Goal: Task Accomplishment & Management: Use online tool/utility

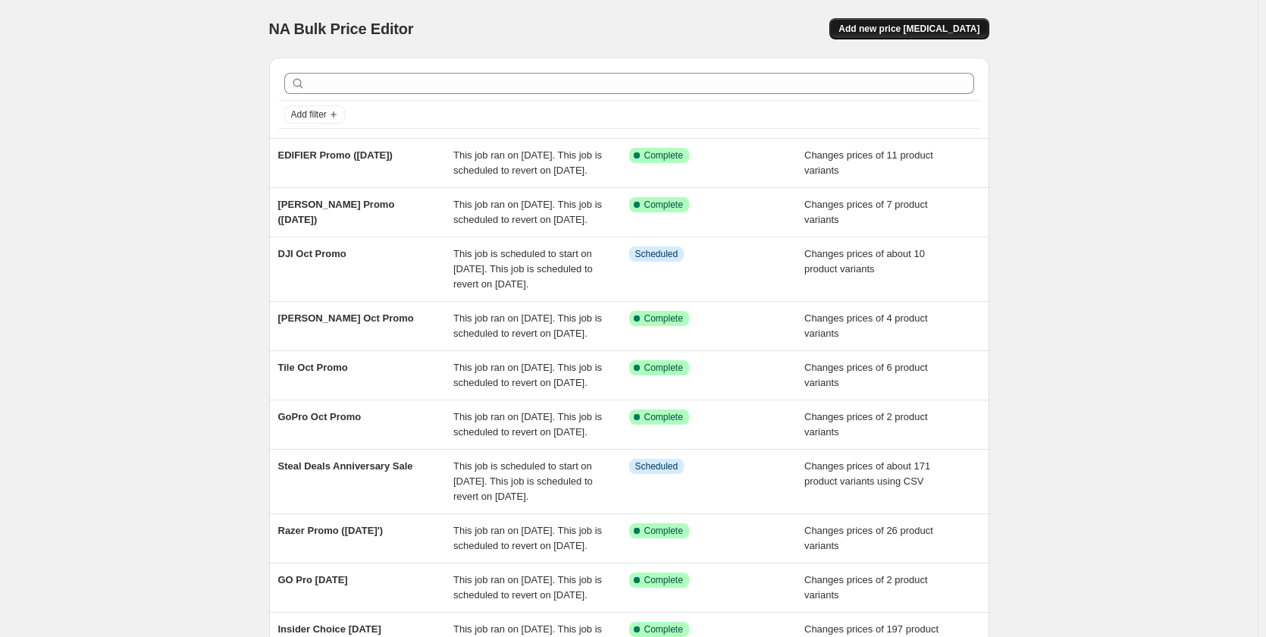
click at [897, 30] on span "Add new price [MEDICAL_DATA]" at bounding box center [908, 29] width 141 height 12
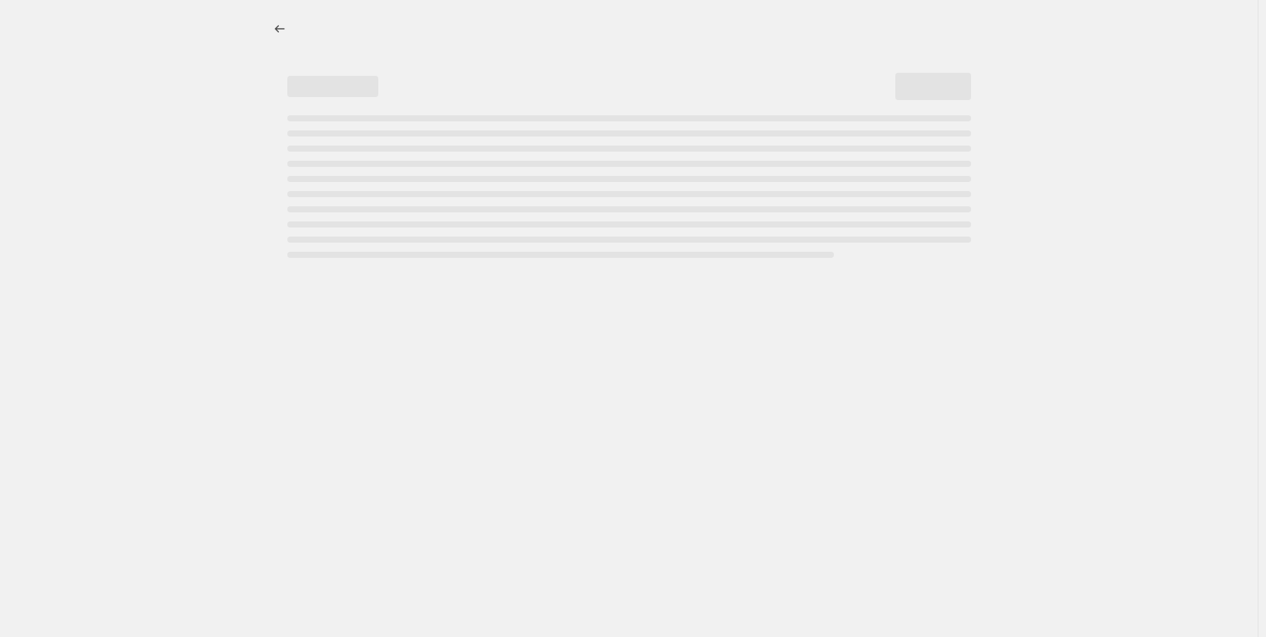
select select "percentage"
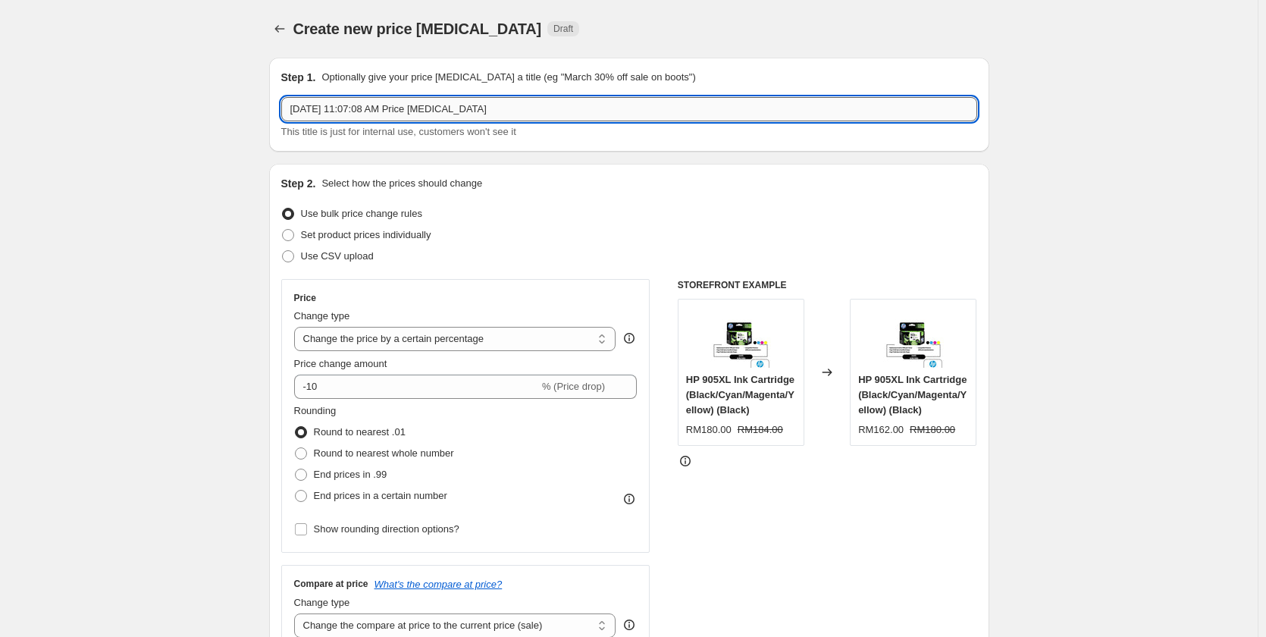
click at [325, 108] on input "[DATE] 11:07:08 AM Price [MEDICAL_DATA]" at bounding box center [629, 109] width 696 height 24
paste input "Sony Promo ([DATE])"
click at [356, 110] on input "Sony Promo ([DATE])" at bounding box center [629, 109] width 696 height 24
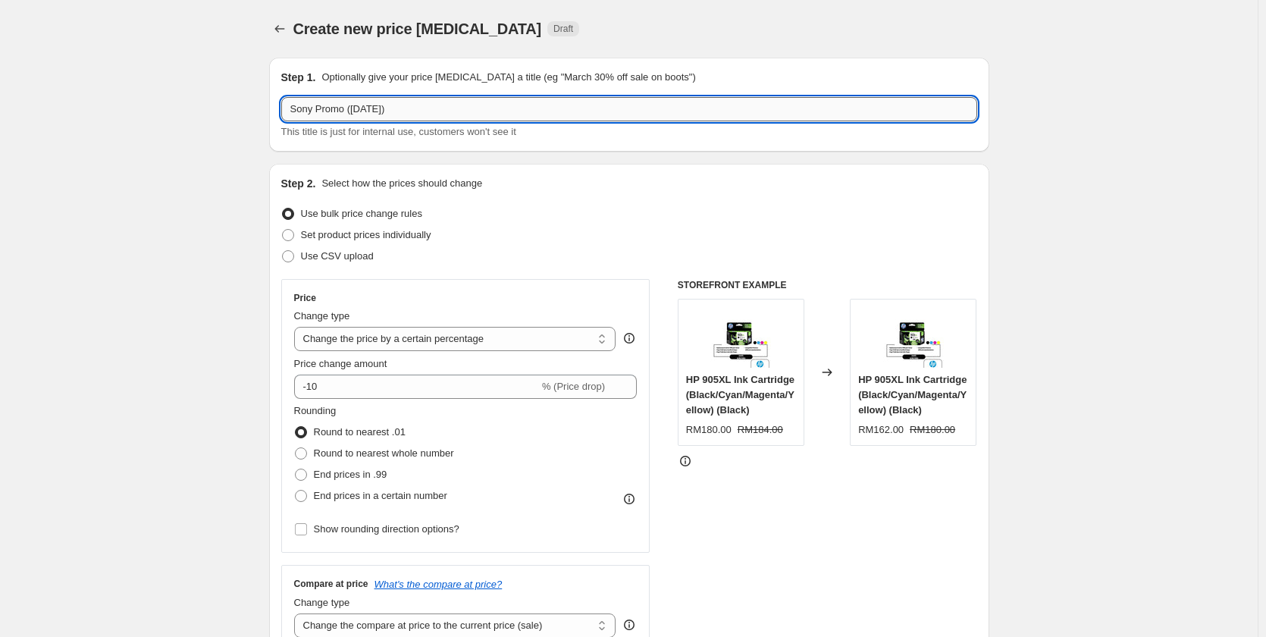
click at [356, 110] on input "Sony Promo ([DATE])" at bounding box center [629, 109] width 696 height 24
click at [380, 111] on input "Sony Promo ([DATE])" at bounding box center [629, 109] width 696 height 24
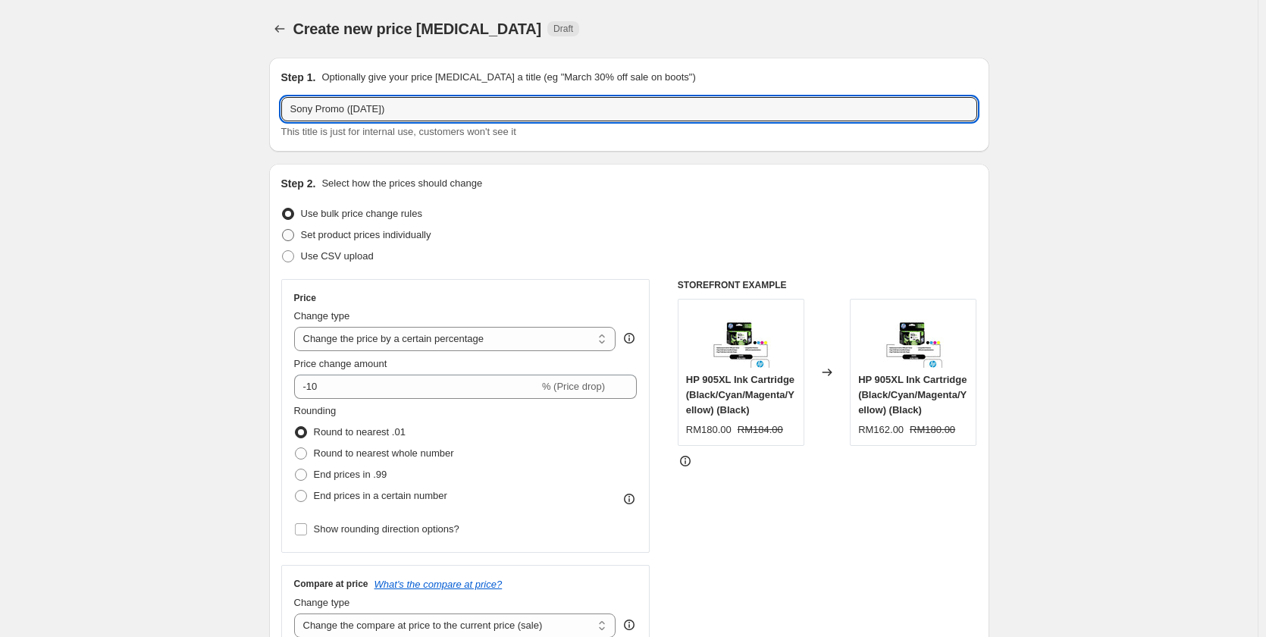
type input "Sony Promo ([DATE])"
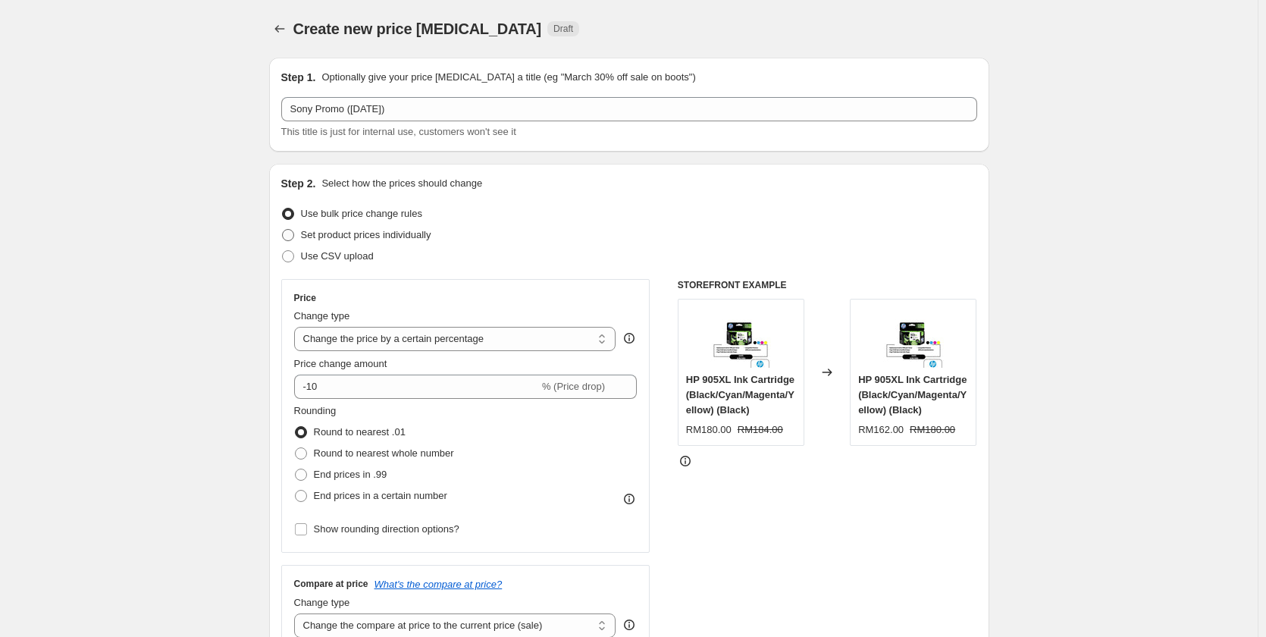
click at [341, 233] on span "Set product prices individually" at bounding box center [366, 234] width 130 height 11
click at [283, 230] on input "Set product prices individually" at bounding box center [282, 229] width 1 height 1
radio input "true"
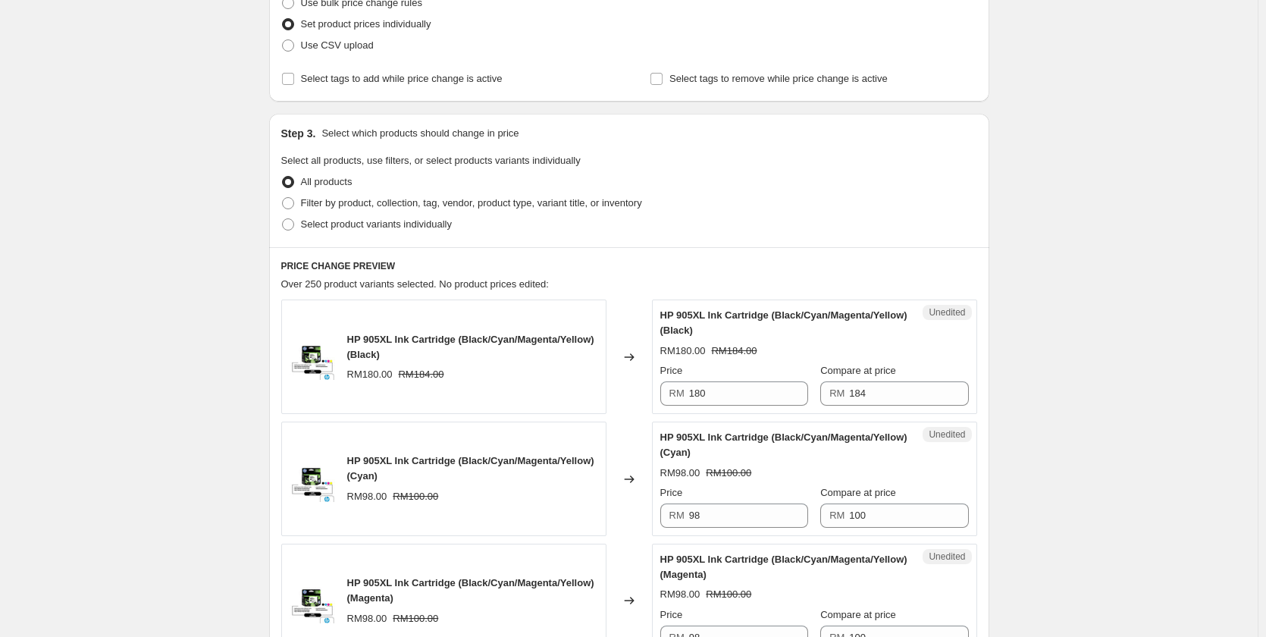
scroll to position [227, 0]
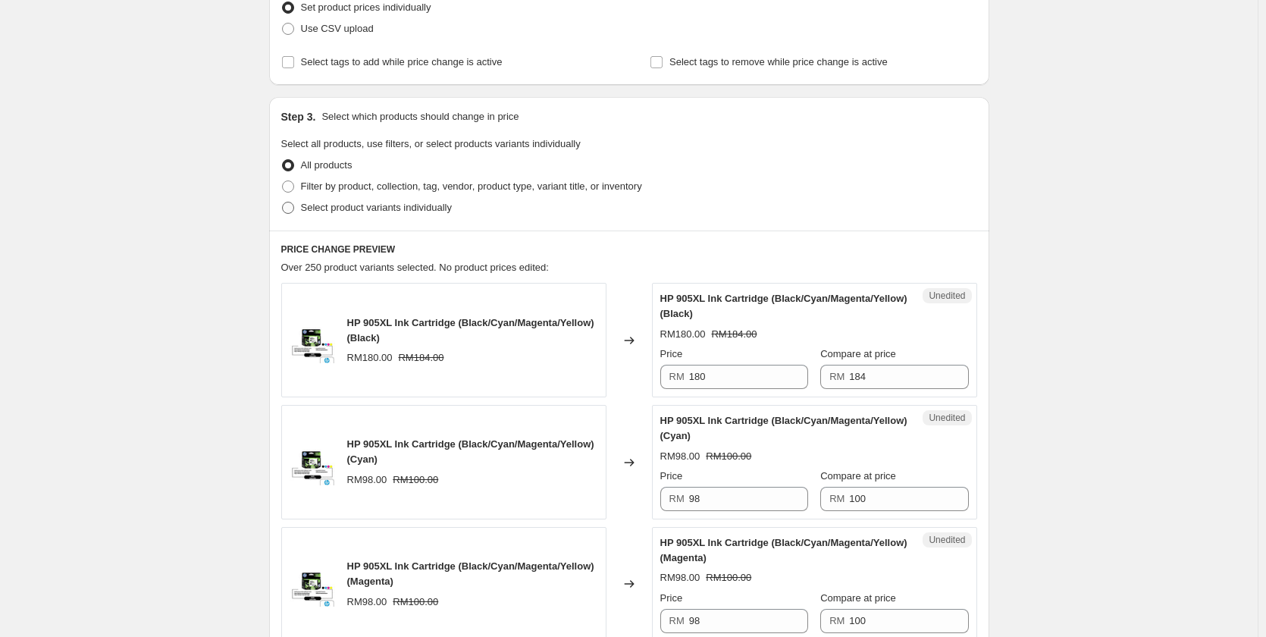
click at [392, 207] on span "Select product variants individually" at bounding box center [376, 207] width 151 height 11
click at [283, 202] on input "Select product variants individually" at bounding box center [282, 202] width 1 height 1
radio input "true"
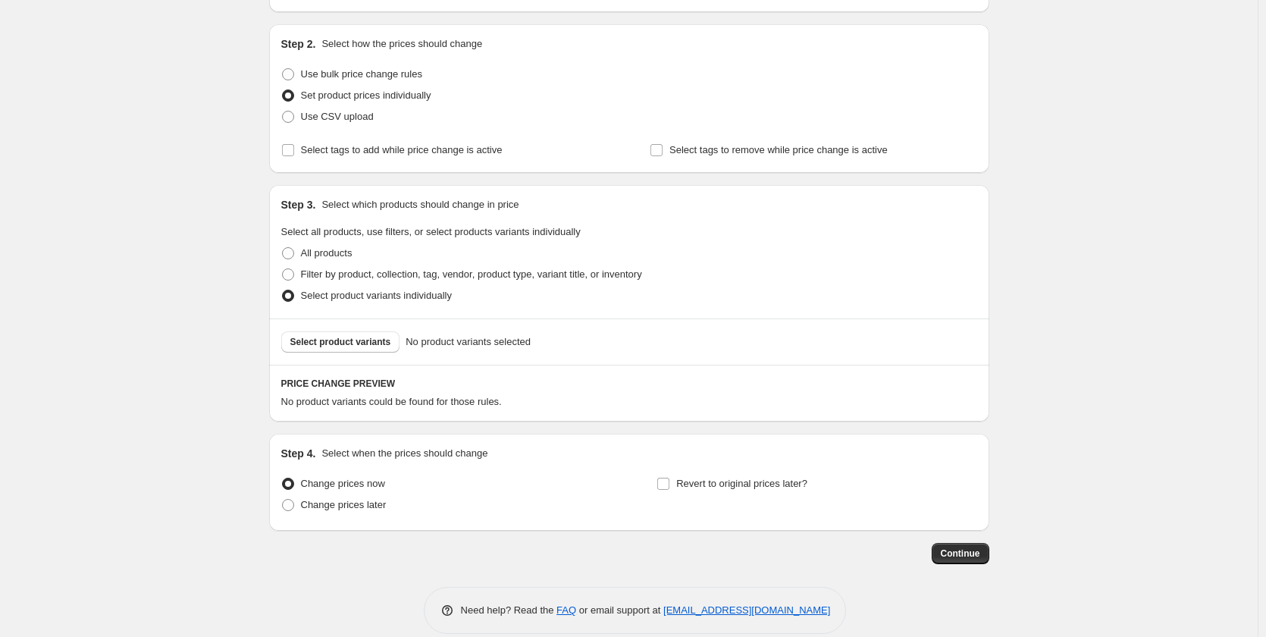
scroll to position [159, 0]
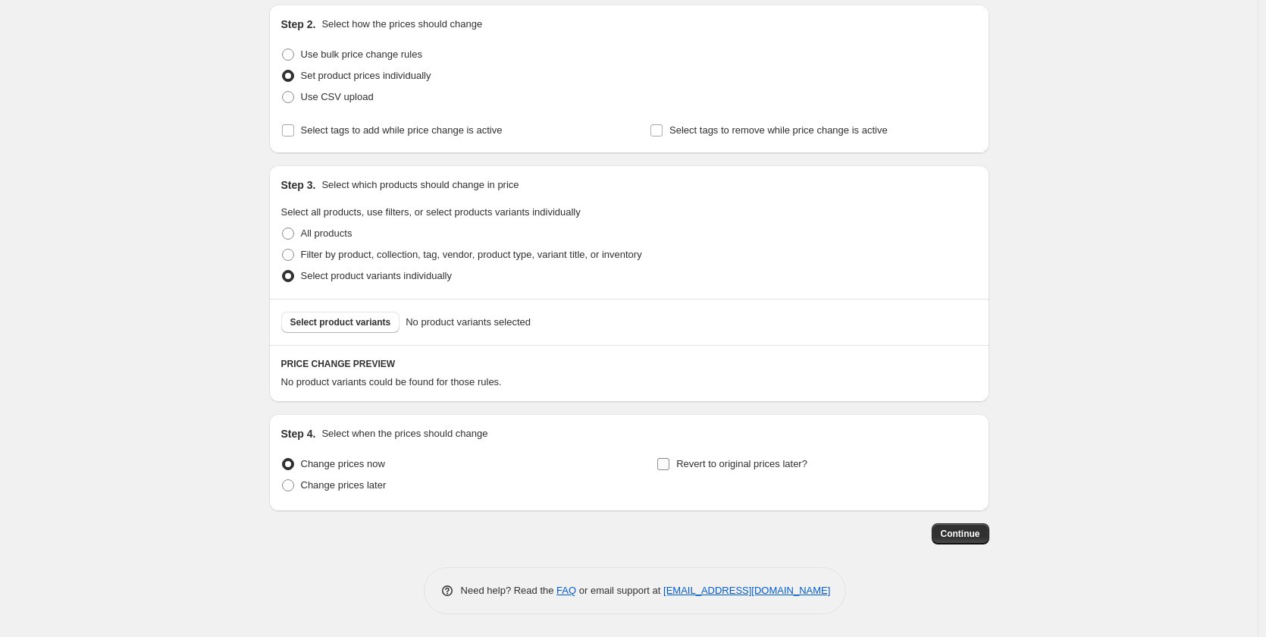
click at [749, 463] on span "Revert to original prices later?" at bounding box center [741, 463] width 131 height 11
click at [669, 463] on input "Revert to original prices later?" at bounding box center [663, 464] width 12 height 12
checkbox input "true"
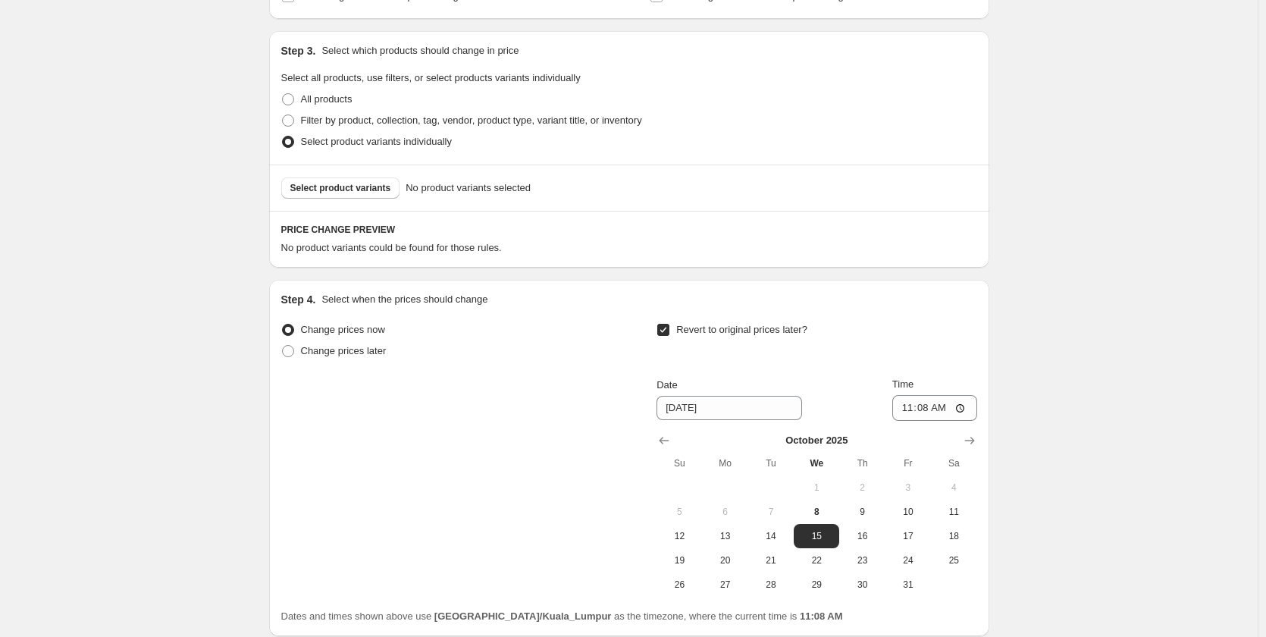
scroll to position [418, 0]
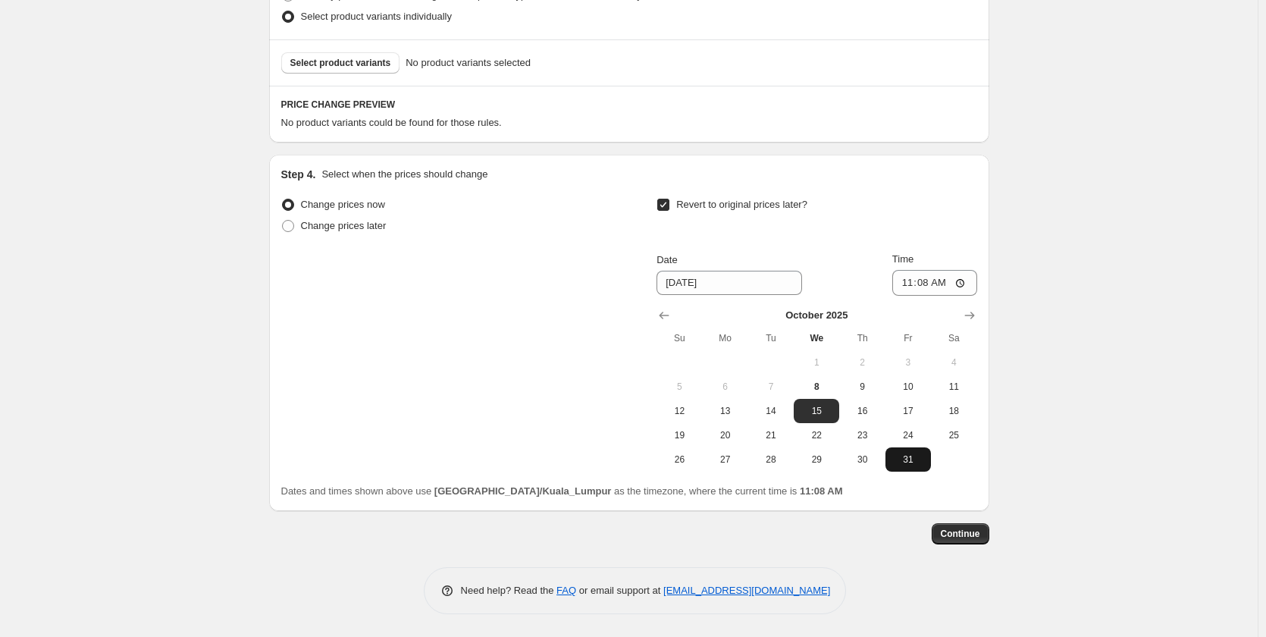
click at [902, 457] on span "31" at bounding box center [907, 459] width 33 height 12
type input "[DATE]"
click at [913, 280] on input "11:08" at bounding box center [934, 283] width 85 height 26
type input "23:59"
click at [812, 240] on div "Revert to original prices later?" at bounding box center [816, 216] width 320 height 45
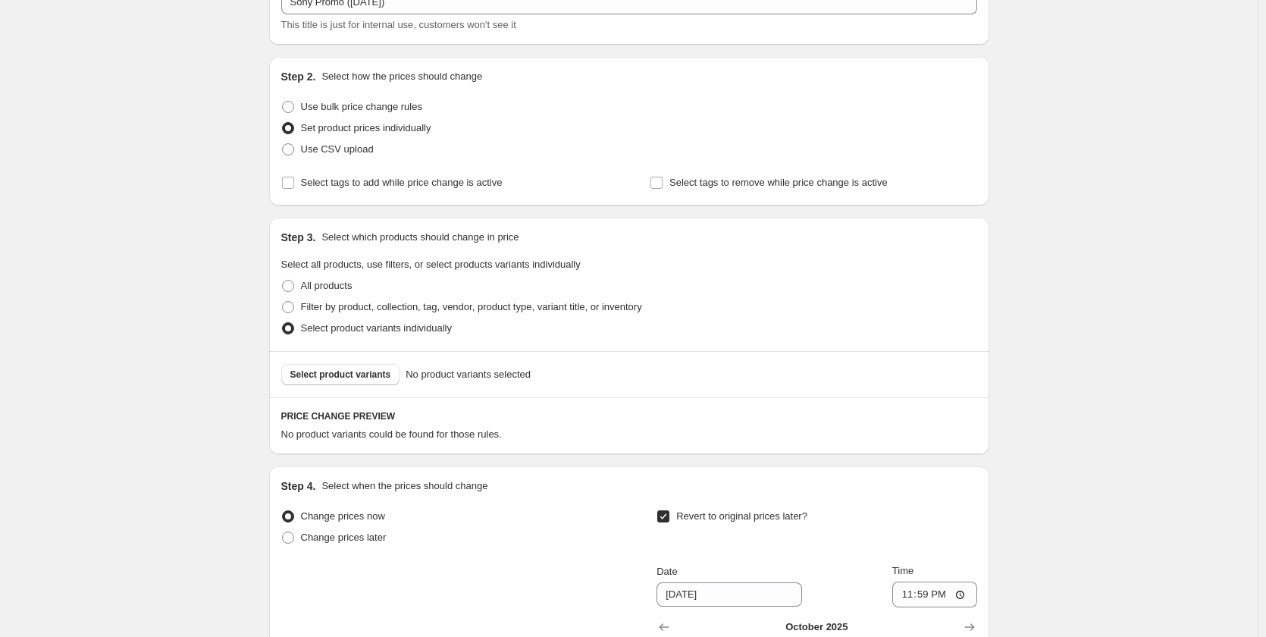
scroll to position [39, 0]
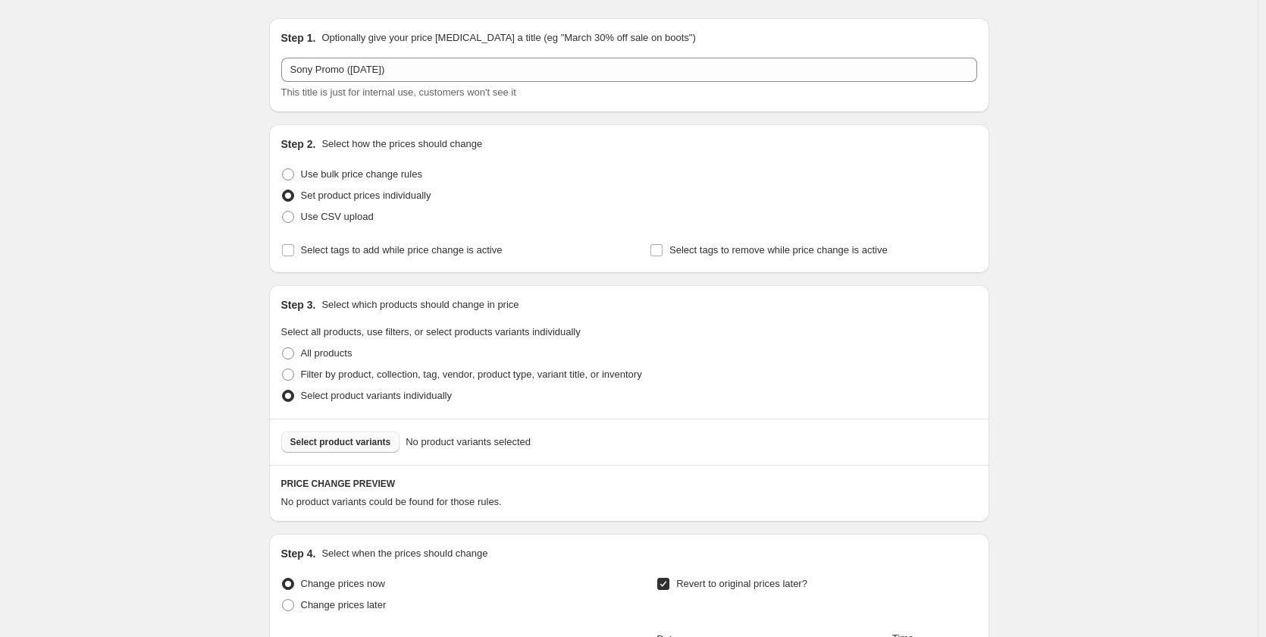
click at [365, 443] on span "Select product variants" at bounding box center [340, 442] width 101 height 12
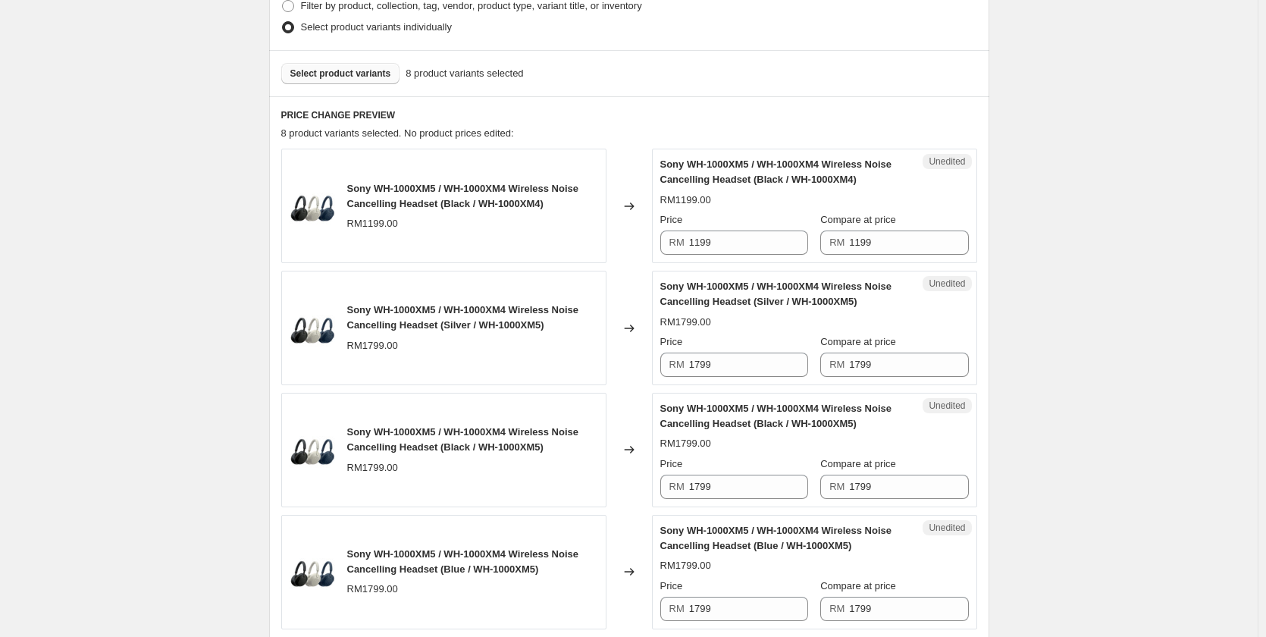
scroll to position [418, 0]
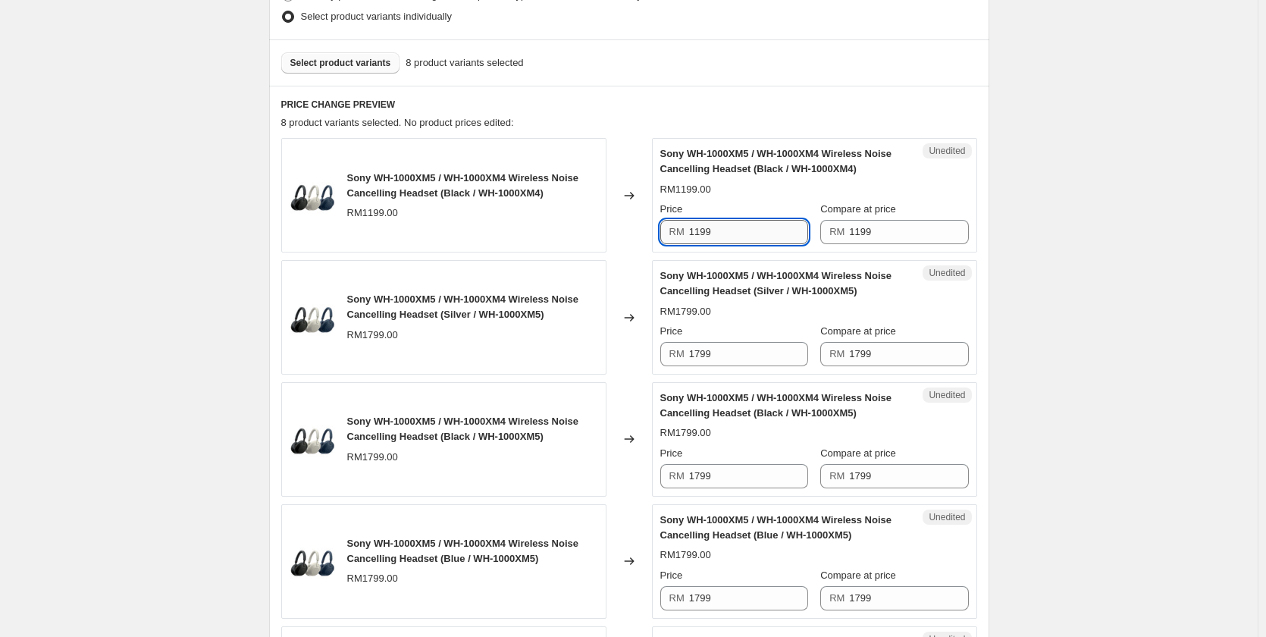
click at [721, 230] on input "1199" at bounding box center [748, 232] width 119 height 24
click at [721, 230] on input "1799" at bounding box center [748, 232] width 119 height 24
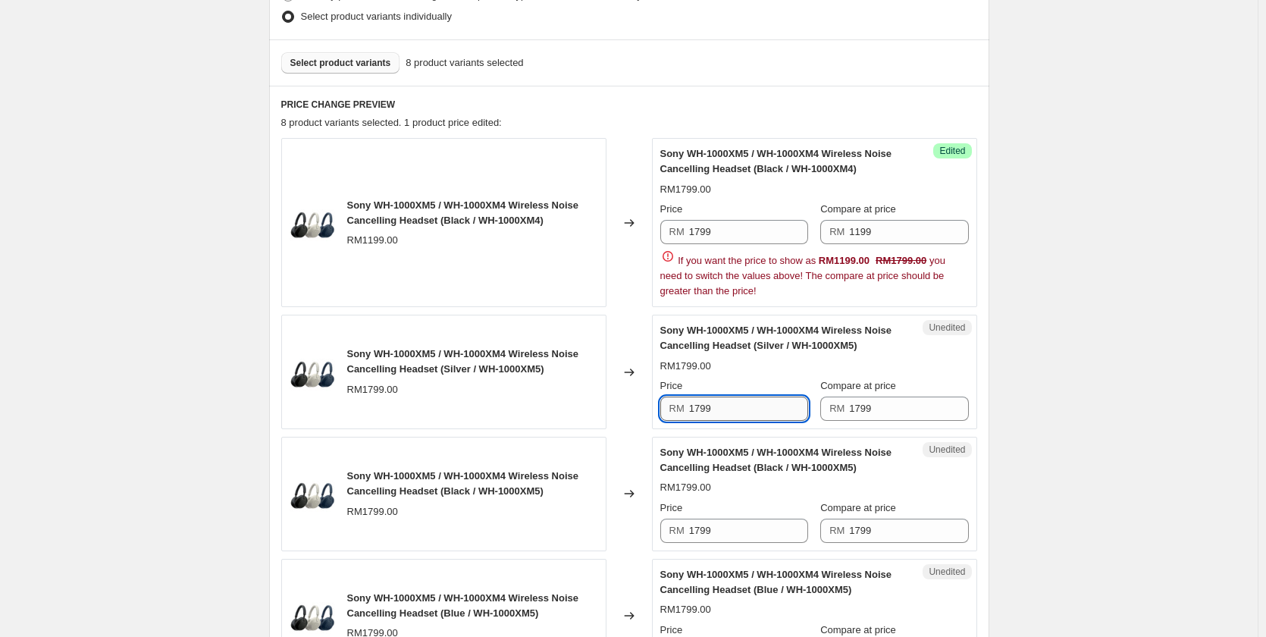
click at [727, 355] on div "Sony WH-1000XM5 / WH-1000XM4 Wireless Noise Cancelling Headset (Silver / WH-100…" at bounding box center [814, 372] width 308 height 98
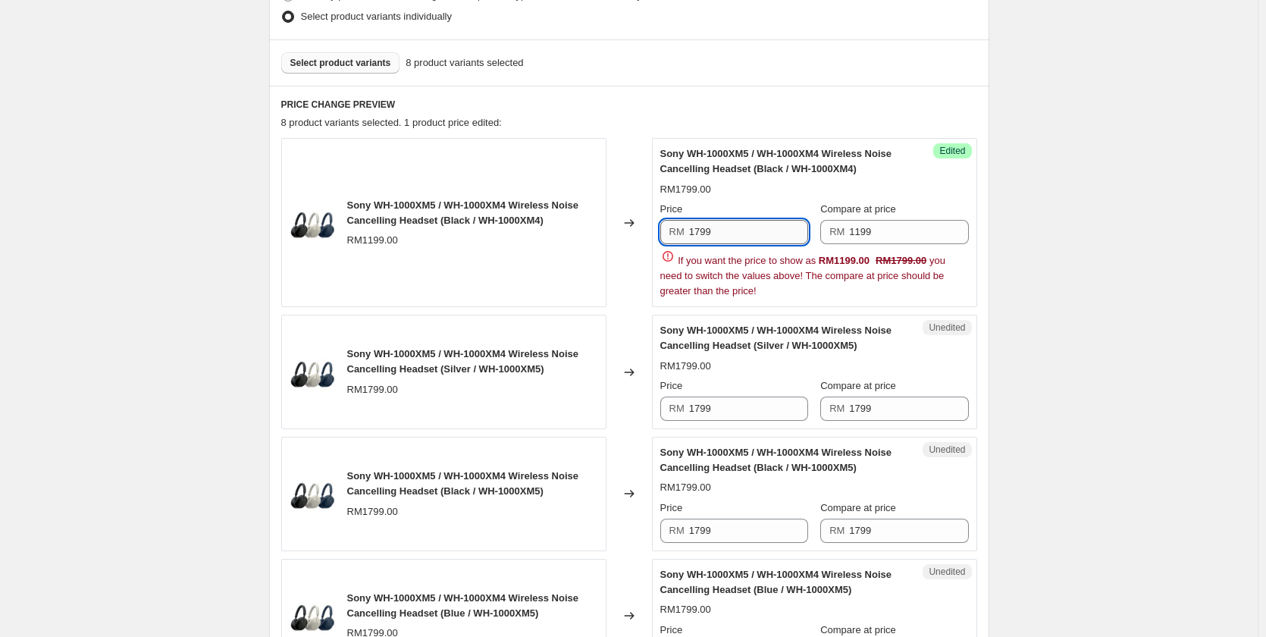
click at [736, 230] on input "1799" at bounding box center [748, 232] width 119 height 24
click at [736, 230] on input "1399" at bounding box center [748, 232] width 119 height 24
type input "1399"
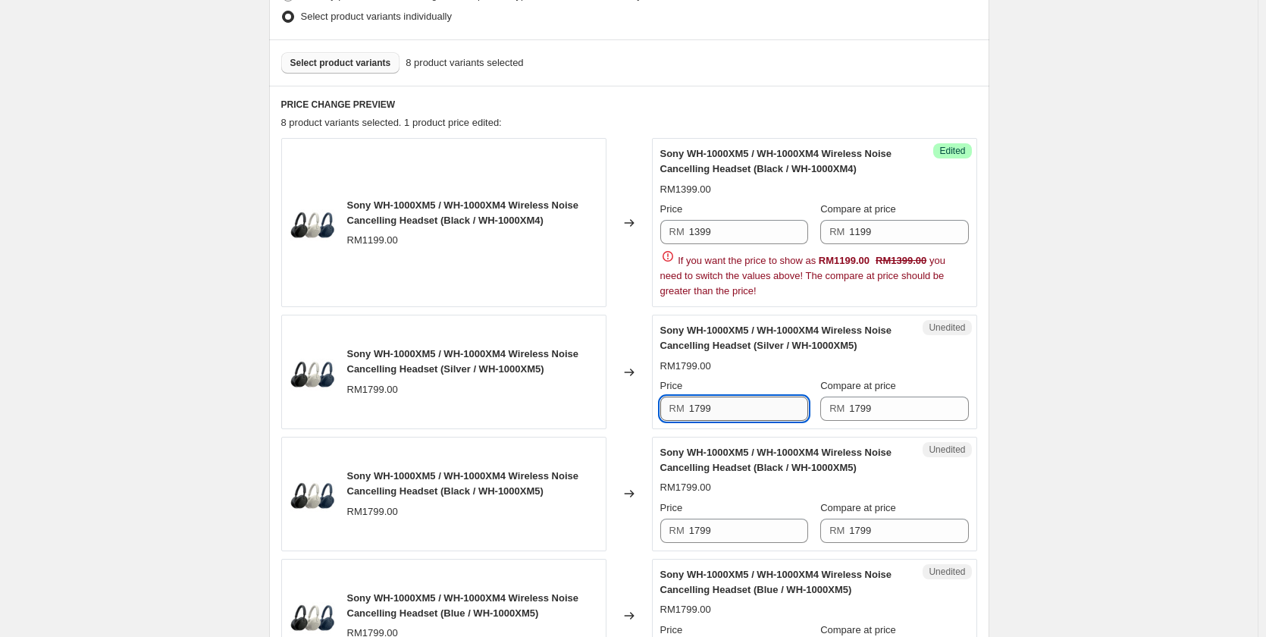
click at [738, 400] on input "1799" at bounding box center [748, 408] width 119 height 24
paste input "3"
type input "1399"
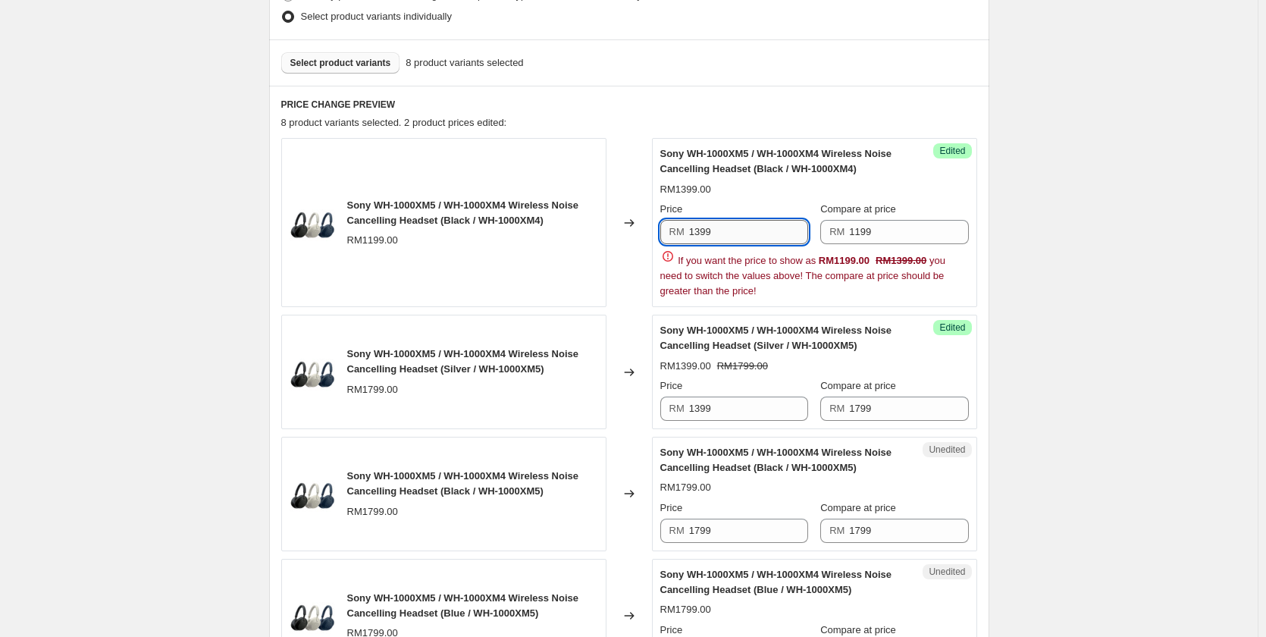
click at [753, 231] on input "1399" at bounding box center [748, 232] width 119 height 24
type input "1099"
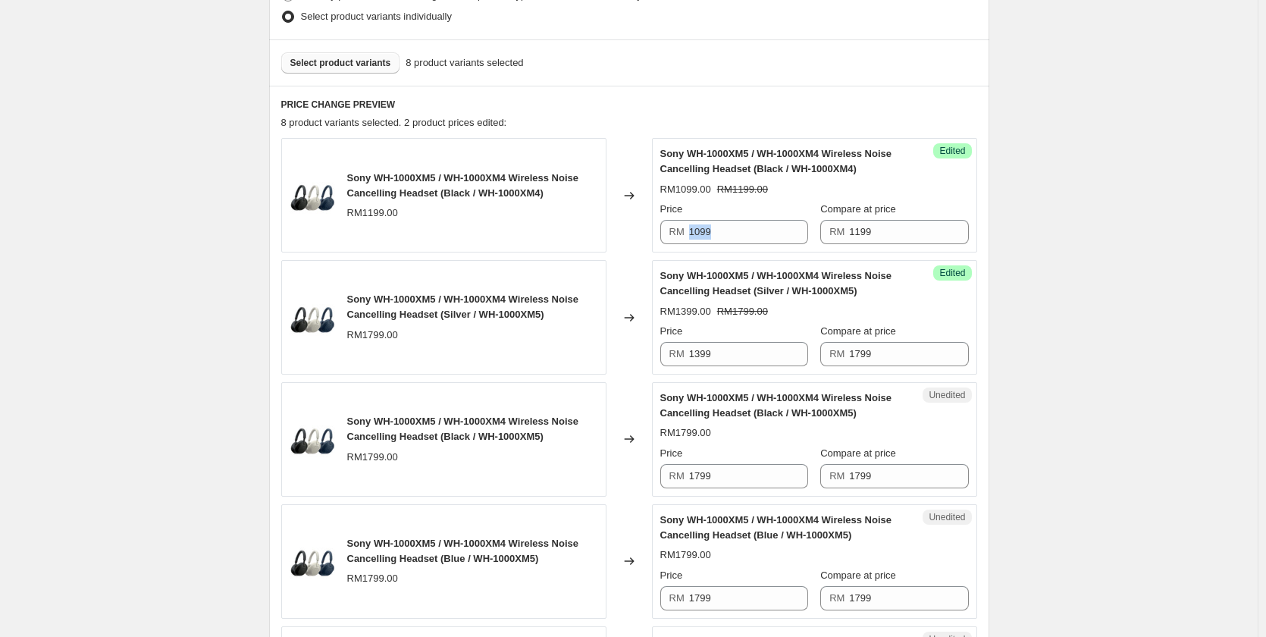
click at [768, 218] on div "Price RM 1099" at bounding box center [734, 223] width 148 height 42
click at [729, 350] on input "1399" at bounding box center [748, 354] width 119 height 24
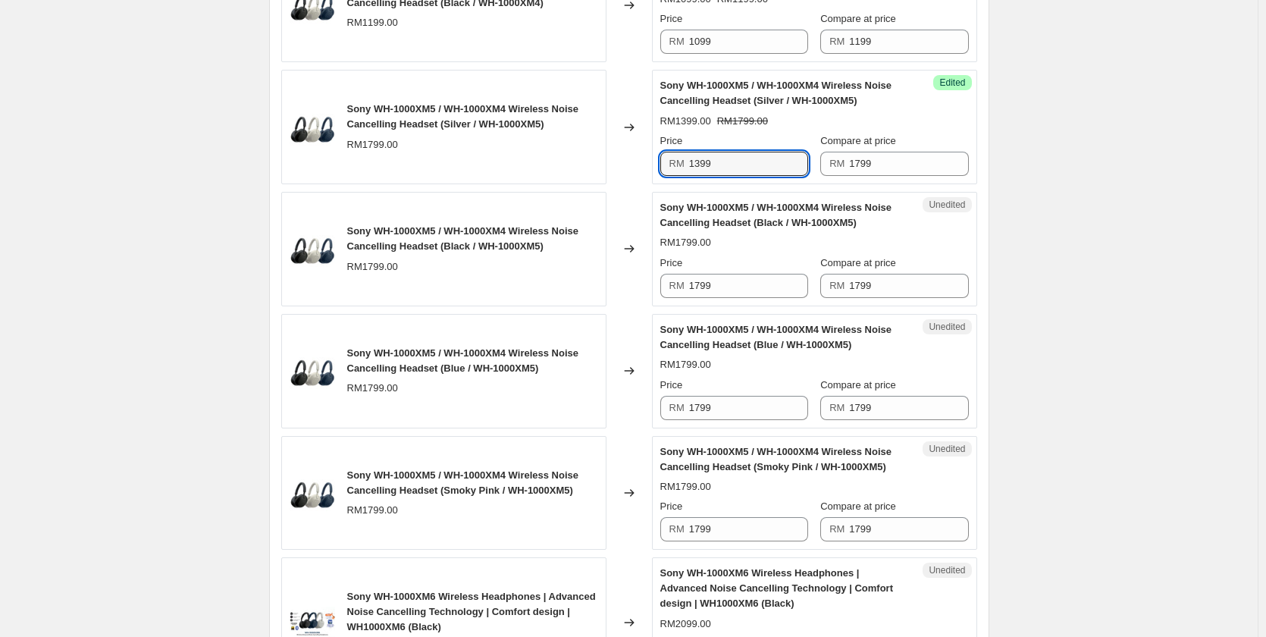
scroll to position [646, 0]
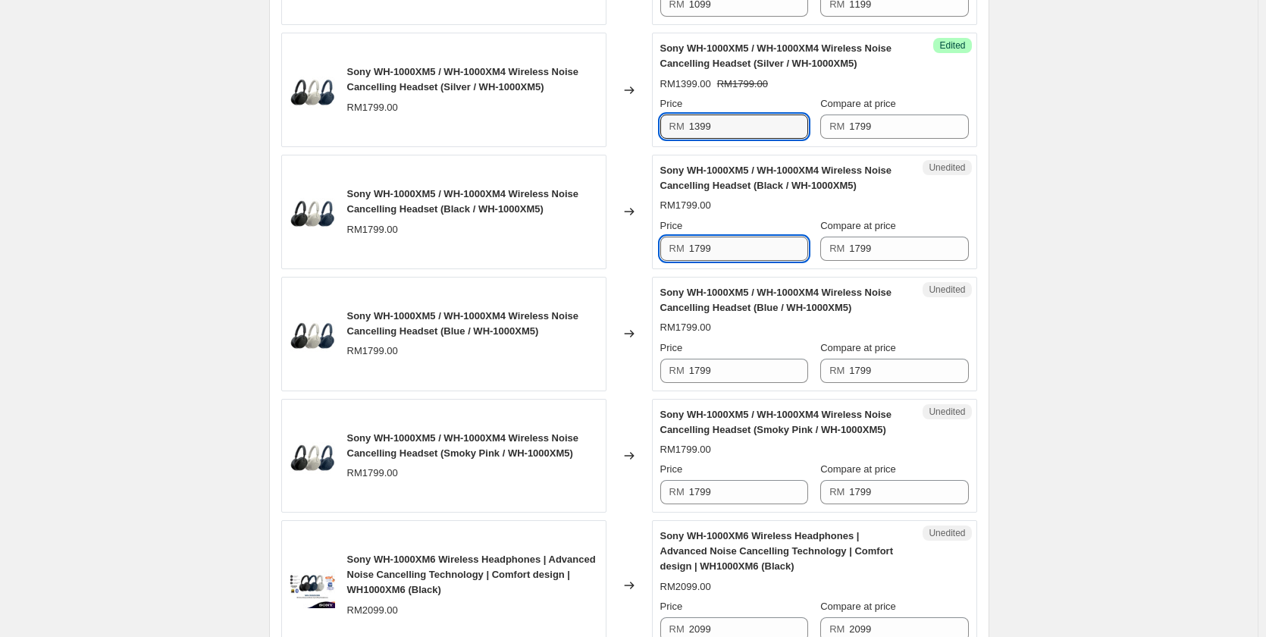
click at [731, 250] on input "1799" at bounding box center [748, 248] width 119 height 24
click at [731, 250] on input "1399" at bounding box center [748, 248] width 119 height 24
type input "1399"
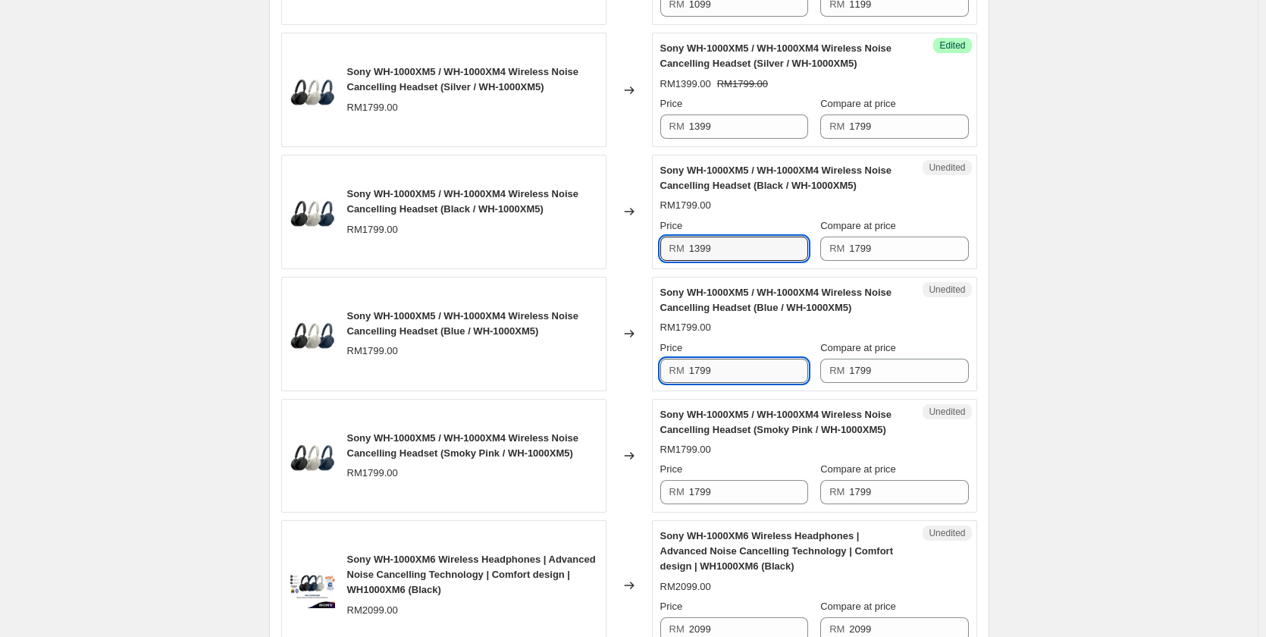
click at [727, 377] on input "1799" at bounding box center [748, 371] width 119 height 24
paste input "3"
type input "1399"
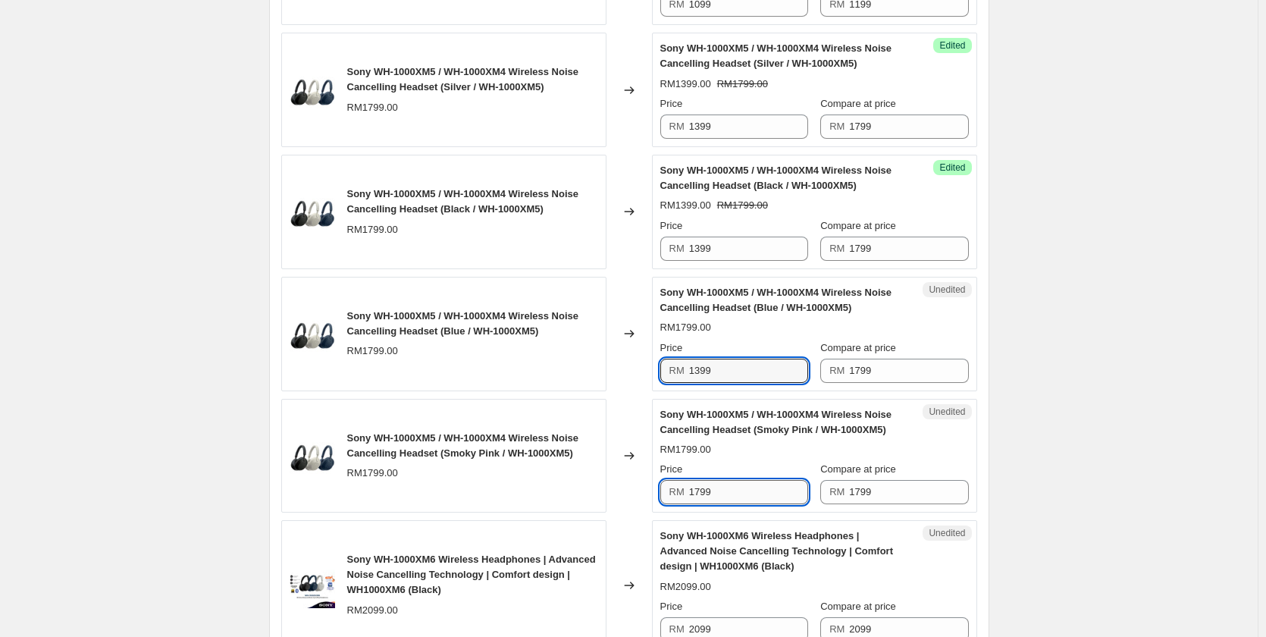
click at [743, 484] on input "1799" at bounding box center [748, 492] width 119 height 24
click at [744, 490] on input "1799" at bounding box center [748, 492] width 119 height 24
paste input "3"
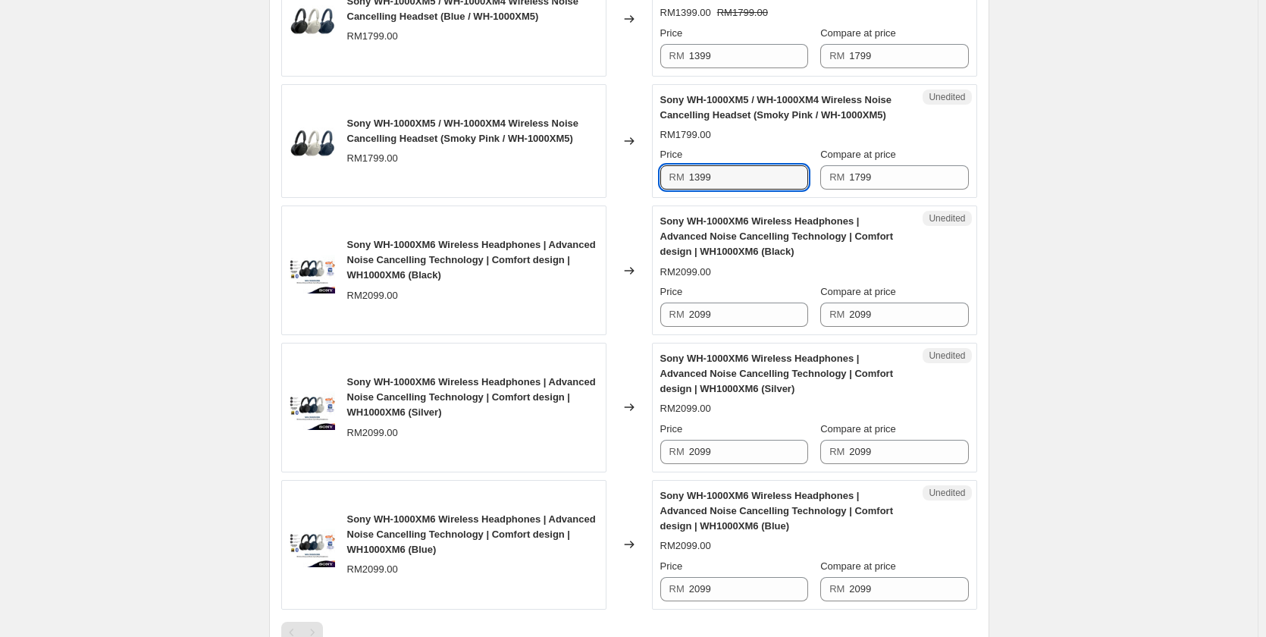
scroll to position [985, 0]
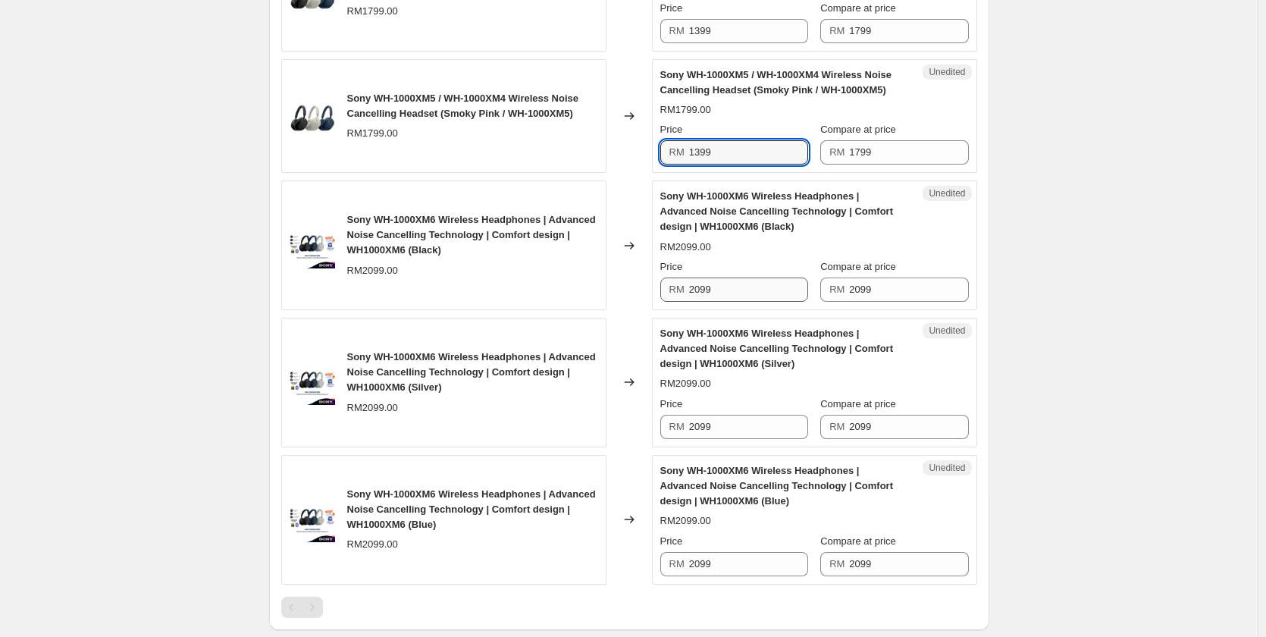
type input "1399"
click at [725, 287] on input "2099" at bounding box center [748, 289] width 119 height 24
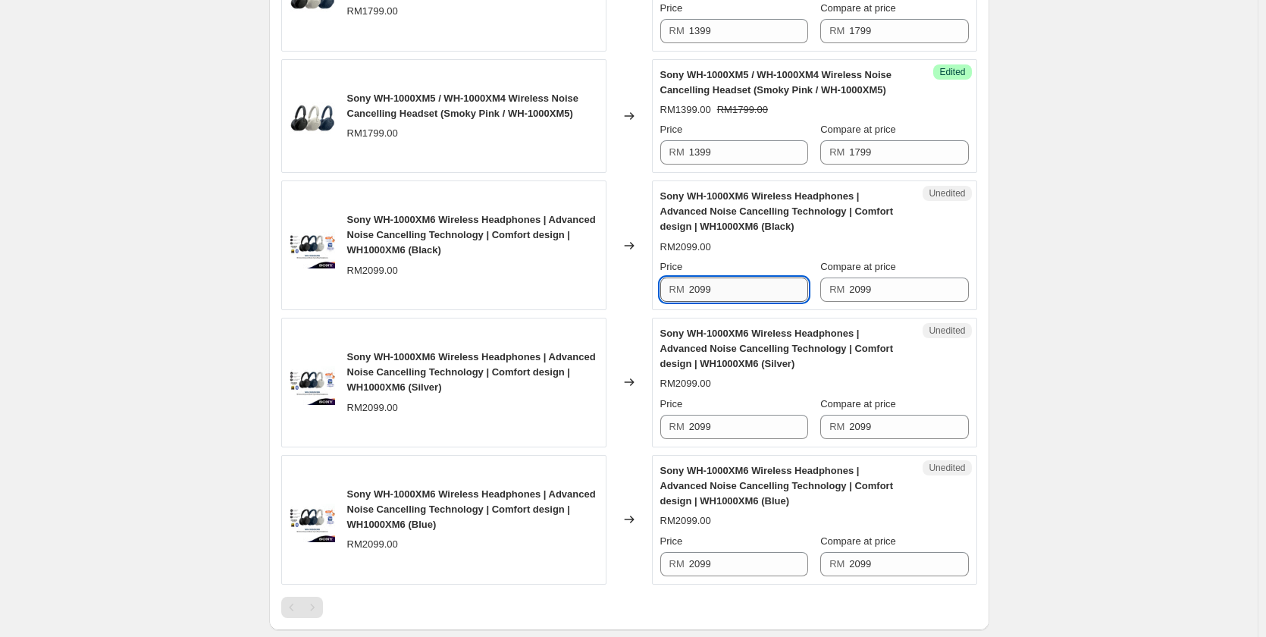
click at [725, 287] on input "2099" at bounding box center [748, 289] width 119 height 24
click at [725, 287] on input "1799" at bounding box center [748, 289] width 119 height 24
type input "1799"
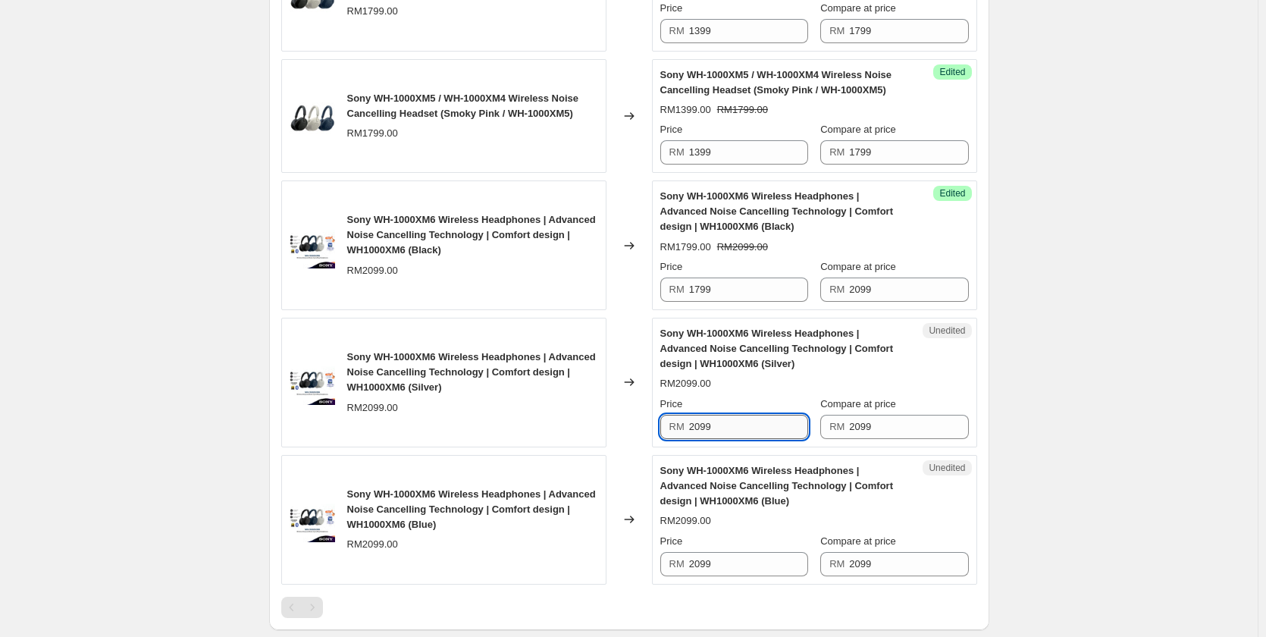
click at [718, 426] on input "2099" at bounding box center [748, 427] width 119 height 24
paste input "17"
type input "1799"
click at [734, 548] on div "Price" at bounding box center [734, 541] width 148 height 15
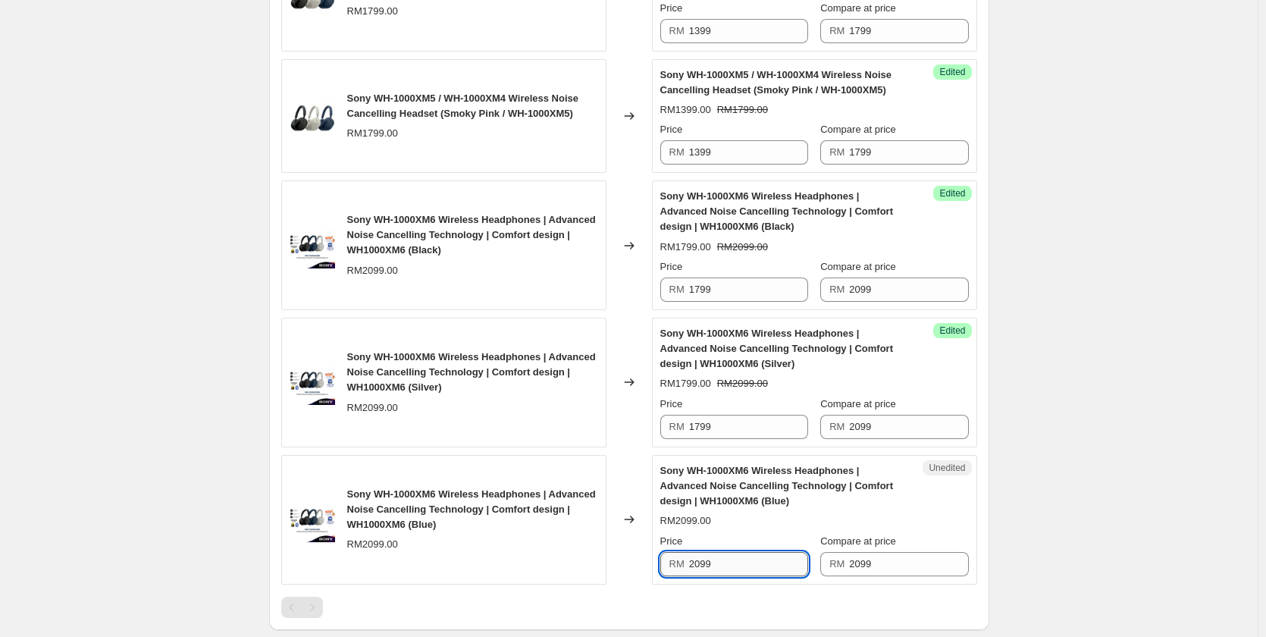
click at [727, 564] on input "2099" at bounding box center [748, 564] width 119 height 24
paste input "17"
type input "1799"
click at [218, 474] on div "Create new price [MEDICAL_DATA]. This page is ready Create new price [MEDICAL_D…" at bounding box center [628, 69] width 1257 height 2109
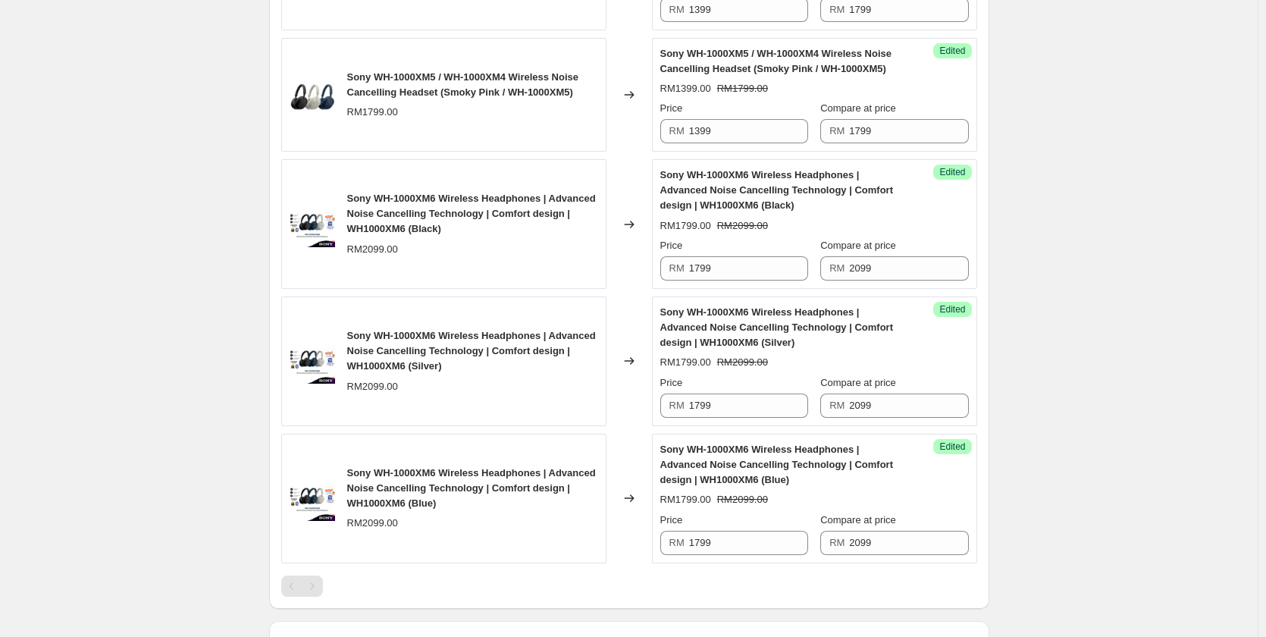
scroll to position [1213, 0]
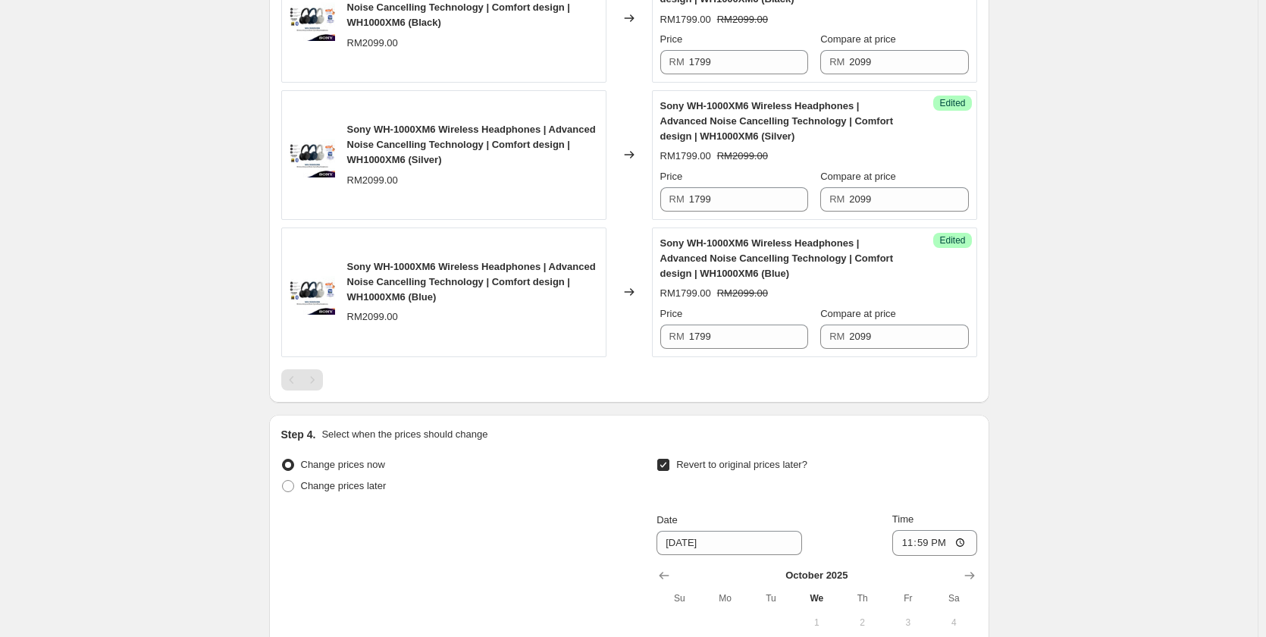
click at [315, 381] on div "Pagination" at bounding box center [312, 379] width 21 height 21
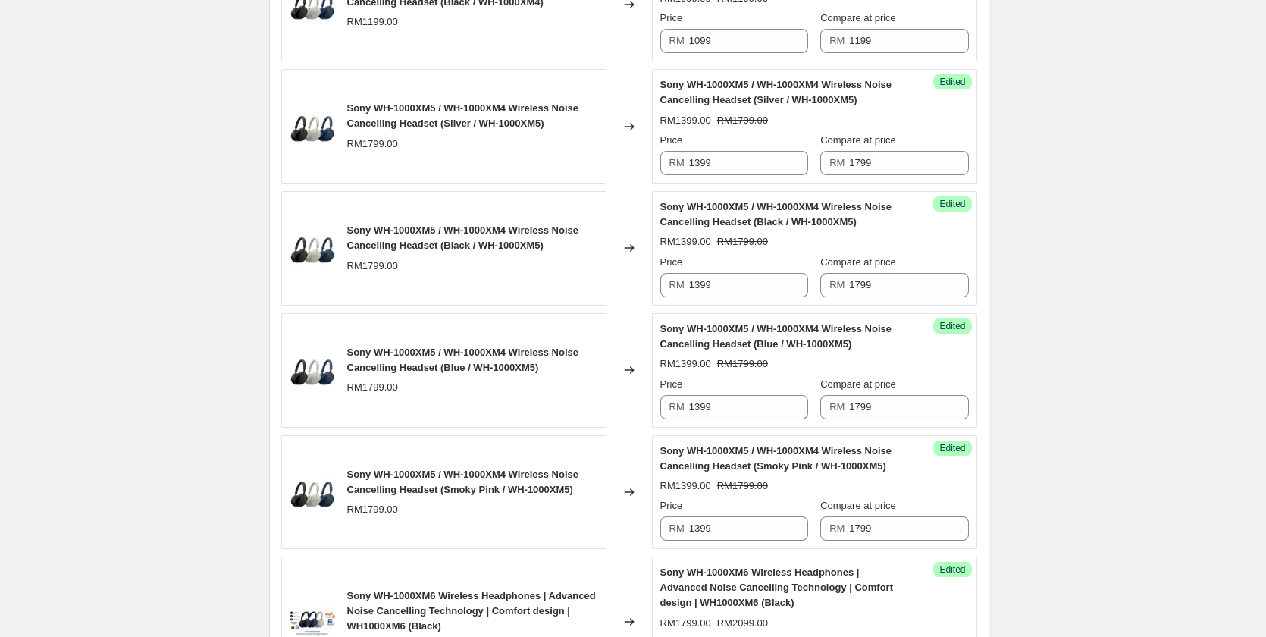
scroll to position [303, 0]
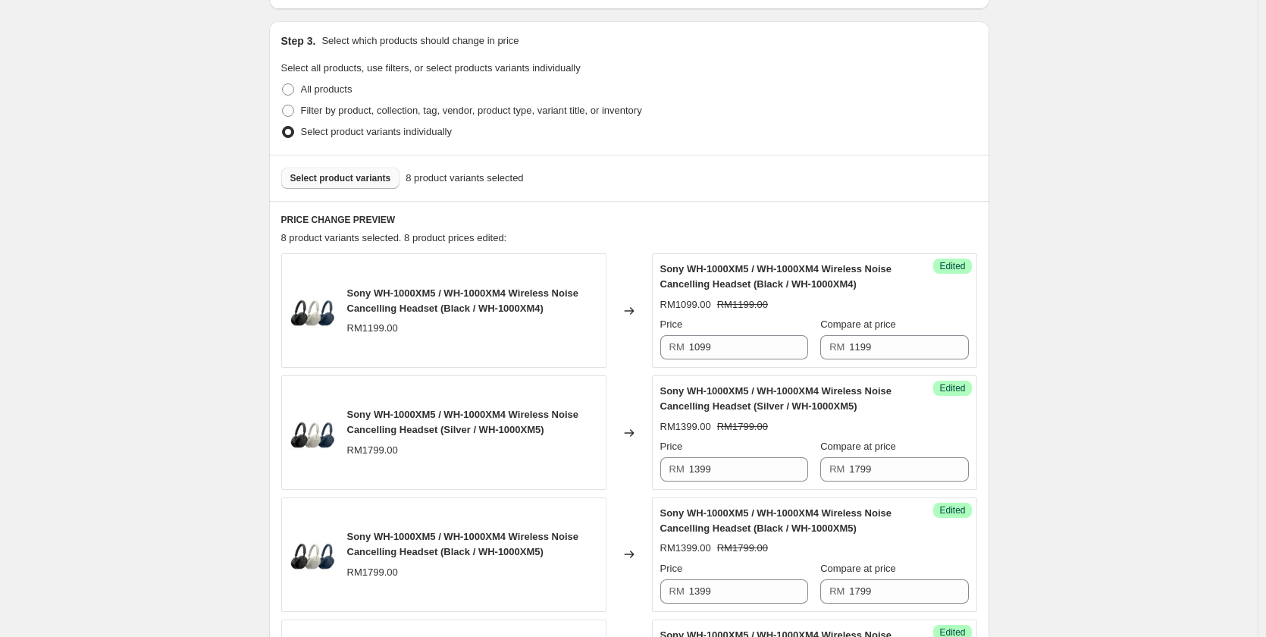
click at [346, 185] on button "Select product variants" at bounding box center [340, 178] width 119 height 21
click at [365, 177] on span "Select product variants" at bounding box center [340, 178] width 101 height 12
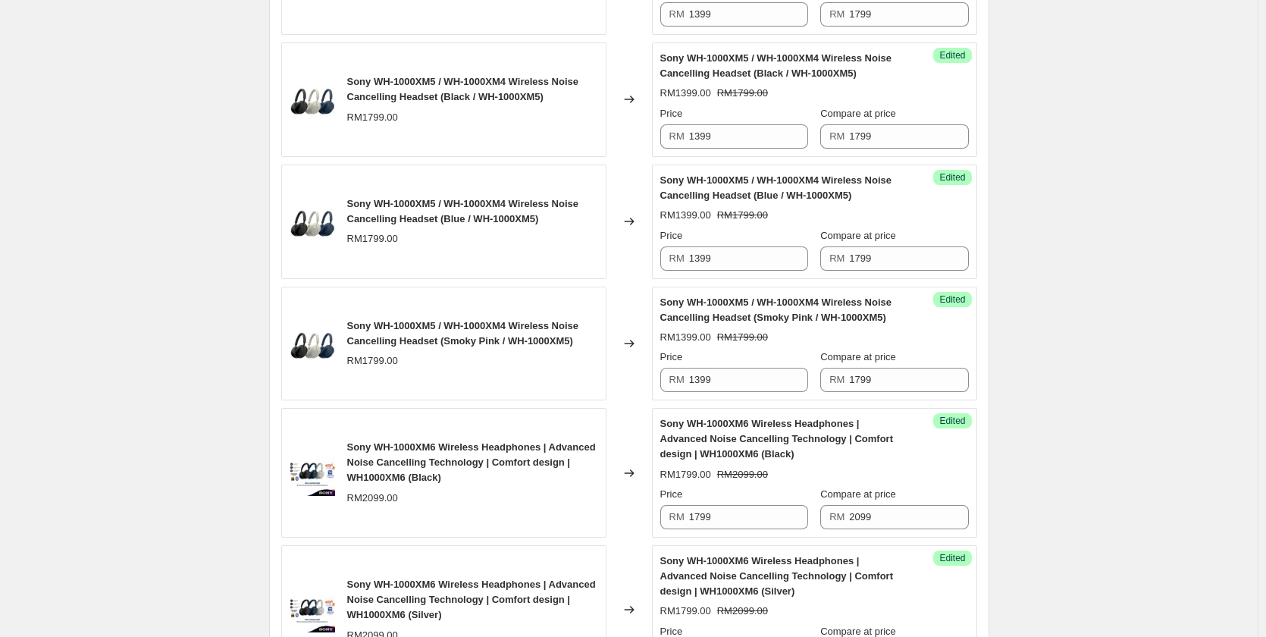
scroll to position [1137, 0]
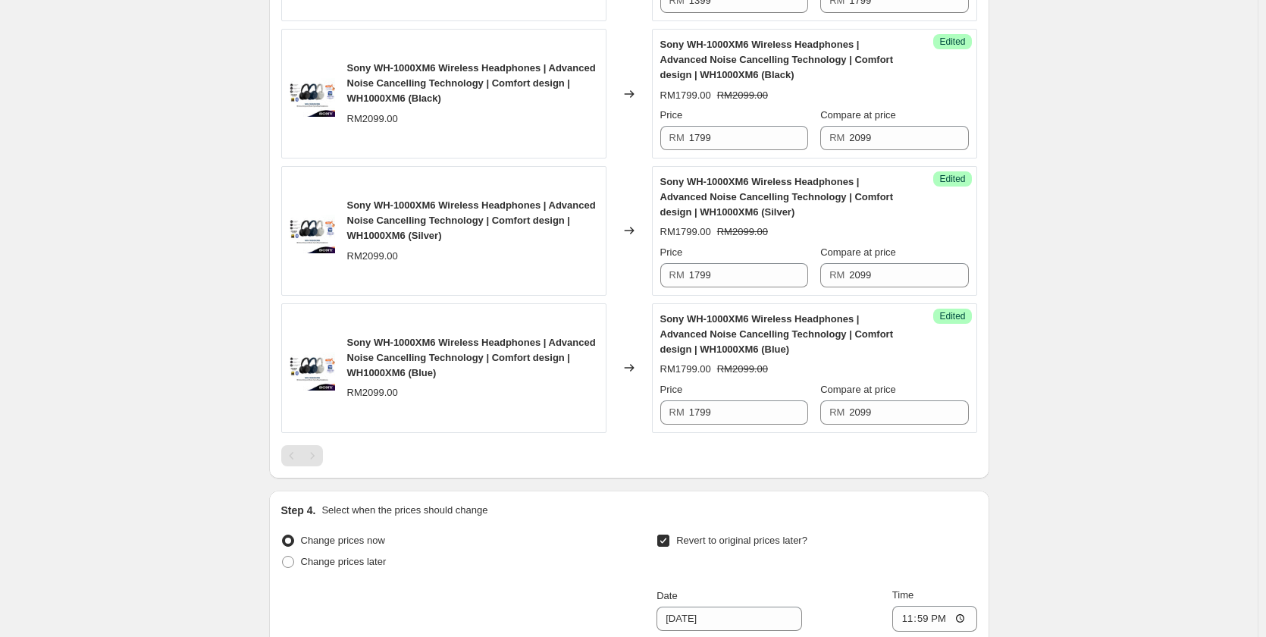
click at [327, 446] on div at bounding box center [629, 455] width 696 height 21
click at [329, 449] on div at bounding box center [629, 455] width 696 height 21
click at [319, 453] on div "Pagination" at bounding box center [312, 455] width 21 height 21
drag, startPoint x: 318, startPoint y: 452, endPoint x: 282, endPoint y: 426, distance: 44.6
click at [315, 448] on div "Pagination" at bounding box center [312, 455] width 21 height 21
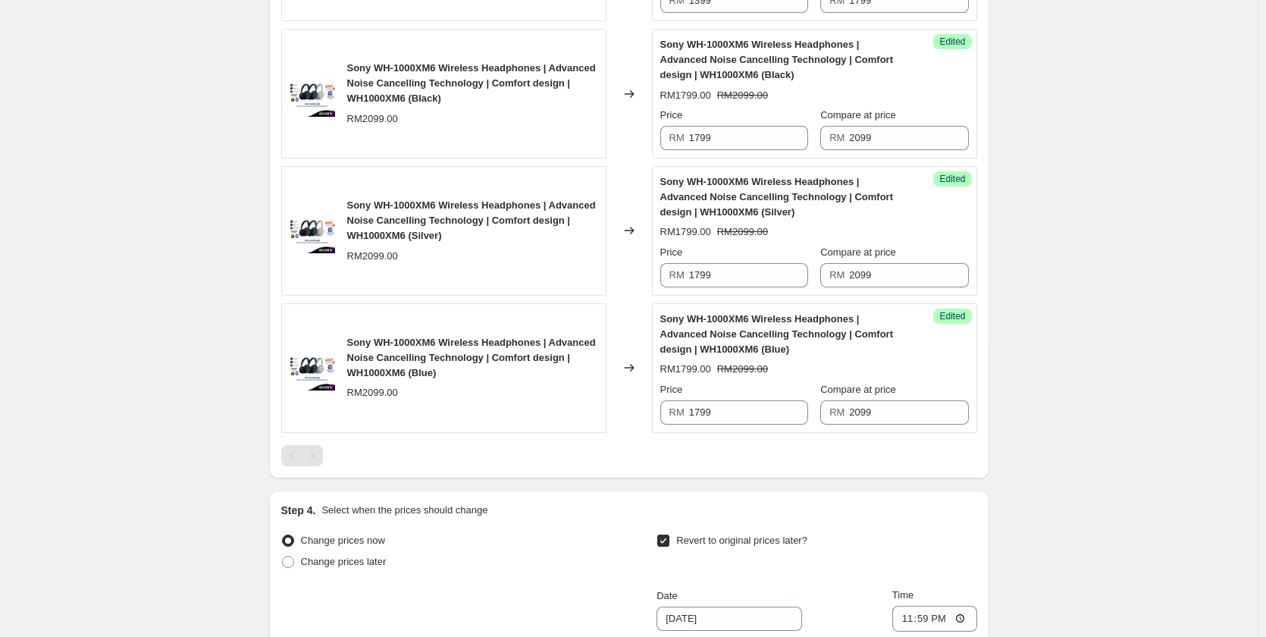
drag, startPoint x: 282, startPoint y: 426, endPoint x: 260, endPoint y: 395, distance: 38.1
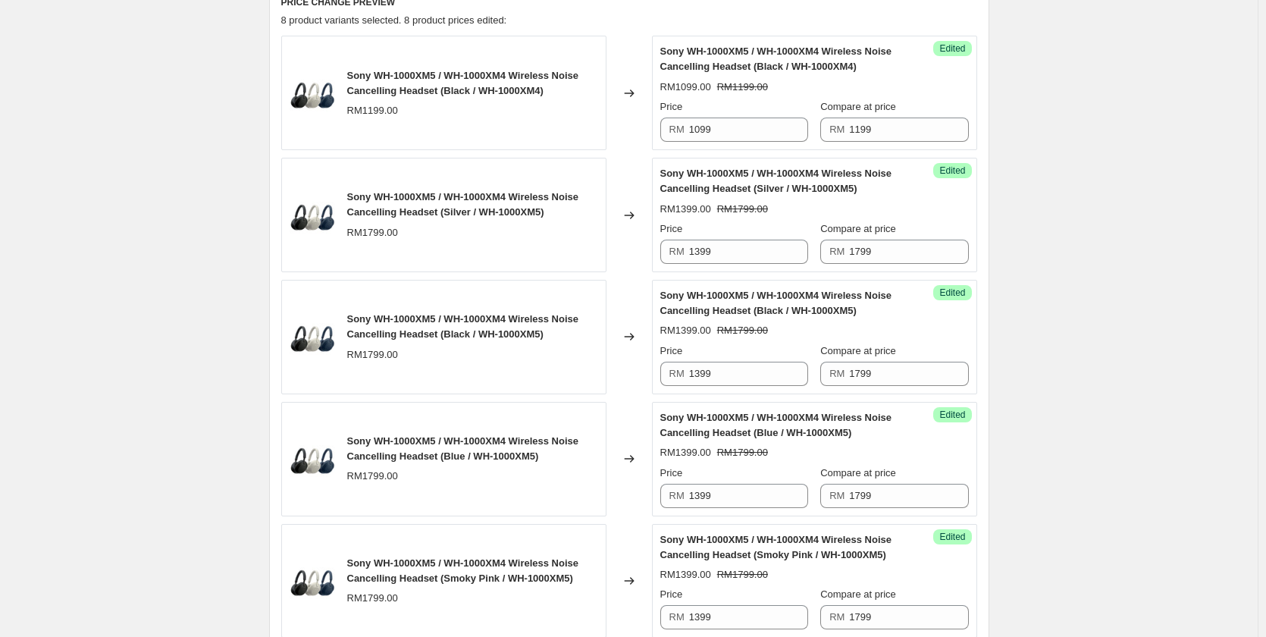
scroll to position [336, 0]
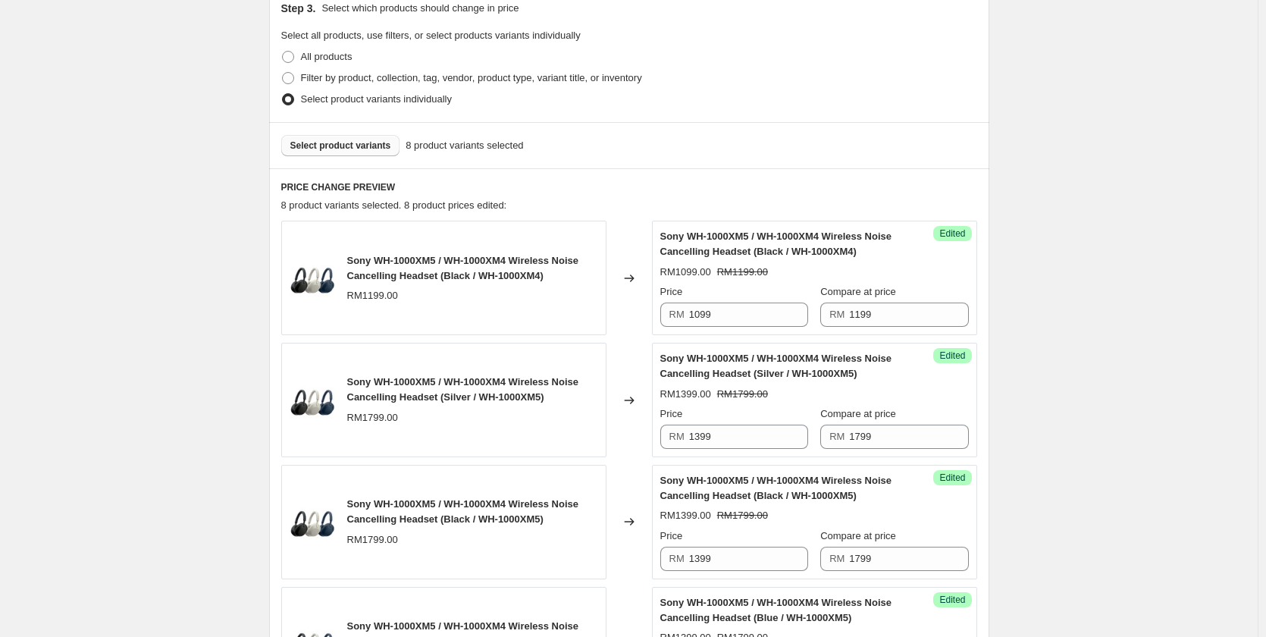
click at [349, 140] on button "Select product variants" at bounding box center [340, 145] width 119 height 21
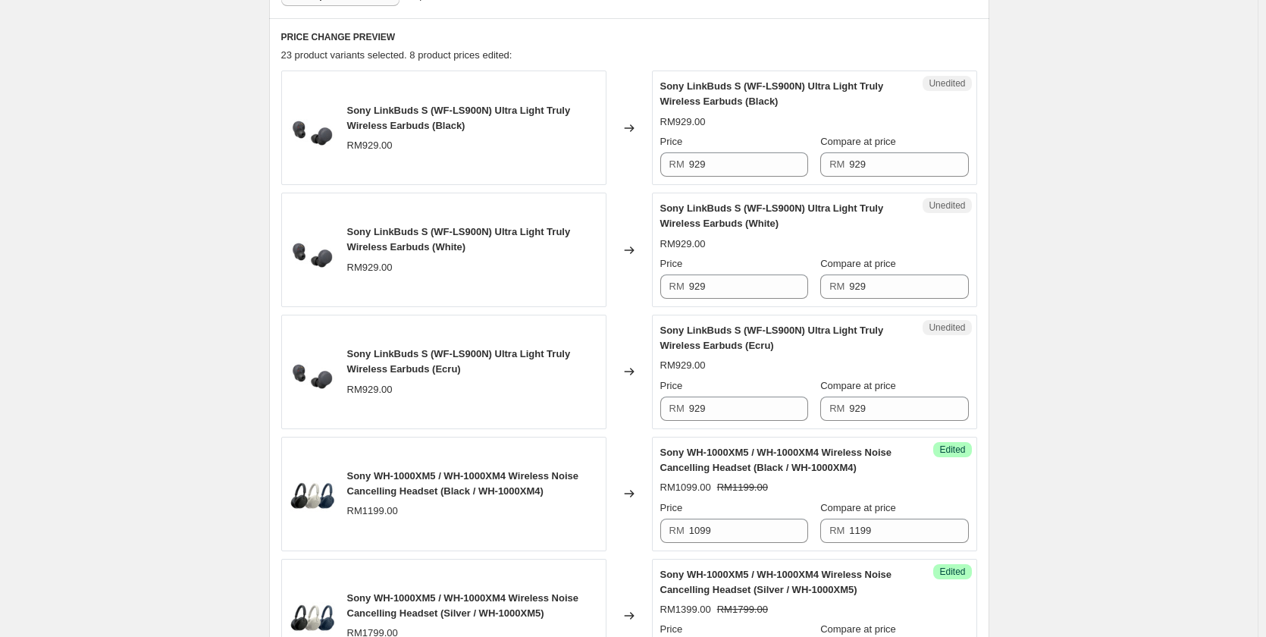
scroll to position [487, 0]
click at [772, 158] on input "929" at bounding box center [748, 163] width 119 height 24
click at [740, 153] on input "599" at bounding box center [748, 163] width 119 height 24
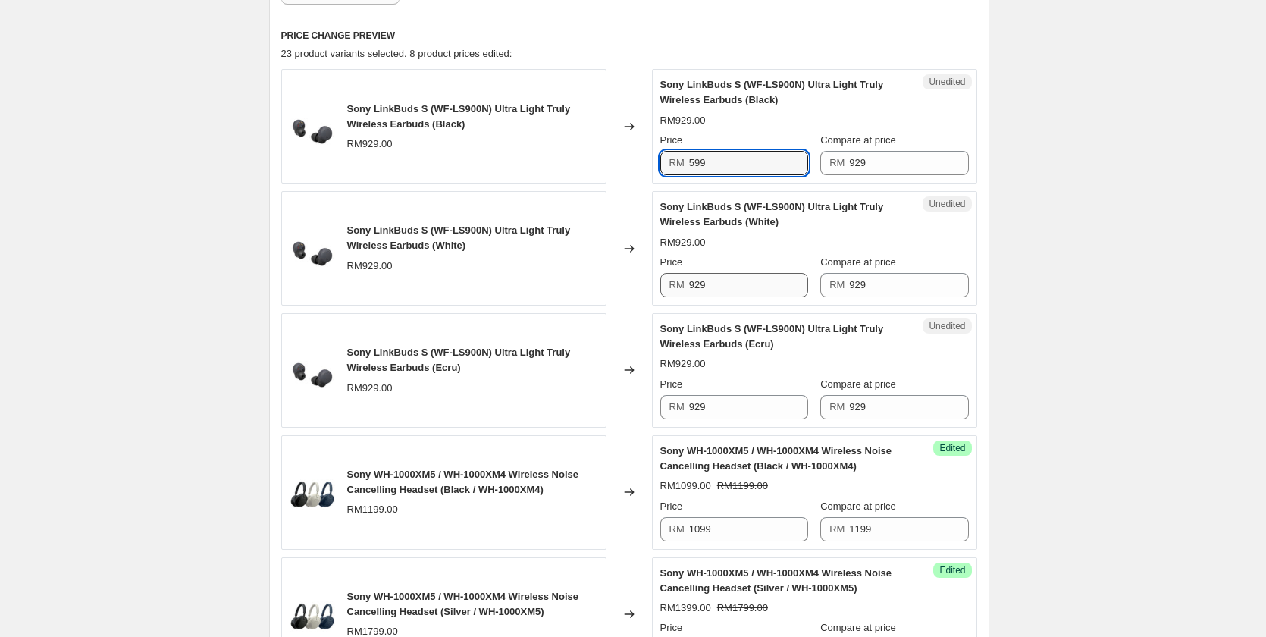
type input "599"
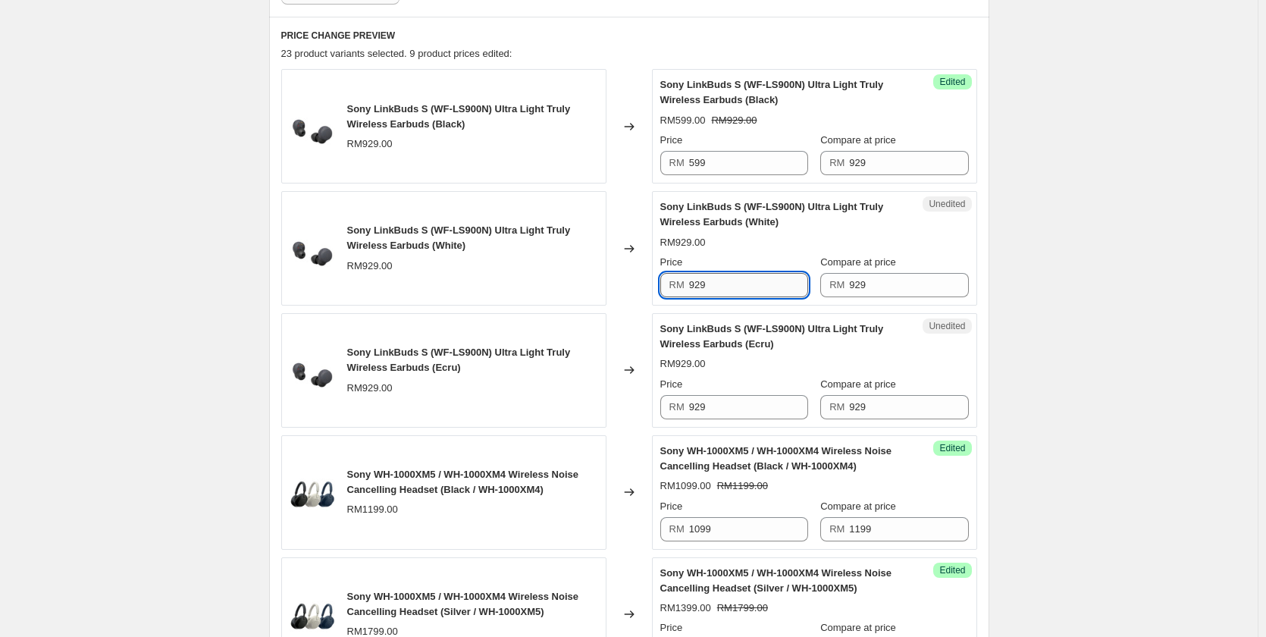
click at [730, 279] on input "929" at bounding box center [748, 285] width 119 height 24
paste input "59"
type input "599"
click at [736, 409] on input "929" at bounding box center [748, 407] width 119 height 24
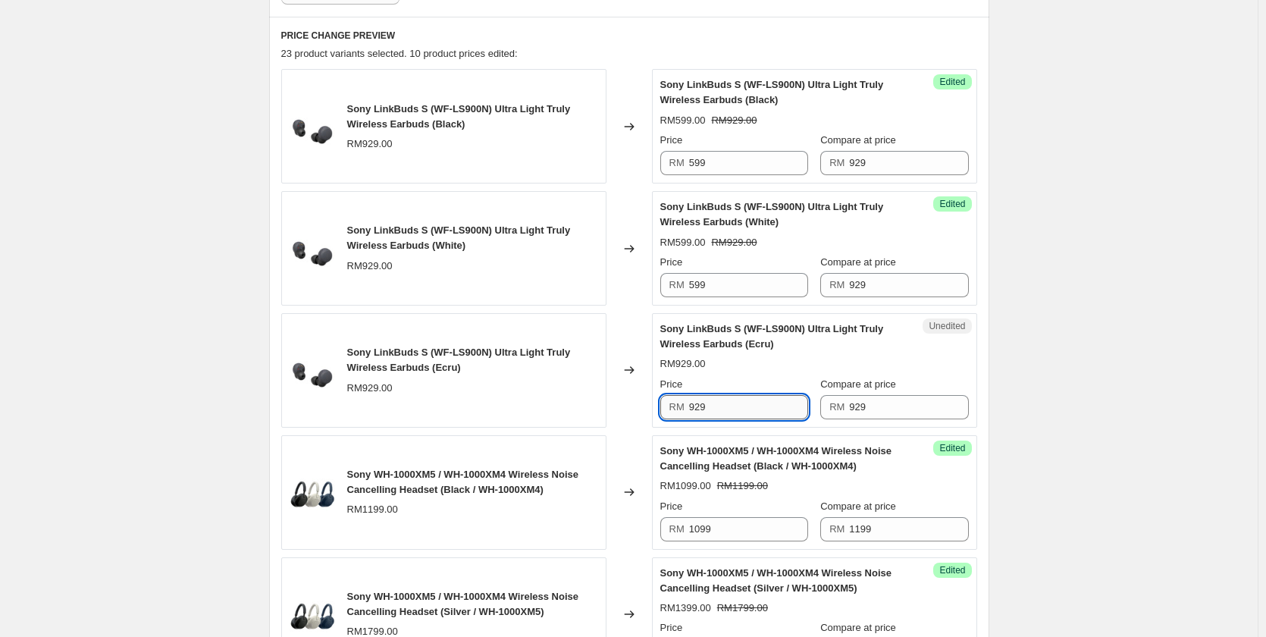
click at [736, 409] on input "929" at bounding box center [748, 407] width 119 height 24
paste input "59"
type input "599"
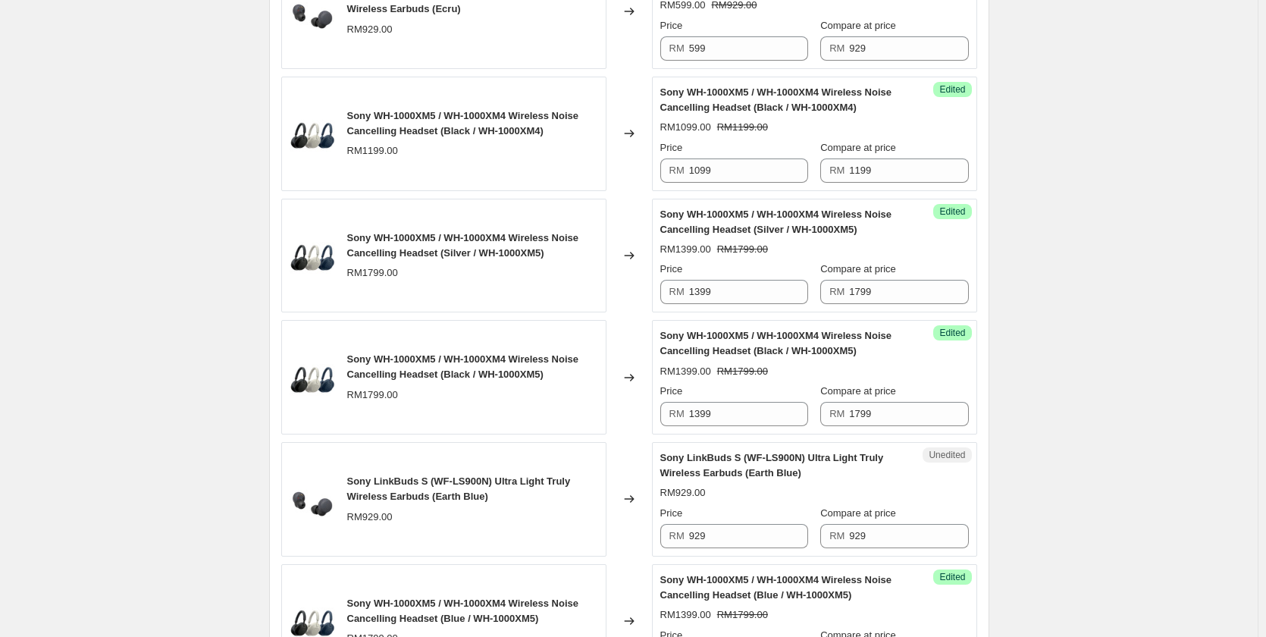
scroll to position [1094, 0]
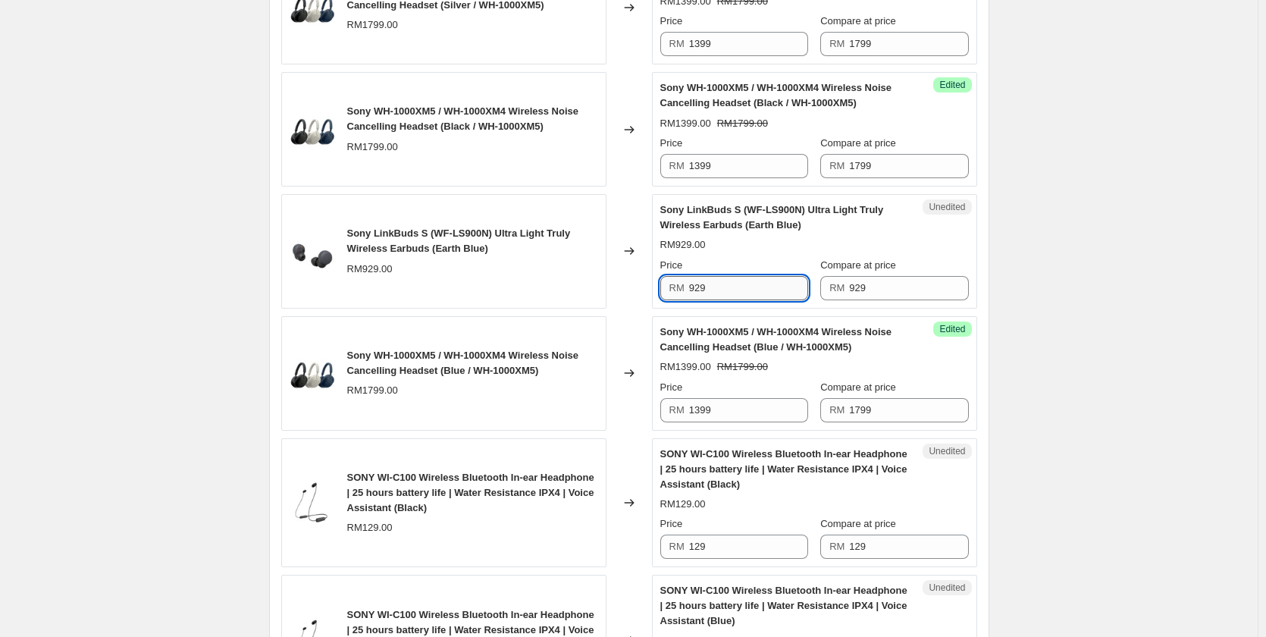
click at [728, 287] on input "929" at bounding box center [748, 288] width 119 height 24
paste input "59"
type input "599"
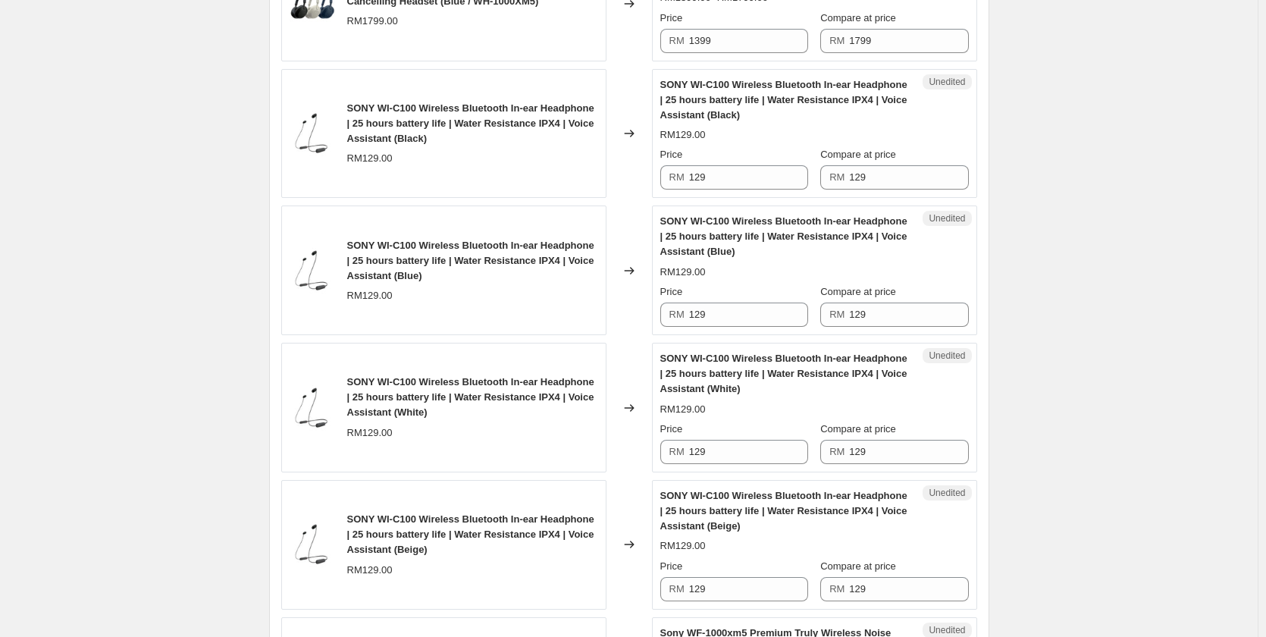
scroll to position [1473, 0]
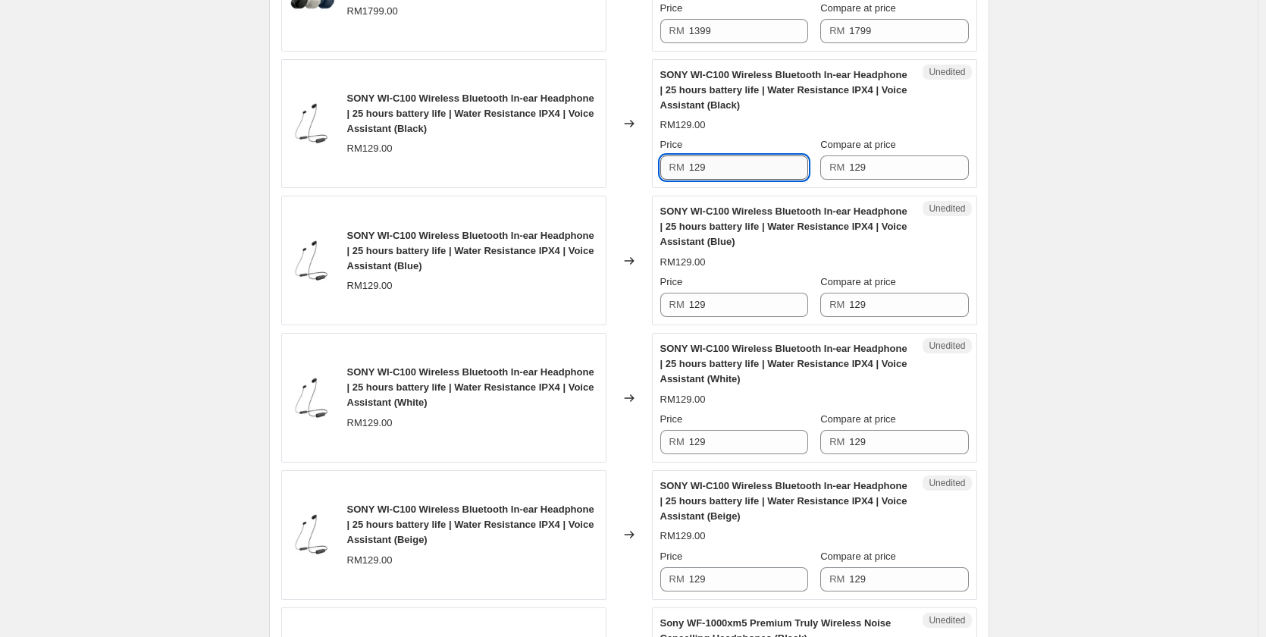
click at [739, 164] on input "129" at bounding box center [748, 167] width 119 height 24
click at [739, 164] on input "89" at bounding box center [748, 167] width 119 height 24
type input "89"
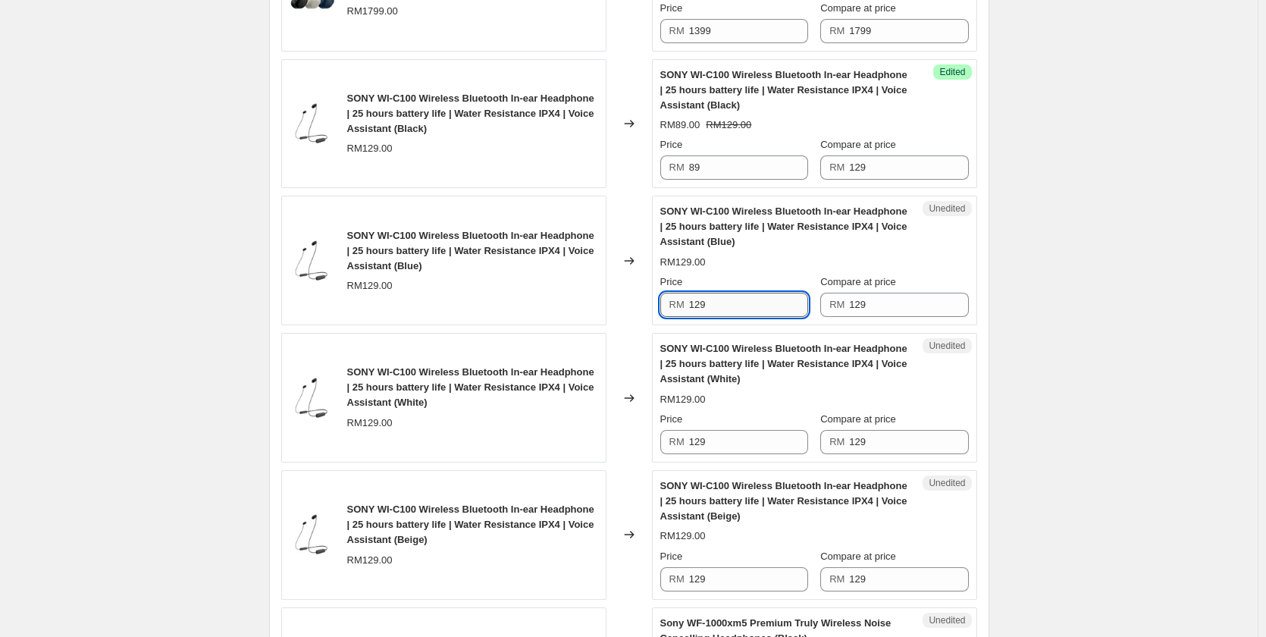
click at [741, 306] on input "129" at bounding box center [748, 305] width 119 height 24
drag, startPoint x: 741, startPoint y: 306, endPoint x: 729, endPoint y: 300, distance: 12.9
click at [740, 306] on input "129" at bounding box center [748, 305] width 119 height 24
paste input "8"
type input "89"
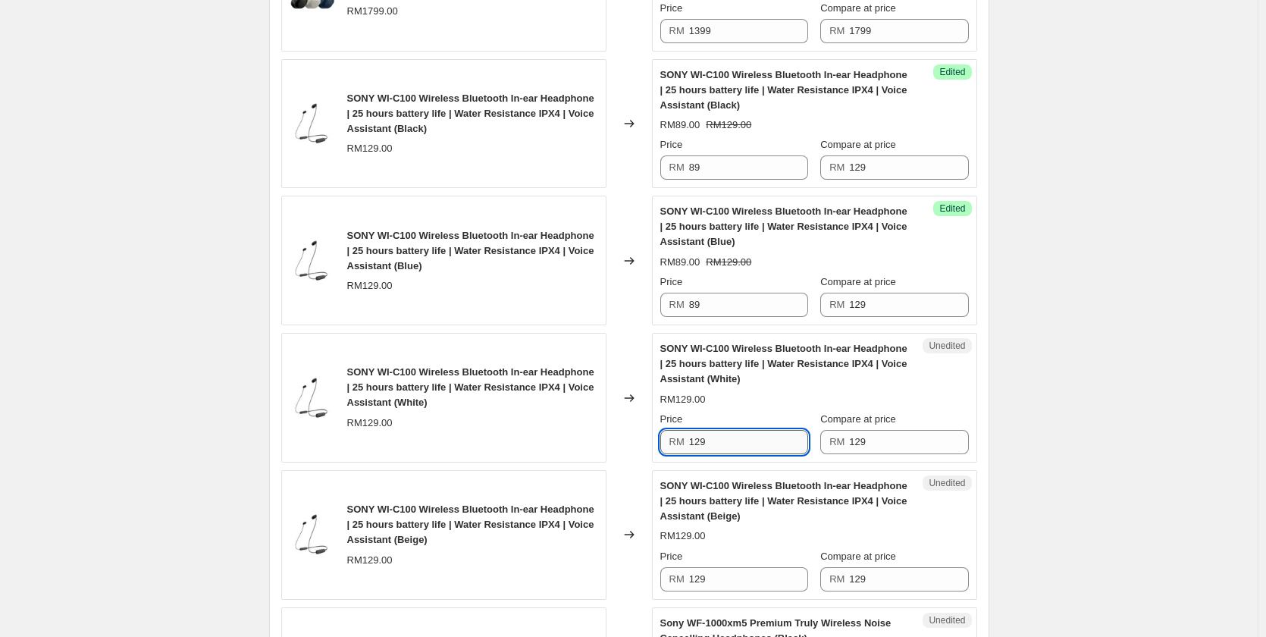
click at [735, 446] on input "129" at bounding box center [748, 442] width 119 height 24
click at [734, 446] on input "129" at bounding box center [748, 442] width 119 height 24
paste input "8"
type input "89"
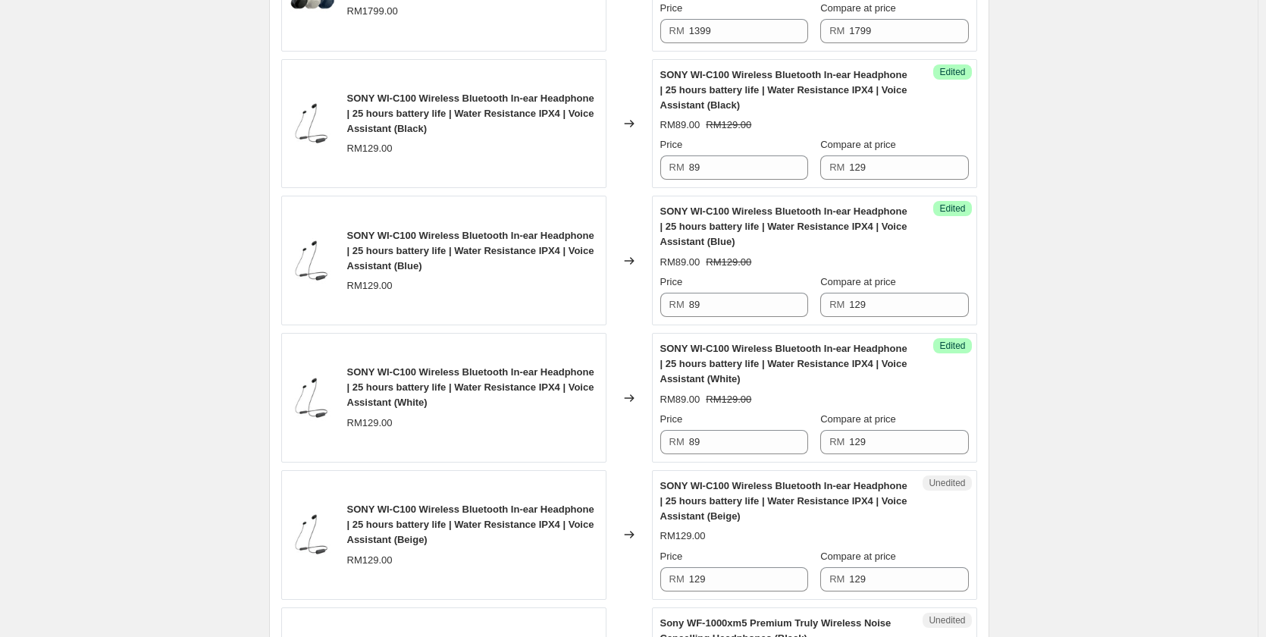
click at [1076, 364] on div "Create new price [MEDICAL_DATA]. This page is ready Create new price [MEDICAL_D…" at bounding box center [628, 290] width 1257 height 3526
click at [727, 576] on input "129" at bounding box center [748, 579] width 119 height 24
click at [725, 575] on input "129" at bounding box center [748, 579] width 119 height 24
paste input "8"
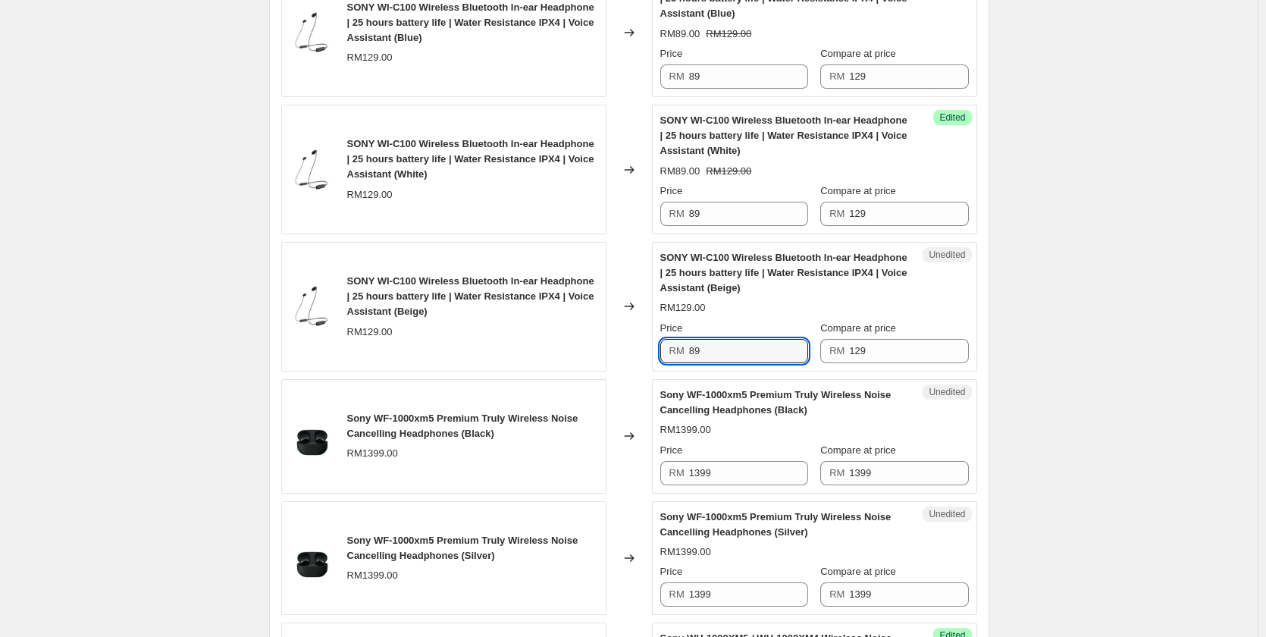
scroll to position [1776, 0]
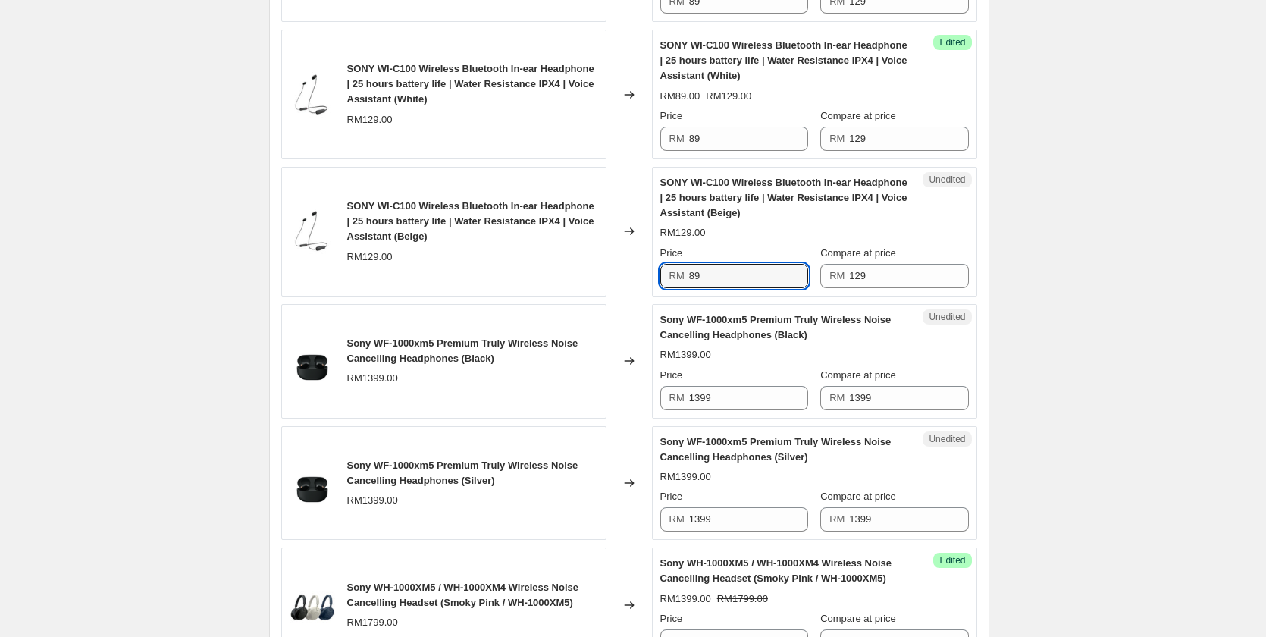
type input "89"
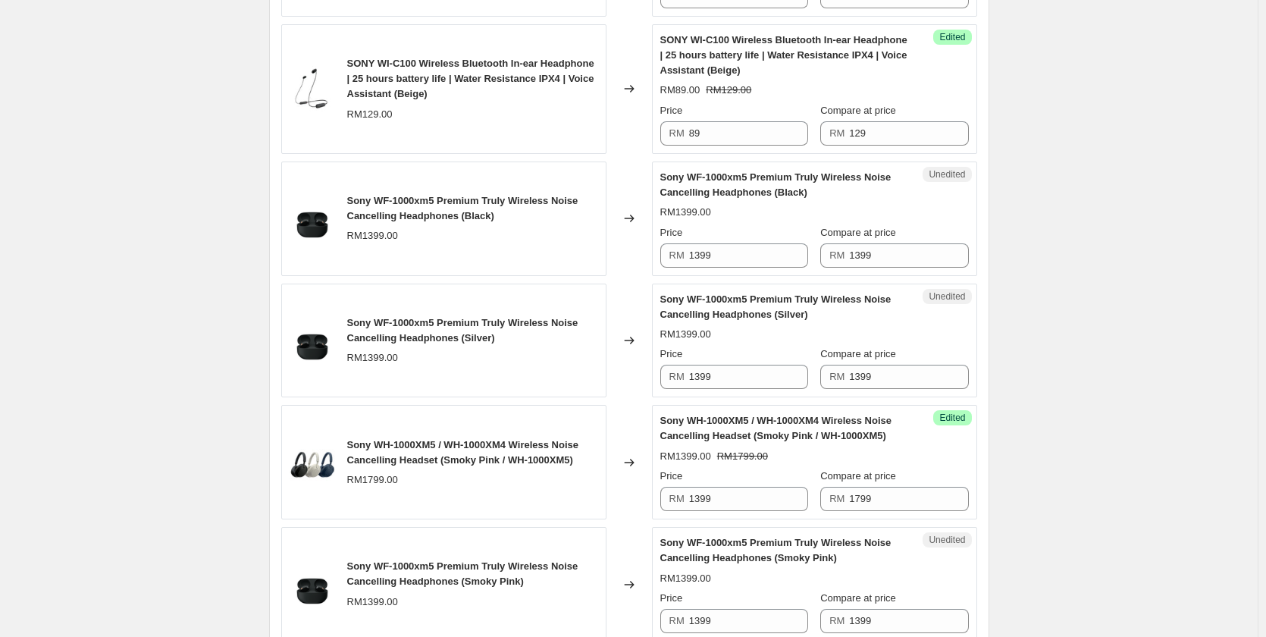
scroll to position [1928, 0]
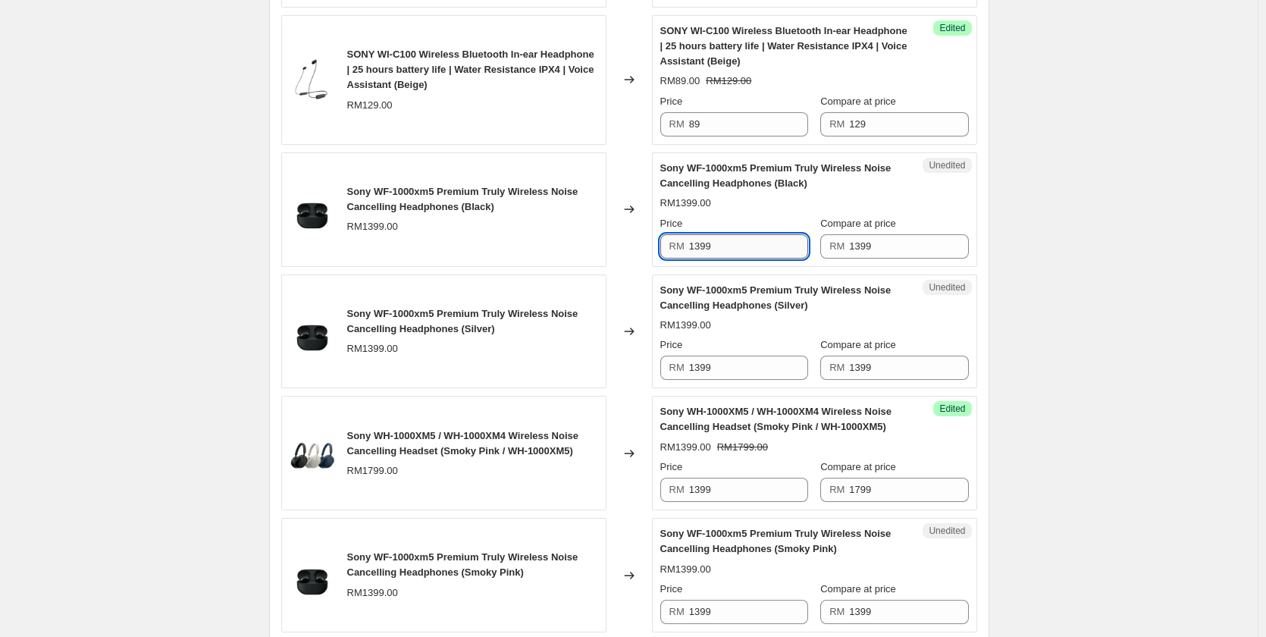
click at [752, 247] on input "1399" at bounding box center [748, 246] width 119 height 24
click at [752, 247] on input "1099" at bounding box center [748, 246] width 119 height 24
type input "1099"
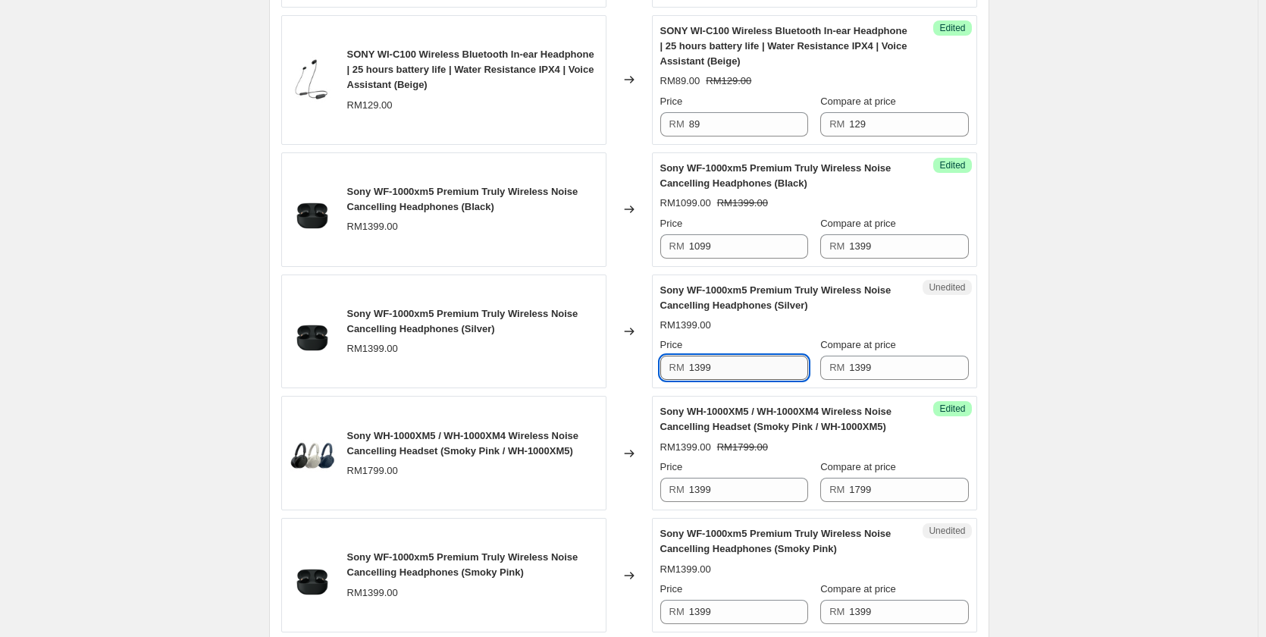
click at [762, 374] on input "1399" at bounding box center [748, 367] width 119 height 24
paste input "0"
type input "1099"
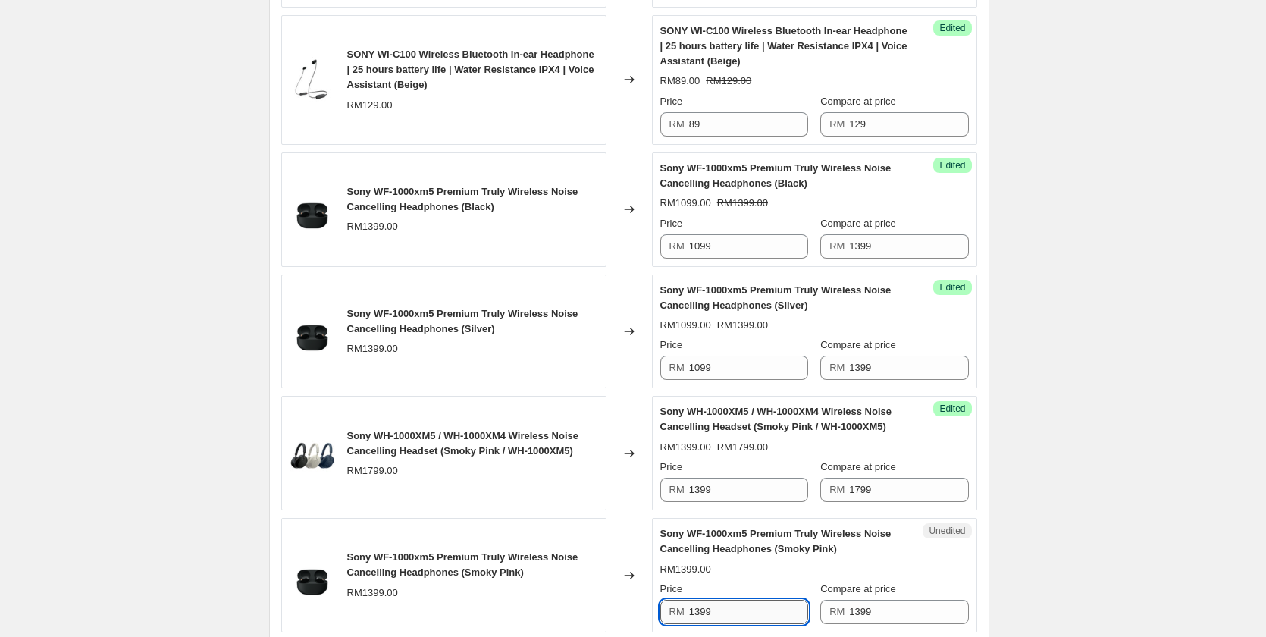
click at [728, 610] on input "1399" at bounding box center [748, 612] width 119 height 24
paste input "0"
type input "1099"
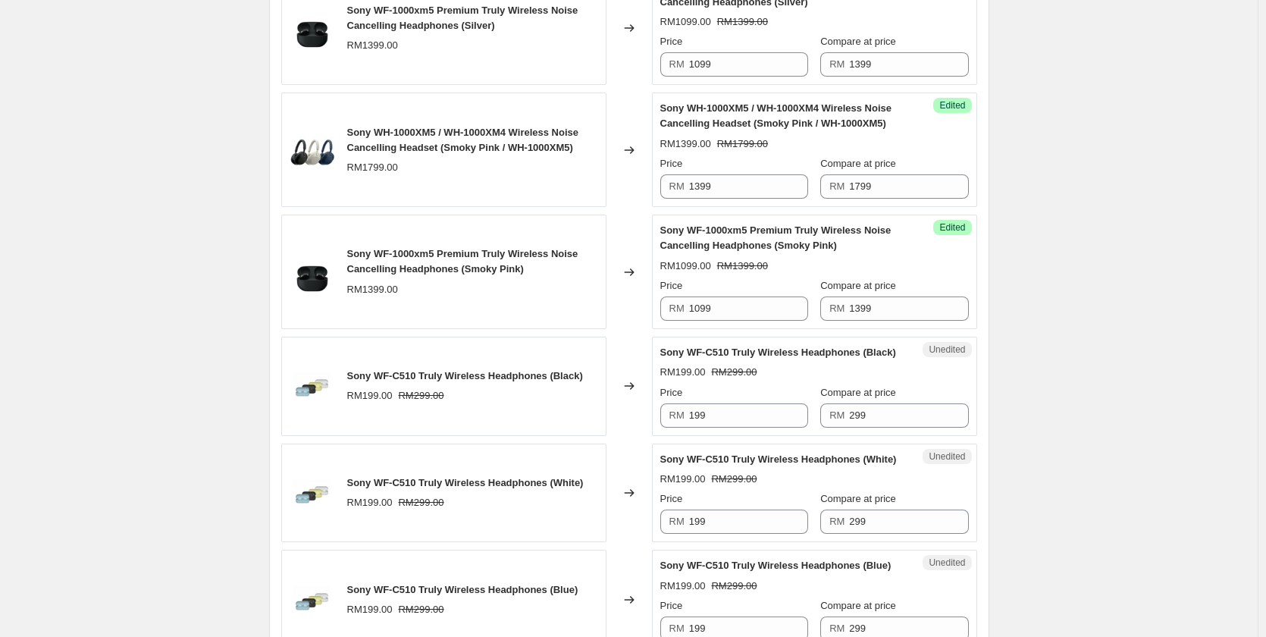
scroll to position [2382, 0]
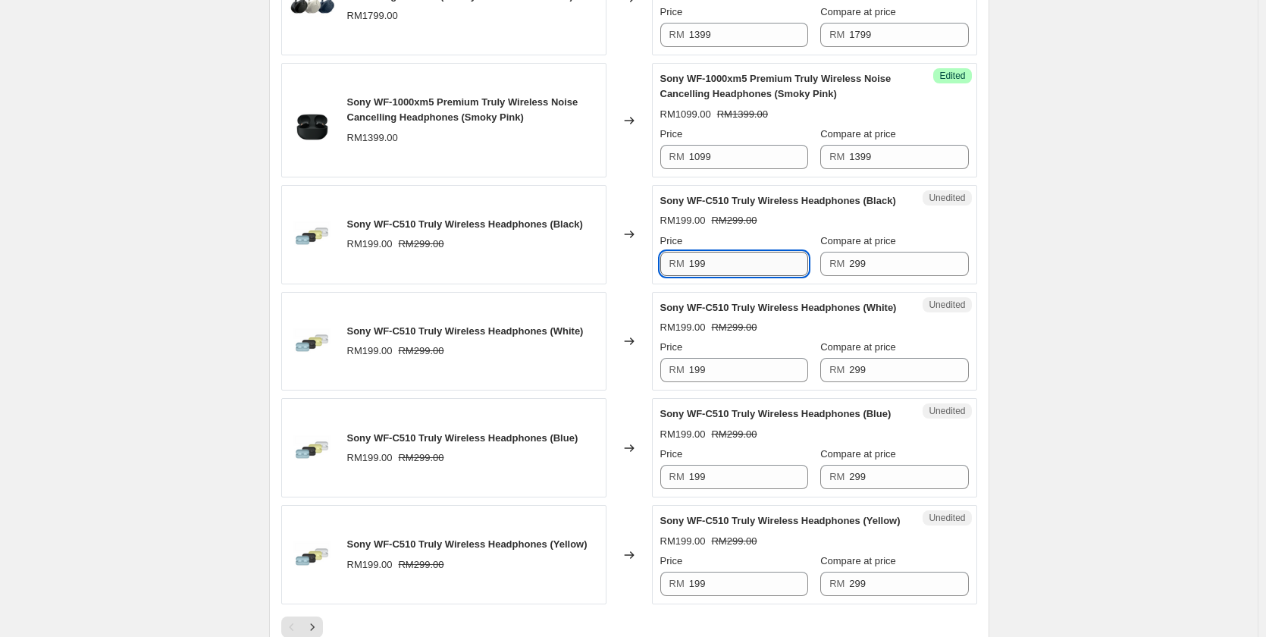
click at [724, 258] on input "199" at bounding box center [748, 264] width 119 height 24
click at [724, 261] on input "199" at bounding box center [748, 264] width 119 height 24
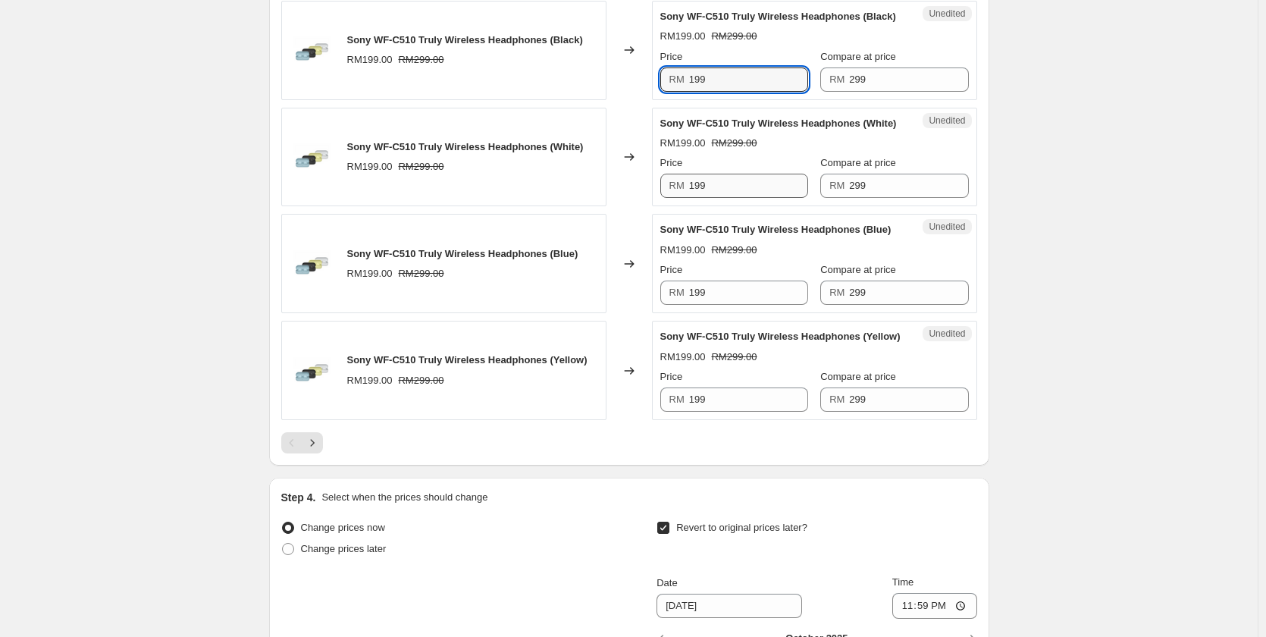
scroll to position [2610, 0]
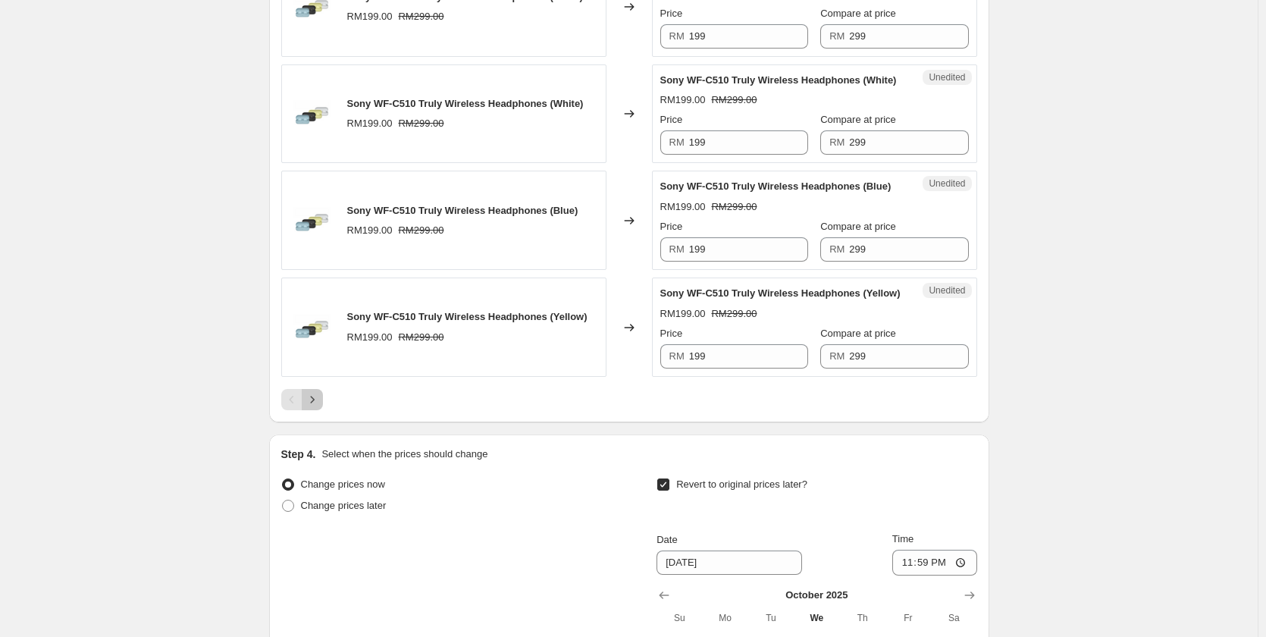
click at [320, 399] on icon "Next" at bounding box center [312, 399] width 15 height 15
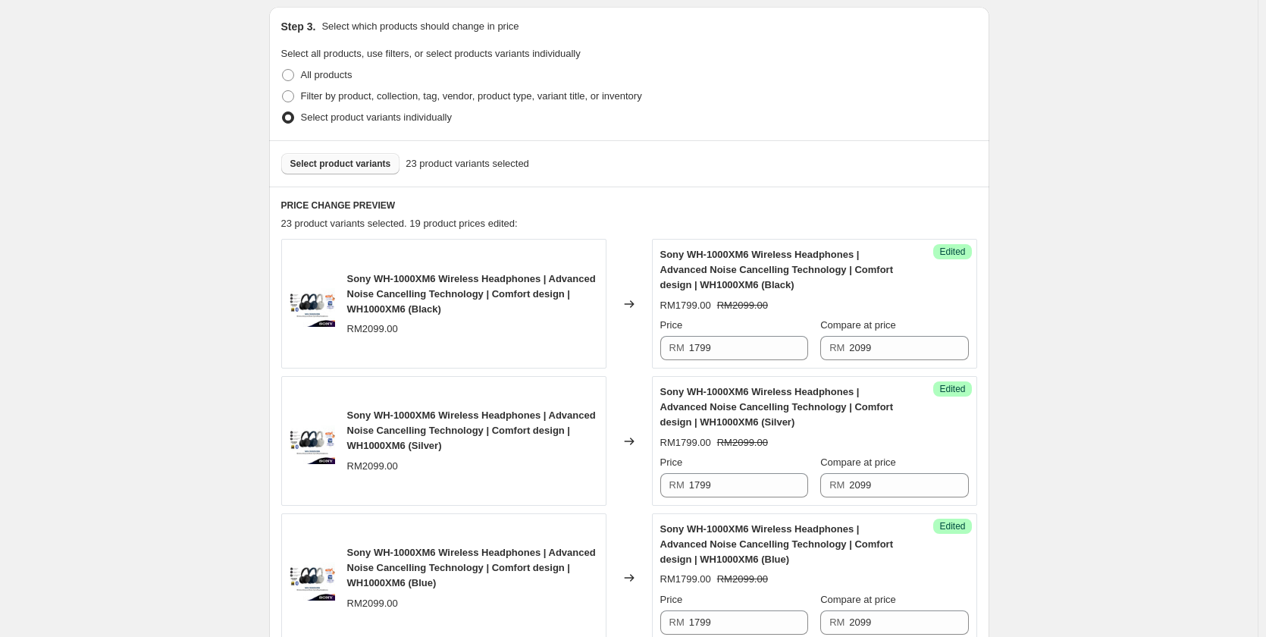
scroll to position [257, 0]
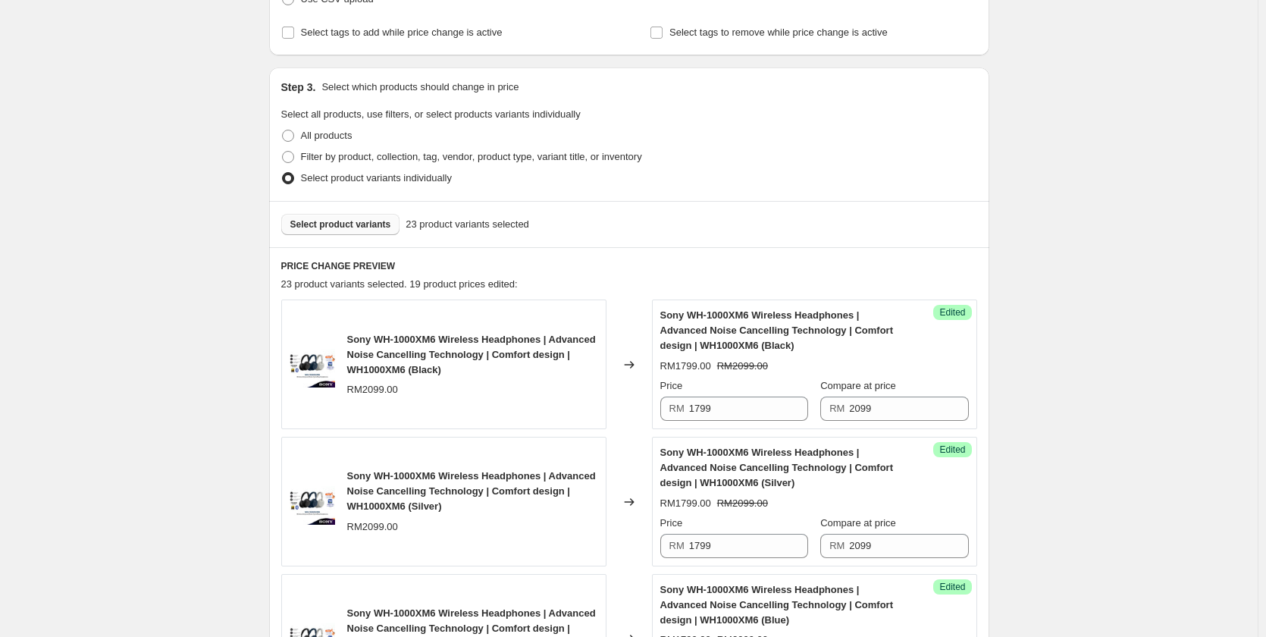
click at [347, 229] on span "Select product variants" at bounding box center [340, 224] width 101 height 12
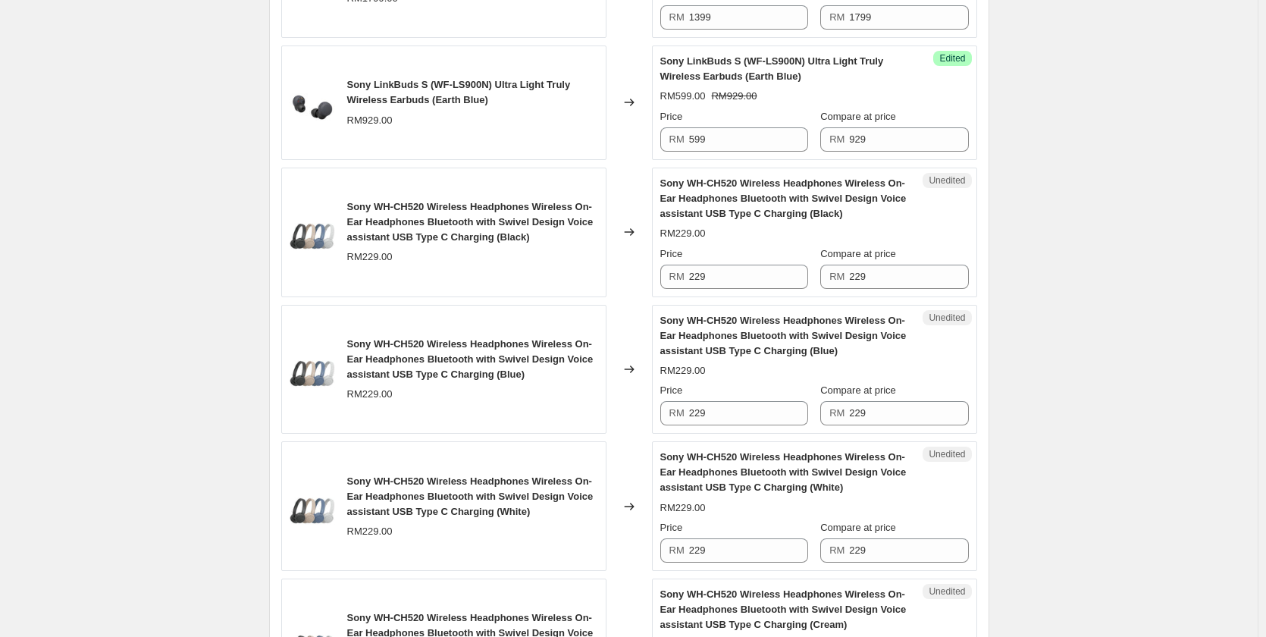
scroll to position [1318, 0]
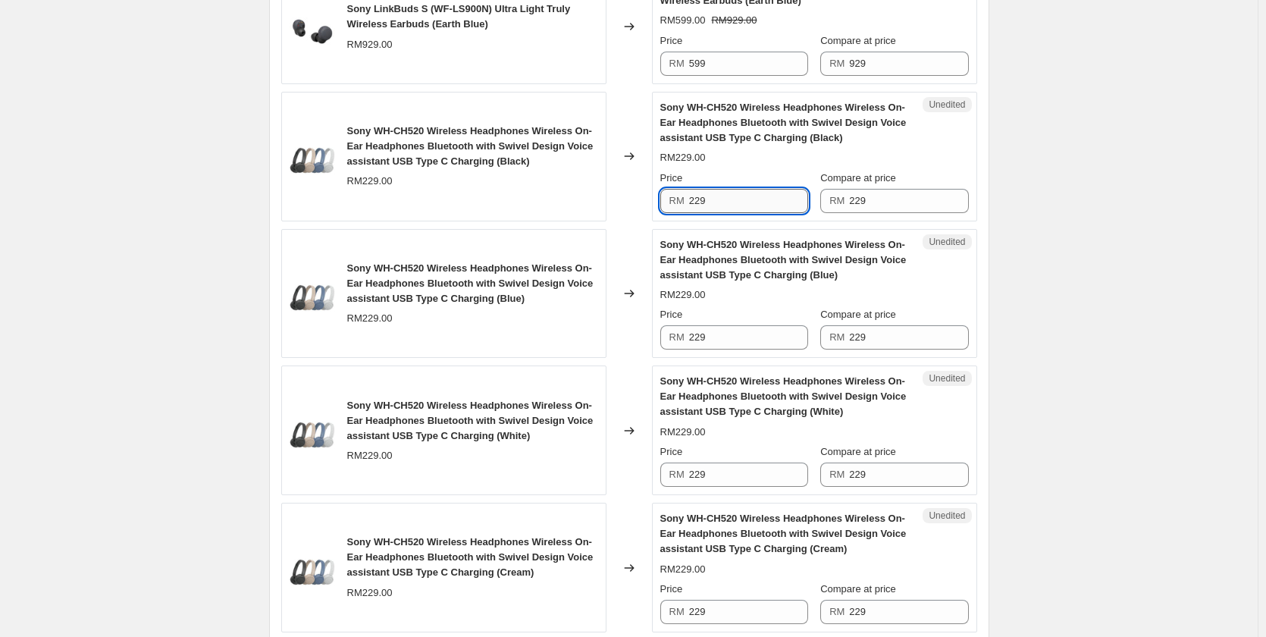
click at [757, 203] on input "229" at bounding box center [748, 201] width 119 height 24
click at [757, 204] on input "179" at bounding box center [748, 201] width 119 height 24
click at [759, 207] on input "179" at bounding box center [748, 201] width 119 height 24
type input "179"
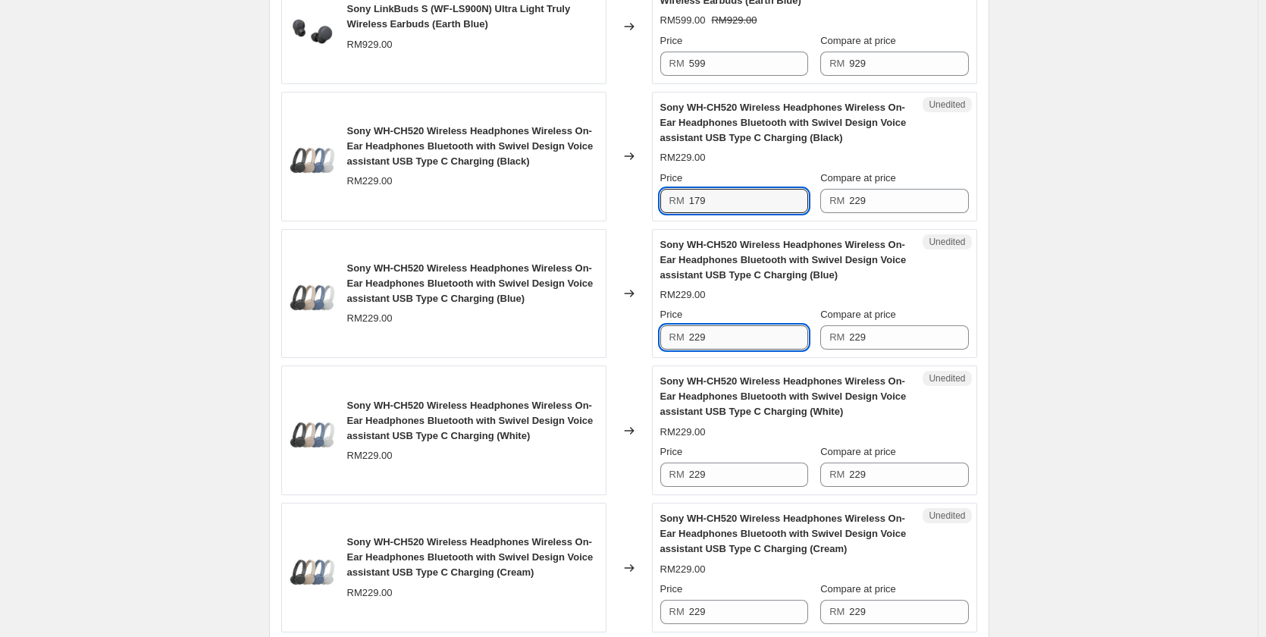
click at [754, 343] on input "229" at bounding box center [748, 337] width 119 height 24
paste input "17"
type input "179"
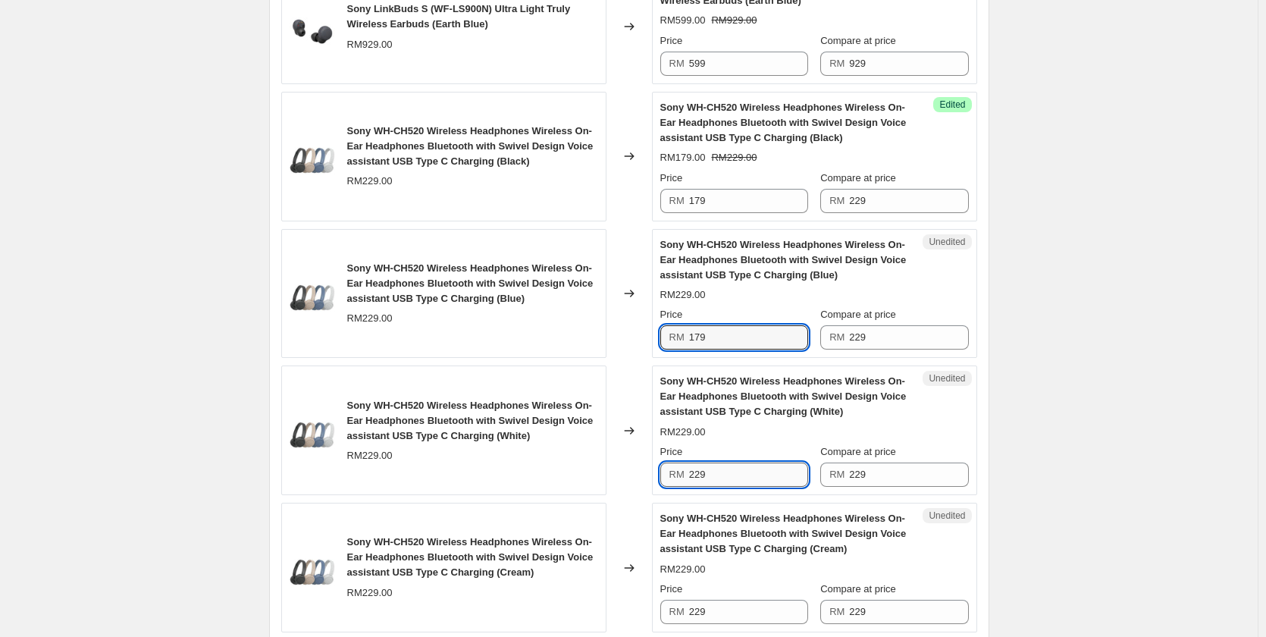
click at [739, 481] on input "229" at bounding box center [748, 474] width 119 height 24
paste input "17"
type input "179"
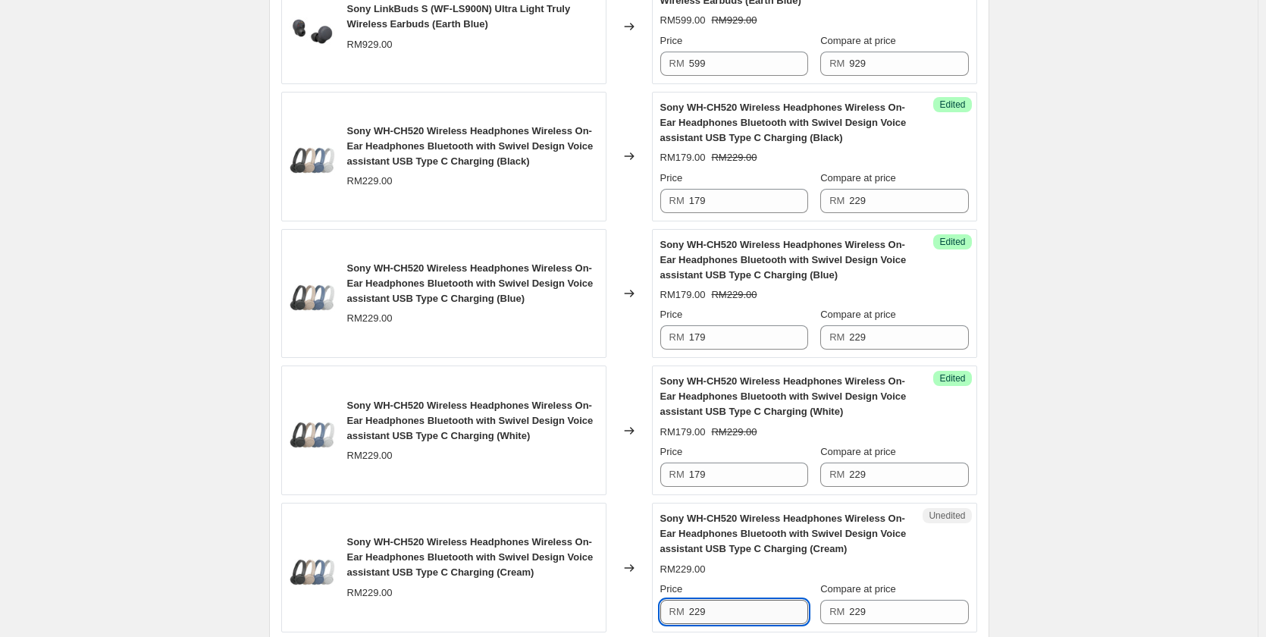
click at [741, 619] on input "229" at bounding box center [748, 612] width 119 height 24
paste input "17"
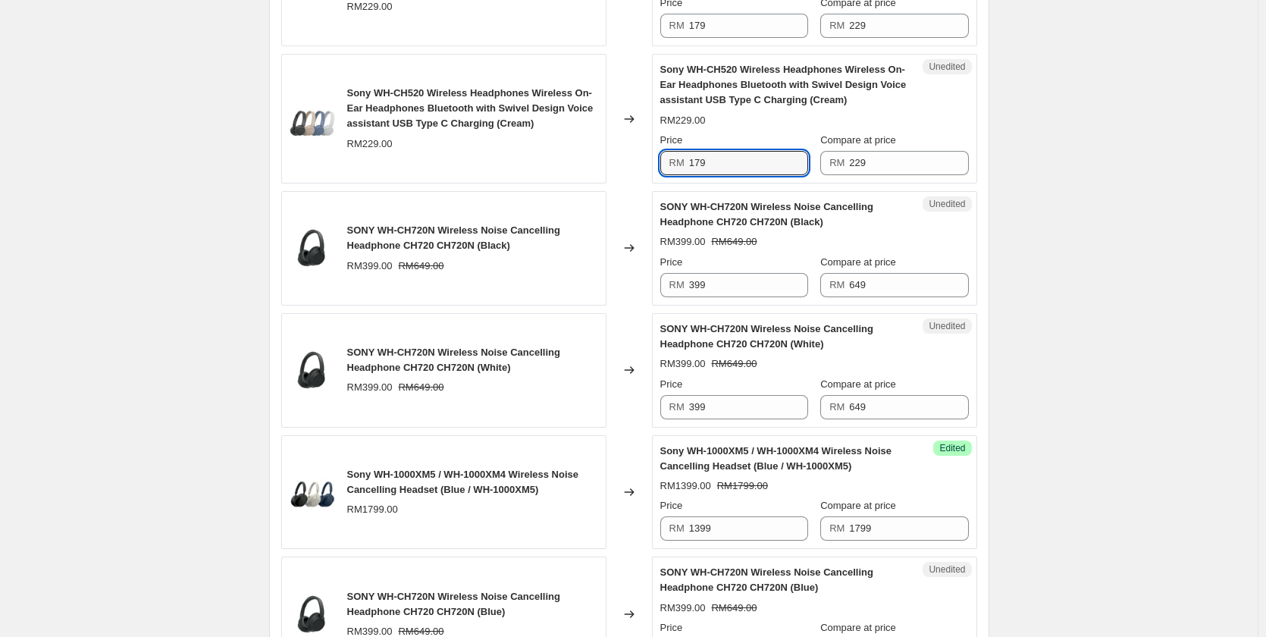
scroll to position [1773, 0]
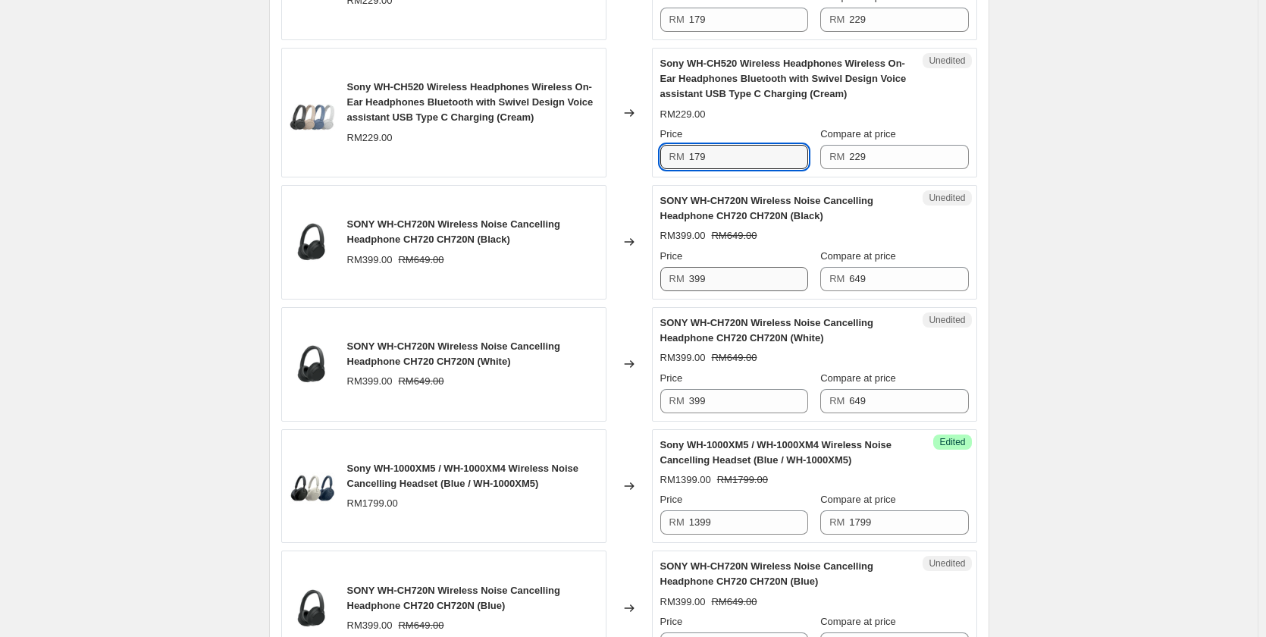
type input "179"
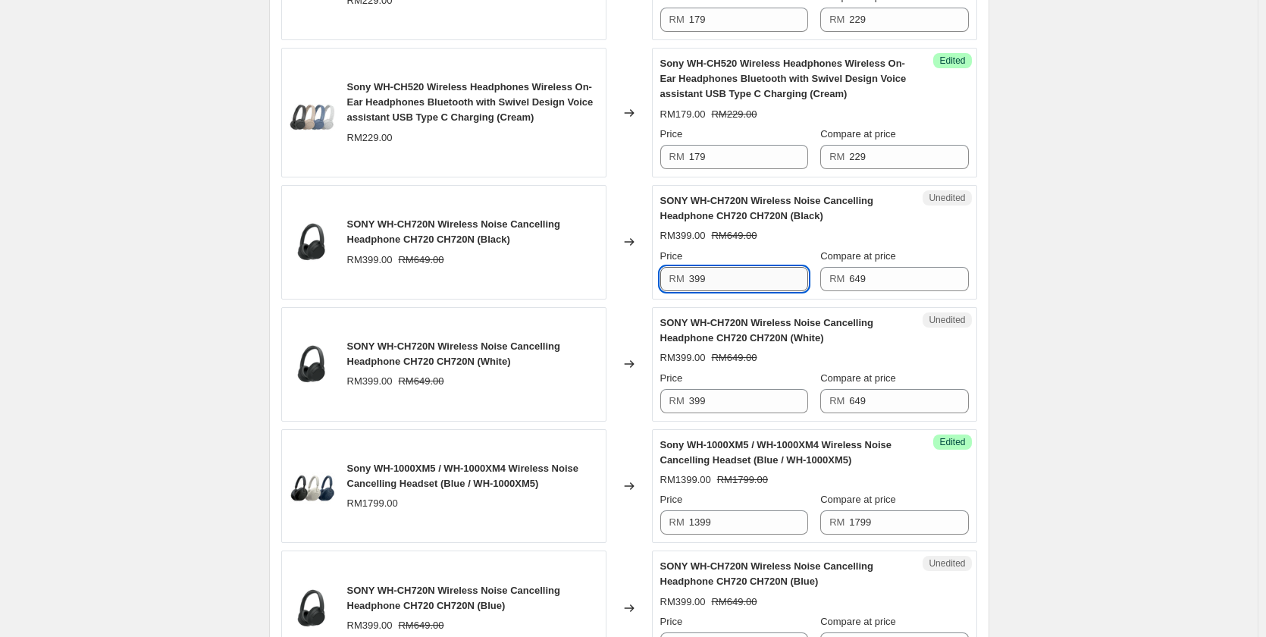
click at [736, 282] on input "399" at bounding box center [748, 279] width 119 height 24
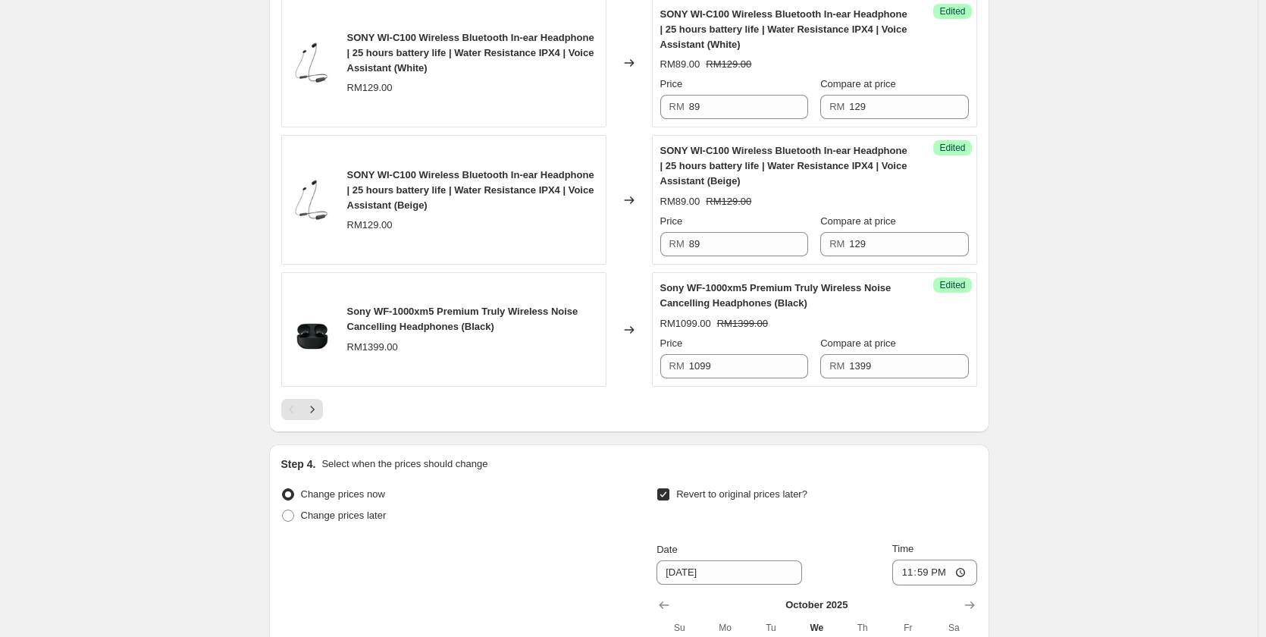
scroll to position [2758, 0]
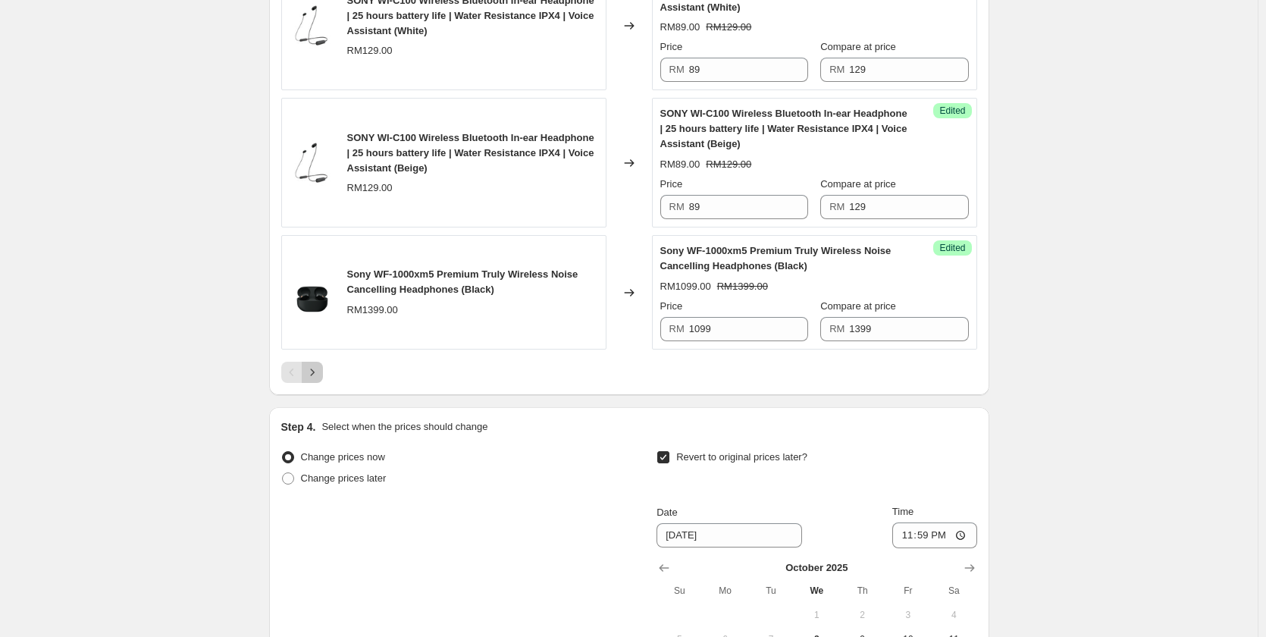
click at [323, 368] on button "Next" at bounding box center [312, 372] width 21 height 21
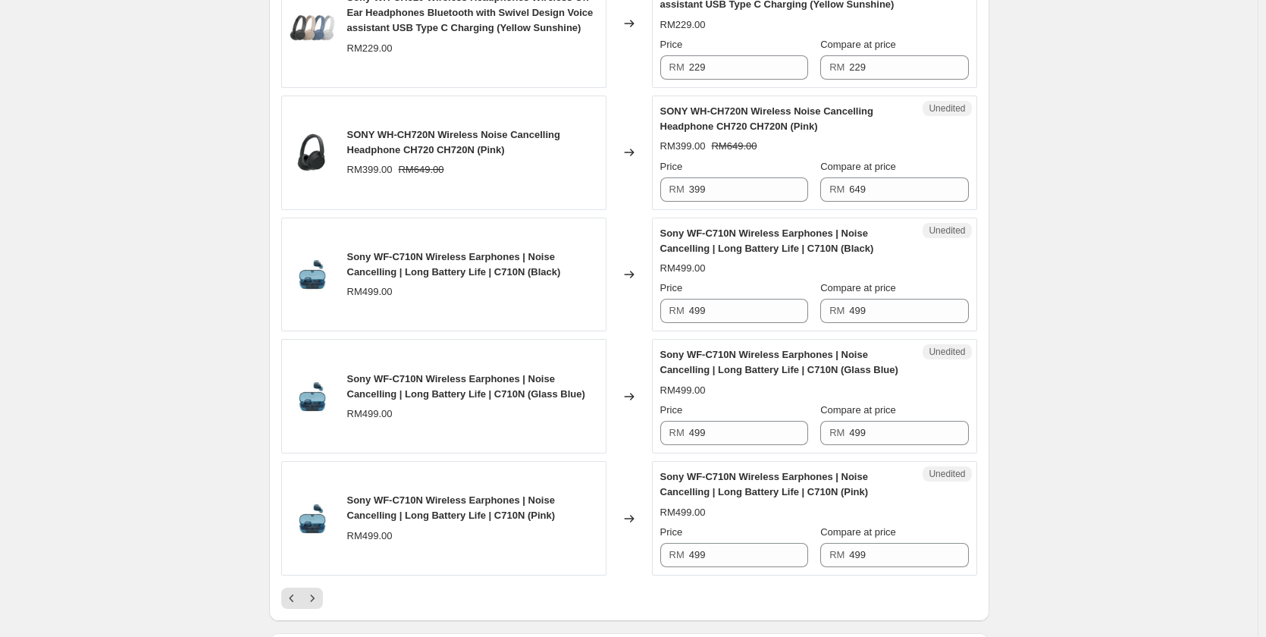
scroll to position [2379, 0]
click at [747, 304] on input "499" at bounding box center [748, 312] width 119 height 24
click at [747, 304] on input "399" at bounding box center [748, 312] width 119 height 24
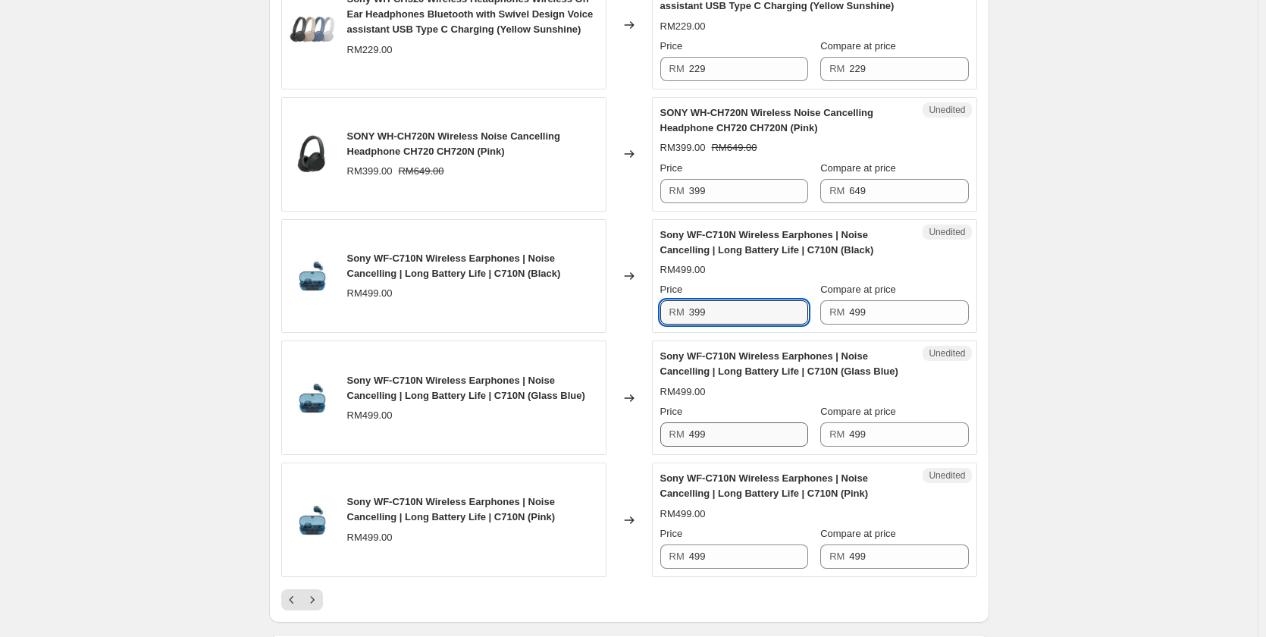
type input "399"
click at [740, 432] on input "499" at bounding box center [748, 434] width 119 height 24
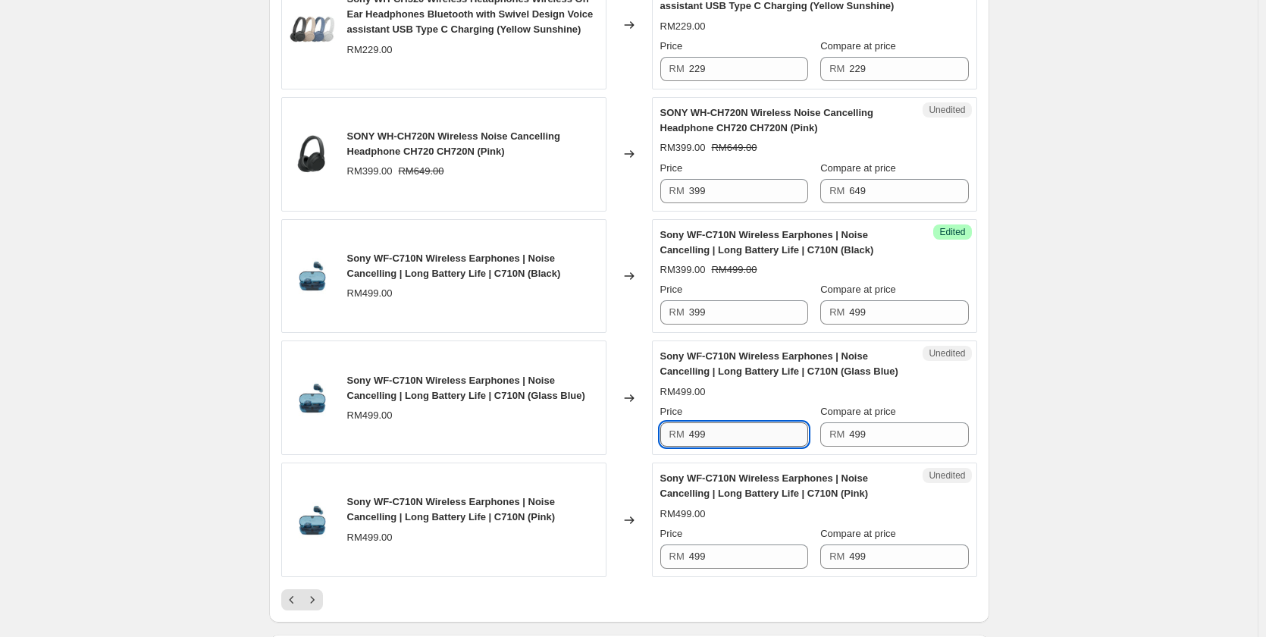
click at [740, 432] on input "499" at bounding box center [748, 434] width 119 height 24
paste input "3"
type input "399"
click at [724, 547] on input "499" at bounding box center [748, 556] width 119 height 24
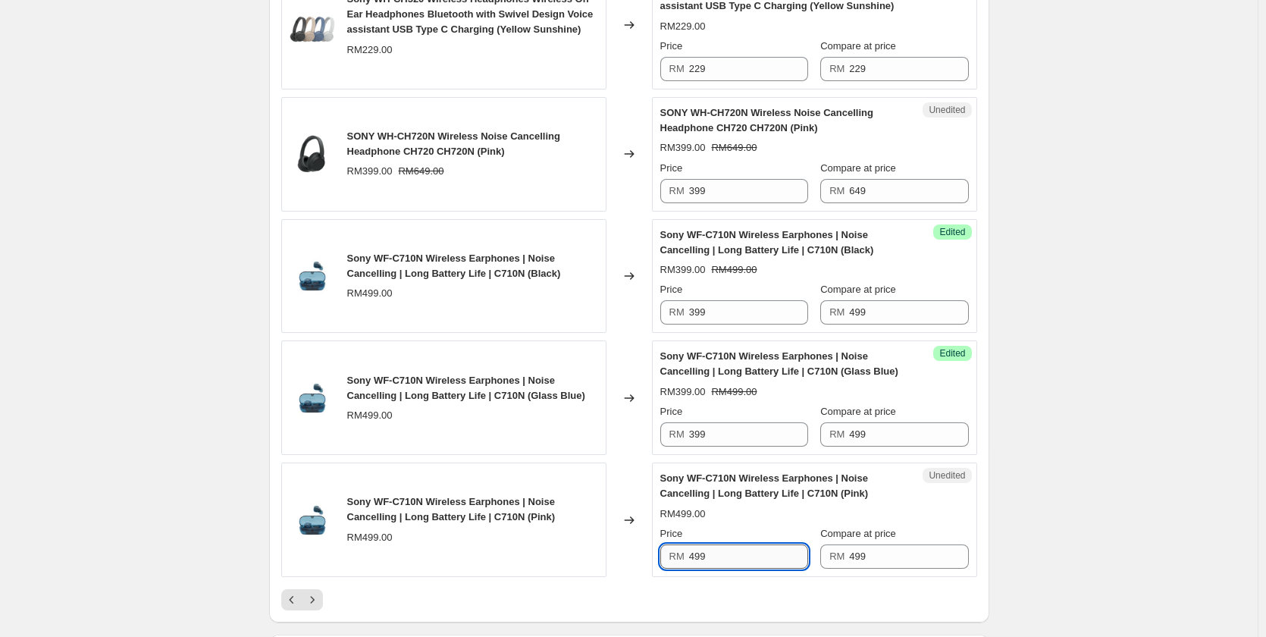
click at [724, 547] on input "499" at bounding box center [748, 556] width 119 height 24
paste input "3"
type input "399"
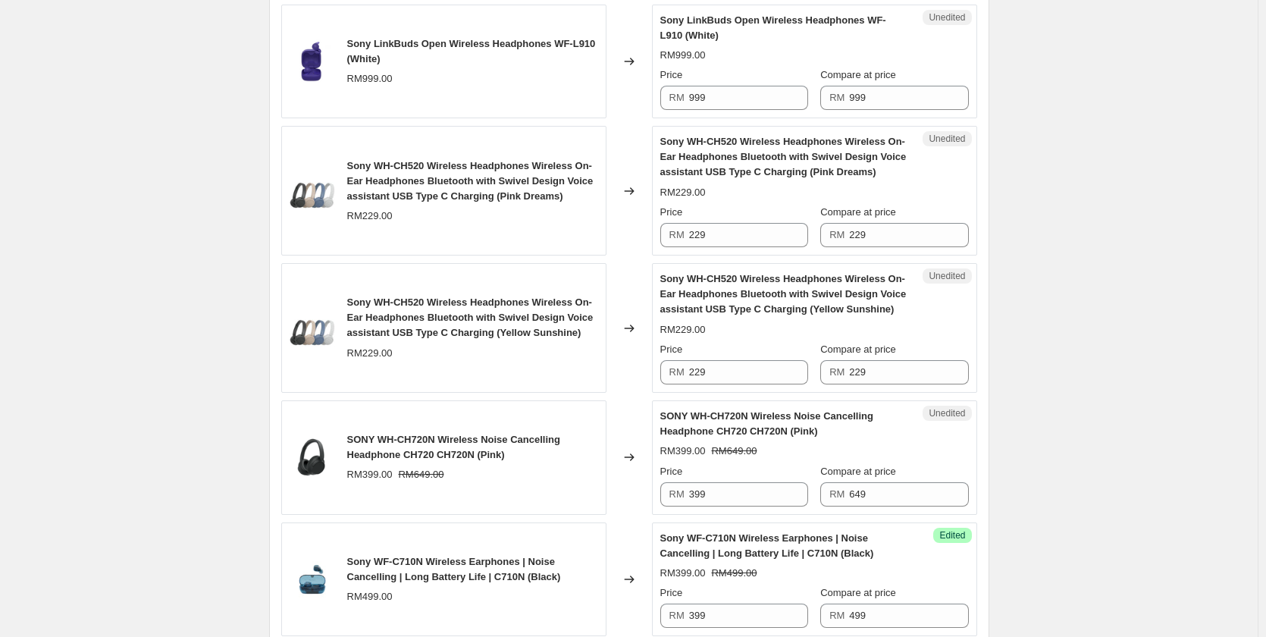
scroll to position [2000, 0]
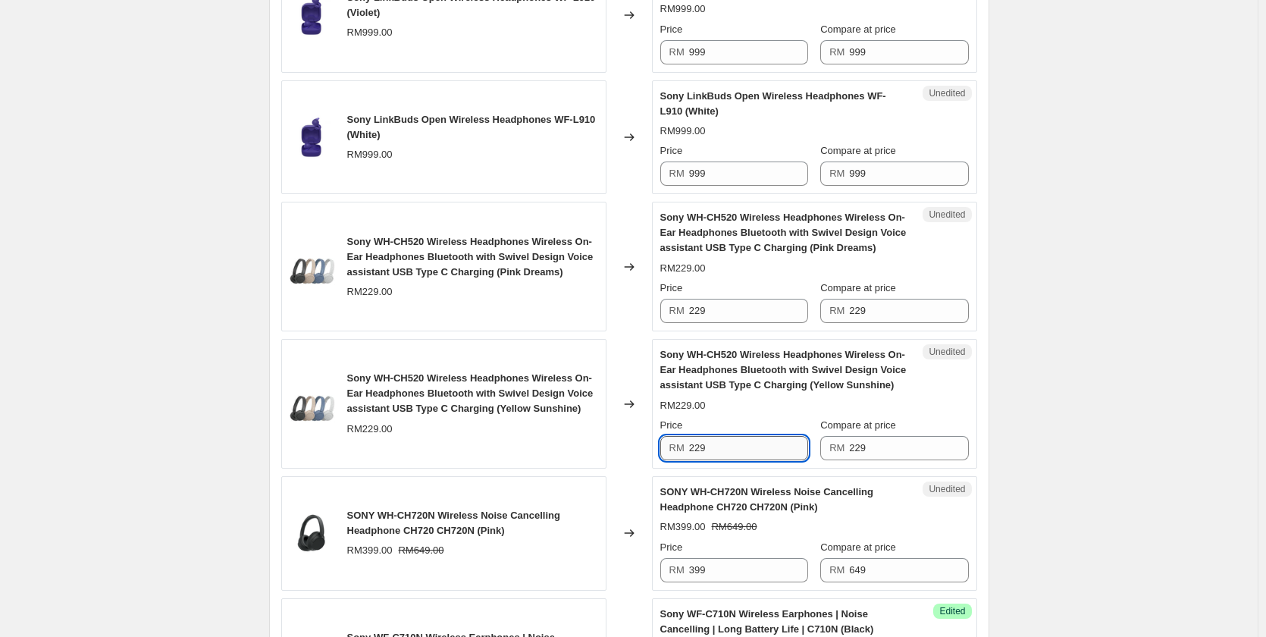
click at [751, 446] on input "229" at bounding box center [748, 448] width 119 height 24
click at [751, 446] on input "179" at bounding box center [748, 448] width 119 height 24
type input "179"
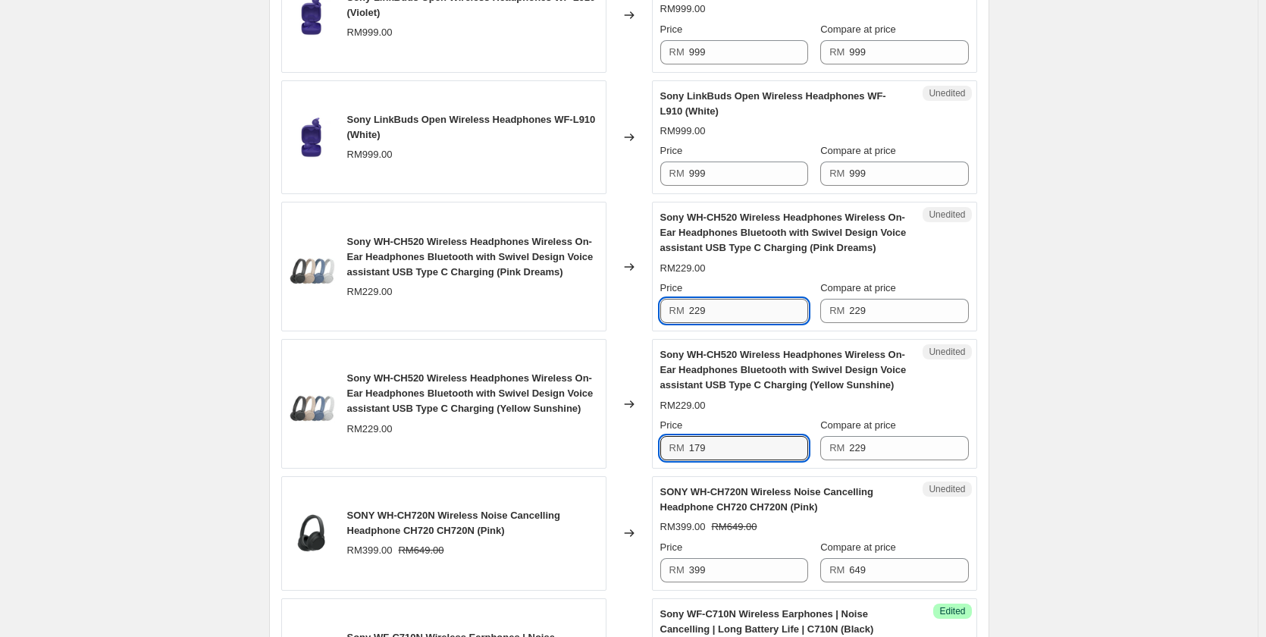
click at [748, 315] on input "229" at bounding box center [748, 311] width 119 height 24
paste input "17"
type input "179"
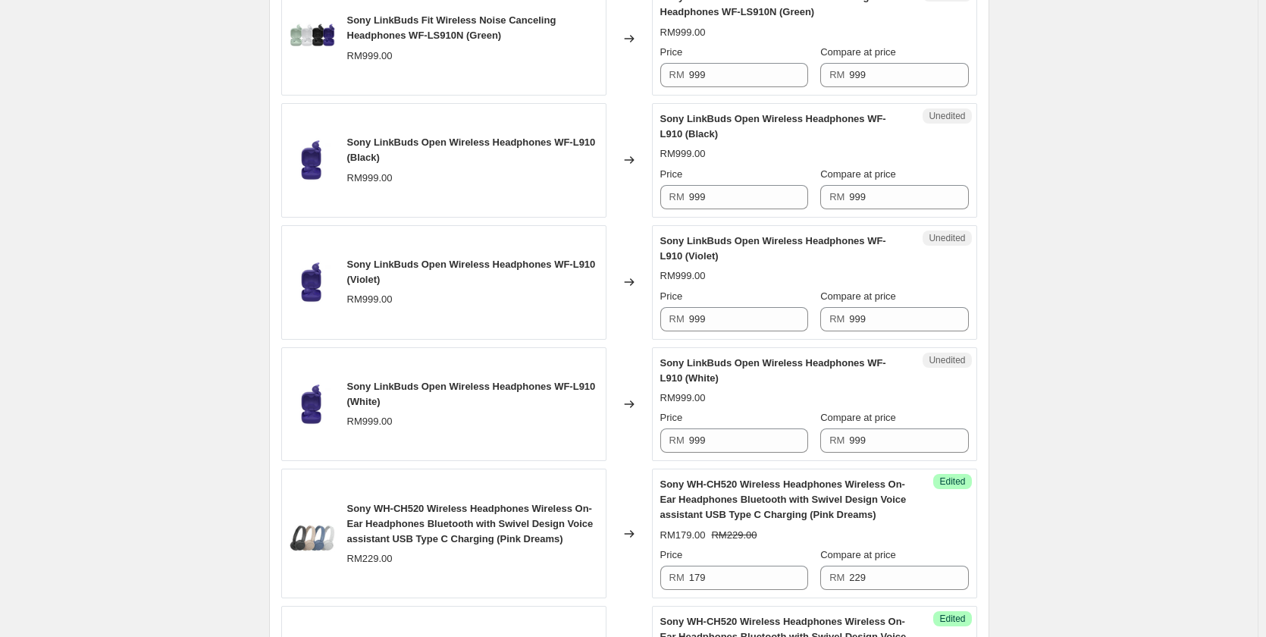
scroll to position [1697, 0]
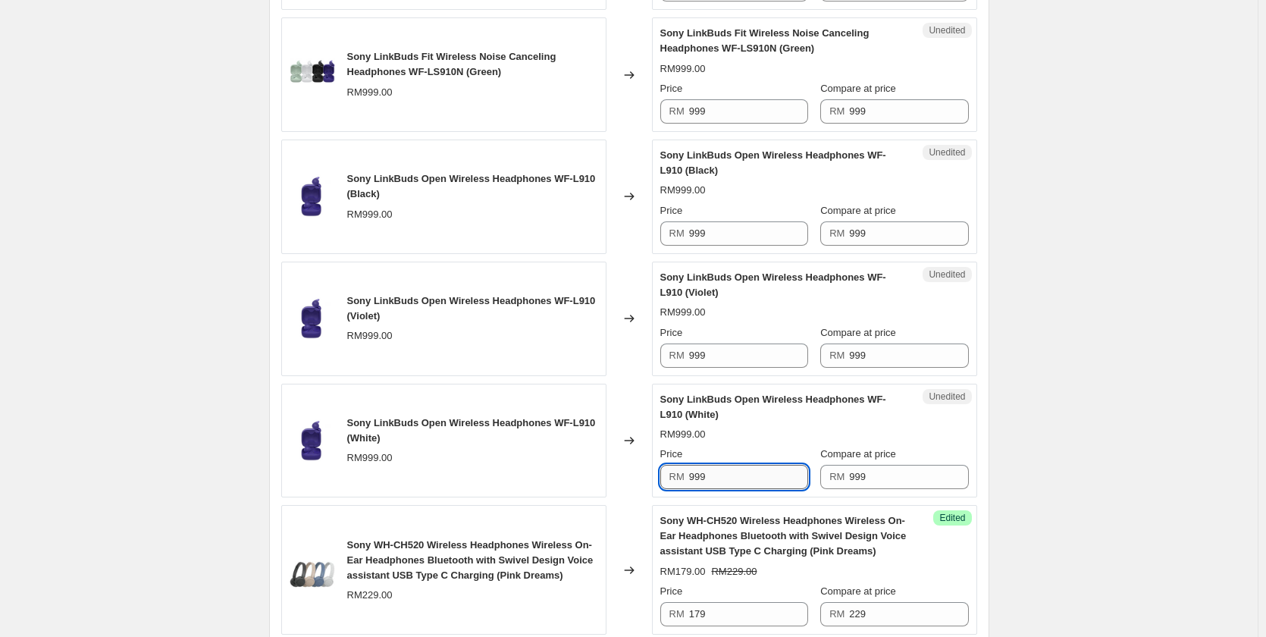
click at [789, 466] on input "999" at bounding box center [748, 477] width 119 height 24
click at [789, 466] on input "799" at bounding box center [748, 477] width 119 height 24
type input "799"
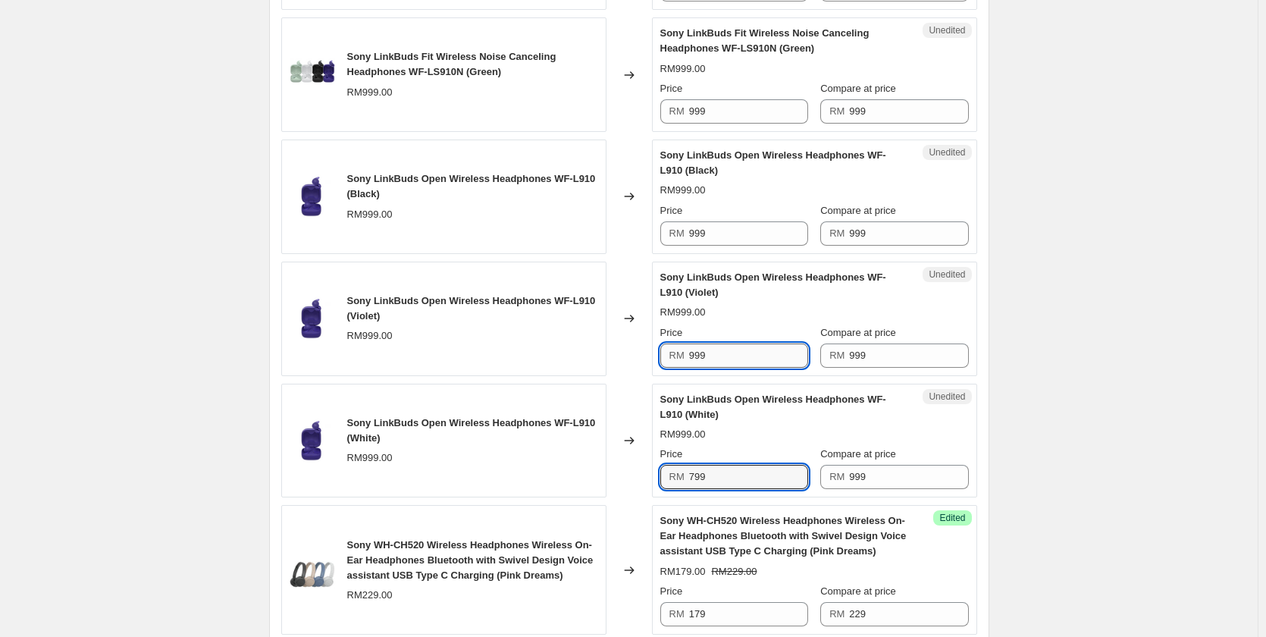
click at [747, 355] on input "999" at bounding box center [748, 355] width 119 height 24
paste input "7"
type input "799"
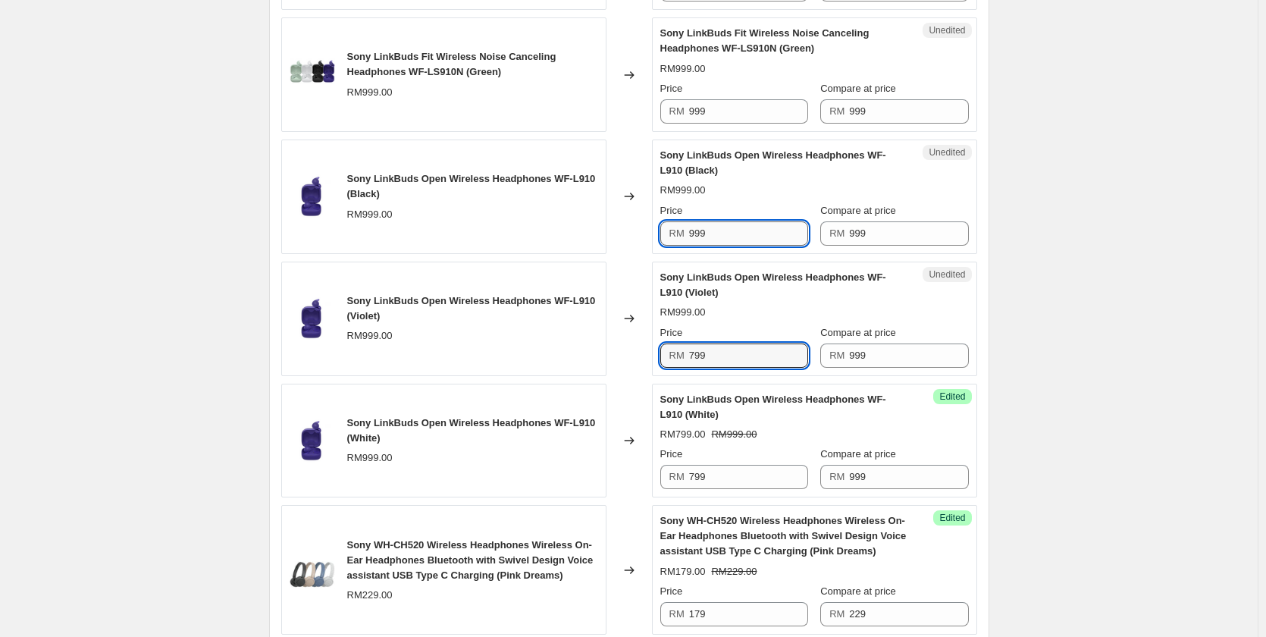
click at [749, 236] on input "999" at bounding box center [748, 233] width 119 height 24
paste input "7"
type input "799"
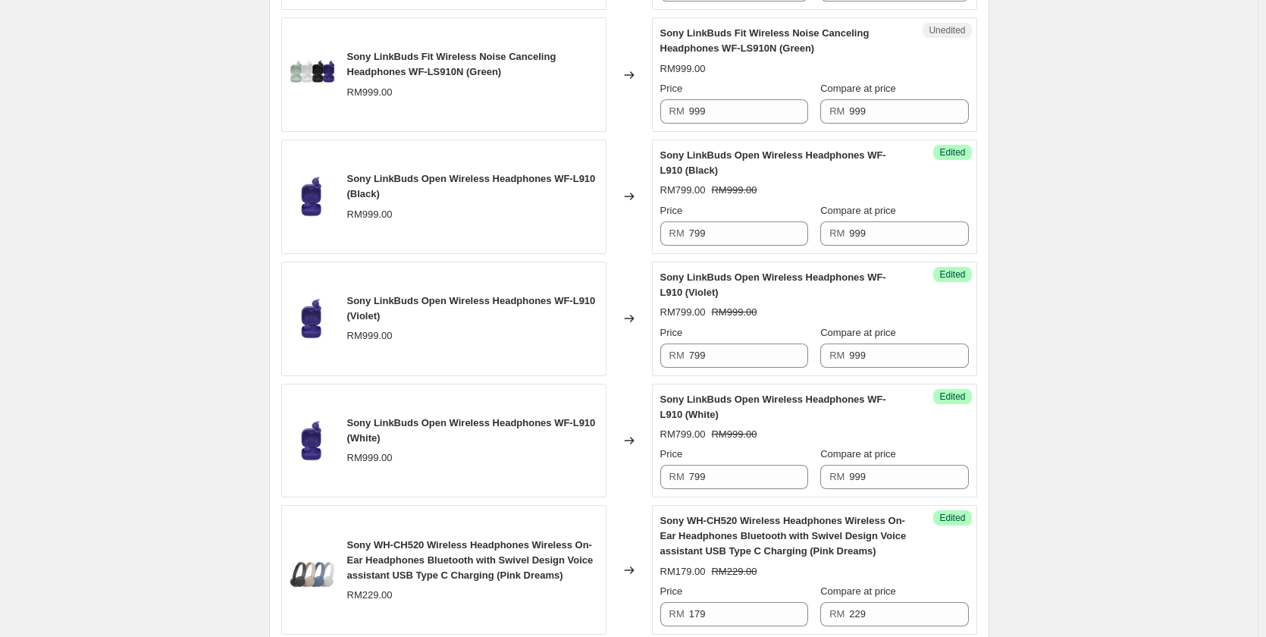
click at [1131, 244] on div "Create new price [MEDICAL_DATA]. This page is ready Create new price [MEDICAL_D…" at bounding box center [628, 51] width 1257 height 3496
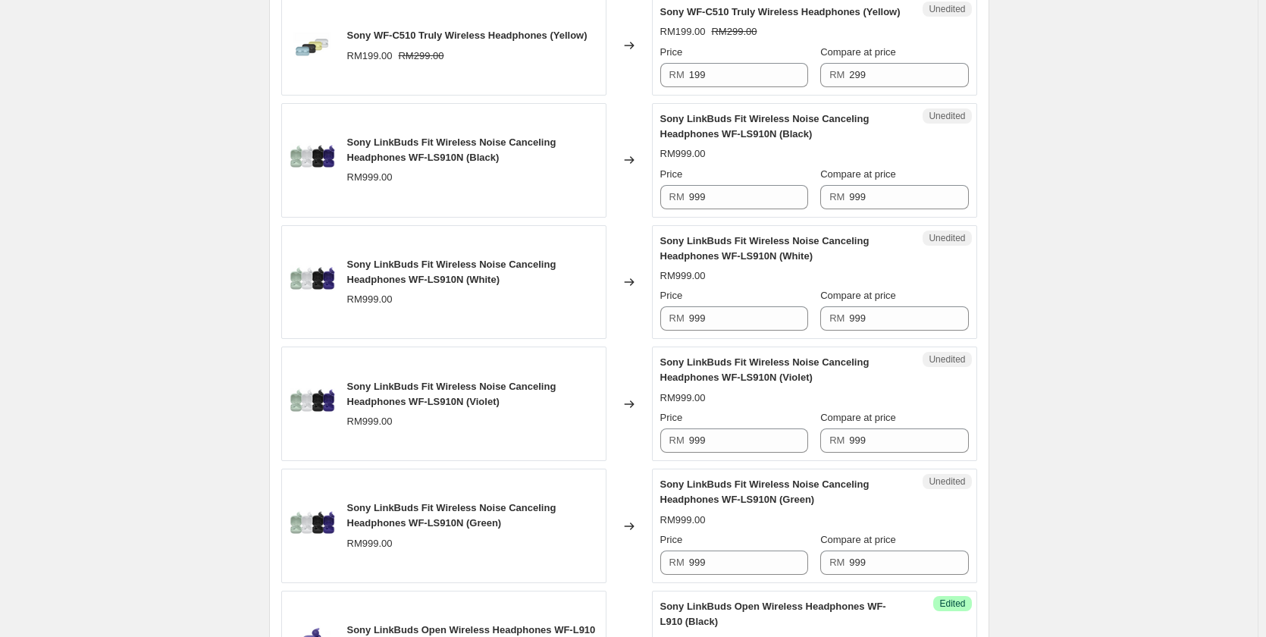
scroll to position [1242, 0]
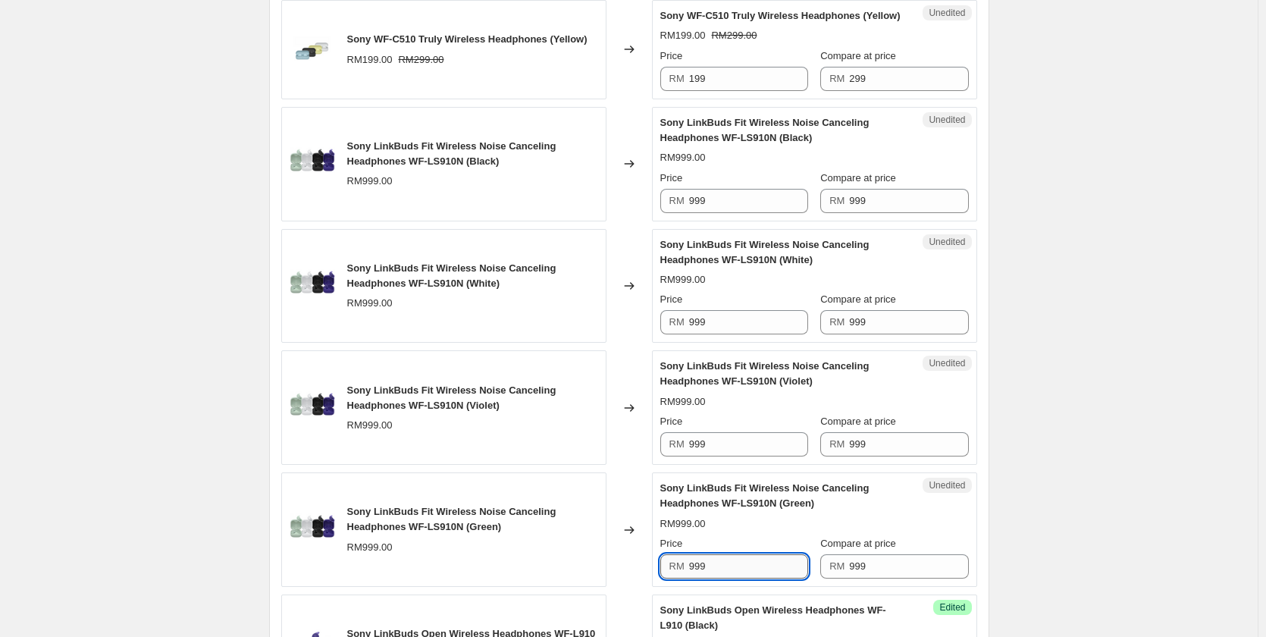
click at [734, 561] on input "999" at bounding box center [748, 566] width 119 height 24
click at [734, 561] on input "799" at bounding box center [748, 566] width 119 height 24
type input "799"
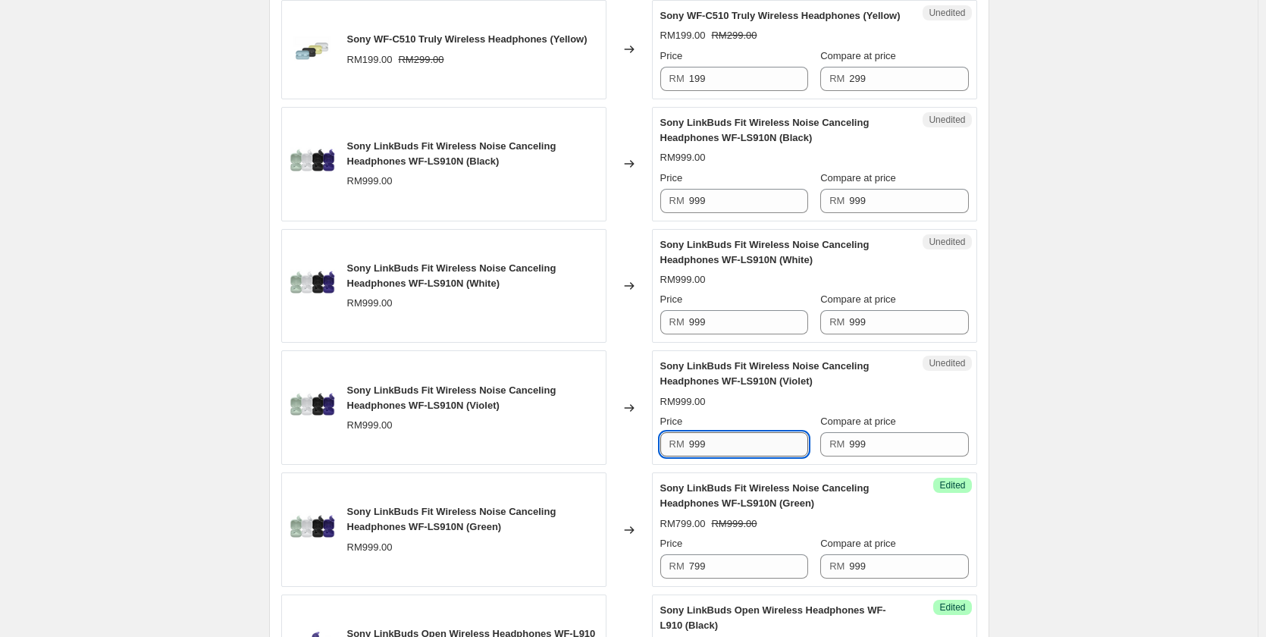
click at [739, 434] on input "999" at bounding box center [748, 444] width 119 height 24
paste input "7"
type input "799"
click at [743, 324] on input "999" at bounding box center [748, 322] width 119 height 24
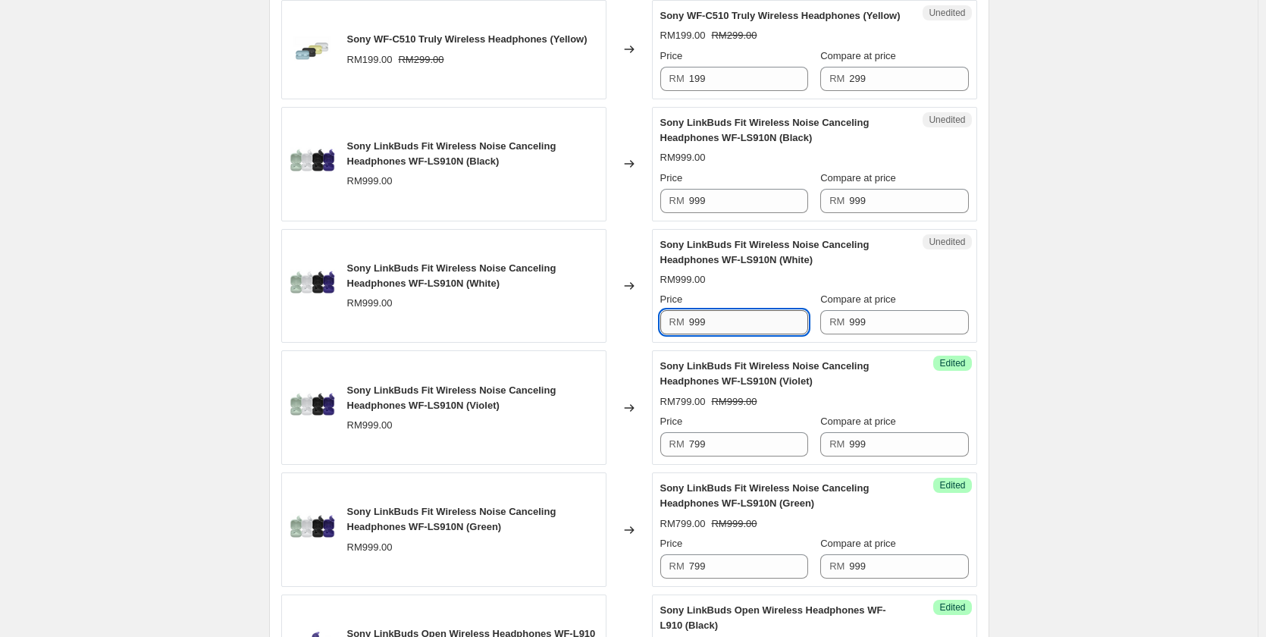
click at [743, 324] on input "999" at bounding box center [748, 322] width 119 height 24
paste input "7"
type input "799"
click at [733, 198] on input "999" at bounding box center [748, 201] width 119 height 24
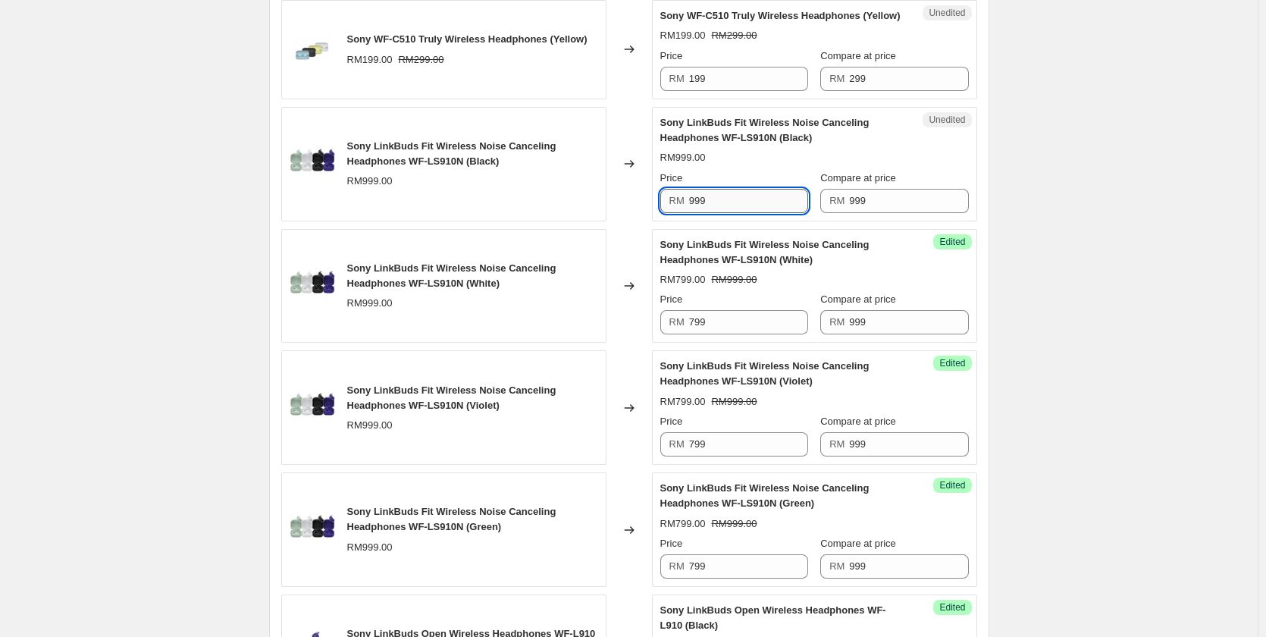
click at [733, 198] on input "999" at bounding box center [748, 201] width 119 height 24
paste input "7"
type input "799"
click at [1077, 190] on div "Create new price [MEDICAL_DATA]. This page is ready Create new price [MEDICAL_D…" at bounding box center [628, 506] width 1257 height 3496
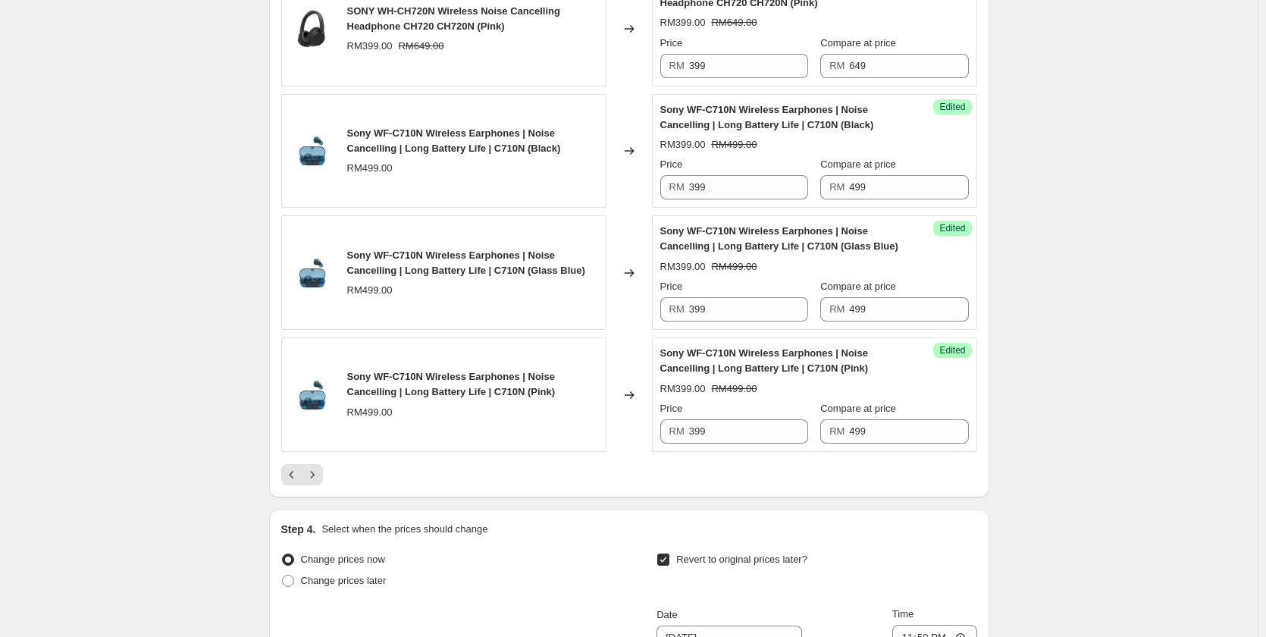
scroll to position [2729, 0]
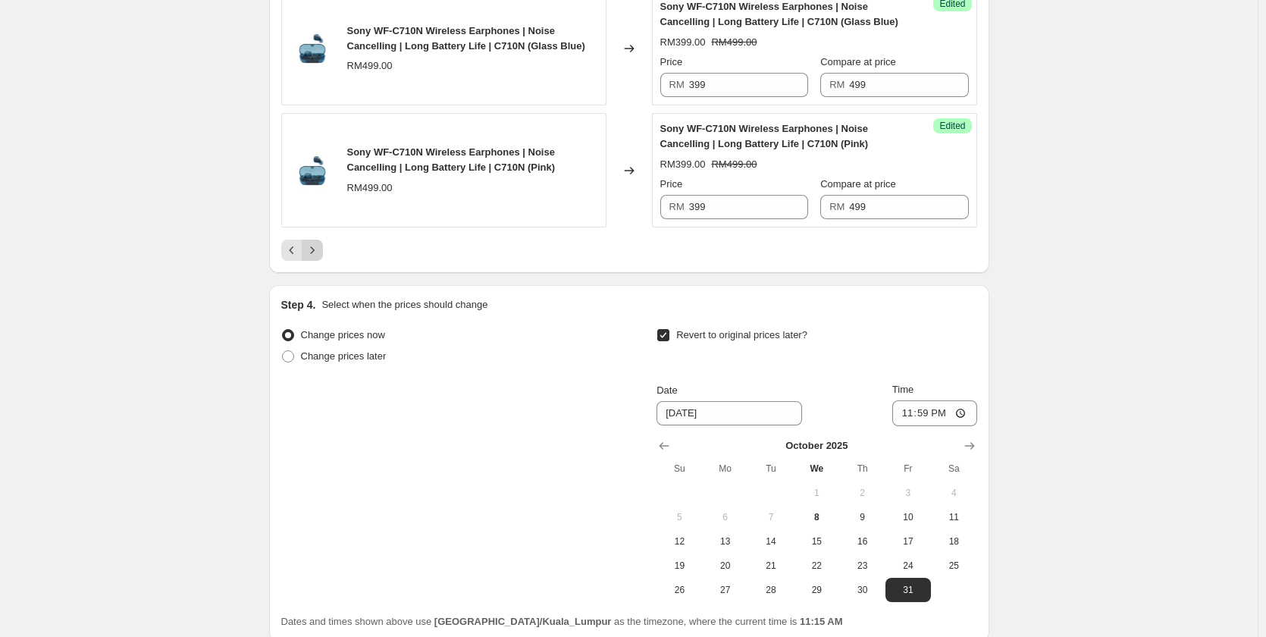
click at [316, 252] on icon "Next" at bounding box center [312, 250] width 15 height 15
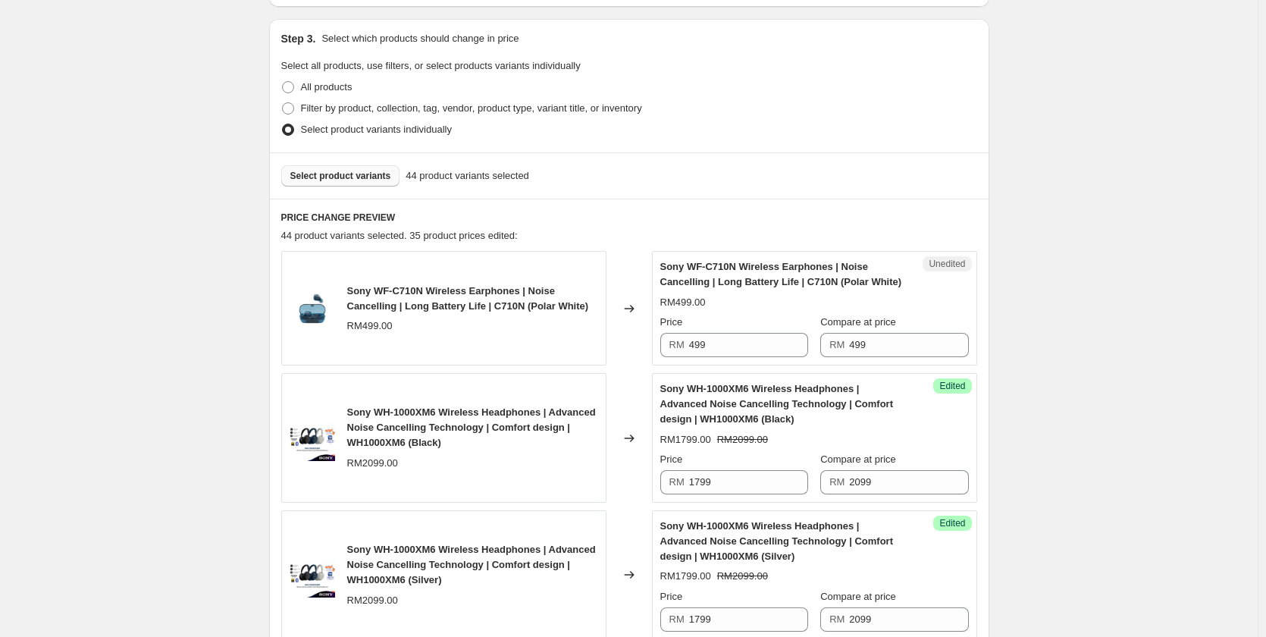
scroll to position [296, 0]
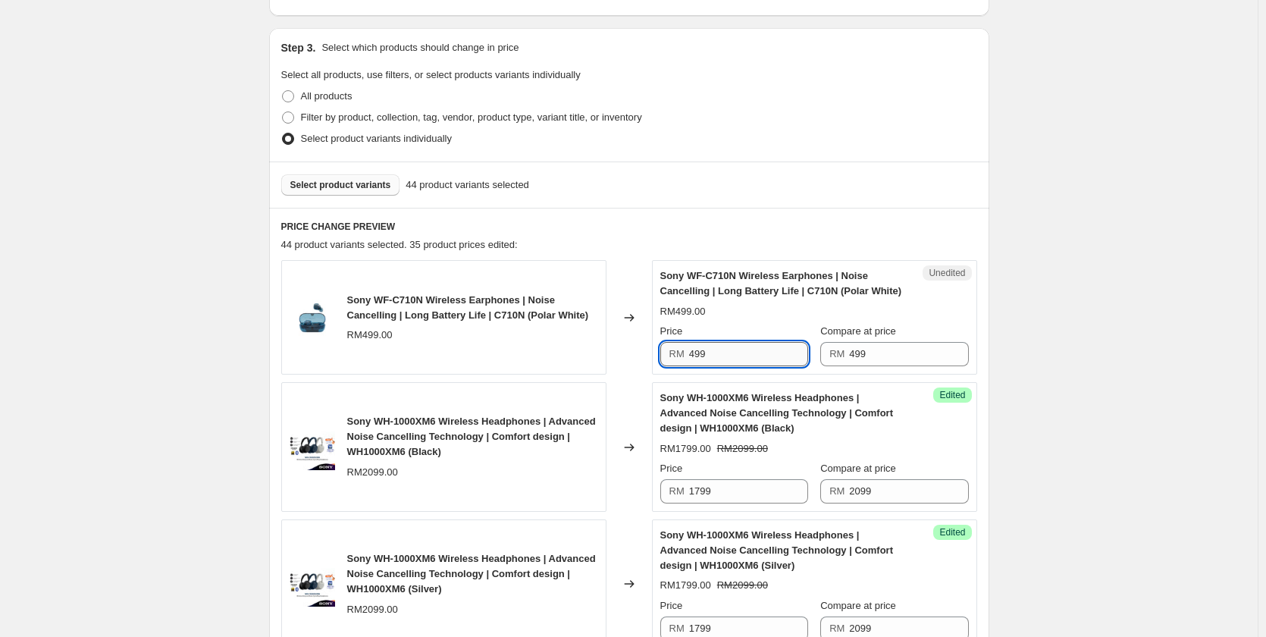
click at [769, 352] on input "499" at bounding box center [748, 354] width 119 height 24
type input "399"
click at [1215, 315] on div "Create new price [MEDICAL_DATA]. This page is ready Create new price [MEDICAL_D…" at bounding box center [628, 515] width 1257 height 1622
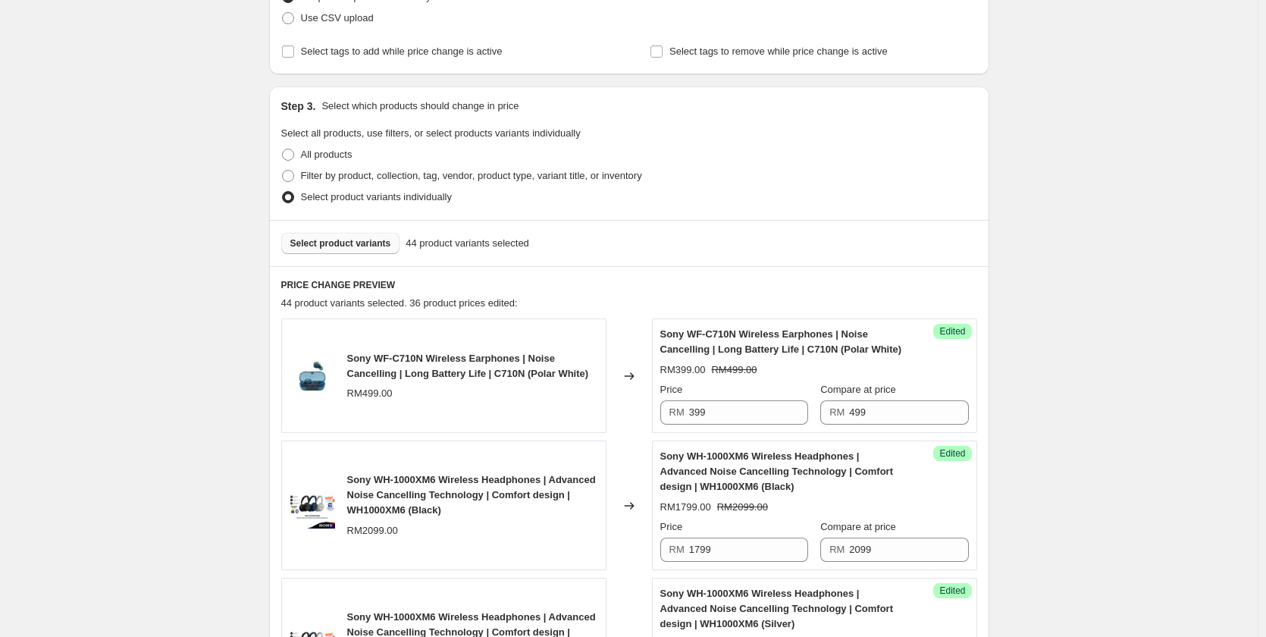
scroll to position [303, 0]
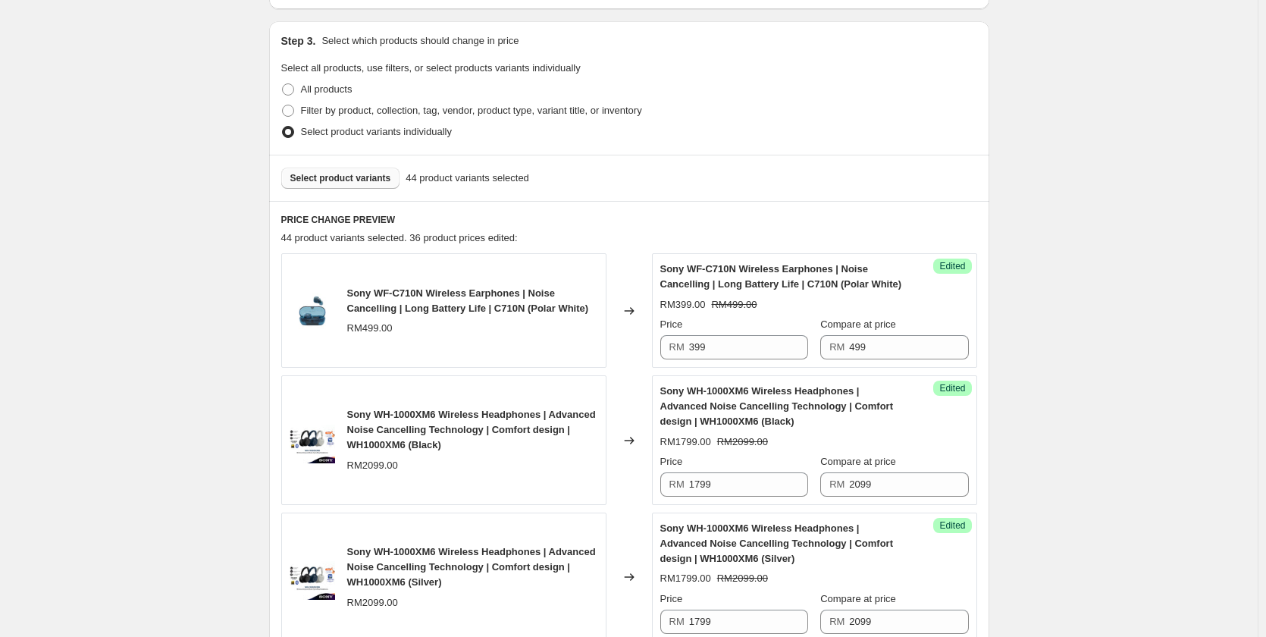
click at [331, 186] on button "Select product variants" at bounding box center [340, 178] width 119 height 21
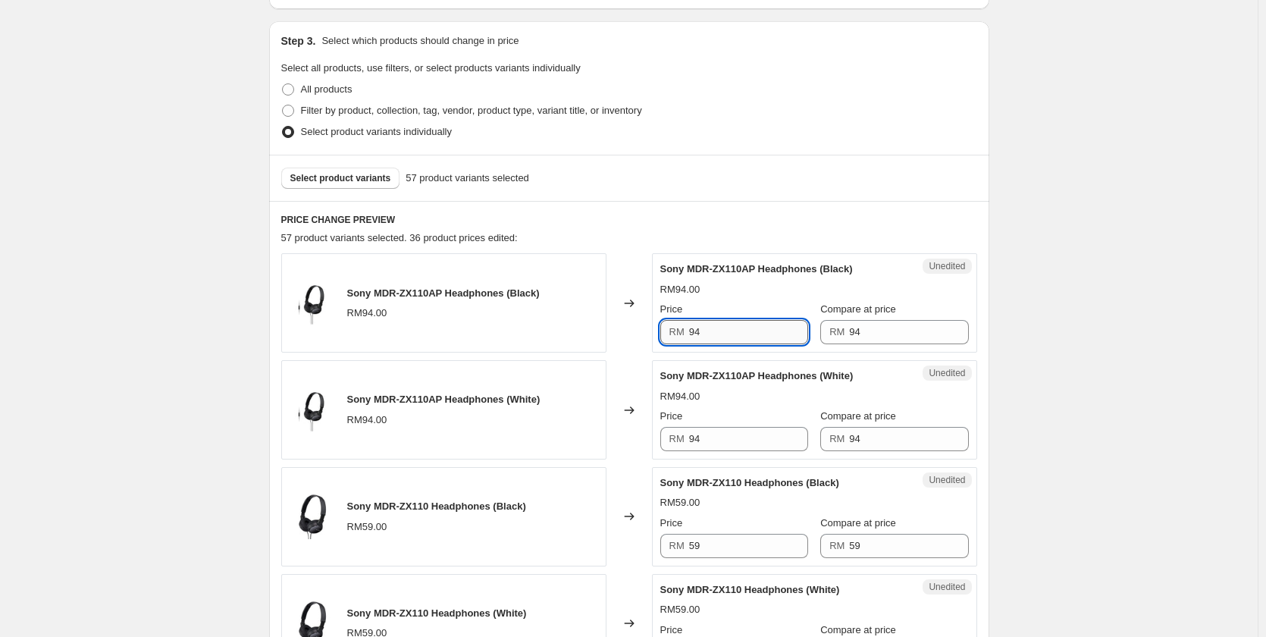
click at [741, 338] on input "94" at bounding box center [748, 332] width 119 height 24
click at [741, 338] on input "69" at bounding box center [748, 332] width 119 height 24
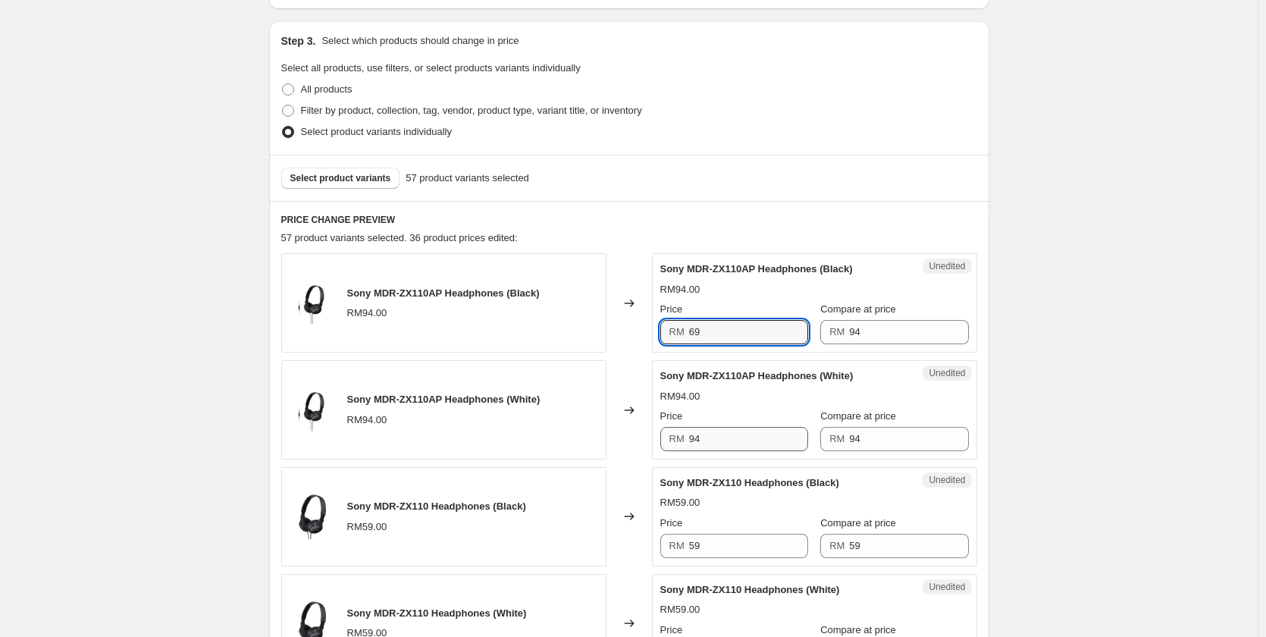
type input "69"
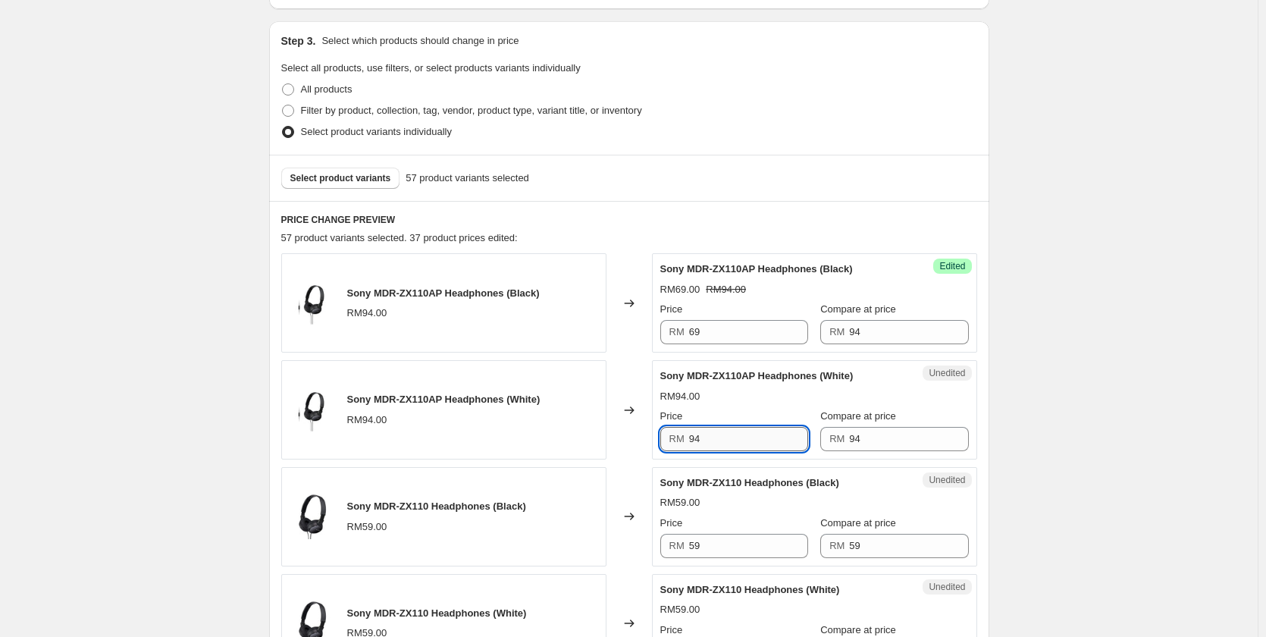
click at [721, 437] on input "94" at bounding box center [748, 439] width 119 height 24
paste input "69"
type input "69"
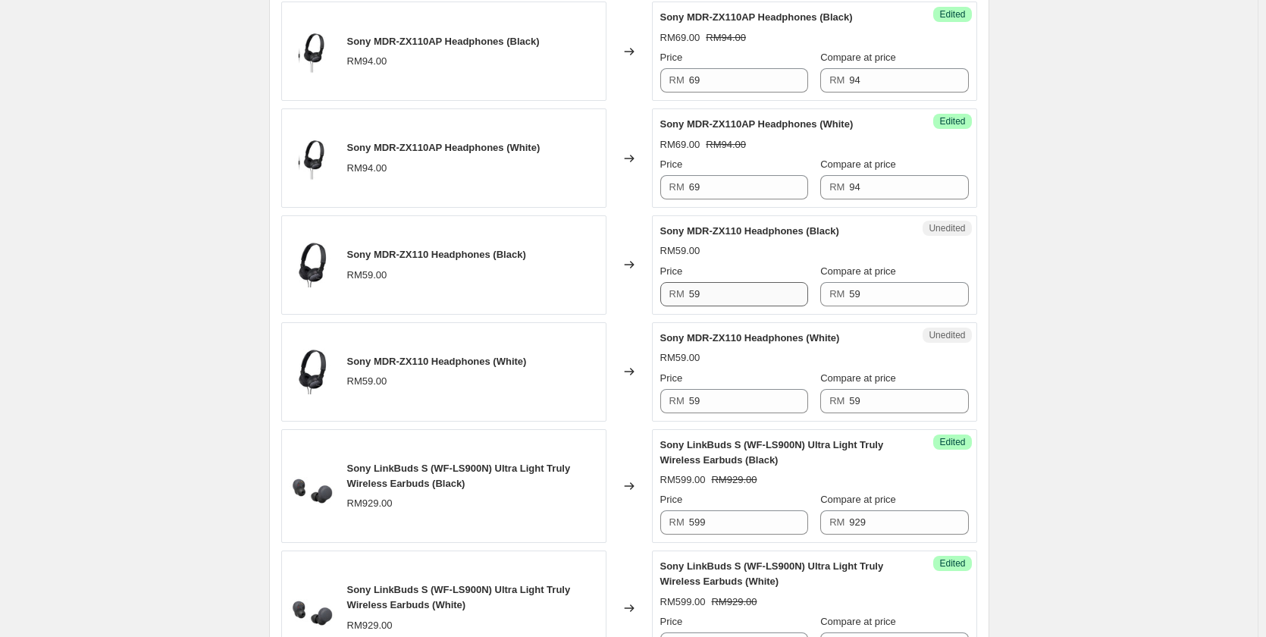
scroll to position [531, 0]
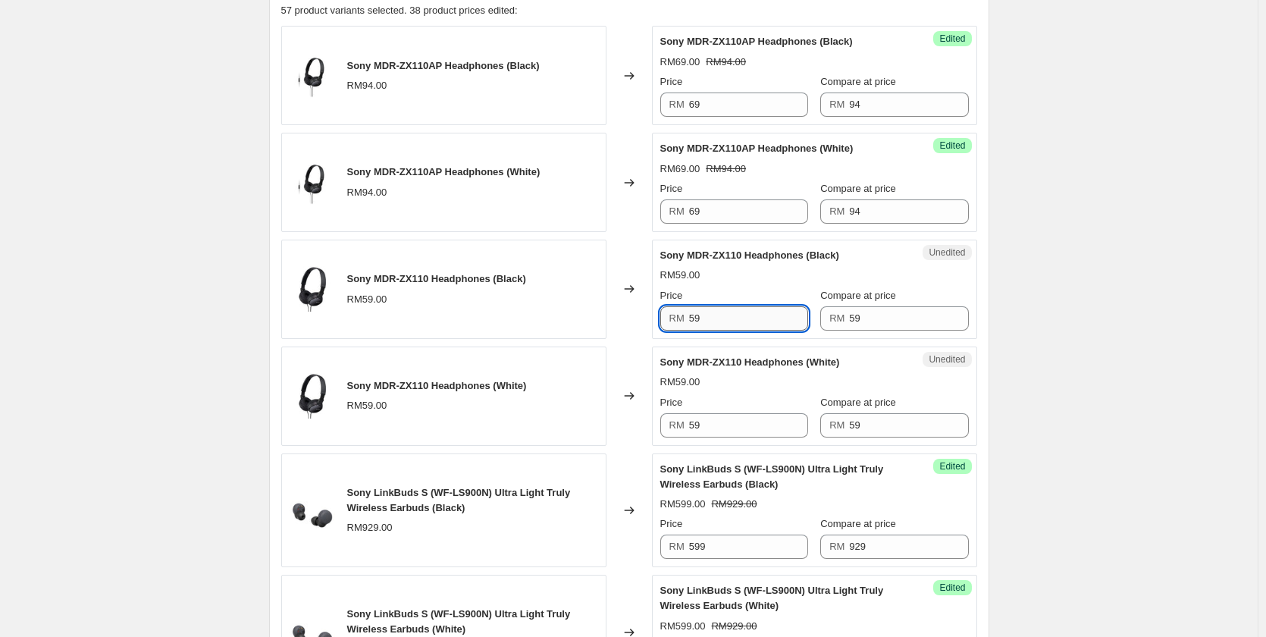
click at [738, 322] on input "59" at bounding box center [748, 318] width 119 height 24
click at [738, 322] on input "45" at bounding box center [748, 318] width 119 height 24
type input "45"
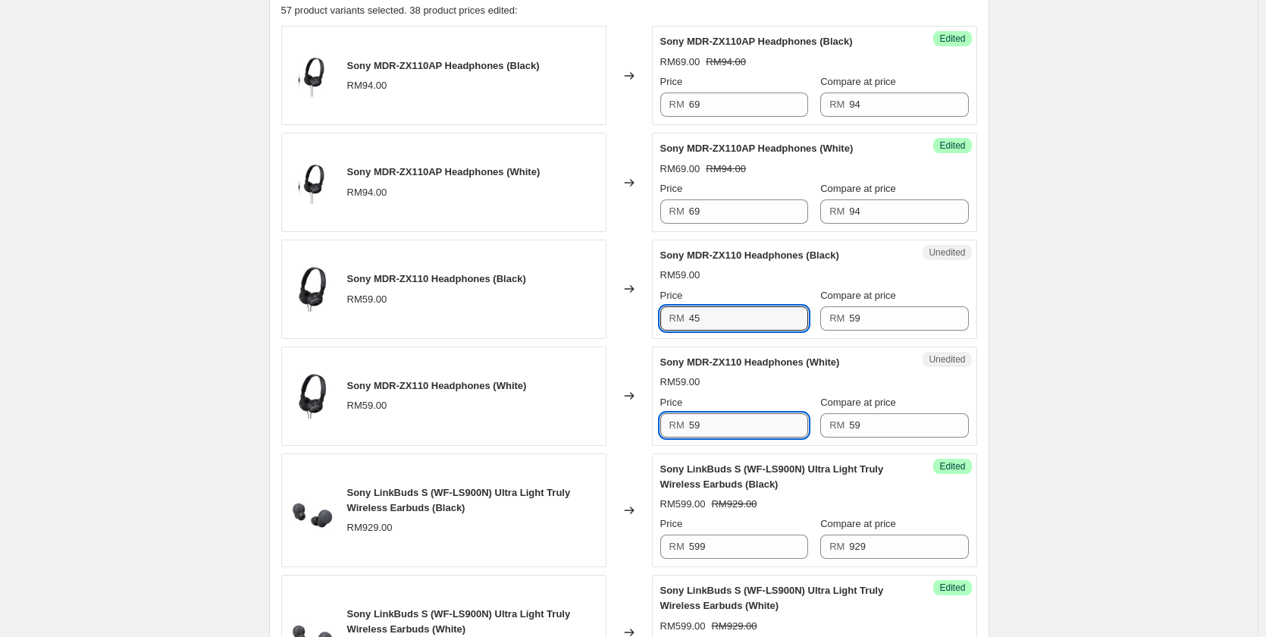
click at [732, 435] on input "59" at bounding box center [748, 425] width 119 height 24
paste input "45"
type input "45"
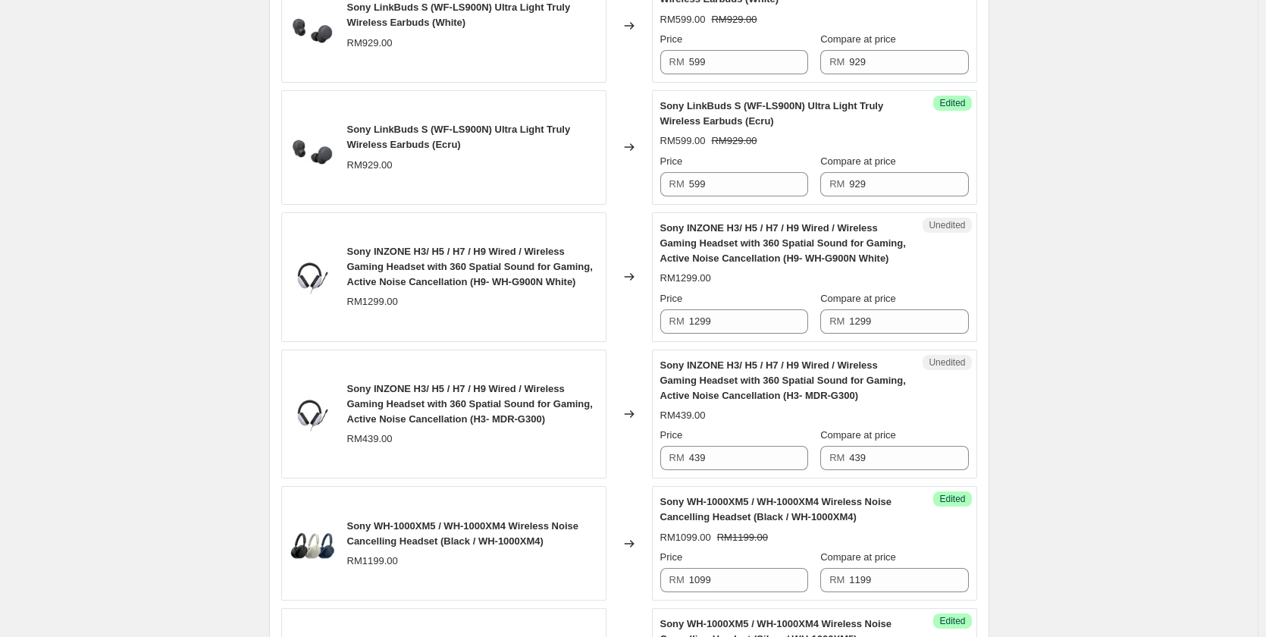
scroll to position [1213, 0]
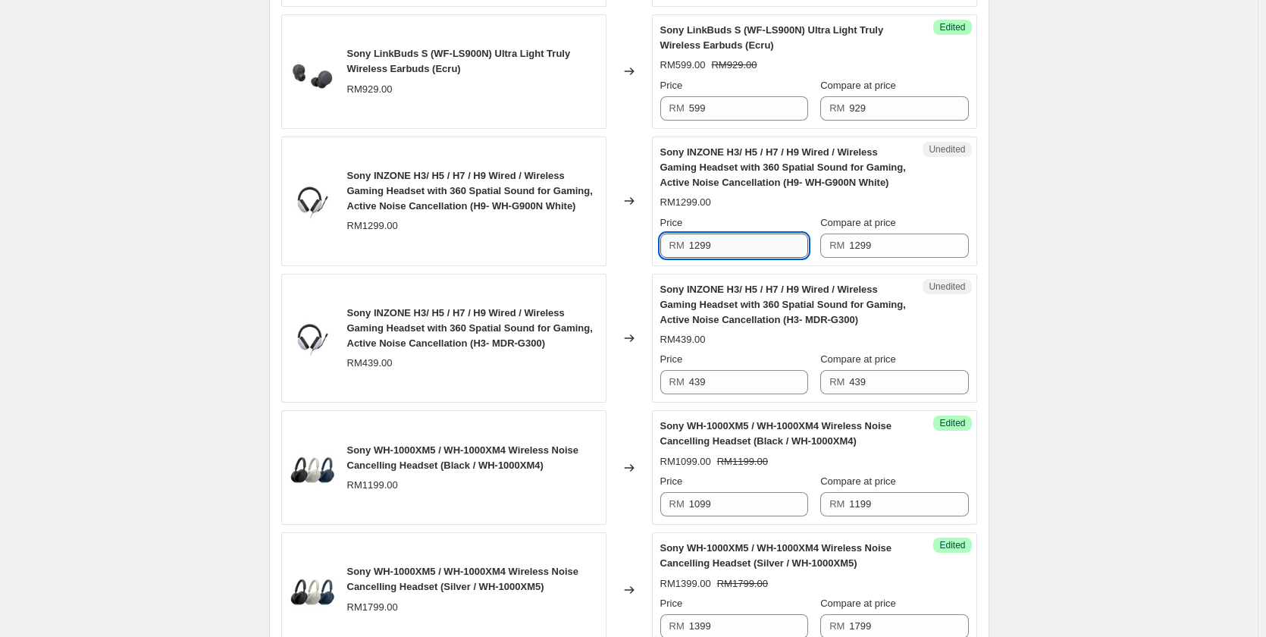
click at [768, 249] on input "1299" at bounding box center [748, 245] width 119 height 24
click at [768, 249] on input "999" at bounding box center [748, 245] width 119 height 24
type input "999"
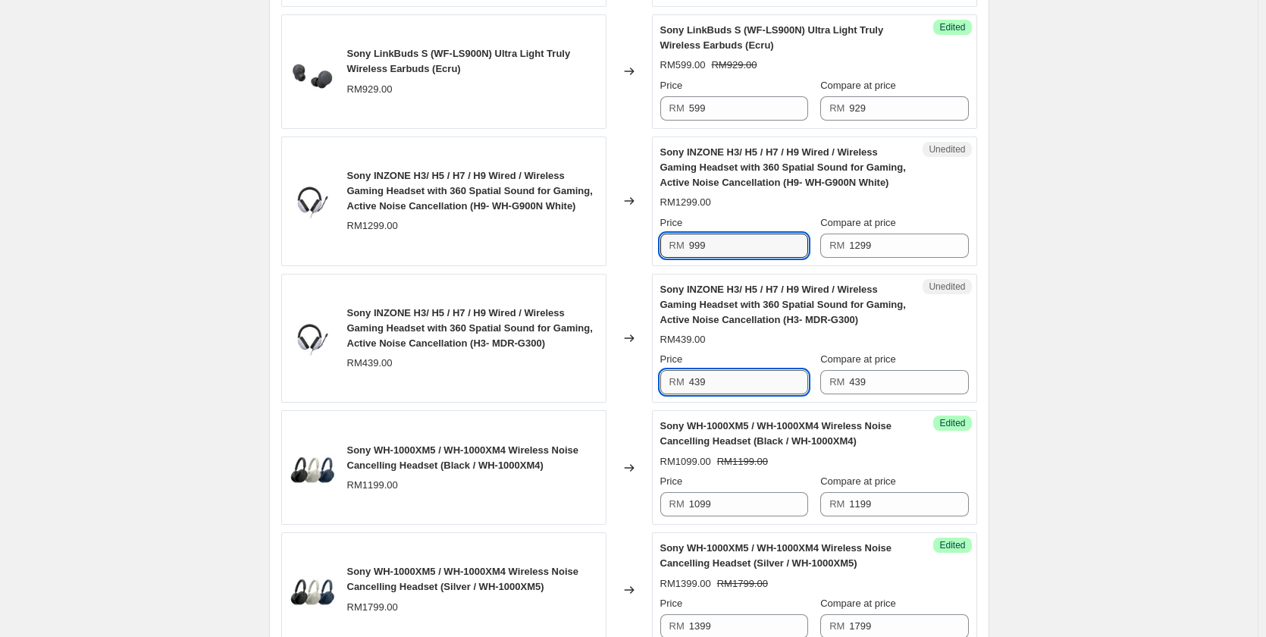
click at [740, 385] on input "439" at bounding box center [748, 382] width 119 height 24
type input "299"
click at [1040, 311] on div "Create new price [MEDICAL_DATA]. This page is ready Create new price [MEDICAL_D…" at bounding box center [628, 565] width 1257 height 3556
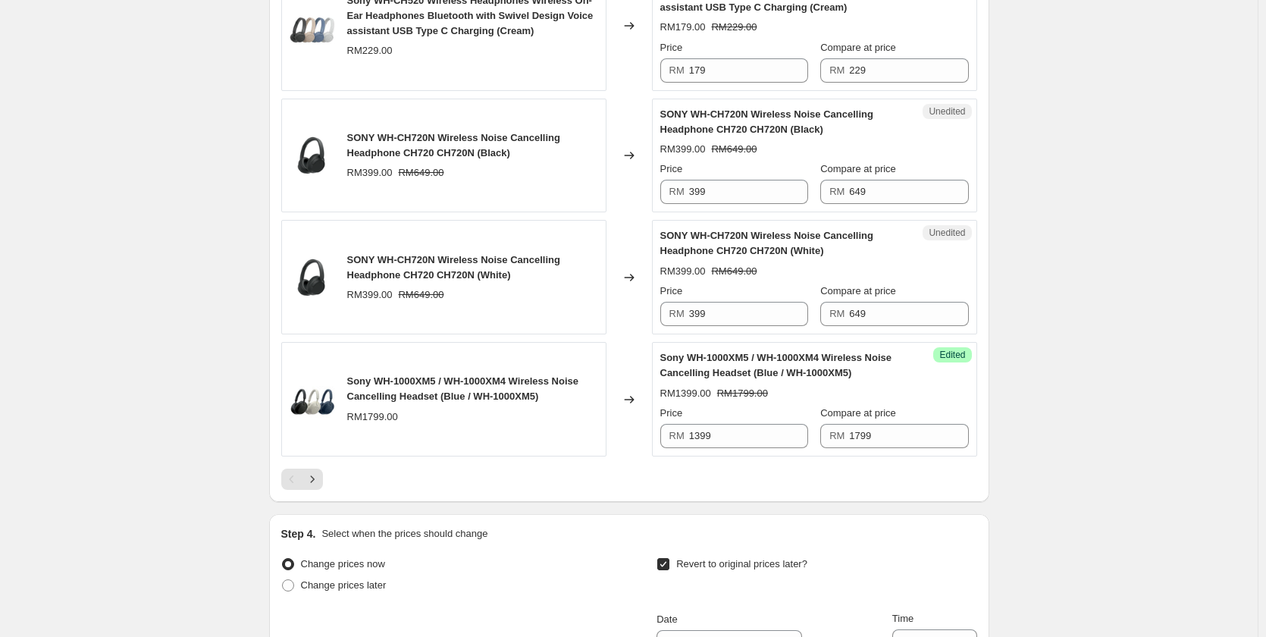
scroll to position [2577, 0]
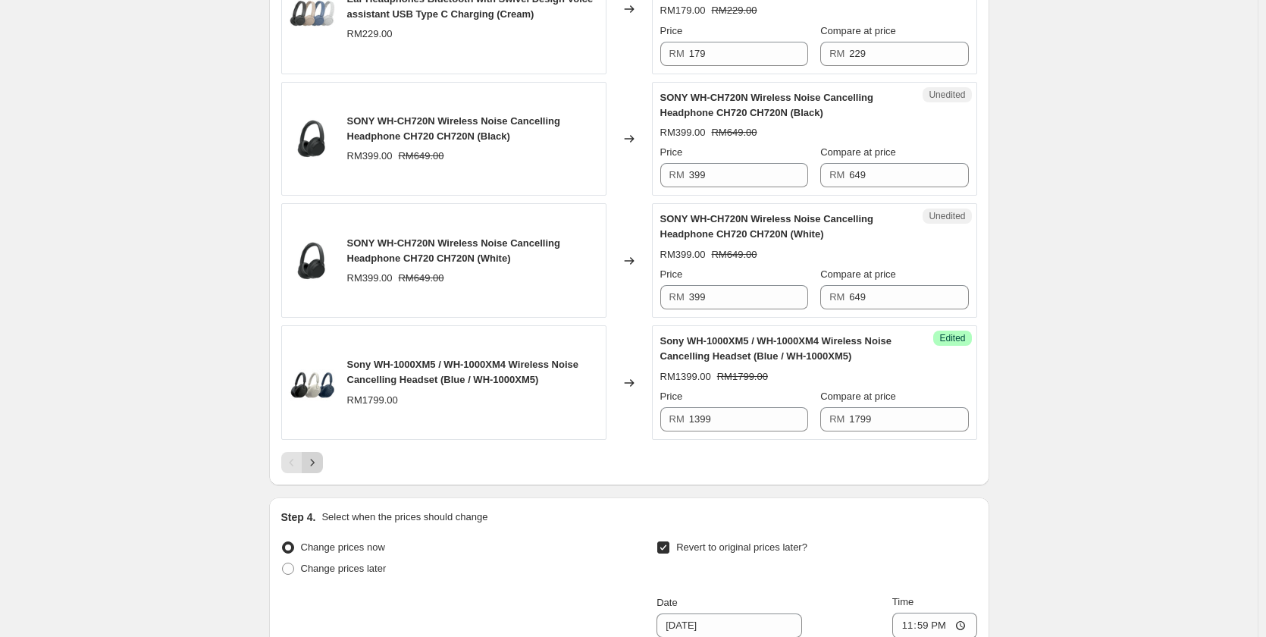
click at [311, 462] on icon "Next" at bounding box center [312, 462] width 15 height 15
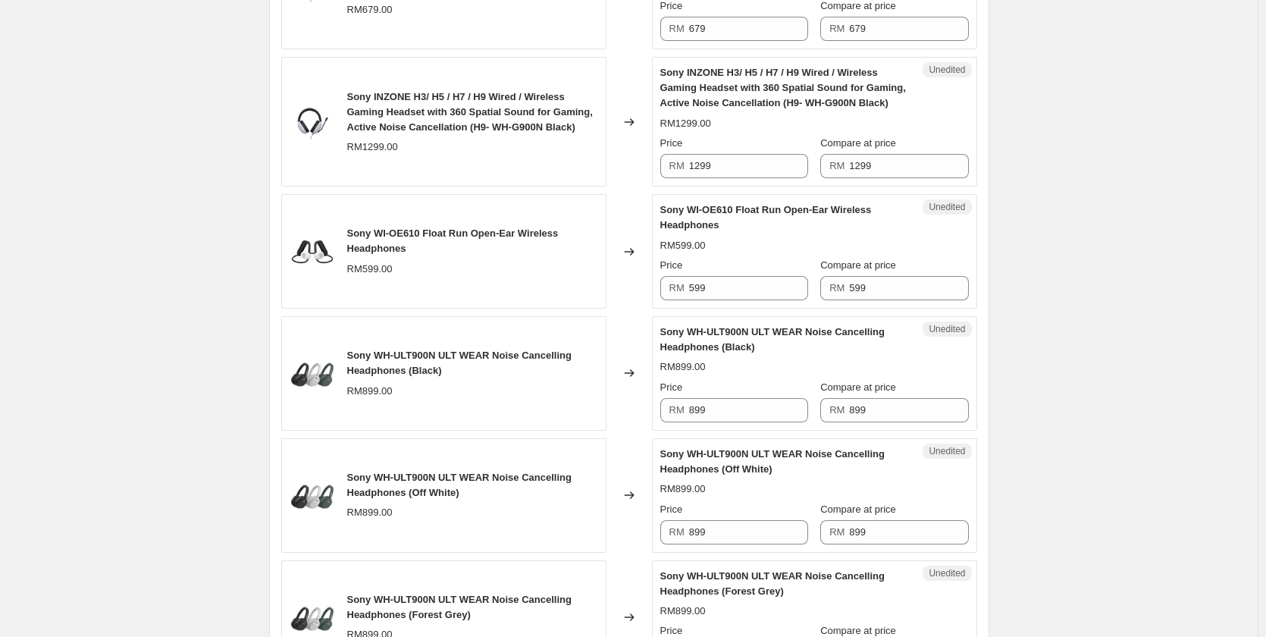
scroll to position [1592, 0]
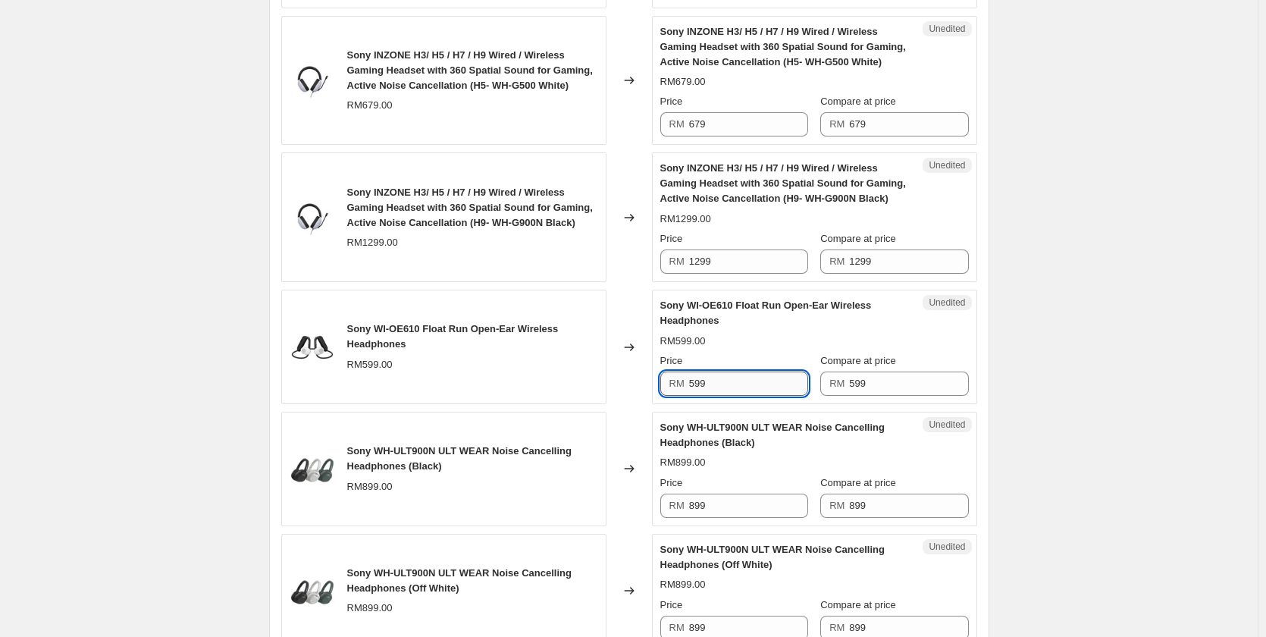
click at [736, 384] on input "599" at bounding box center [748, 383] width 119 height 24
type input "499"
click at [1091, 326] on div "Create new price [MEDICAL_DATA]. This page is ready Create new price [MEDICAL_D…" at bounding box center [628, 194] width 1257 height 3572
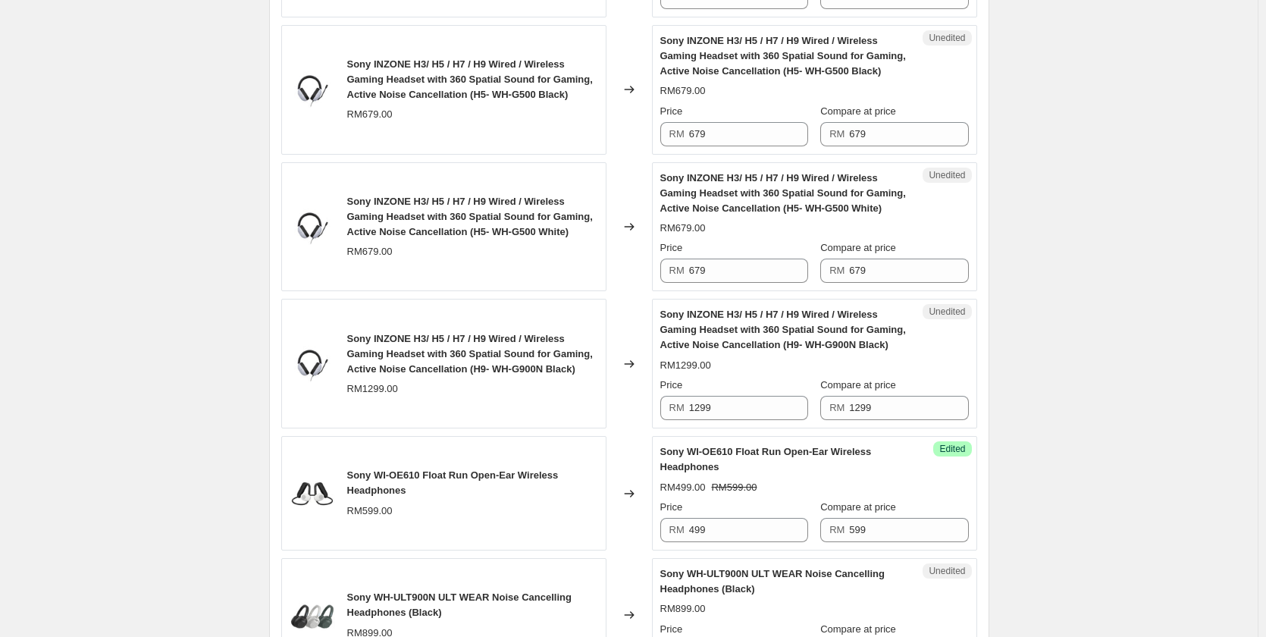
scroll to position [1440, 0]
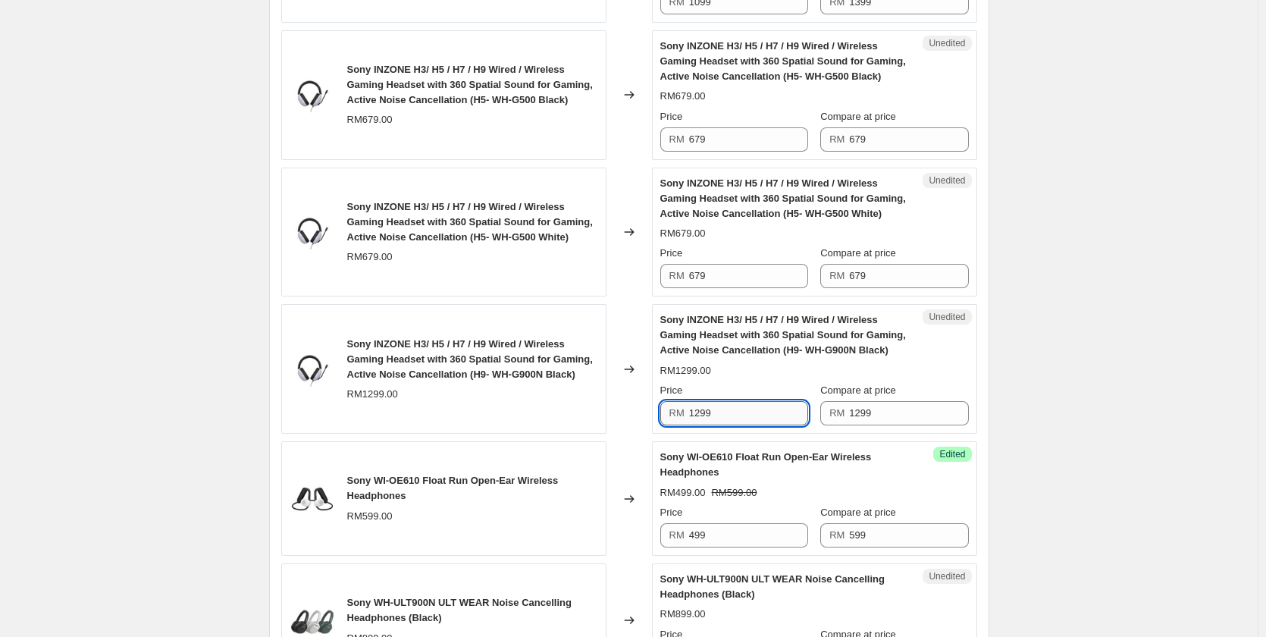
click at [750, 417] on input "1299" at bounding box center [748, 413] width 119 height 24
type input "999"
click at [1084, 368] on div "Create new price [MEDICAL_DATA]. This page is ready Create new price [MEDICAL_D…" at bounding box center [628, 346] width 1257 height 3572
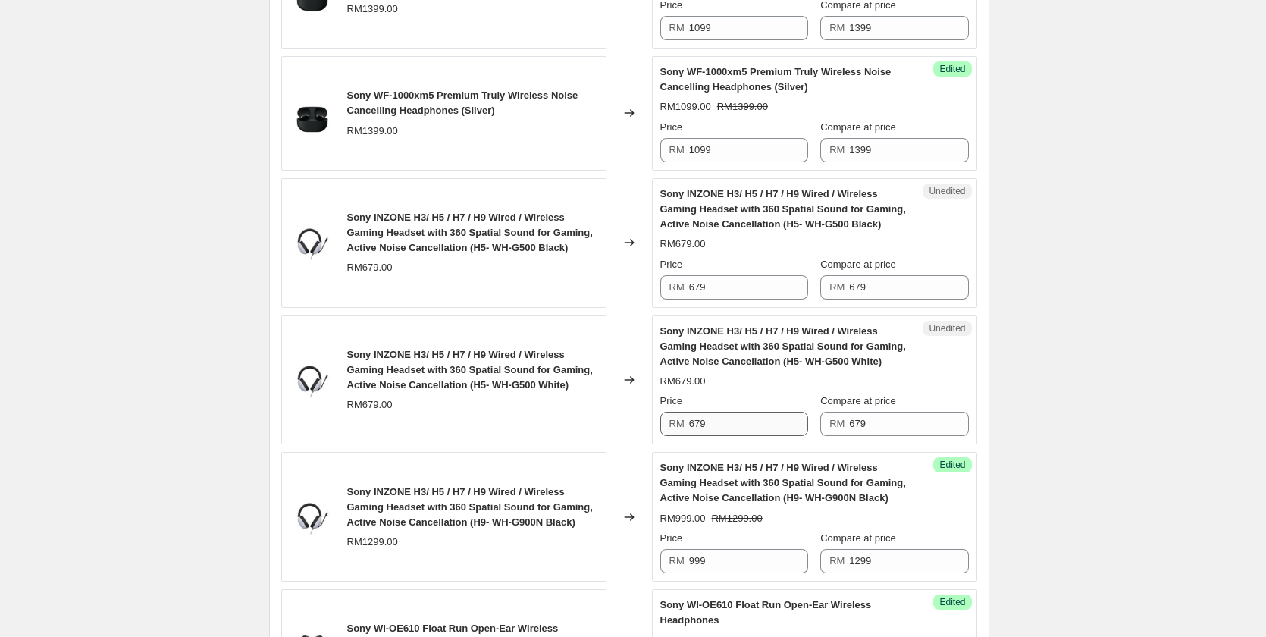
scroll to position [1289, 0]
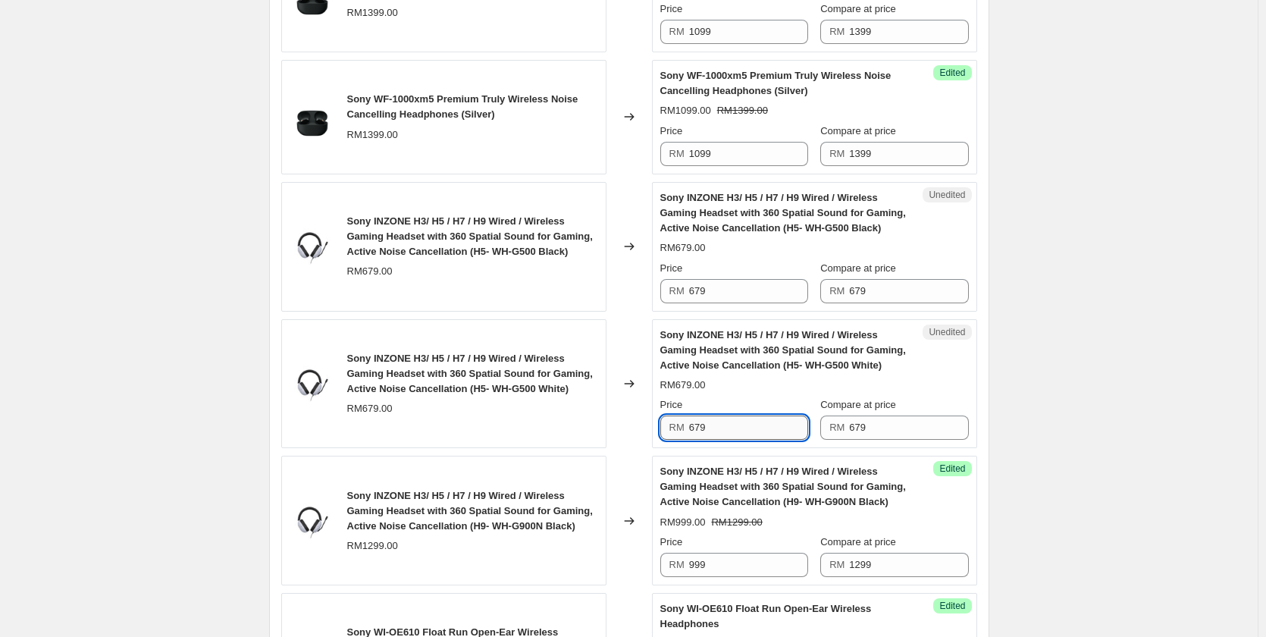
click at [752, 432] on input "679" at bounding box center [748, 427] width 119 height 24
type input "499"
click at [728, 288] on input "679" at bounding box center [748, 291] width 119 height 24
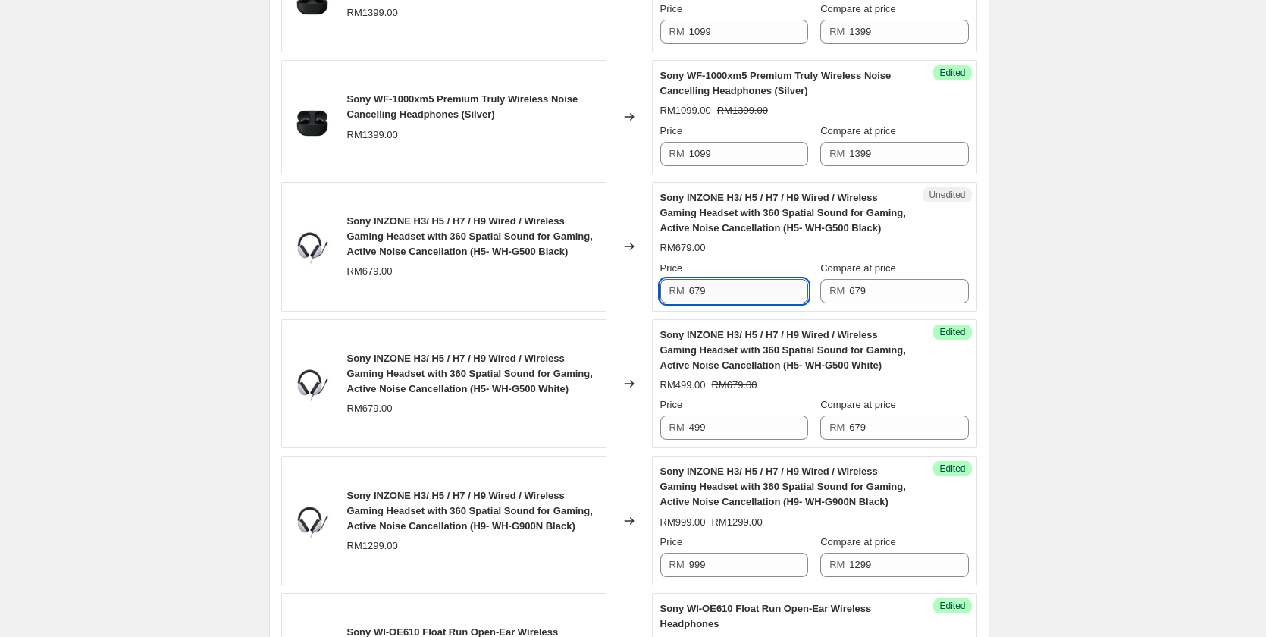
click at [728, 288] on input "679" at bounding box center [748, 291] width 119 height 24
type input "499"
click at [1084, 266] on div "Create new price [MEDICAL_DATA]. This page is ready Create new price [MEDICAL_D…" at bounding box center [628, 497] width 1257 height 3572
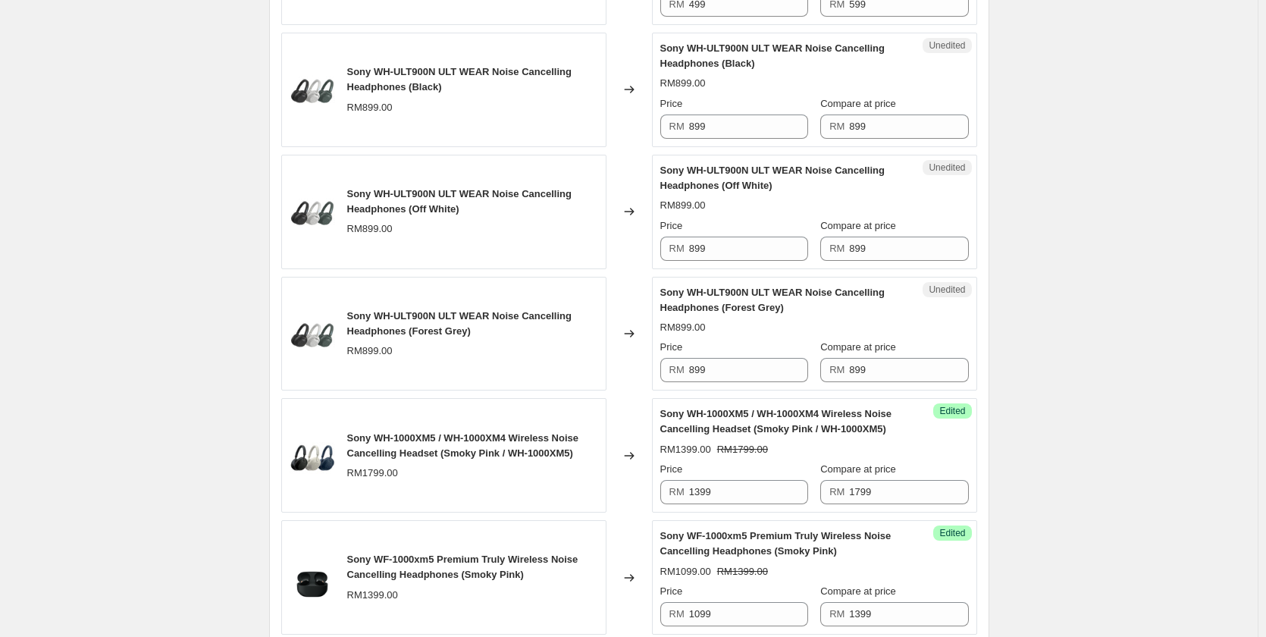
scroll to position [1895, 0]
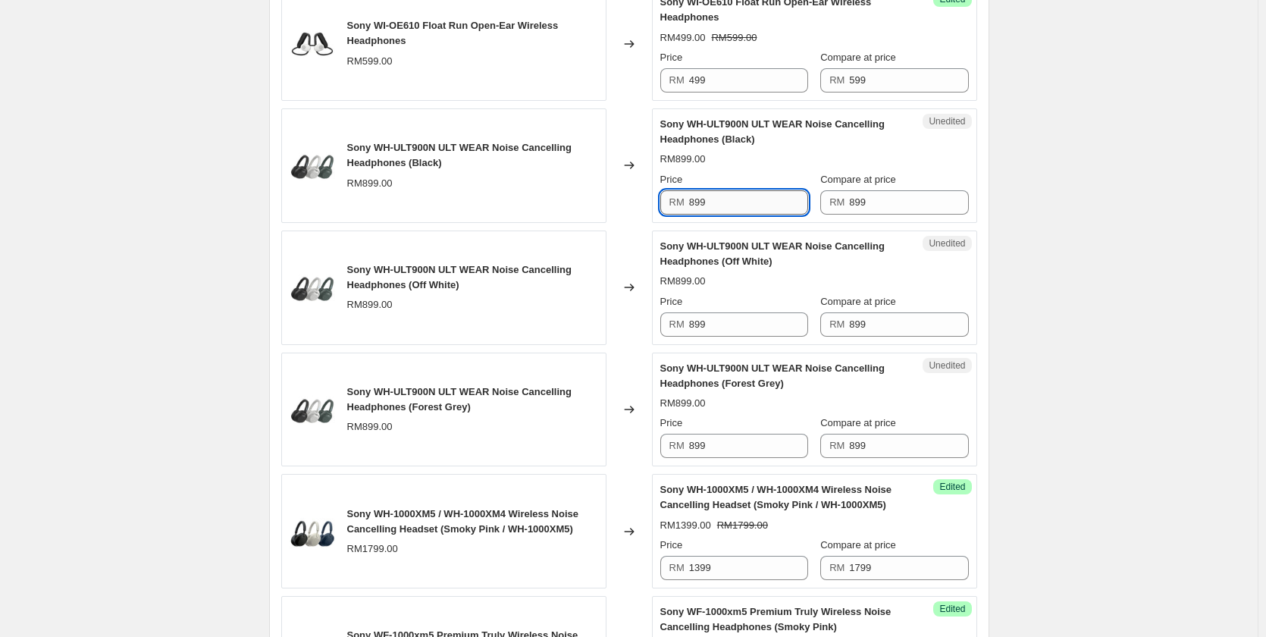
click at [745, 196] on input "899" at bounding box center [748, 202] width 119 height 24
click at [745, 196] on input "799" at bounding box center [748, 202] width 119 height 24
type input "799"
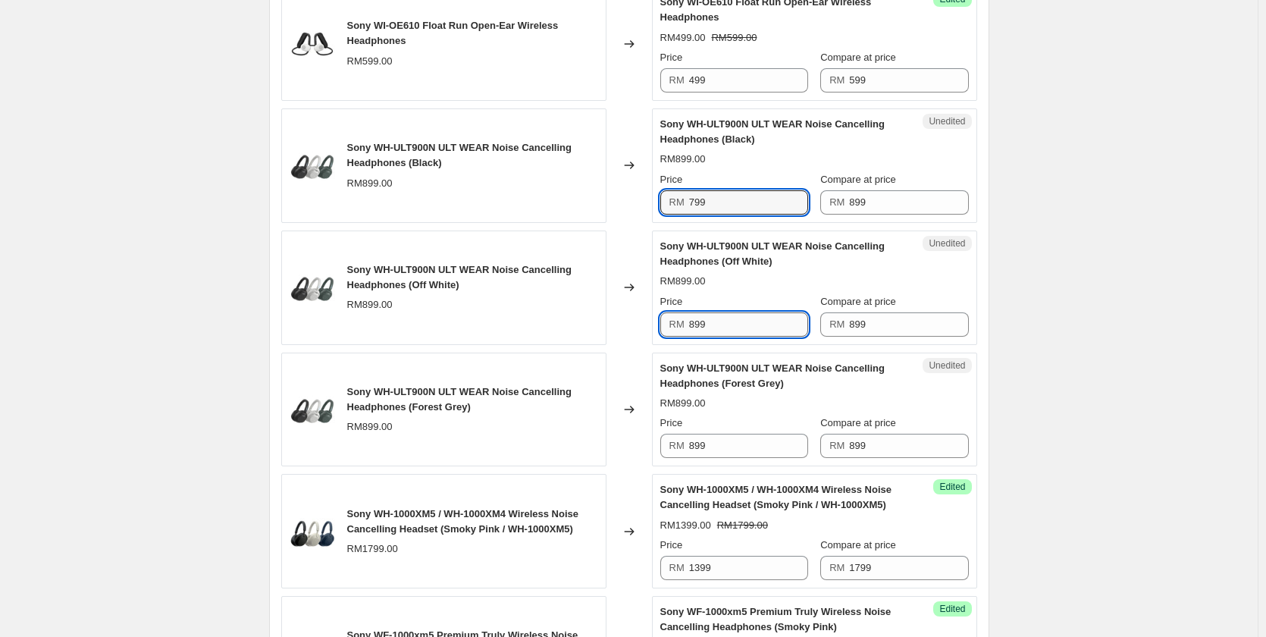
click at [752, 324] on input "899" at bounding box center [748, 324] width 119 height 24
paste input "7"
type input "799"
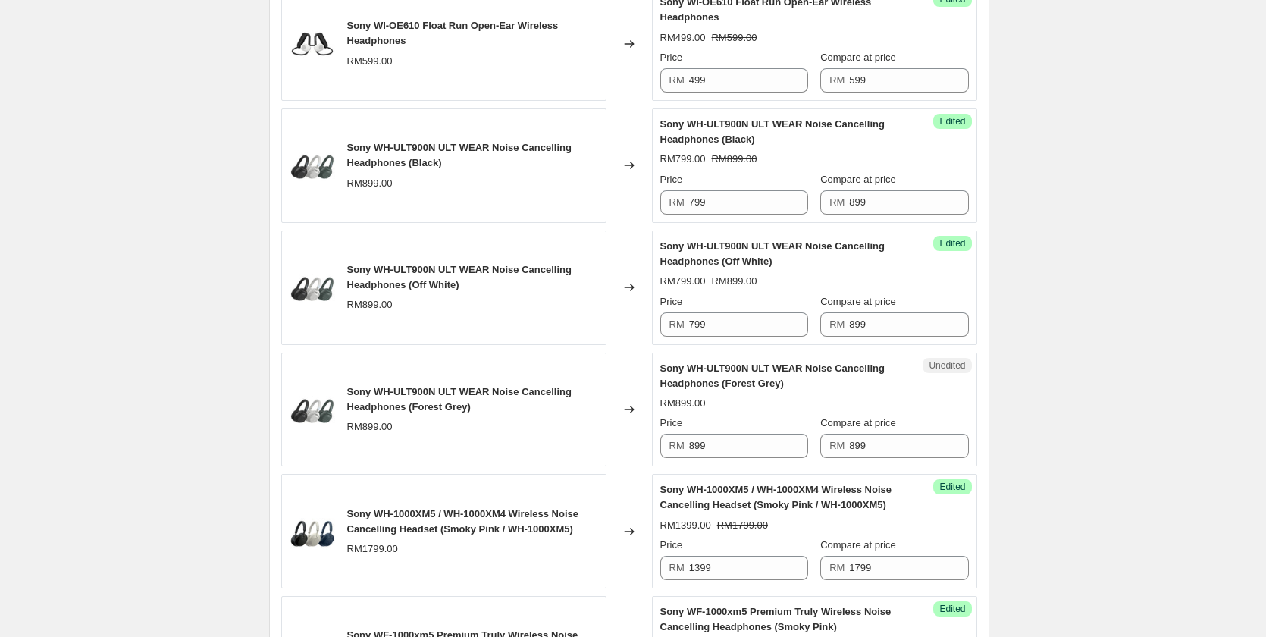
click at [722, 450] on input "899" at bounding box center [748, 446] width 119 height 24
paste input "7"
type input "799"
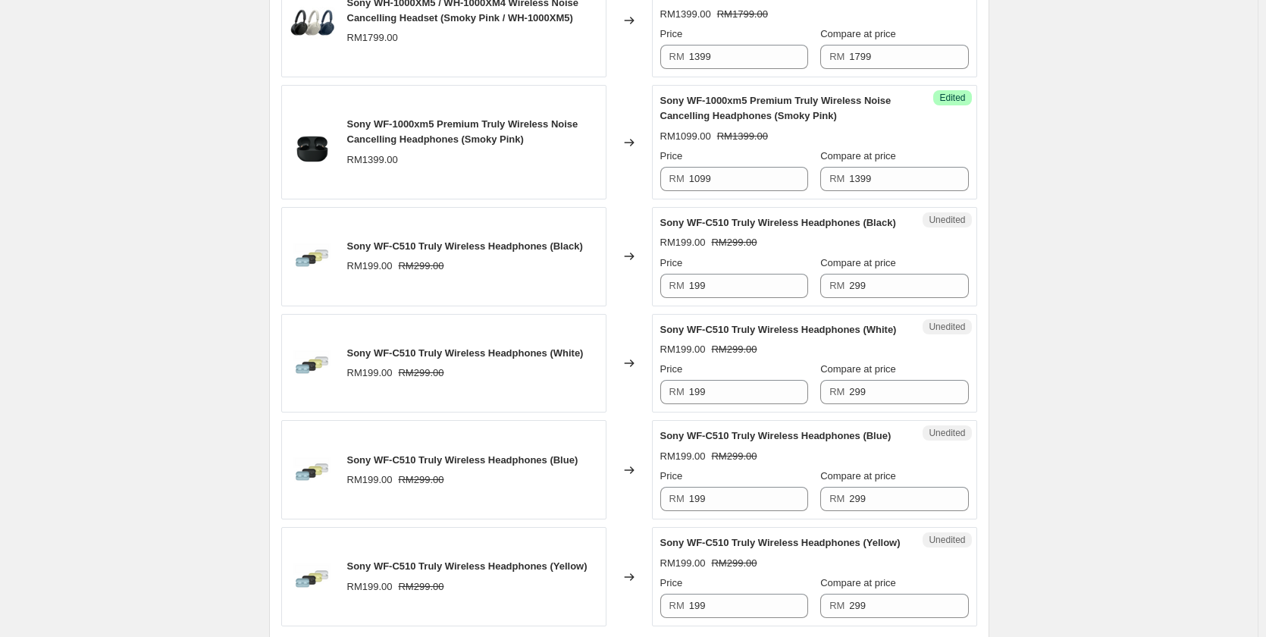
scroll to position [2501, 0]
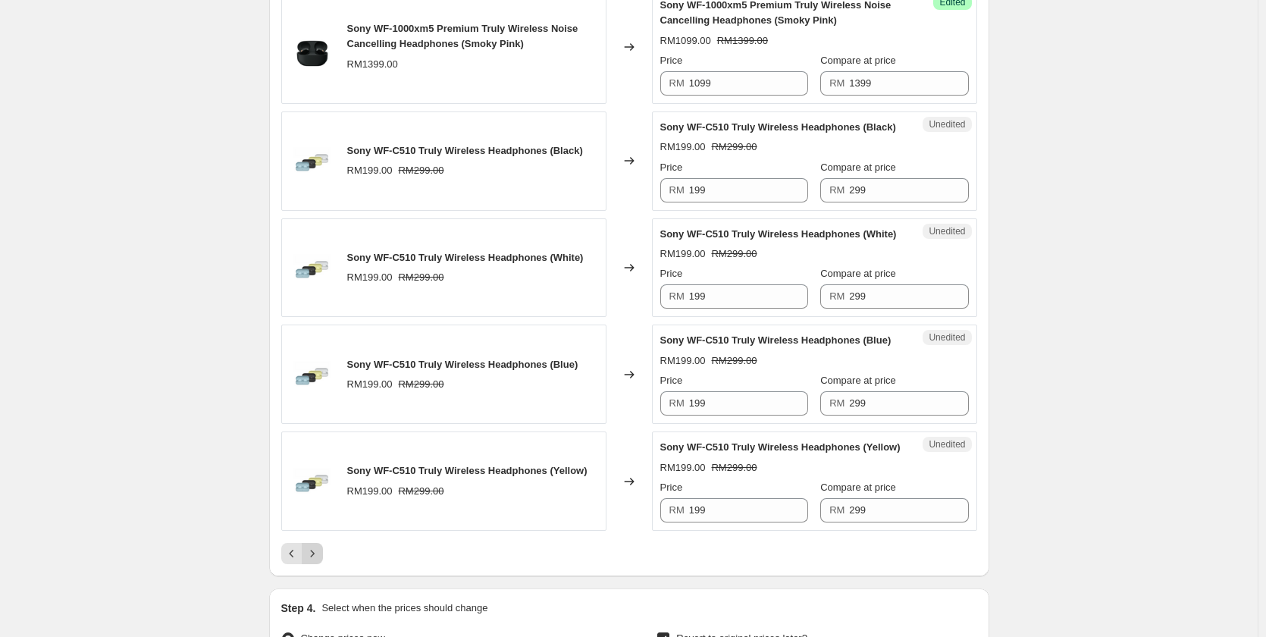
click at [318, 553] on icon "Next" at bounding box center [312, 553] width 15 height 15
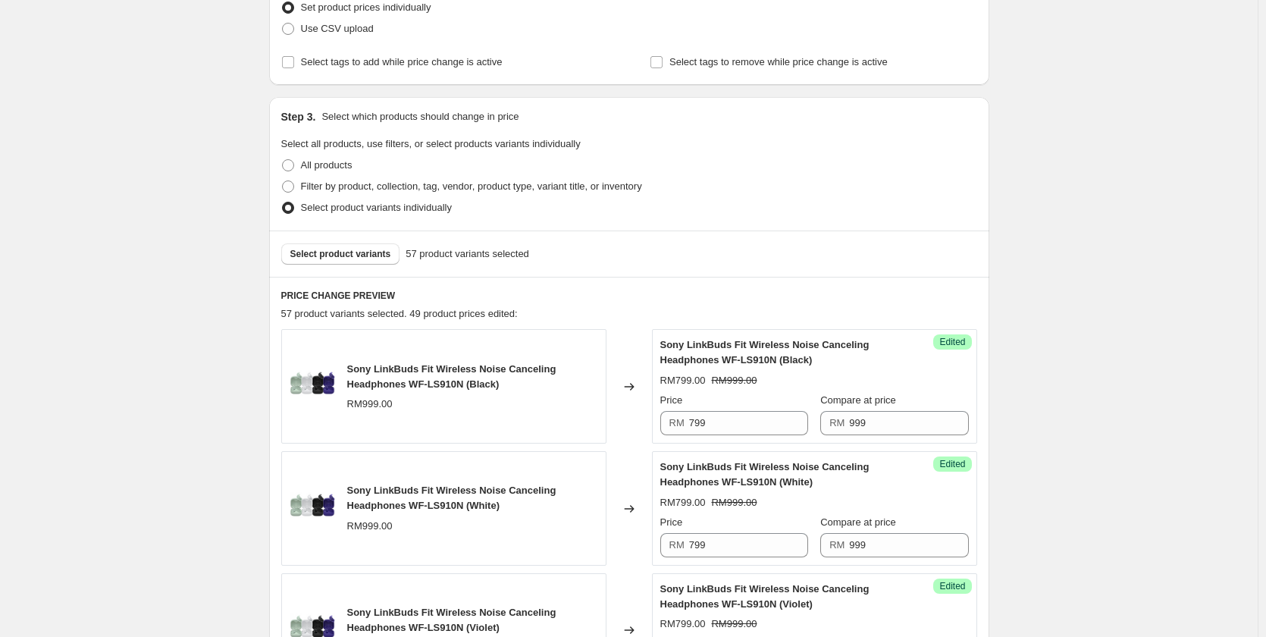
scroll to position [0, 0]
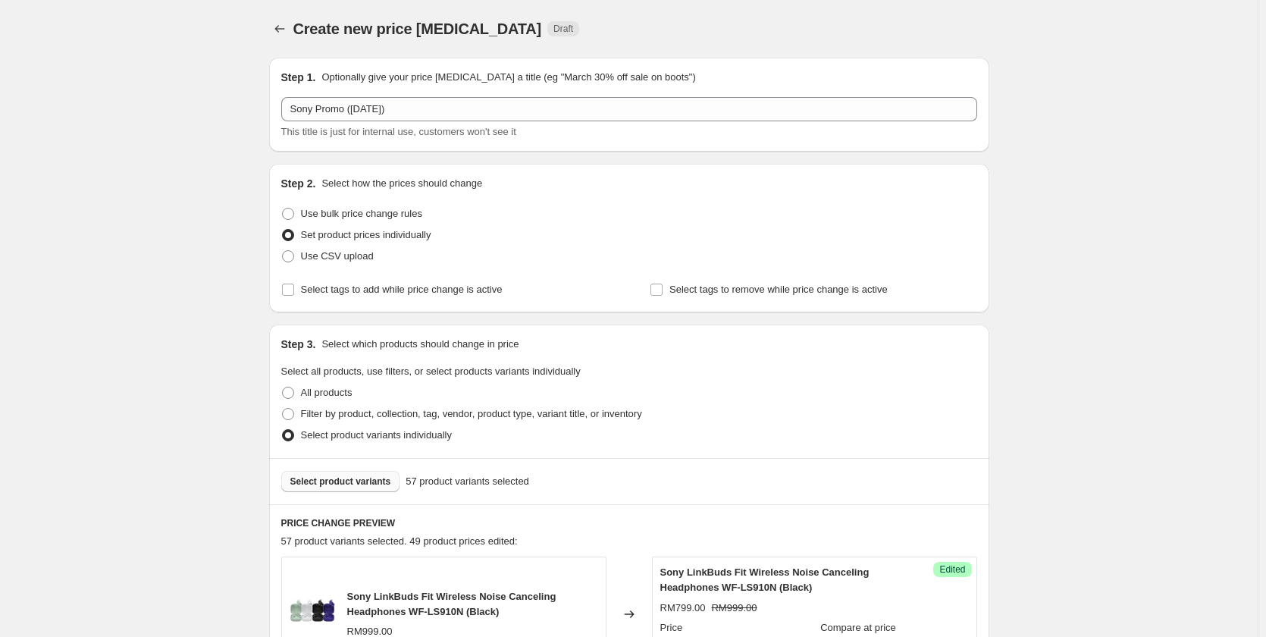
click at [339, 485] on span "Select product variants" at bounding box center [340, 481] width 101 height 12
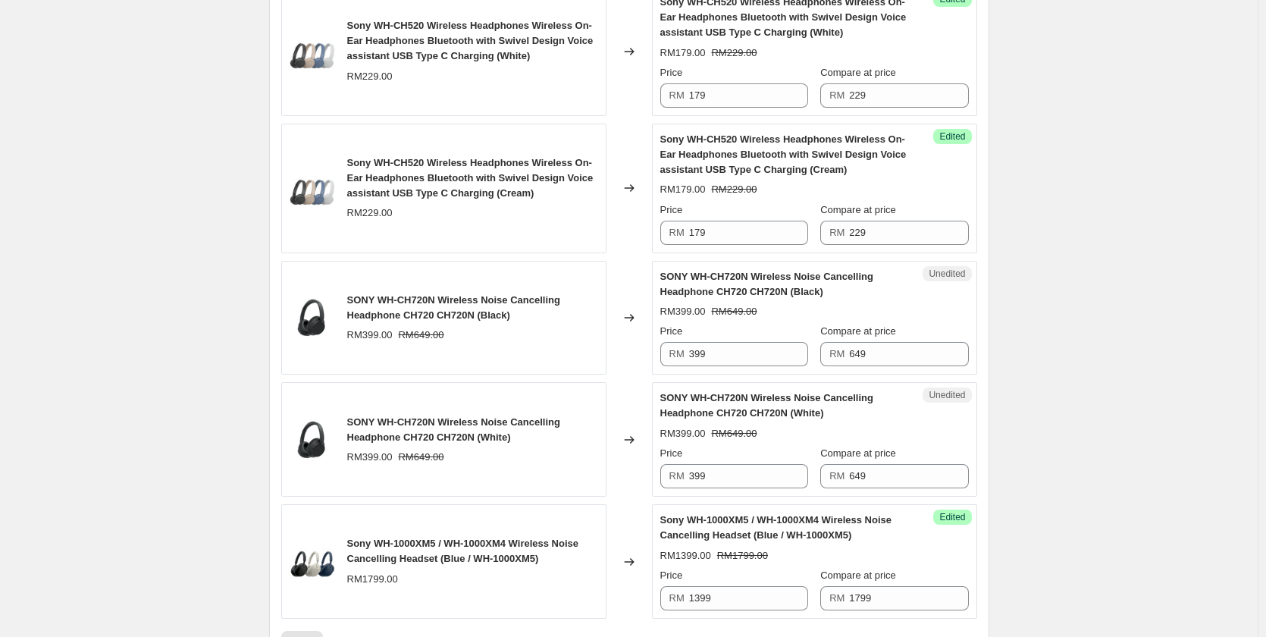
scroll to position [2577, 0]
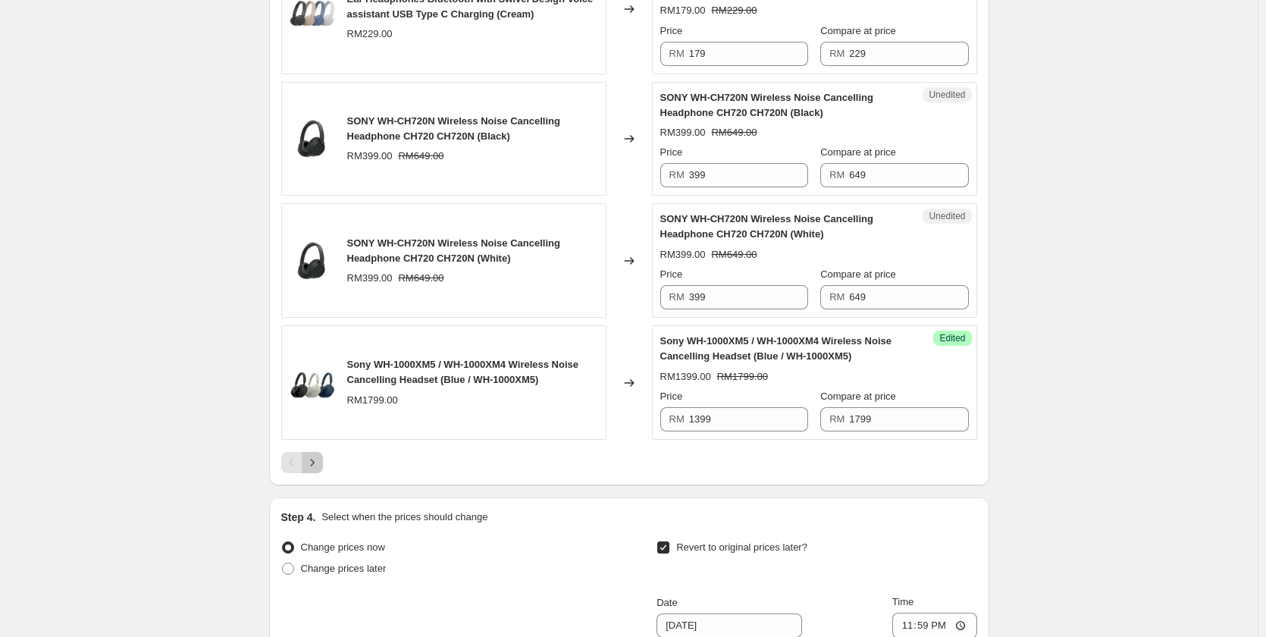
click at [318, 468] on icon "Next" at bounding box center [312, 462] width 15 height 15
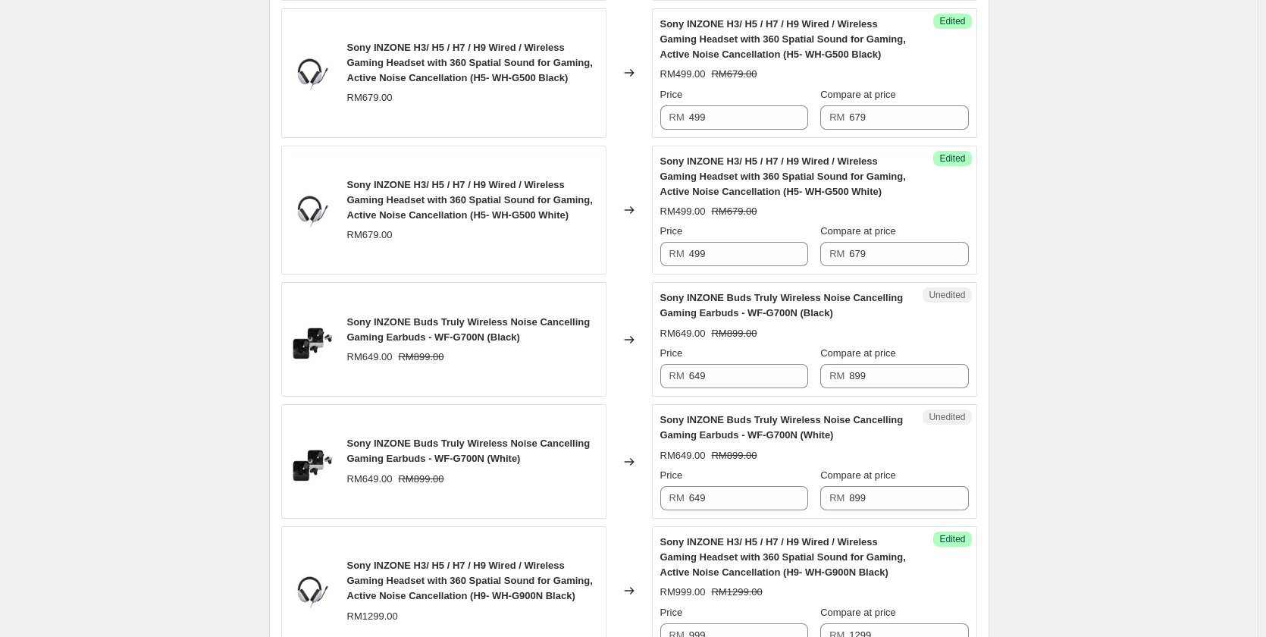
scroll to position [1440, 0]
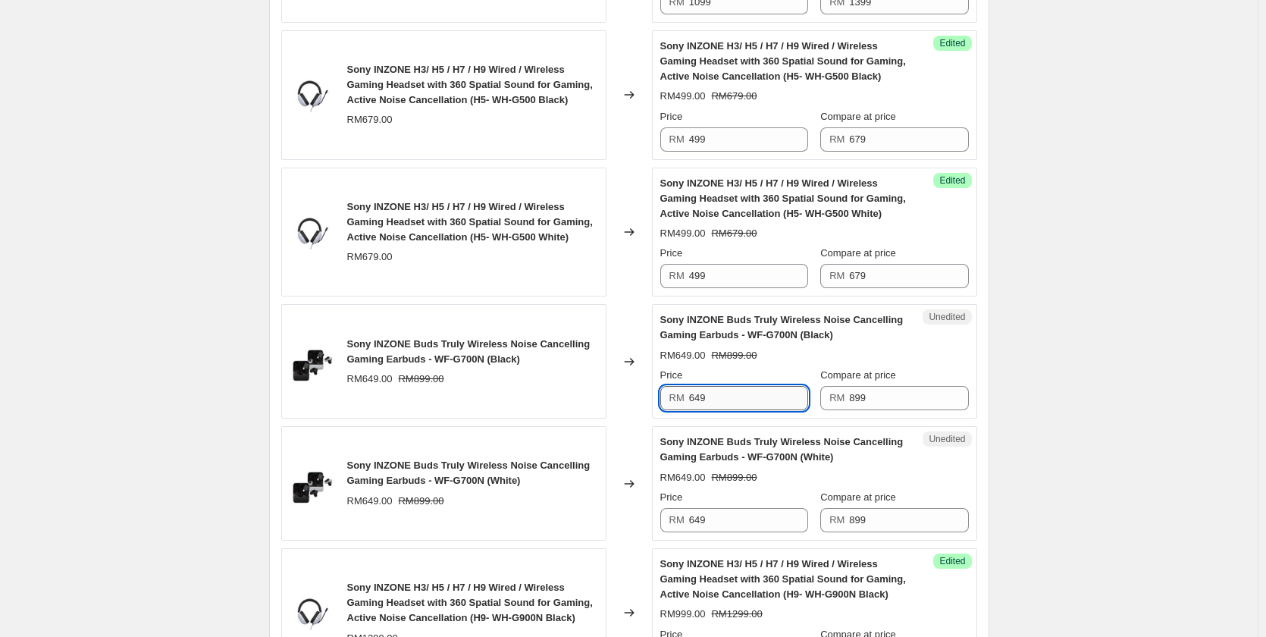
click at [729, 407] on input "649" at bounding box center [748, 398] width 119 height 24
type input "649"
click at [1110, 415] on div "Create new price [MEDICAL_DATA]. This page is ready Create new price [MEDICAL_D…" at bounding box center [628, 361] width 1257 height 3602
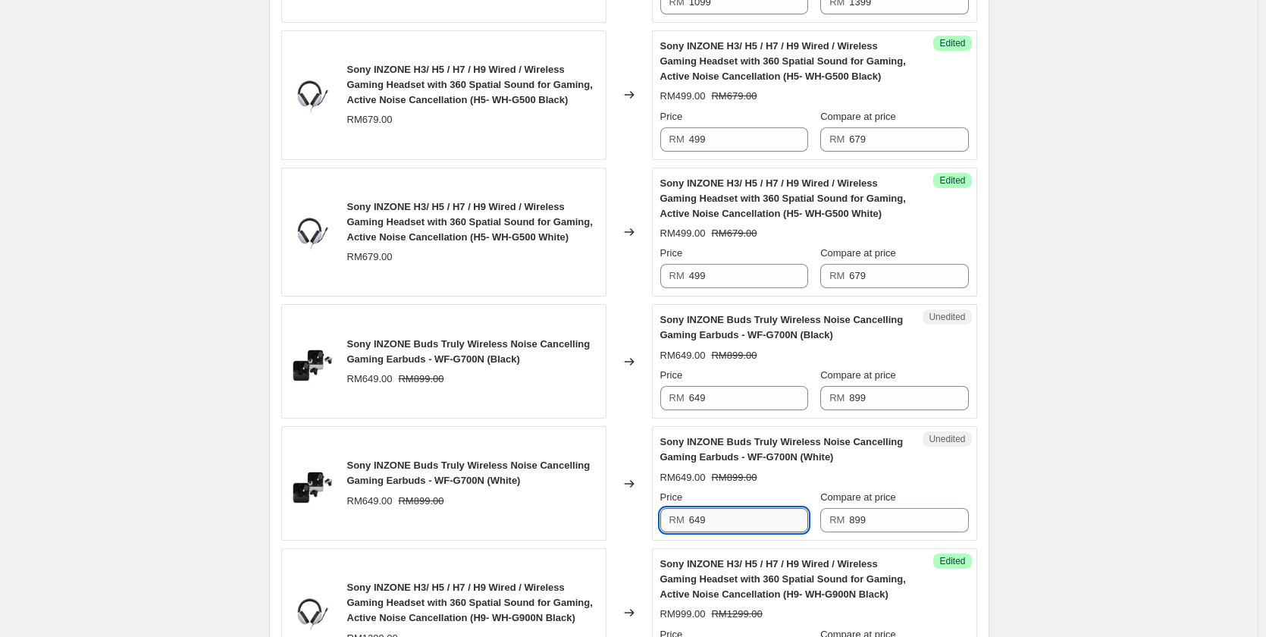
click at [734, 518] on input "649" at bounding box center [748, 520] width 119 height 24
click at [1094, 461] on div "Create new price [MEDICAL_DATA]. This page is ready Create new price [MEDICAL_D…" at bounding box center [628, 361] width 1257 height 3602
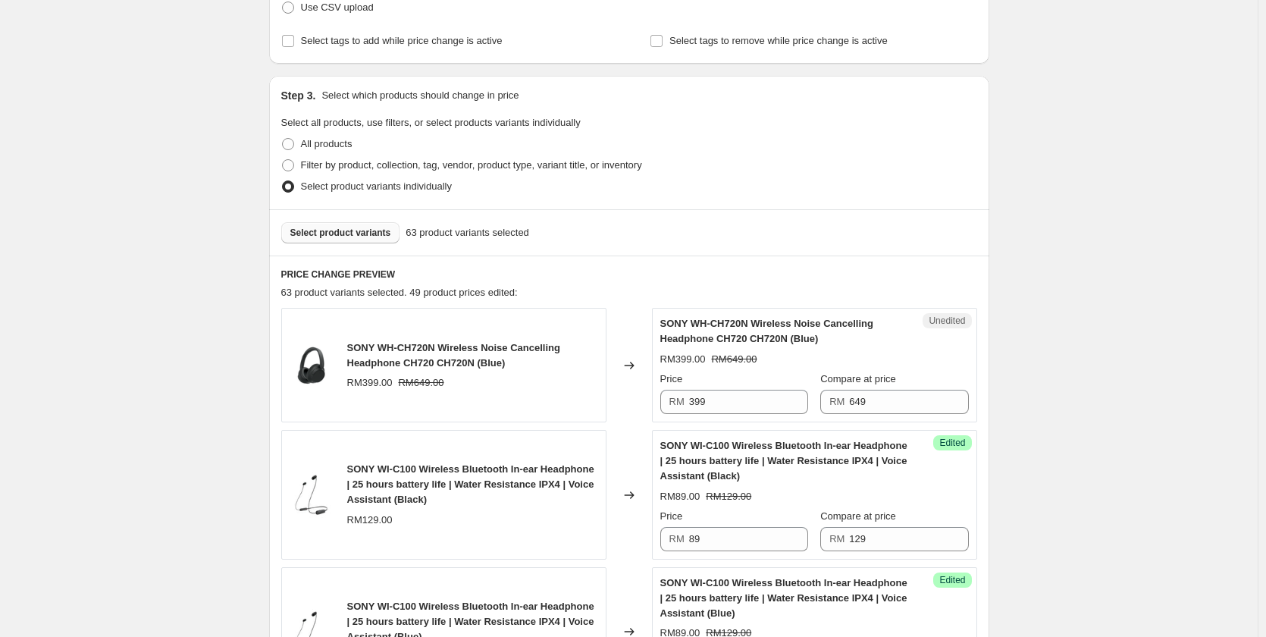
scroll to position [0, 0]
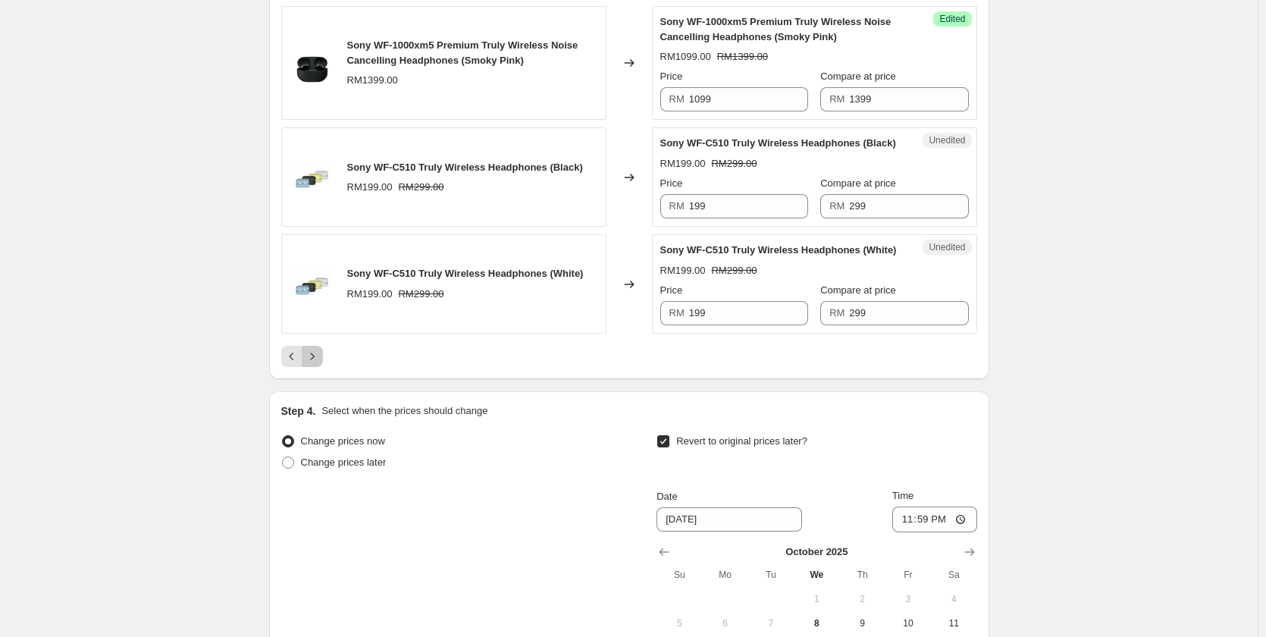
click at [320, 362] on icon "Next" at bounding box center [312, 356] width 15 height 15
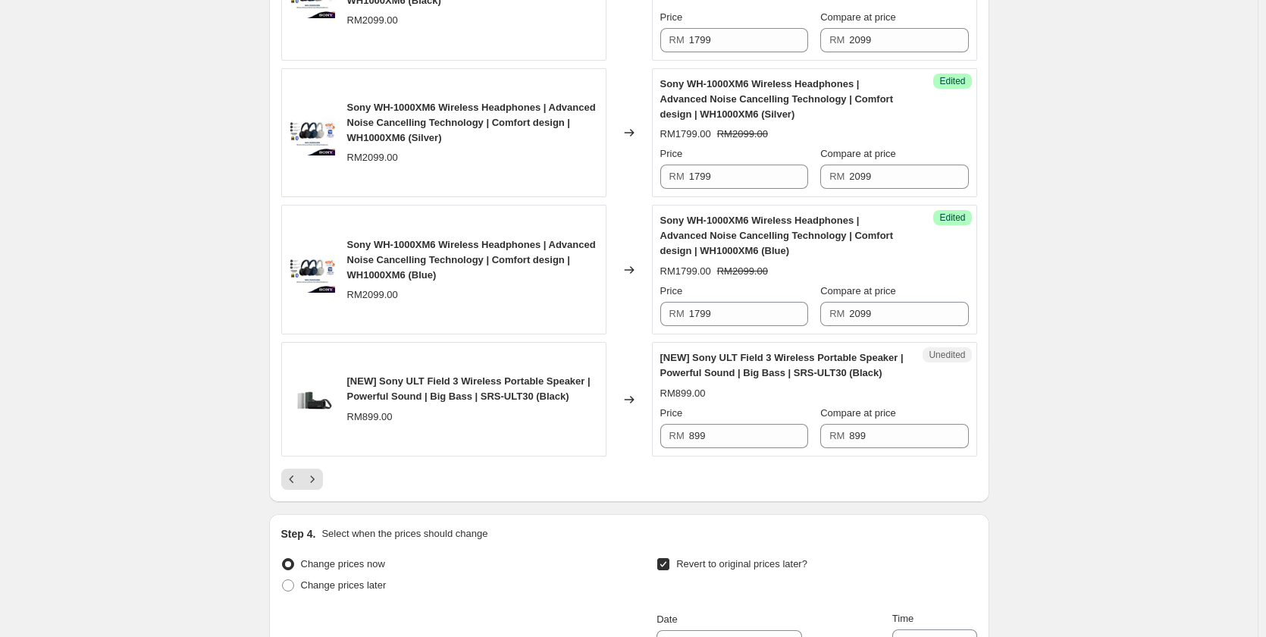
scroll to position [2577, 0]
click at [758, 427] on input "899" at bounding box center [748, 434] width 119 height 24
type input "699"
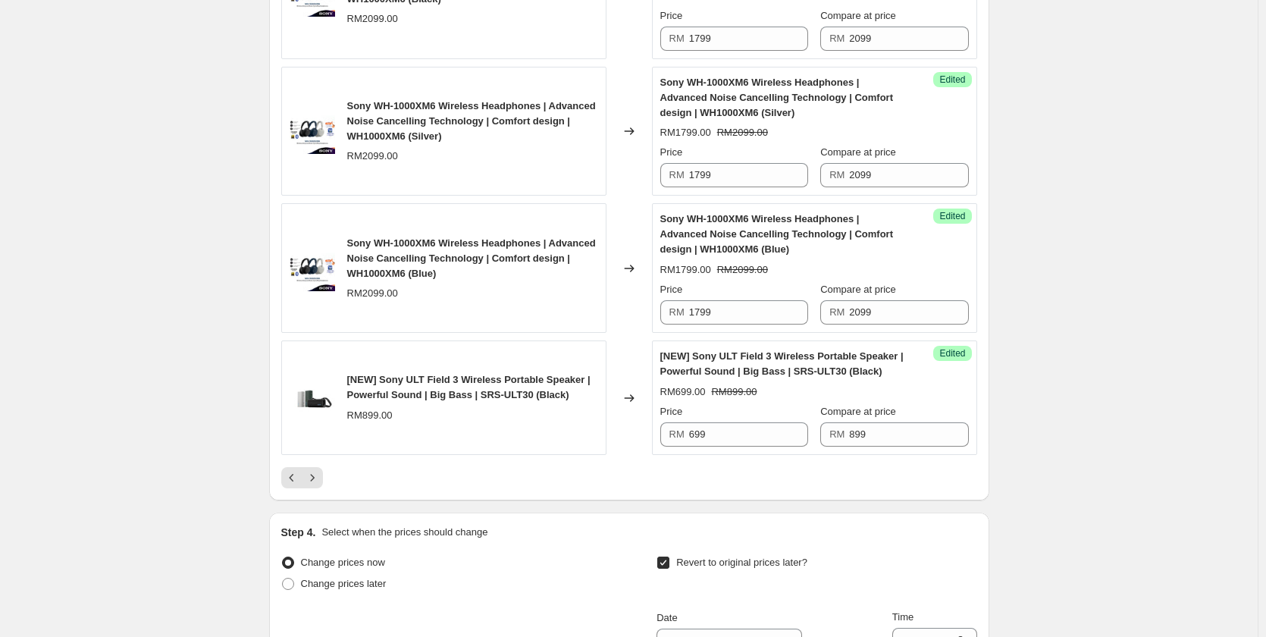
click at [505, 478] on div at bounding box center [629, 477] width 696 height 21
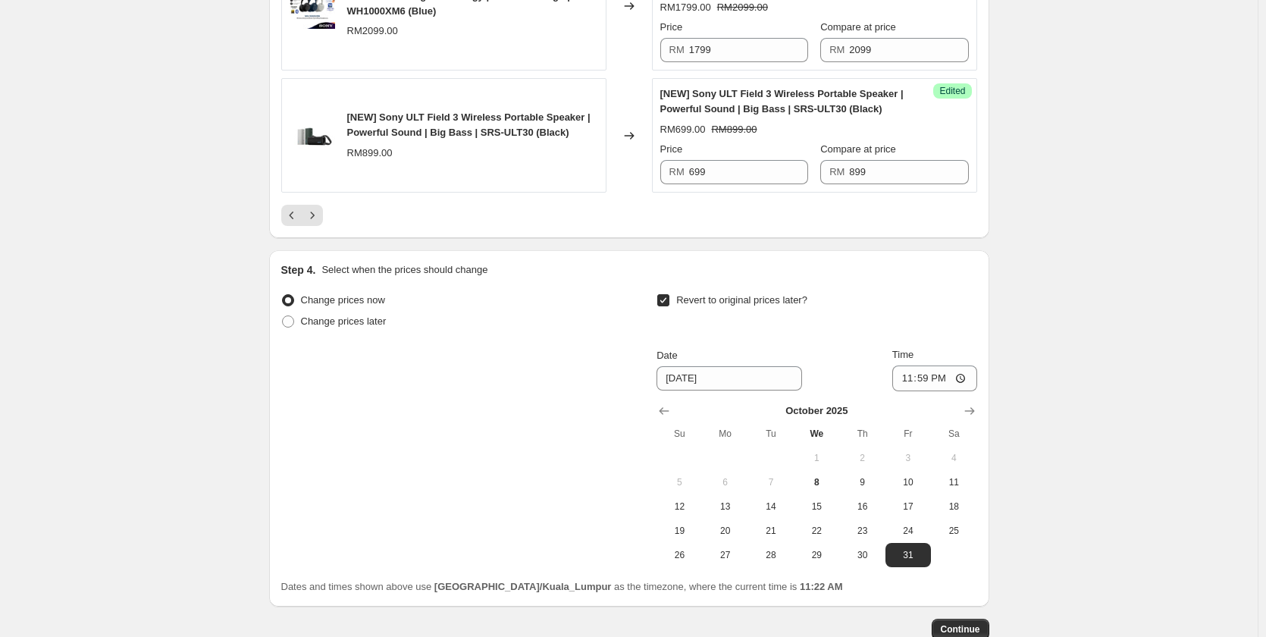
scroll to position [2632, 0]
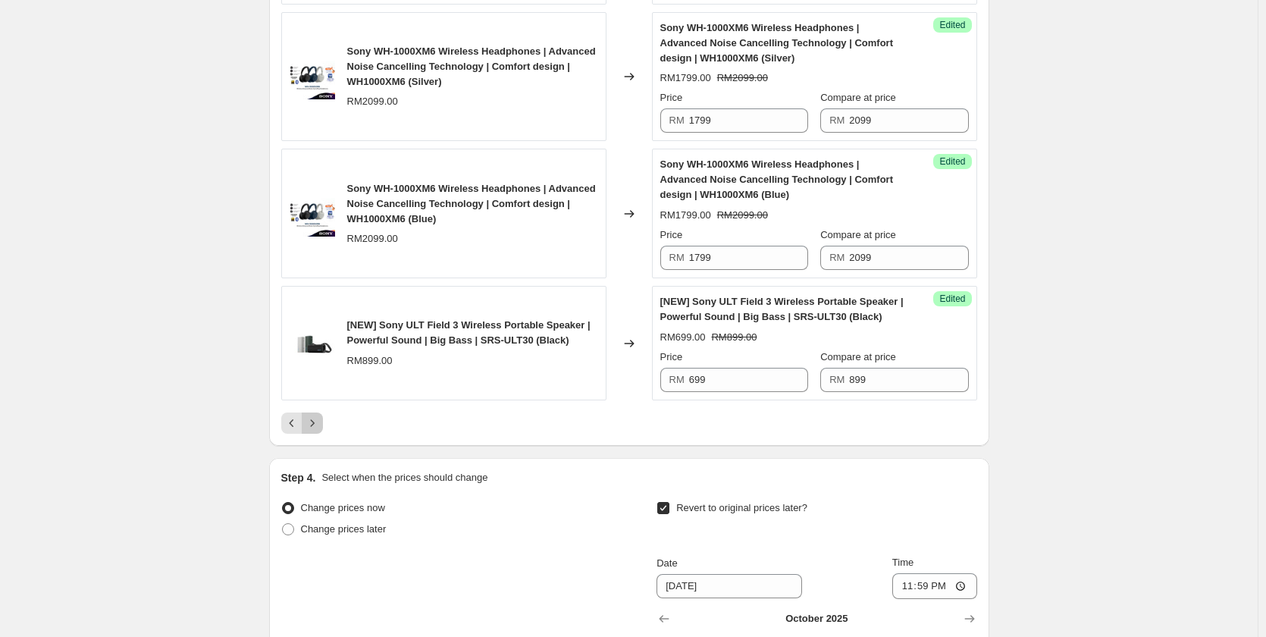
click at [319, 424] on icon "Next" at bounding box center [312, 422] width 15 height 15
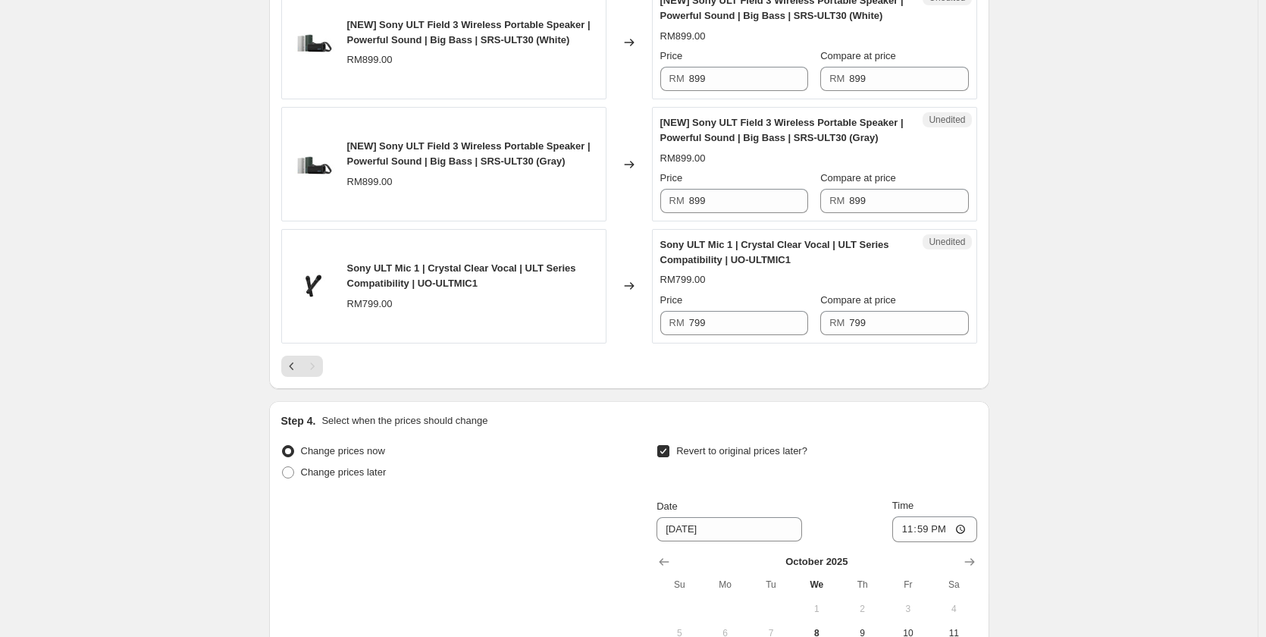
scroll to position [515, 0]
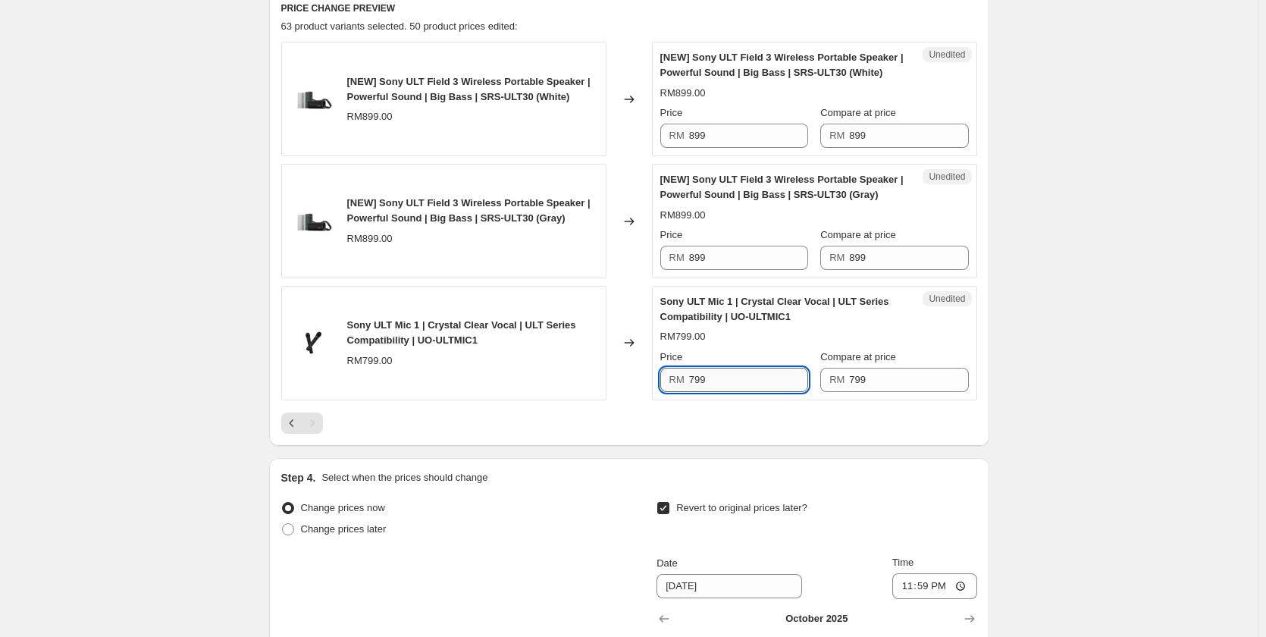
click at [739, 382] on input "799" at bounding box center [748, 380] width 119 height 24
type input "549"
click at [781, 422] on div at bounding box center [629, 422] width 696 height 21
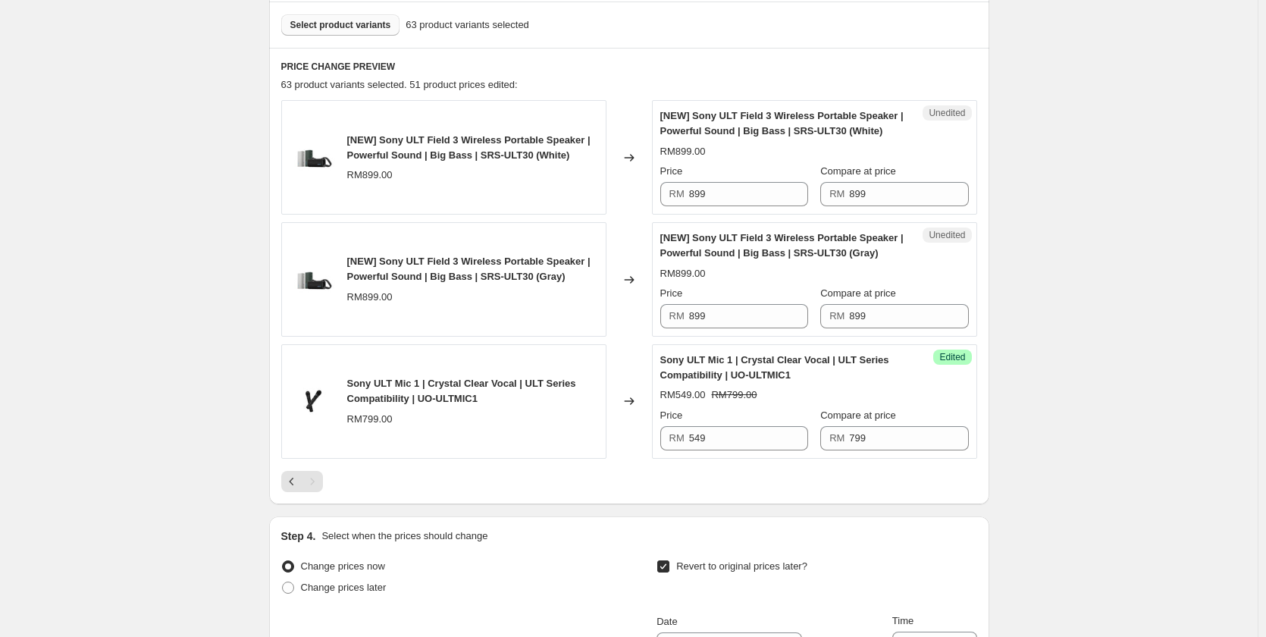
scroll to position [363, 0]
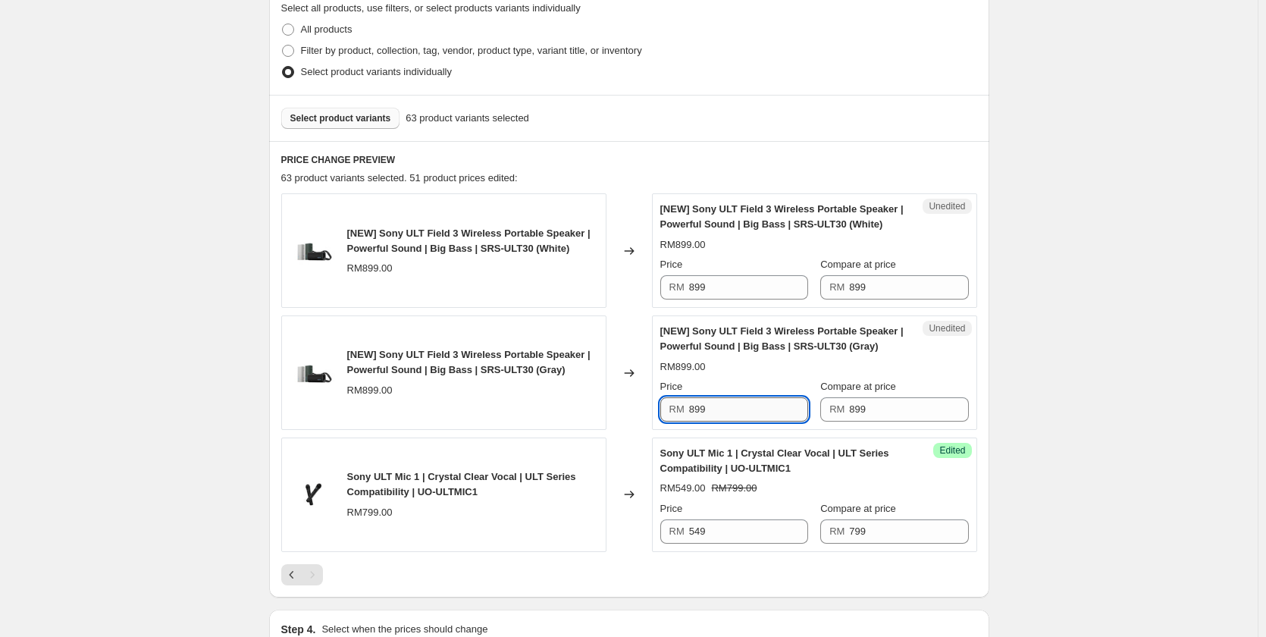
click at [756, 402] on input "899" at bounding box center [748, 409] width 119 height 24
click at [756, 402] on input "699" at bounding box center [748, 409] width 119 height 24
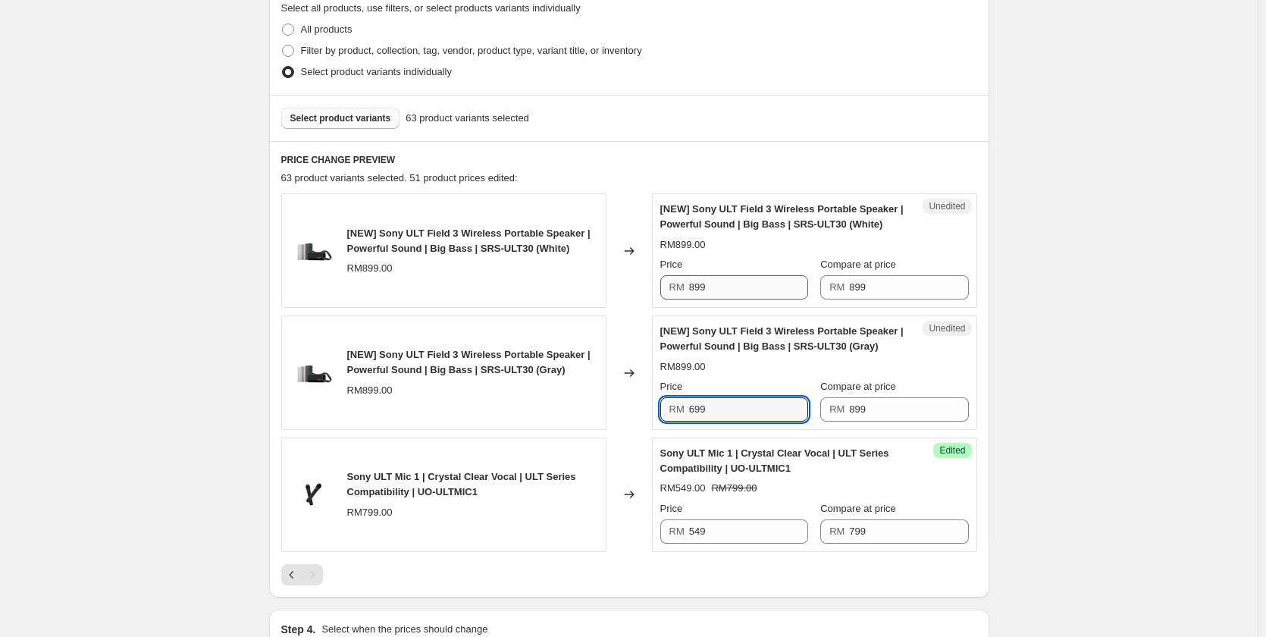
type input "699"
click at [723, 280] on input "899" at bounding box center [748, 287] width 119 height 24
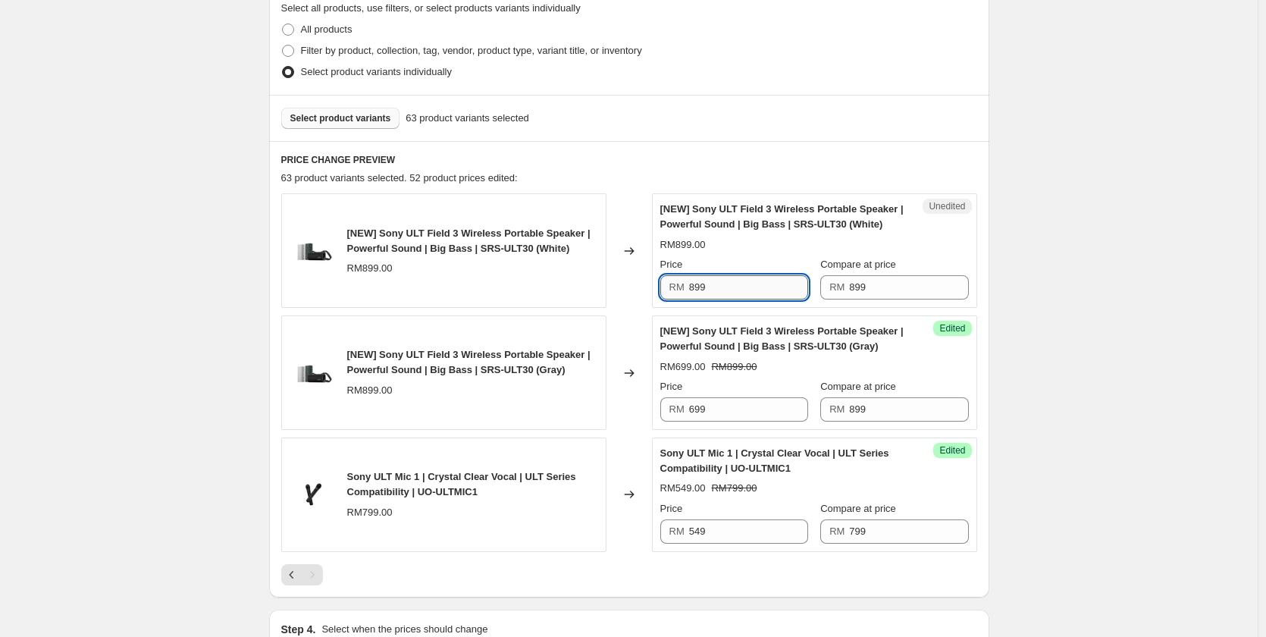
click at [723, 280] on input "899" at bounding box center [748, 287] width 119 height 24
paste input "6"
type input "699"
click at [1138, 275] on div "Create new price [MEDICAL_DATA]. This page is ready Create new price [MEDICAL_D…" at bounding box center [628, 364] width 1257 height 1455
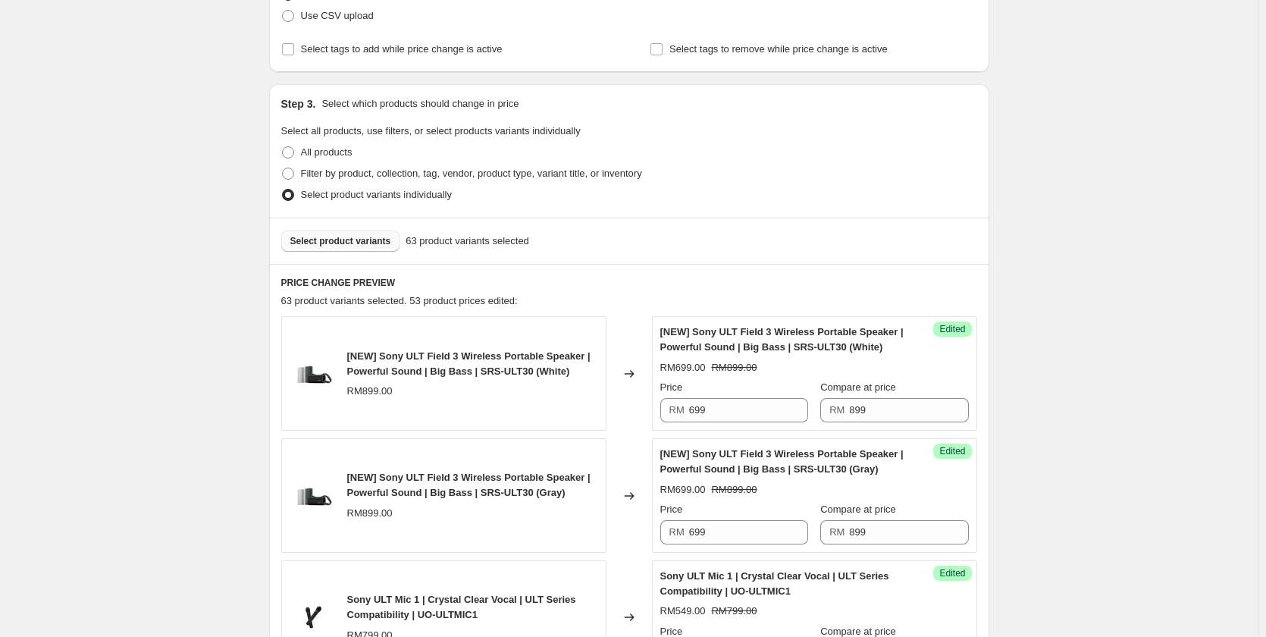
scroll to position [227, 0]
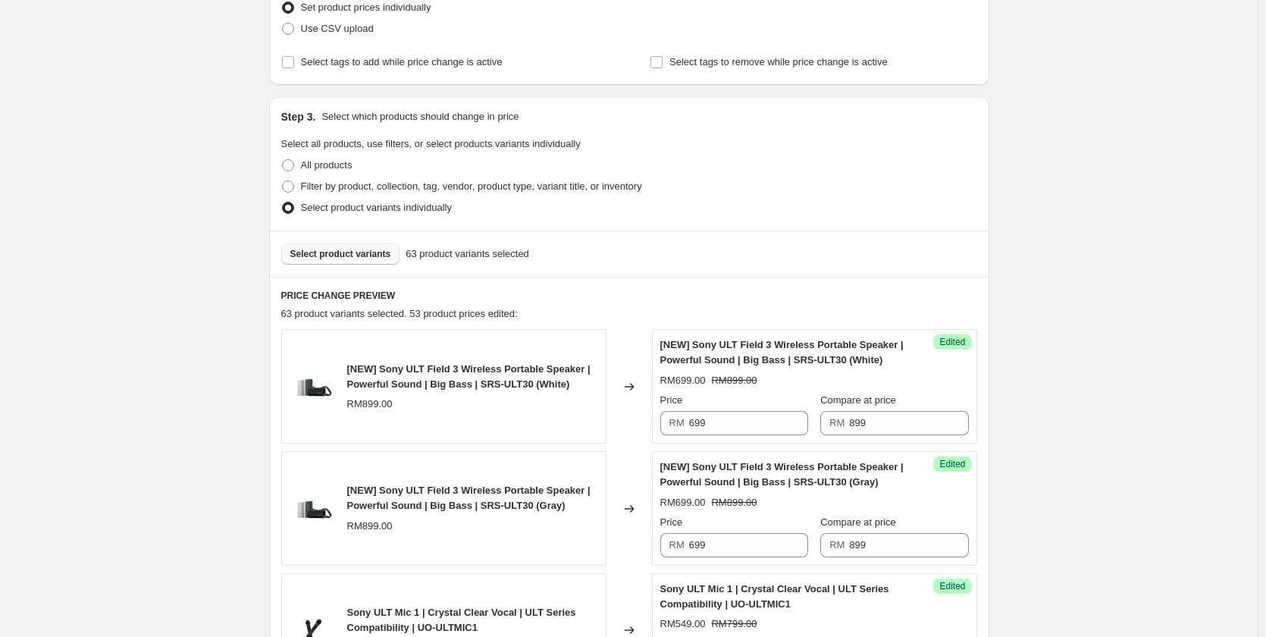
click at [340, 247] on button "Select product variants" at bounding box center [340, 253] width 119 height 21
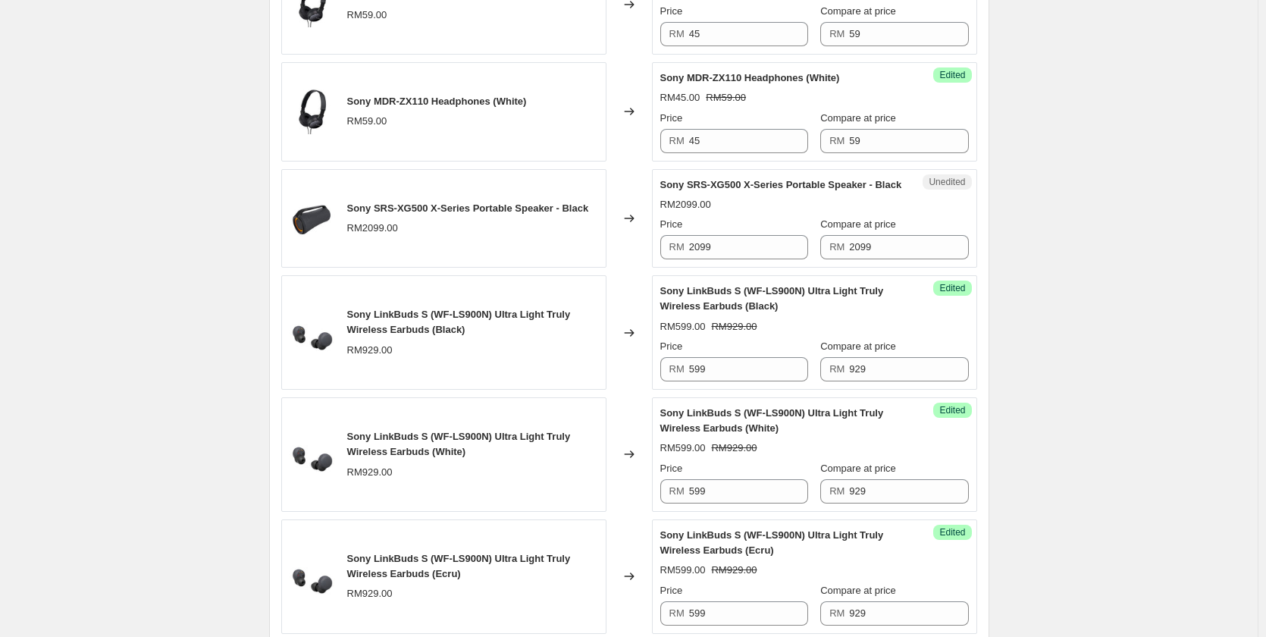
scroll to position [834, 0]
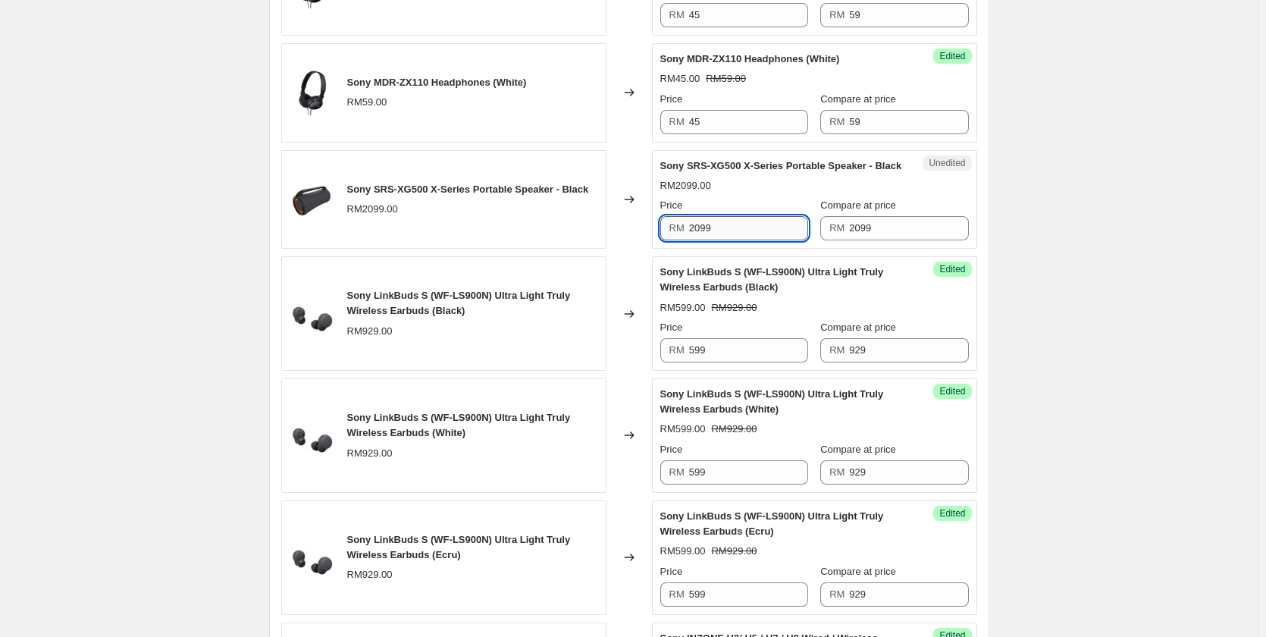
click at [731, 234] on input "2099" at bounding box center [748, 228] width 119 height 24
type input "999"
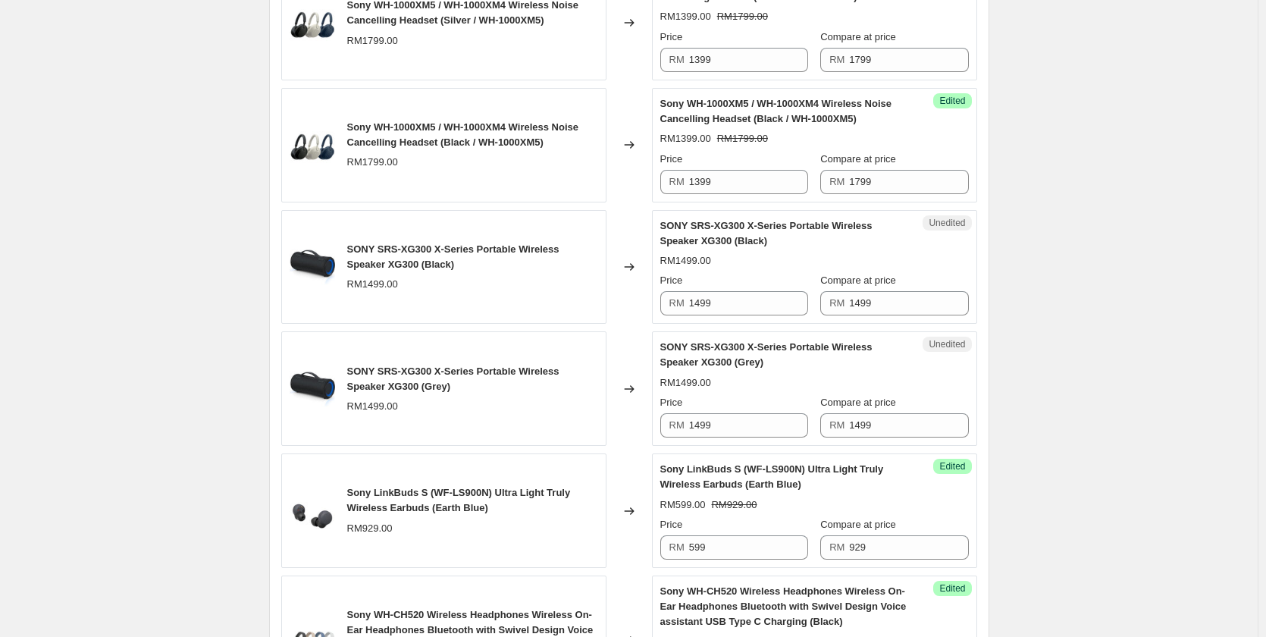
scroll to position [1895, 0]
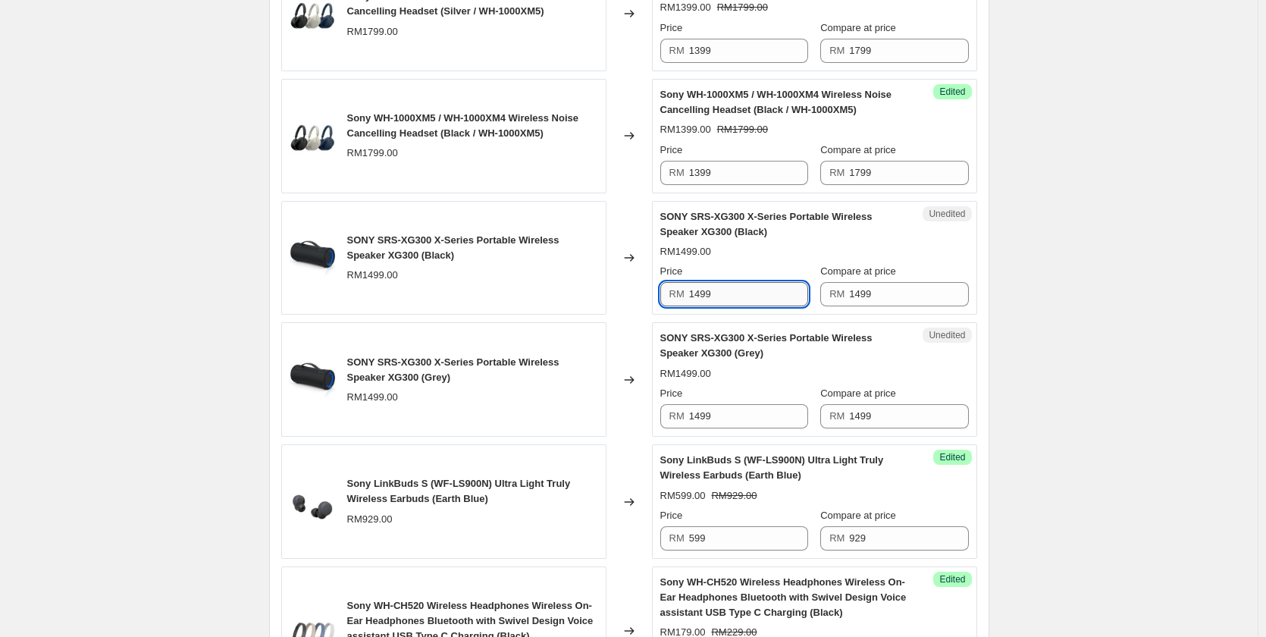
click at [733, 298] on input "1499" at bounding box center [748, 294] width 119 height 24
click at [731, 296] on input "949" at bounding box center [748, 294] width 119 height 24
type input "949"
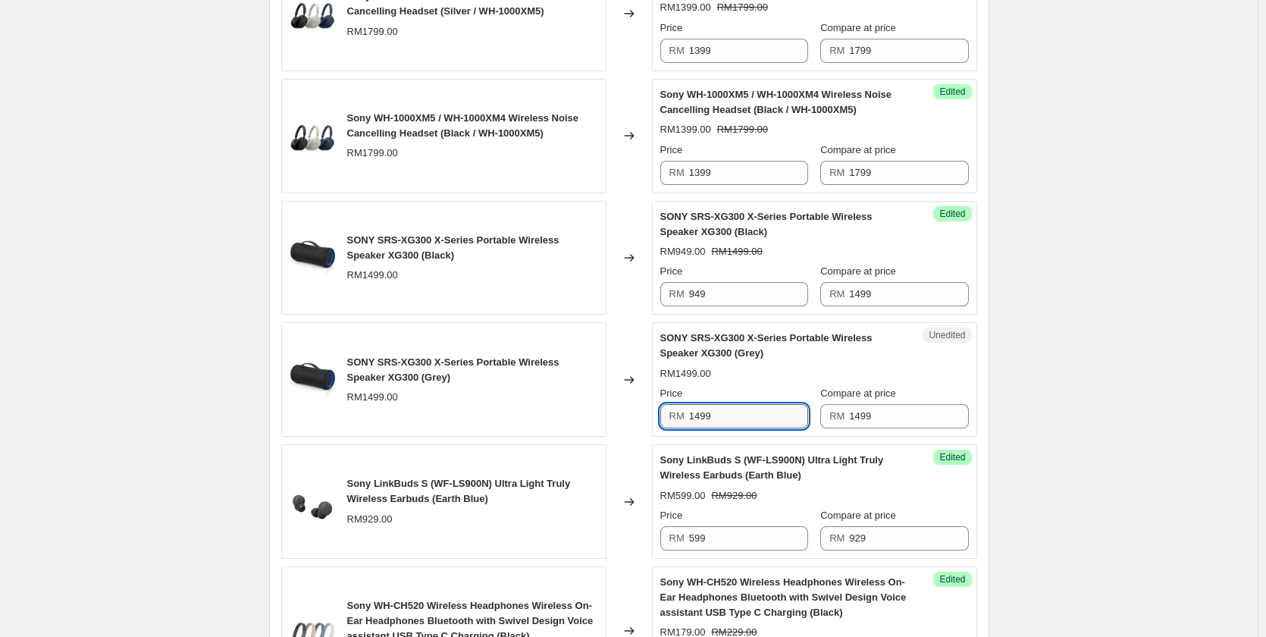
click at [731, 424] on input "1499" at bounding box center [748, 416] width 119 height 24
paste input "94"
type input "949"
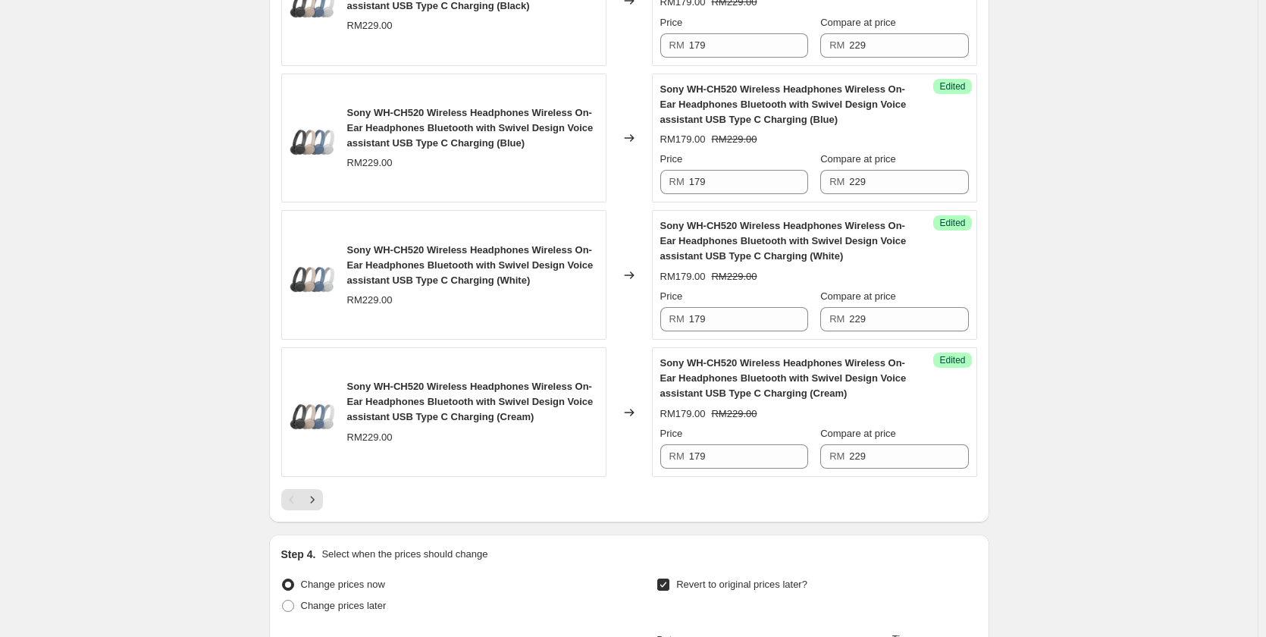
scroll to position [2577, 0]
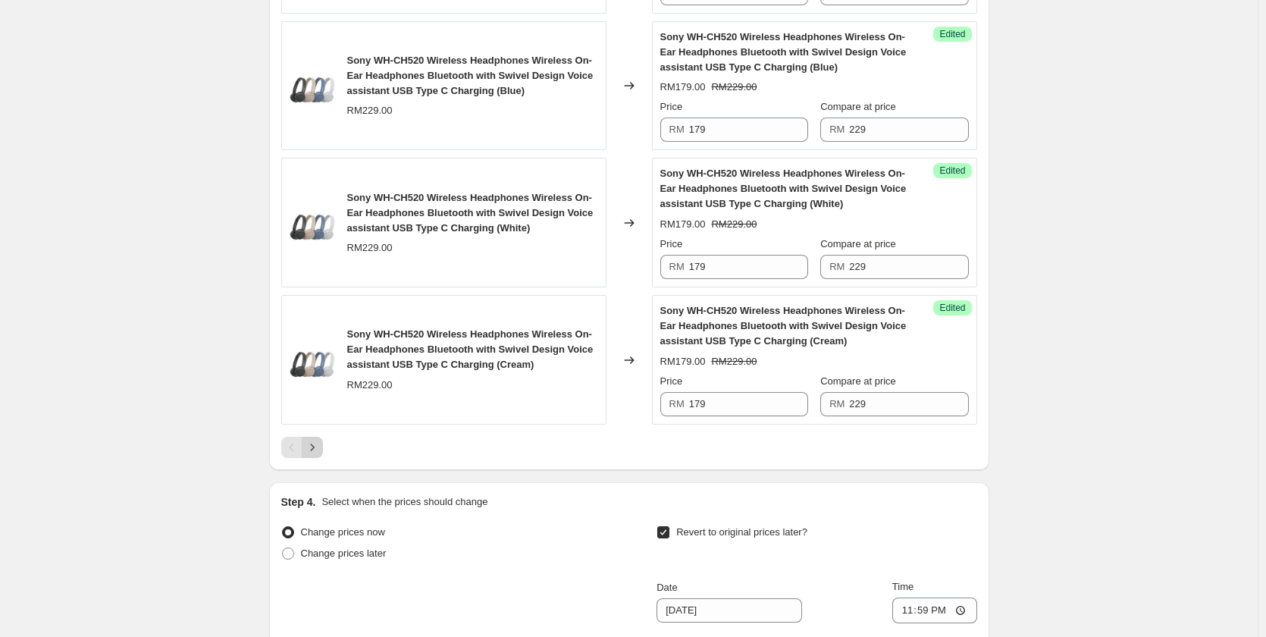
click at [315, 443] on icon "Next" at bounding box center [312, 447] width 15 height 15
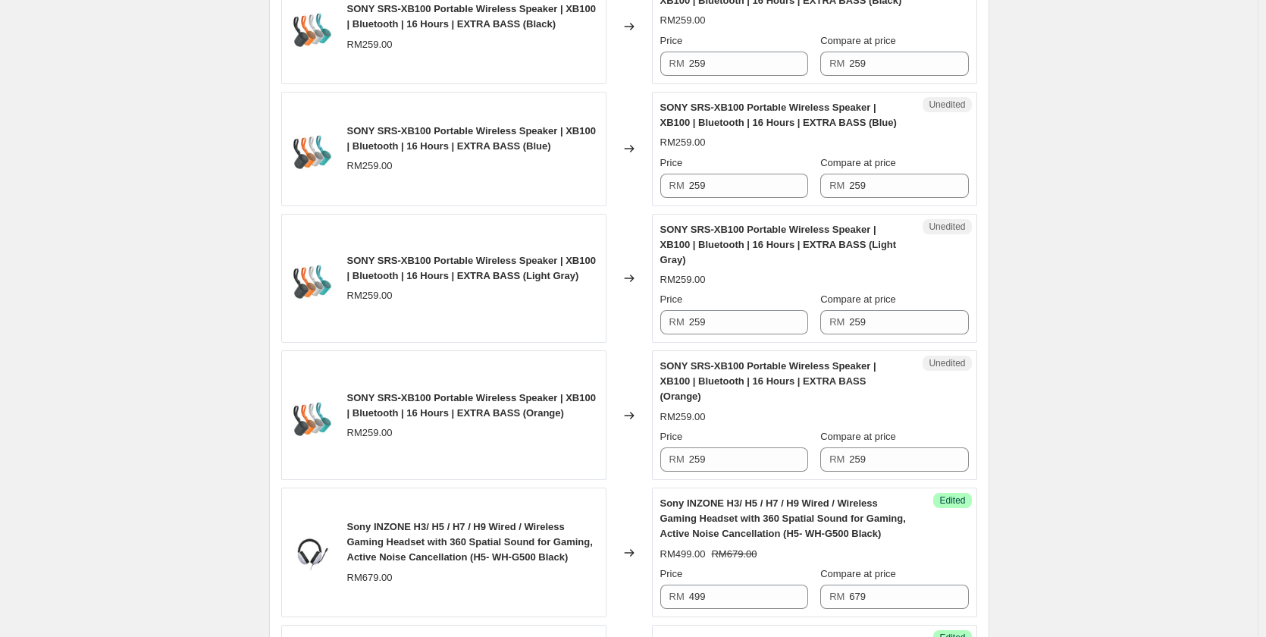
scroll to position [1971, 0]
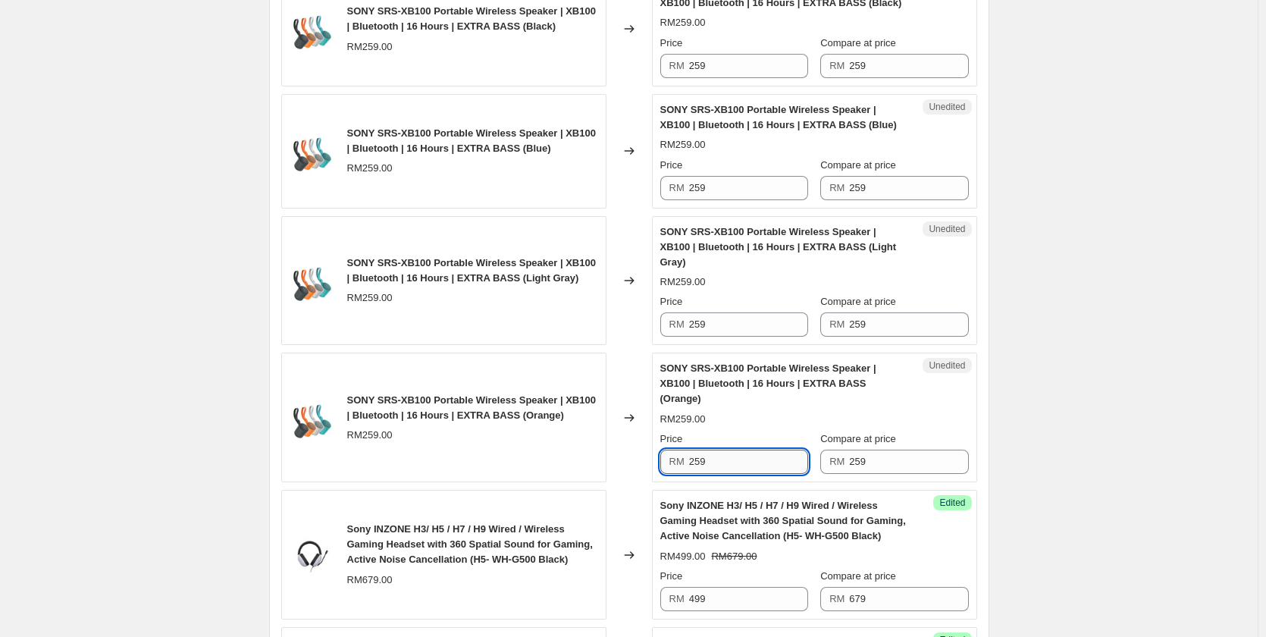
click at [744, 449] on input "259" at bounding box center [748, 461] width 119 height 24
click at [744, 449] on input "179" at bounding box center [748, 461] width 119 height 24
type input "179"
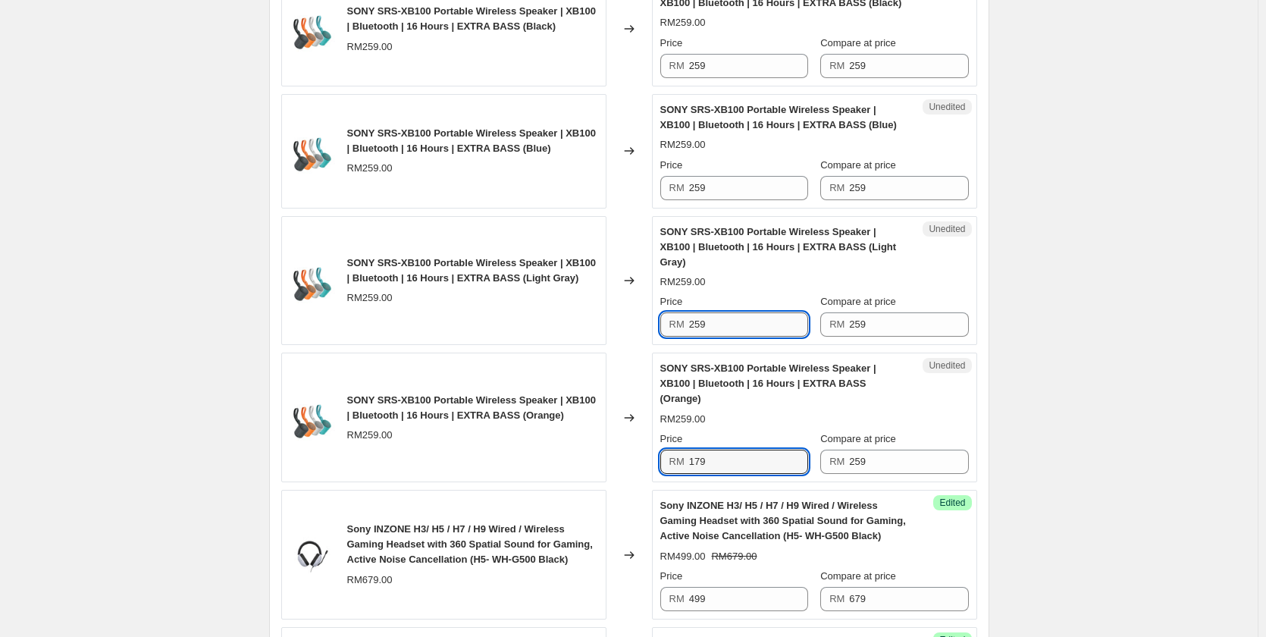
click at [728, 312] on input "259" at bounding box center [748, 324] width 119 height 24
paste input "17"
type input "179"
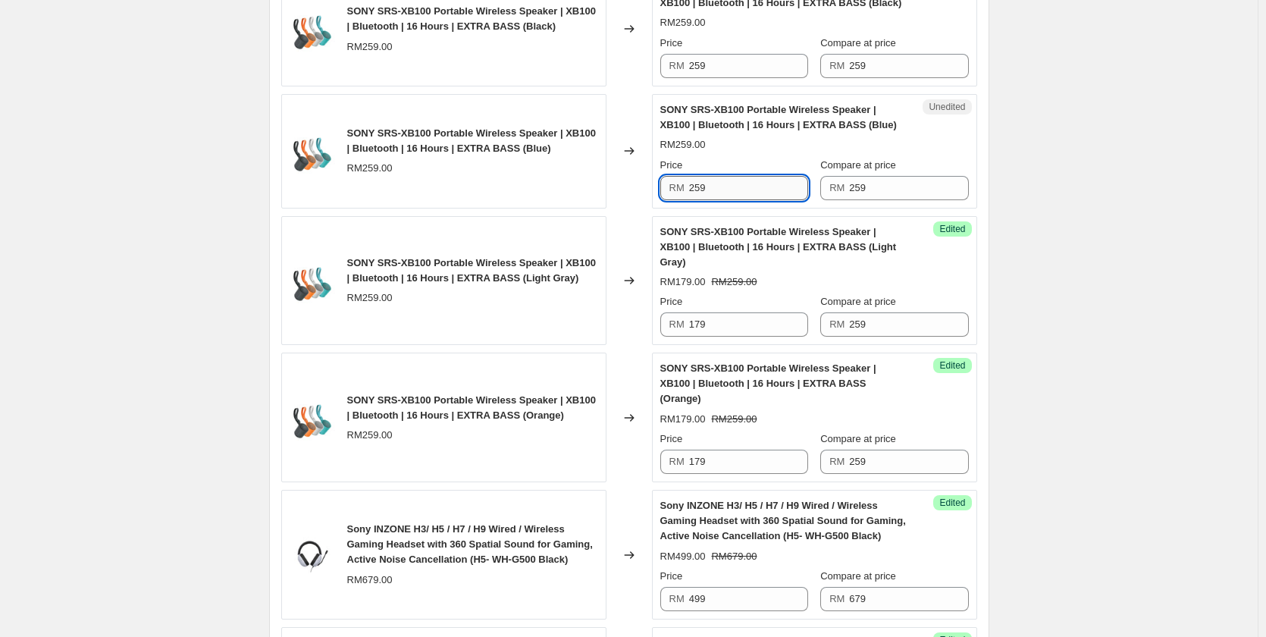
click at [725, 189] on input "259" at bounding box center [748, 188] width 119 height 24
paste input "17"
type input "179"
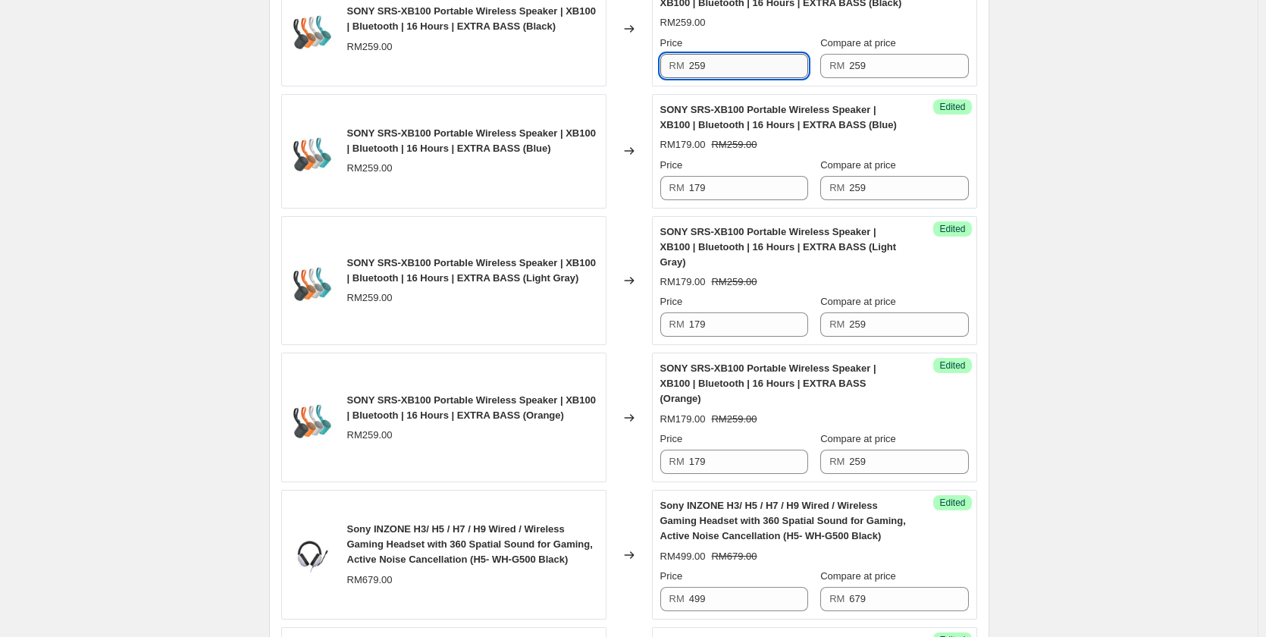
click at [720, 66] on input "259" at bounding box center [748, 66] width 119 height 24
paste input "17"
type input "179"
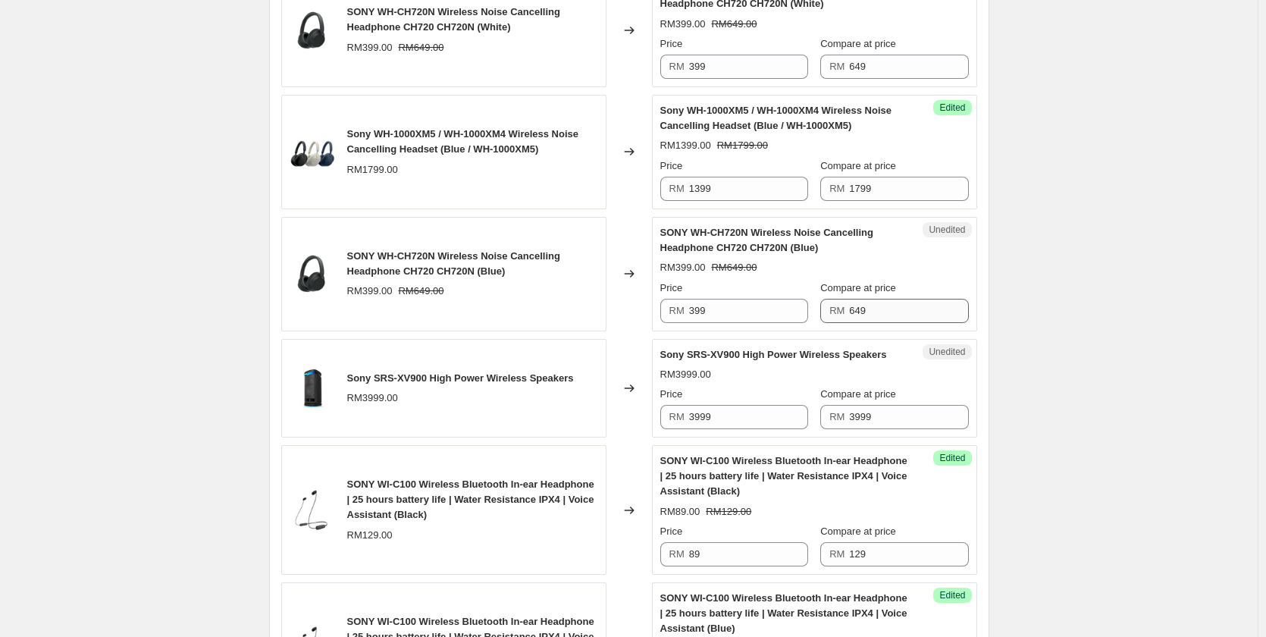
scroll to position [682, 0]
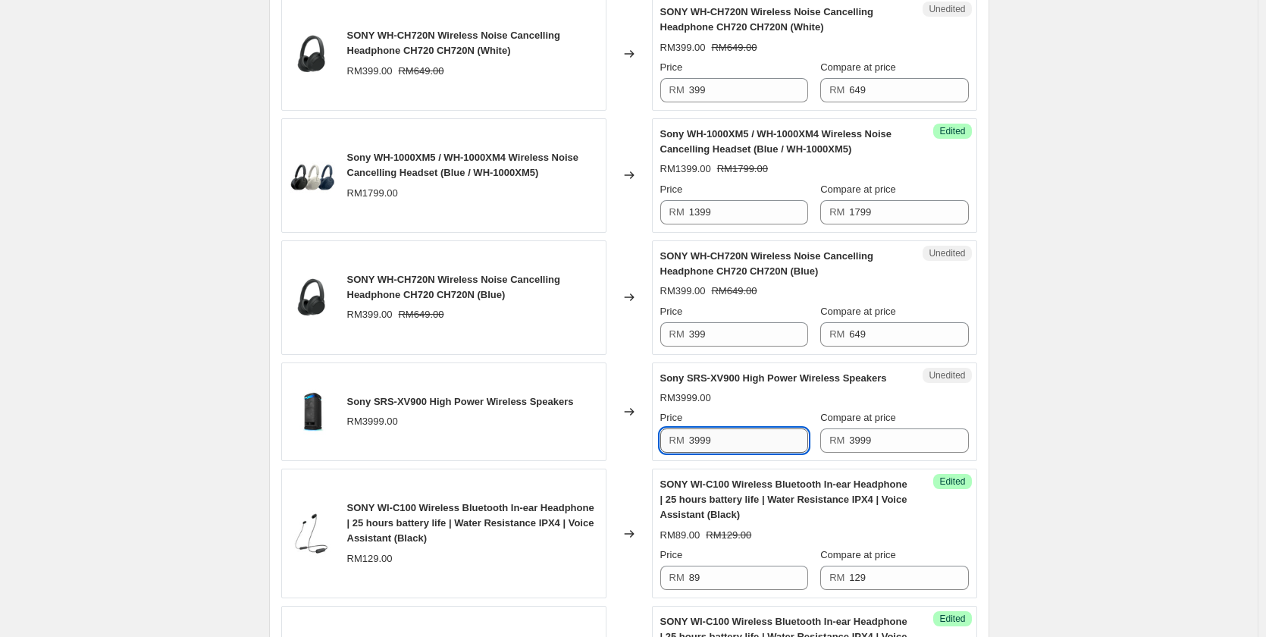
click at [732, 435] on input "3999" at bounding box center [748, 440] width 119 height 24
type input "2999"
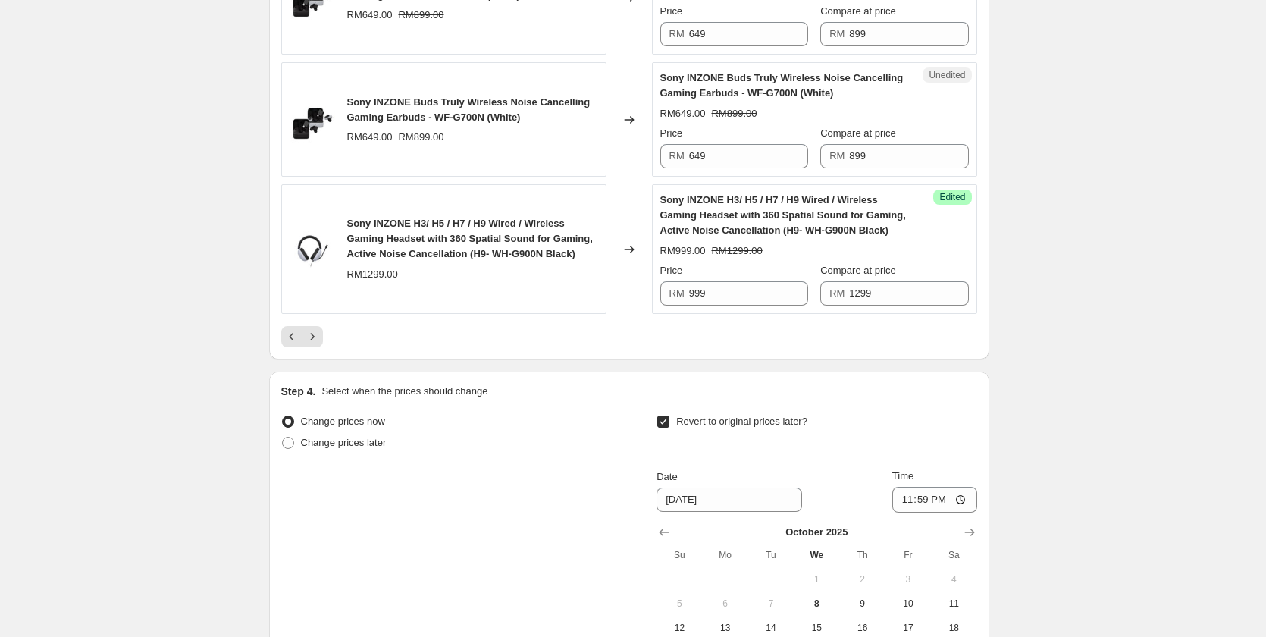
scroll to position [2880, 0]
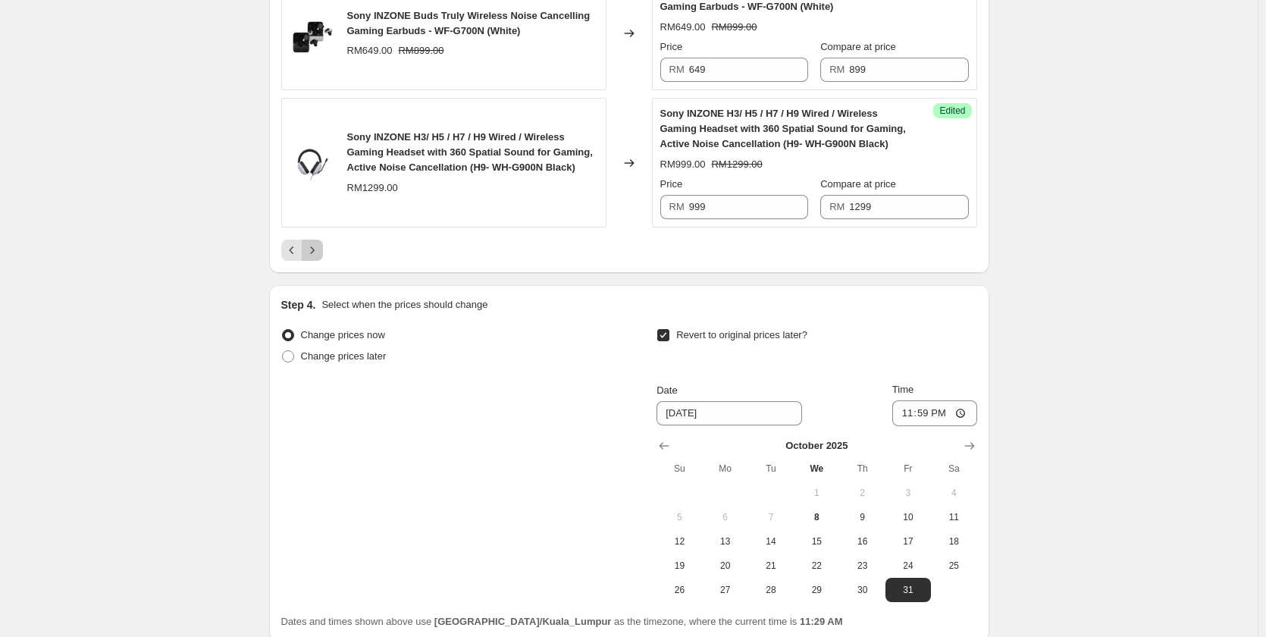
click at [315, 243] on icon "Next" at bounding box center [312, 250] width 15 height 15
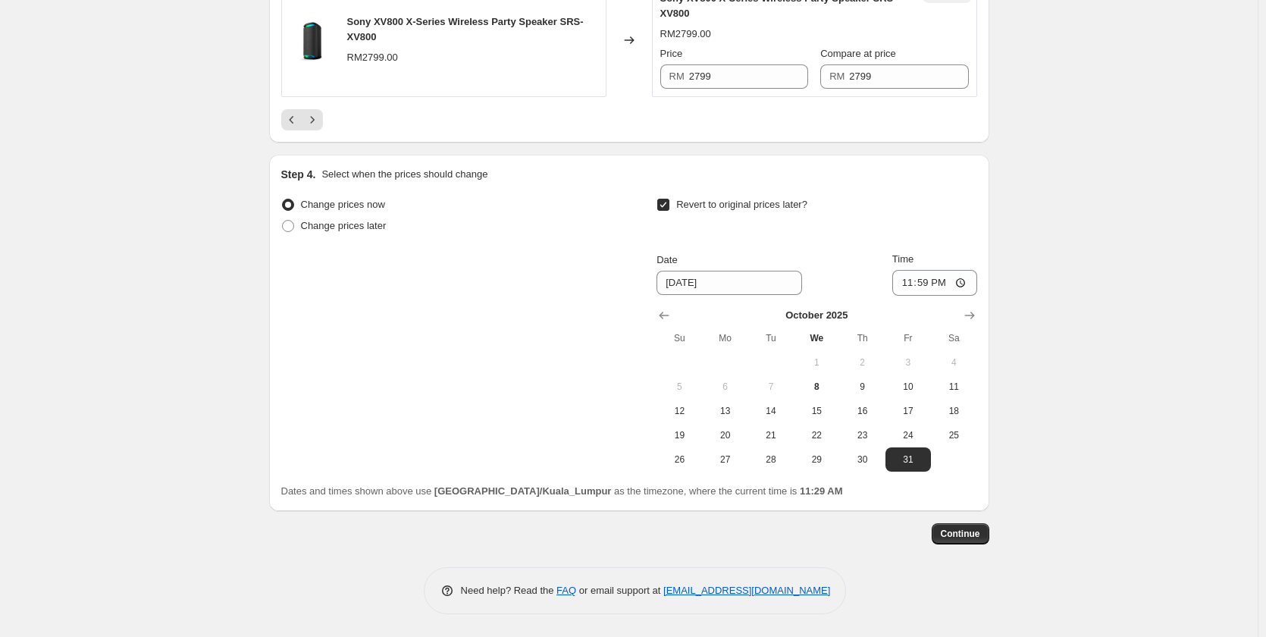
scroll to position [2450, 0]
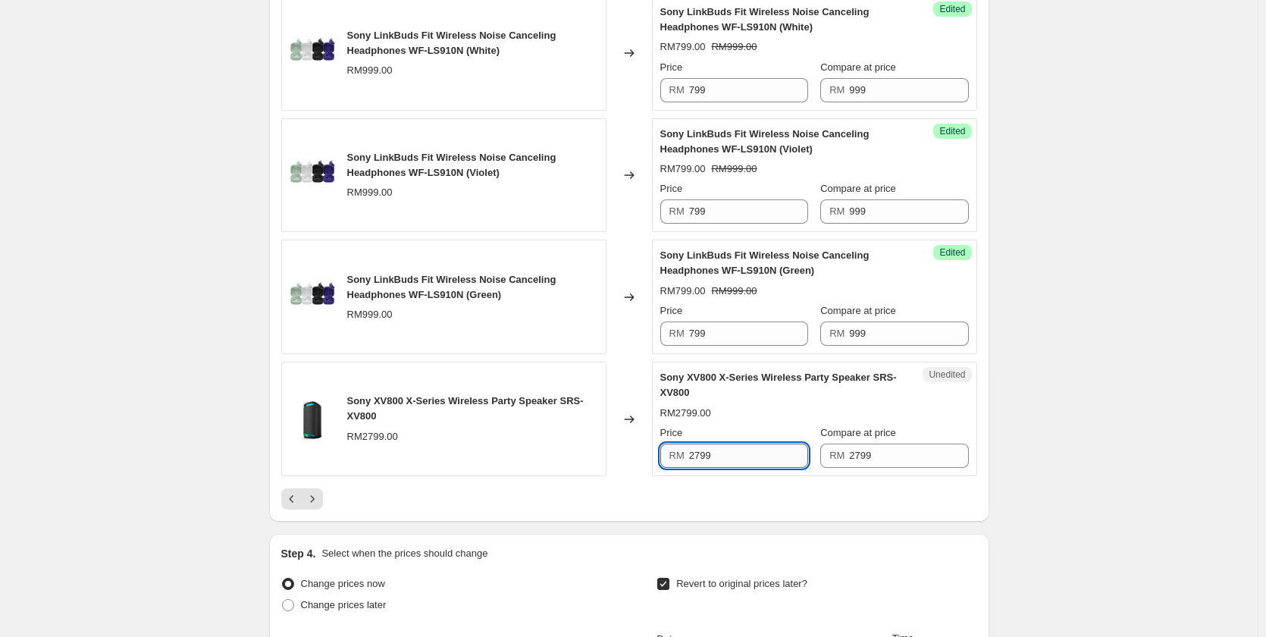
click at [718, 459] on input "2799" at bounding box center [748, 455] width 119 height 24
type input "2299"
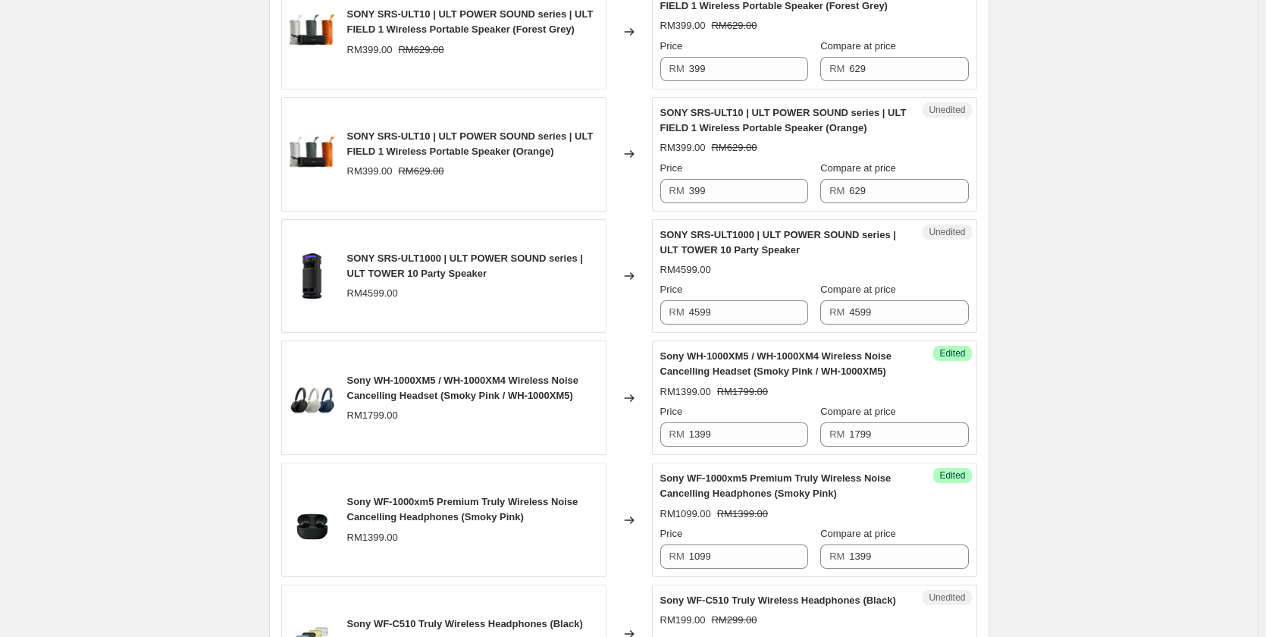
scroll to position [1237, 0]
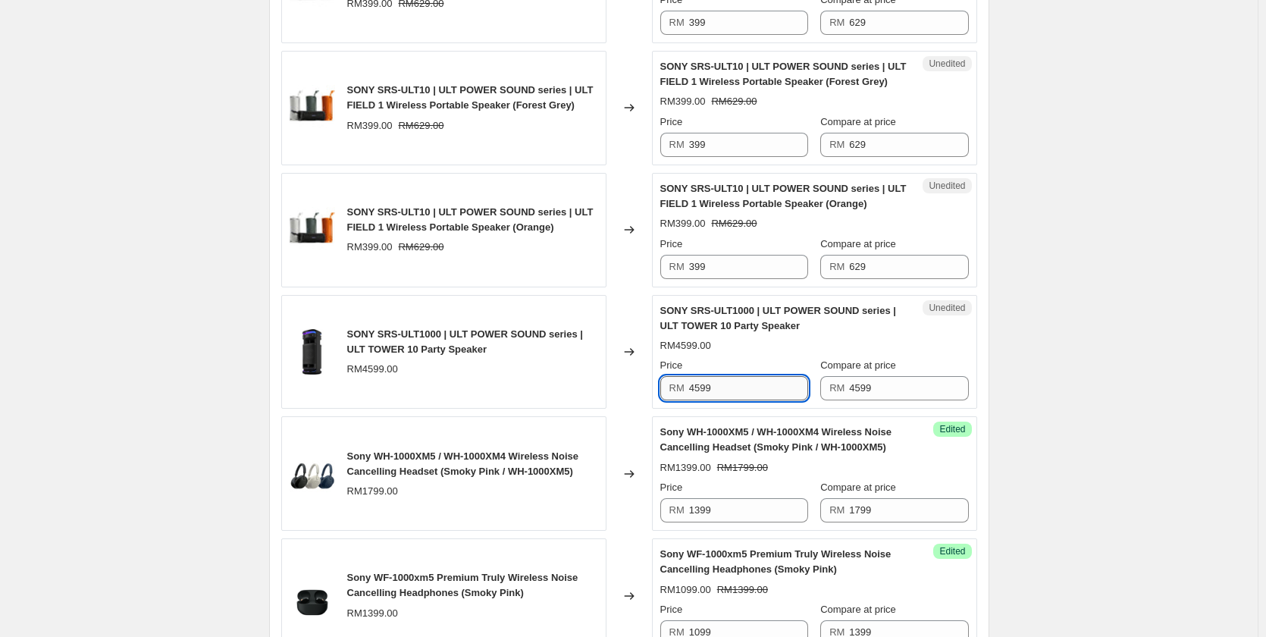
click at [745, 385] on input "4599" at bounding box center [748, 388] width 119 height 24
type input "3899"
click at [1083, 359] on div "Create new price [MEDICAL_DATA]. This page is ready Create new price [MEDICAL_D…" at bounding box center [628, 495] width 1257 height 3465
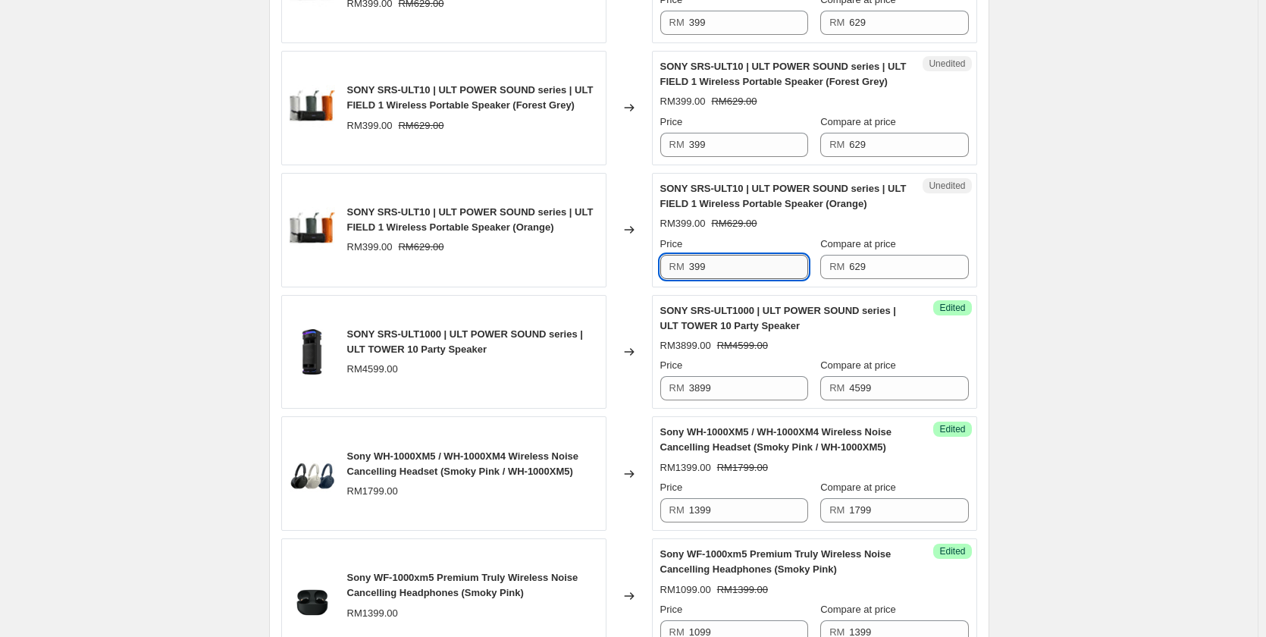
click at [755, 264] on input "399" at bounding box center [748, 267] width 119 height 24
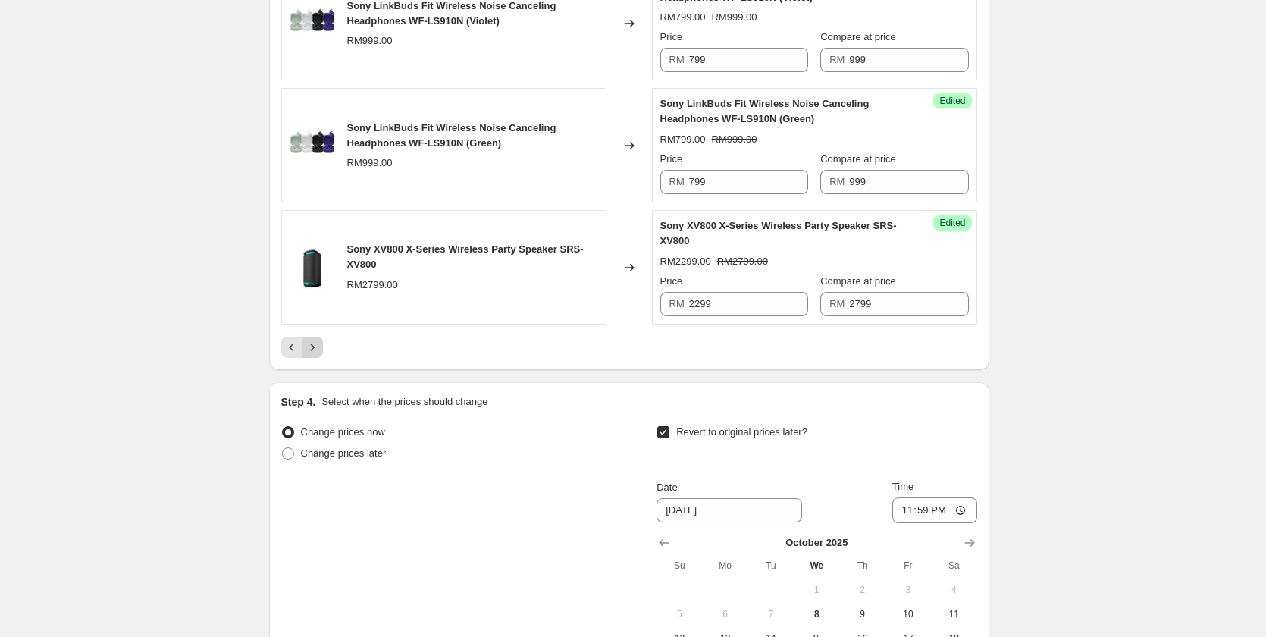
click at [317, 344] on icon "Next" at bounding box center [312, 347] width 15 height 15
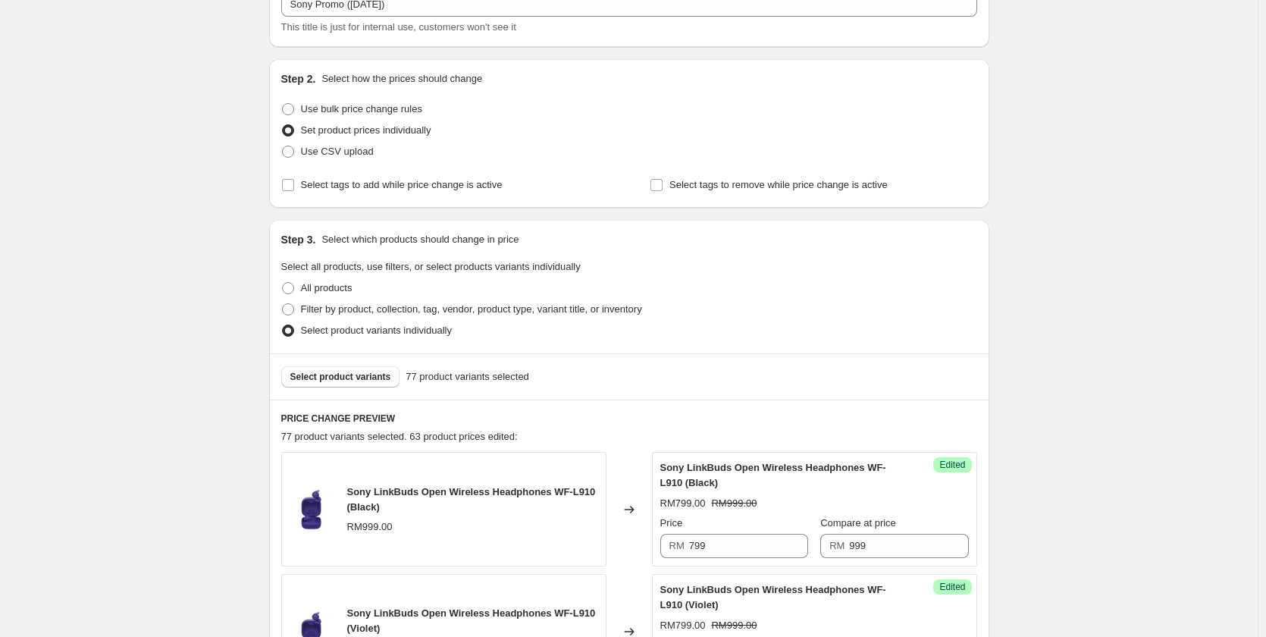
scroll to position [23, 0]
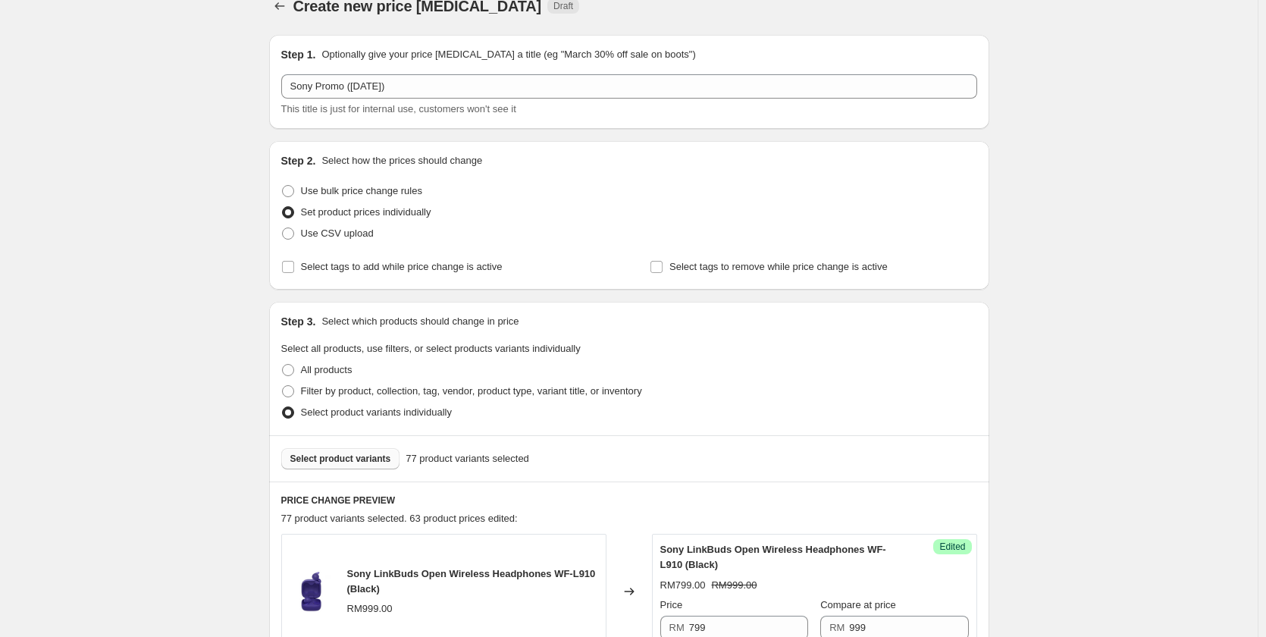
click at [353, 464] on span "Select product variants" at bounding box center [340, 459] width 101 height 12
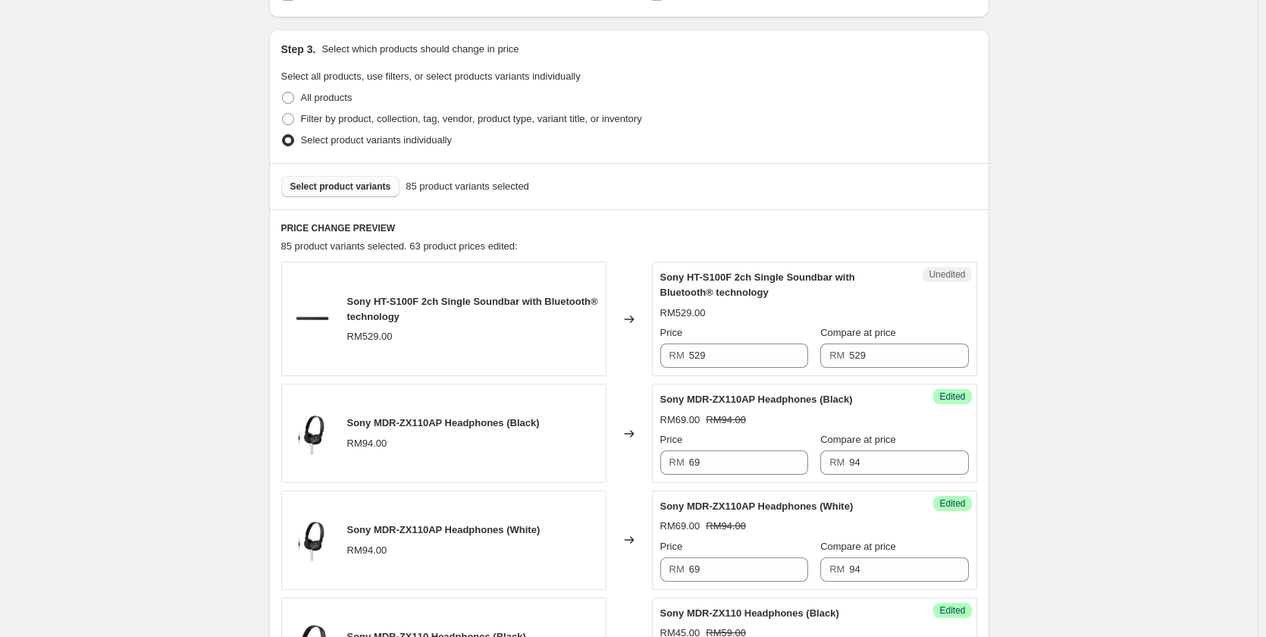
scroll to position [326, 0]
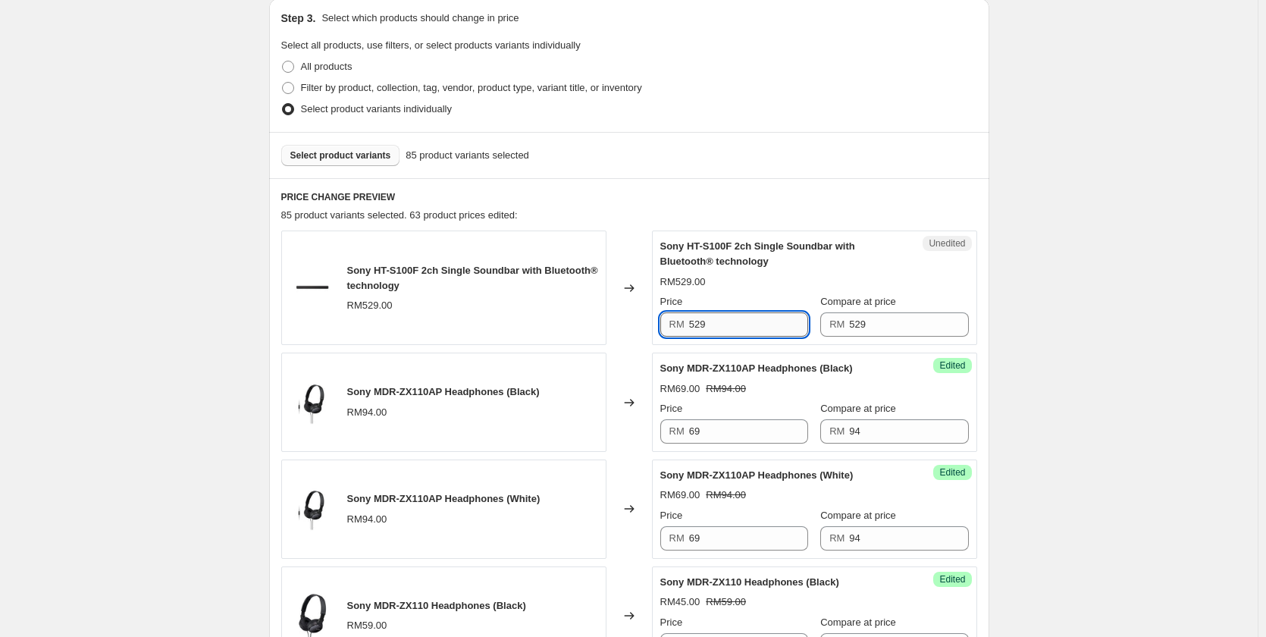
click at [778, 324] on input "529" at bounding box center [748, 324] width 119 height 24
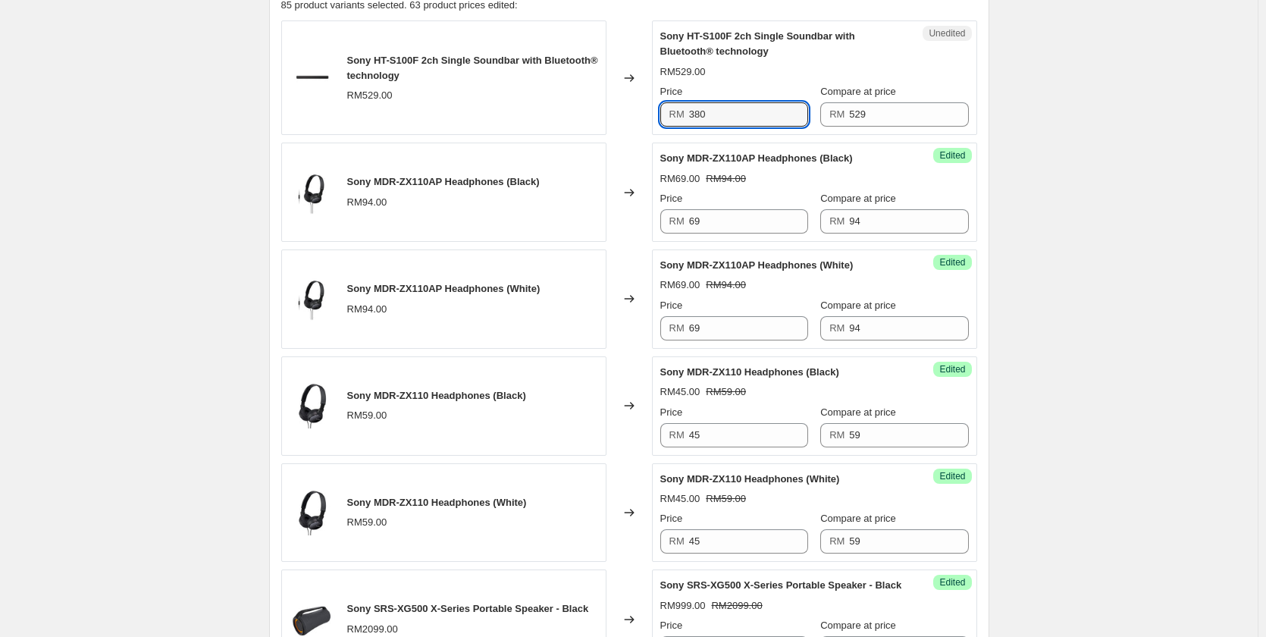
scroll to position [553, 0]
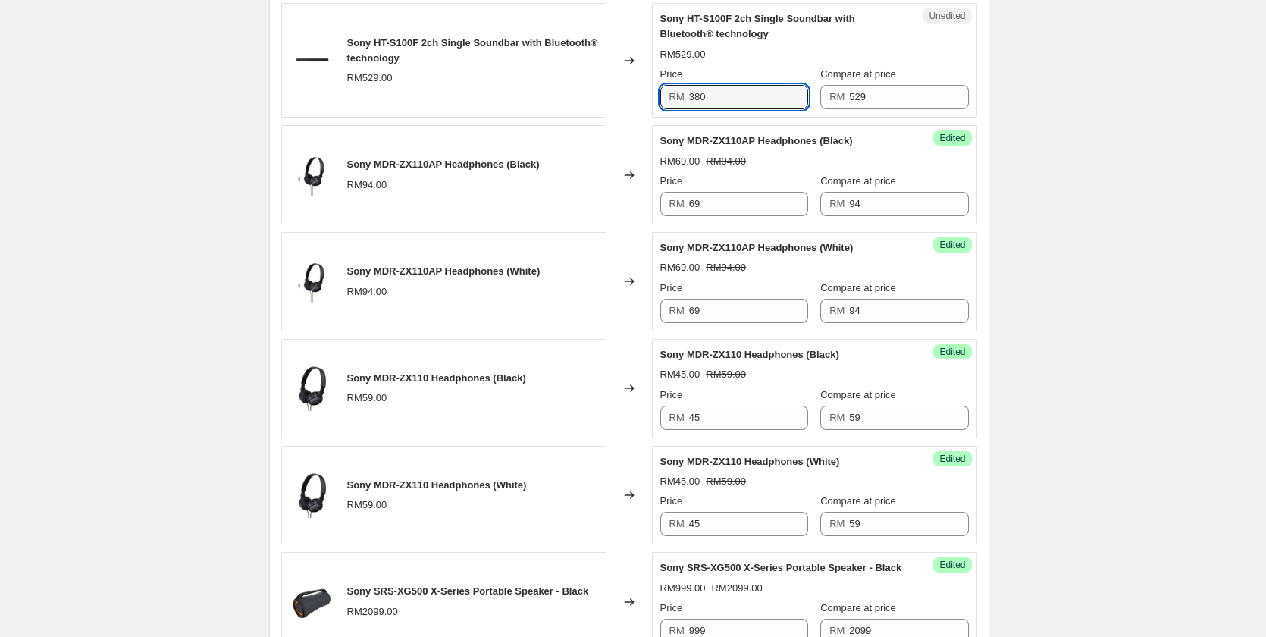
type input "380"
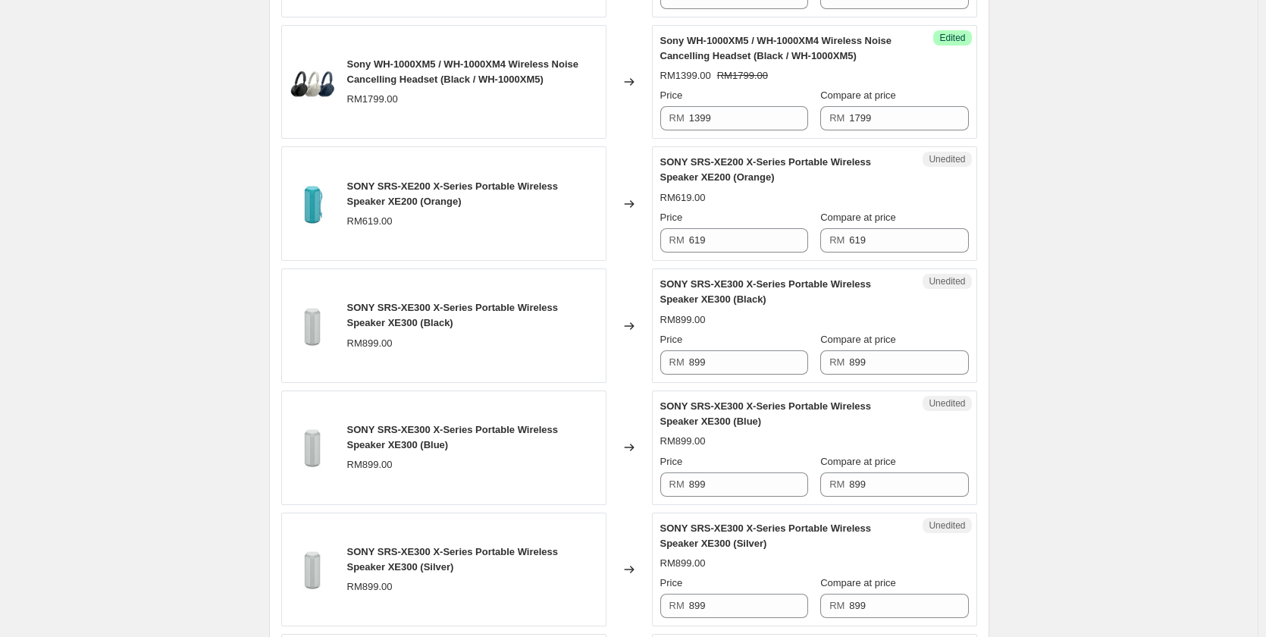
scroll to position [2069, 0]
click at [711, 245] on input "619" at bounding box center [748, 242] width 119 height 24
type input "284"
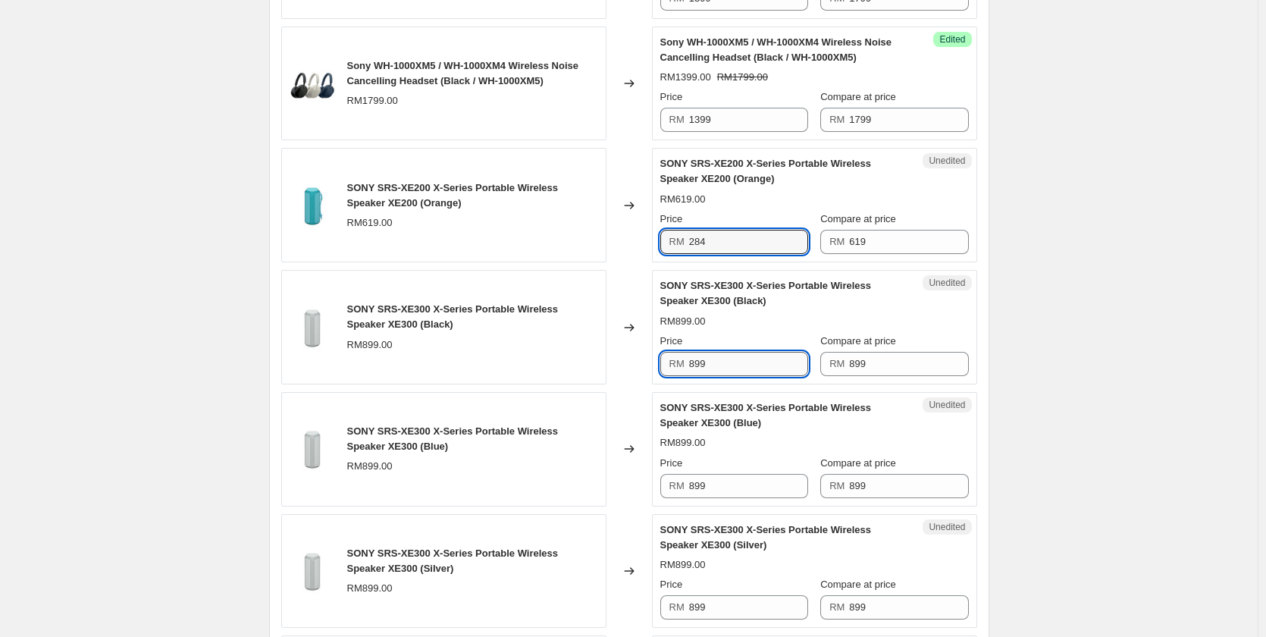
click at [759, 358] on input "899" at bounding box center [748, 364] width 119 height 24
type input "499"
click at [739, 243] on input "284" at bounding box center [748, 242] width 119 height 24
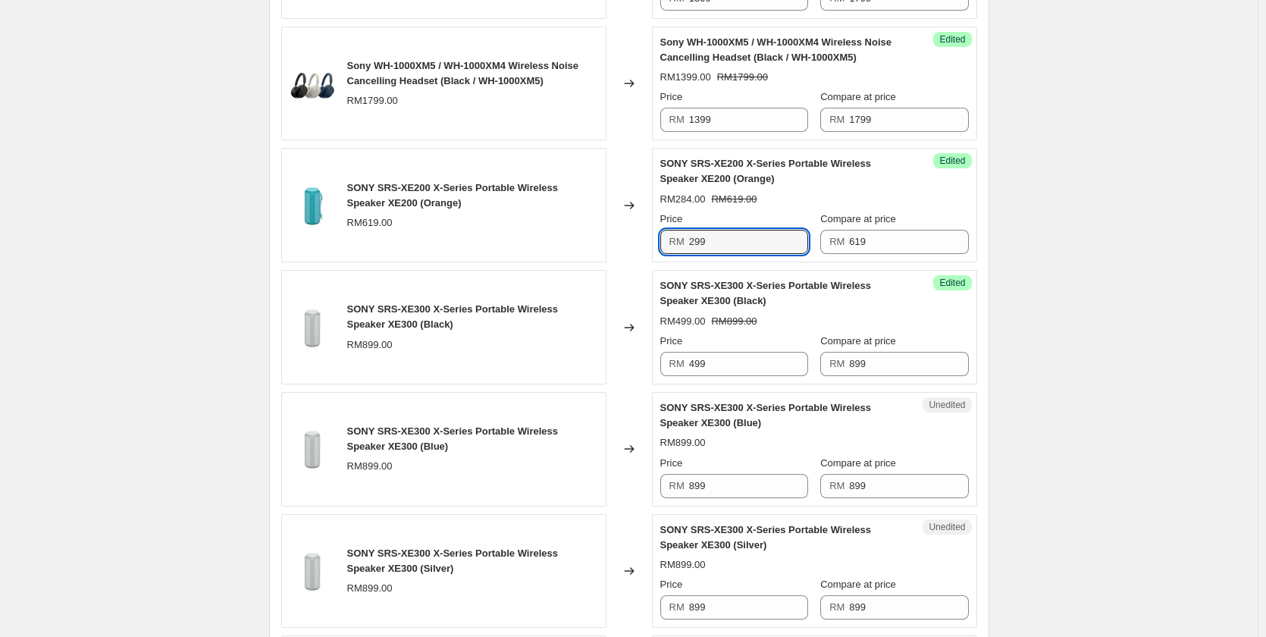
type input "299"
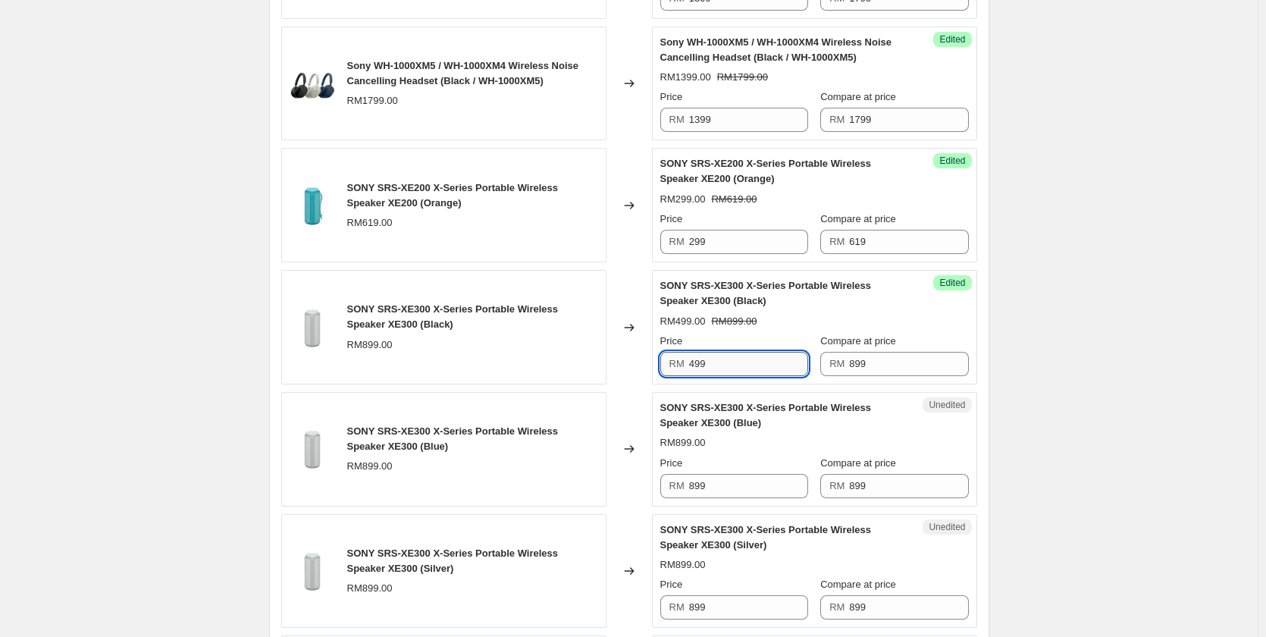
click at [769, 360] on input "499" at bounding box center [748, 364] width 119 height 24
click at [768, 360] on input "499" at bounding box center [748, 364] width 119 height 24
click at [766, 359] on input "499" at bounding box center [748, 364] width 119 height 24
click at [765, 359] on input "499" at bounding box center [748, 364] width 119 height 24
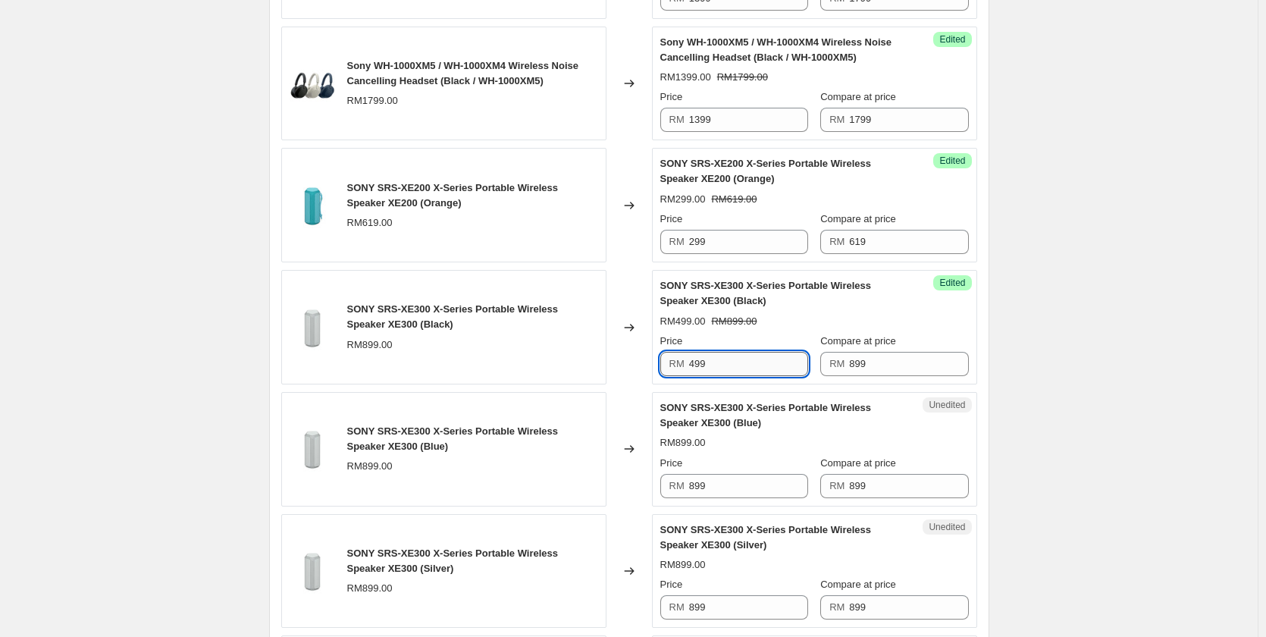
click at [765, 359] on input "499" at bounding box center [748, 364] width 119 height 24
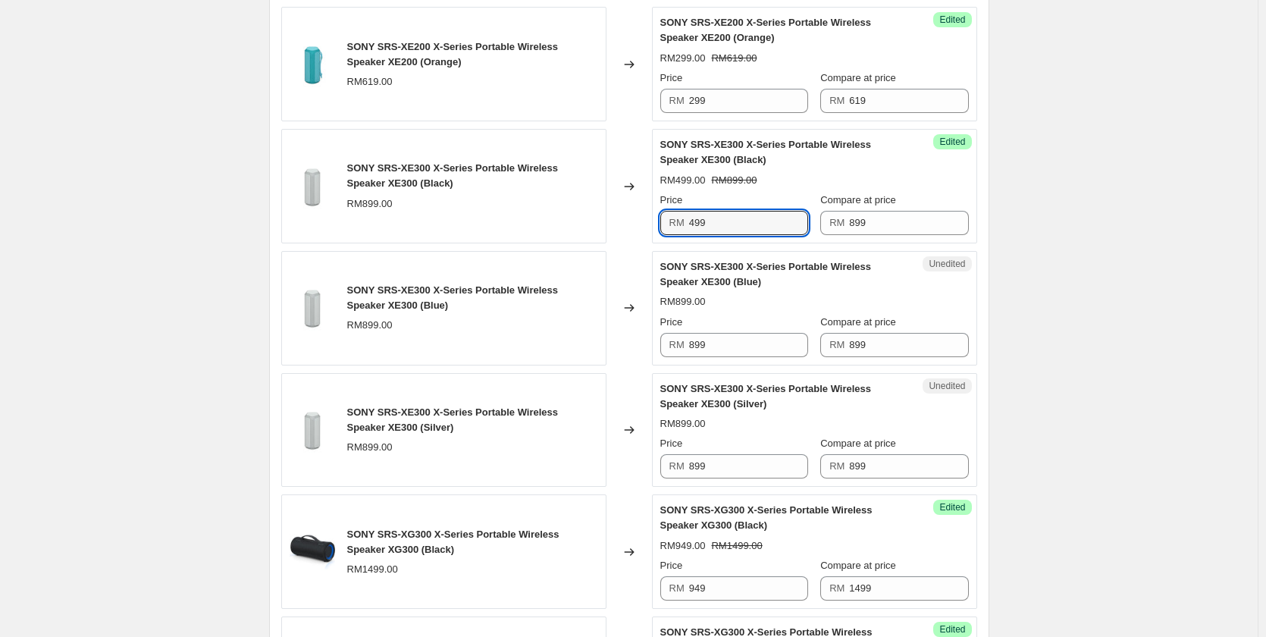
scroll to position [2221, 0]
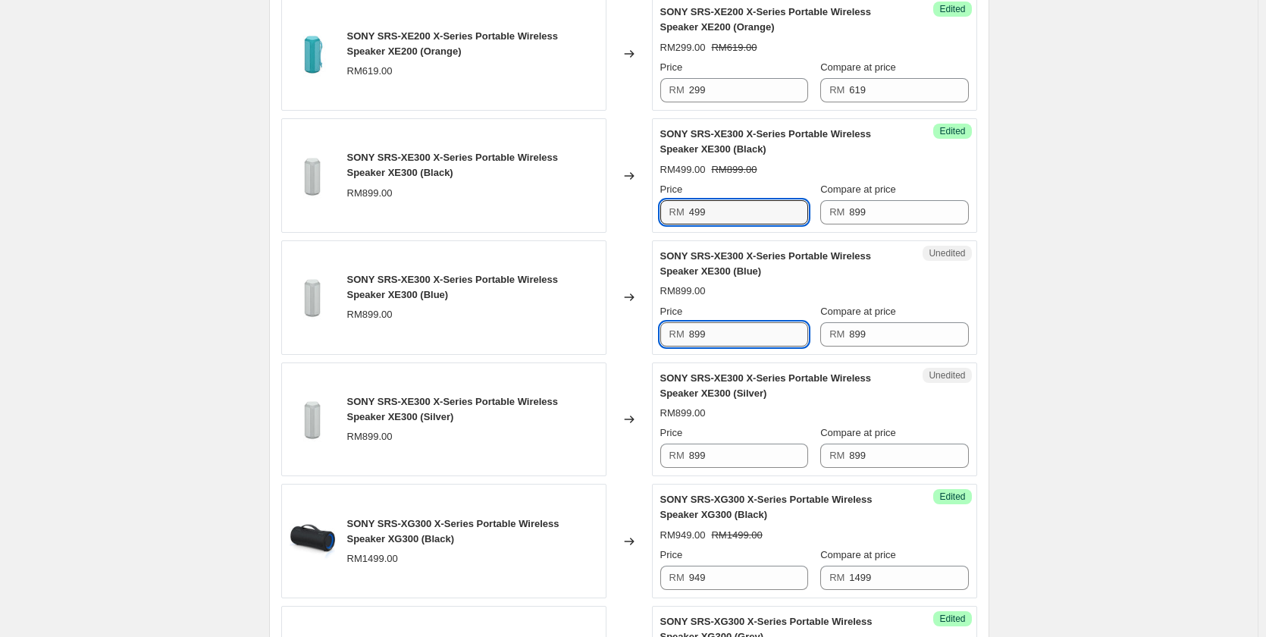
click at [745, 343] on input "899" at bounding box center [748, 334] width 119 height 24
paste input "4"
type input "499"
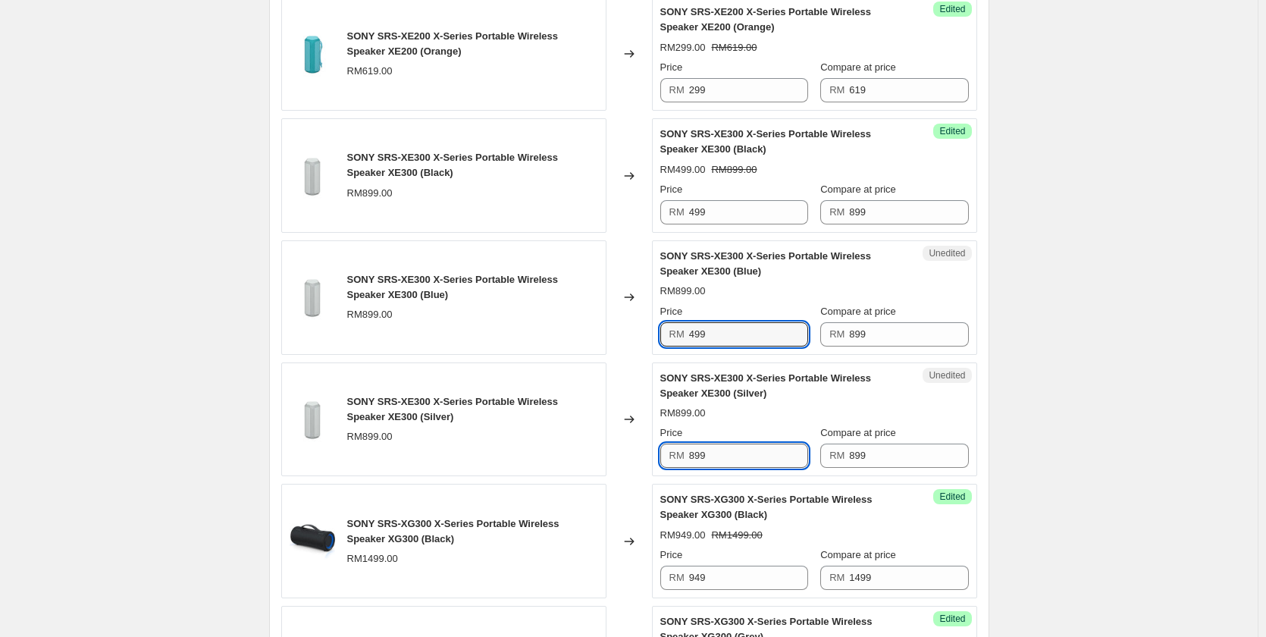
click at [729, 462] on input "899" at bounding box center [748, 455] width 119 height 24
paste input "4"
type input "499"
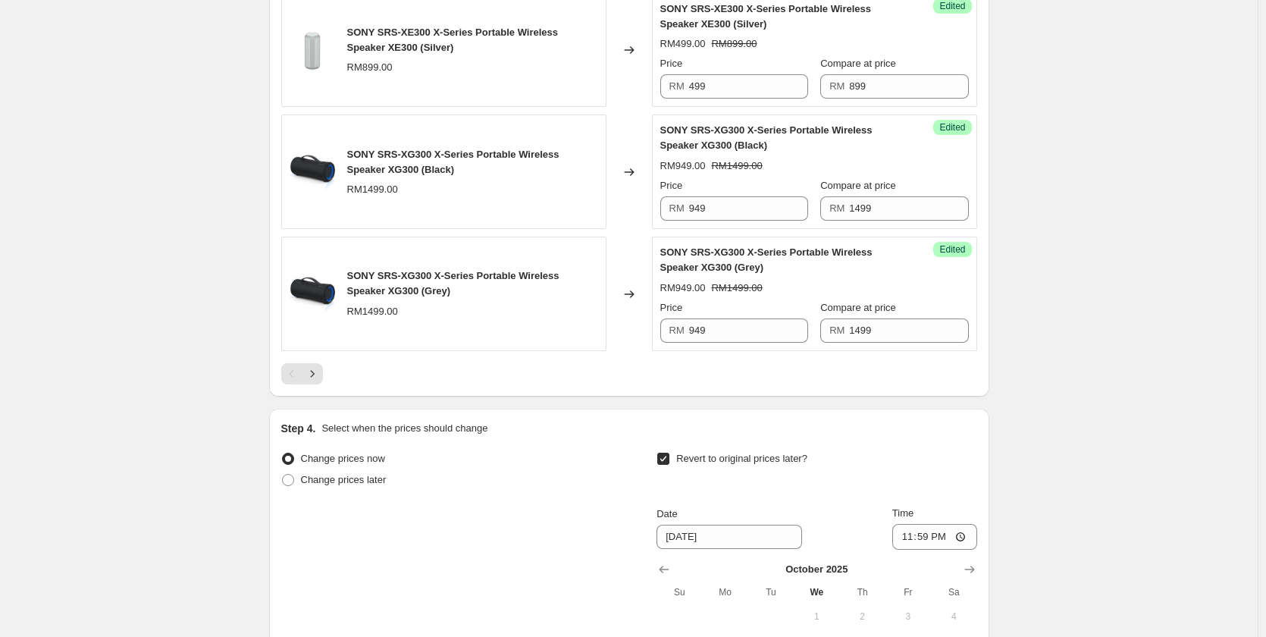
scroll to position [2600, 0]
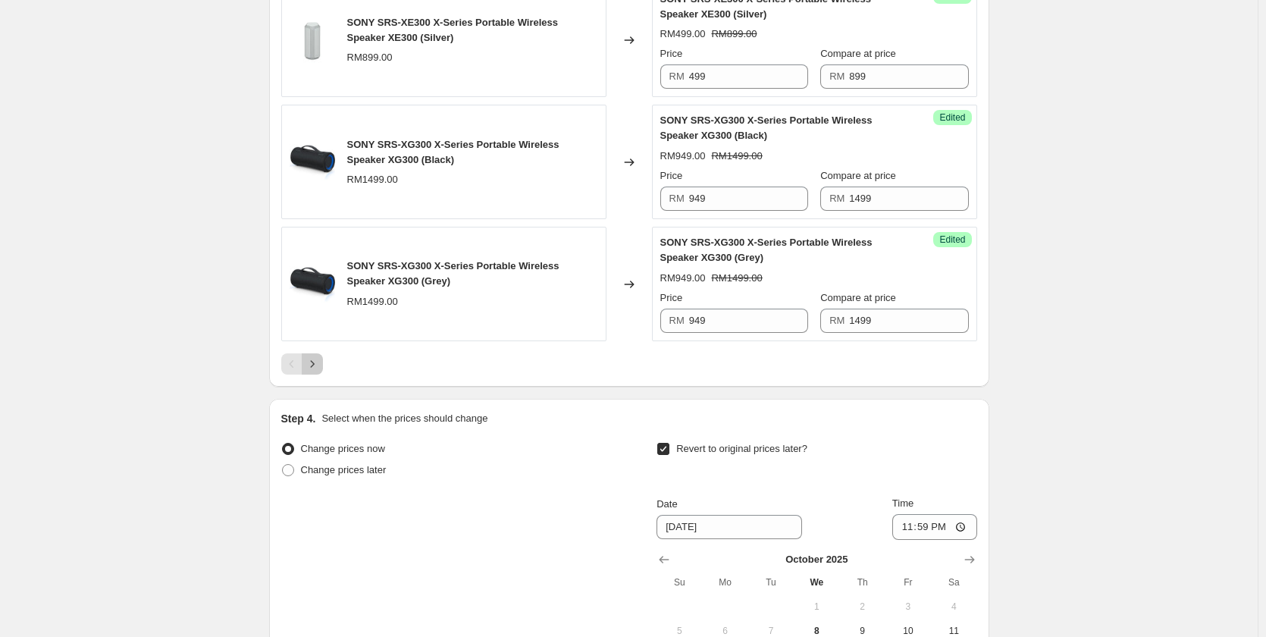
click at [323, 365] on button "Next" at bounding box center [312, 363] width 21 height 21
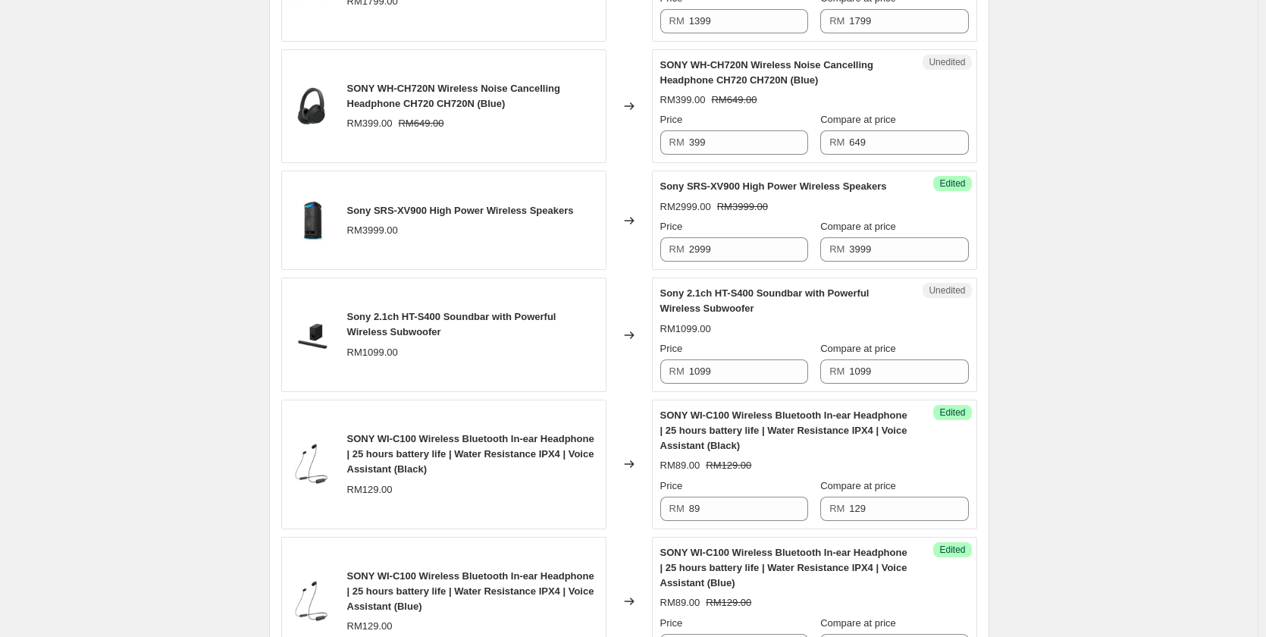
scroll to position [1463, 0]
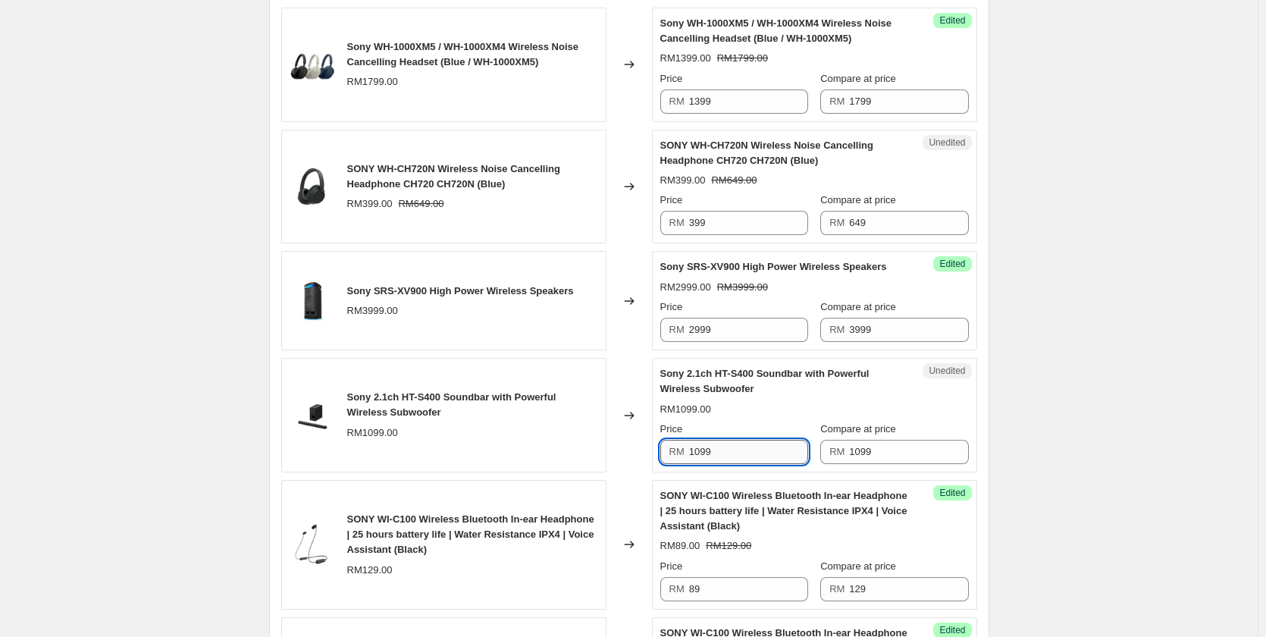
click at [731, 453] on input "1099" at bounding box center [748, 452] width 119 height 24
type input "849"
click at [1075, 448] on div "Create new price [MEDICAL_DATA]. This page is ready Create new price [MEDICAL_D…" at bounding box center [628, 360] width 1257 height 3647
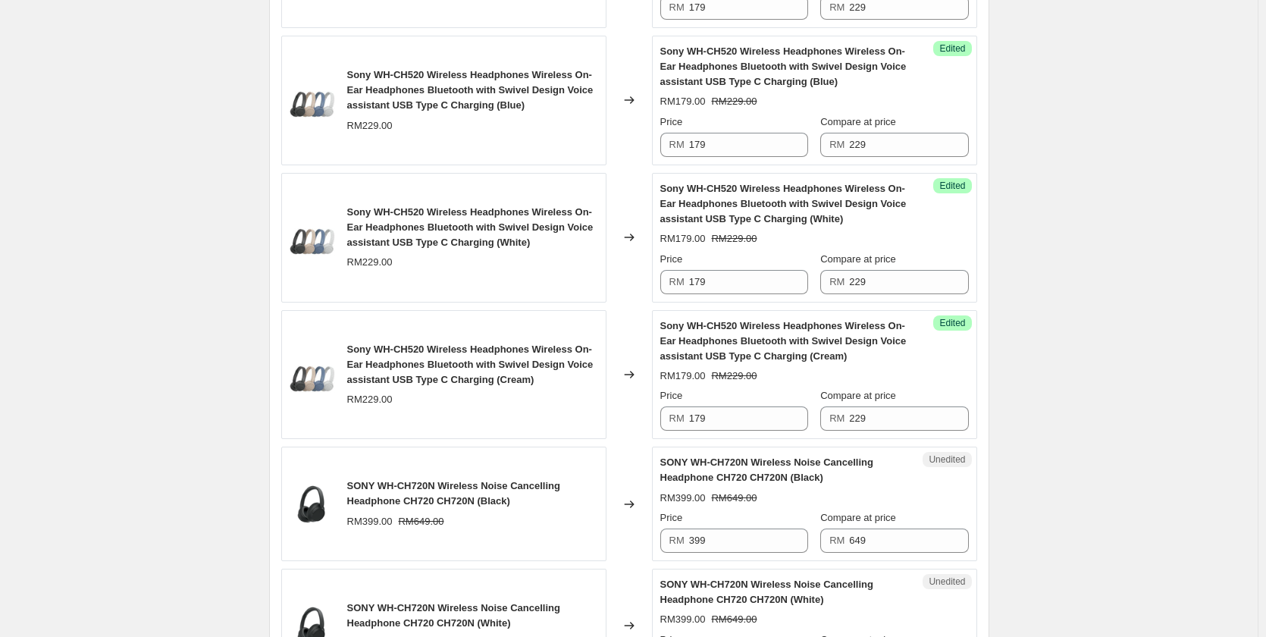
scroll to position [705, 0]
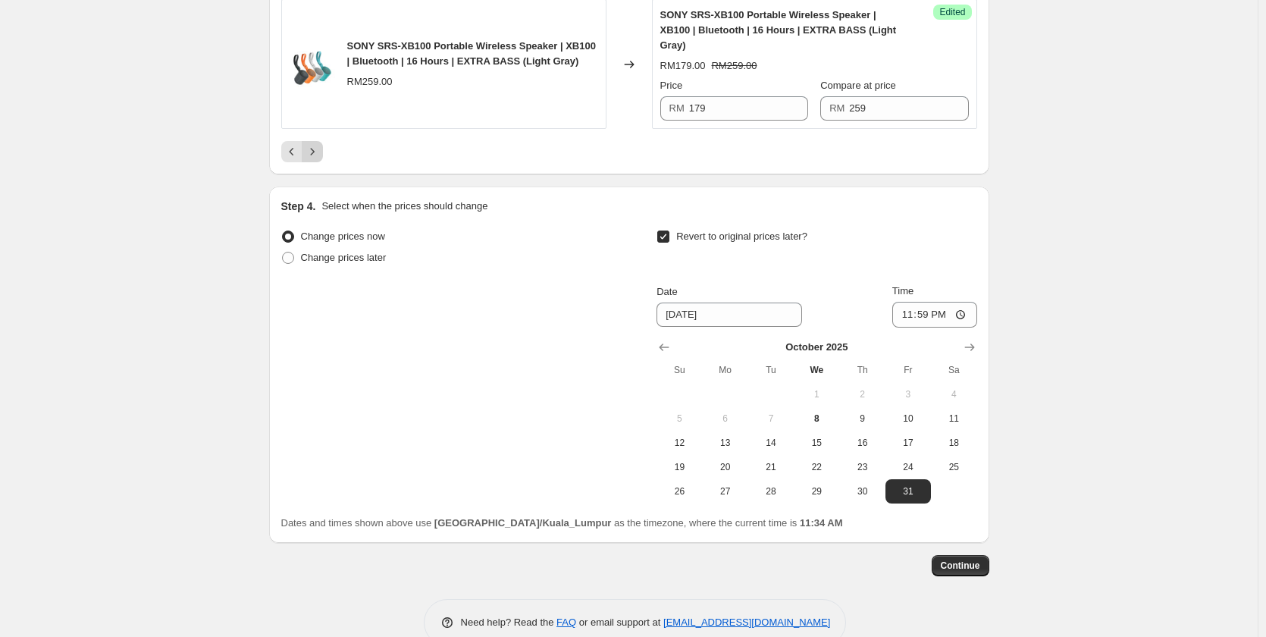
click at [323, 141] on button "Next" at bounding box center [312, 151] width 21 height 21
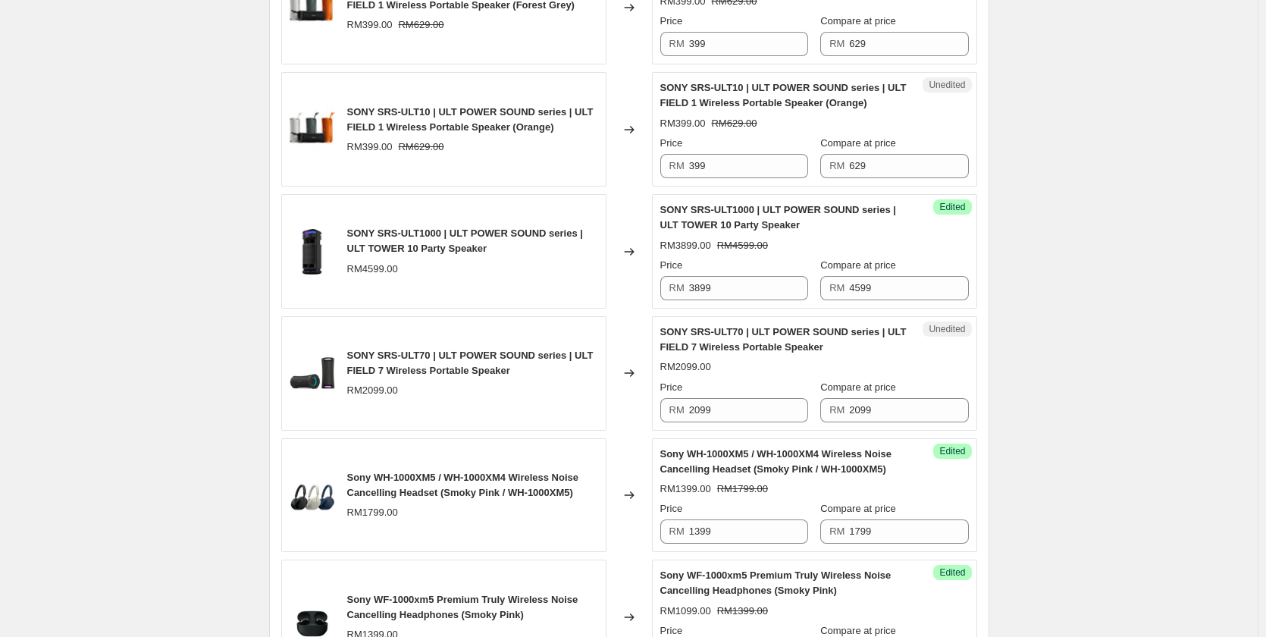
scroll to position [2238, 0]
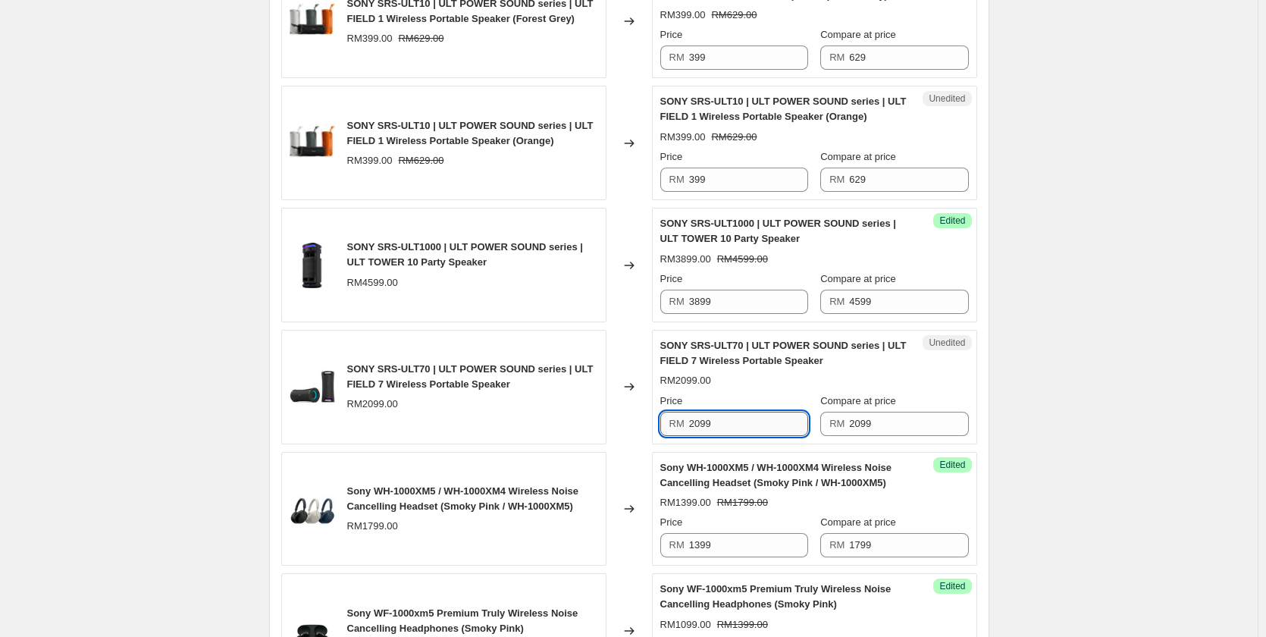
click at [772, 412] on input "2099" at bounding box center [748, 424] width 119 height 24
type input "1499"
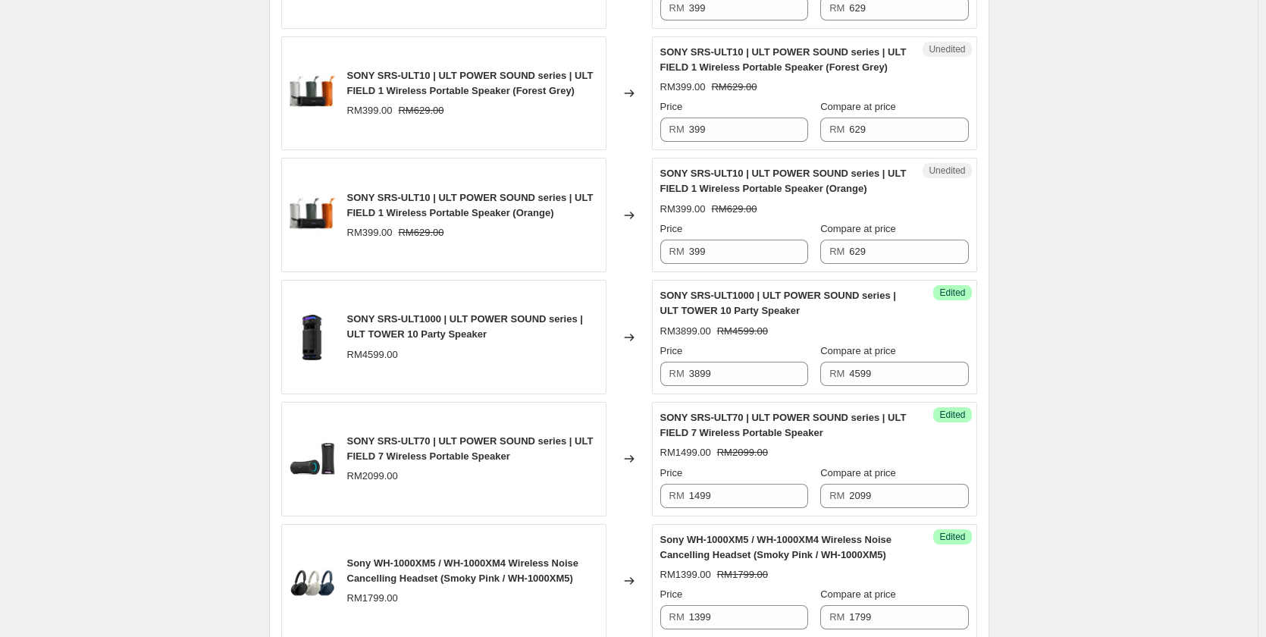
scroll to position [2086, 0]
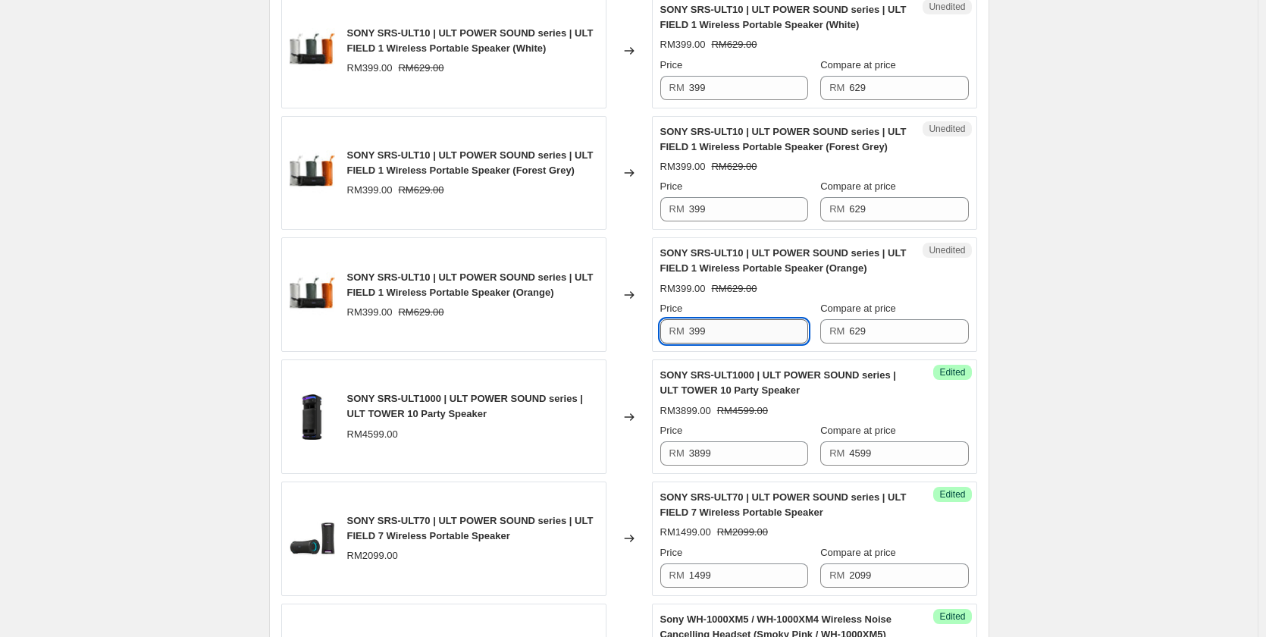
click at [745, 319] on input "399" at bounding box center [748, 331] width 119 height 24
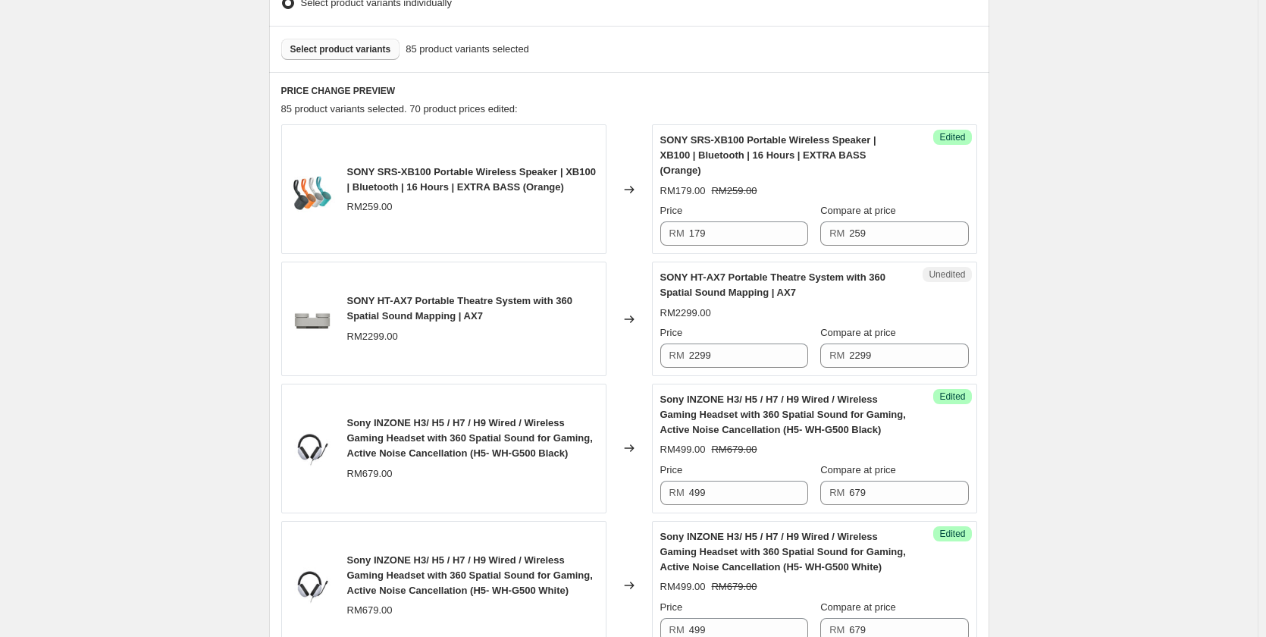
scroll to position [418, 0]
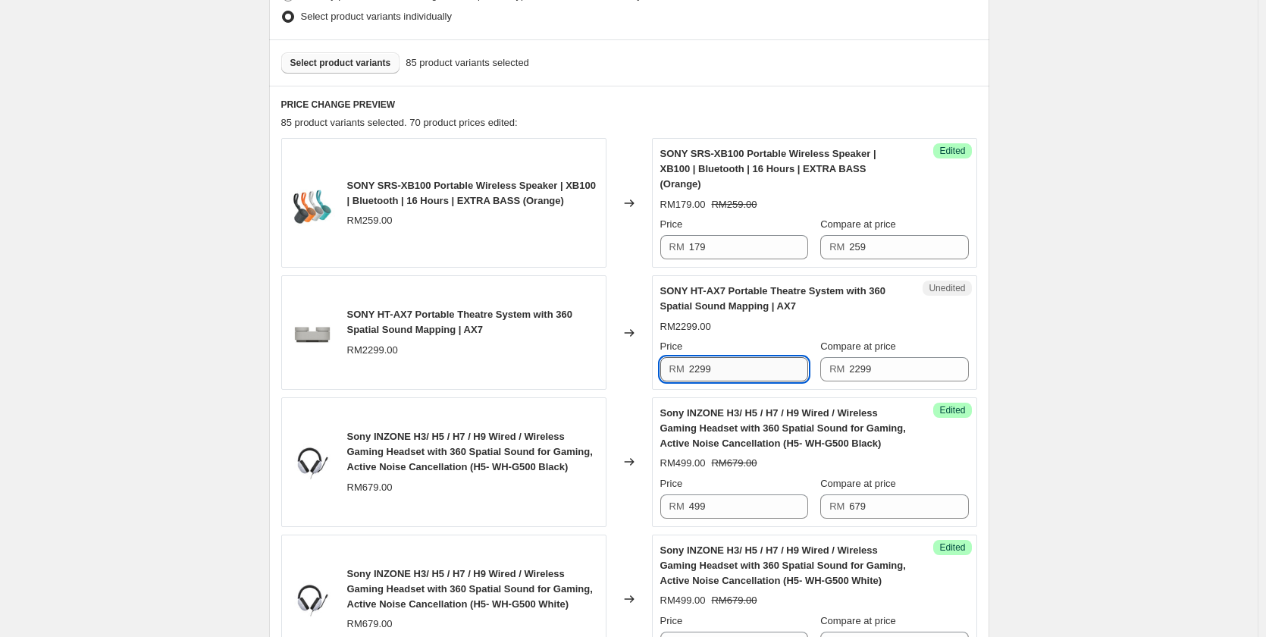
click at [715, 357] on input "2299" at bounding box center [748, 369] width 119 height 24
type input "1799"
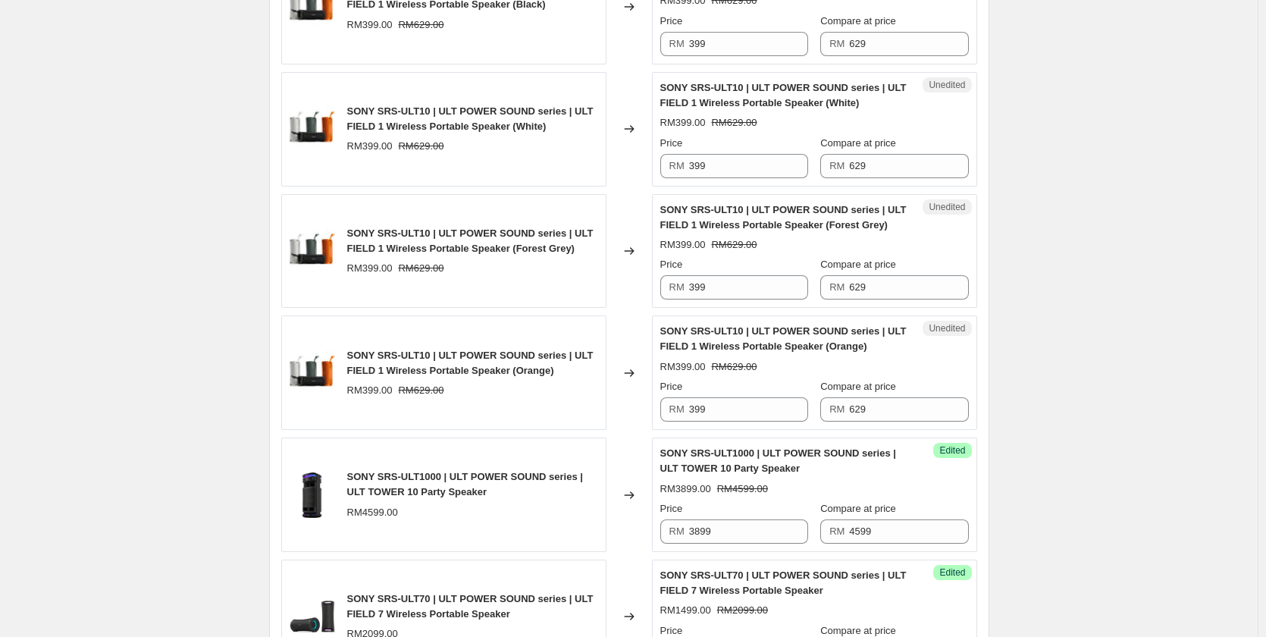
scroll to position [2010, 0]
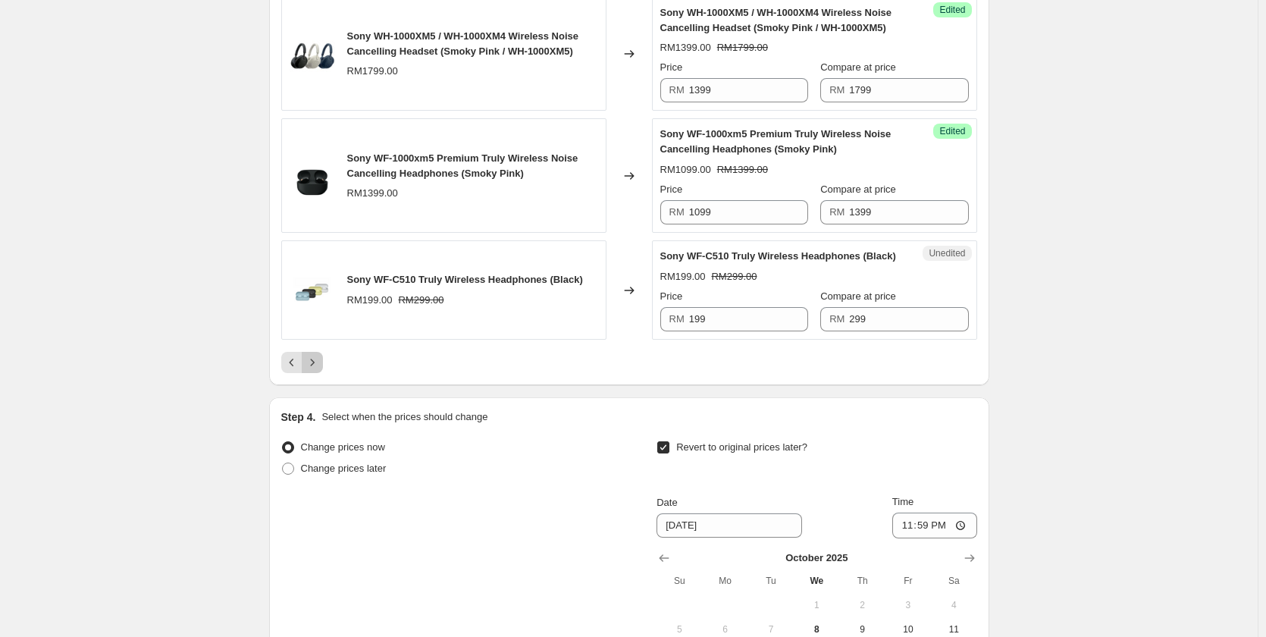
click at [318, 355] on icon "Next" at bounding box center [312, 362] width 15 height 15
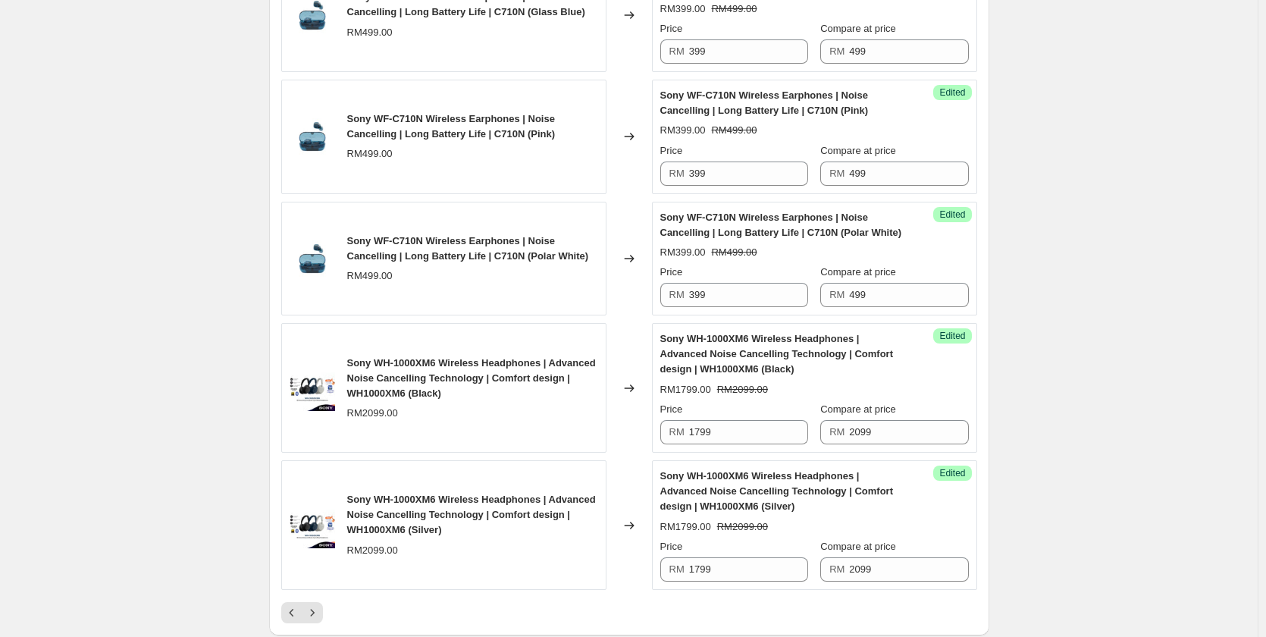
scroll to position [2768, 0]
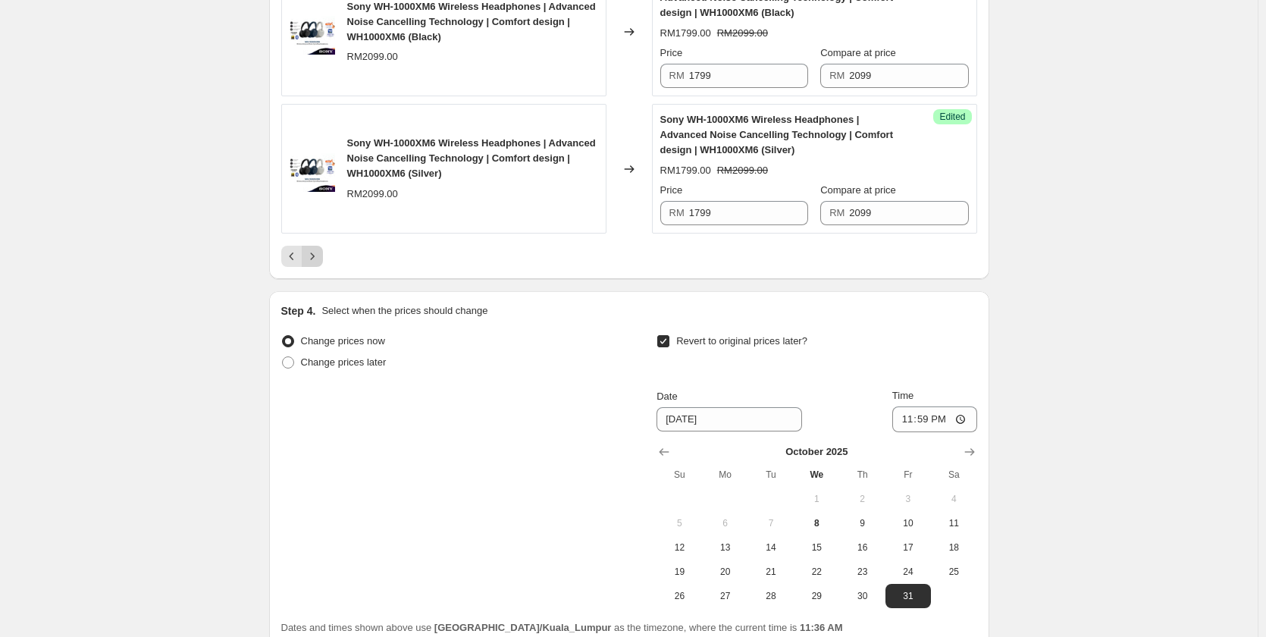
click at [314, 253] on icon "Next" at bounding box center [312, 256] width 15 height 15
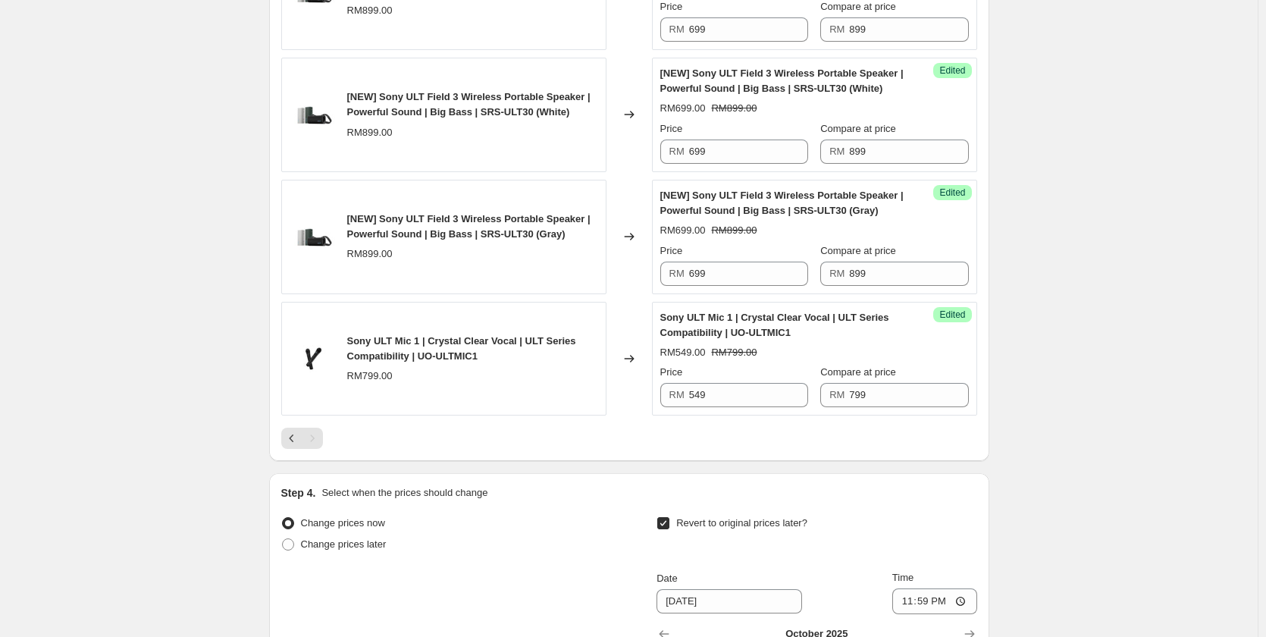
scroll to position [1076, 0]
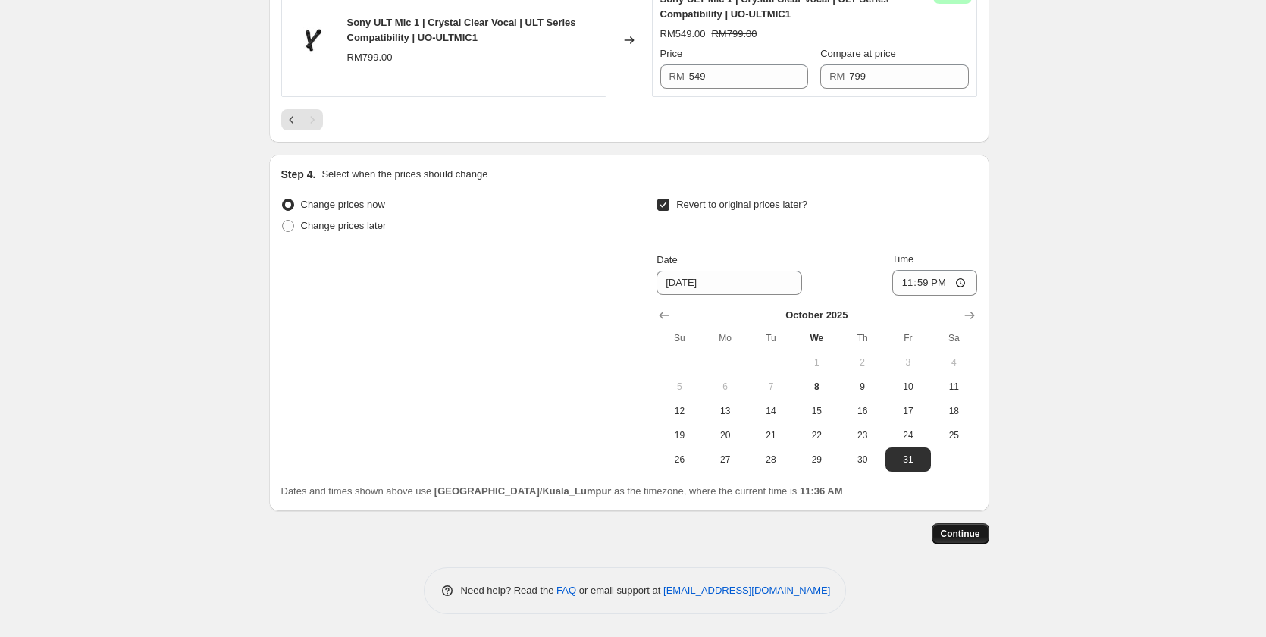
click at [976, 535] on span "Continue" at bounding box center [960, 534] width 39 height 12
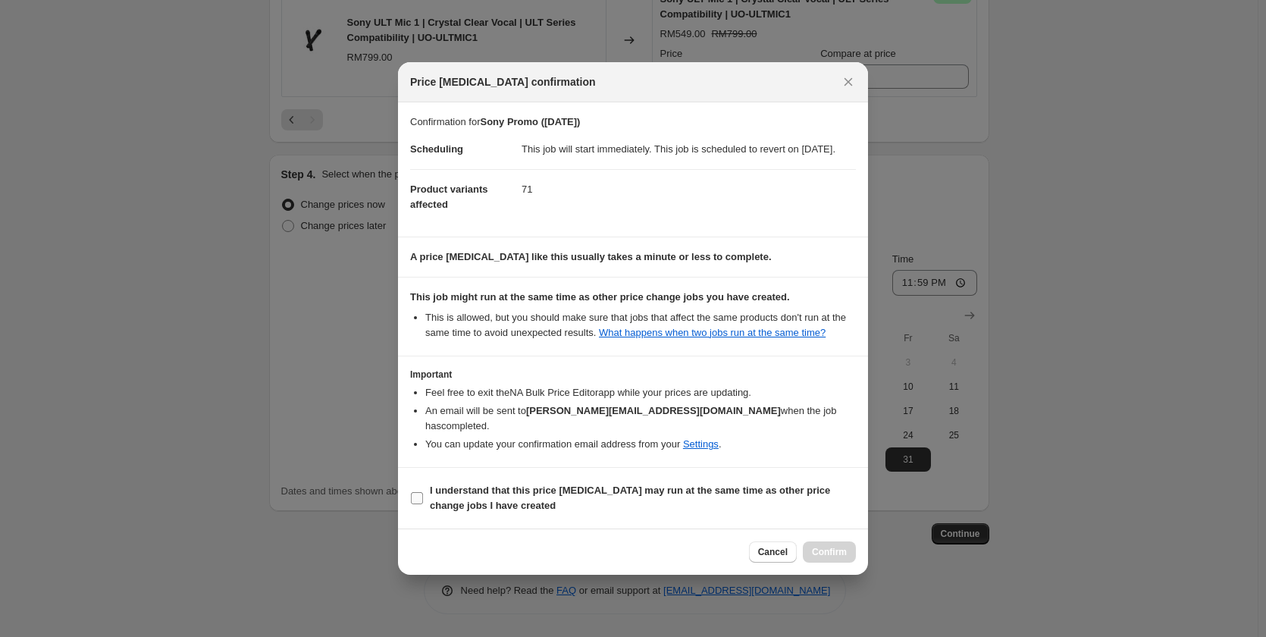
click at [736, 492] on b "I understand that this price [MEDICAL_DATA] may run at the same time as other p…" at bounding box center [630, 497] width 400 height 27
click at [423, 492] on input "I understand that this price [MEDICAL_DATA] may run at the same time as other p…" at bounding box center [417, 498] width 12 height 12
checkbox input "true"
click at [831, 556] on span "Confirm" at bounding box center [829, 552] width 35 height 12
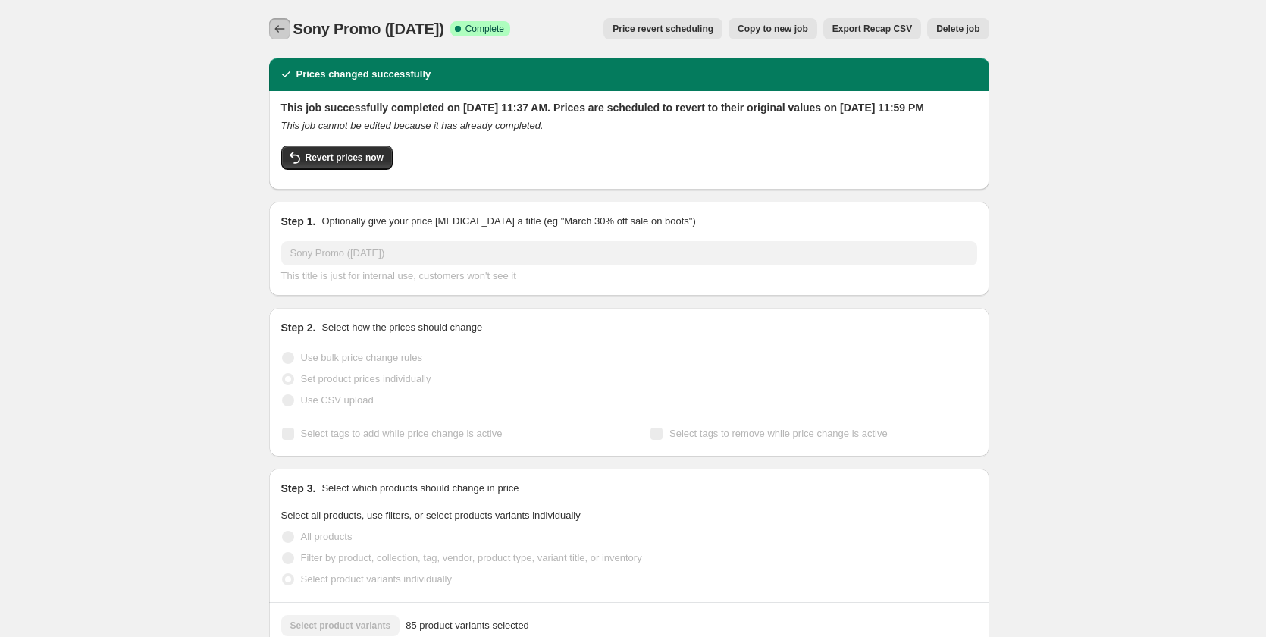
click at [290, 27] on button "Price change jobs" at bounding box center [279, 28] width 21 height 21
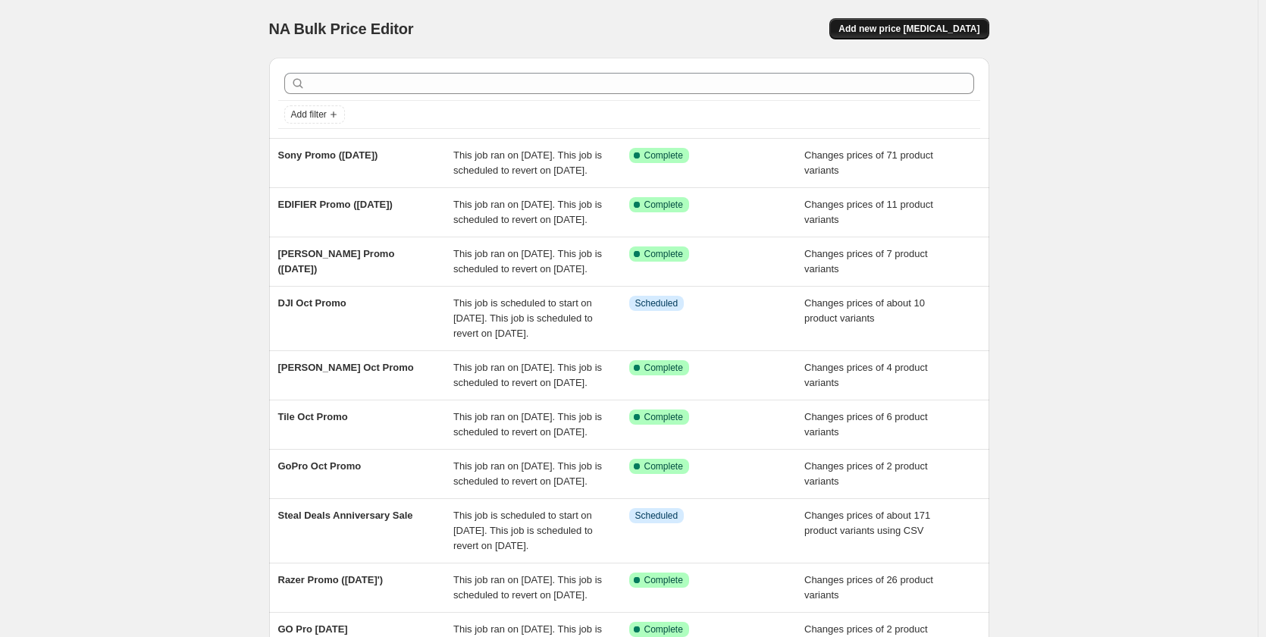
click at [922, 30] on span "Add new price [MEDICAL_DATA]" at bounding box center [908, 29] width 141 height 12
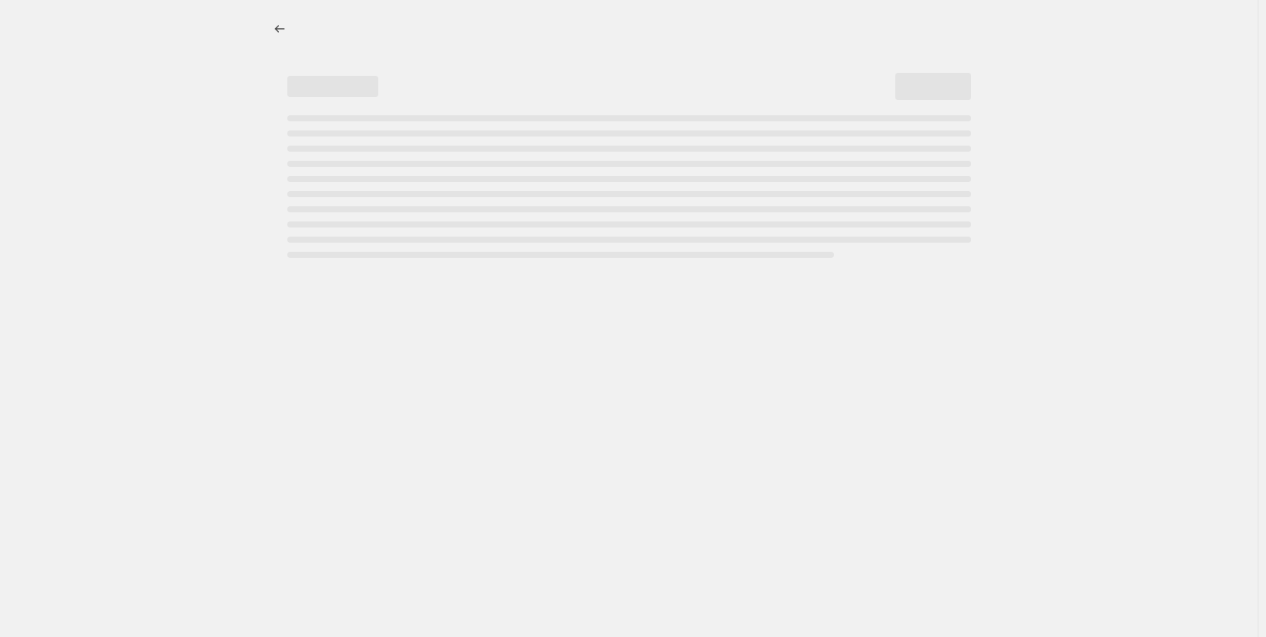
select select "percentage"
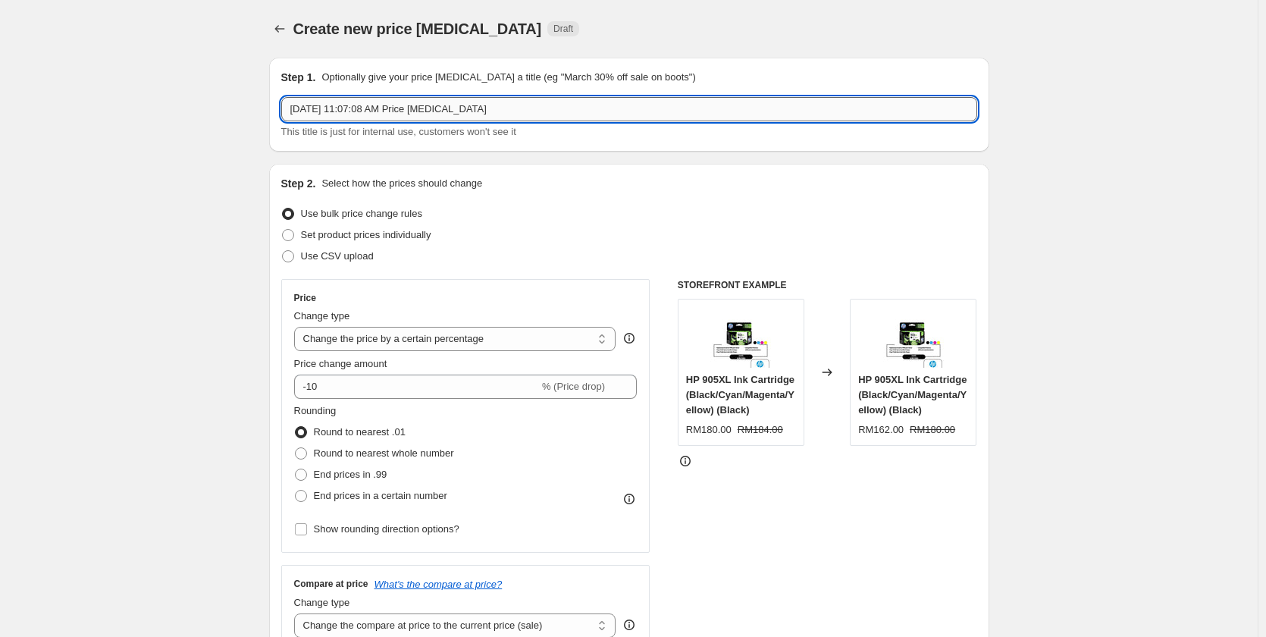
click at [441, 108] on input "[DATE] 11:07:08 AM Price [MEDICAL_DATA]" at bounding box center [629, 109] width 696 height 24
paste input "JBL Promo ([DATE])"
type input "JBL Promo ([DATE])"
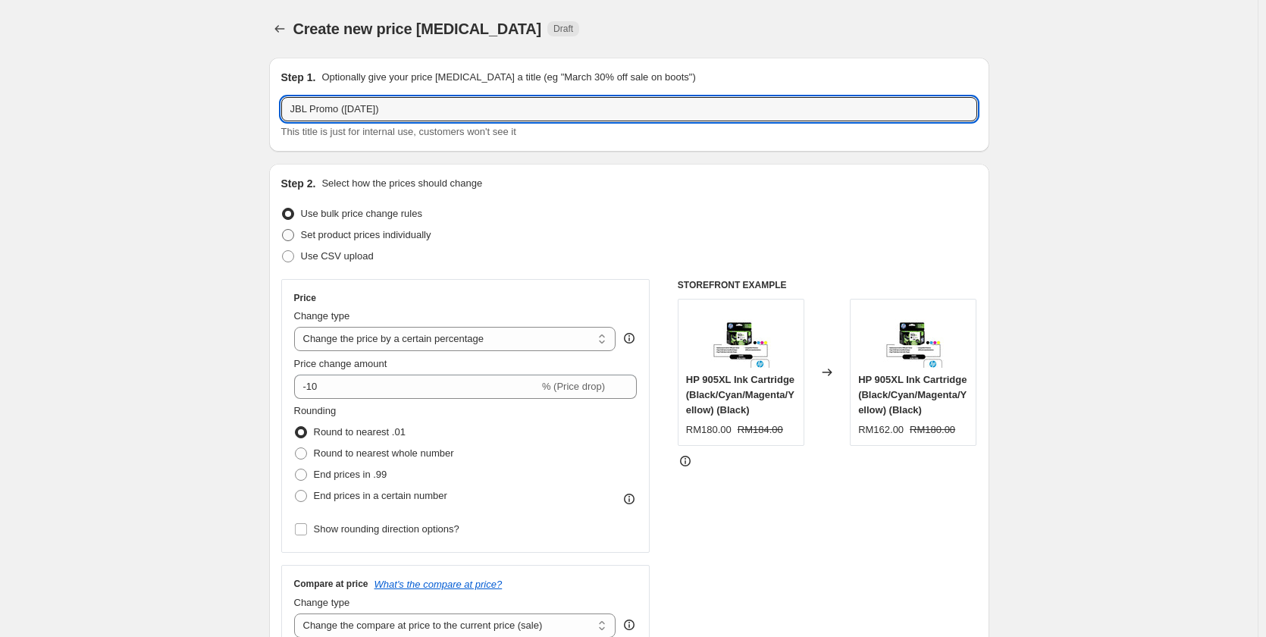
click at [340, 235] on span "Set product prices individually" at bounding box center [366, 234] width 130 height 11
click at [283, 230] on input "Set product prices individually" at bounding box center [282, 229] width 1 height 1
radio input "true"
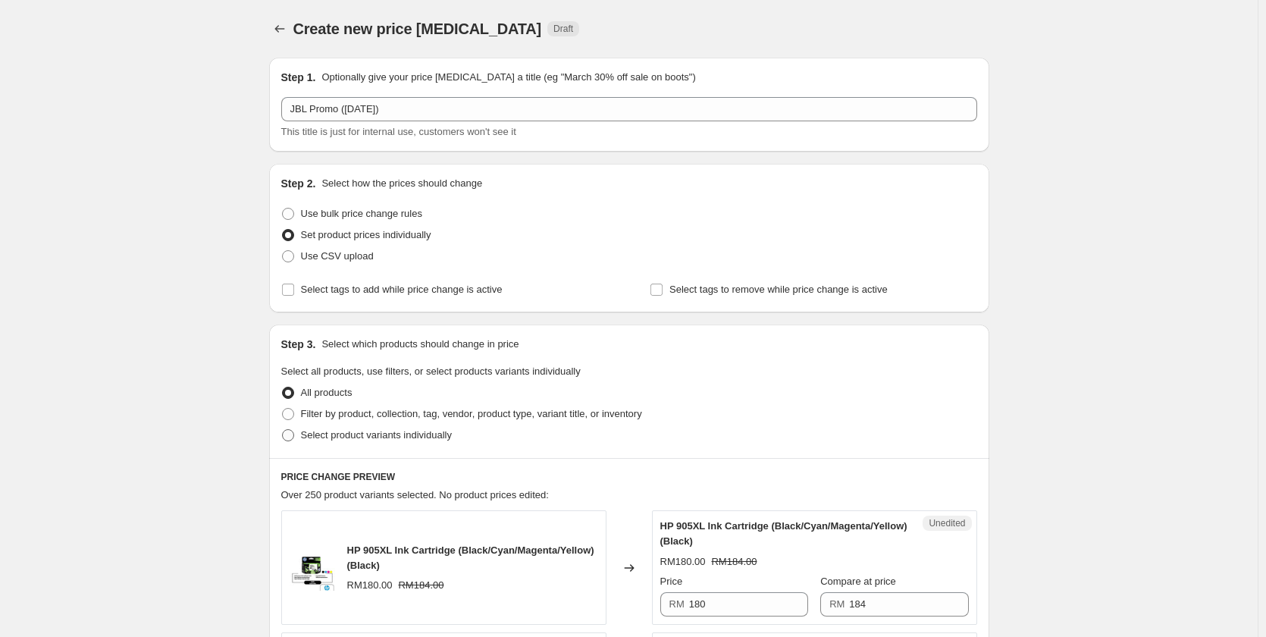
click at [329, 432] on span "Select product variants individually" at bounding box center [376, 434] width 151 height 11
click at [283, 430] on input "Select product variants individually" at bounding box center [282, 429] width 1 height 1
radio input "true"
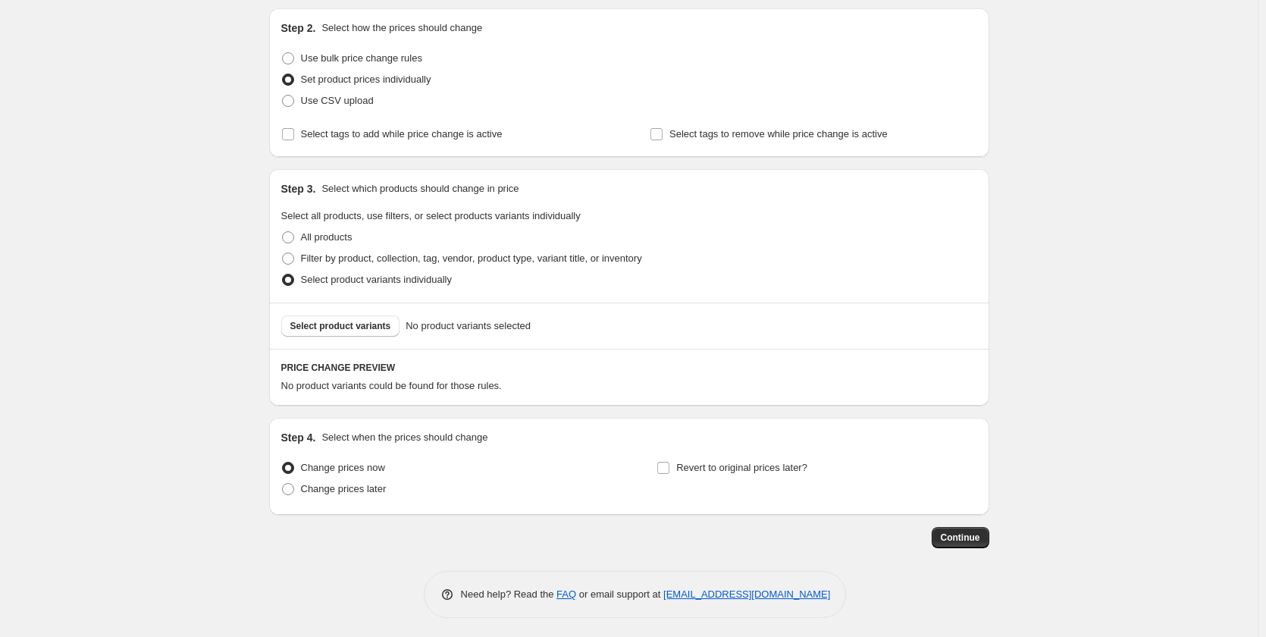
scroll to position [159, 0]
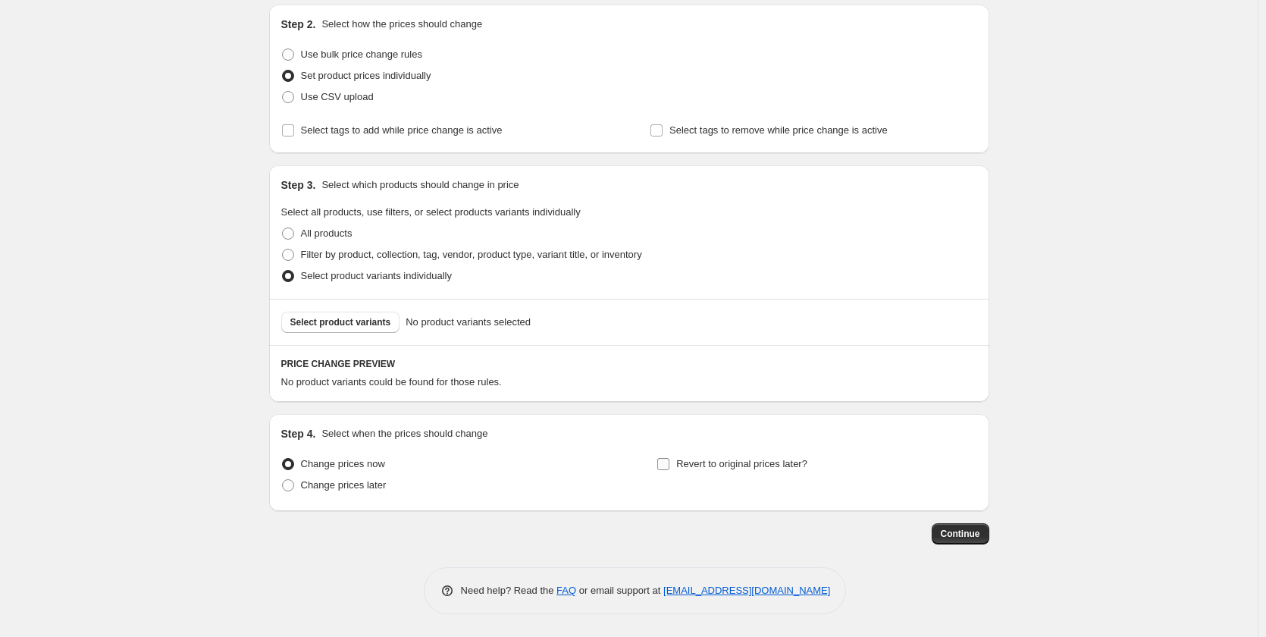
click at [743, 465] on span "Revert to original prices later?" at bounding box center [741, 463] width 131 height 11
click at [669, 465] on input "Revert to original prices later?" at bounding box center [663, 464] width 12 height 12
checkbox input "true"
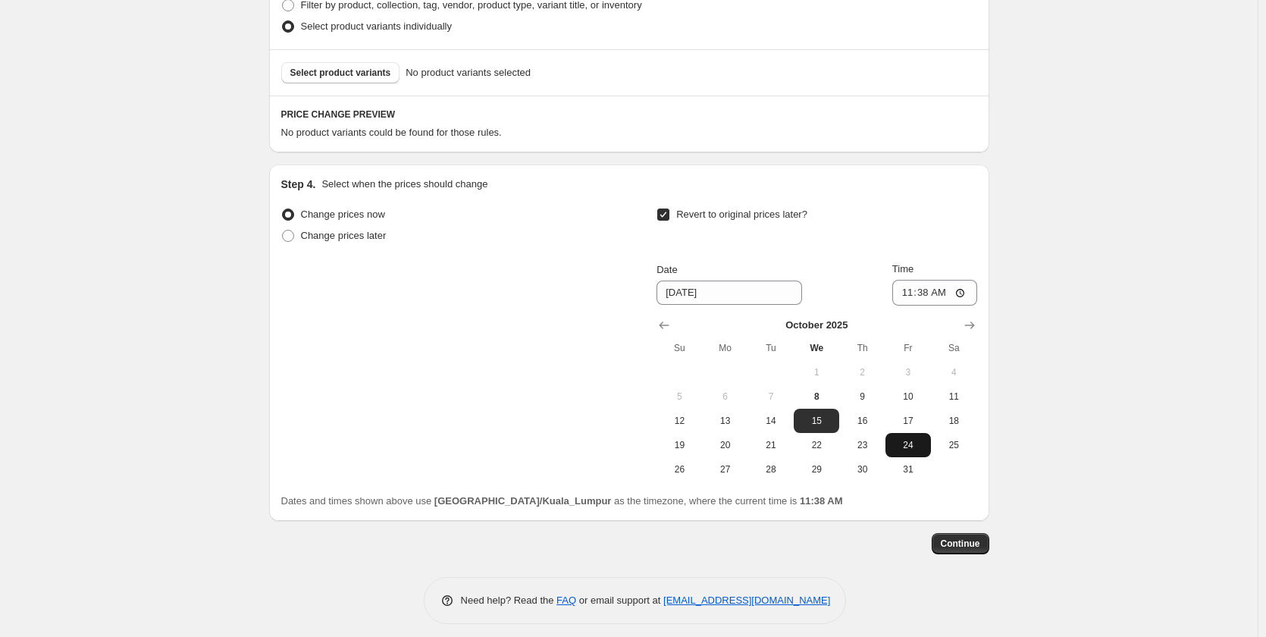
scroll to position [418, 0]
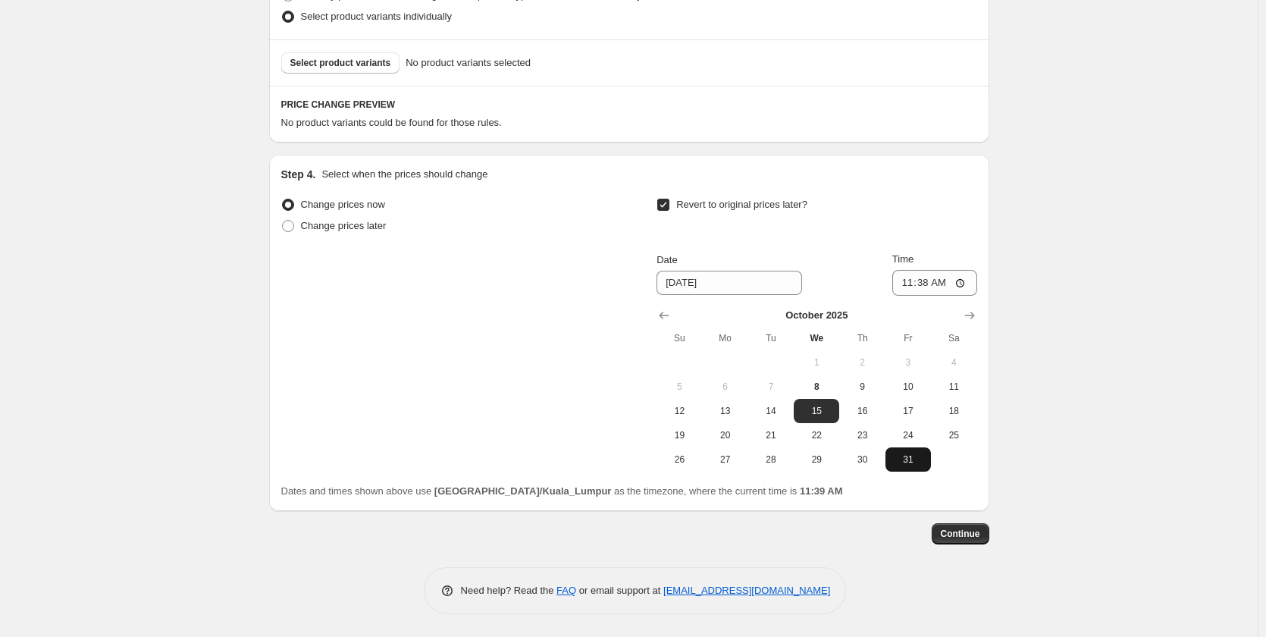
click at [911, 459] on span "31" at bounding box center [907, 459] width 33 height 12
type input "[DATE]"
click at [913, 284] on input "11:38" at bounding box center [934, 283] width 85 height 26
type input "23:59"
click at [989, 234] on div "Step 4. Select when the prices should change Change prices now Change prices la…" at bounding box center [629, 333] width 720 height 356
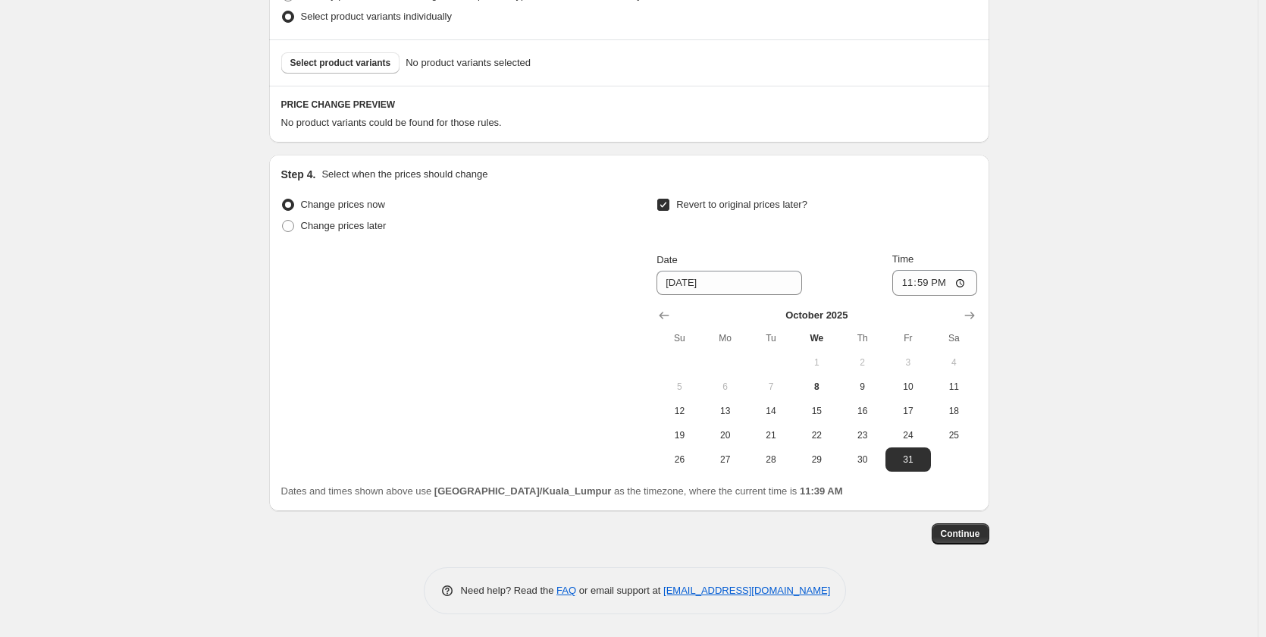
click at [1127, 188] on div "Create new price [MEDICAL_DATA]. This page is ready Create new price [MEDICAL_D…" at bounding box center [628, 109] width 1257 height 1055
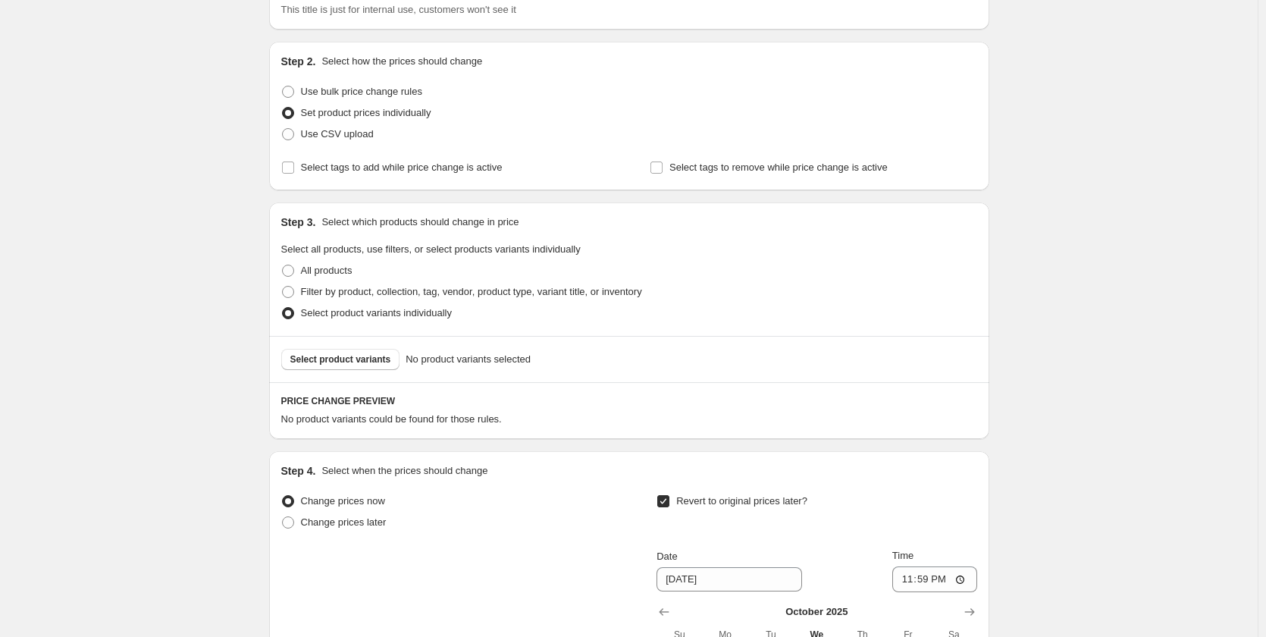
scroll to position [152, 0]
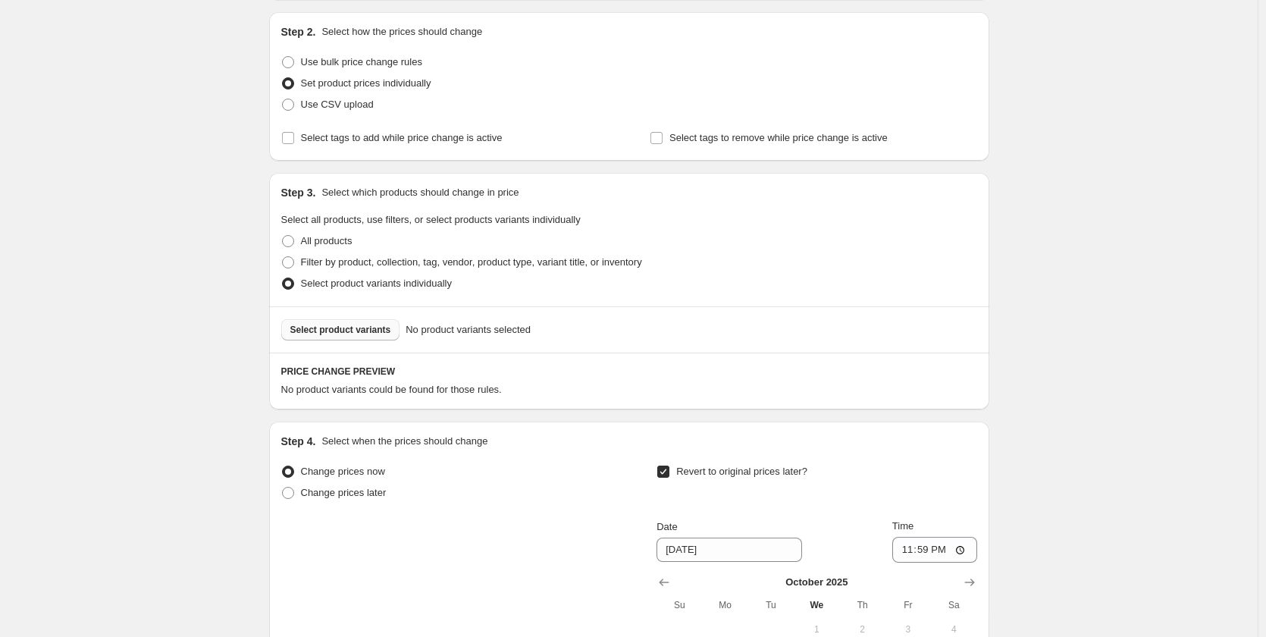
click at [373, 331] on span "Select product variants" at bounding box center [340, 330] width 101 height 12
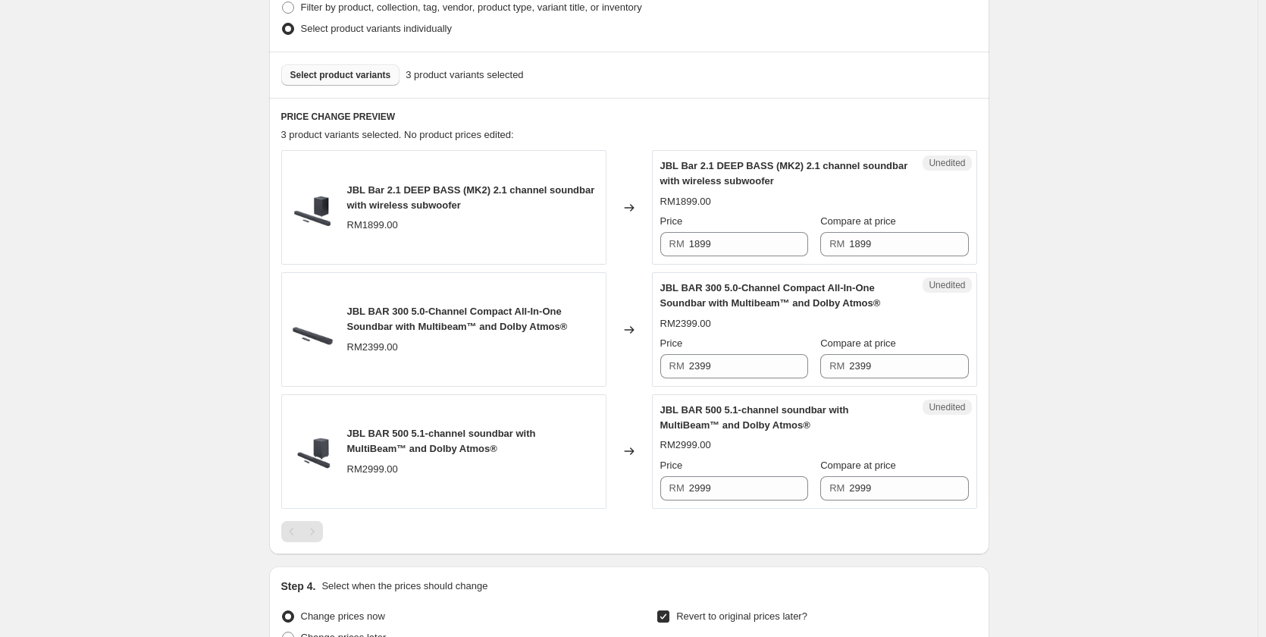
scroll to position [379, 0]
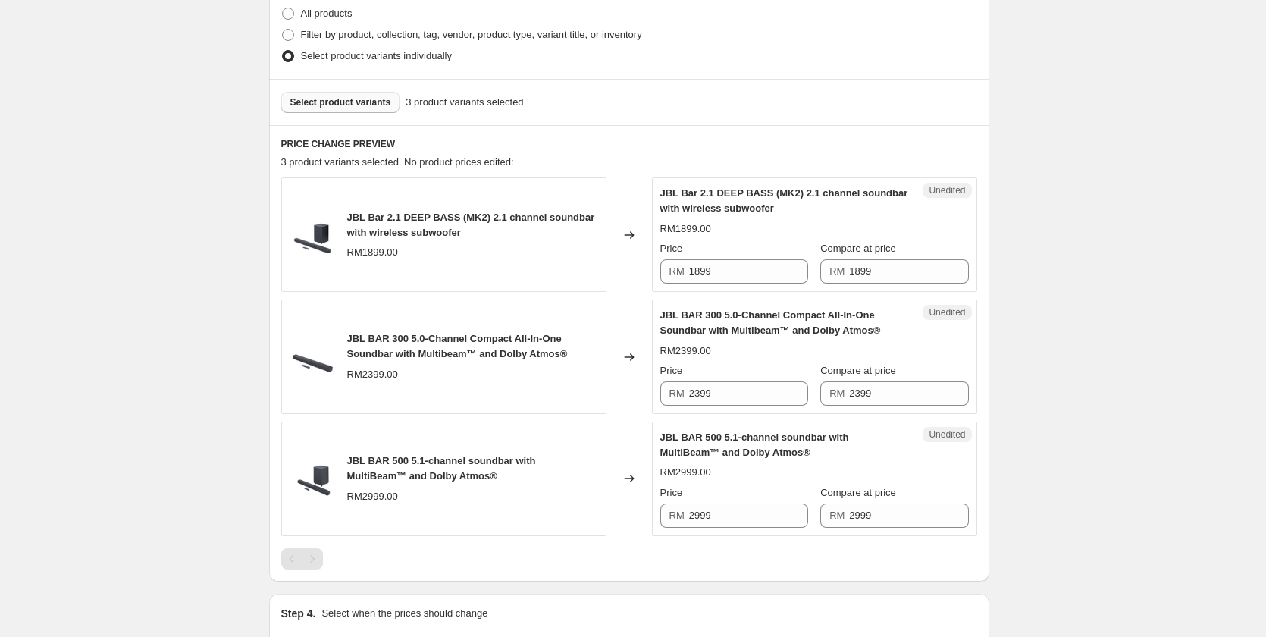
click at [362, 101] on span "Select product variants" at bounding box center [340, 102] width 101 height 12
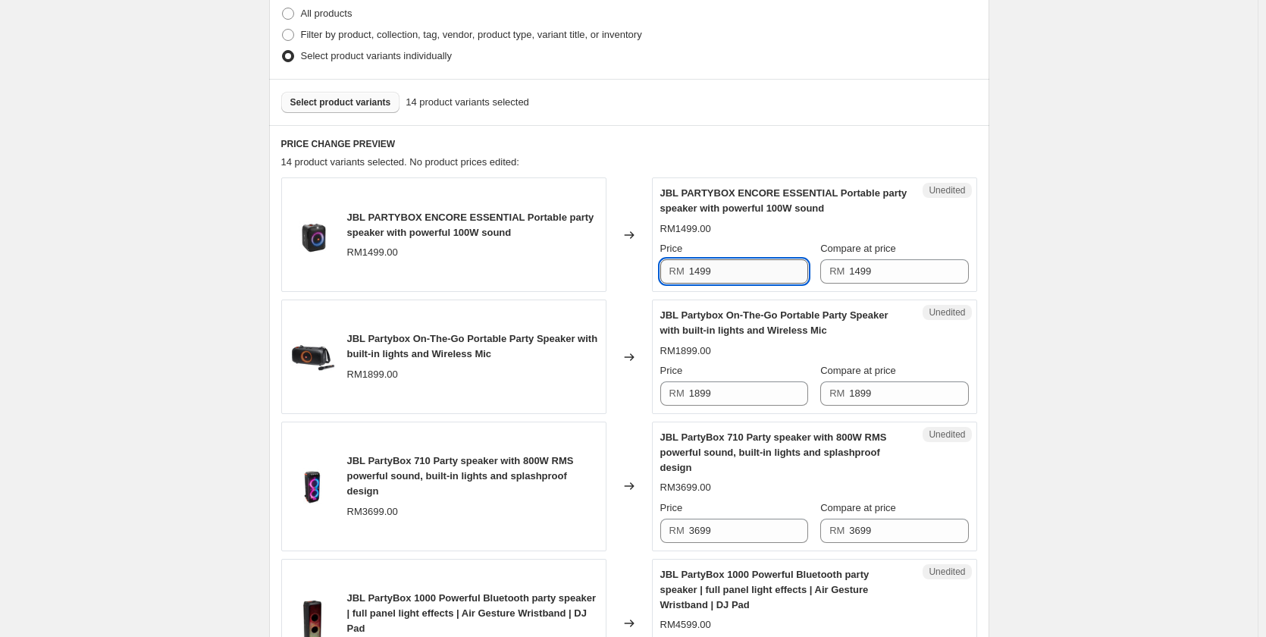
click at [729, 272] on input "1499" at bounding box center [748, 271] width 119 height 24
click at [728, 272] on input "1499" at bounding box center [748, 271] width 119 height 24
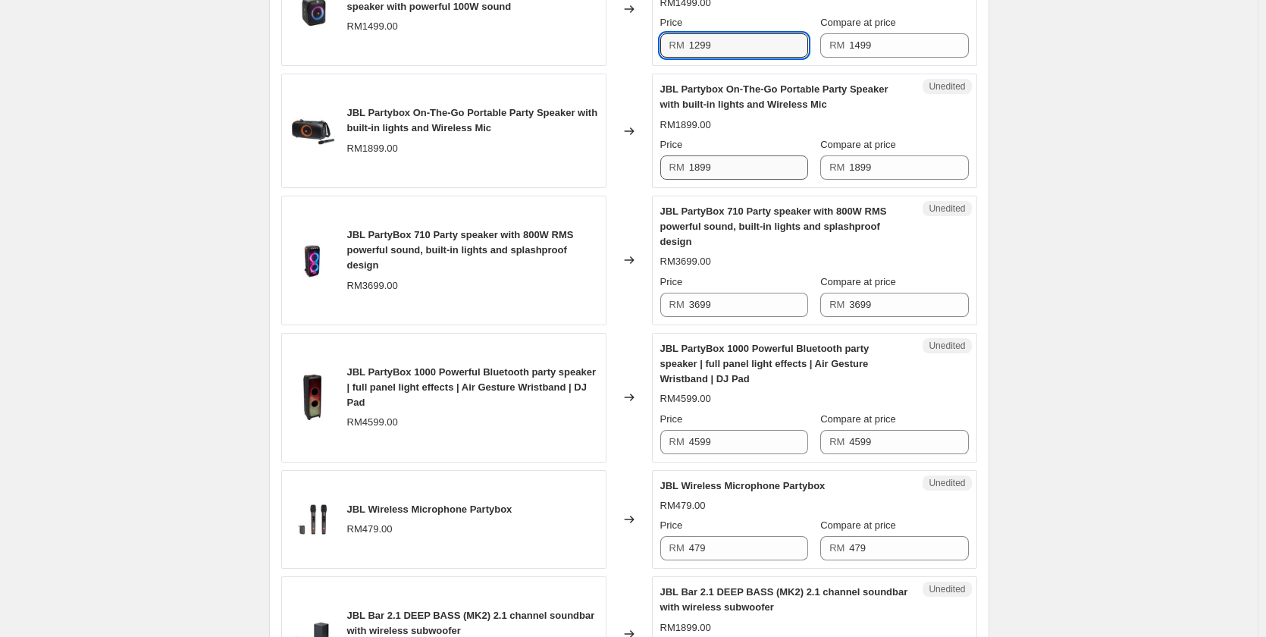
scroll to position [606, 0]
type input "1299"
click at [753, 152] on div "Price RM 1899" at bounding box center [734, 157] width 148 height 42
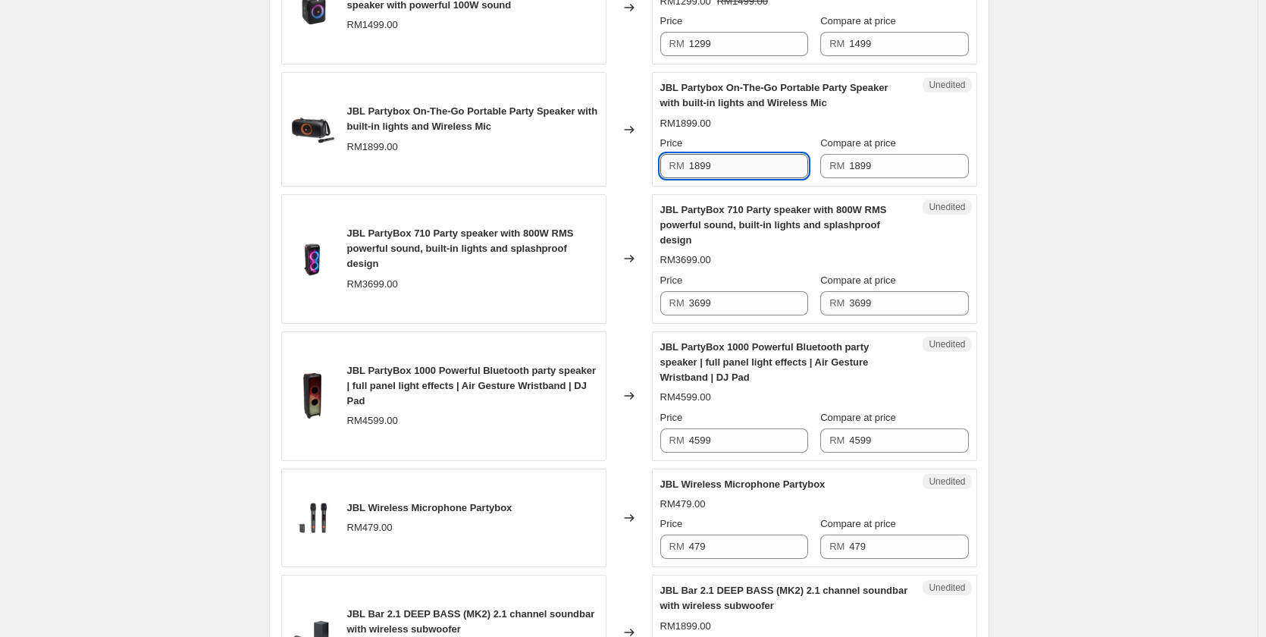
click at [752, 164] on input "1899" at bounding box center [748, 166] width 119 height 24
type input "1699"
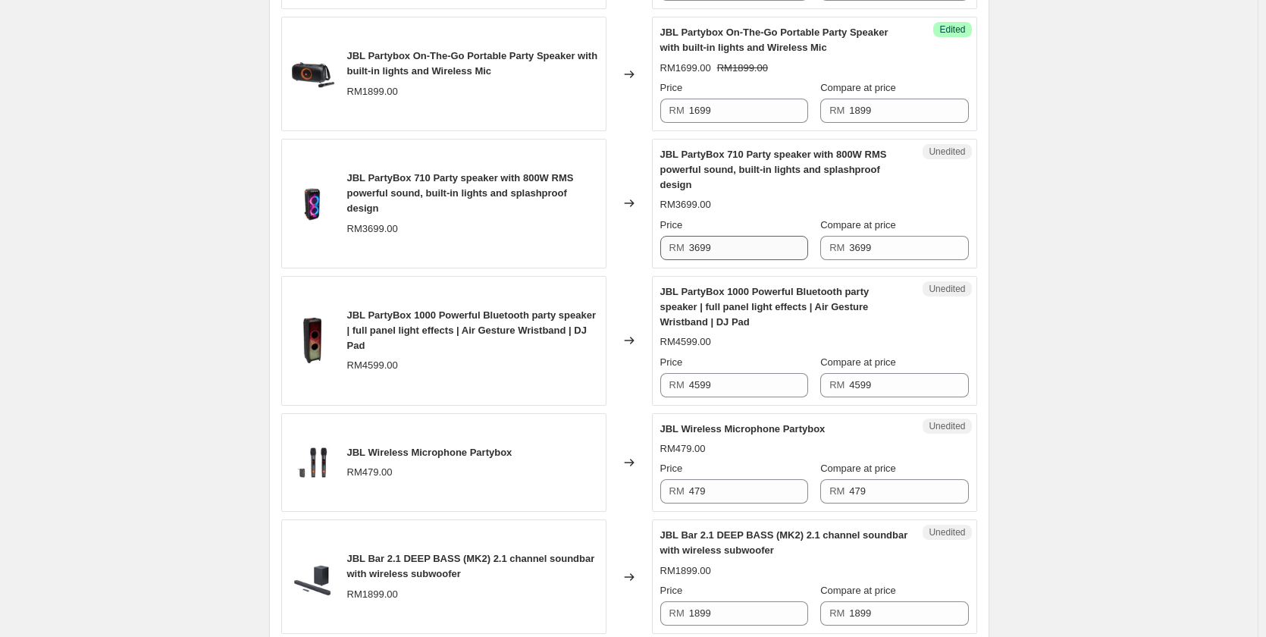
scroll to position [758, 0]
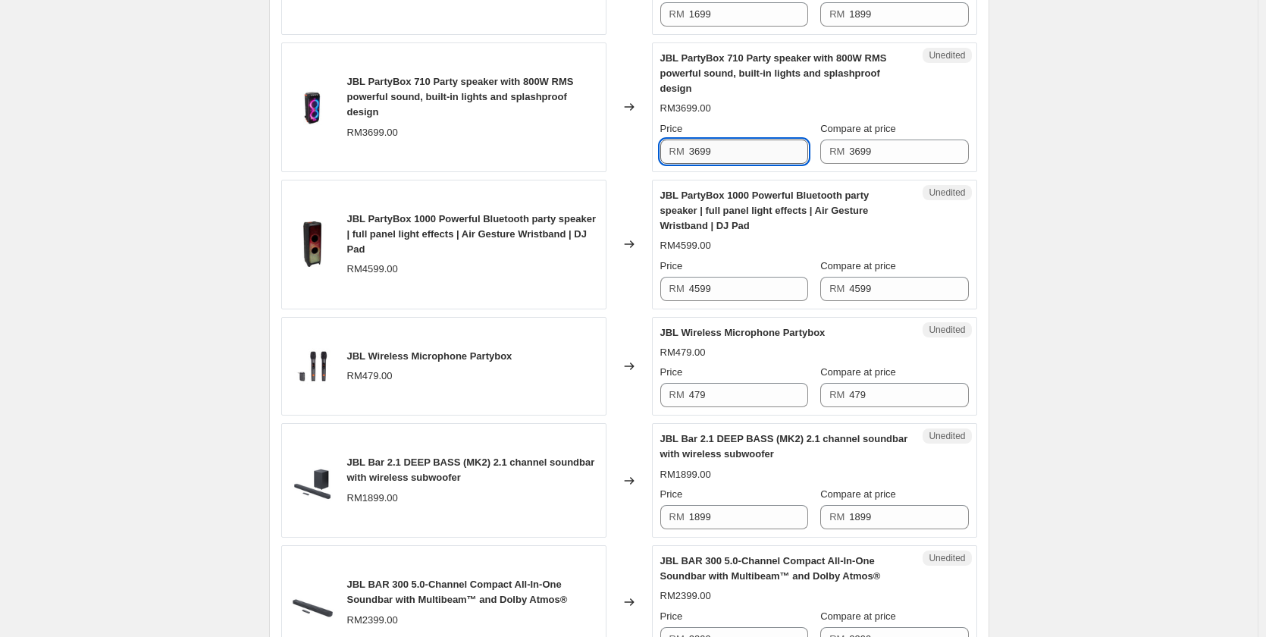
click at [759, 151] on input "3699" at bounding box center [748, 151] width 119 height 24
type input "3299"
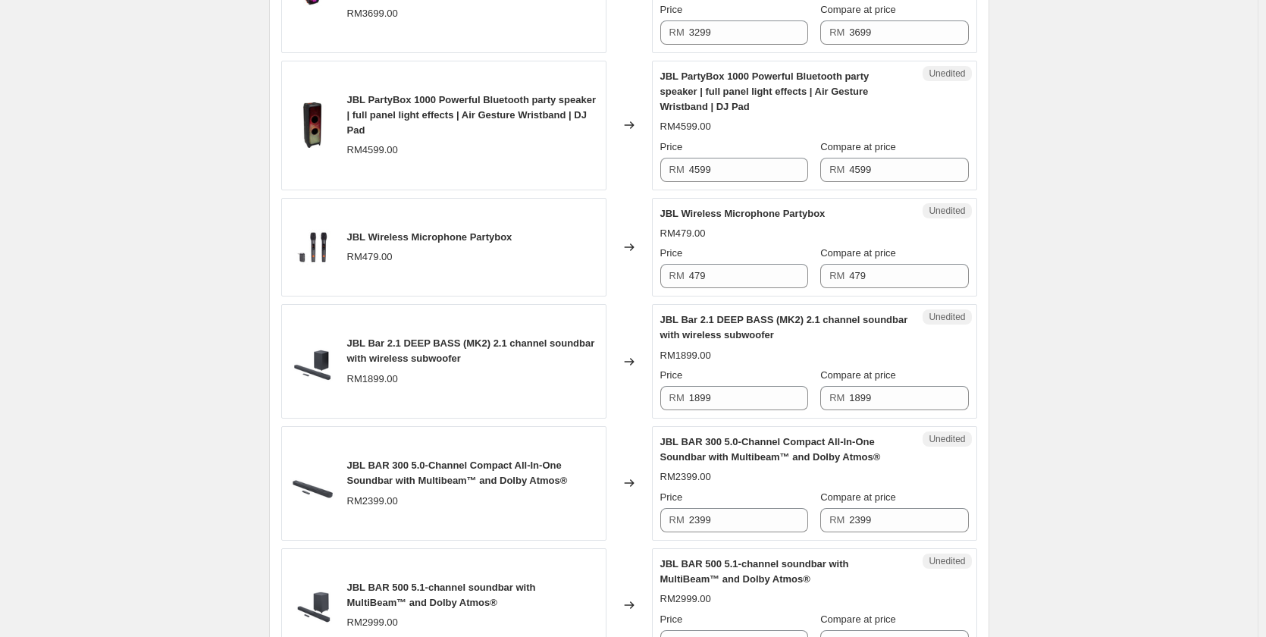
scroll to position [910, 0]
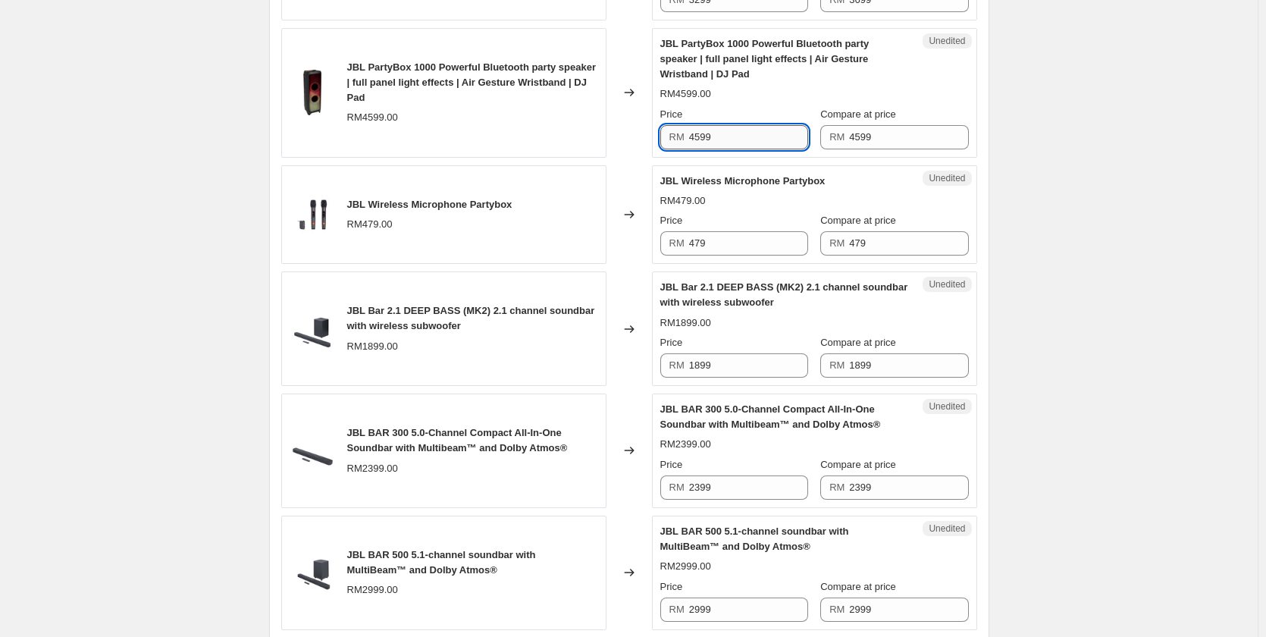
click at [728, 146] on input "4599" at bounding box center [748, 137] width 119 height 24
type input "4399"
click at [1054, 107] on div "Create new price [MEDICAL_DATA]. This page is ready Create new price [MEDICAL_D…" at bounding box center [628, 517] width 1257 height 2855
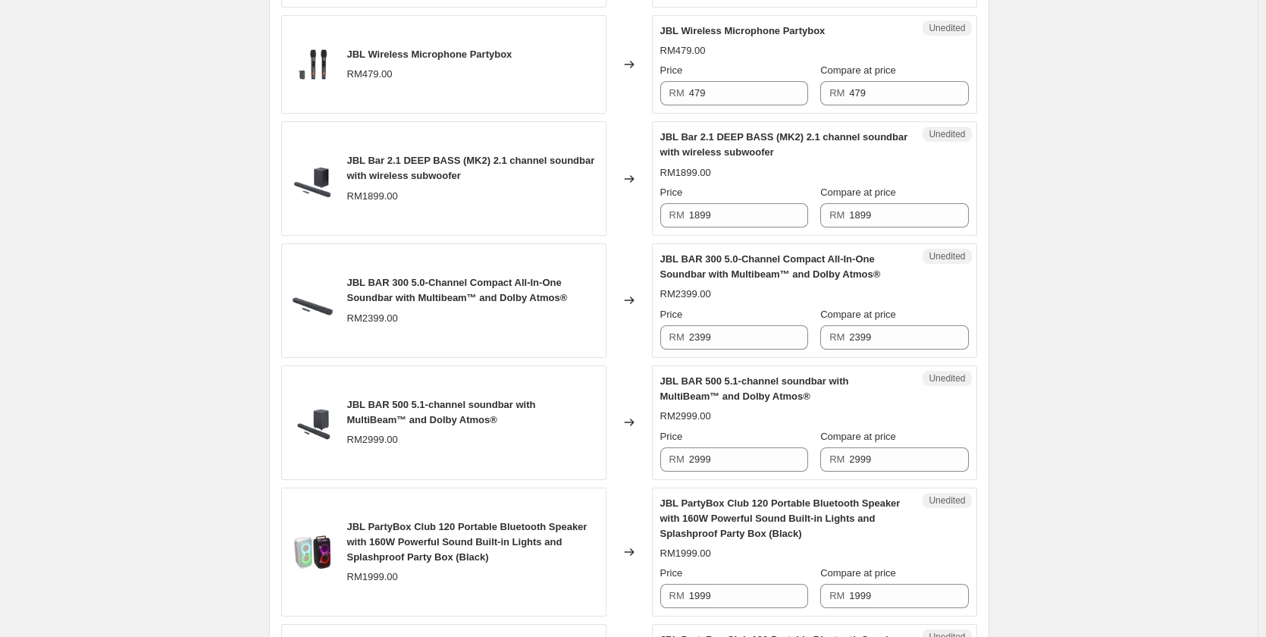
scroll to position [1061, 0]
click at [735, 77] on div "Price RM 479" at bounding box center [734, 82] width 148 height 42
click at [734, 90] on input "479" at bounding box center [748, 92] width 119 height 24
type input "449"
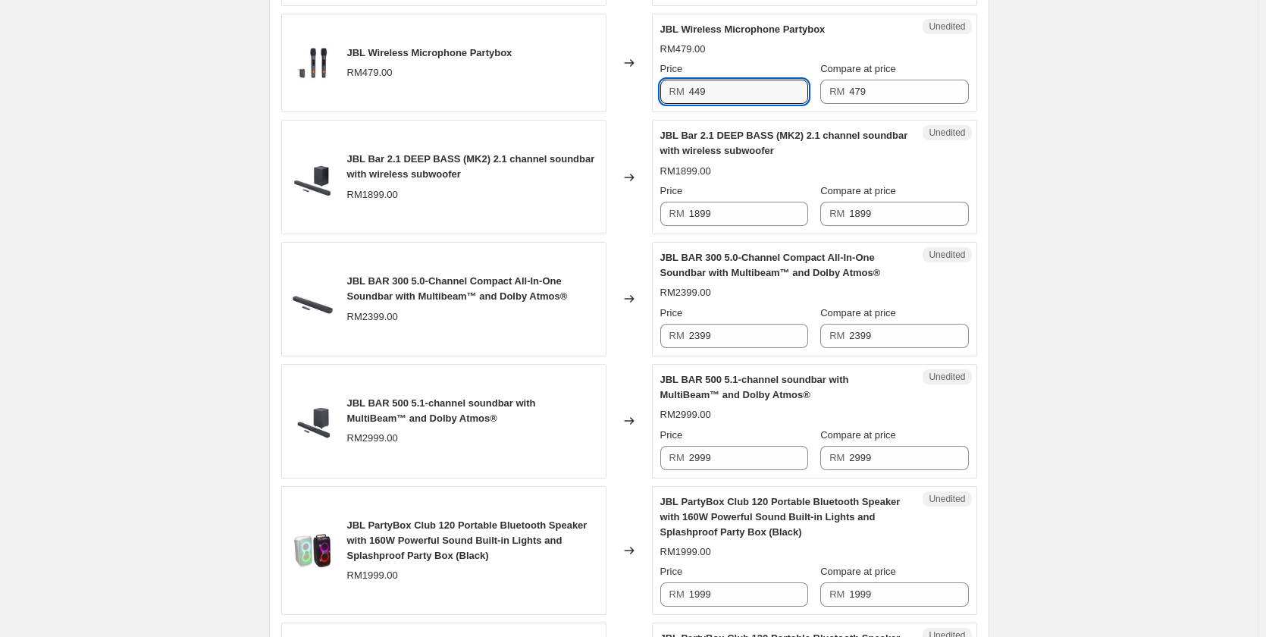
click at [970, 82] on div "Unedited JBL Wireless Microphone Partybox RM479.00 Price RM 449 Compare at pric…" at bounding box center [814, 63] width 325 height 99
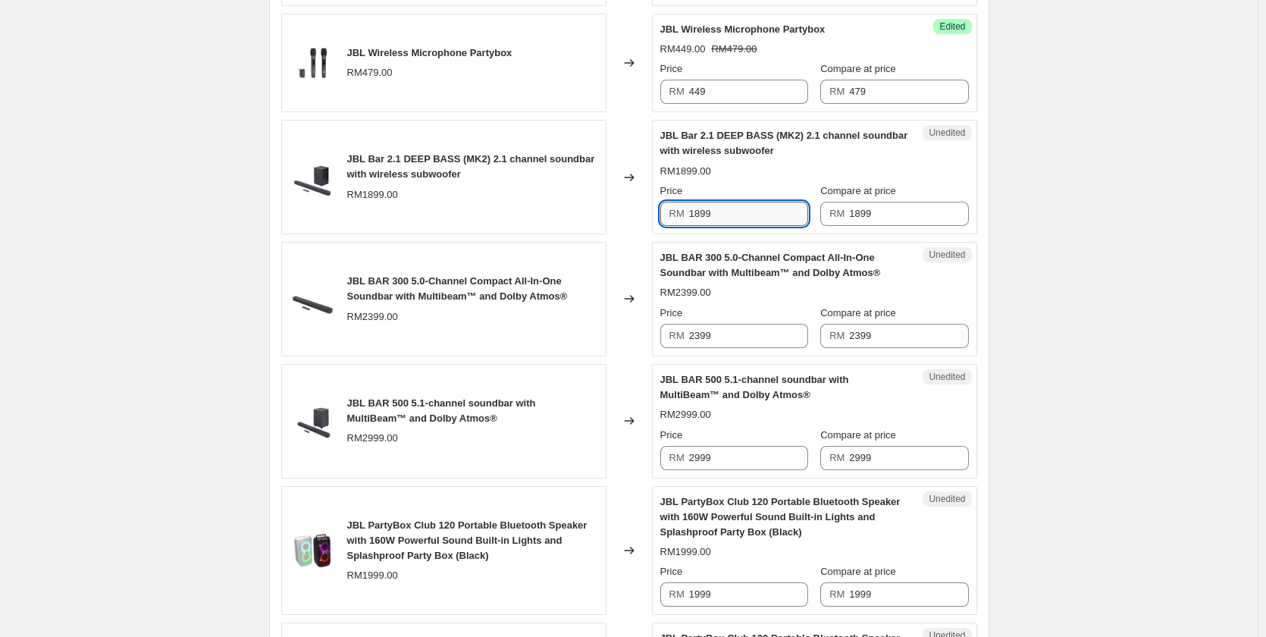
click at [740, 218] on input "1899" at bounding box center [748, 214] width 119 height 24
type input "1699"
click at [1072, 186] on div "Create new price [MEDICAL_DATA]. This page is ready Create new price [MEDICAL_D…" at bounding box center [628, 366] width 1257 height 2855
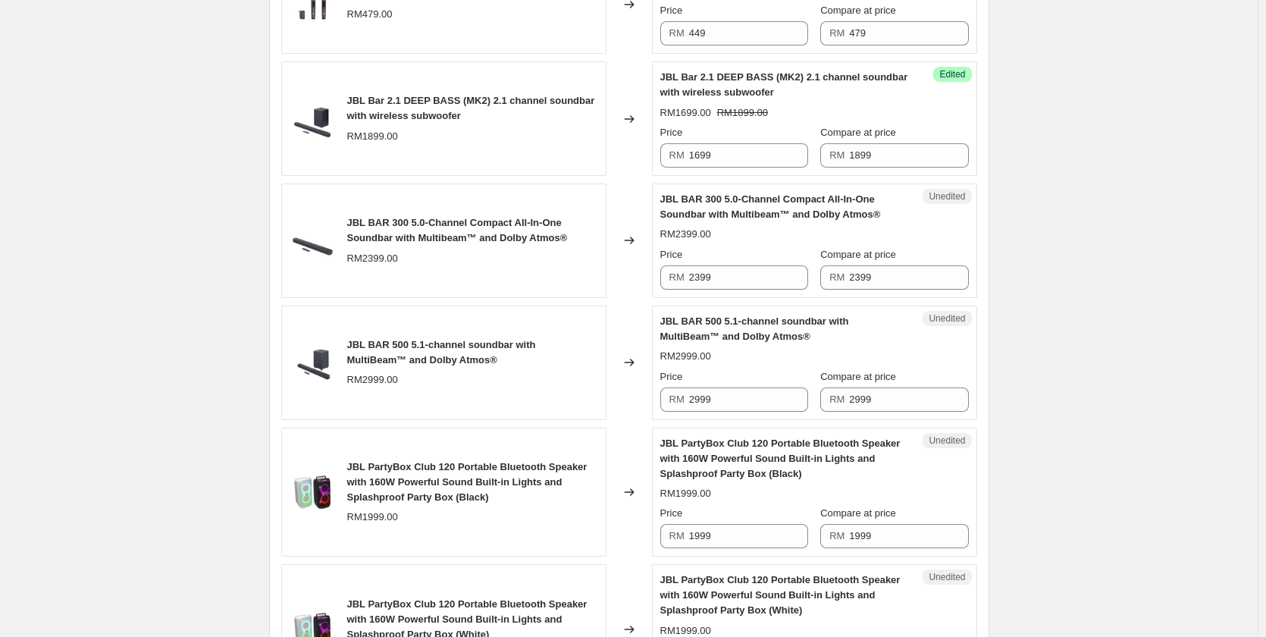
scroll to position [1137, 0]
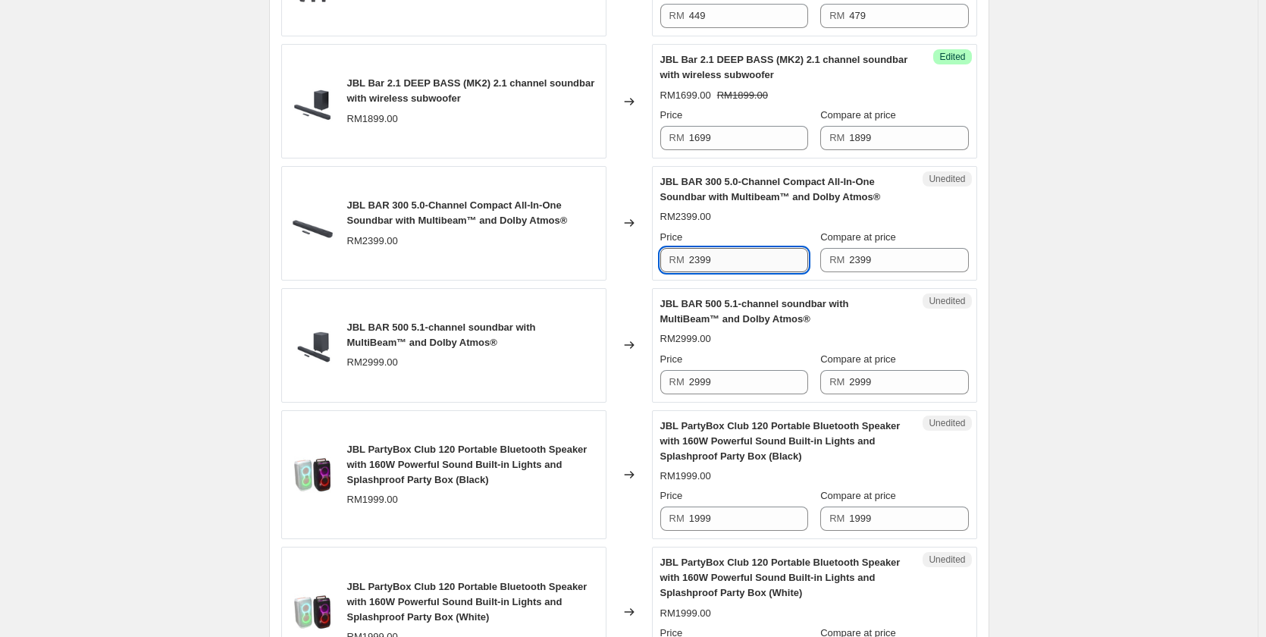
click at [727, 262] on input "2399" at bounding box center [748, 260] width 119 height 24
type input "1749"
click at [1124, 252] on div "Create new price [MEDICAL_DATA]. This page is ready Create new price [MEDICAL_D…" at bounding box center [628, 290] width 1257 height 2855
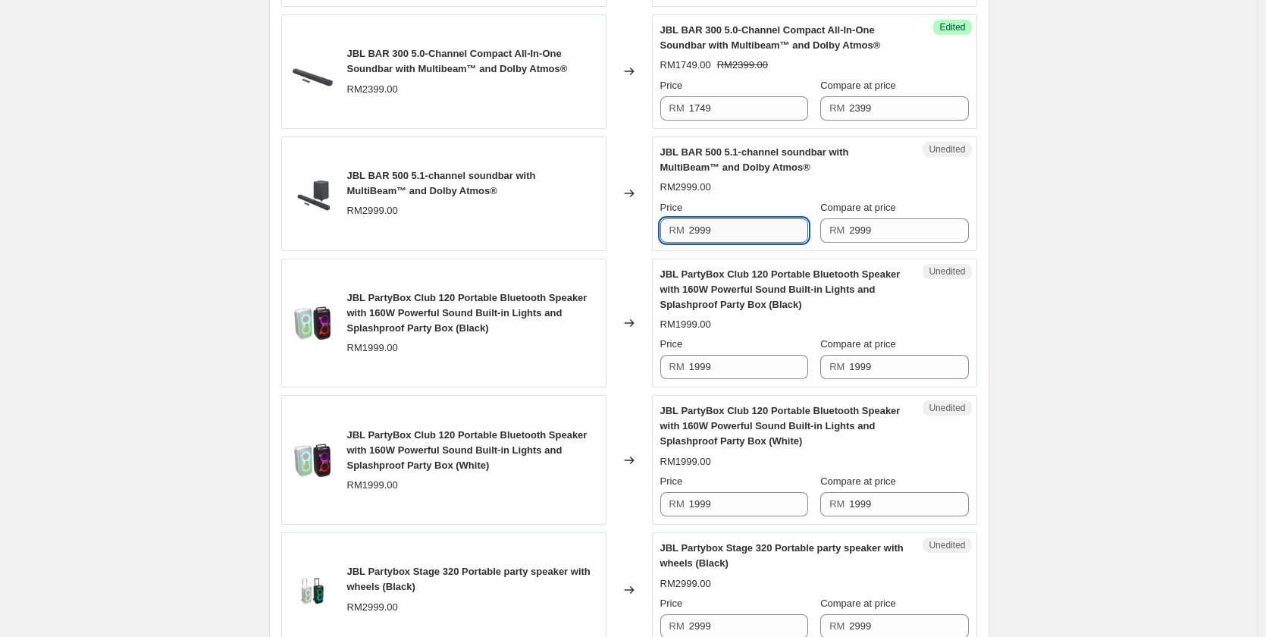
click at [764, 228] on input "2999" at bounding box center [748, 230] width 119 height 24
type input "2399"
click at [1133, 178] on div "Create new price [MEDICAL_DATA]. This page is ready Create new price [MEDICAL_D…" at bounding box center [628, 138] width 1257 height 2855
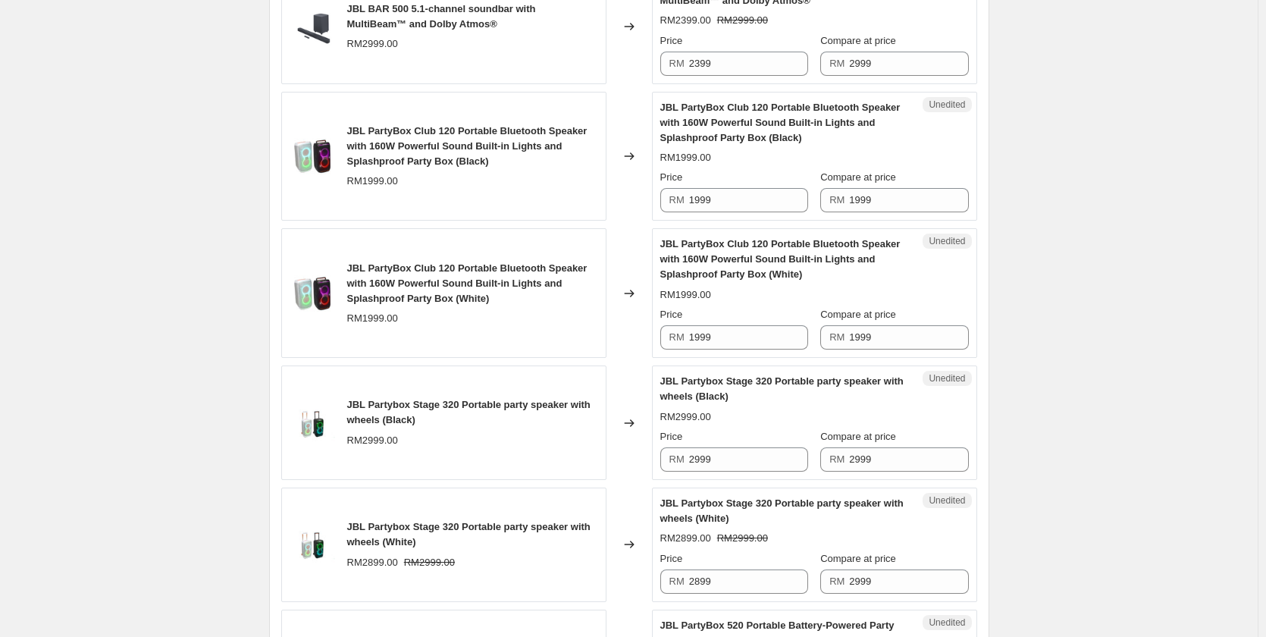
scroll to position [1516, 0]
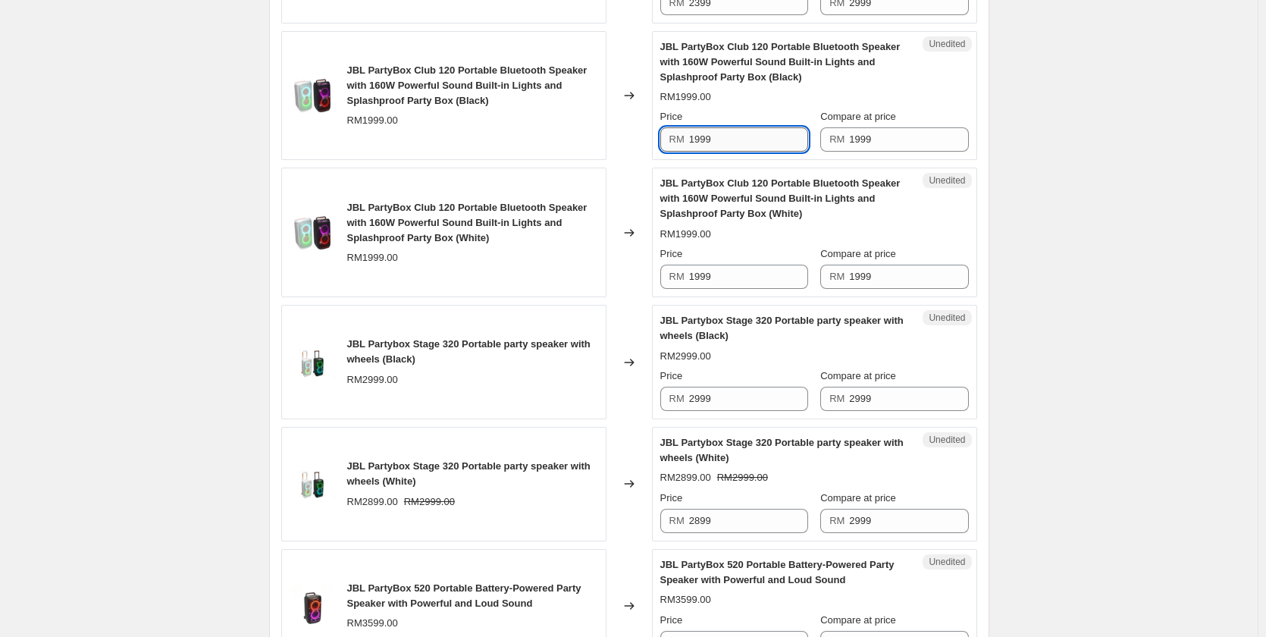
click at [768, 146] on input "1999" at bounding box center [748, 139] width 119 height 24
type input "1899"
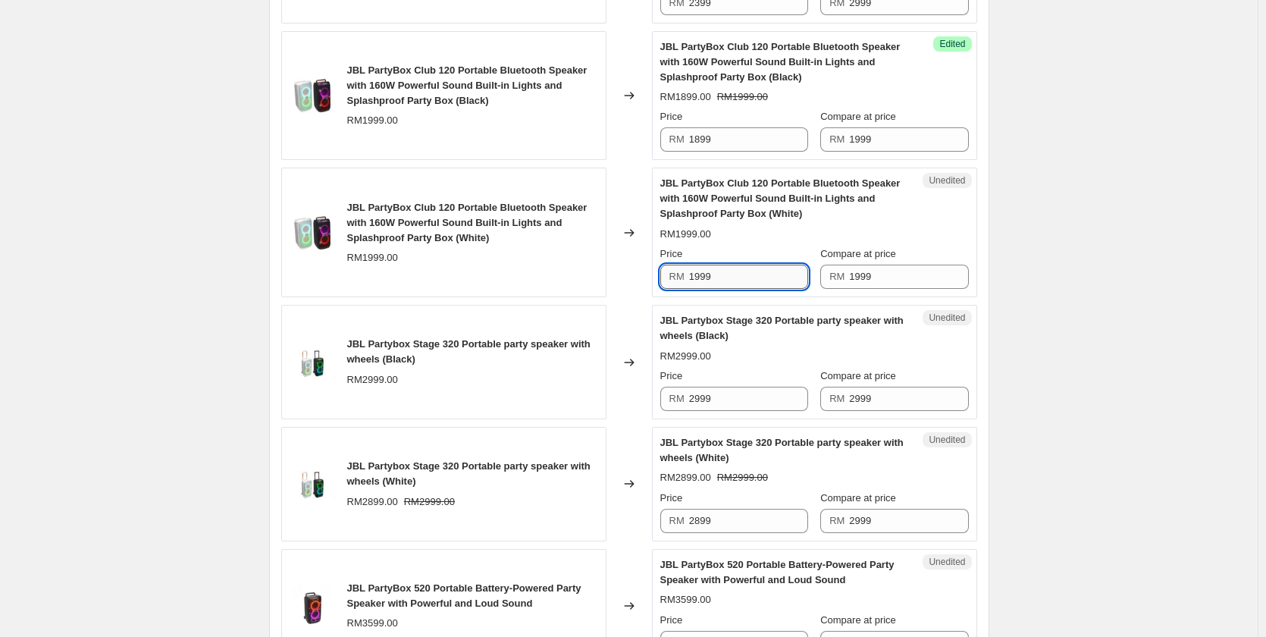
click at [747, 274] on input "1999" at bounding box center [748, 277] width 119 height 24
type input "1899"
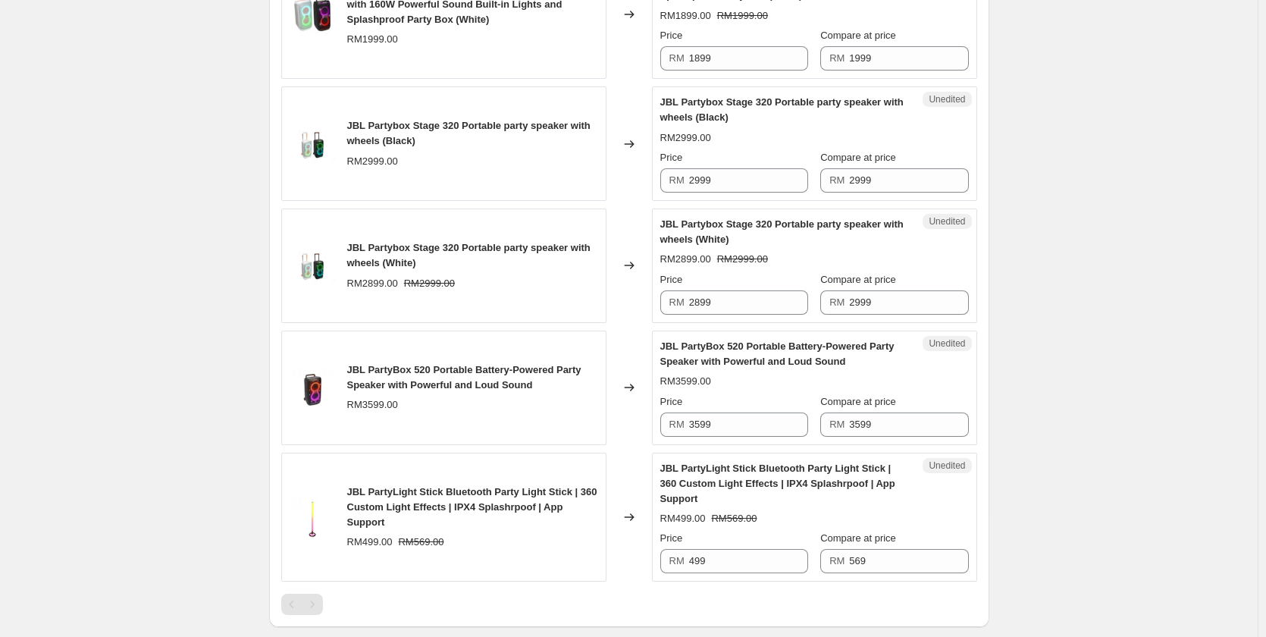
scroll to position [1743, 0]
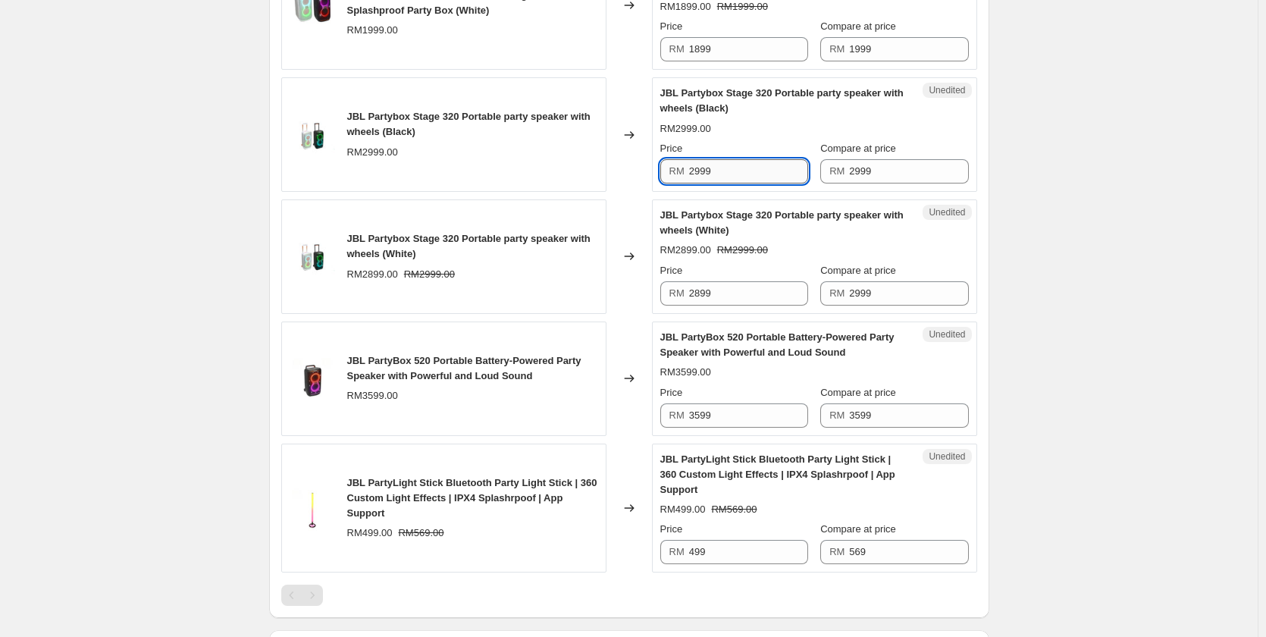
click at [709, 161] on input "2999" at bounding box center [748, 171] width 119 height 24
click at [723, 171] on input "2999" at bounding box center [748, 171] width 119 height 24
type input "2899"
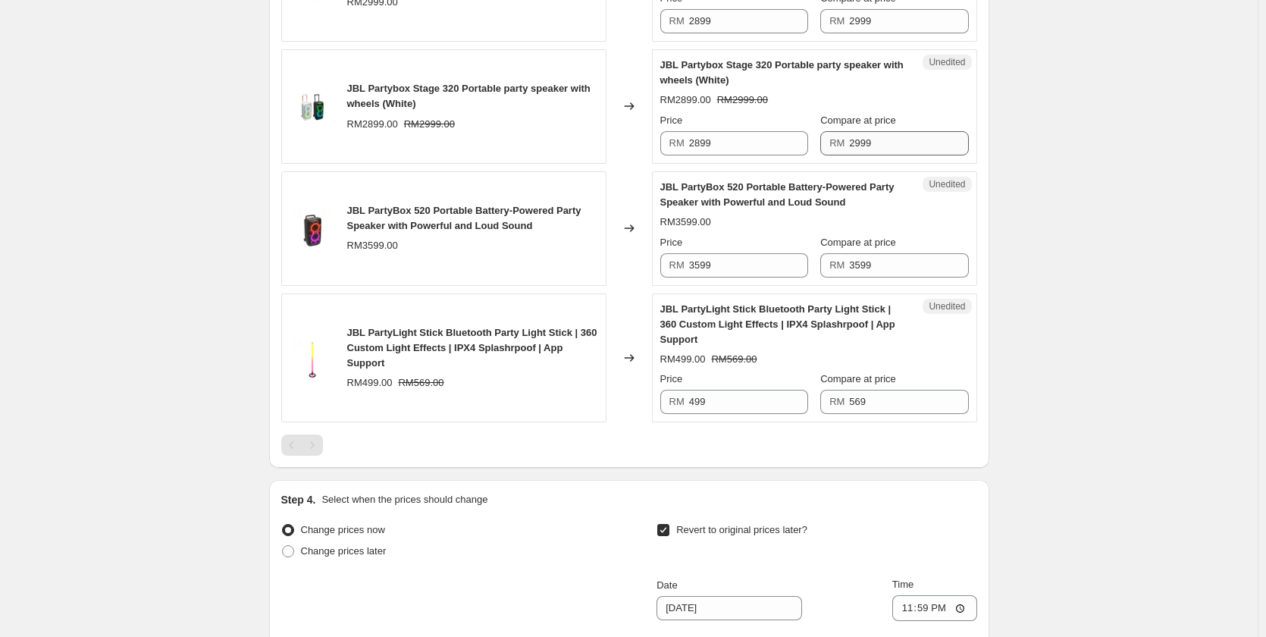
scroll to position [1895, 0]
click at [774, 143] on input "2899" at bounding box center [748, 142] width 119 height 24
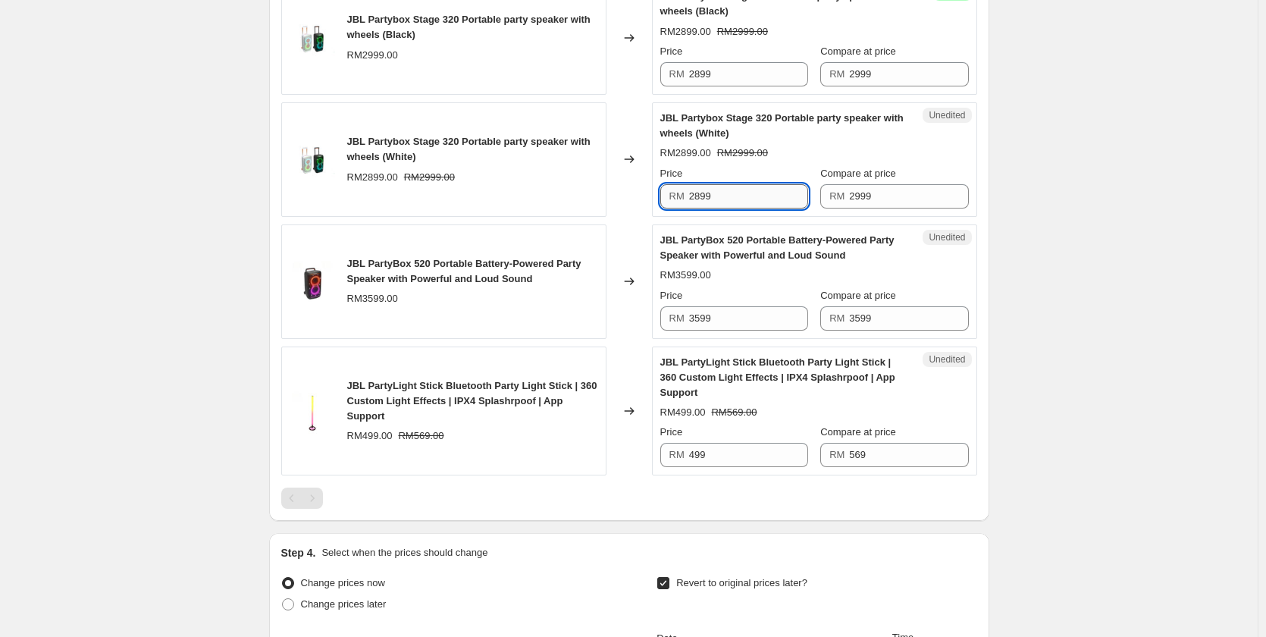
scroll to position [1819, 0]
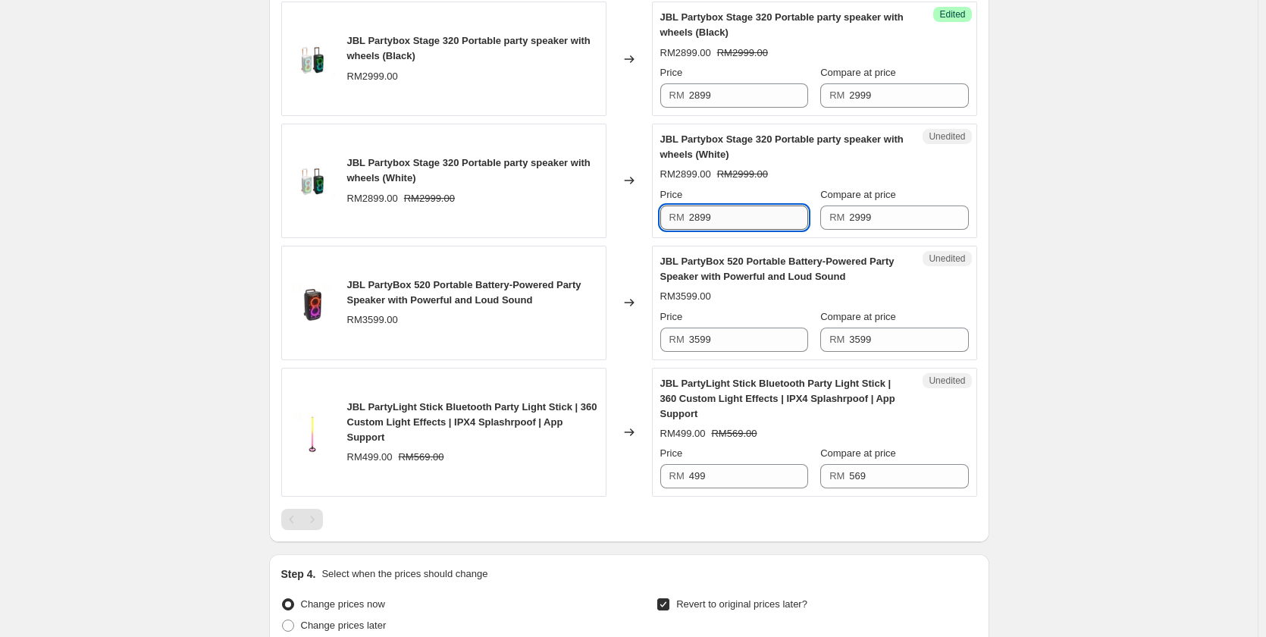
click at [777, 225] on input "2899" at bounding box center [748, 217] width 119 height 24
click at [945, 178] on div "RM2899.00 RM2999.00" at bounding box center [814, 174] width 308 height 15
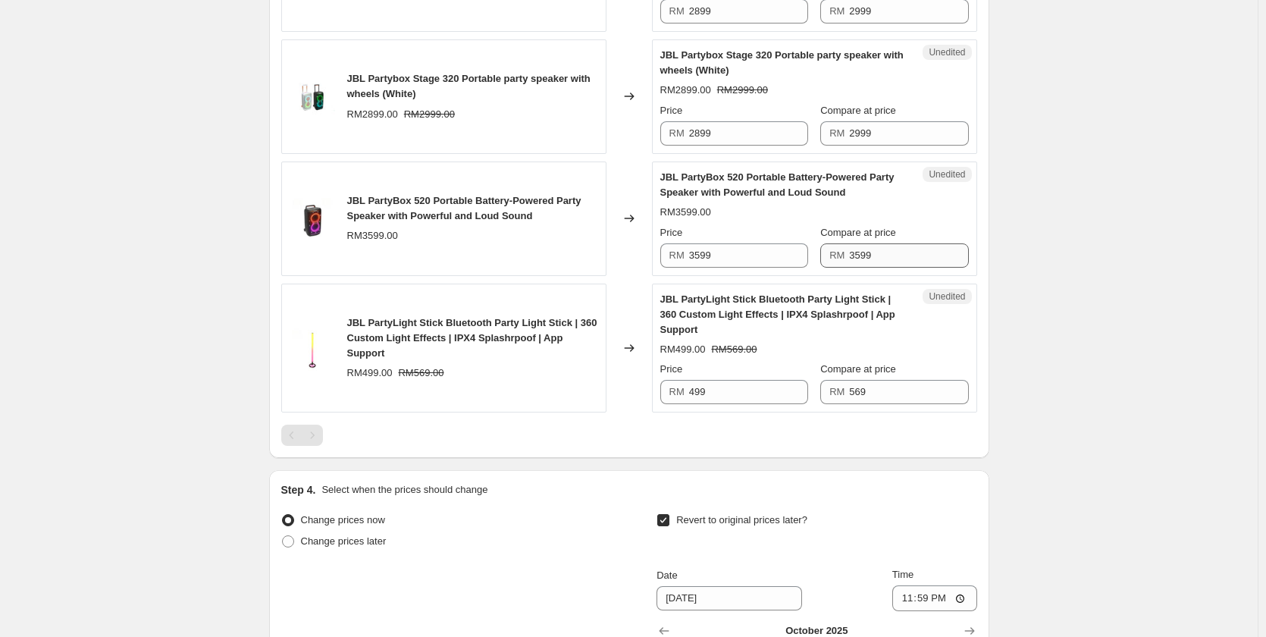
scroll to position [1971, 0]
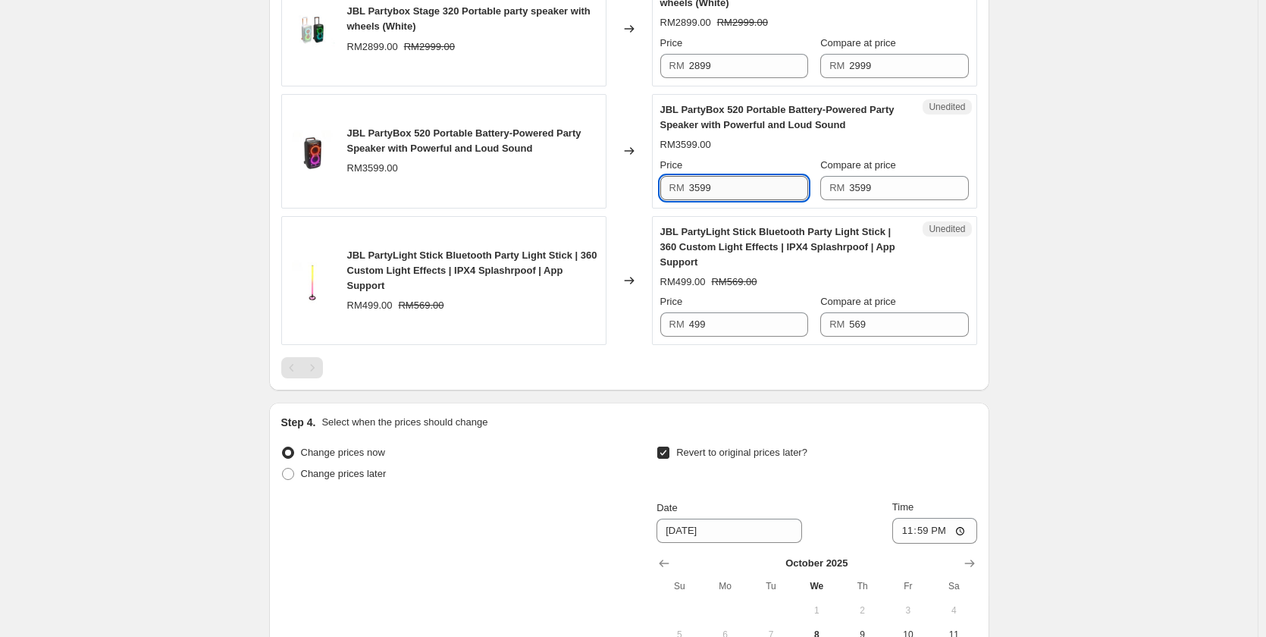
click at [736, 188] on input "3599" at bounding box center [748, 188] width 119 height 24
type input "3599"
click at [746, 192] on input "3599" at bounding box center [748, 188] width 119 height 24
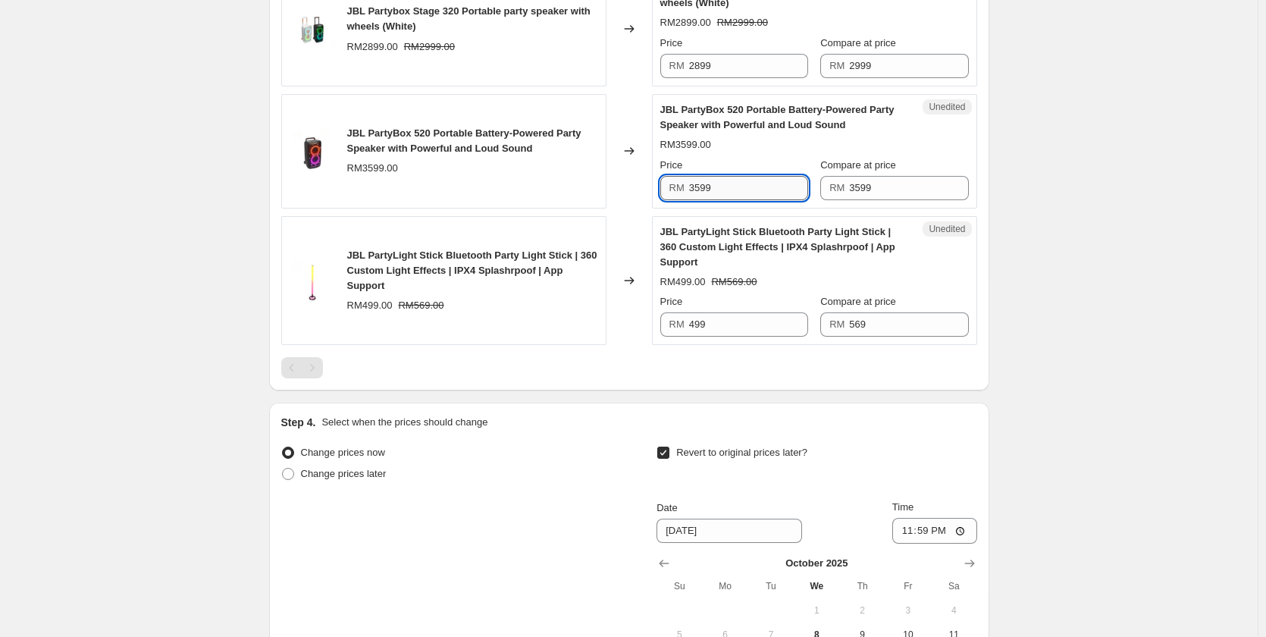
click at [746, 192] on input "3599" at bounding box center [748, 188] width 119 height 24
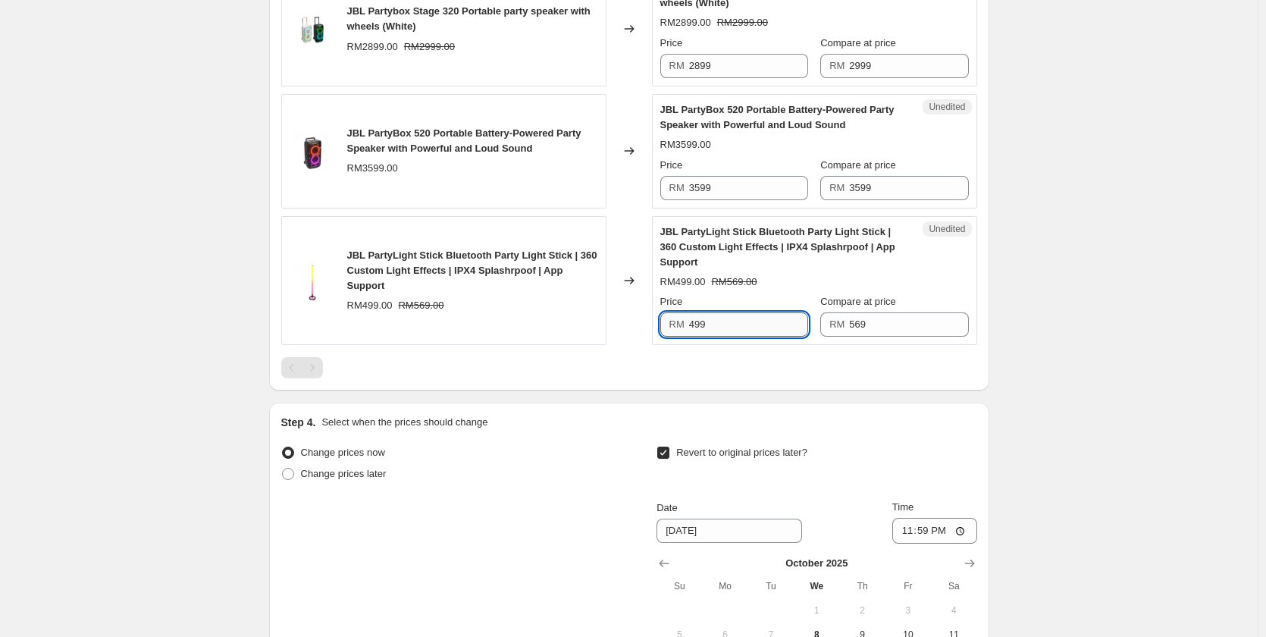
click at [750, 330] on input "499" at bounding box center [748, 324] width 119 height 24
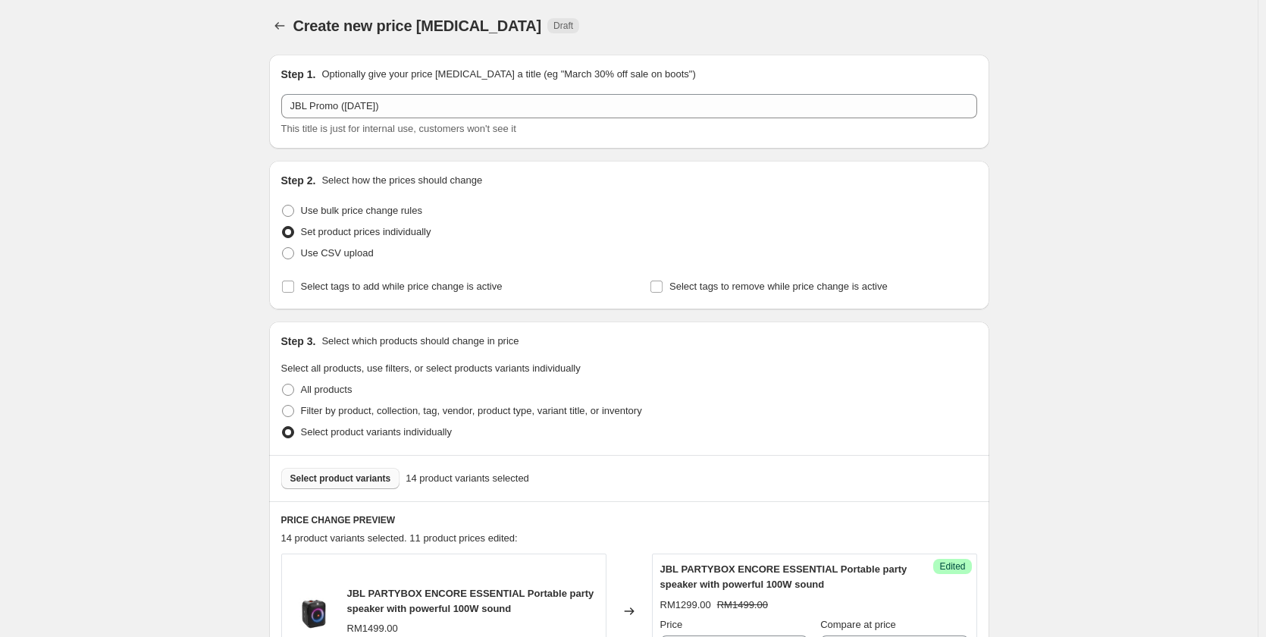
scroll to position [0, 0]
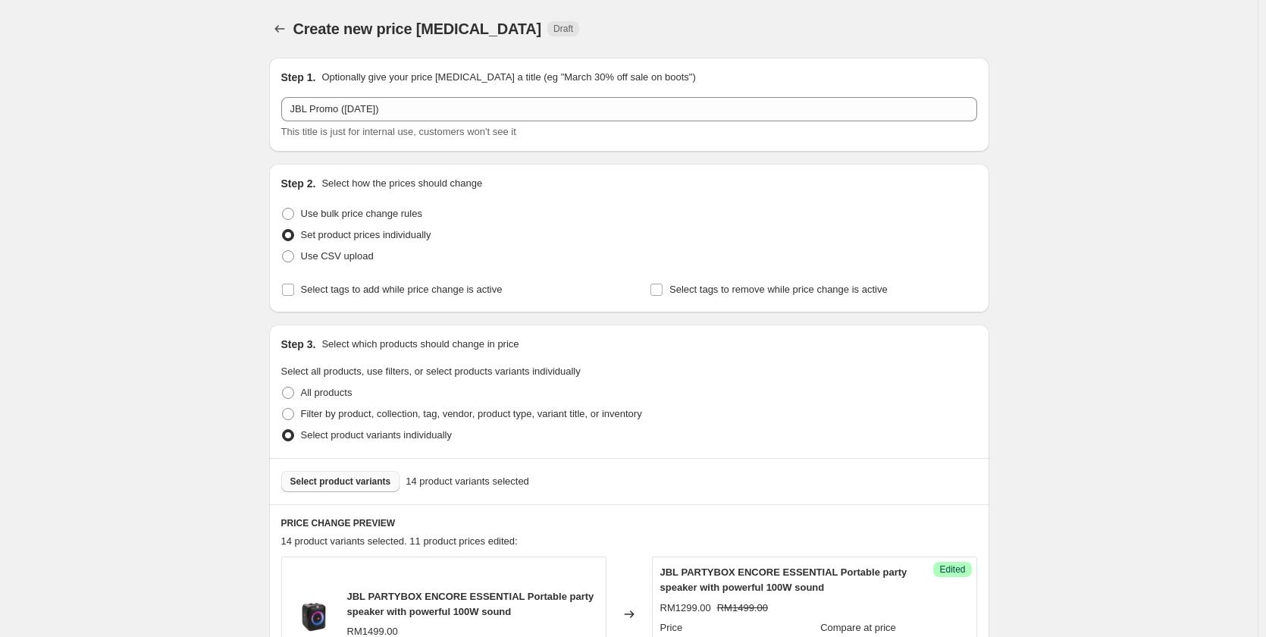
click at [357, 485] on span "Select product variants" at bounding box center [340, 481] width 101 height 12
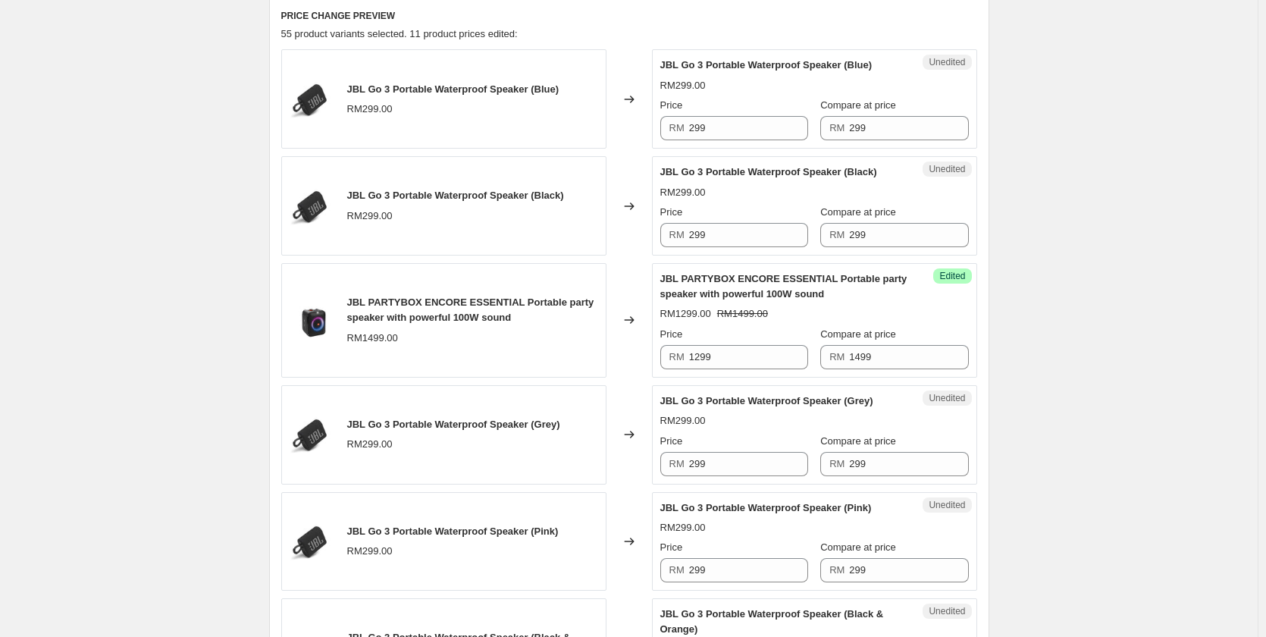
scroll to position [531, 0]
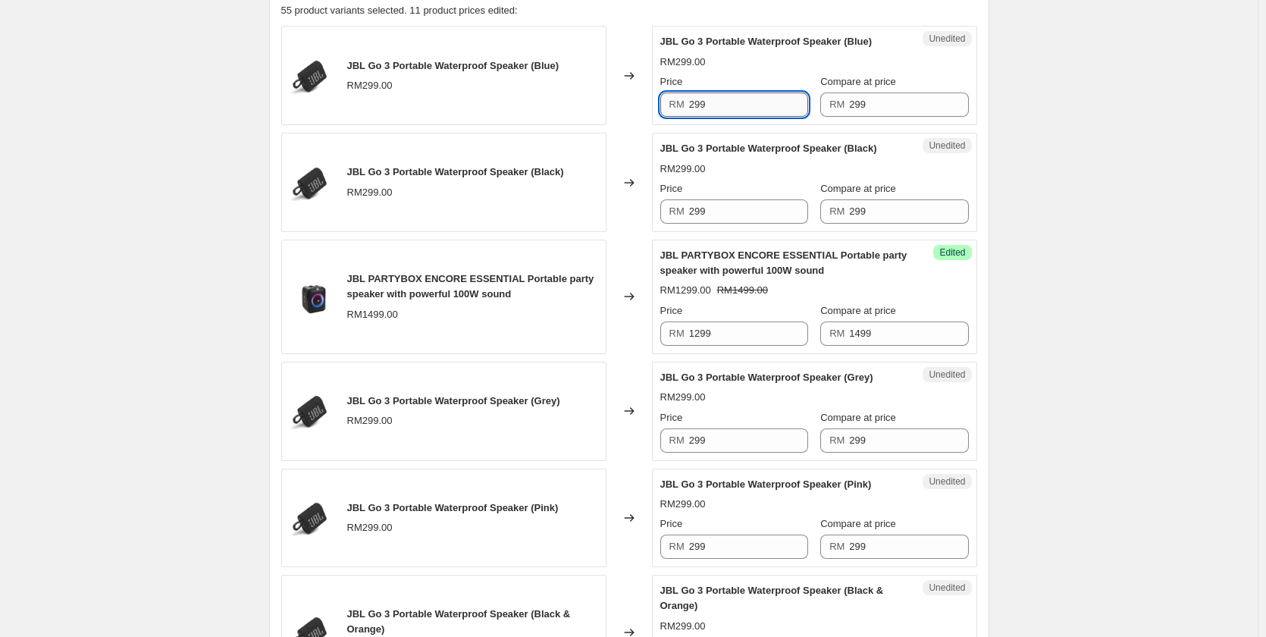
click at [734, 103] on input "299" at bounding box center [748, 104] width 119 height 24
click at [734, 103] on input "149" at bounding box center [748, 104] width 119 height 24
type input "149"
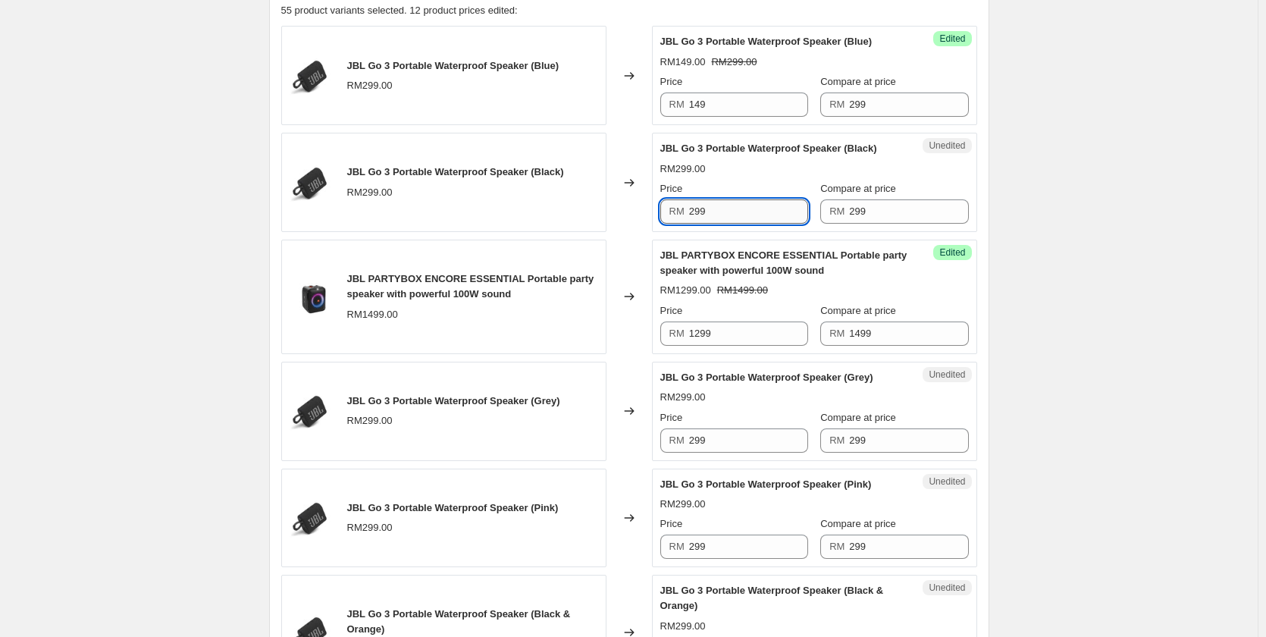
click at [732, 205] on input "299" at bounding box center [748, 211] width 119 height 24
paste input "14"
type input "149"
click at [714, 423] on div "Price" at bounding box center [734, 417] width 148 height 15
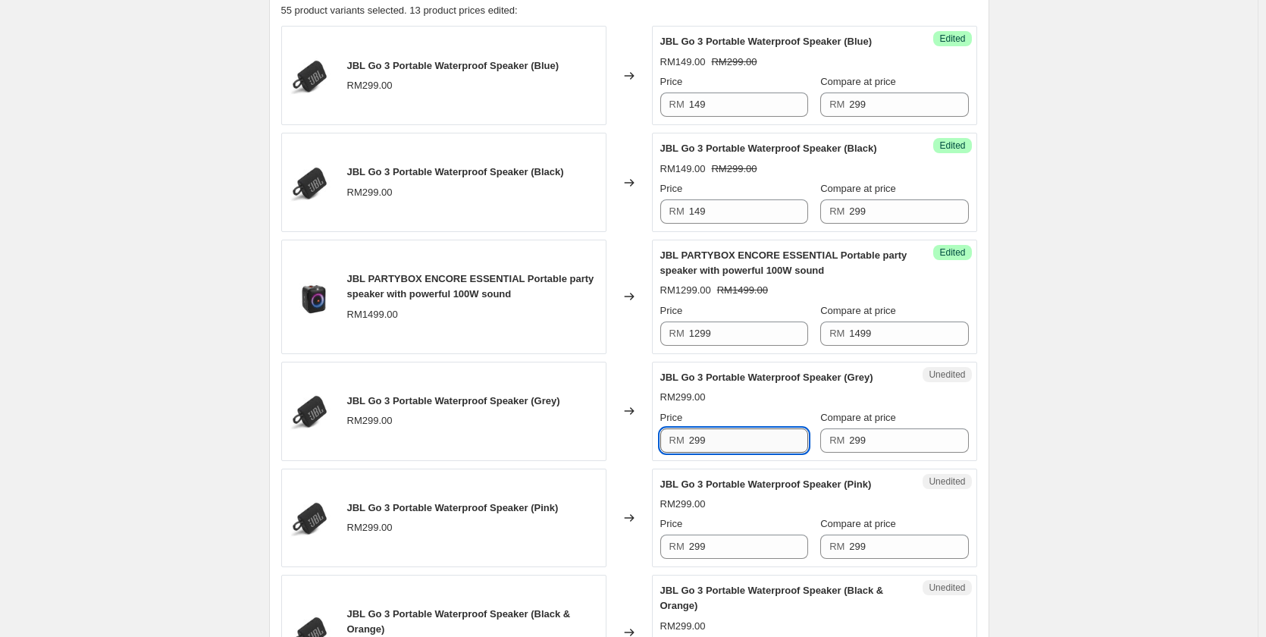
click at [716, 438] on input "299" at bounding box center [748, 440] width 119 height 24
click at [705, 453] on div "Unedited JBL Go 3 Portable Waterproof Speaker (Grey) RM299.00 Price RM 299 Comp…" at bounding box center [814, 411] width 325 height 99
click at [705, 452] on input "299" at bounding box center [748, 440] width 119 height 24
paste input "14"
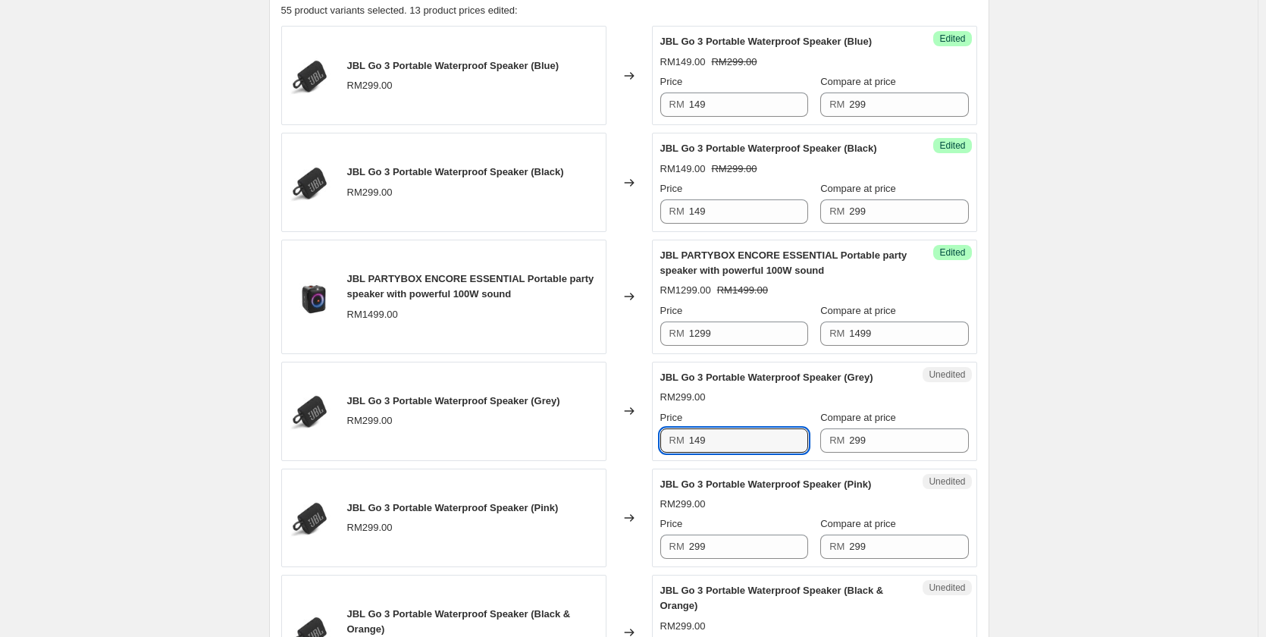
type input "149"
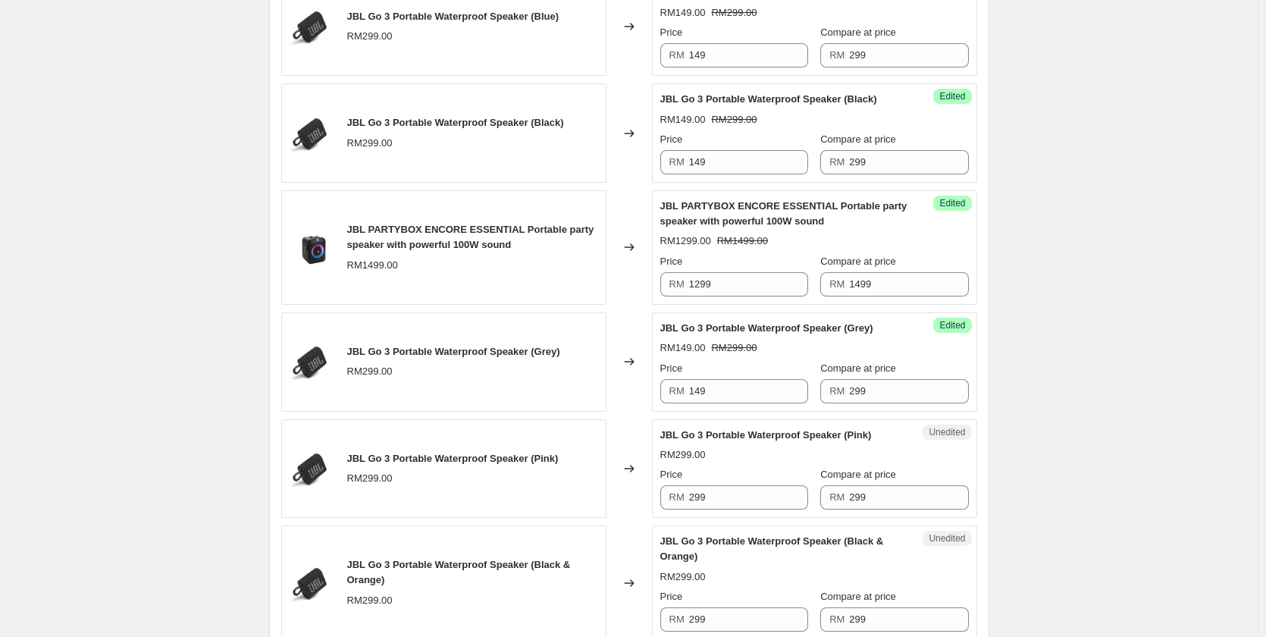
scroll to position [758, 0]
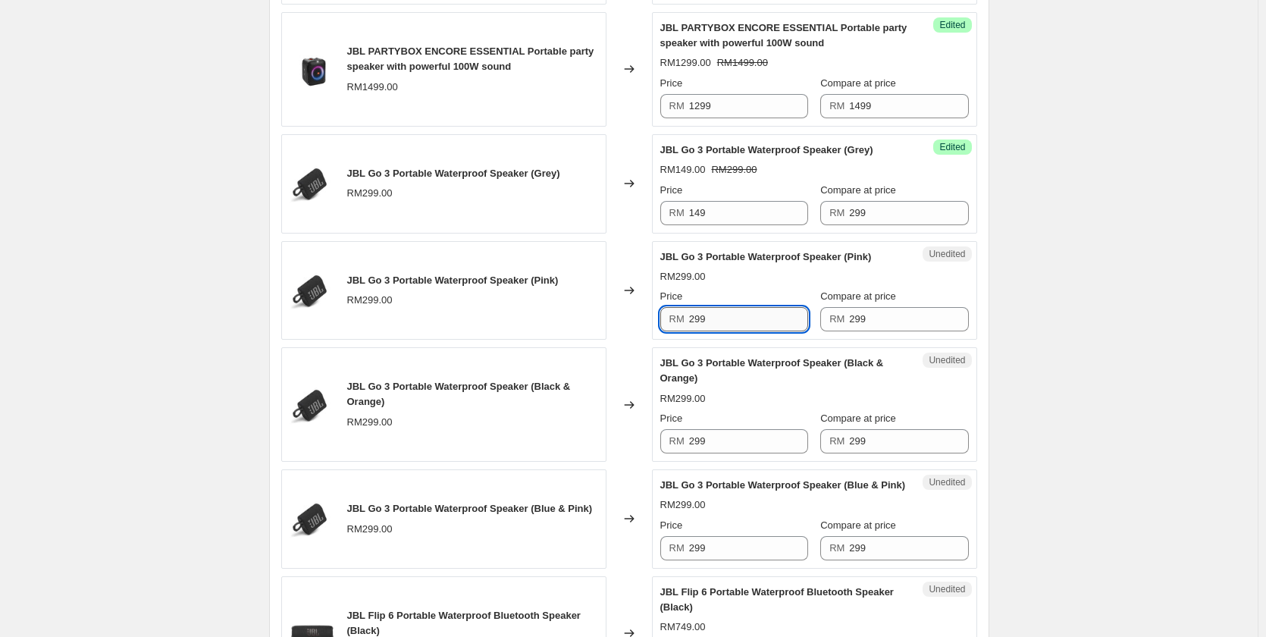
click at [728, 315] on input "299" at bounding box center [748, 319] width 119 height 24
paste input "14"
type input "149"
click at [734, 438] on input "299" at bounding box center [748, 441] width 119 height 24
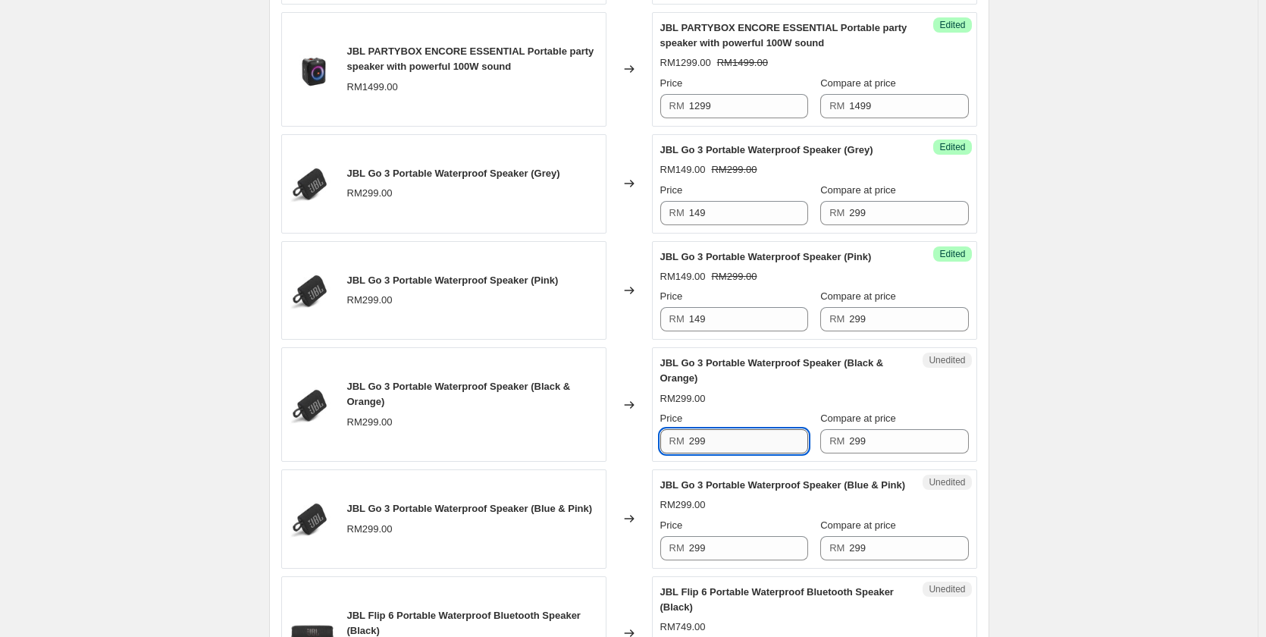
click at [734, 438] on input "299" at bounding box center [748, 441] width 119 height 24
paste input "14"
type input "149"
click at [711, 558] on input "299" at bounding box center [748, 548] width 119 height 24
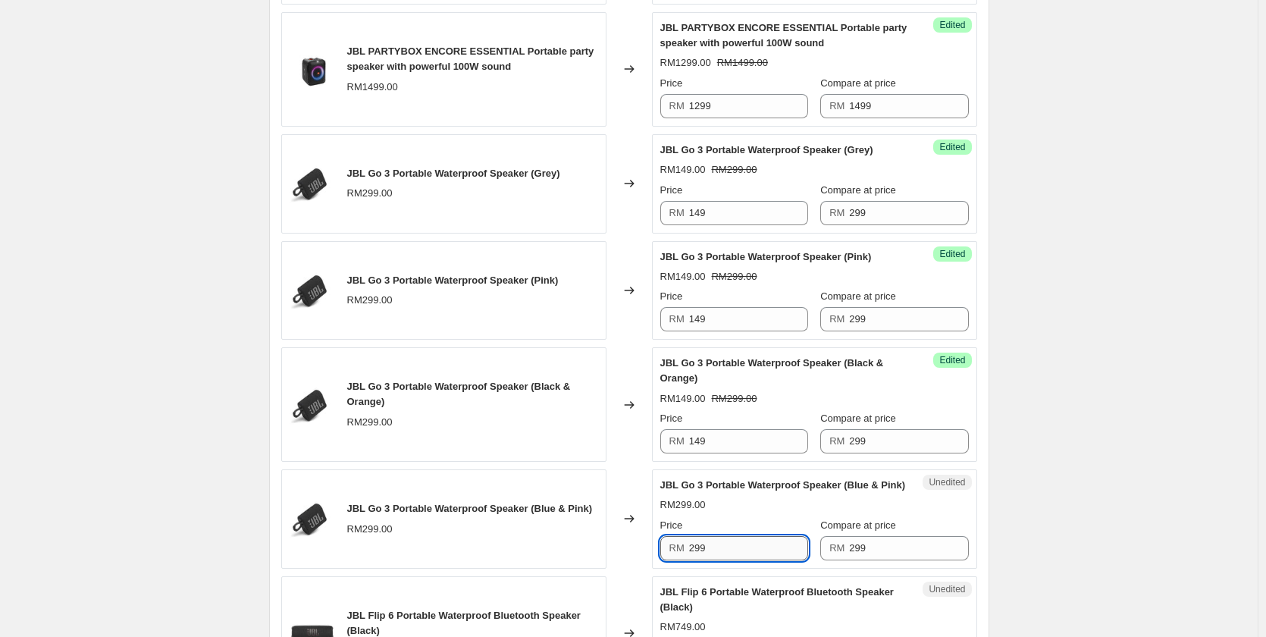
click at [711, 558] on input "299" at bounding box center [748, 548] width 119 height 24
paste input "14"
type input "149"
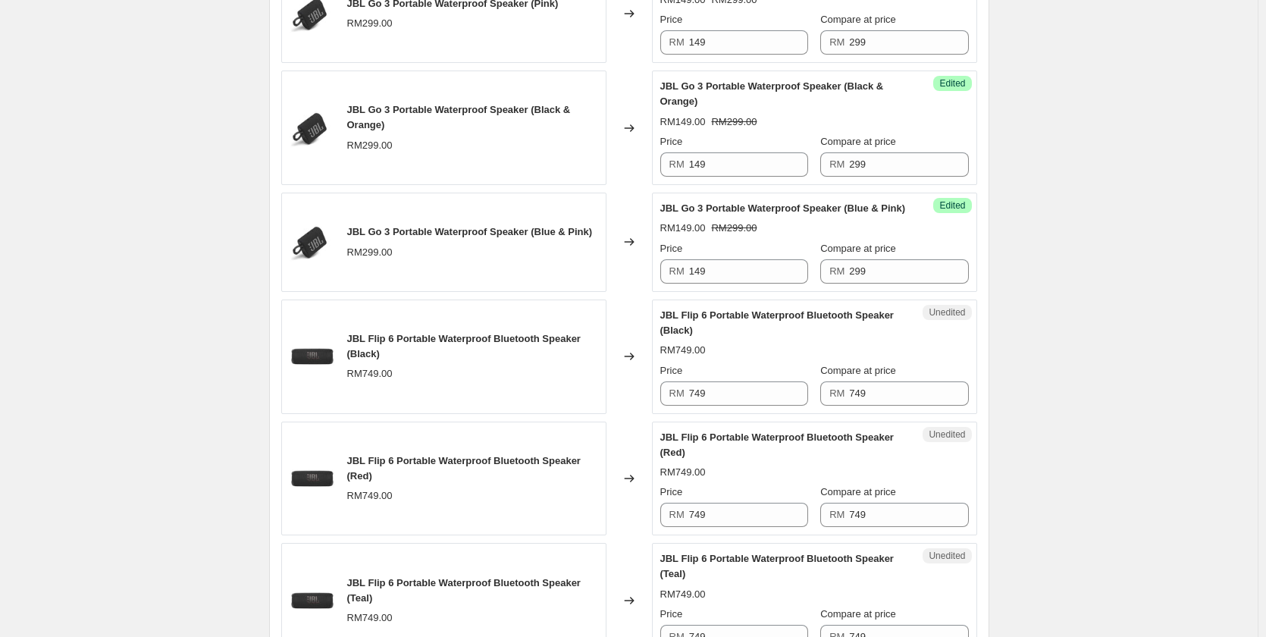
scroll to position [1061, 0]
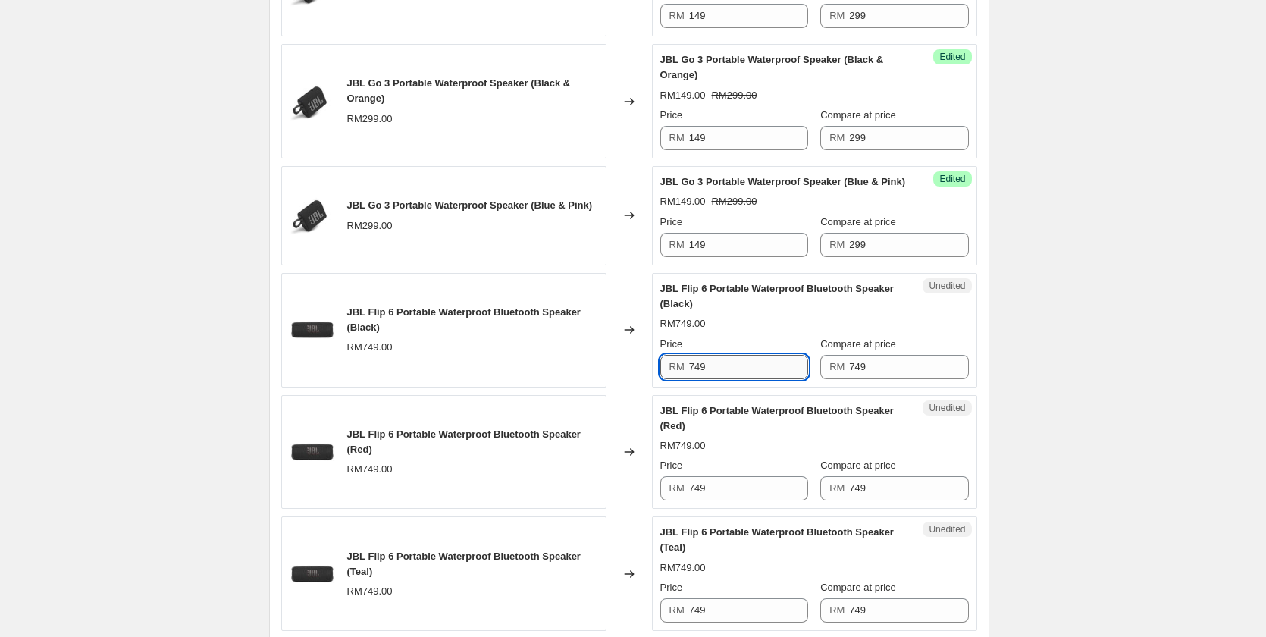
click at [733, 379] on input "749" at bounding box center [748, 367] width 119 height 24
click at [733, 379] on input "399" at bounding box center [748, 367] width 119 height 24
type input "399"
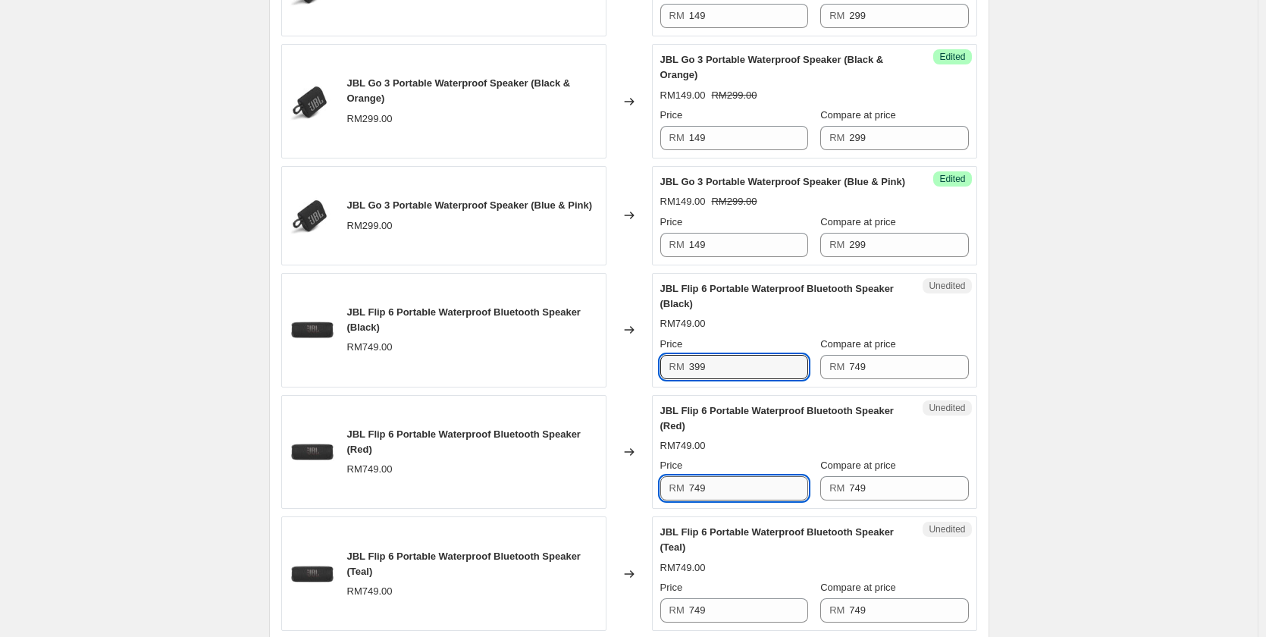
click at [742, 500] on input "749" at bounding box center [748, 488] width 119 height 24
paste input "39"
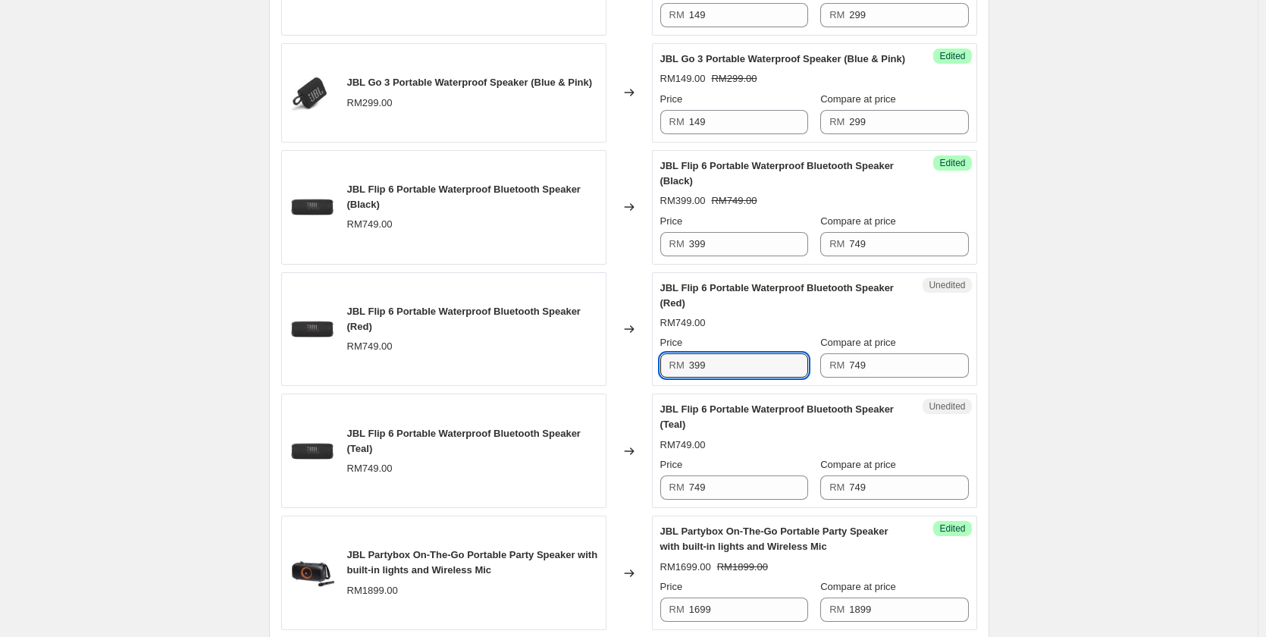
scroll to position [1364, 0]
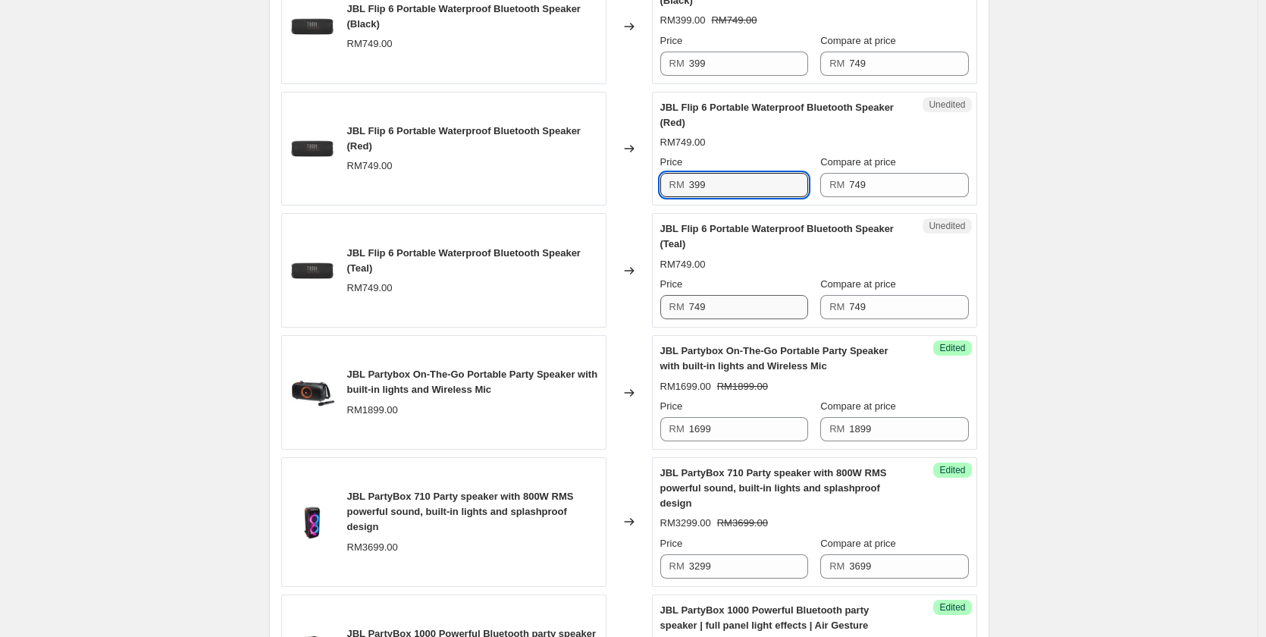
type input "399"
click at [743, 316] on input "749" at bounding box center [748, 307] width 119 height 24
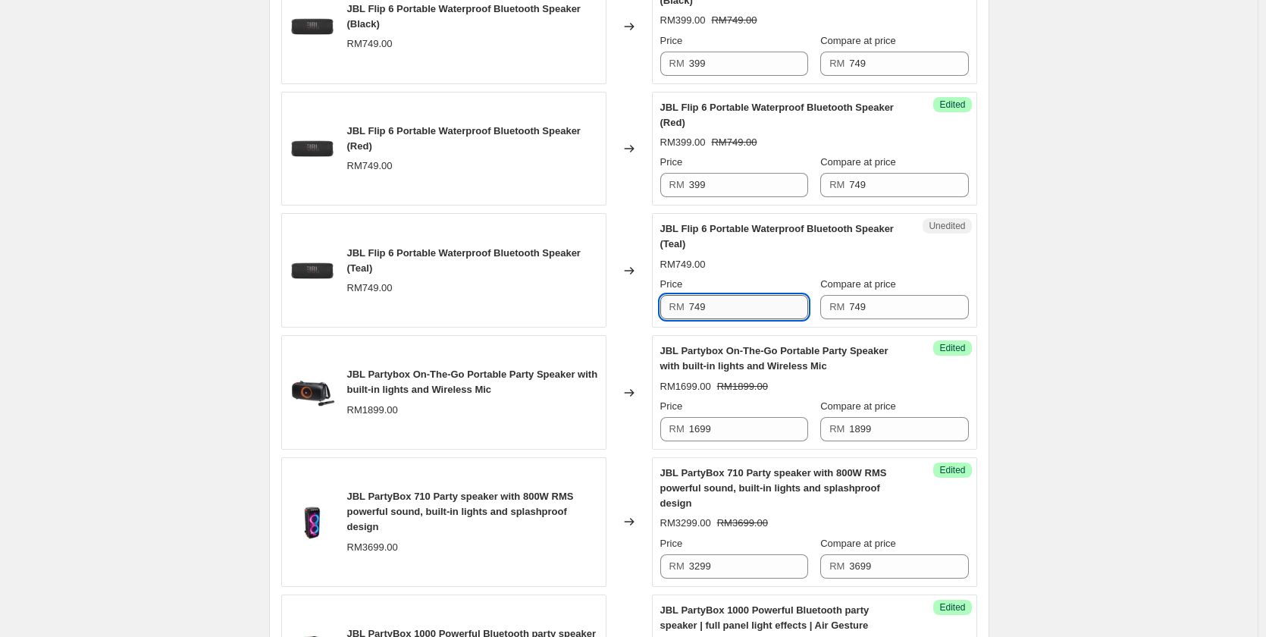
click at [743, 316] on input "749" at bounding box center [748, 307] width 119 height 24
paste input "39"
type input "399"
click at [1057, 291] on div "Create new price [MEDICAL_DATA]. This page is ready Create new price [MEDICAL_D…" at bounding box center [628, 346] width 1257 height 3420
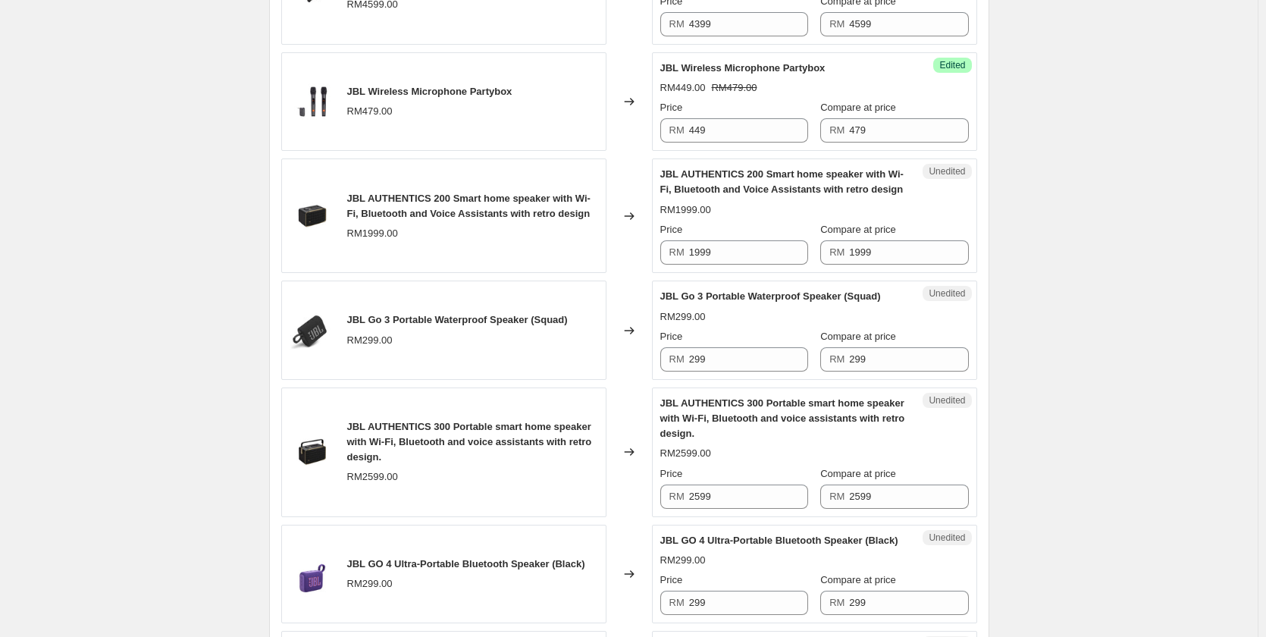
scroll to position [2047, 0]
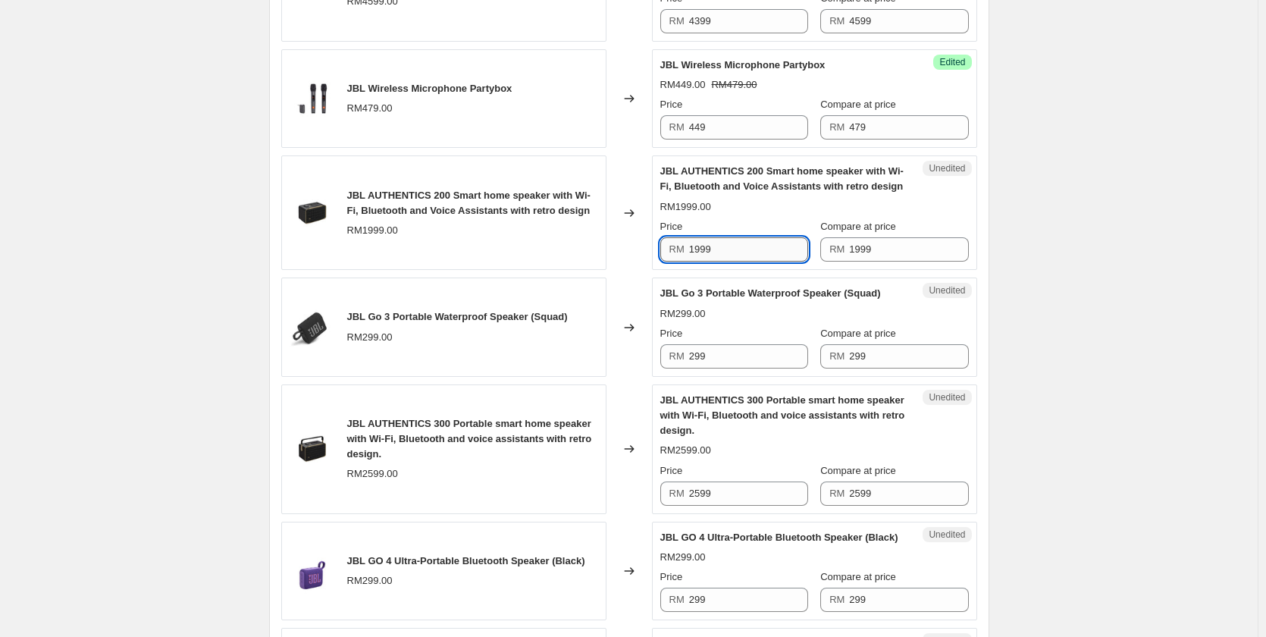
click at [741, 262] on input "1999" at bounding box center [748, 249] width 119 height 24
type input "1599"
click at [744, 368] on input "299" at bounding box center [748, 356] width 119 height 24
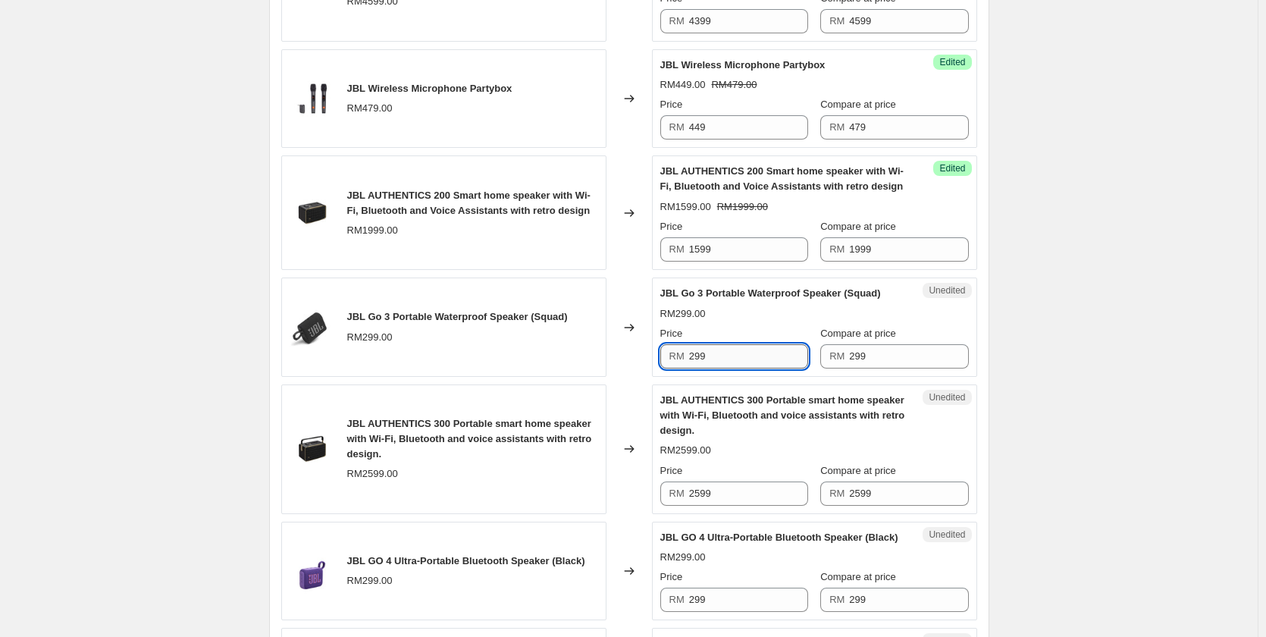
click at [744, 368] on input "299" at bounding box center [748, 356] width 119 height 24
type input "149"
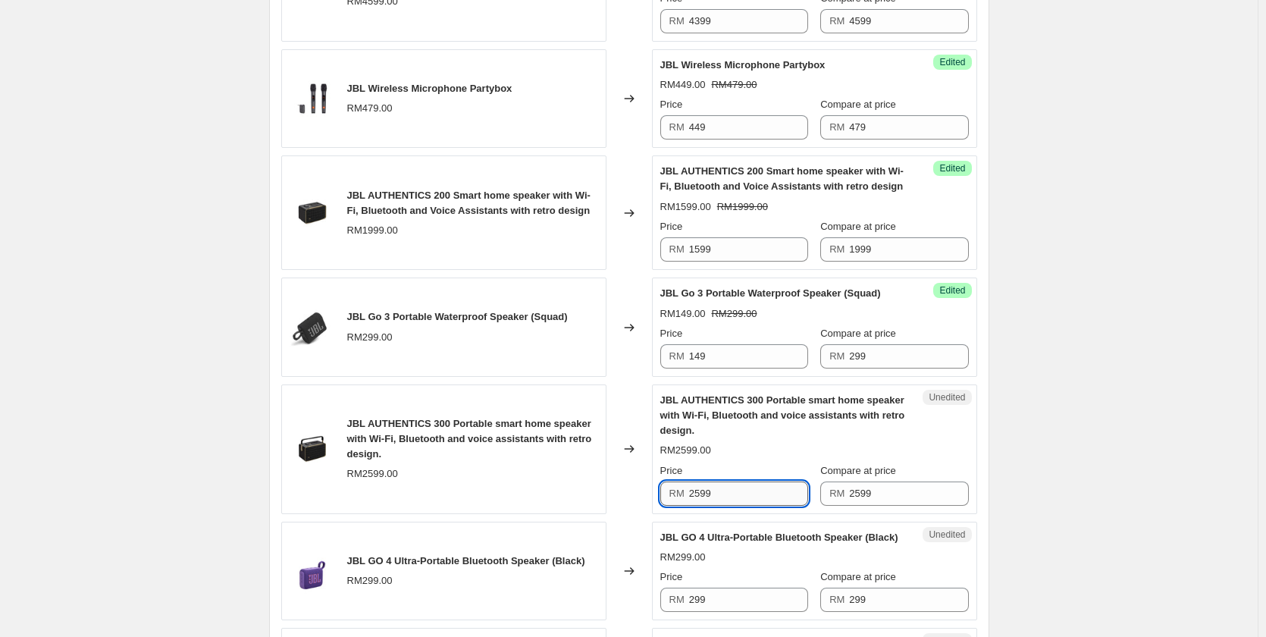
click at [741, 506] on input "2599" at bounding box center [748, 493] width 119 height 24
type input "2099"
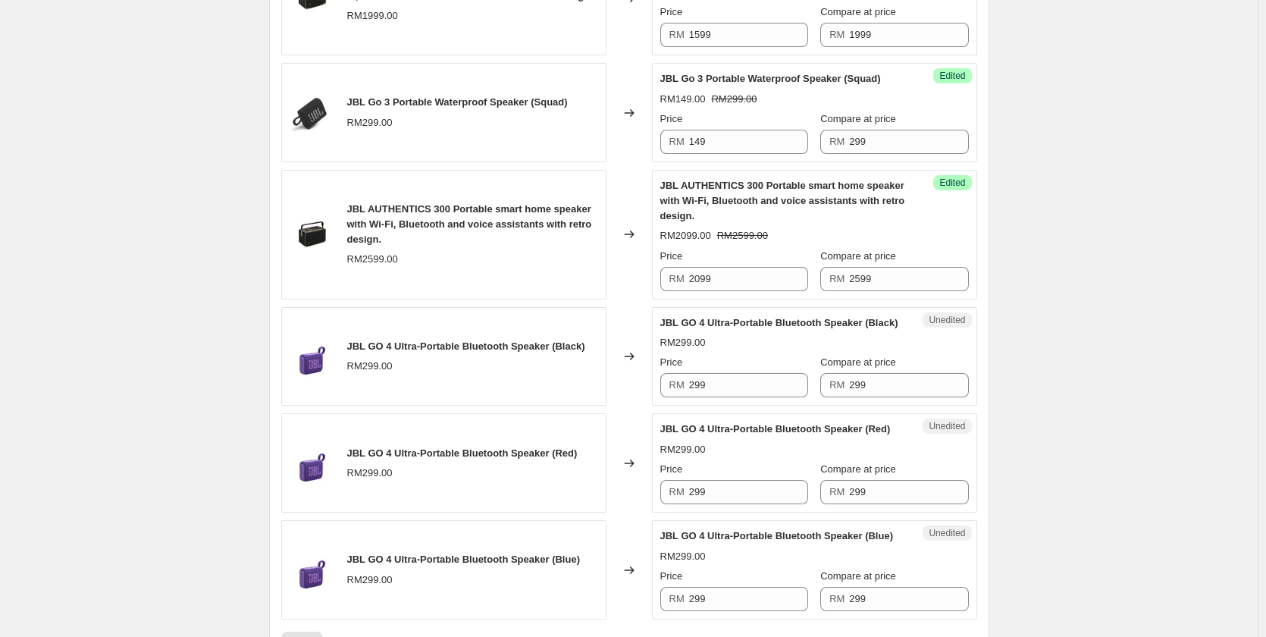
scroll to position [2350, 0]
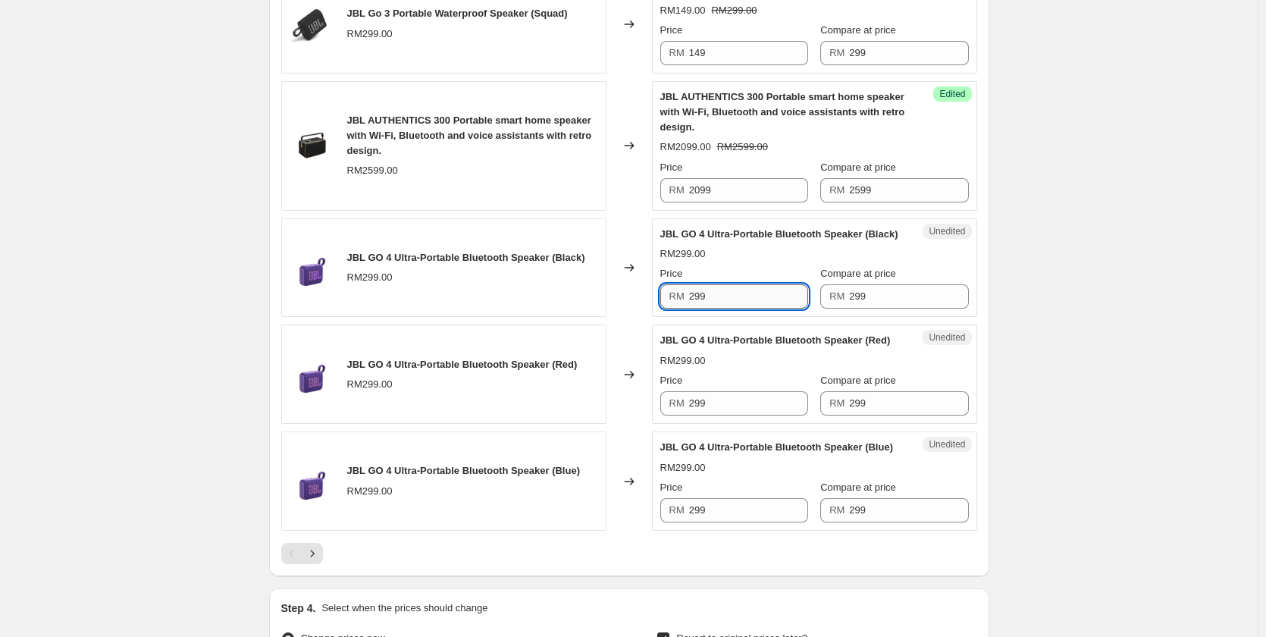
click at [713, 308] on input "299" at bounding box center [748, 296] width 119 height 24
click at [713, 308] on input "199" at bounding box center [748, 296] width 119 height 24
type input "199"
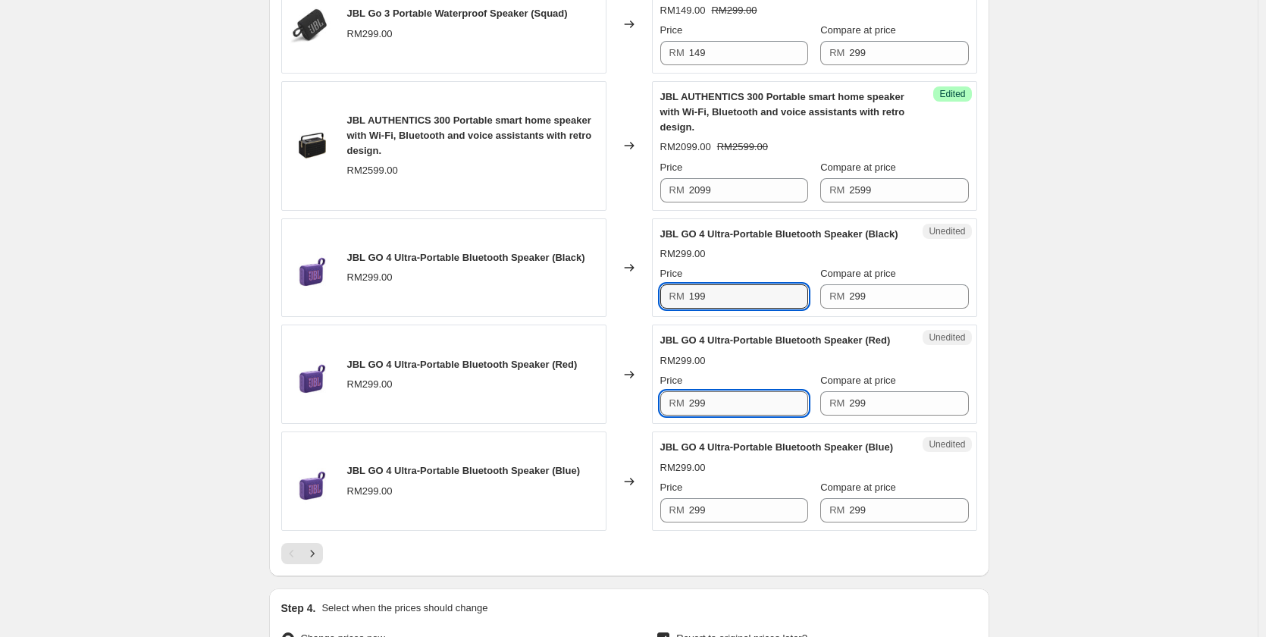
click at [728, 413] on input "299" at bounding box center [748, 403] width 119 height 24
click at [727, 413] on input "299" at bounding box center [748, 403] width 119 height 24
paste input "1"
type input "199"
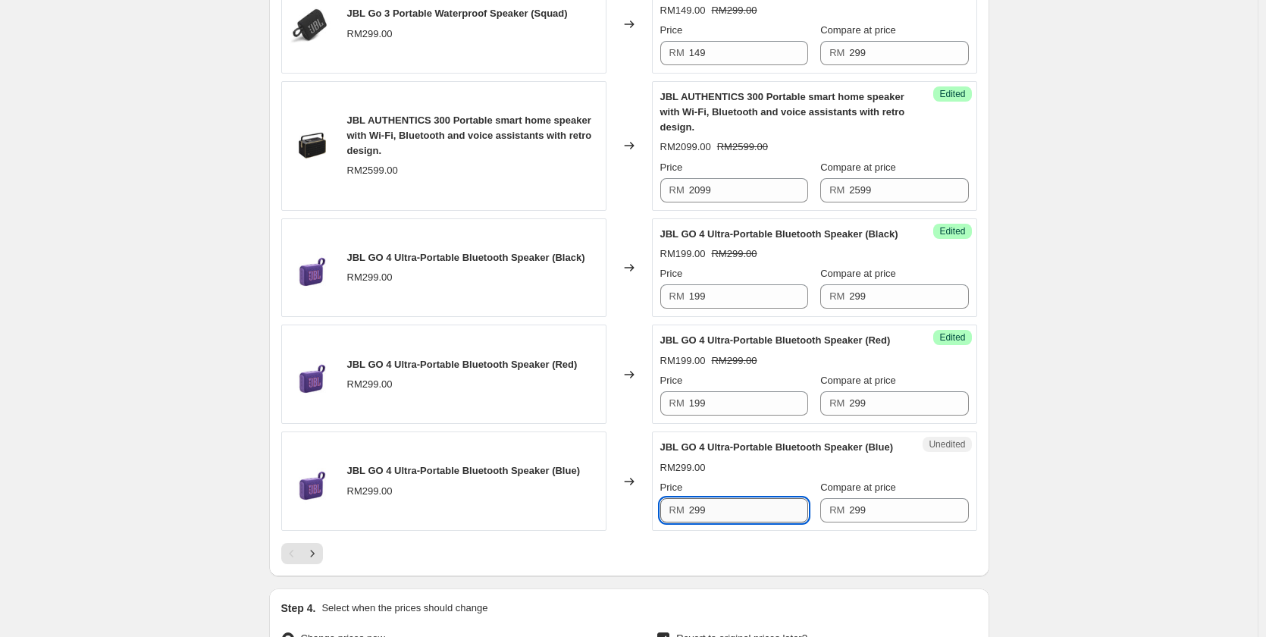
click at [723, 522] on input "299" at bounding box center [748, 510] width 119 height 24
paste input "1"
type input "199"
drag, startPoint x: 621, startPoint y: 559, endPoint x: 505, endPoint y: 556, distance: 116.0
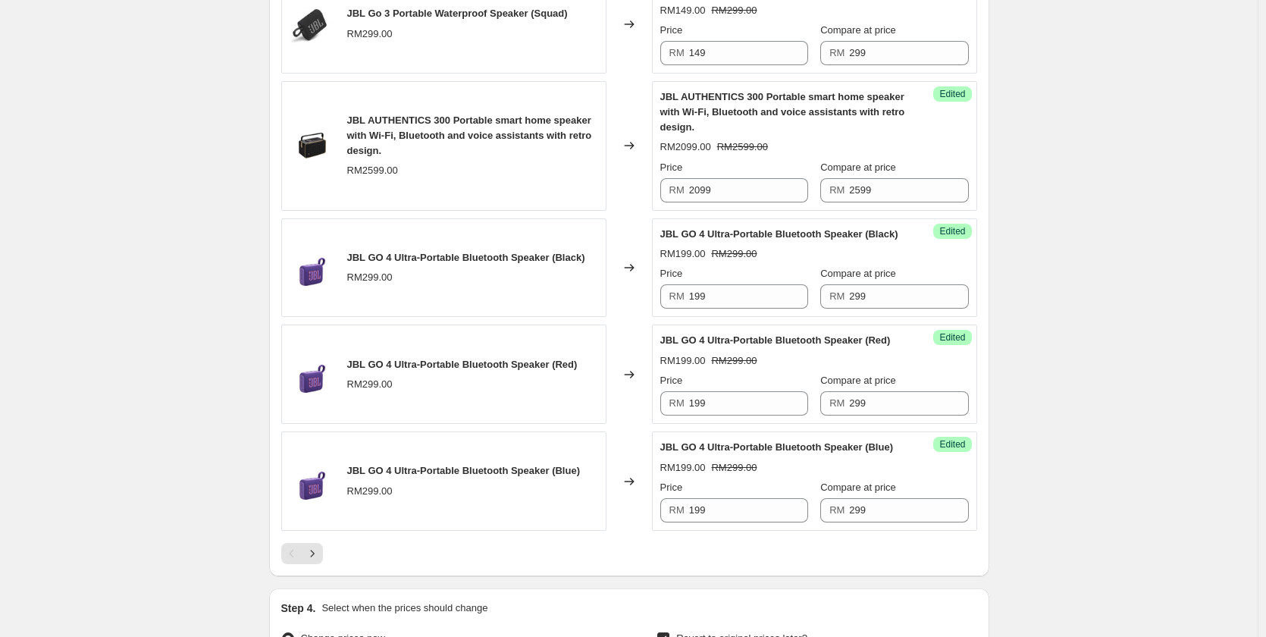
click at [617, 559] on div at bounding box center [629, 553] width 696 height 21
click at [320, 561] on icon "Next" at bounding box center [312, 553] width 15 height 15
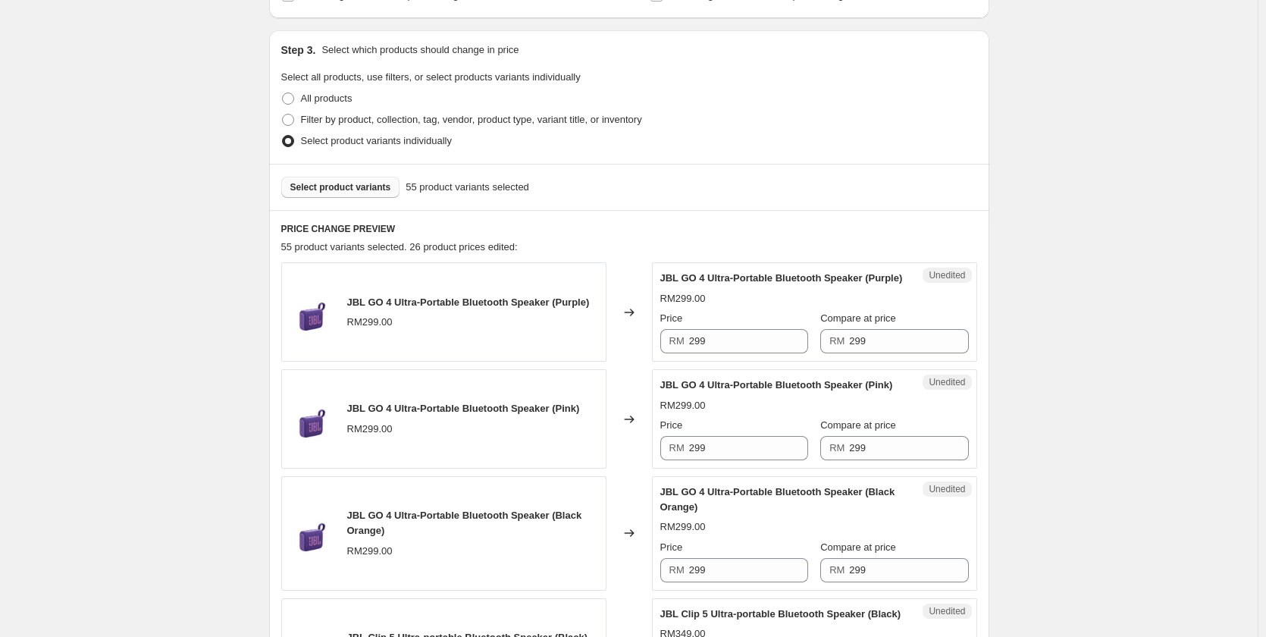
scroll to position [379, 0]
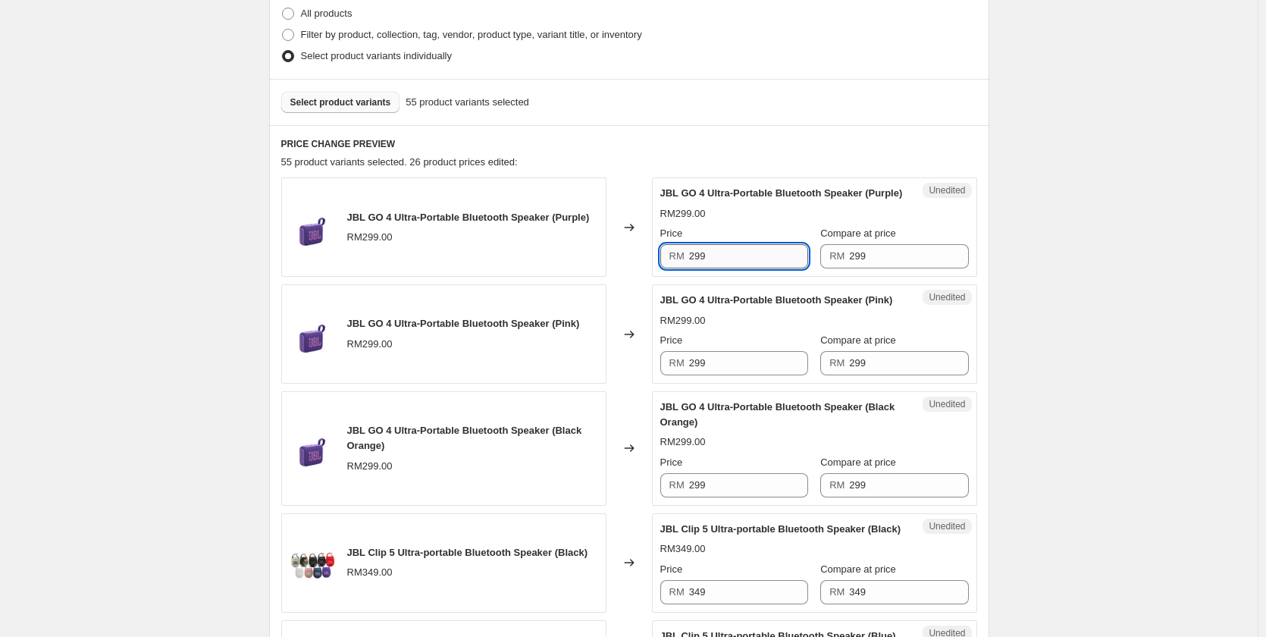
click at [734, 268] on input "299" at bounding box center [748, 256] width 119 height 24
paste input "1"
click at [734, 268] on input "199" at bounding box center [748, 256] width 119 height 24
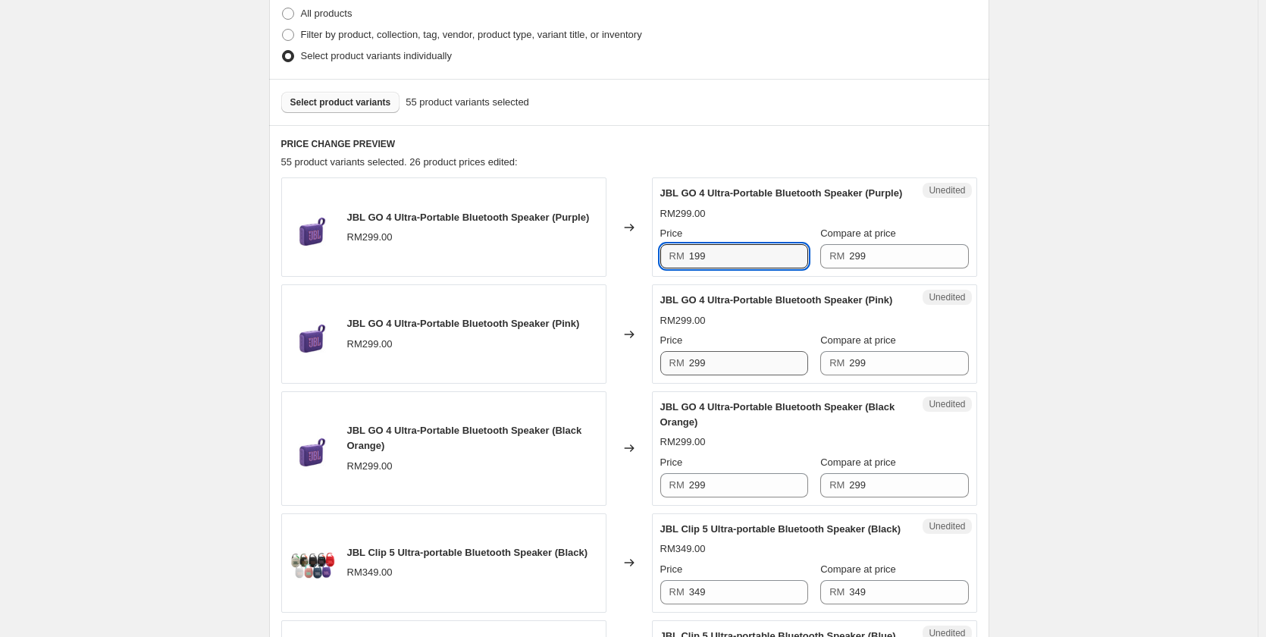
type input "199"
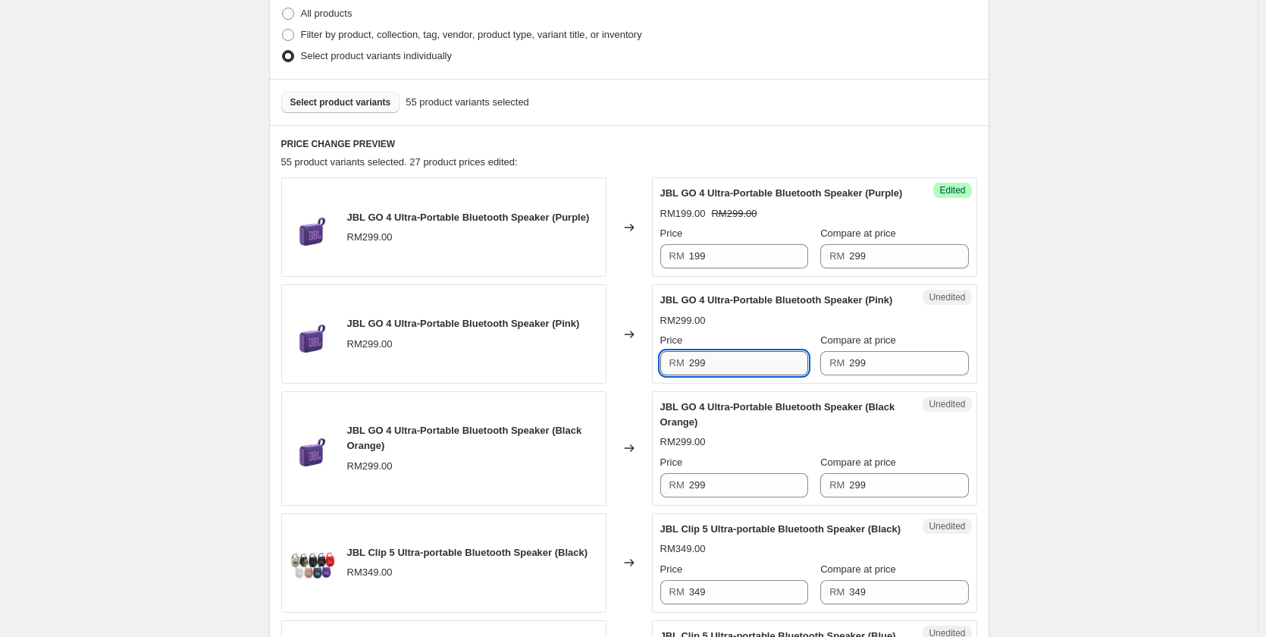
click at [706, 375] on input "299" at bounding box center [748, 363] width 119 height 24
paste input "1"
type input "199"
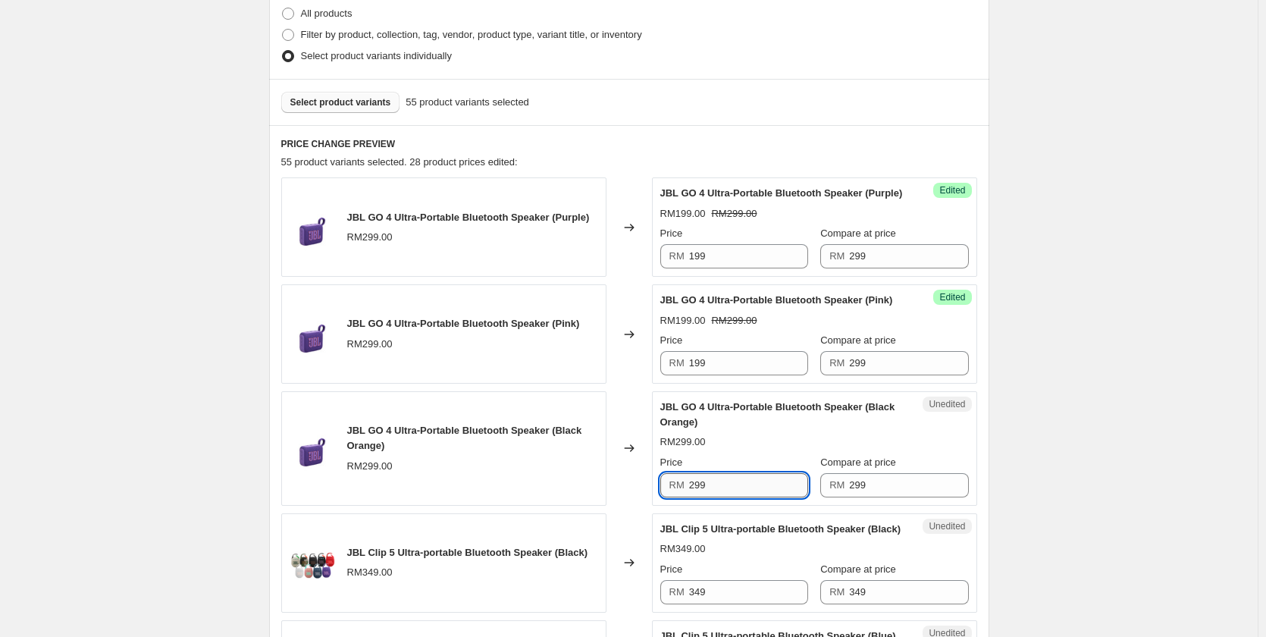
click at [725, 497] on input "299" at bounding box center [748, 485] width 119 height 24
paste input "1"
type input "199"
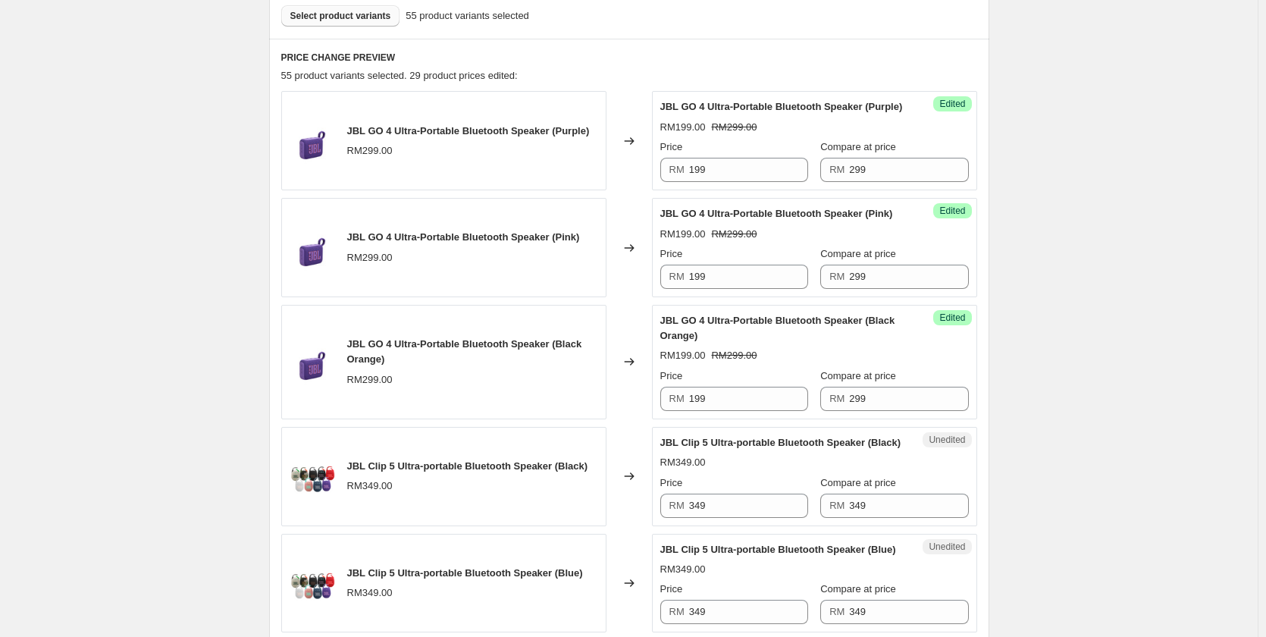
scroll to position [682, 0]
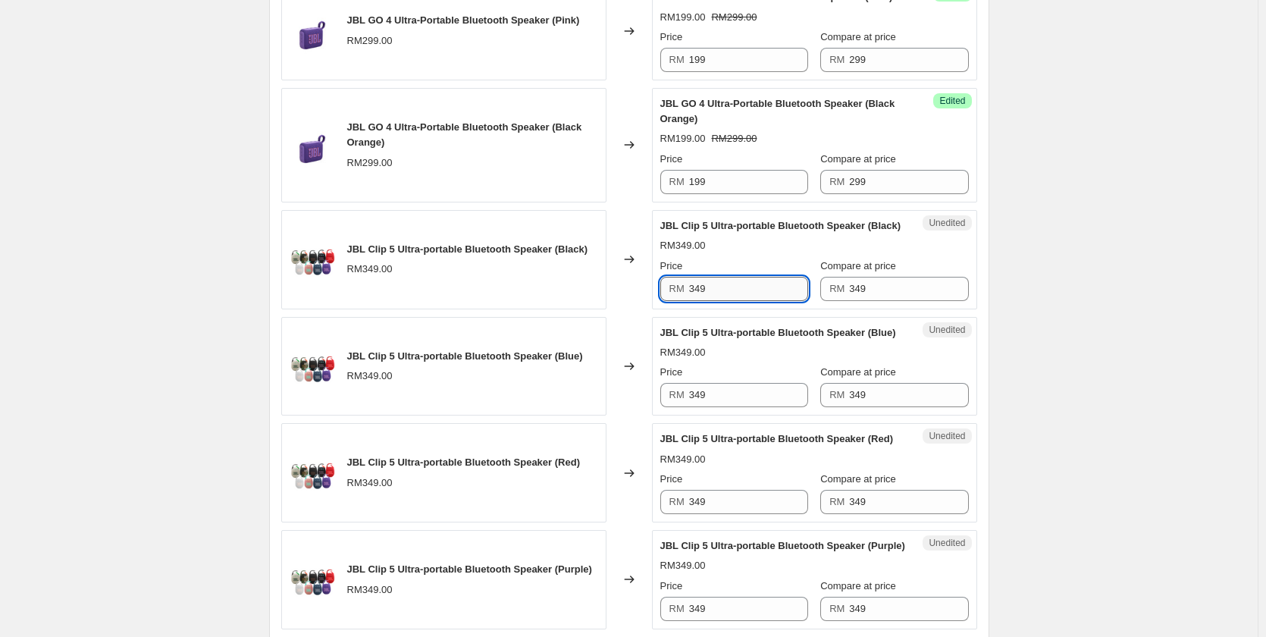
click at [740, 299] on input "349" at bounding box center [748, 289] width 119 height 24
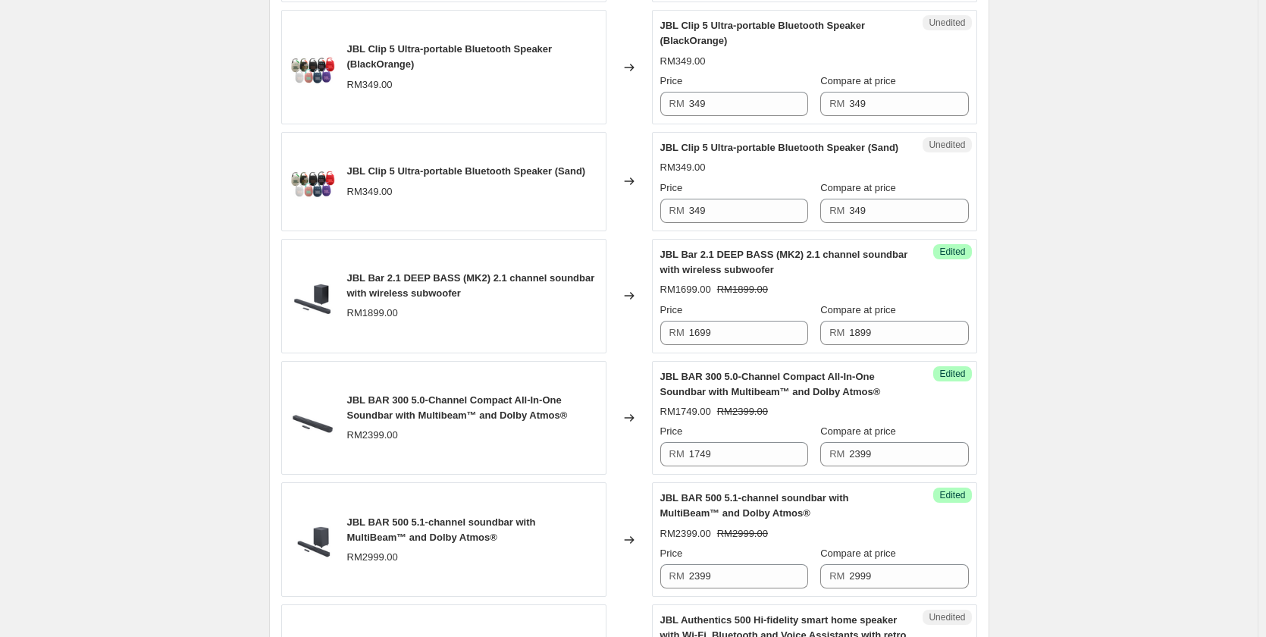
scroll to position [1668, 0]
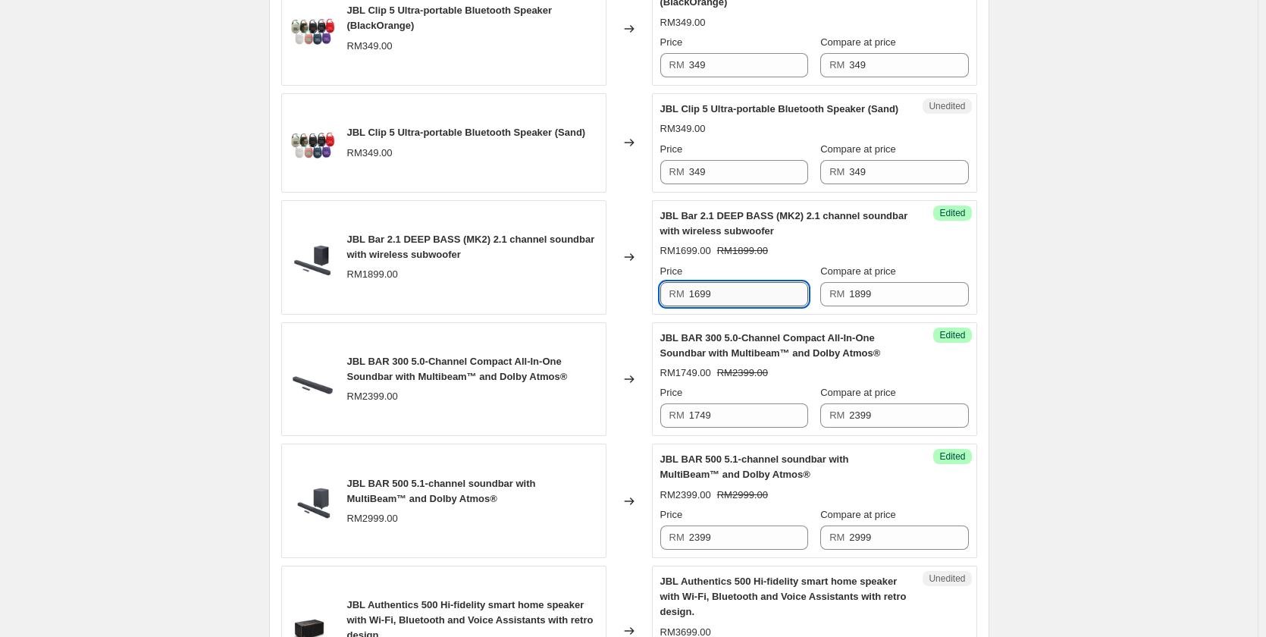
click at [769, 306] on input "1699" at bounding box center [748, 294] width 119 height 24
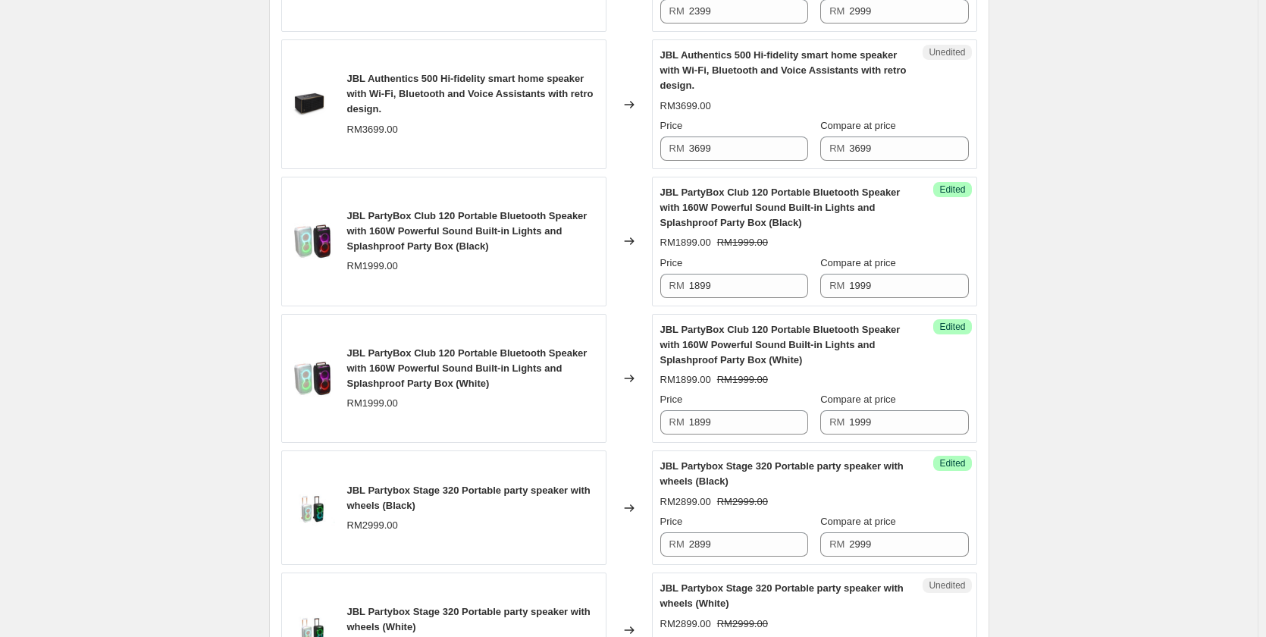
scroll to position [2198, 0]
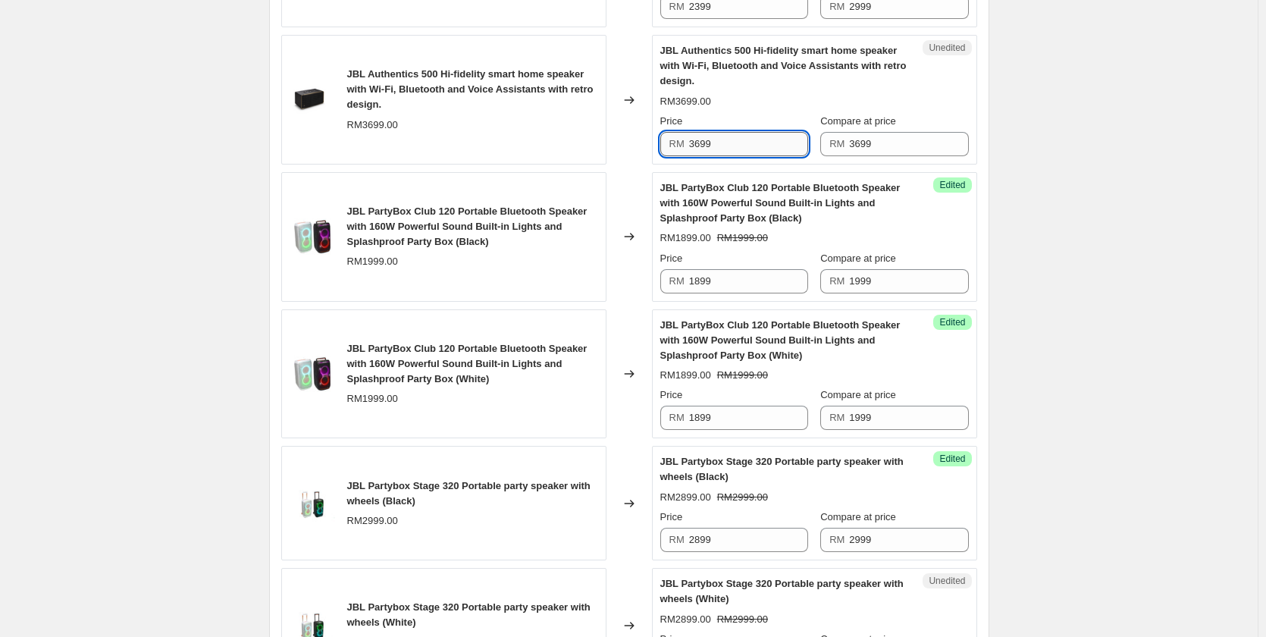
click at [781, 156] on input "3699" at bounding box center [748, 144] width 119 height 24
type input "3099"
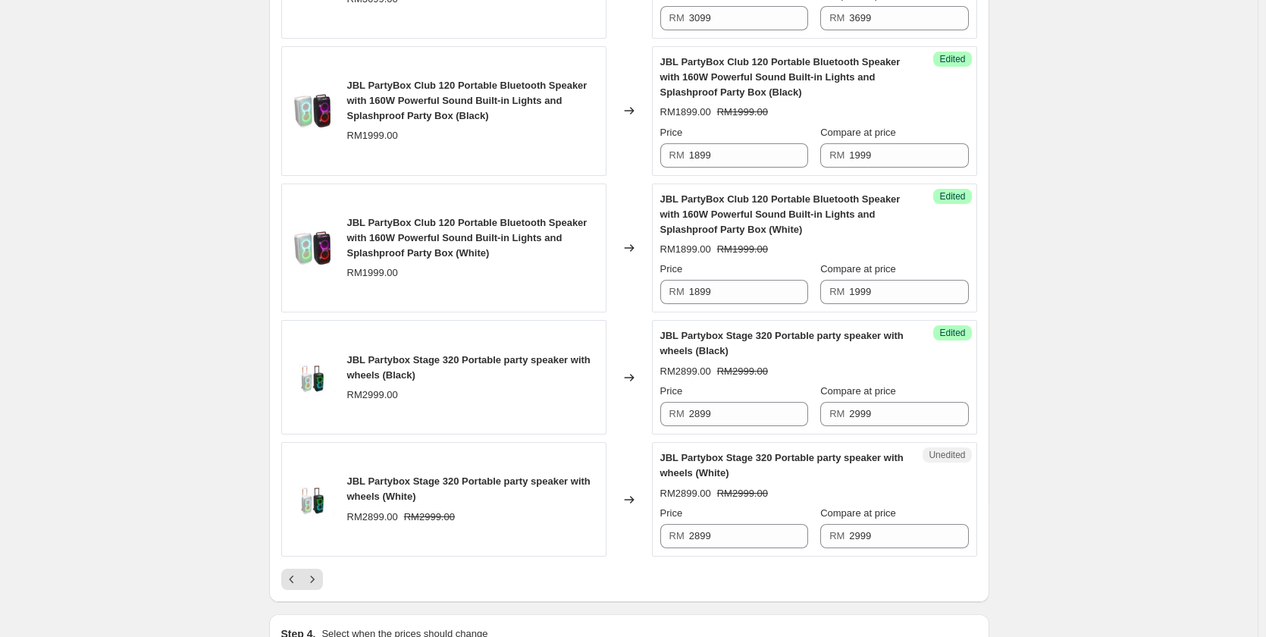
scroll to position [2501, 0]
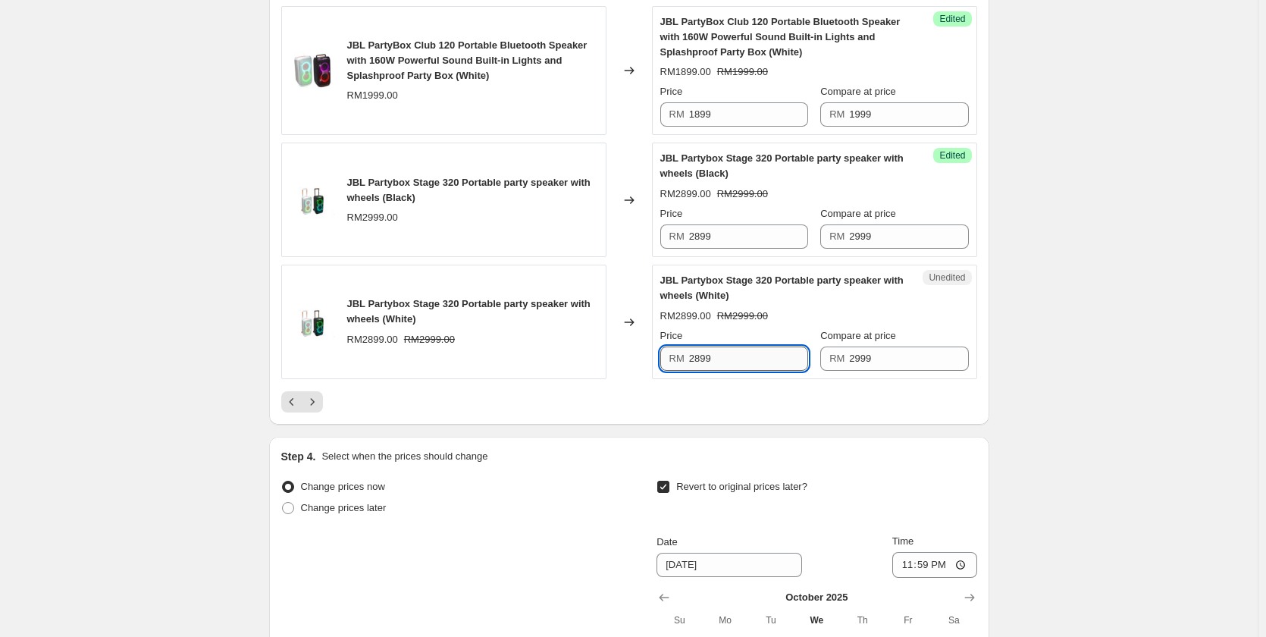
click at [738, 371] on input "2899" at bounding box center [748, 358] width 119 height 24
click at [320, 409] on icon "Next" at bounding box center [312, 401] width 15 height 15
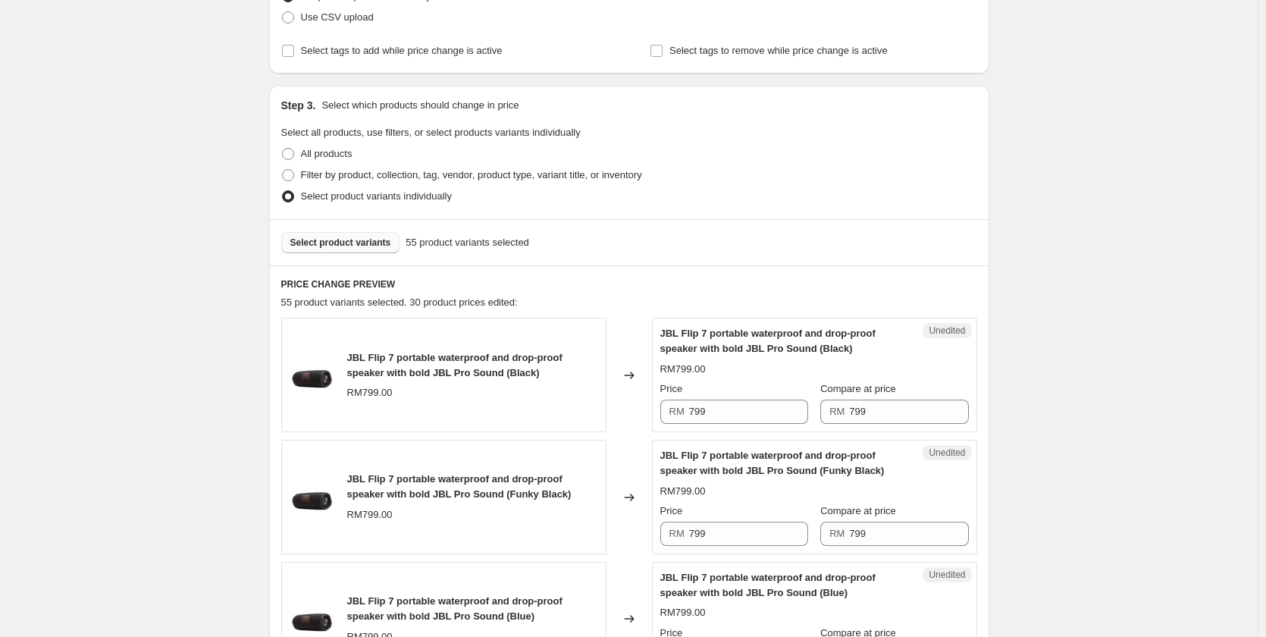
scroll to position [400, 0]
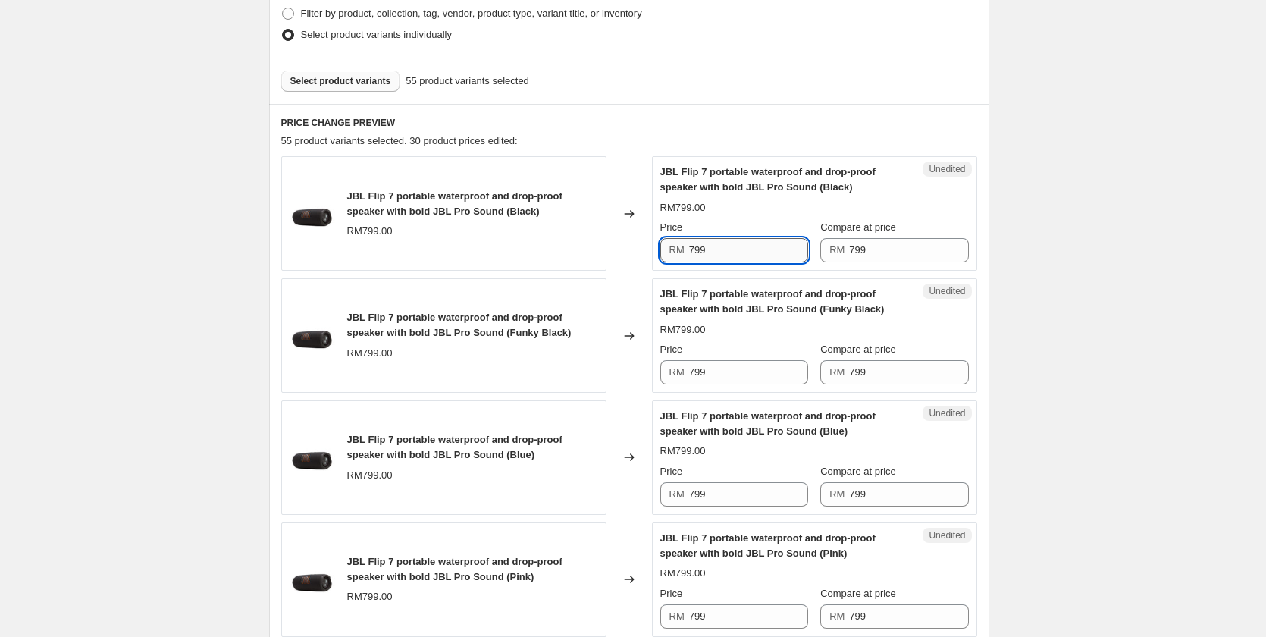
click at [747, 256] on input "799" at bounding box center [748, 250] width 119 height 24
click at [747, 256] on input "699" at bounding box center [748, 250] width 119 height 24
type input "699"
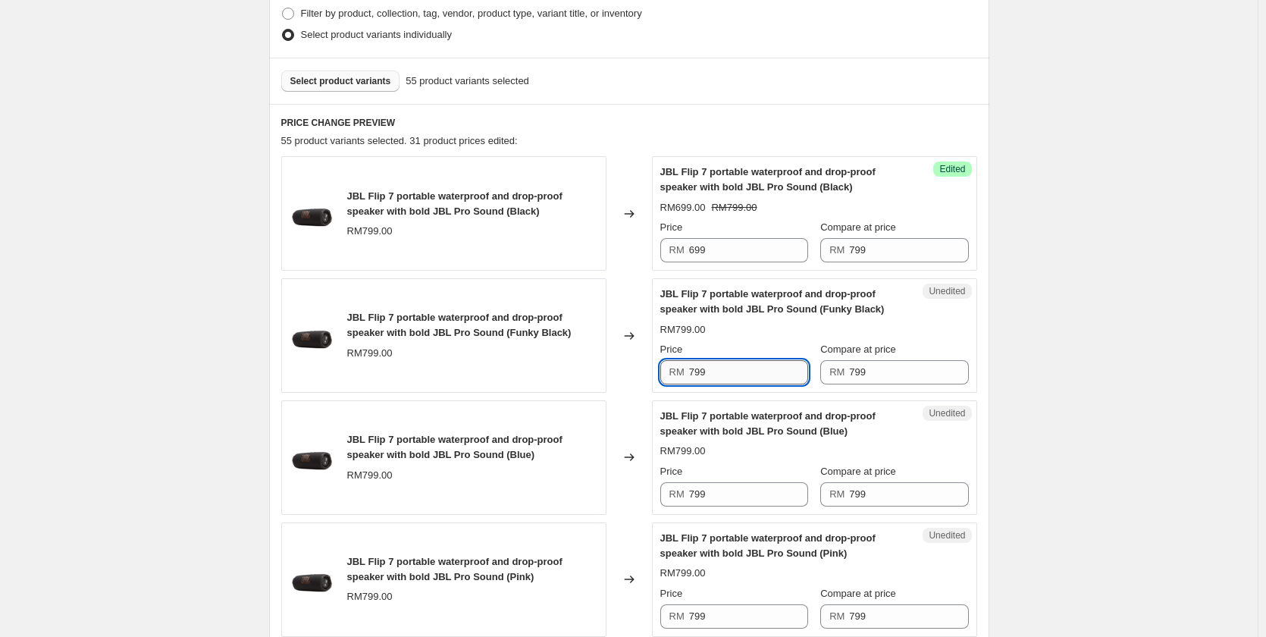
click at [744, 369] on input "799" at bounding box center [748, 372] width 119 height 24
paste input "6"
type input "699"
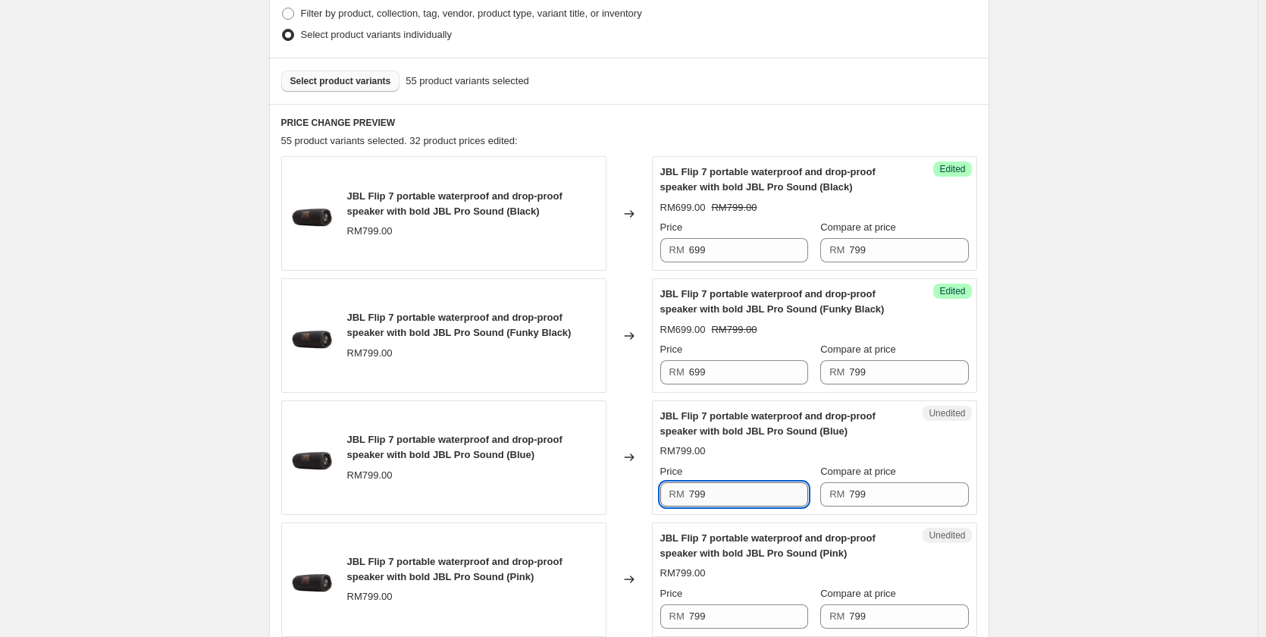
click at [749, 490] on input "799" at bounding box center [748, 494] width 119 height 24
paste input "6"
type input "699"
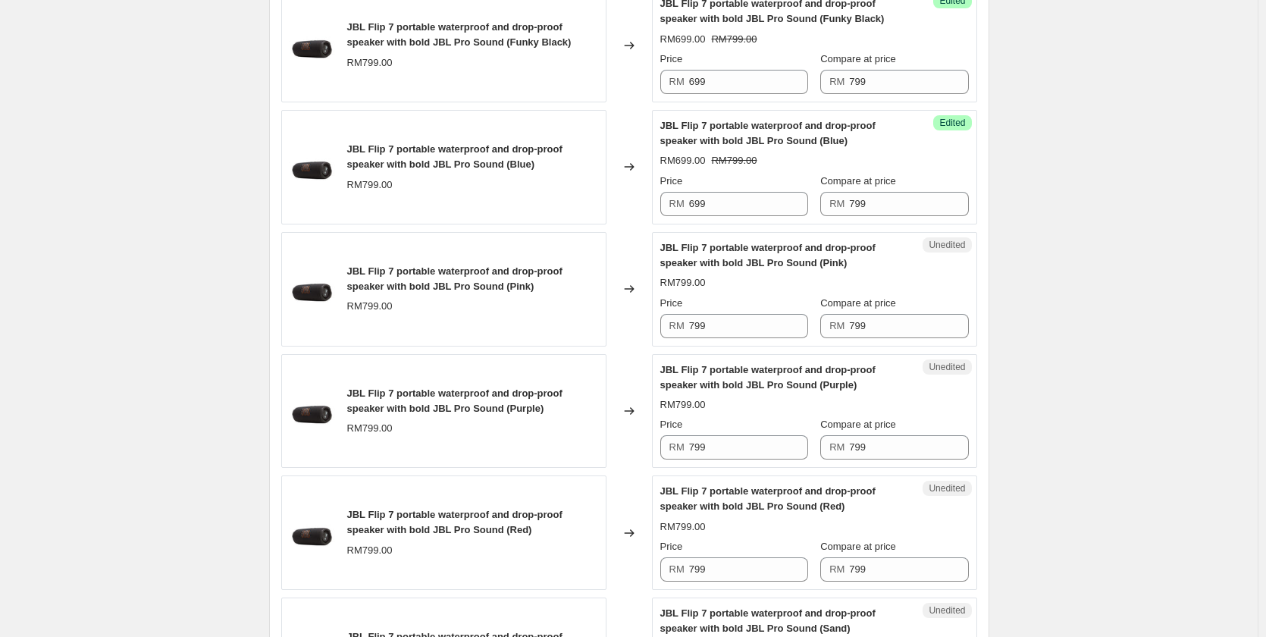
scroll to position [703, 0]
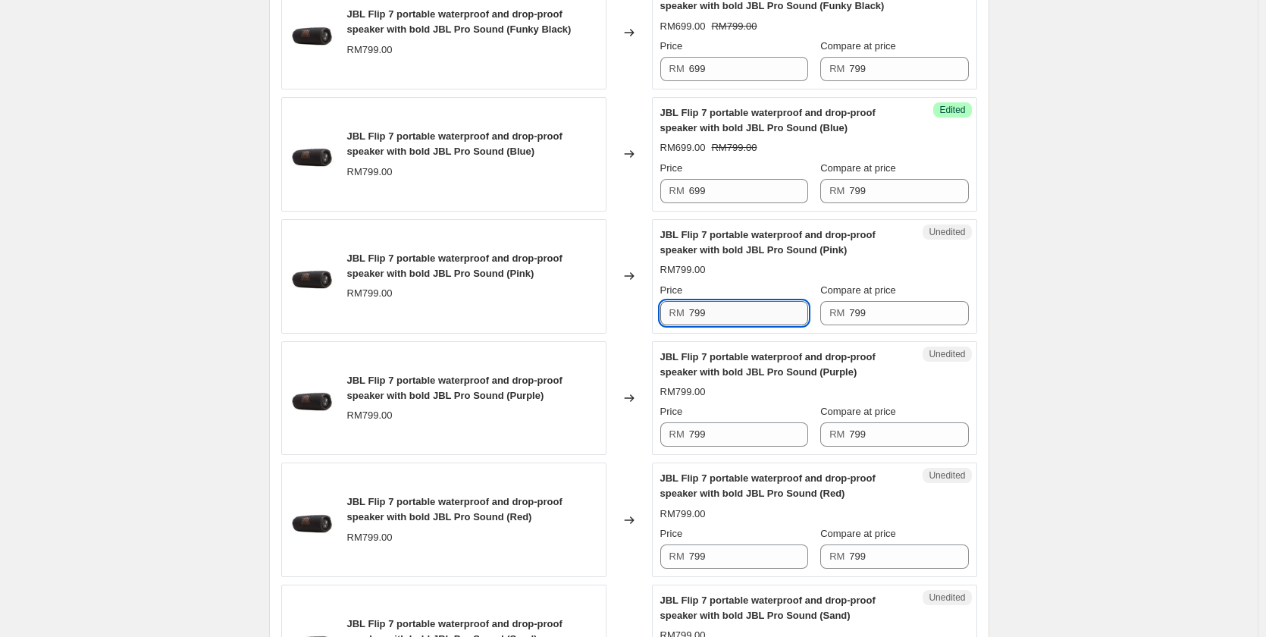
click at [735, 307] on input "799" at bounding box center [748, 313] width 119 height 24
paste input "6"
type input "699"
click at [756, 441] on input "799" at bounding box center [748, 434] width 119 height 24
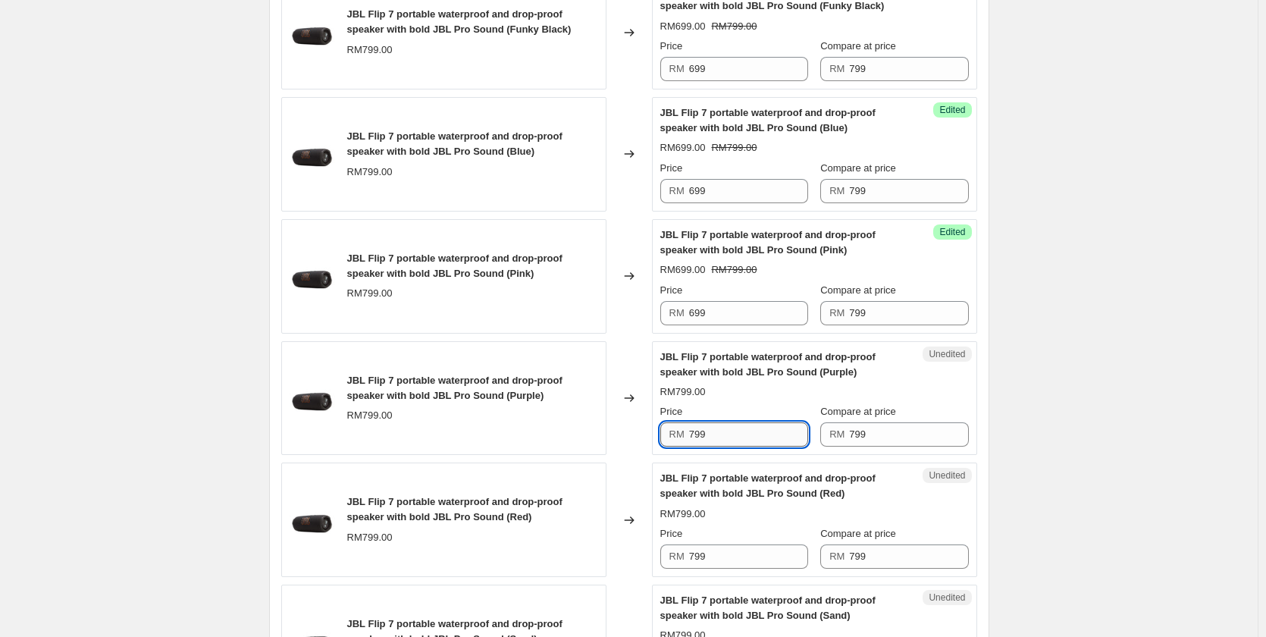
click at [756, 441] on input "799" at bounding box center [748, 434] width 119 height 24
paste input "6"
type input "699"
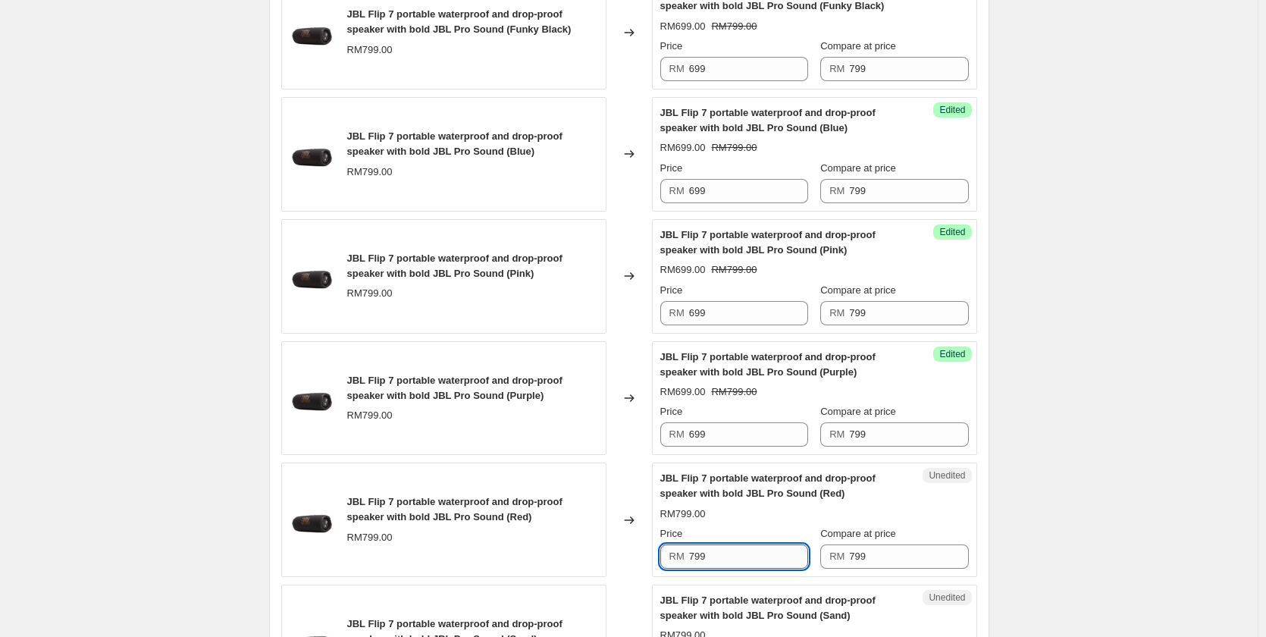
click at [726, 548] on input "799" at bounding box center [748, 556] width 119 height 24
paste input "6"
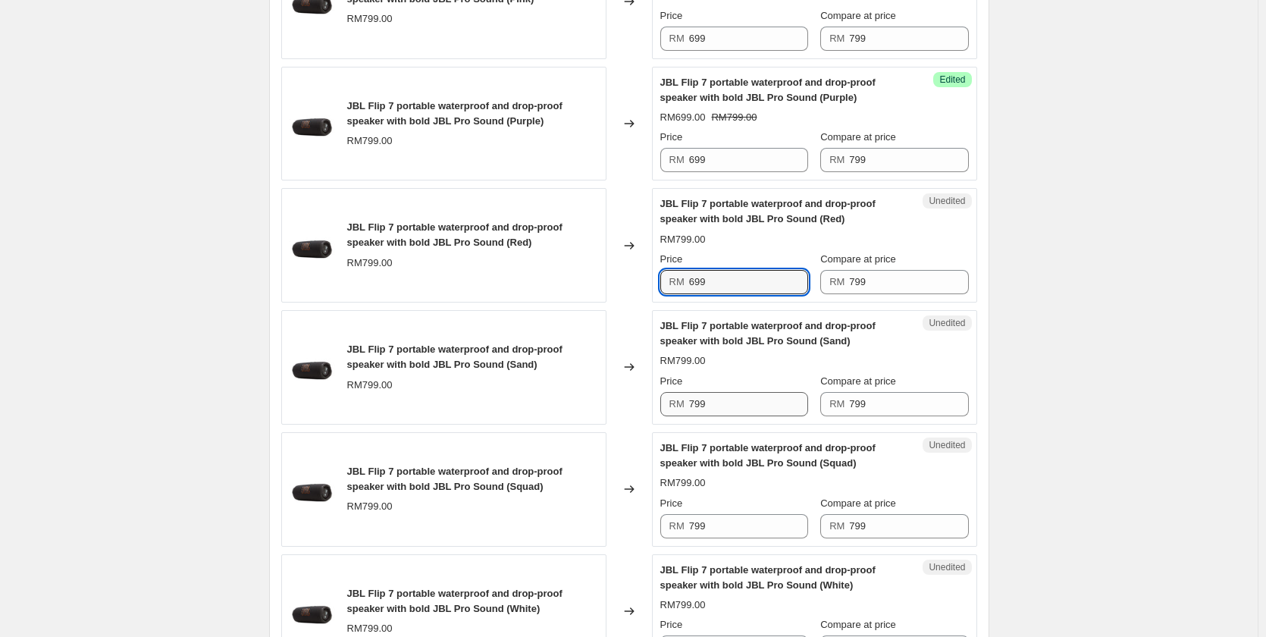
scroll to position [1007, 0]
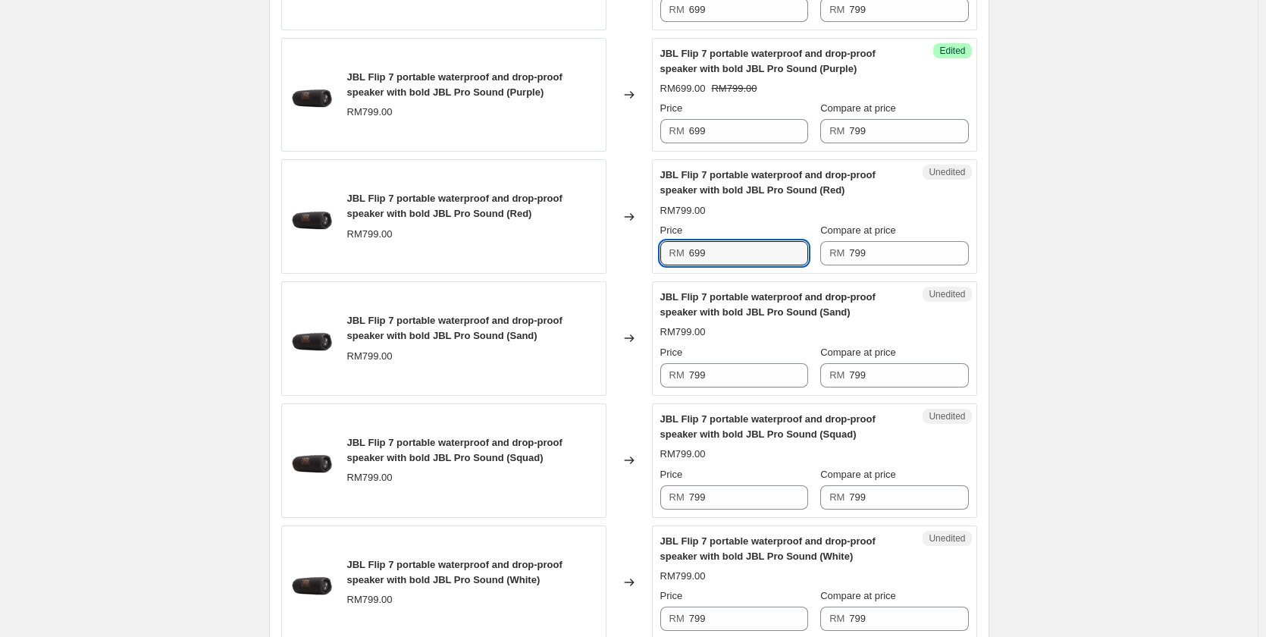
type input "699"
click at [747, 361] on div "Price RM 799" at bounding box center [734, 366] width 148 height 42
click at [747, 362] on div "Price RM 799" at bounding box center [734, 366] width 148 height 42
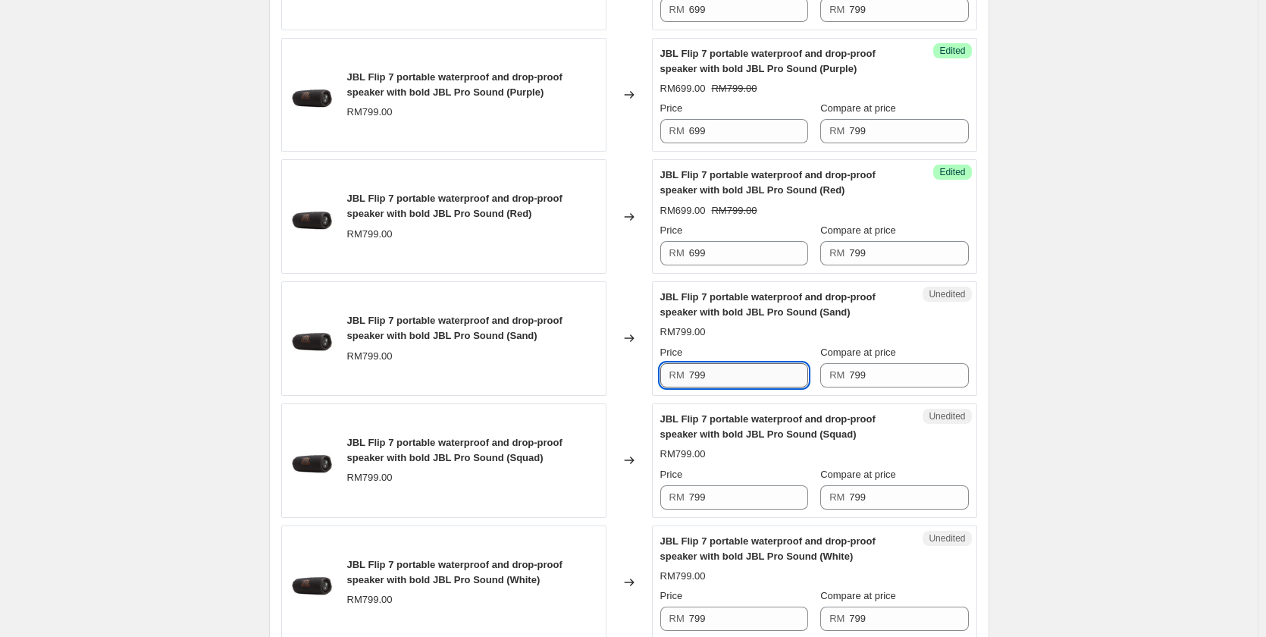
click at [747, 374] on input "799" at bounding box center [748, 375] width 119 height 24
paste input "6"
type input "699"
click at [735, 494] on input "799" at bounding box center [748, 497] width 119 height 24
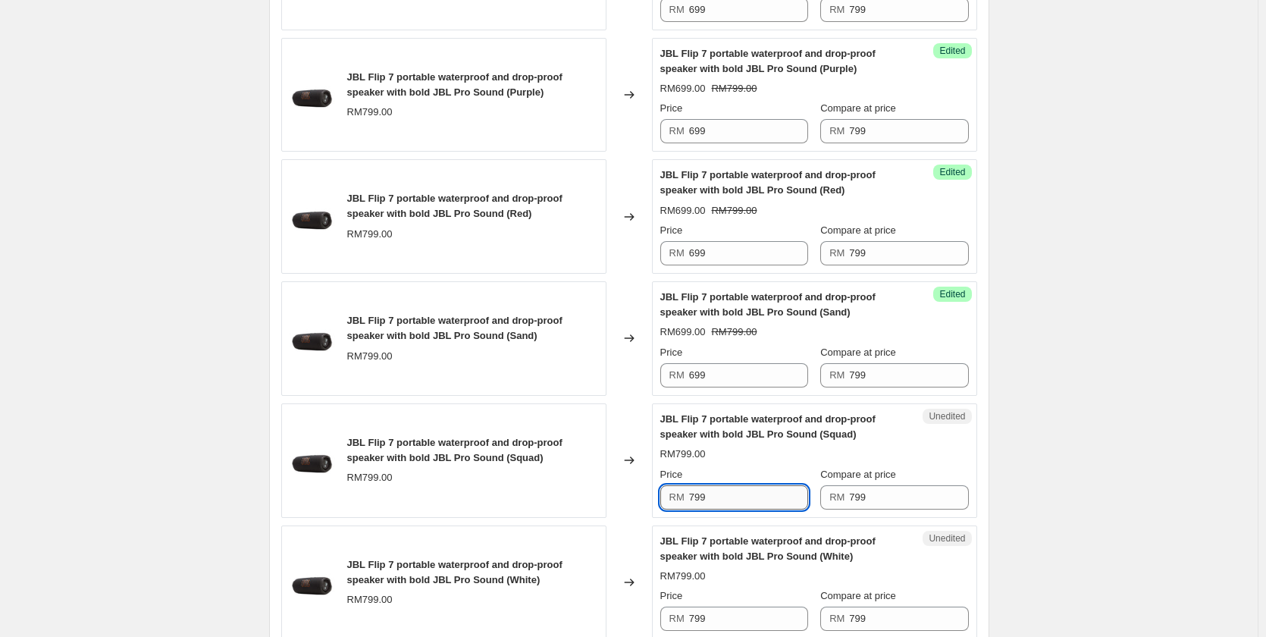
click at [735, 494] on input "799" at bounding box center [748, 497] width 119 height 24
paste input "6"
type input "699"
click at [710, 605] on div "Price RM 799" at bounding box center [734, 609] width 148 height 42
click at [710, 606] on div "Price RM 799" at bounding box center [734, 609] width 148 height 42
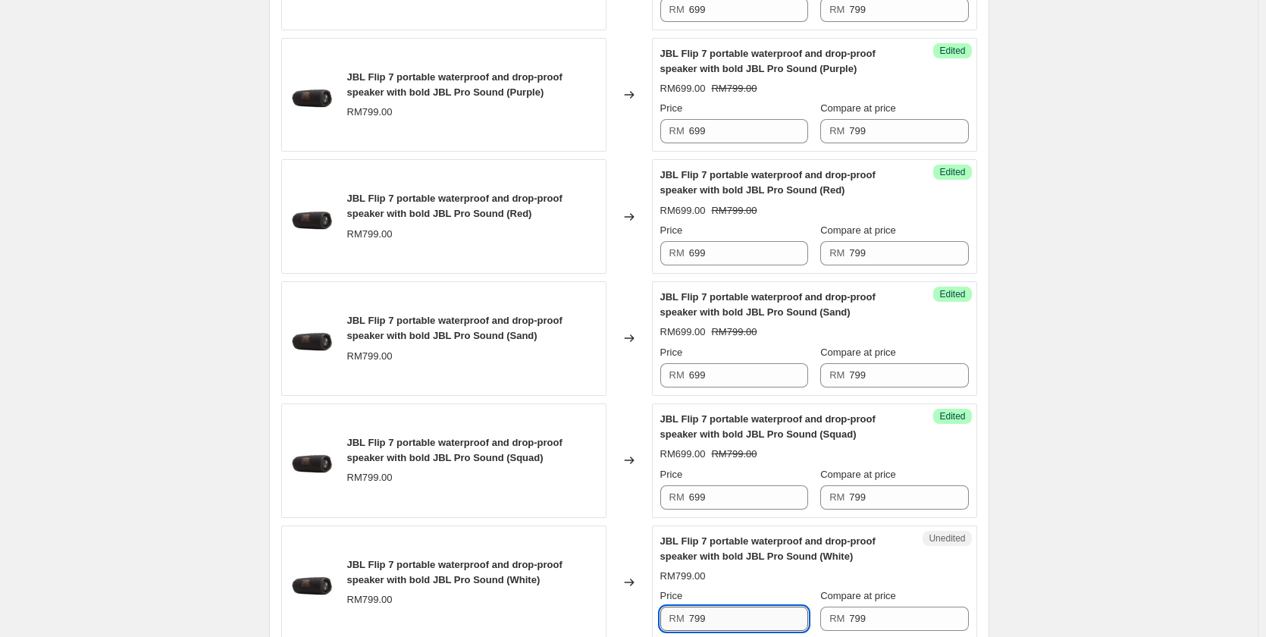
click at [716, 615] on input "799" at bounding box center [748, 618] width 119 height 24
paste input "6"
type input "699"
click at [1125, 468] on div "Create new price [MEDICAL_DATA]. This page is ready Create new price [MEDICAL_D…" at bounding box center [628, 459] width 1257 height 2932
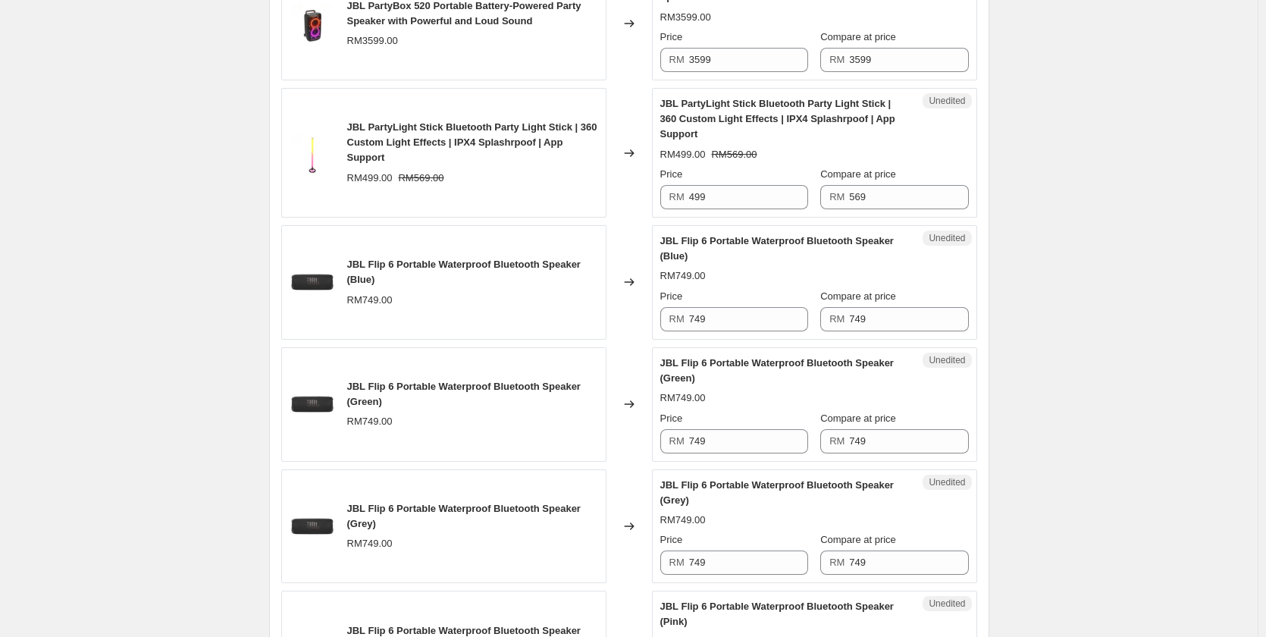
scroll to position [1689, 0]
click at [763, 315] on input "749" at bounding box center [748, 317] width 119 height 24
click at [763, 315] on input "399" at bounding box center [748, 317] width 119 height 24
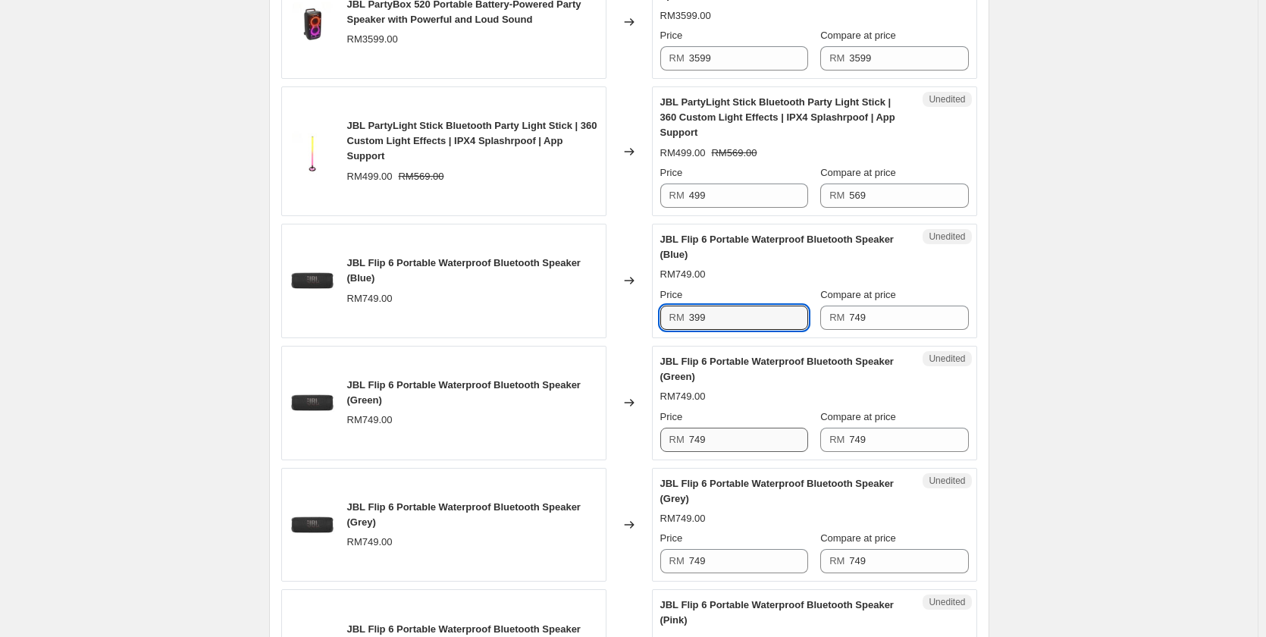
type input "399"
click at [721, 448] on input "749" at bounding box center [748, 439] width 119 height 24
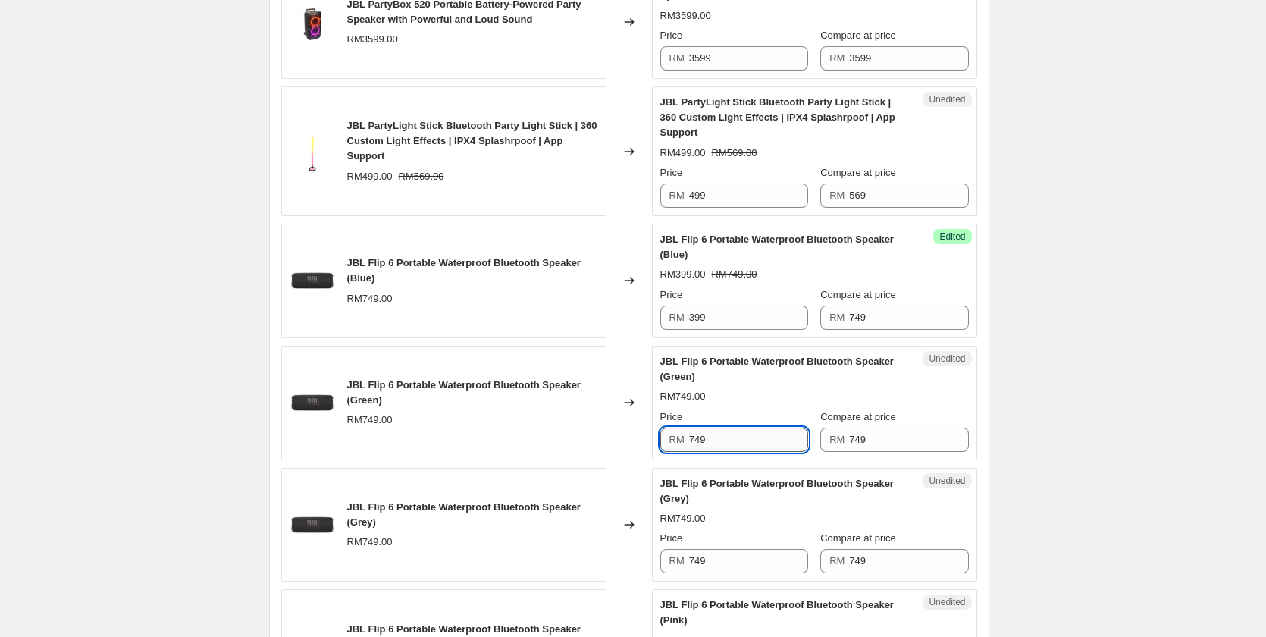
click at [721, 448] on input "749" at bounding box center [748, 439] width 119 height 24
paste input "39"
type input "399"
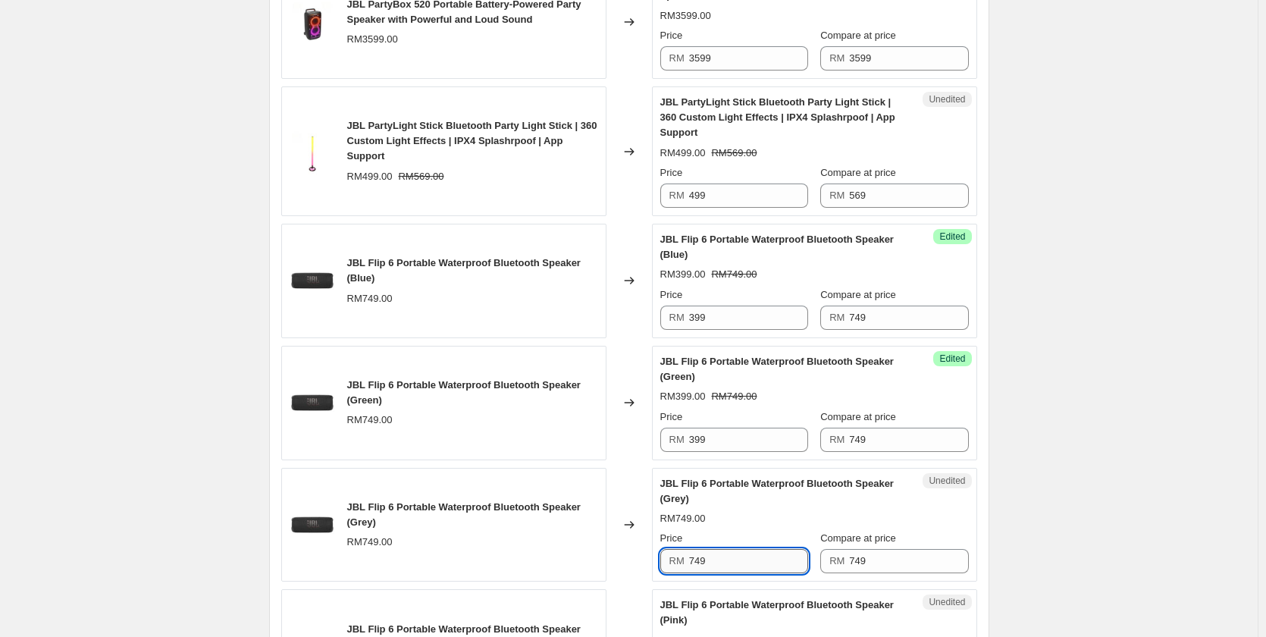
click at [726, 556] on input "749" at bounding box center [748, 561] width 119 height 24
paste input "39"
type input "399"
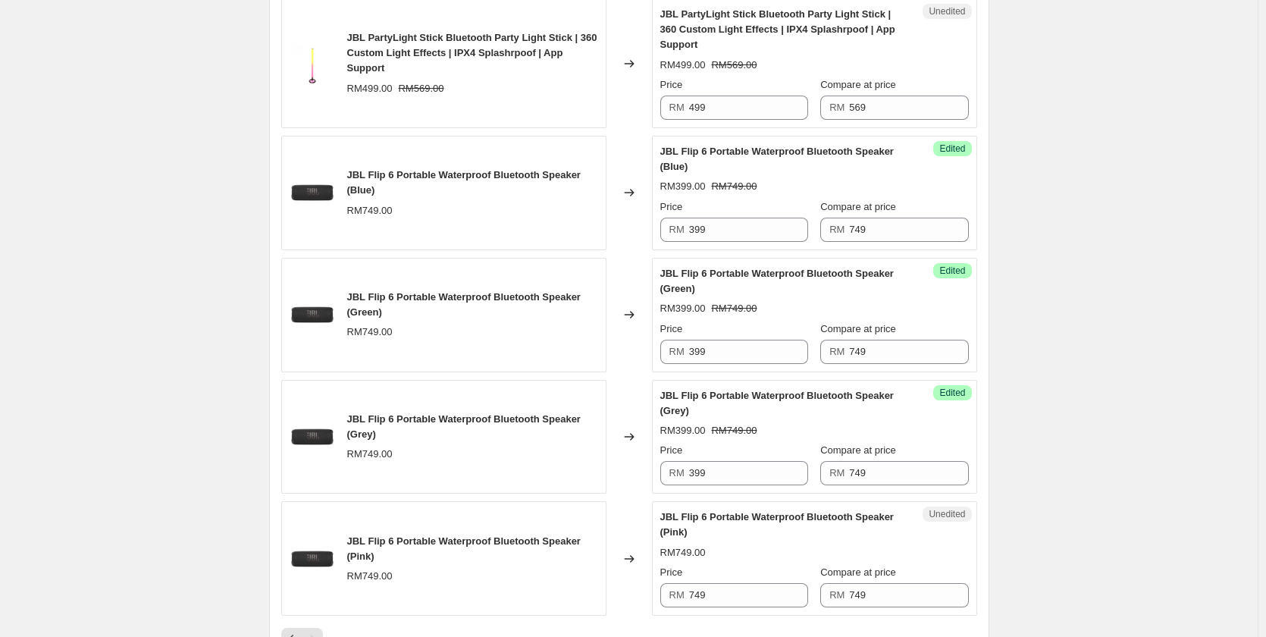
scroll to position [1916, 0]
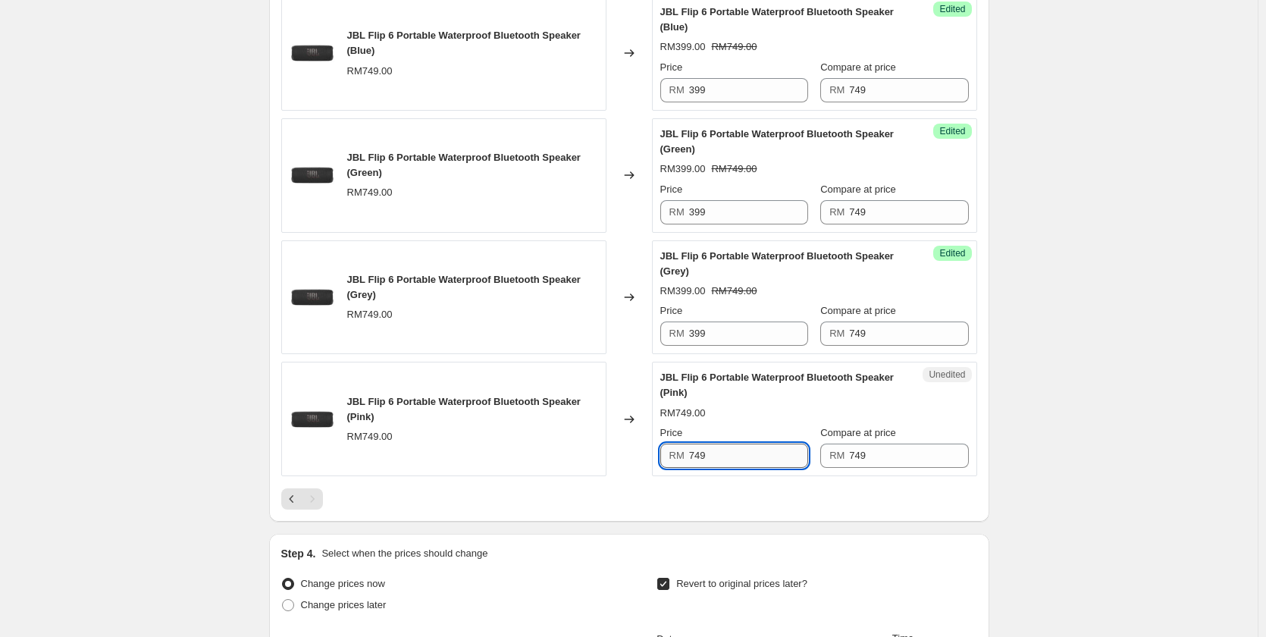
click at [750, 454] on input "749" at bounding box center [748, 455] width 119 height 24
paste input "39"
type input "399"
click at [315, 503] on div "Pagination" at bounding box center [312, 498] width 21 height 21
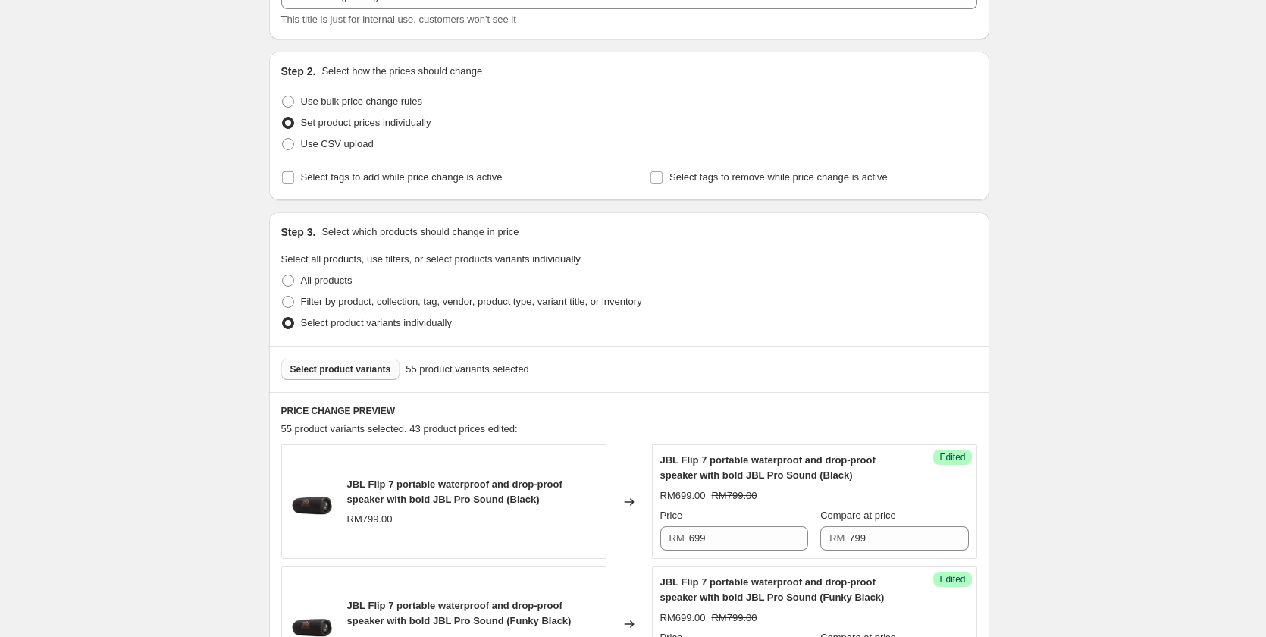
scroll to position [249, 0]
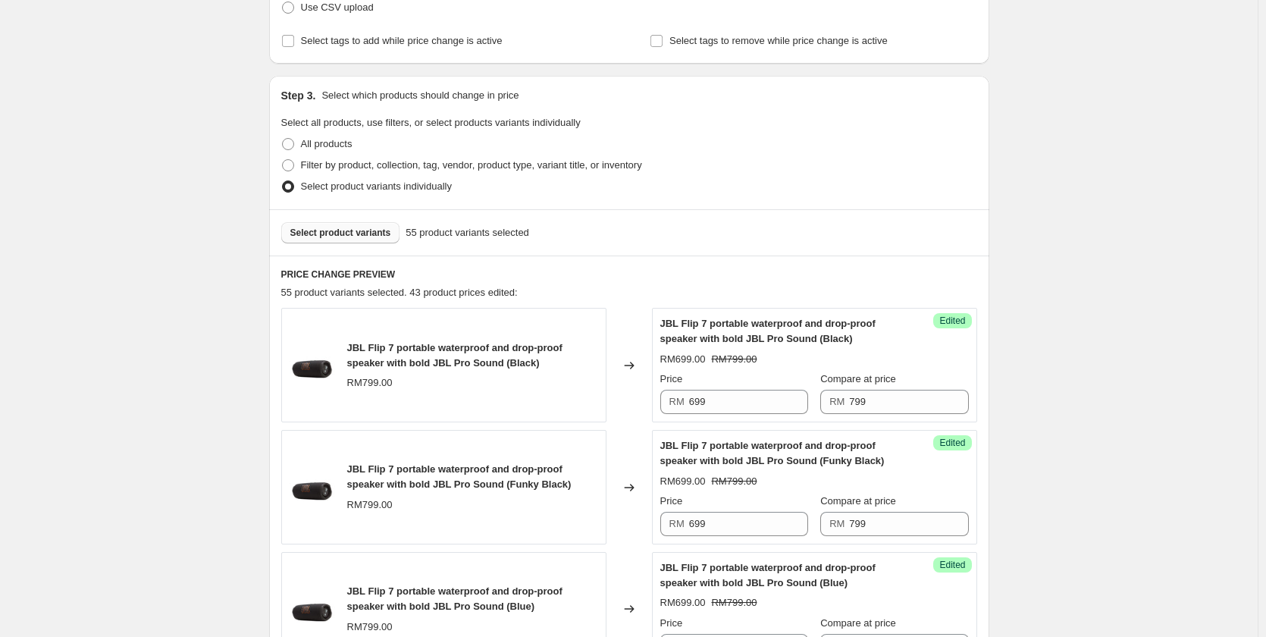
click at [362, 243] on button "Select product variants" at bounding box center [340, 232] width 119 height 21
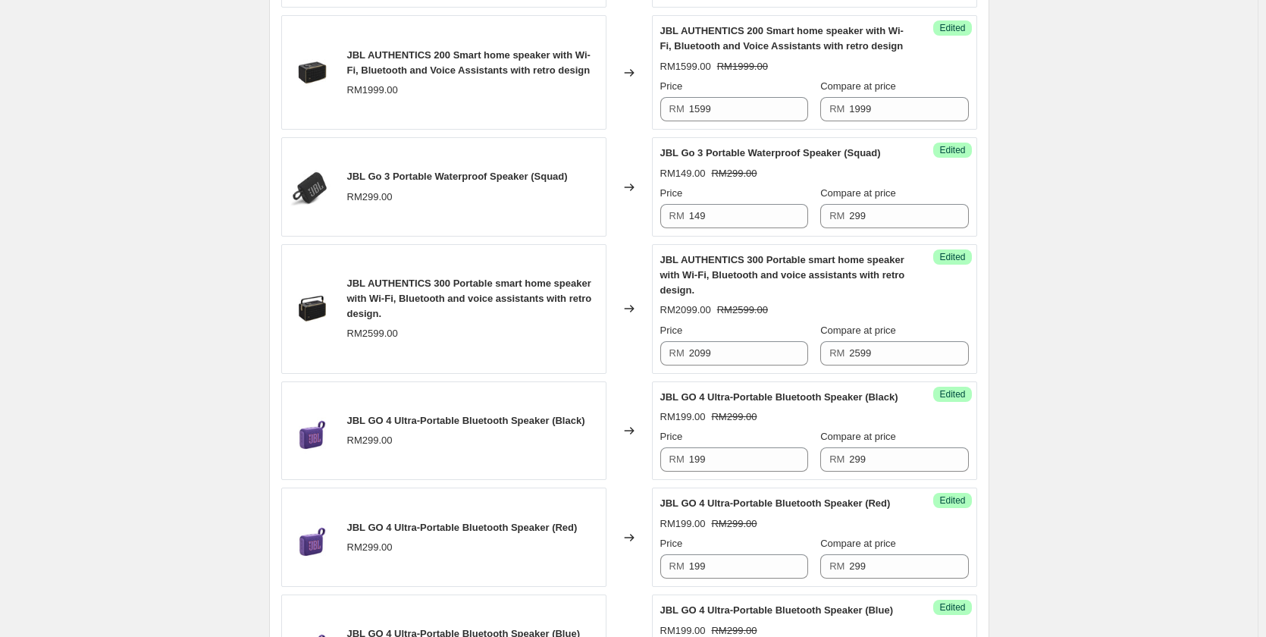
scroll to position [2371, 0]
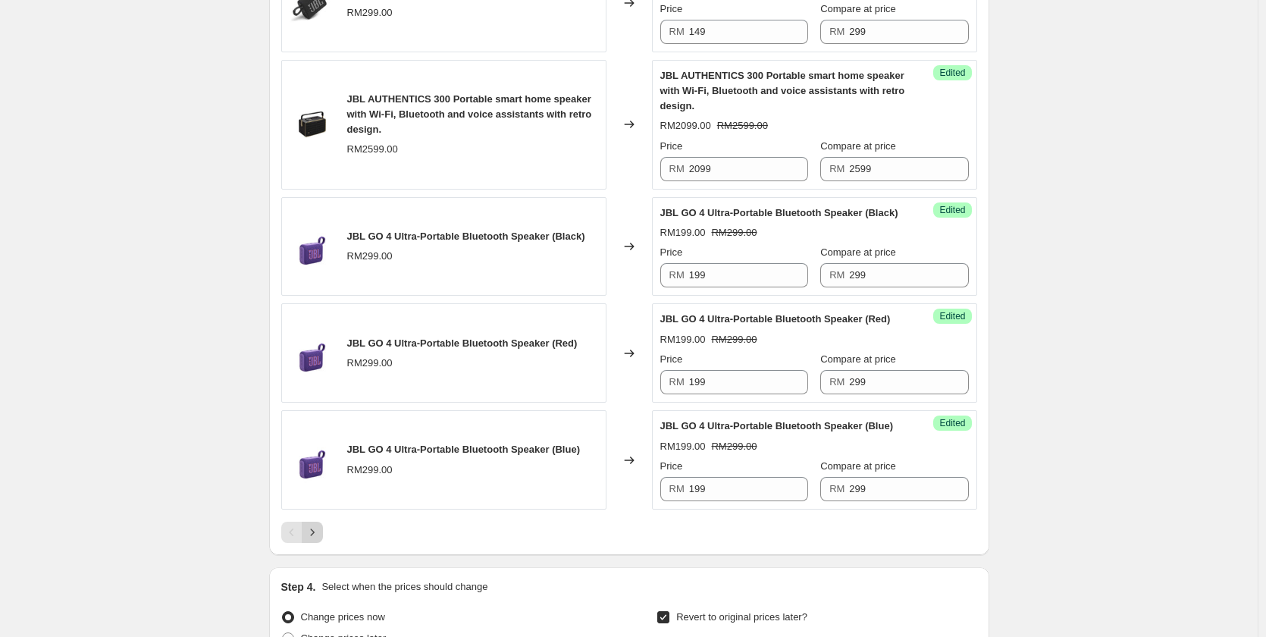
click at [320, 540] on icon "Next" at bounding box center [312, 532] width 15 height 15
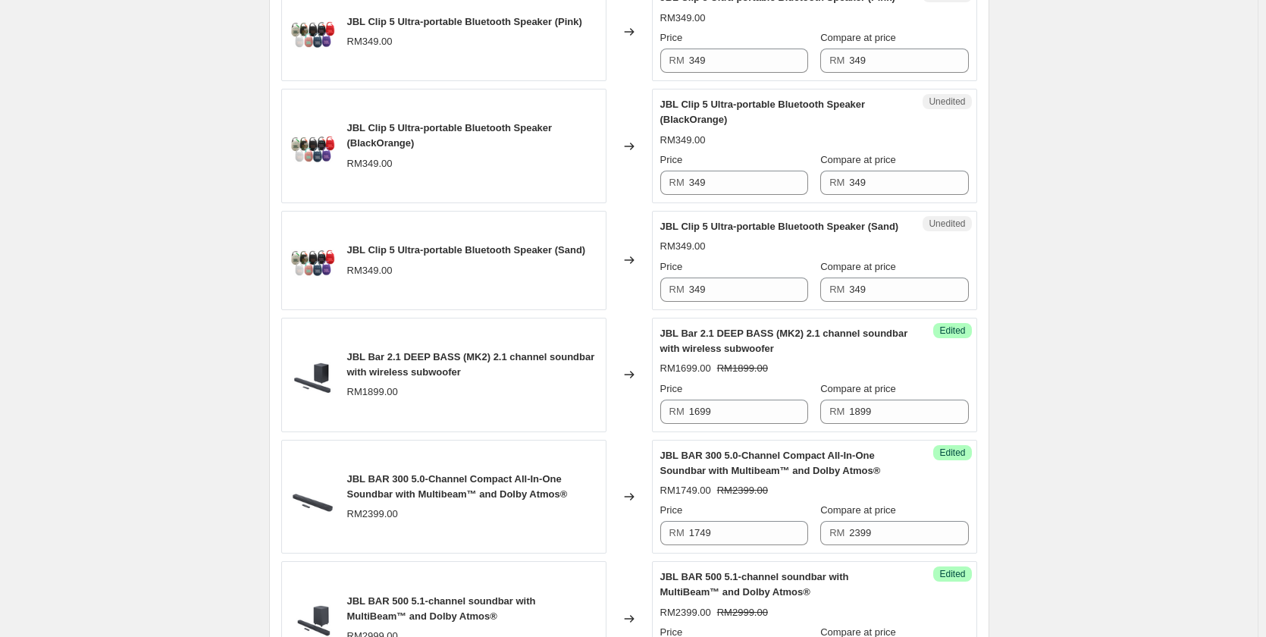
scroll to position [1537, 0]
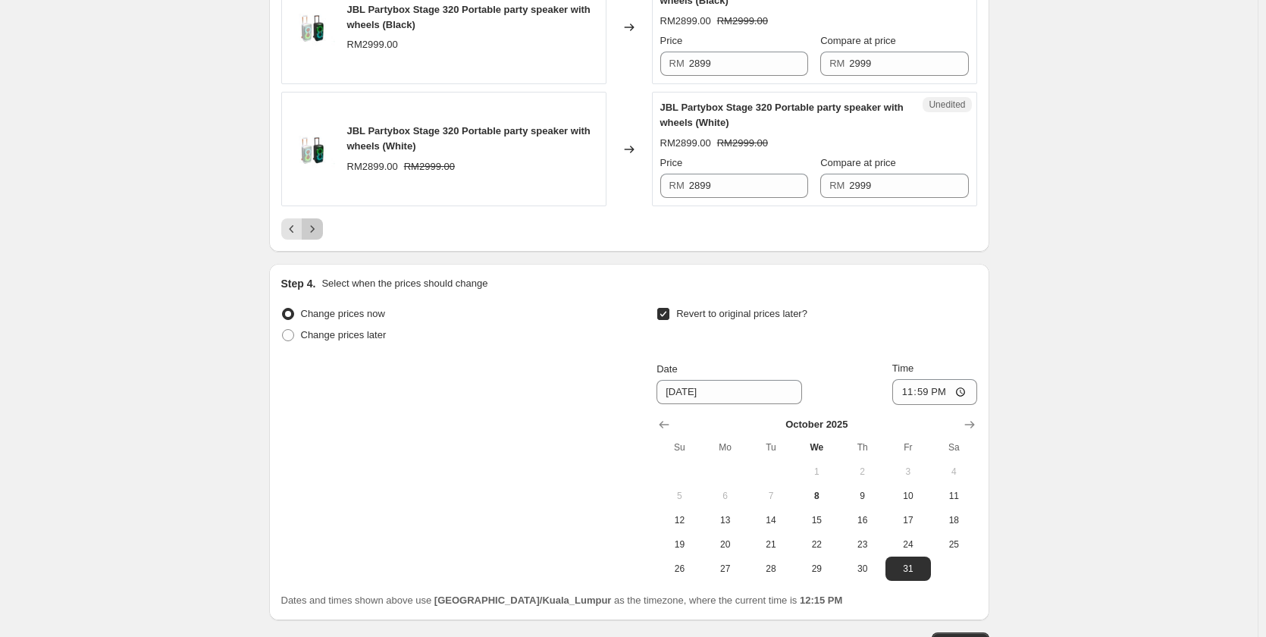
click at [320, 236] on icon "Next" at bounding box center [312, 228] width 15 height 15
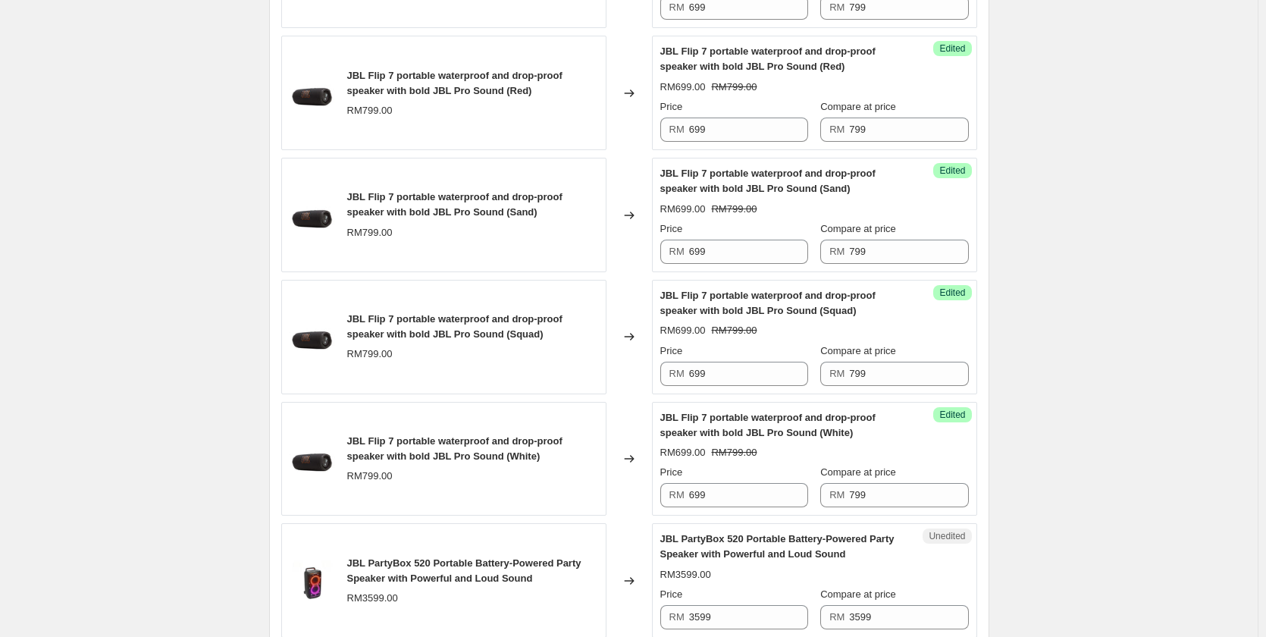
scroll to position [2447, 0]
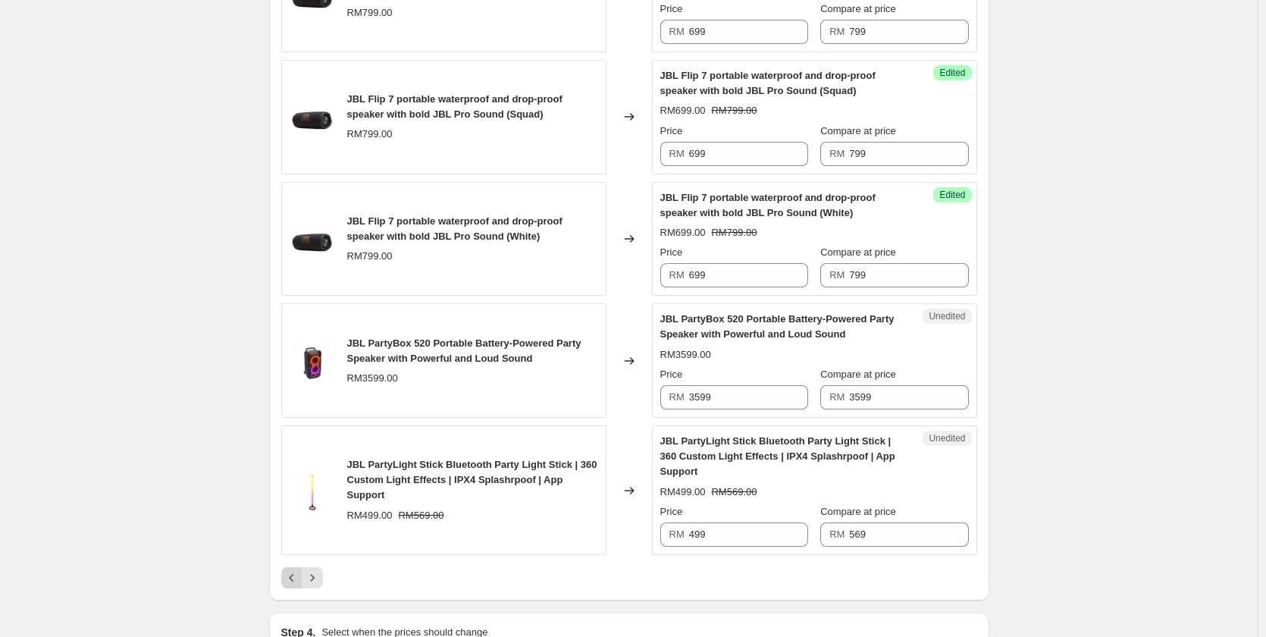
click at [297, 582] on icon "Previous" at bounding box center [291, 577] width 15 height 15
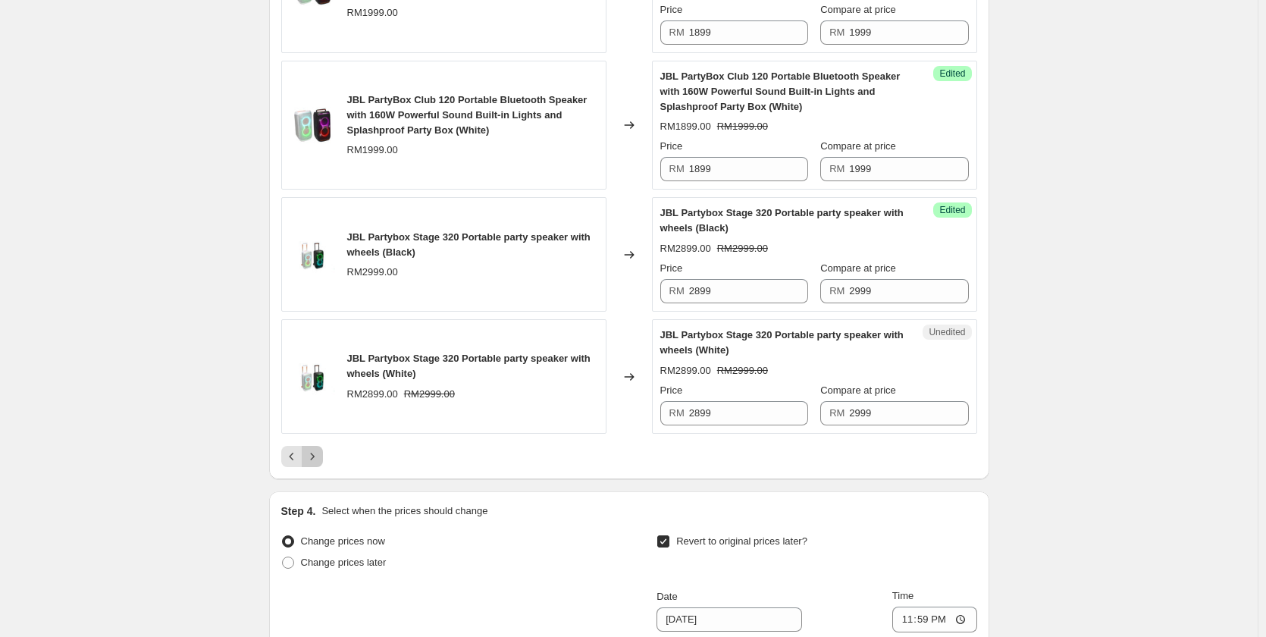
click at [313, 464] on icon "Next" at bounding box center [312, 456] width 15 height 15
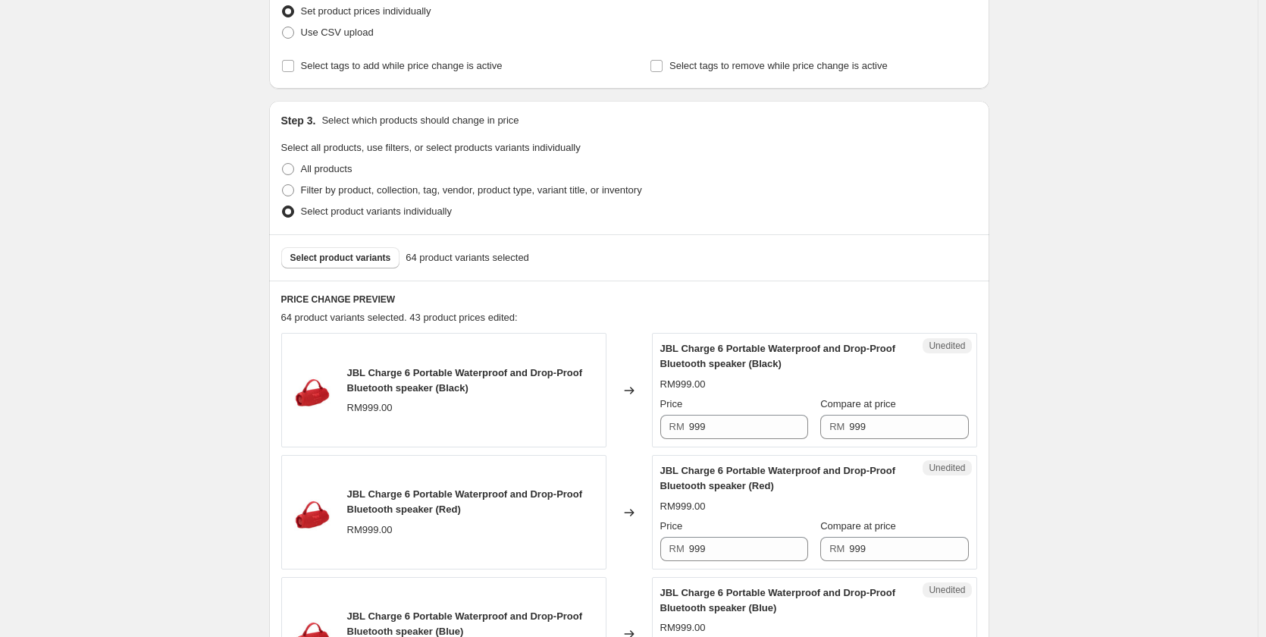
scroll to position [227, 0]
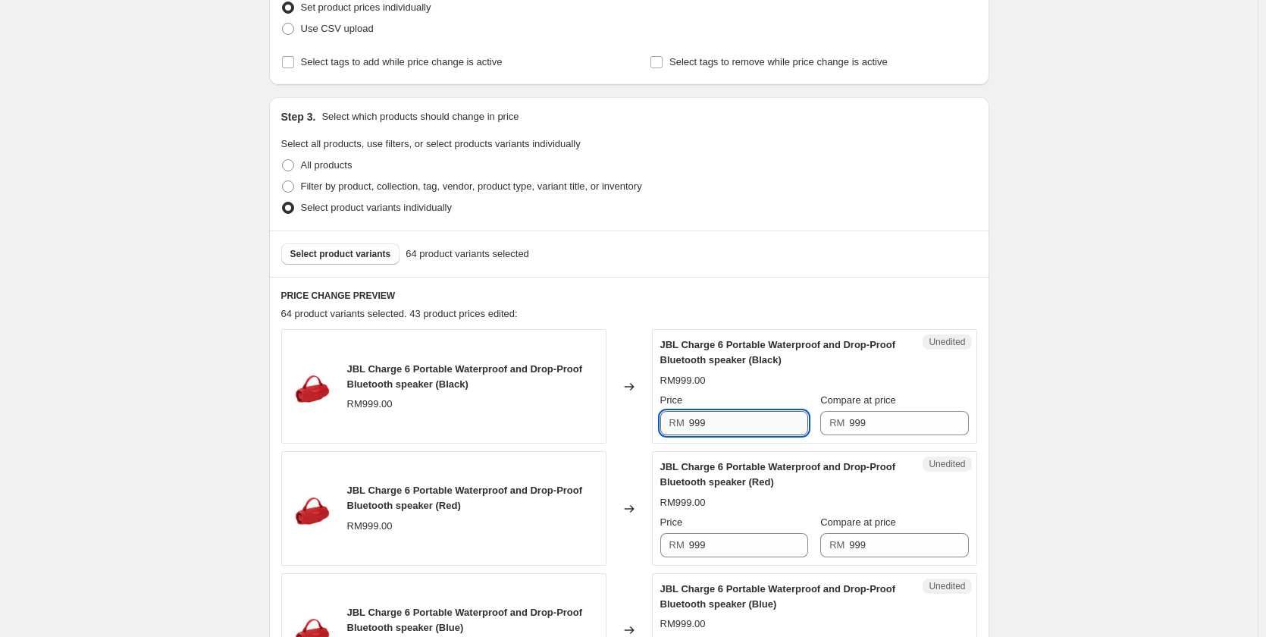
click at [760, 411] on input "999" at bounding box center [748, 423] width 119 height 24
click at [753, 420] on input "899" at bounding box center [748, 423] width 119 height 24
type input "899"
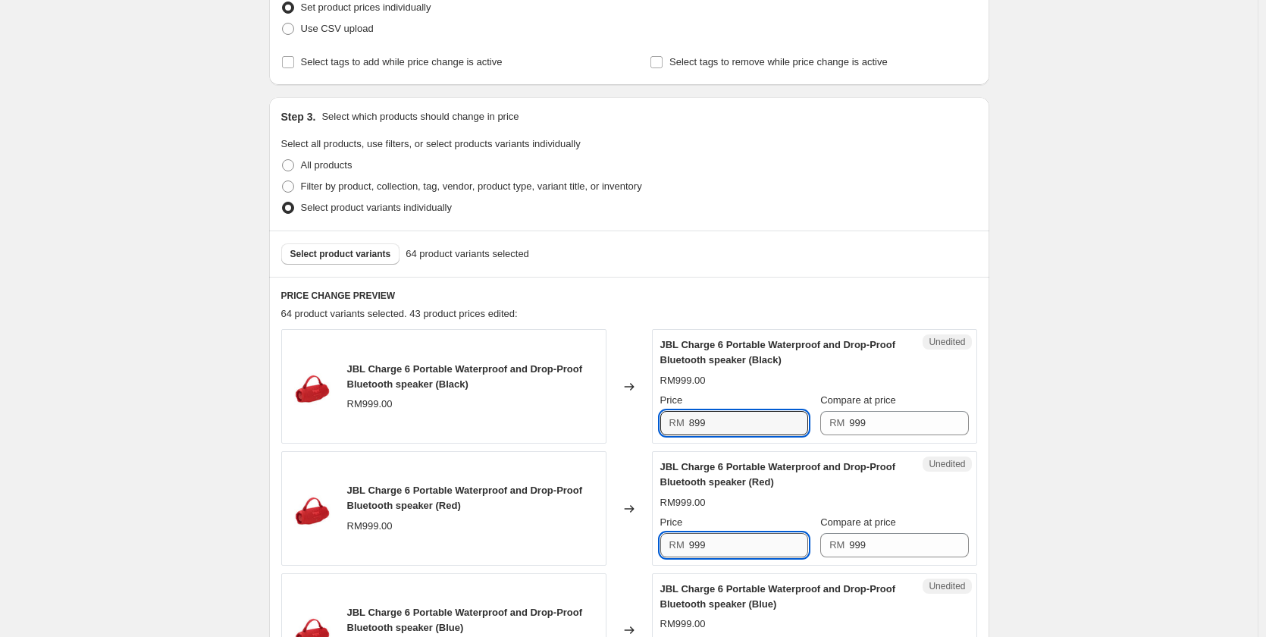
click at [725, 554] on input "999" at bounding box center [748, 545] width 119 height 24
click at [723, 554] on input "999" at bounding box center [748, 545] width 119 height 24
paste input "8"
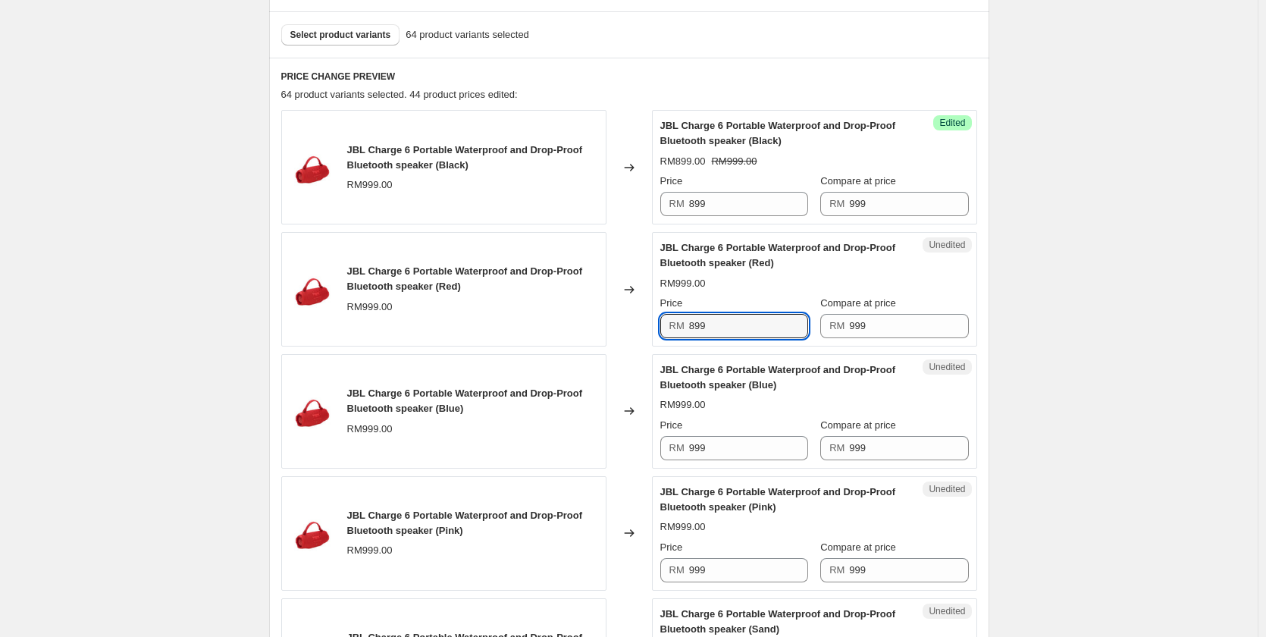
scroll to position [455, 0]
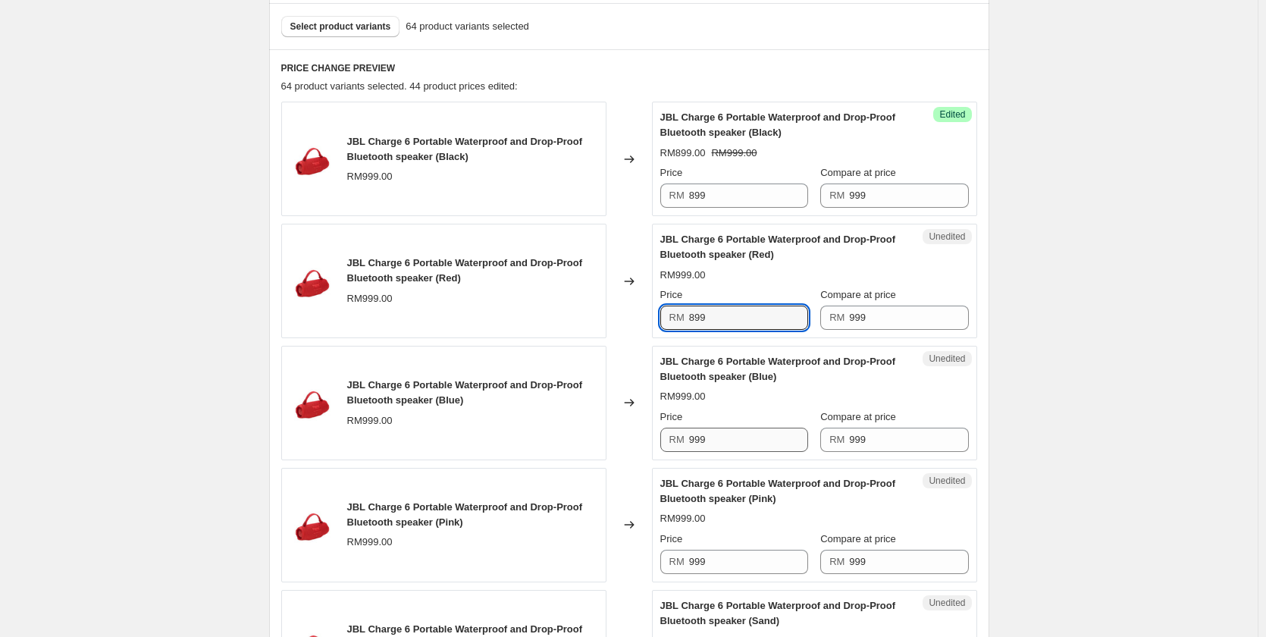
type input "899"
click at [727, 437] on input "999" at bounding box center [748, 439] width 119 height 24
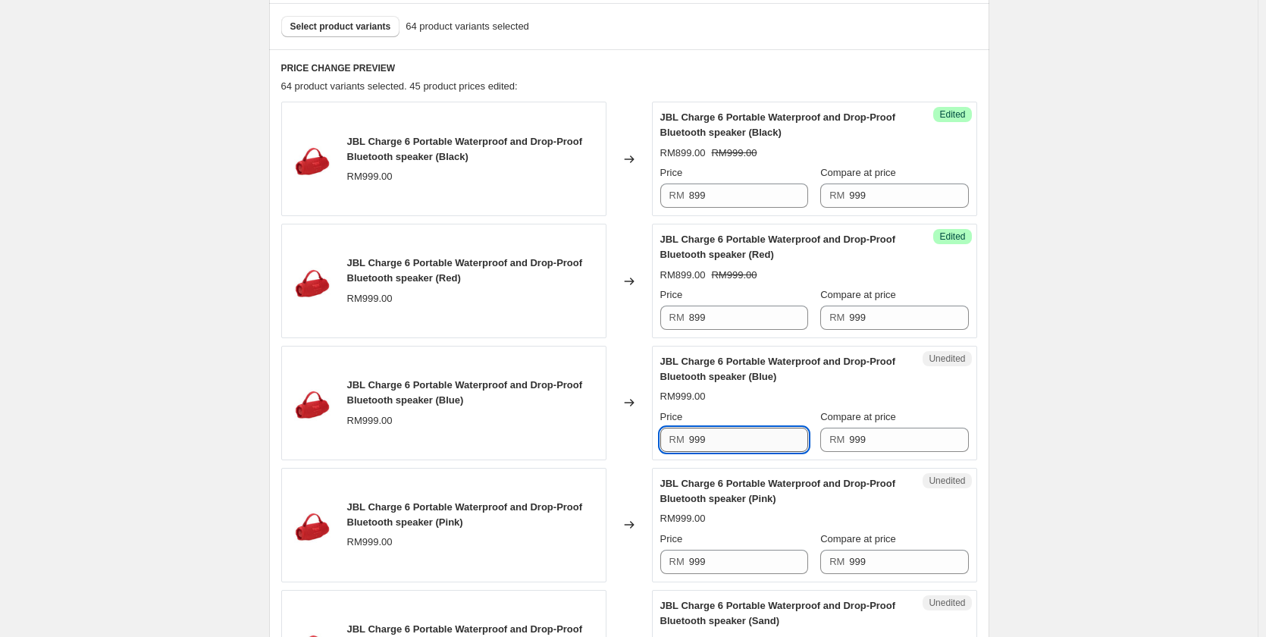
click at [727, 437] on input "999" at bounding box center [748, 439] width 119 height 24
paste input "8"
type input "899"
click at [741, 541] on div "Price" at bounding box center [734, 538] width 148 height 15
click at [741, 540] on div "Price" at bounding box center [734, 538] width 148 height 15
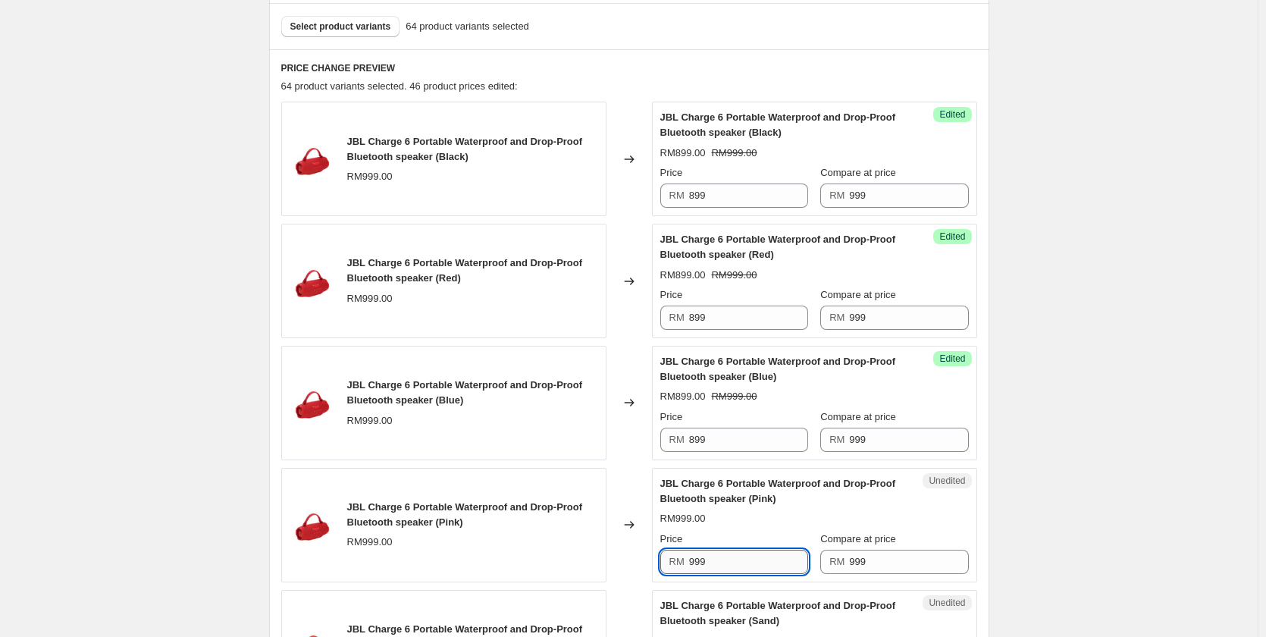
click at [750, 568] on input "999" at bounding box center [748, 562] width 119 height 24
paste input "8"
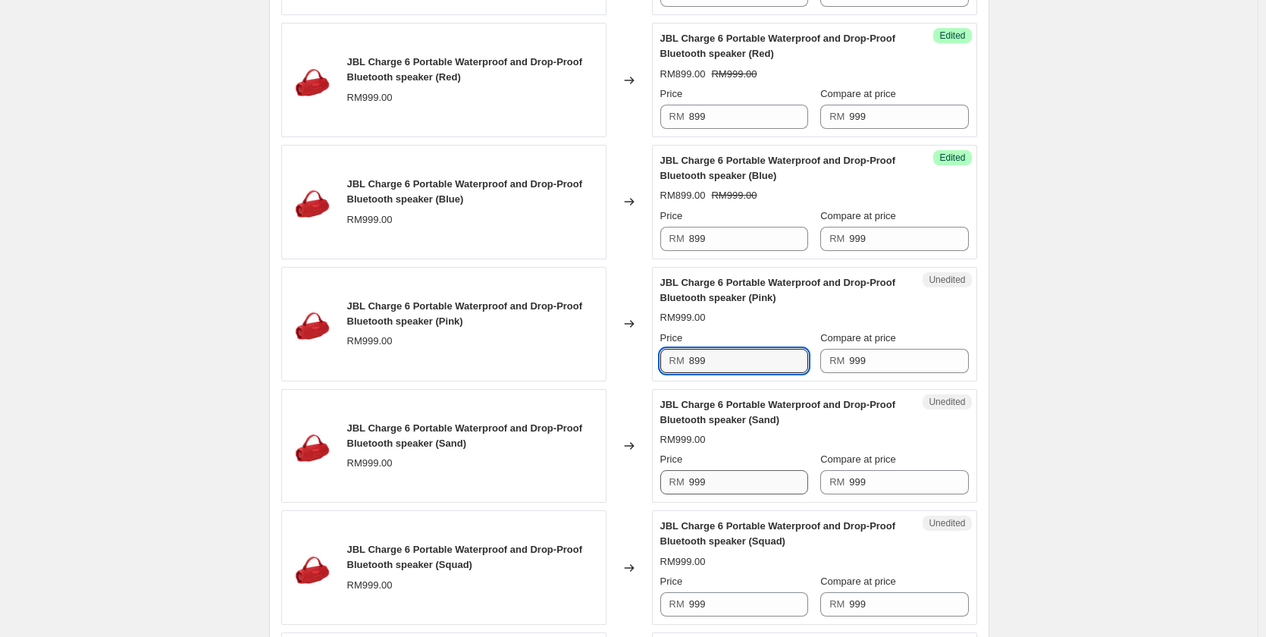
scroll to position [682, 0]
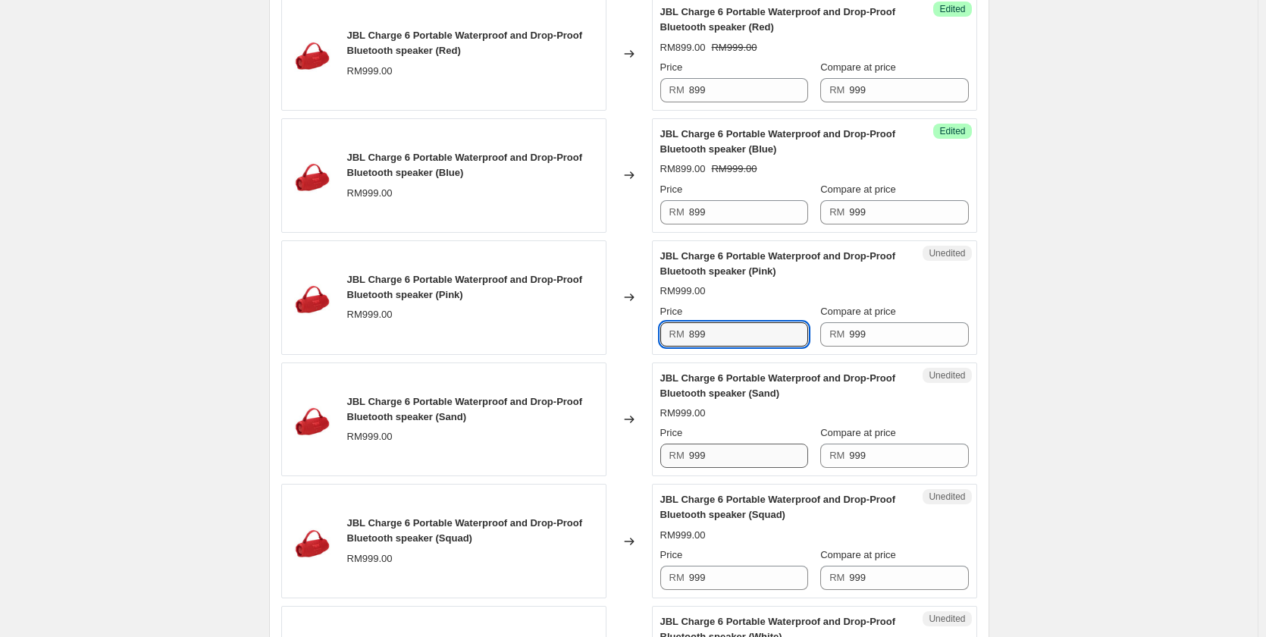
type input "899"
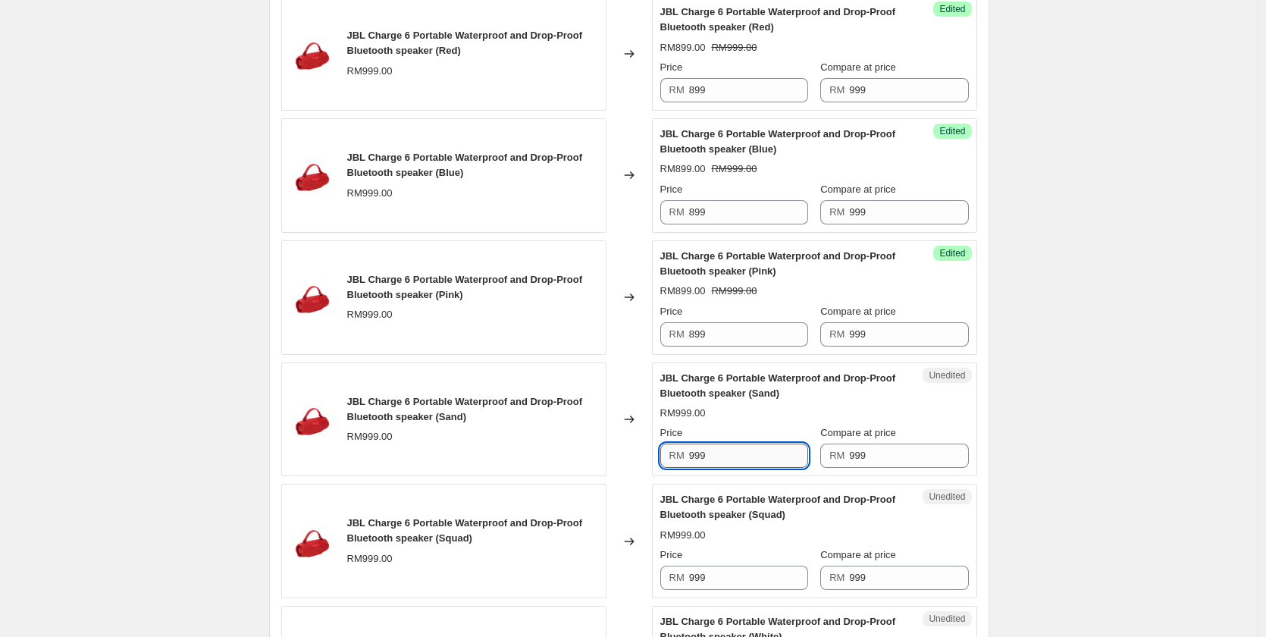
click at [734, 452] on input "999" at bounding box center [748, 455] width 119 height 24
paste input "8"
type input "899"
click at [744, 566] on input "999" at bounding box center [748, 577] width 119 height 24
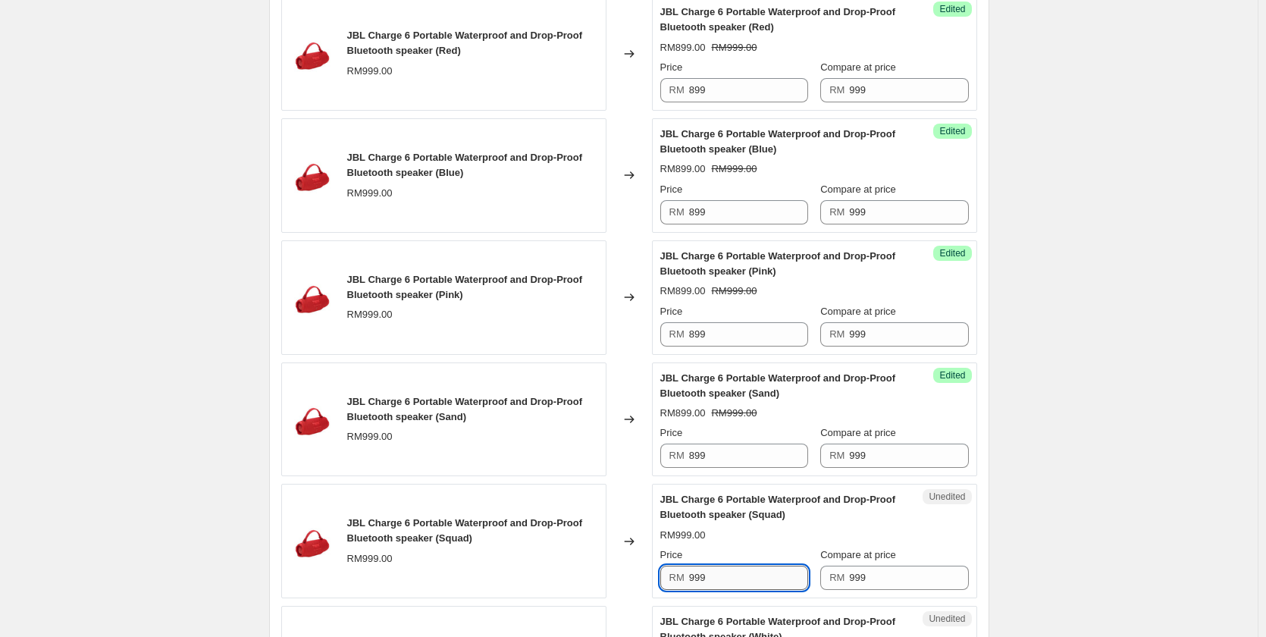
click at [744, 566] on input "999" at bounding box center [748, 577] width 119 height 24
paste input "8"
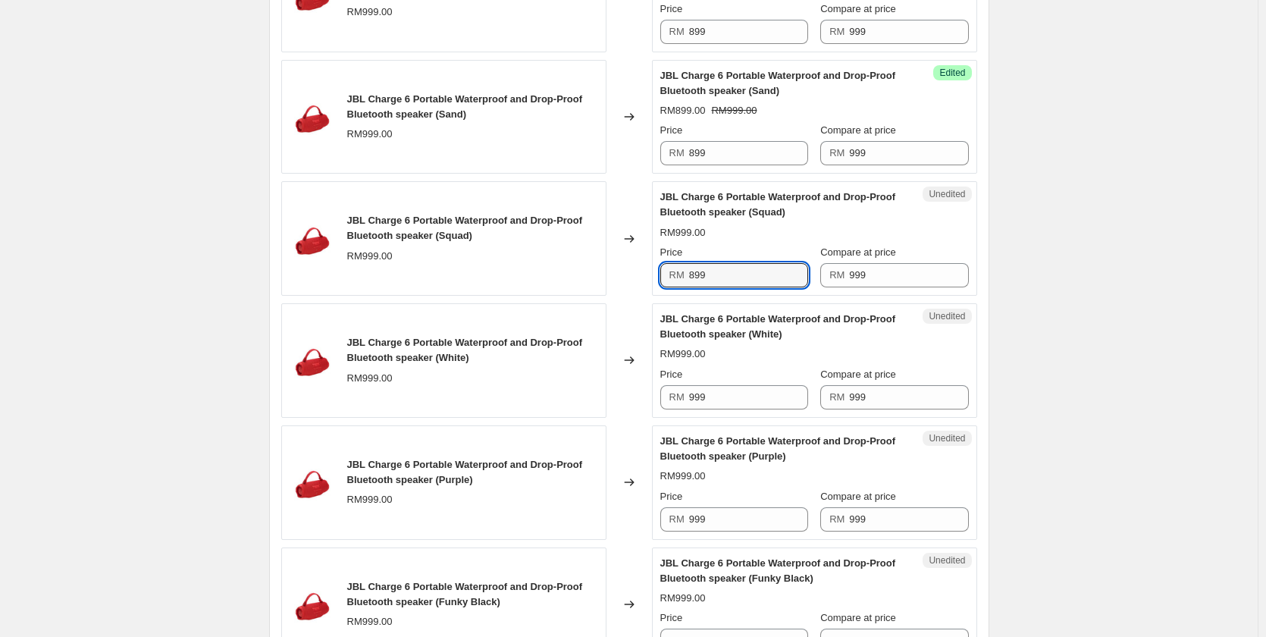
scroll to position [985, 0]
type input "899"
click at [754, 398] on input "999" at bounding box center [748, 396] width 119 height 24
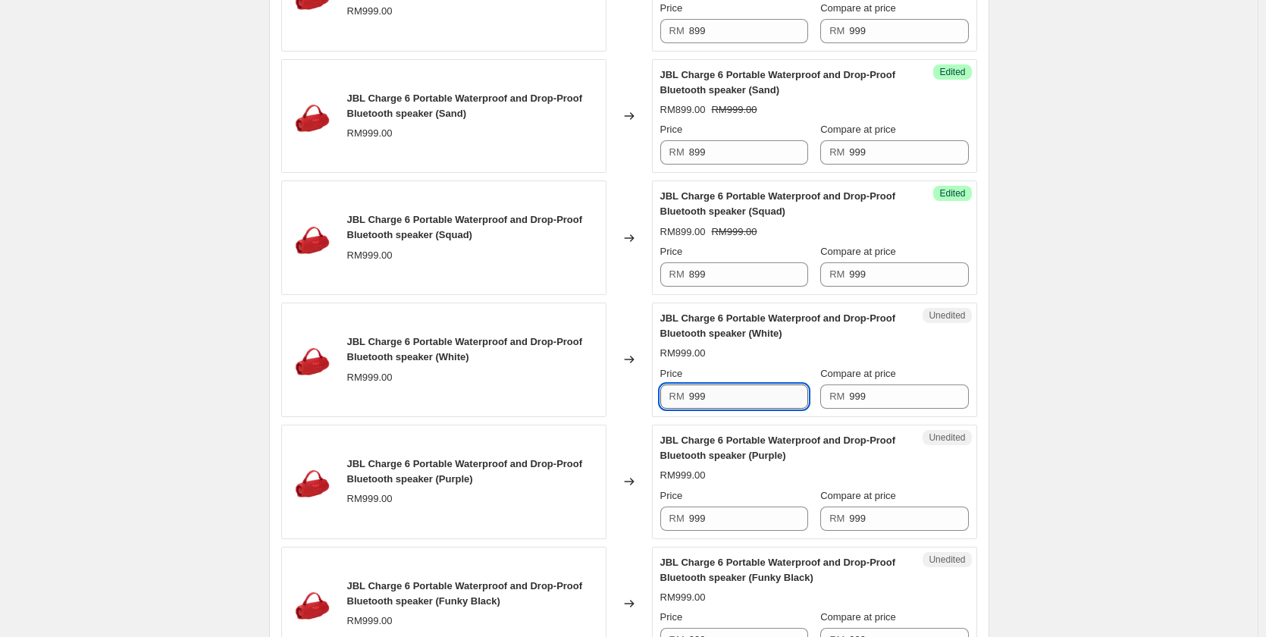
click at [754, 398] on input "999" at bounding box center [748, 396] width 119 height 24
paste input "8"
type input "899"
click at [729, 533] on div "Unedited JBL Charge 6 Portable Waterproof and Drop-Proof Bluetooth speaker (Pur…" at bounding box center [814, 481] width 325 height 114
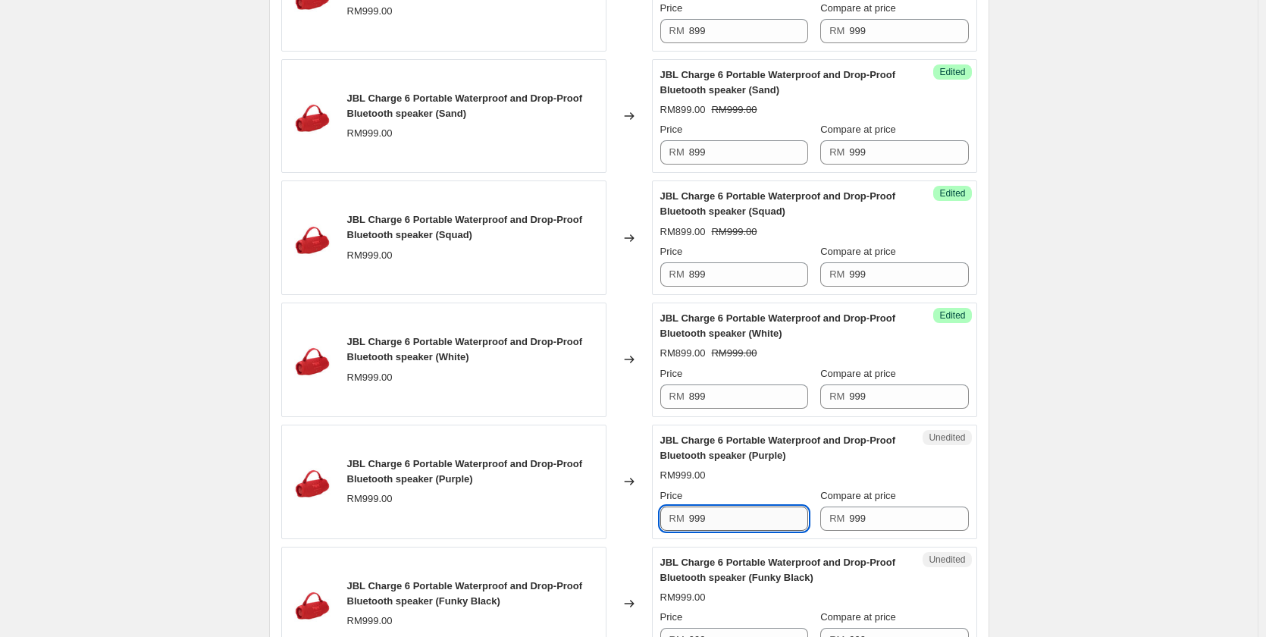
click at [728, 520] on input "999" at bounding box center [748, 518] width 119 height 24
paste input "8"
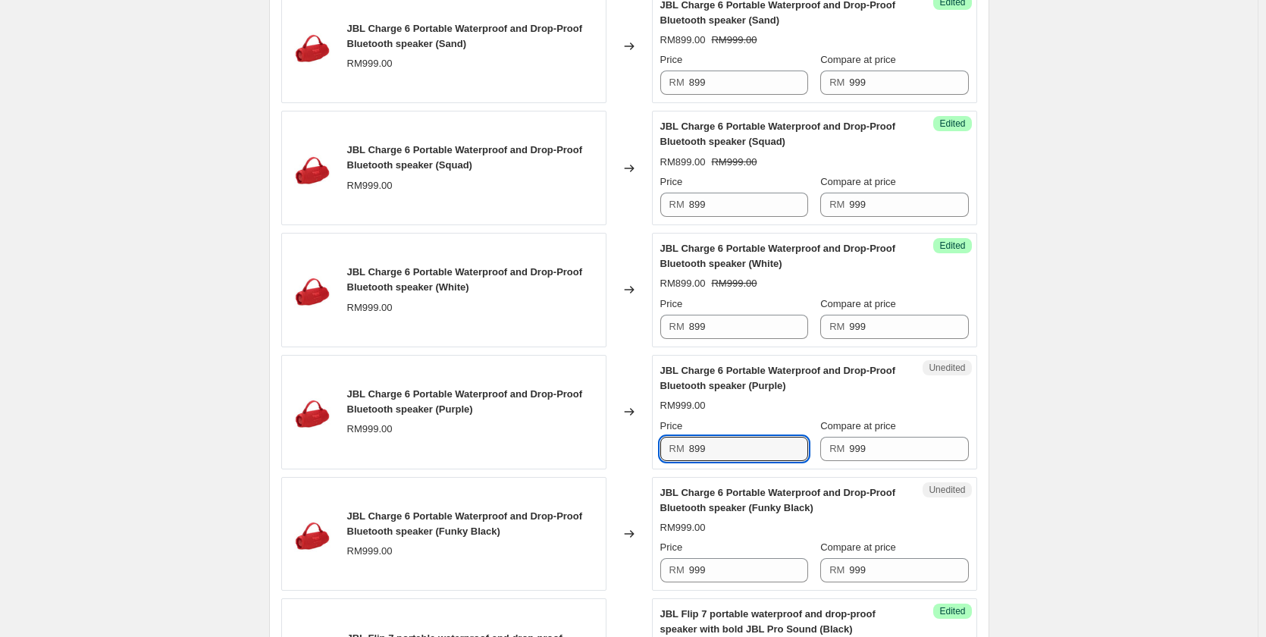
scroll to position [1213, 0]
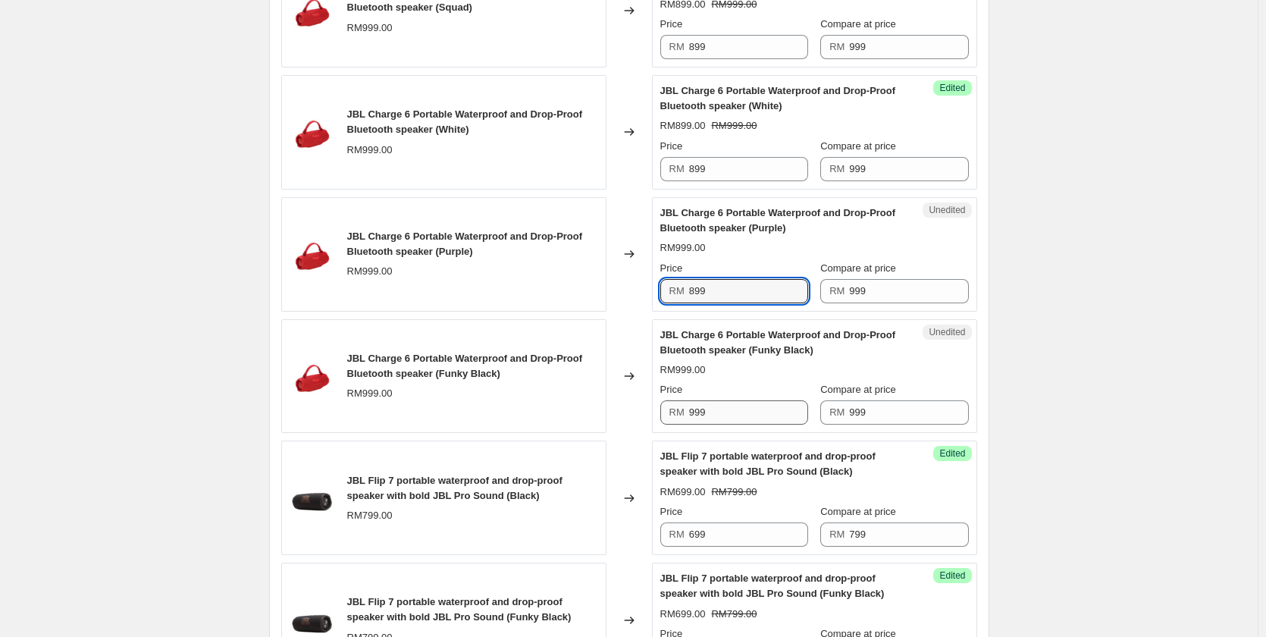
type input "899"
click at [731, 414] on input "999" at bounding box center [748, 412] width 119 height 24
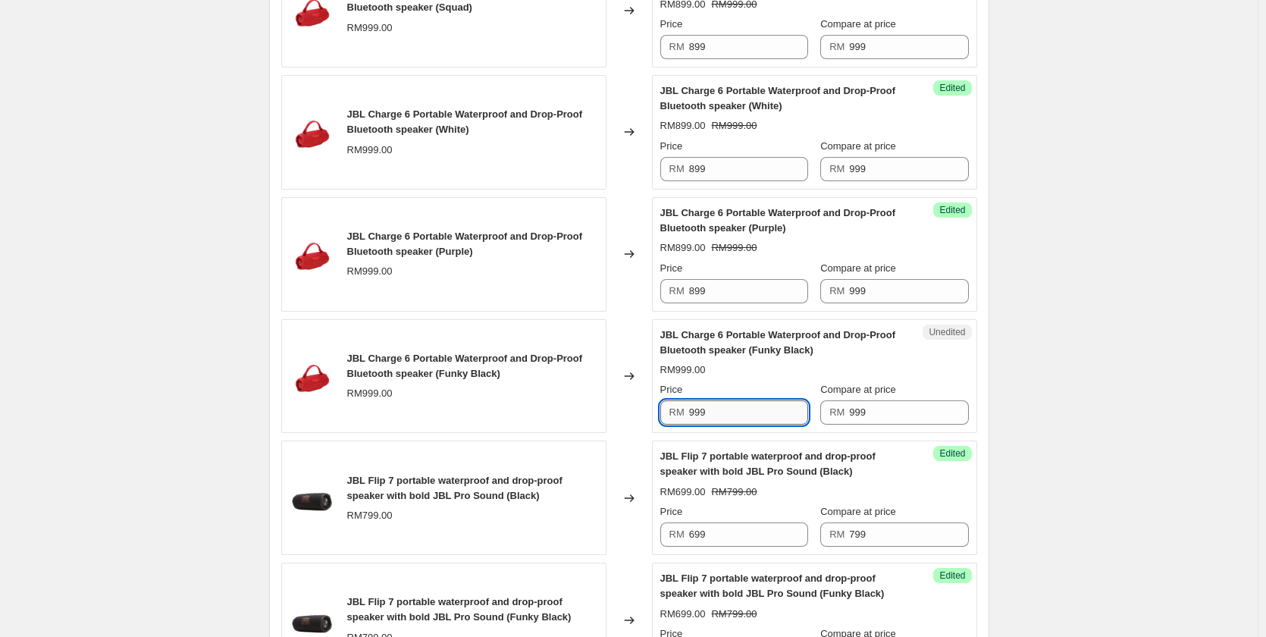
click at [731, 414] on input "999" at bounding box center [748, 412] width 119 height 24
paste input "8"
type input "899"
click at [994, 412] on div "Create new price [MEDICAL_DATA]. This page is ready Create new price [MEDICAL_D…" at bounding box center [629, 557] width 756 height 3541
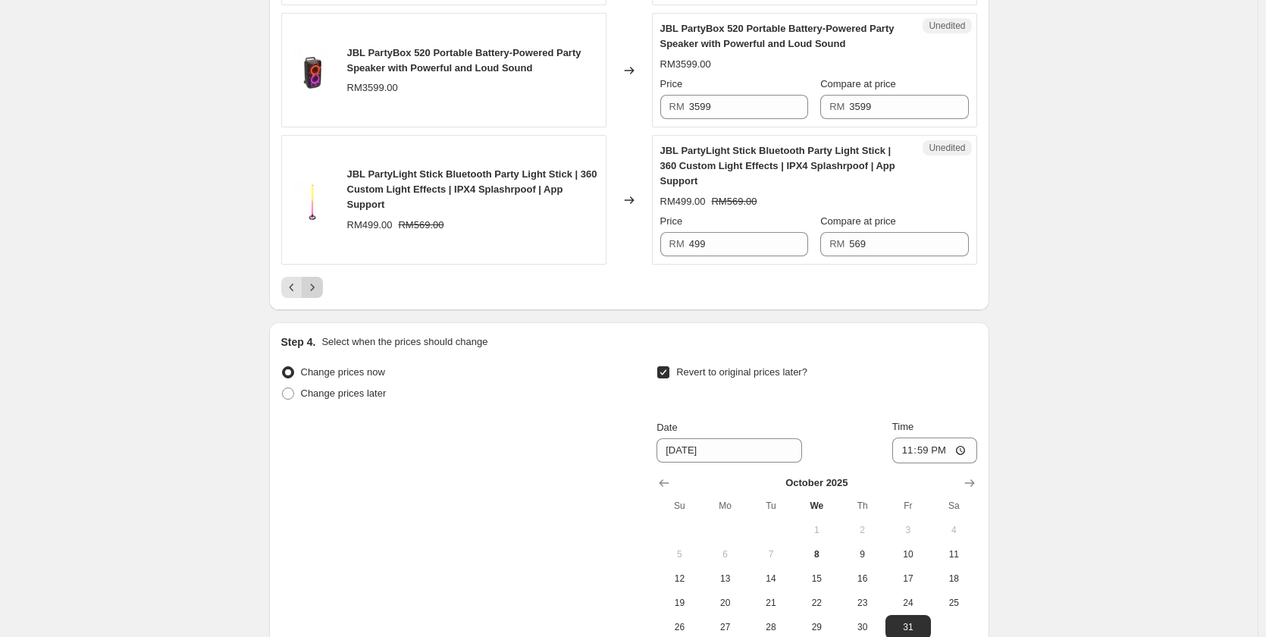
scroll to position [2653, 0]
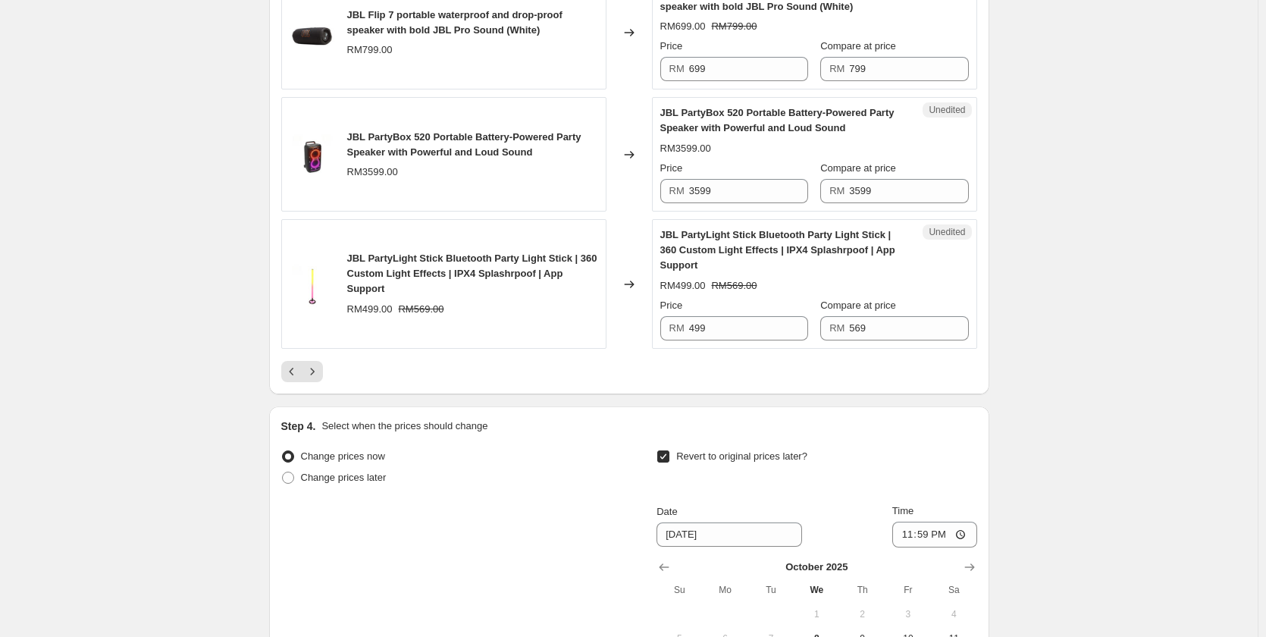
click at [287, 361] on div "Pagination" at bounding box center [291, 371] width 21 height 21
click at [292, 367] on icon "Previous" at bounding box center [291, 371] width 15 height 15
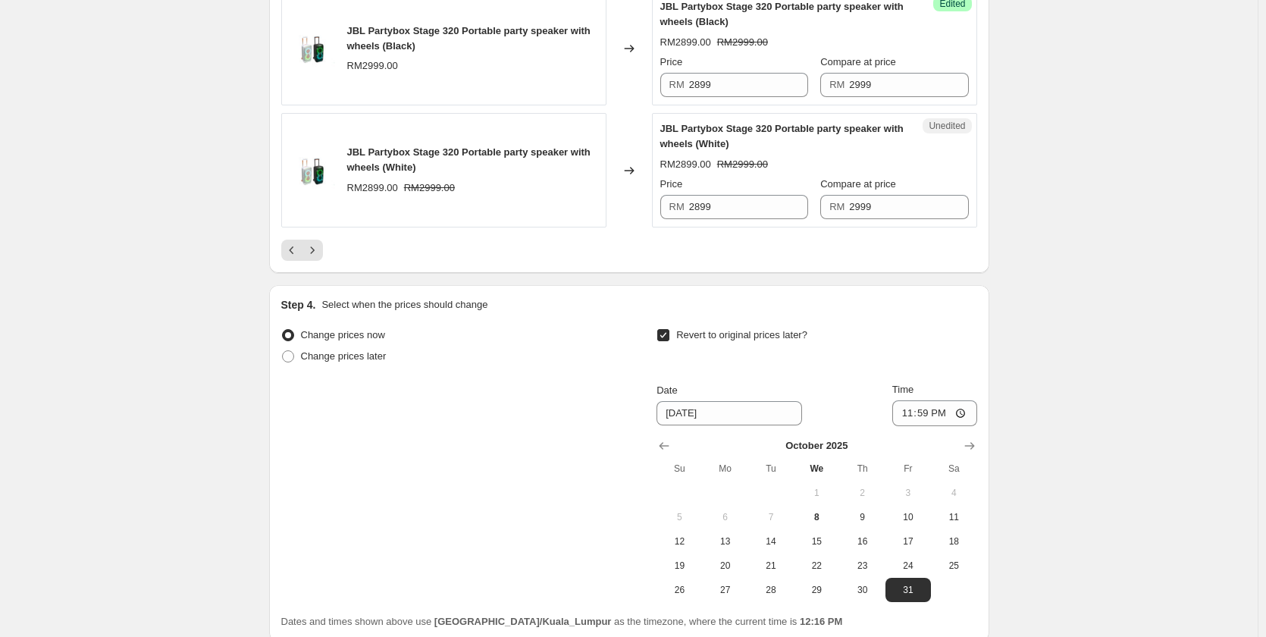
click at [296, 258] on icon "Previous" at bounding box center [291, 250] width 15 height 15
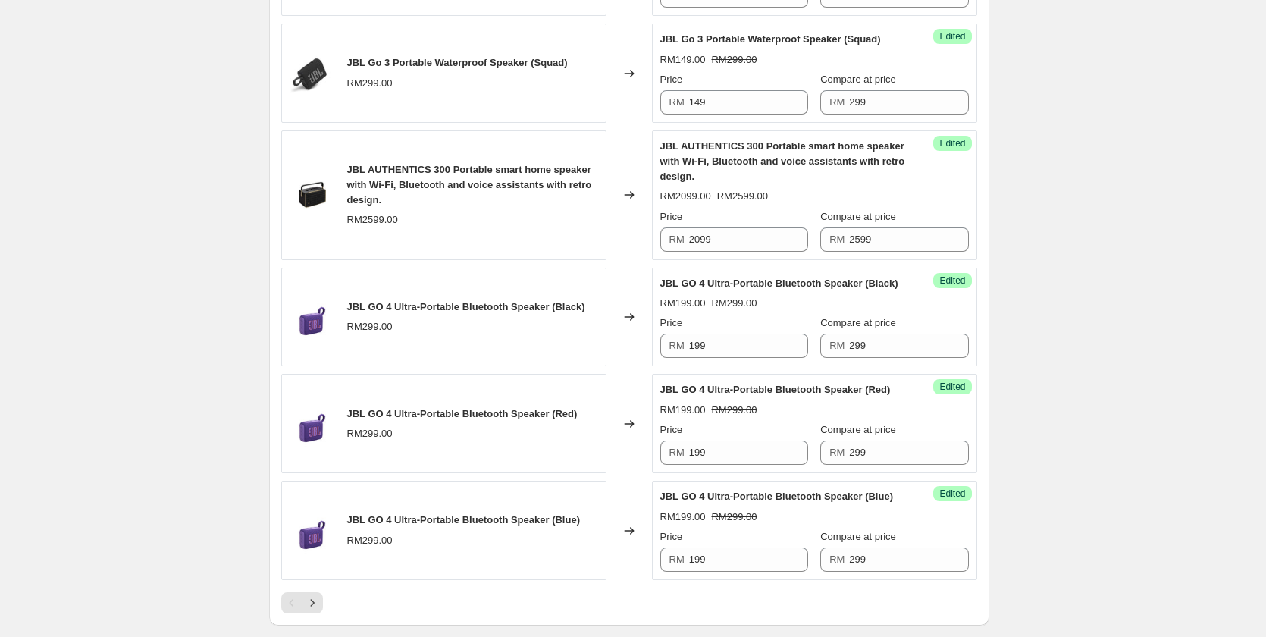
scroll to position [2501, 0]
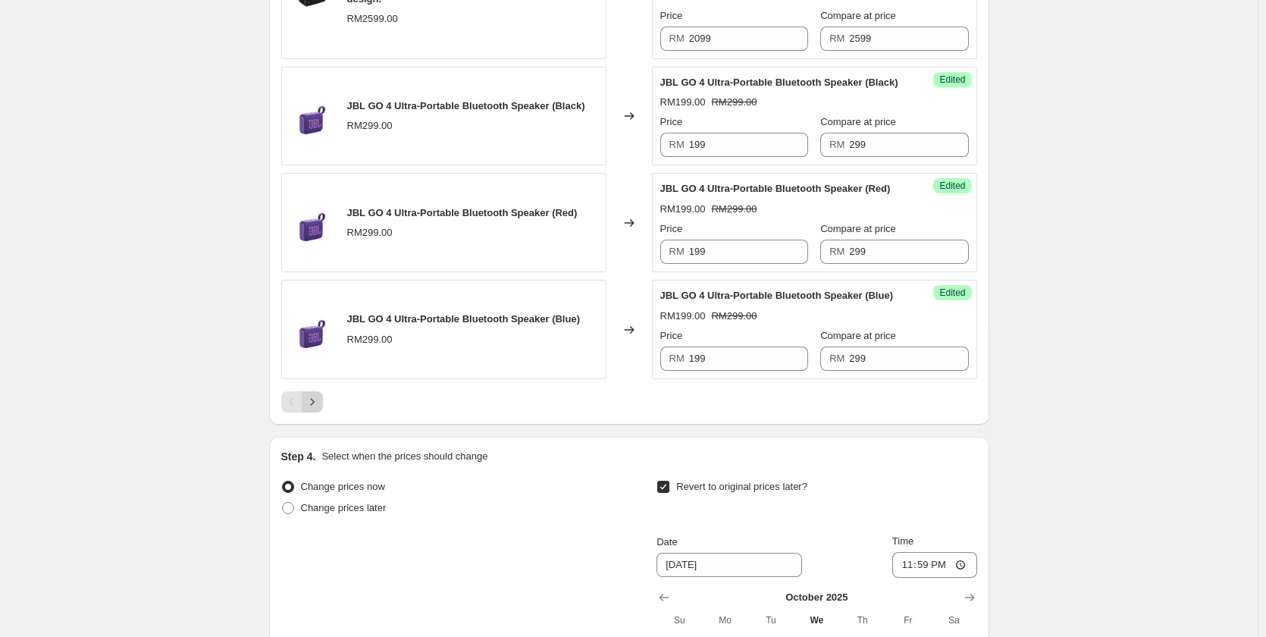
click at [320, 409] on icon "Next" at bounding box center [312, 401] width 15 height 15
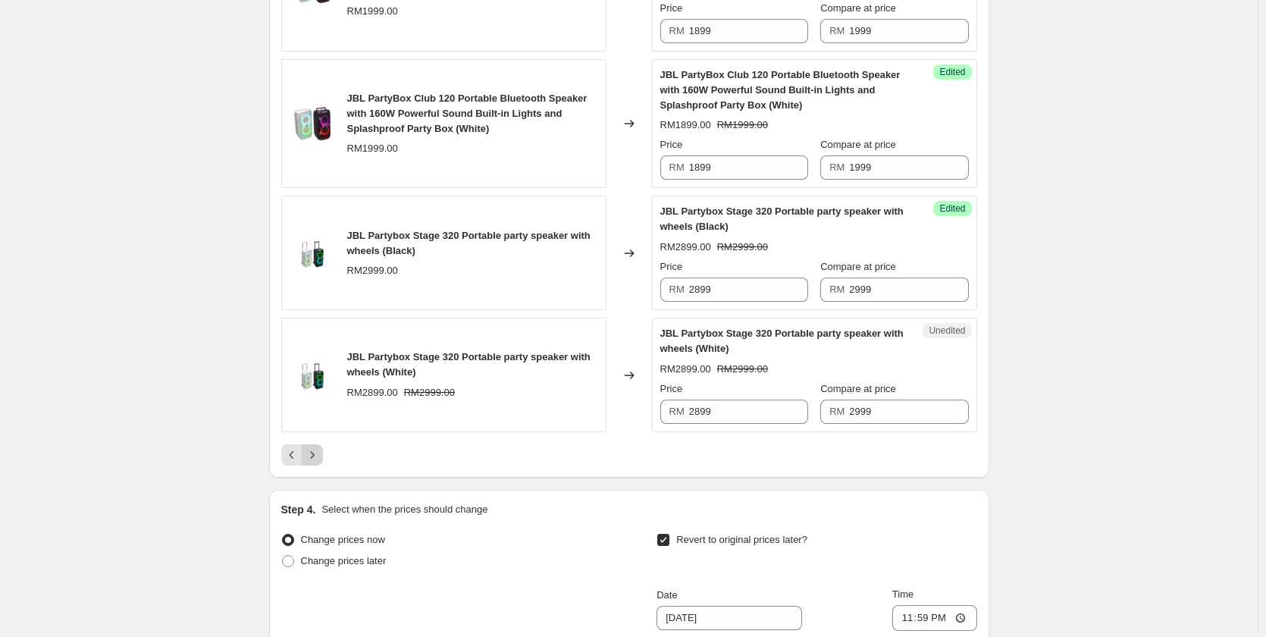
scroll to position [2426, 0]
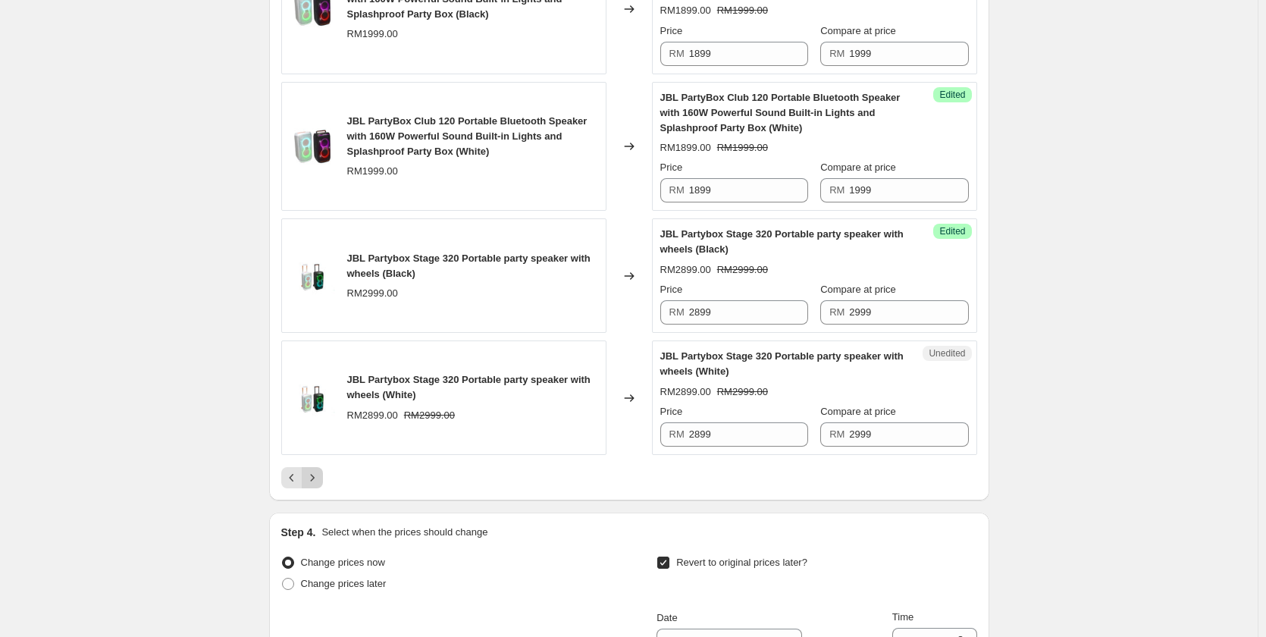
click at [312, 485] on icon "Next" at bounding box center [312, 477] width 15 height 15
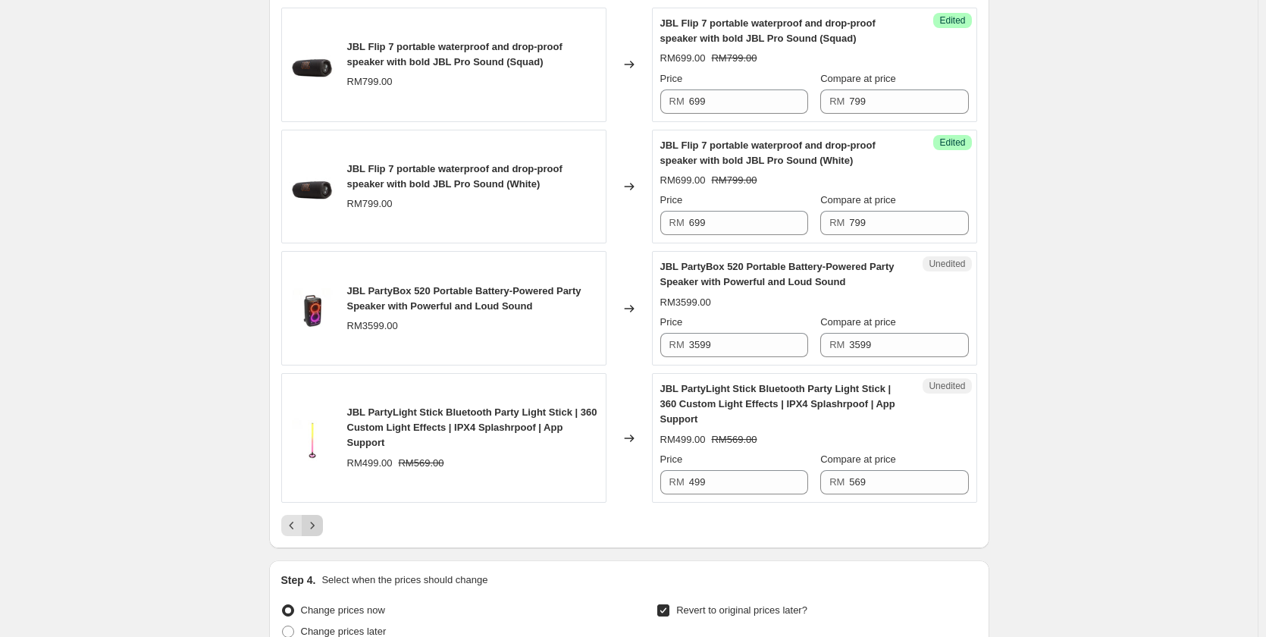
scroll to position [2501, 0]
click at [323, 522] on button "Next" at bounding box center [312, 522] width 21 height 21
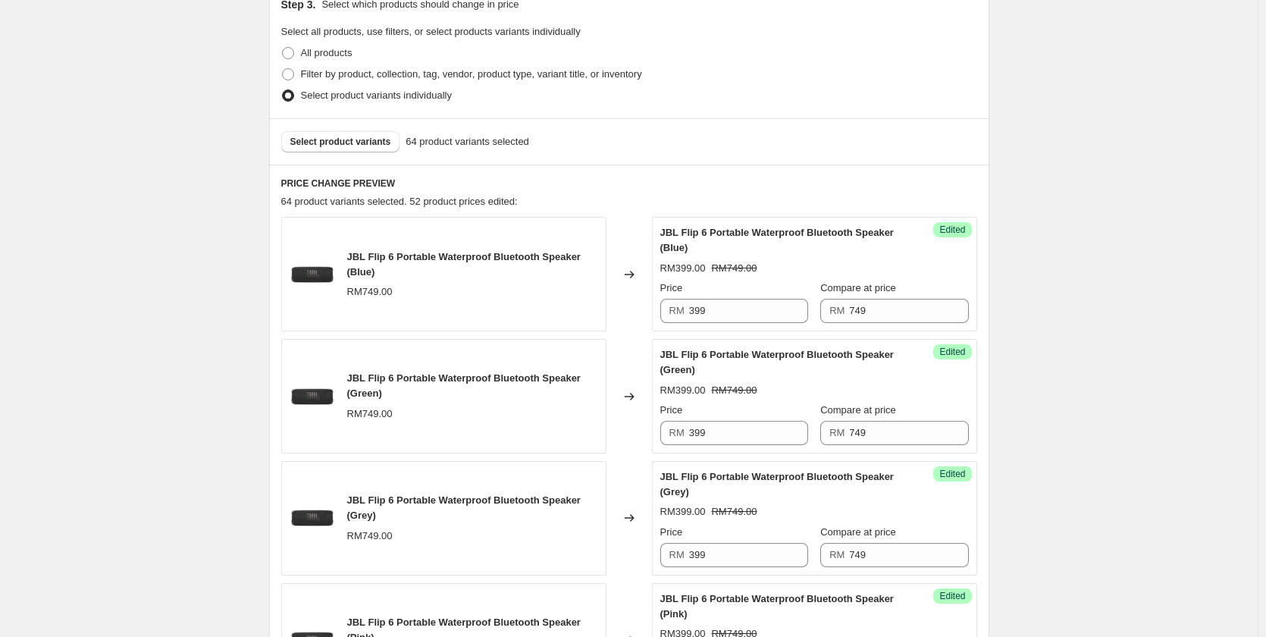
scroll to position [334, 0]
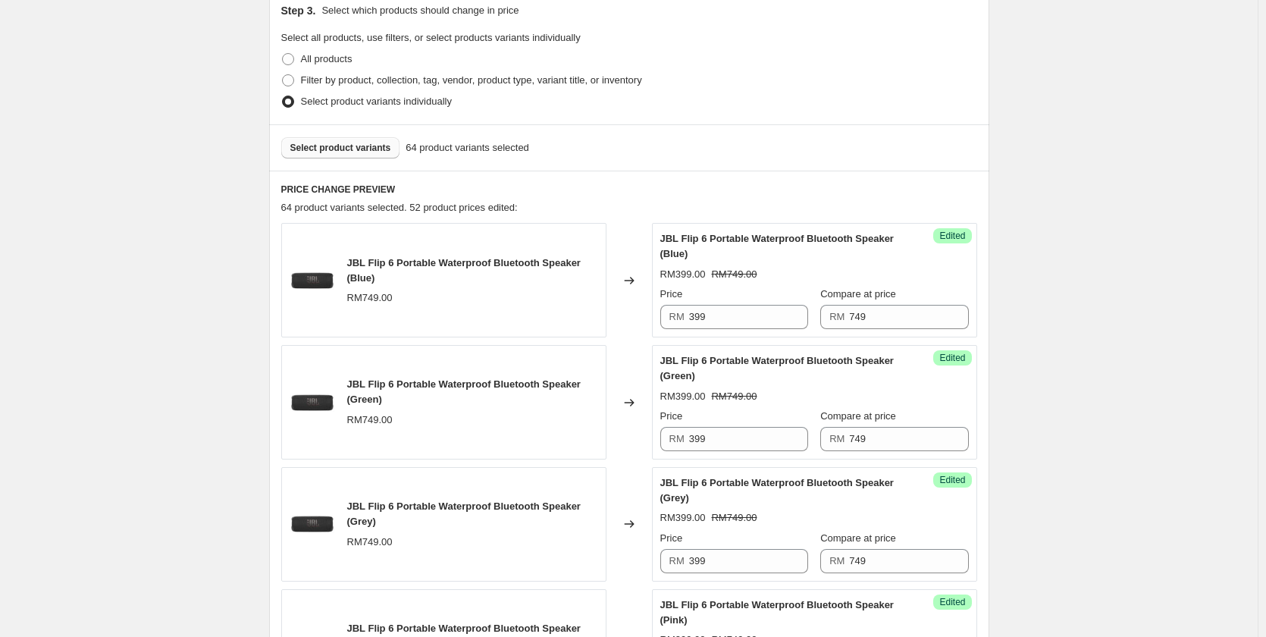
click at [343, 156] on button "Select product variants" at bounding box center [340, 147] width 119 height 21
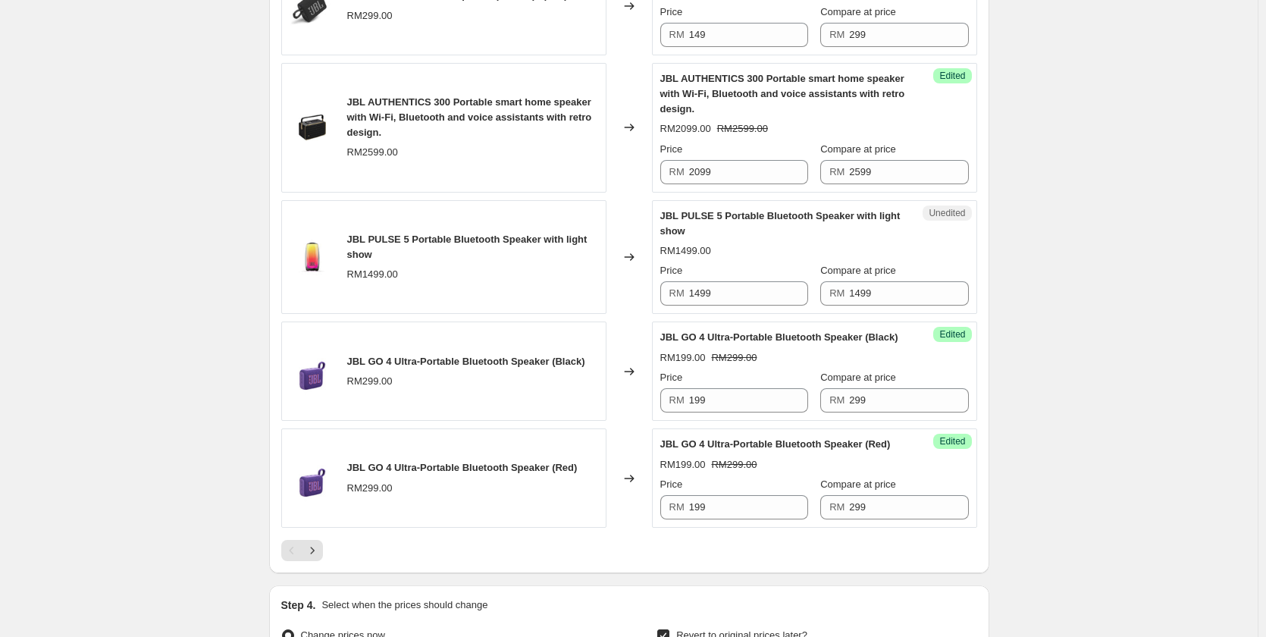
scroll to position [2380, 0]
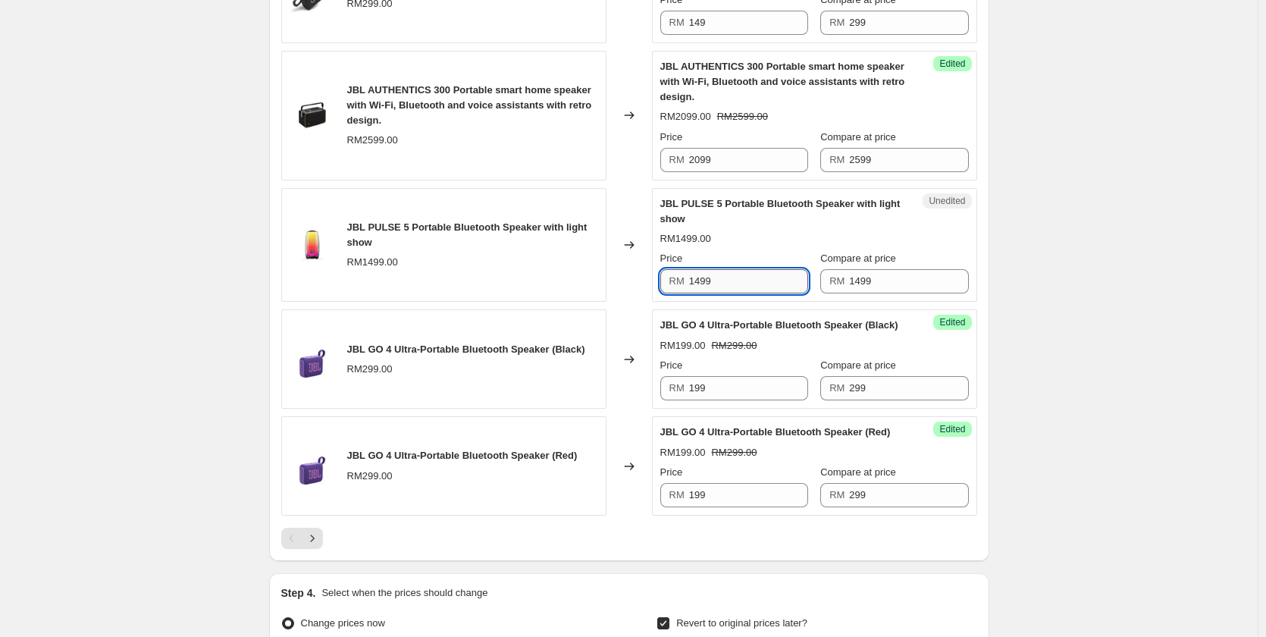
click at [709, 291] on input "1499" at bounding box center [748, 281] width 119 height 24
click at [710, 292] on input "1499" at bounding box center [748, 281] width 119 height 24
type input "1199"
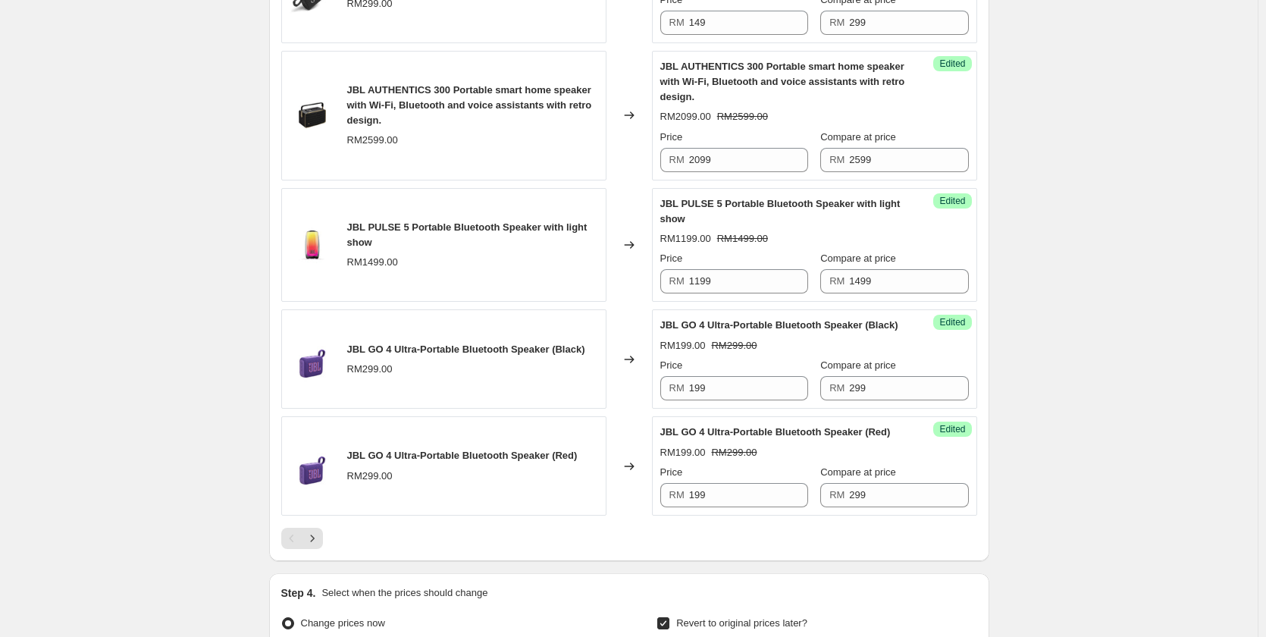
click at [320, 546] on icon "Next" at bounding box center [312, 538] width 15 height 15
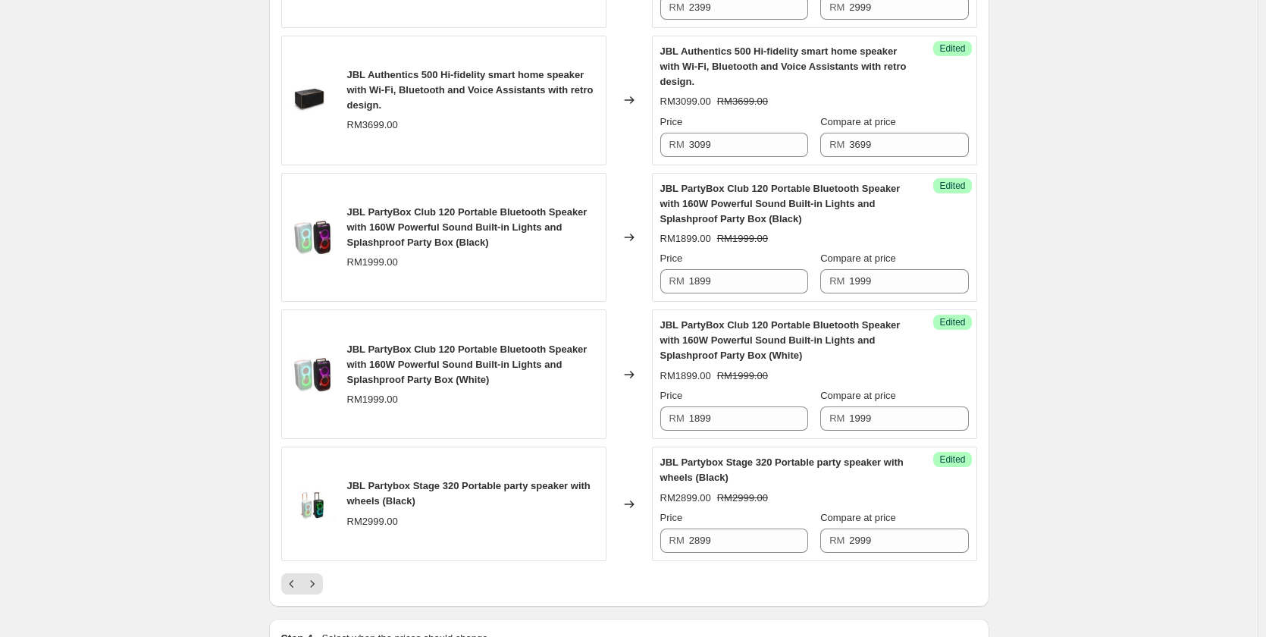
scroll to position [2607, 0]
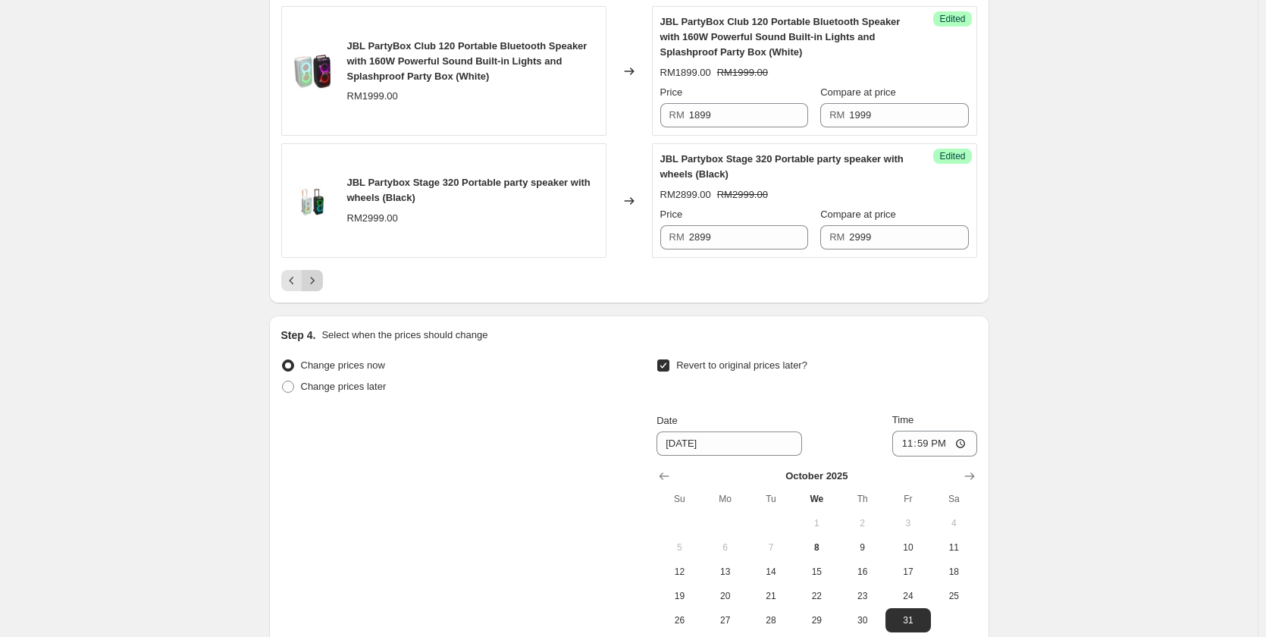
click at [311, 288] on icon "Next" at bounding box center [312, 280] width 15 height 15
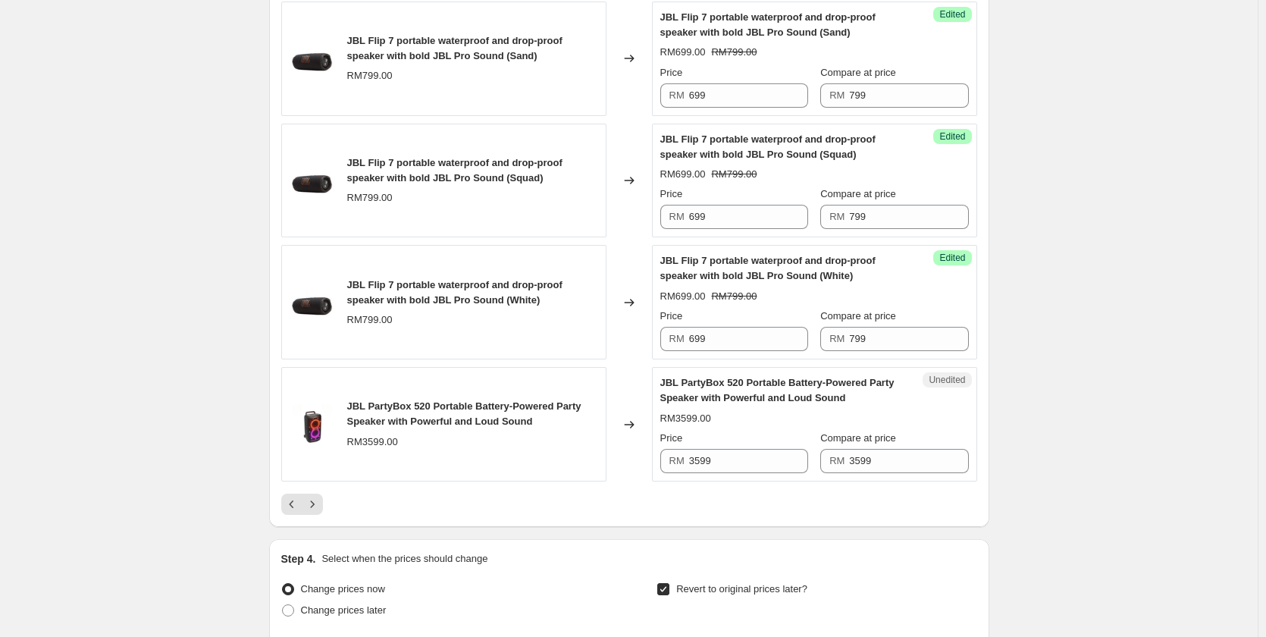
scroll to position [2758, 0]
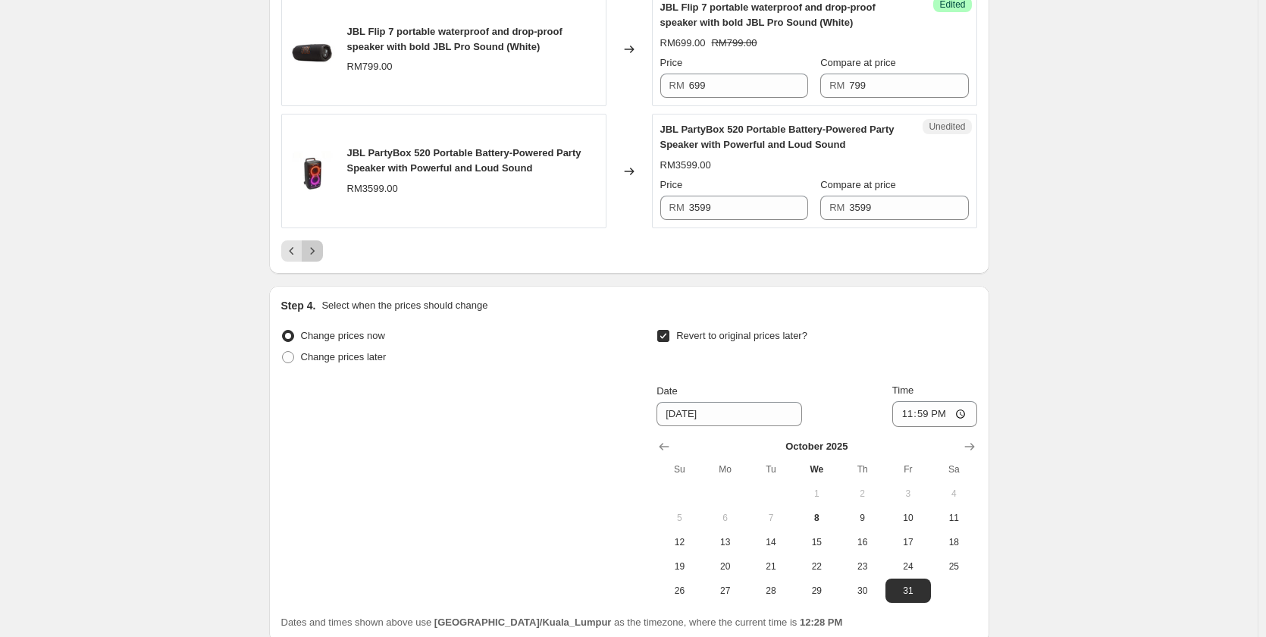
click at [319, 247] on icon "Next" at bounding box center [312, 250] width 15 height 15
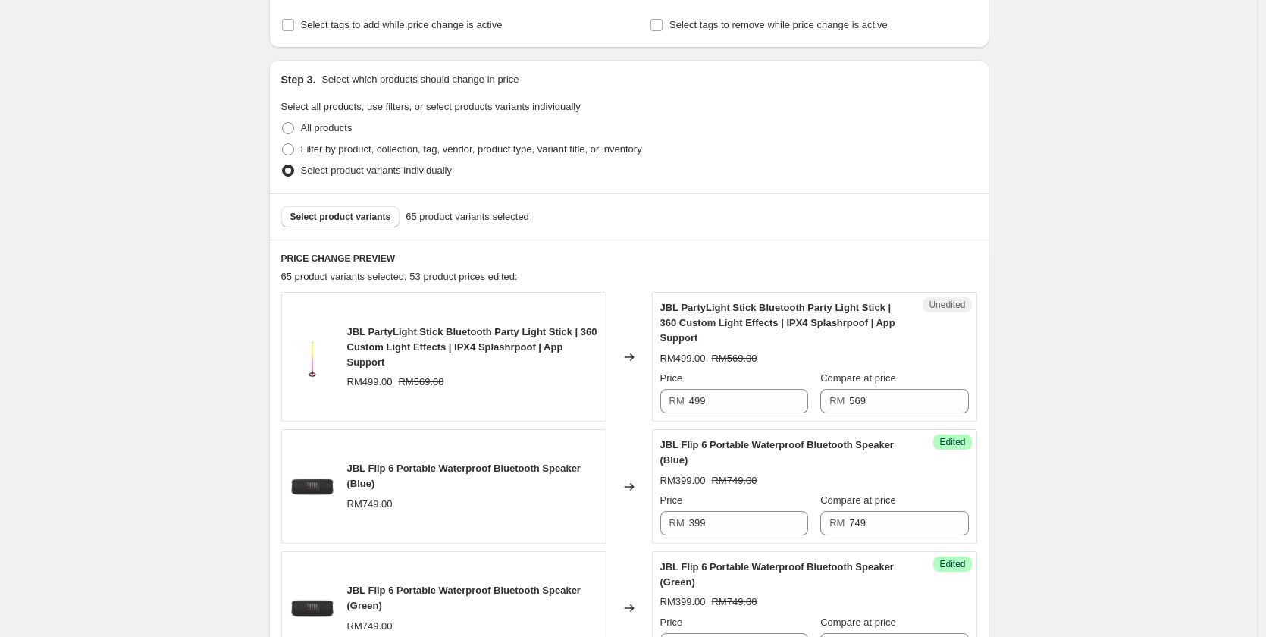
scroll to position [243, 0]
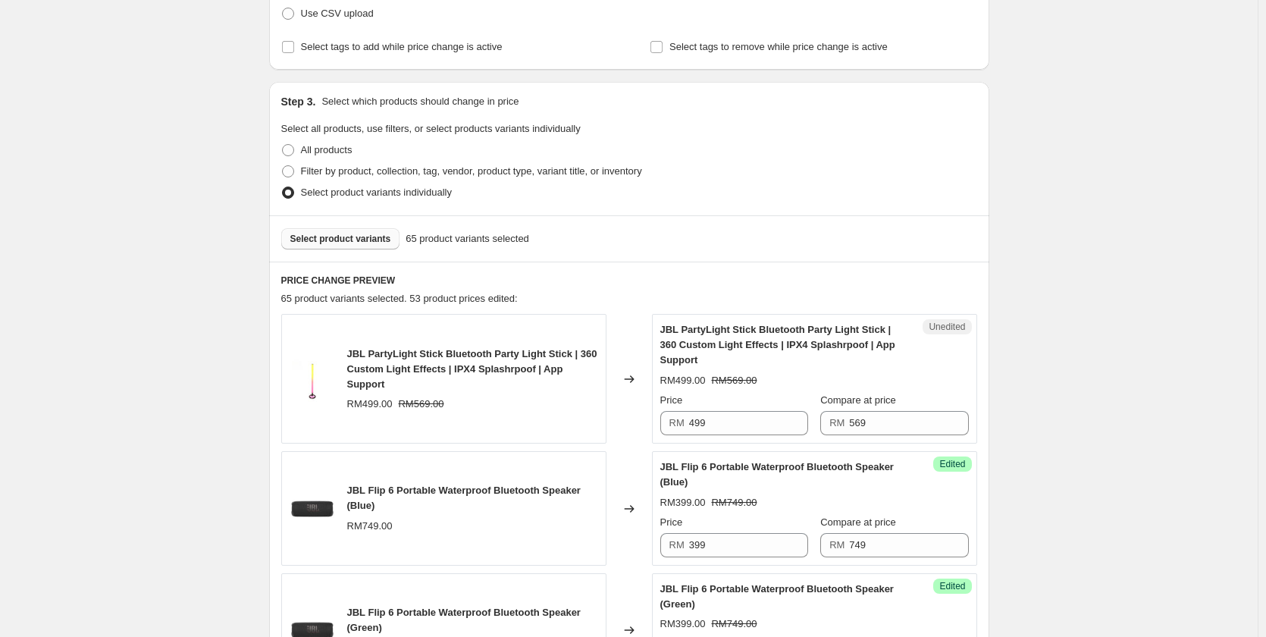
click at [325, 242] on span "Select product variants" at bounding box center [340, 239] width 101 height 12
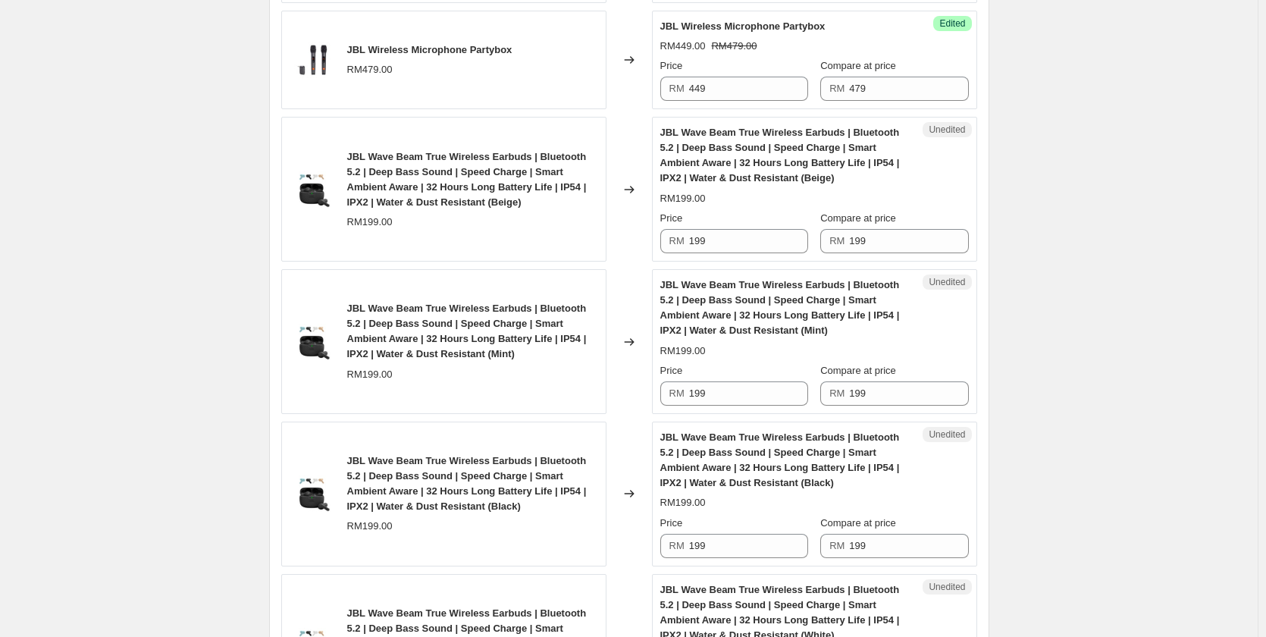
scroll to position [2062, 0]
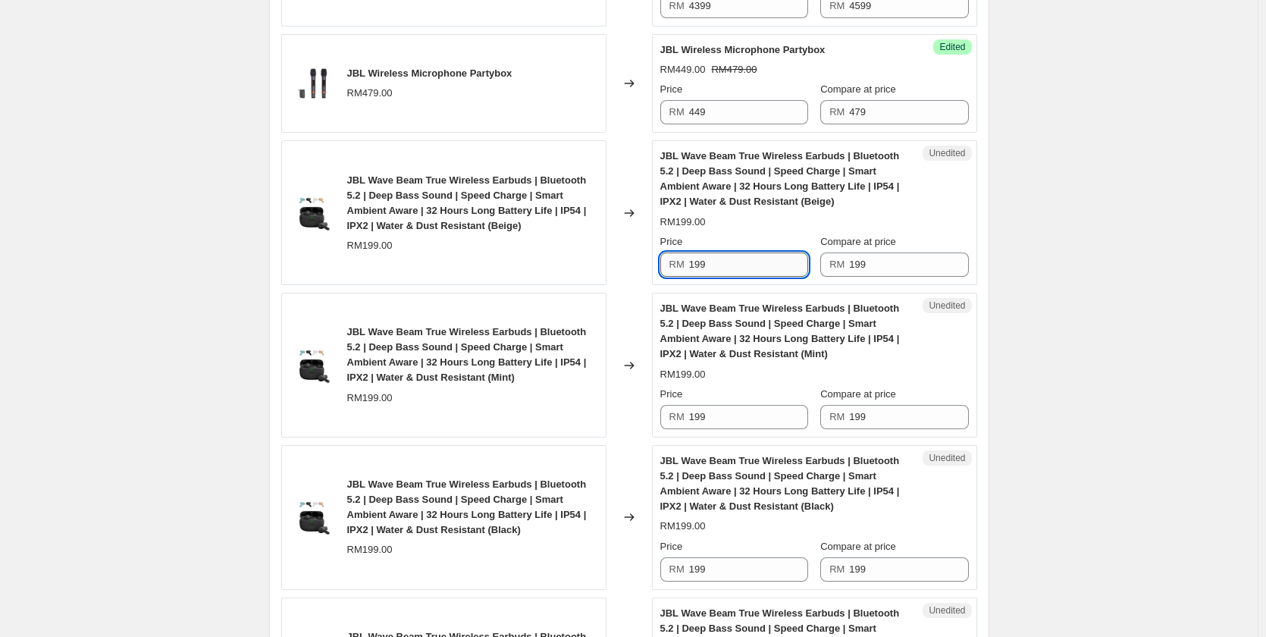
click at [792, 277] on input "199" at bounding box center [748, 264] width 119 height 24
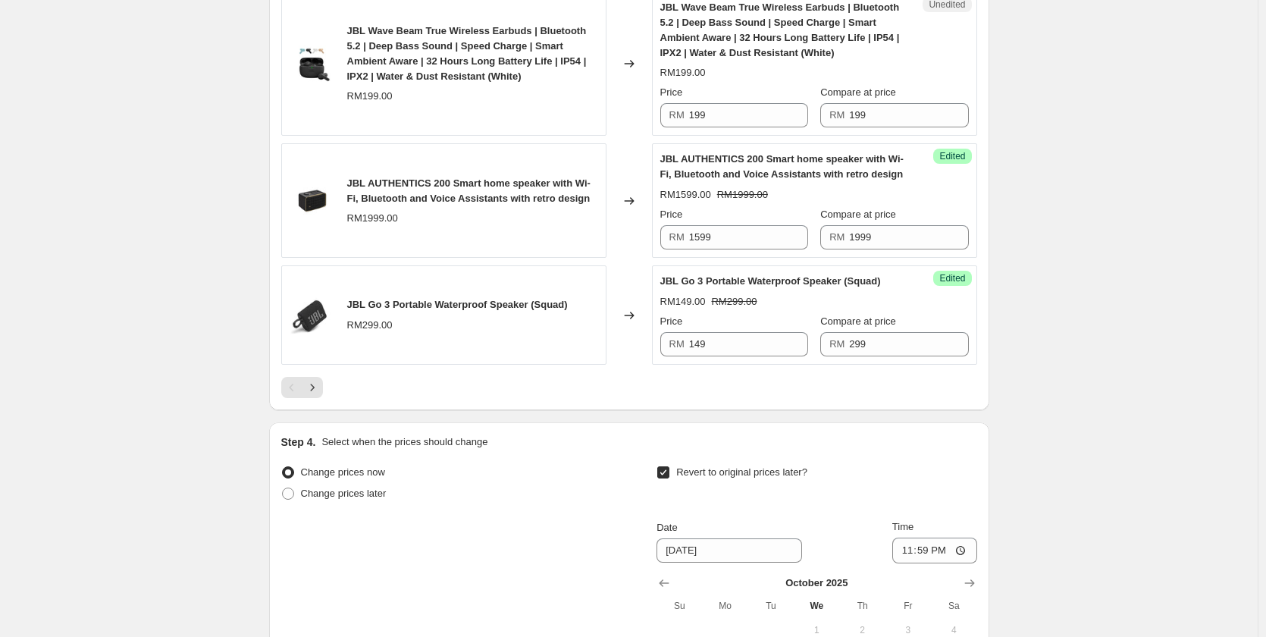
scroll to position [2668, 0]
click at [314, 390] on icon "Next" at bounding box center [312, 386] width 4 height 7
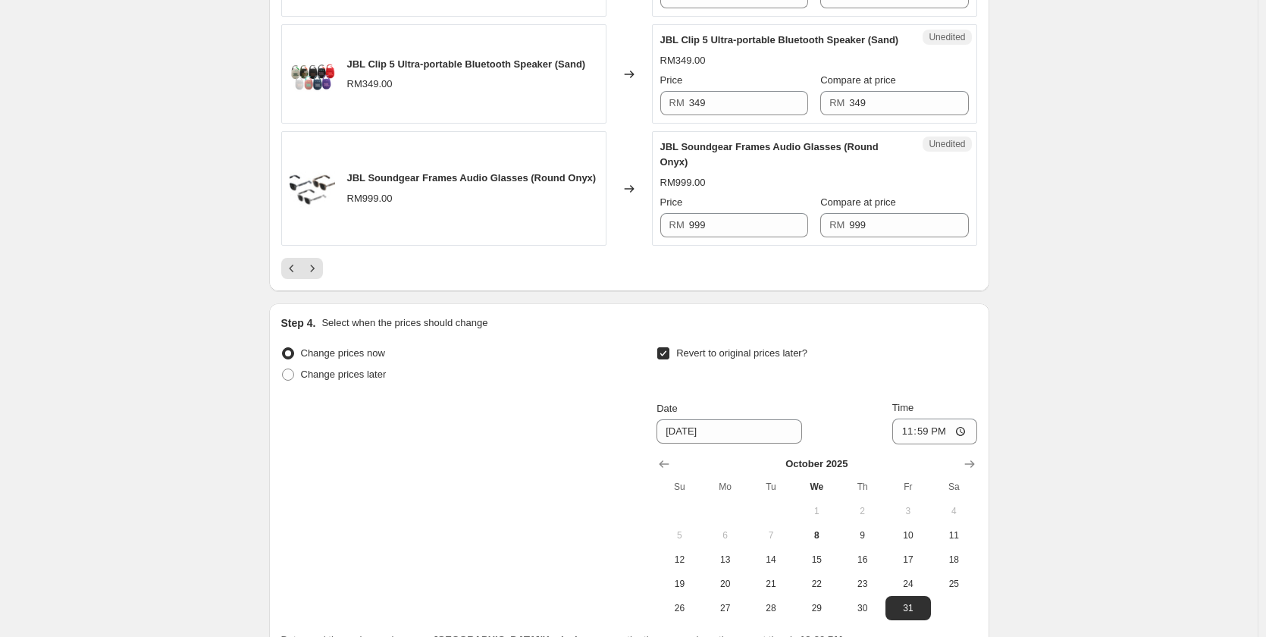
scroll to position [2516, 0]
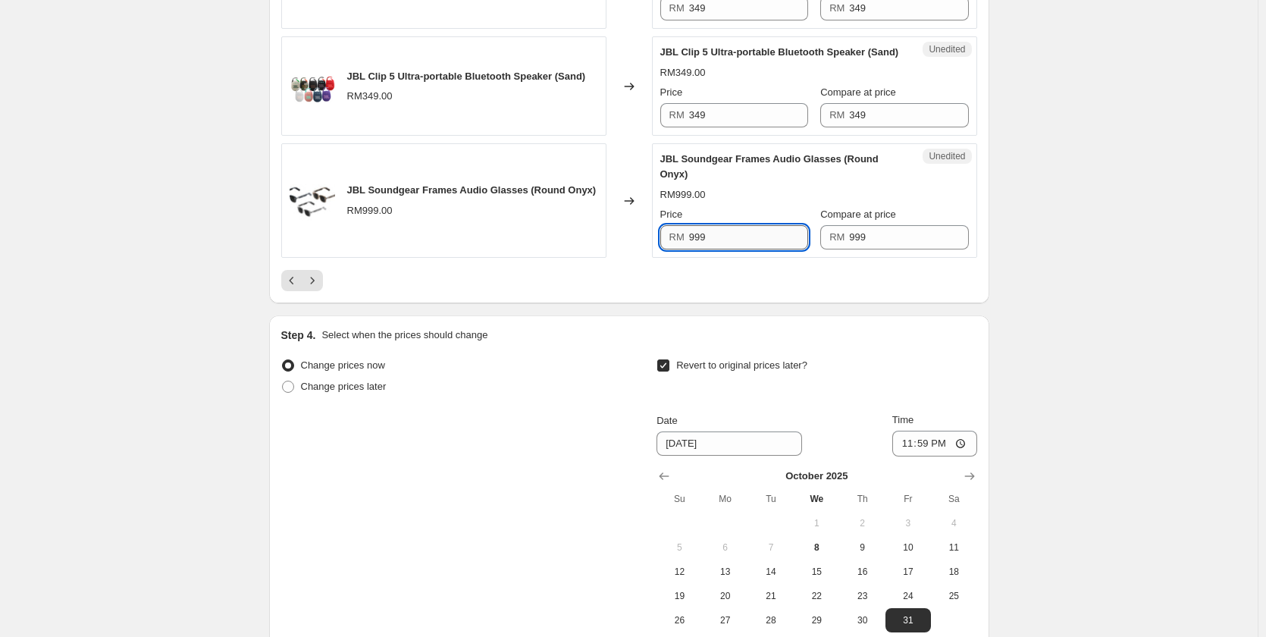
click at [758, 249] on input "999" at bounding box center [748, 237] width 119 height 24
type input "699"
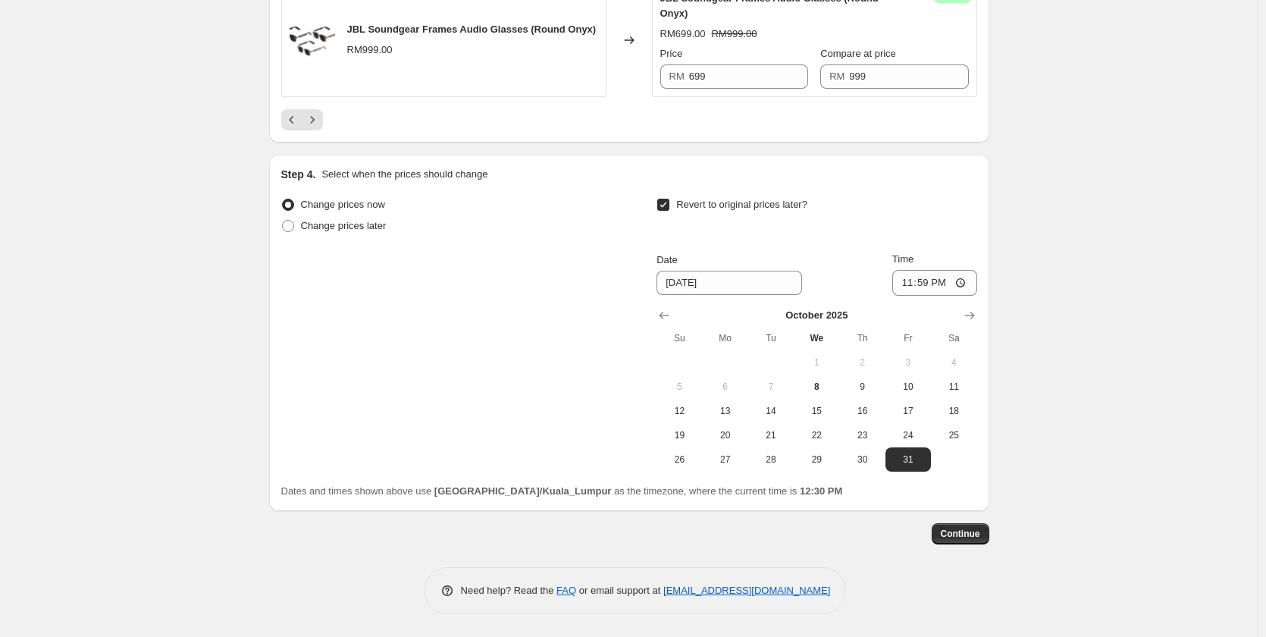
scroll to position [2738, 0]
click at [323, 117] on button "Next" at bounding box center [312, 119] width 21 height 21
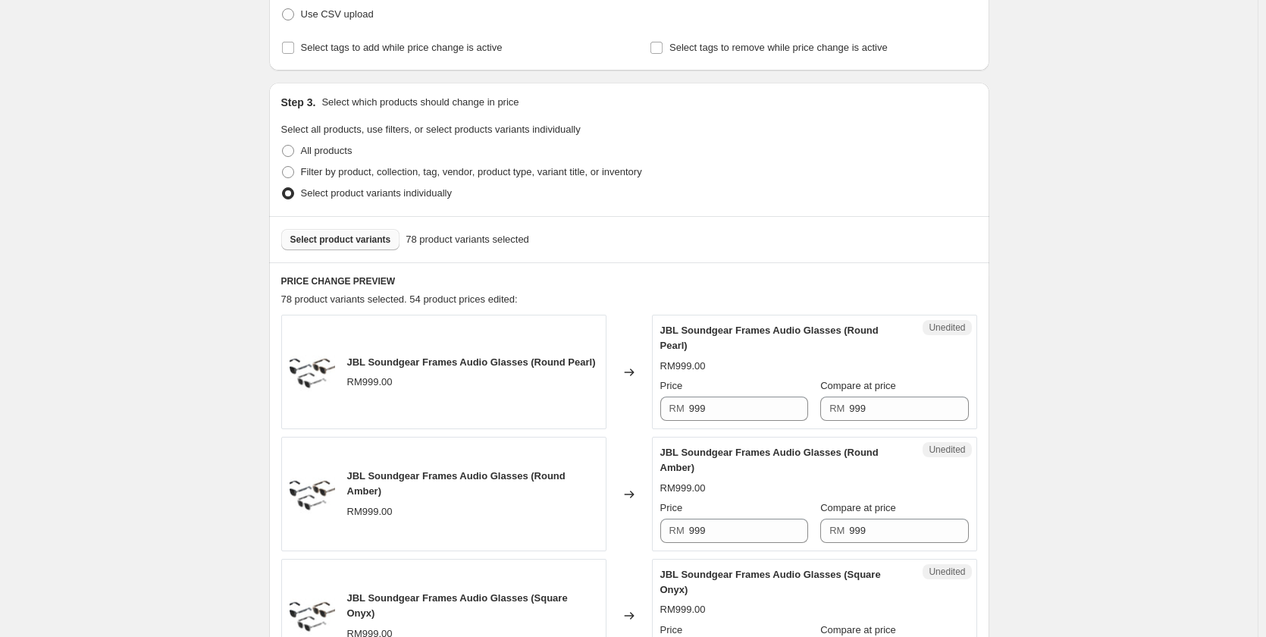
scroll to position [236, 0]
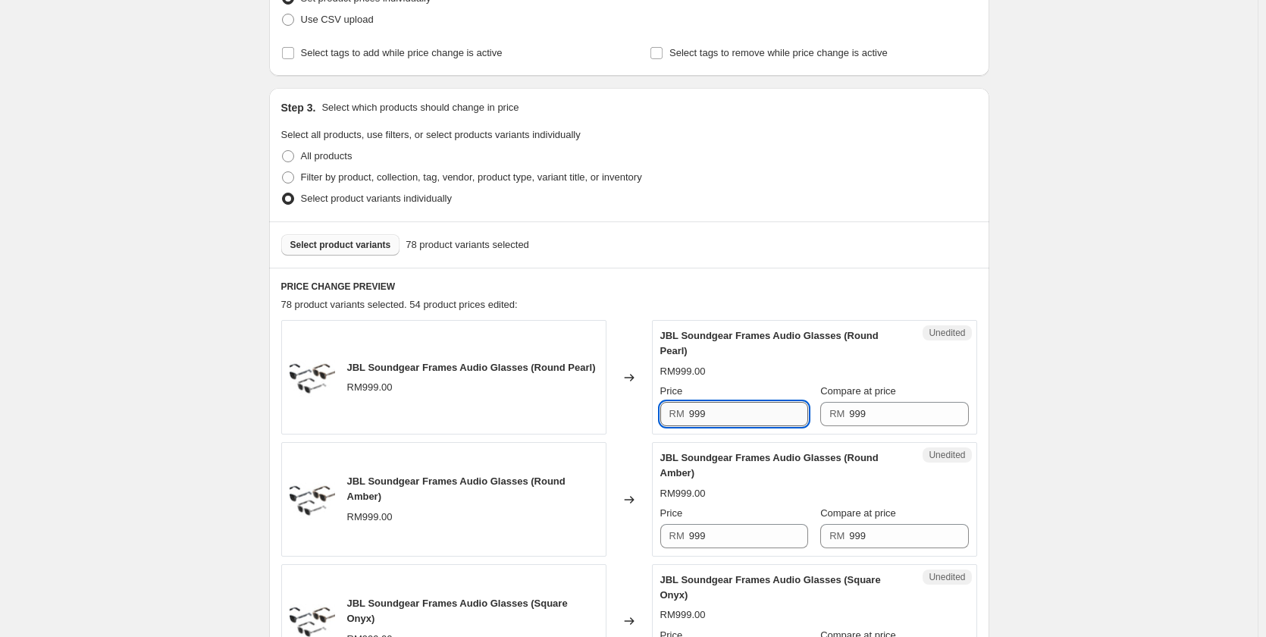
click at [712, 406] on input "999" at bounding box center [748, 414] width 119 height 24
click at [712, 406] on input "699" at bounding box center [748, 414] width 119 height 24
type input "699"
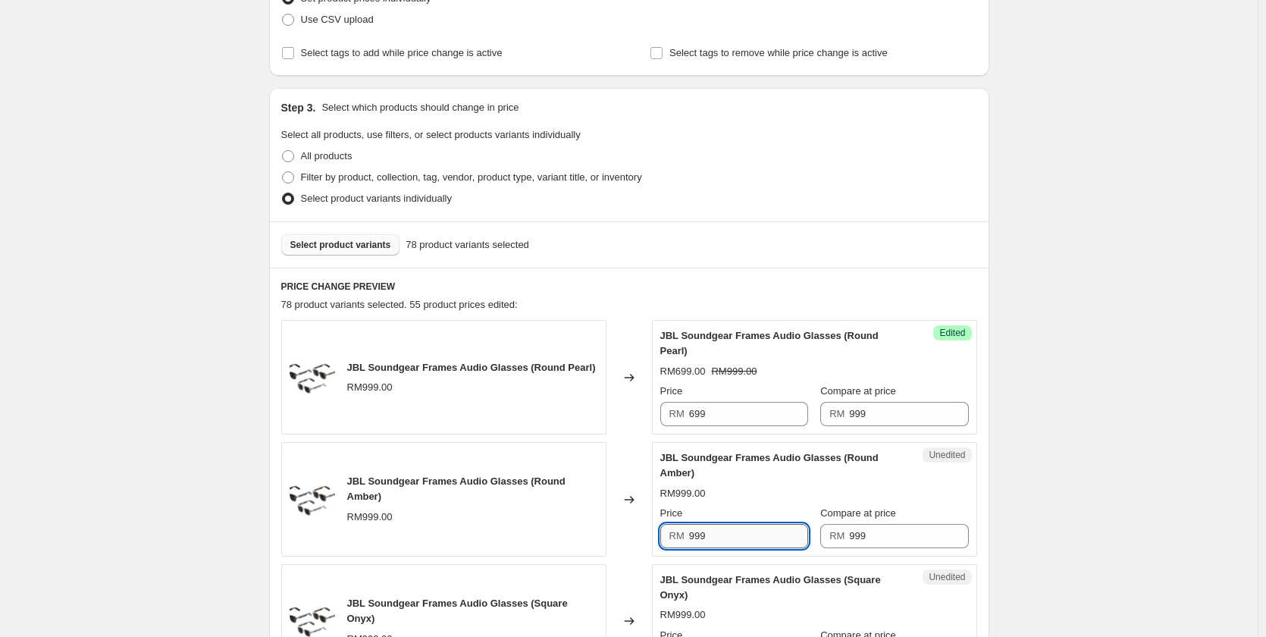
click at [731, 541] on input "999" at bounding box center [748, 536] width 119 height 24
paste input "6"
type input "699"
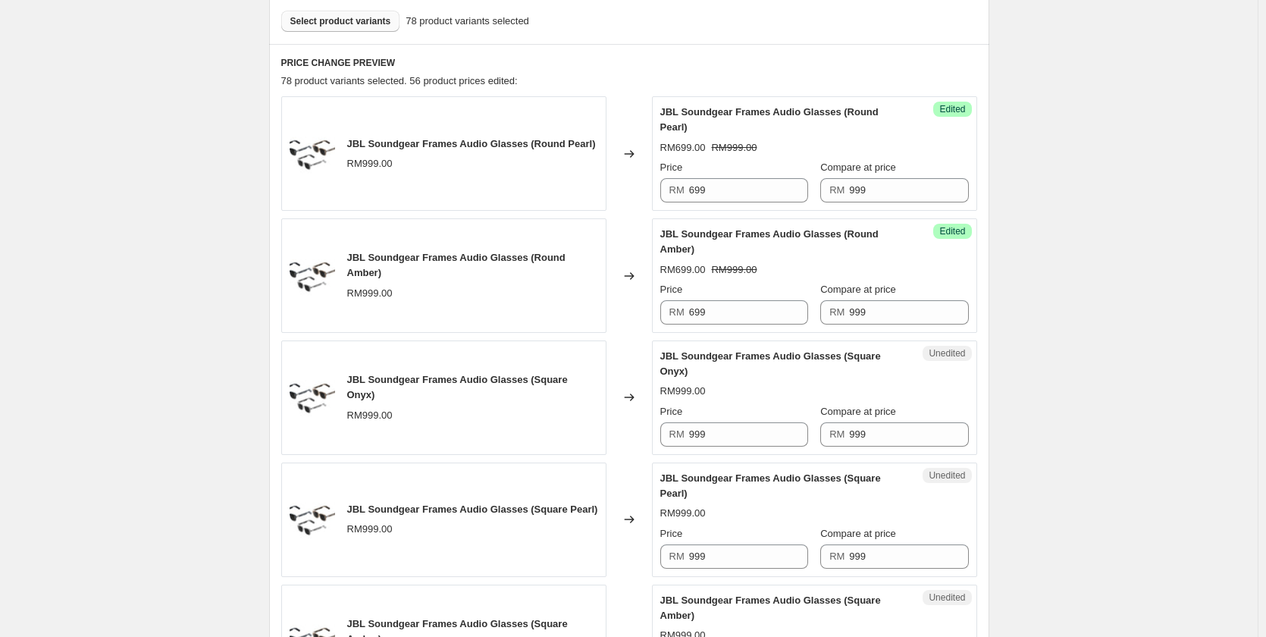
scroll to position [464, 0]
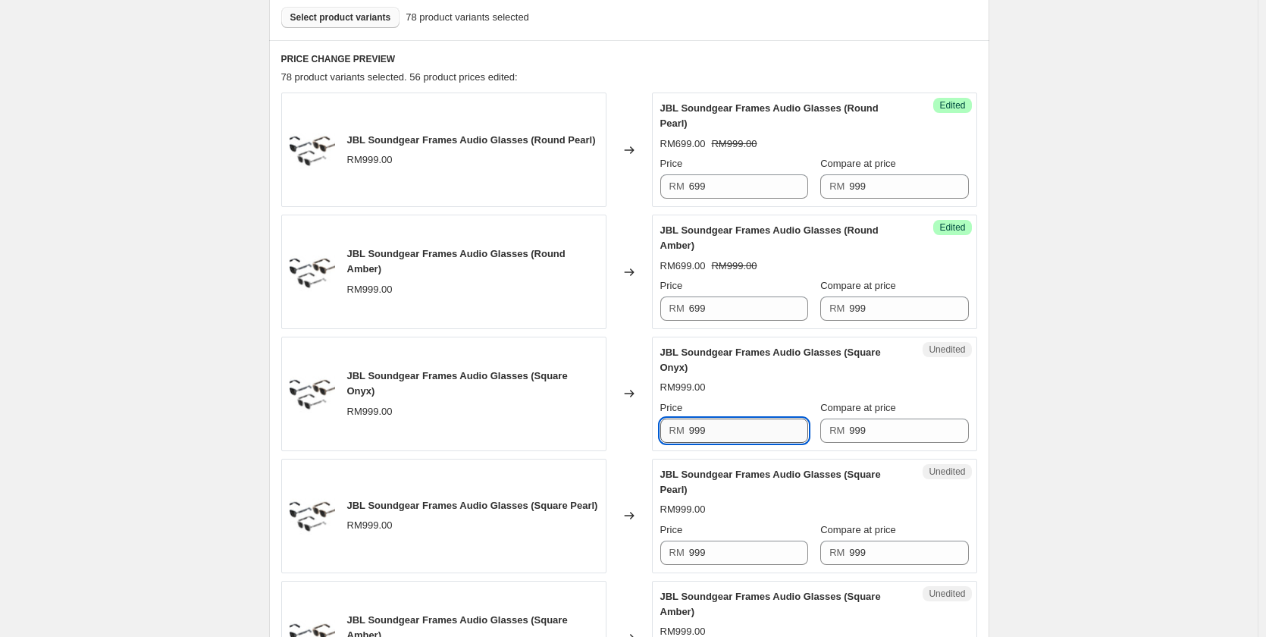
click at [715, 428] on input "999" at bounding box center [748, 430] width 119 height 24
paste input "6"
type input "699"
click at [716, 555] on input "999" at bounding box center [748, 552] width 119 height 24
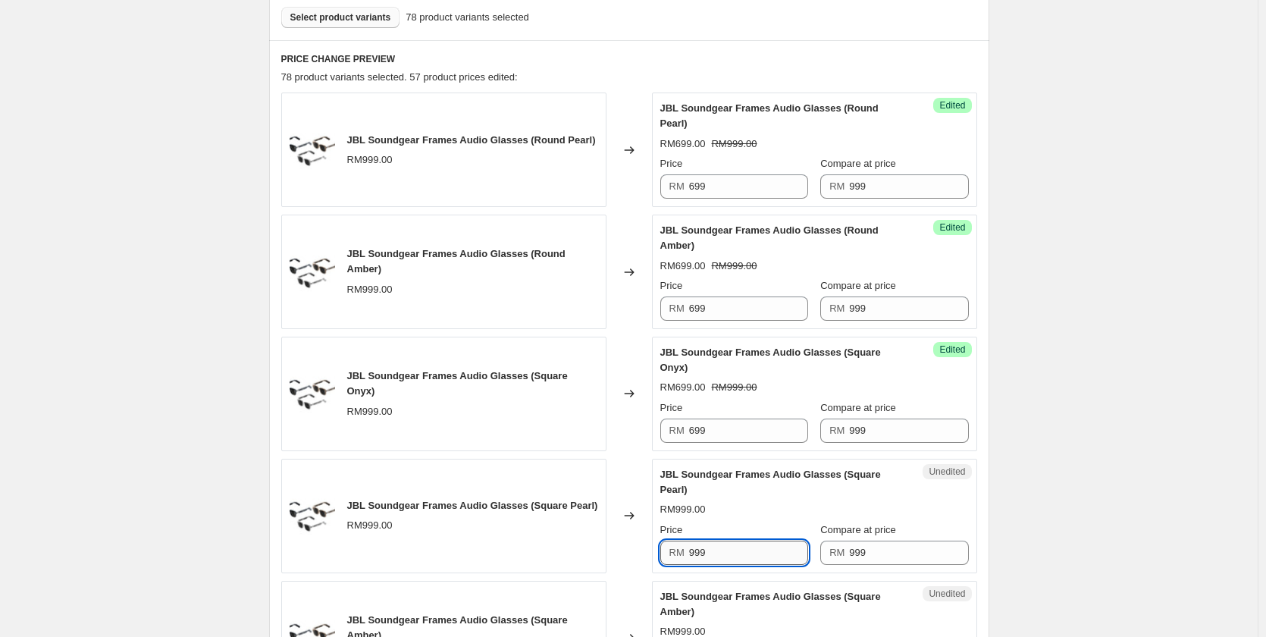
click at [716, 555] on input "999" at bounding box center [748, 552] width 119 height 24
paste input "6"
type input "699"
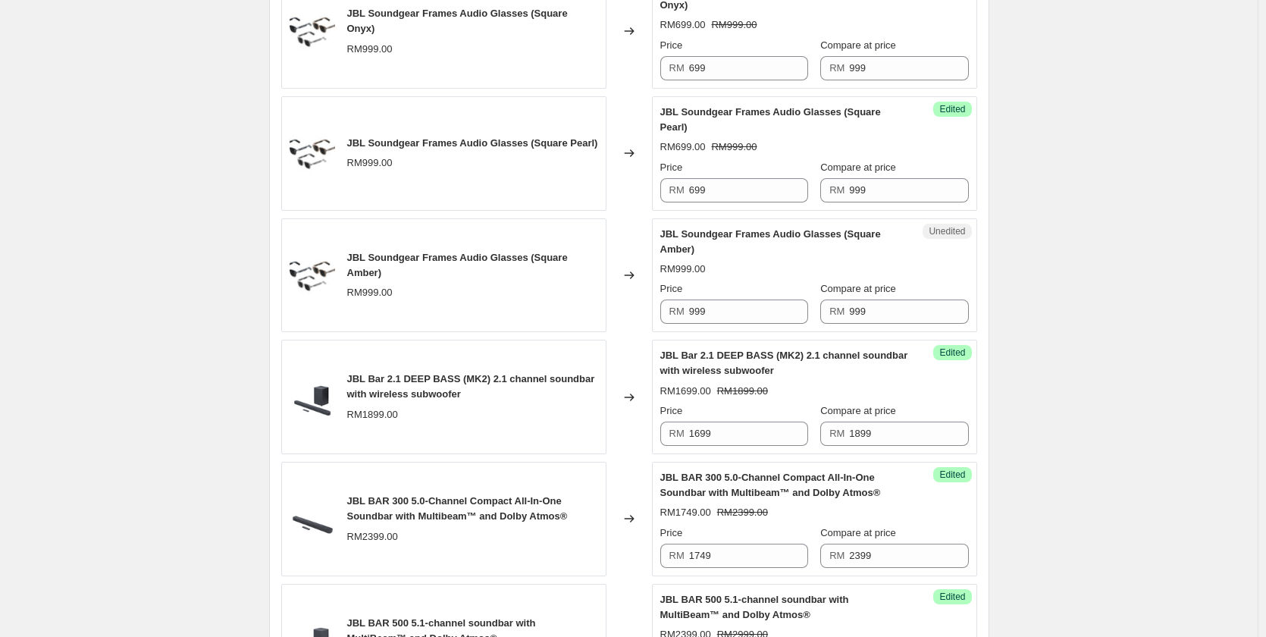
scroll to position [843, 0]
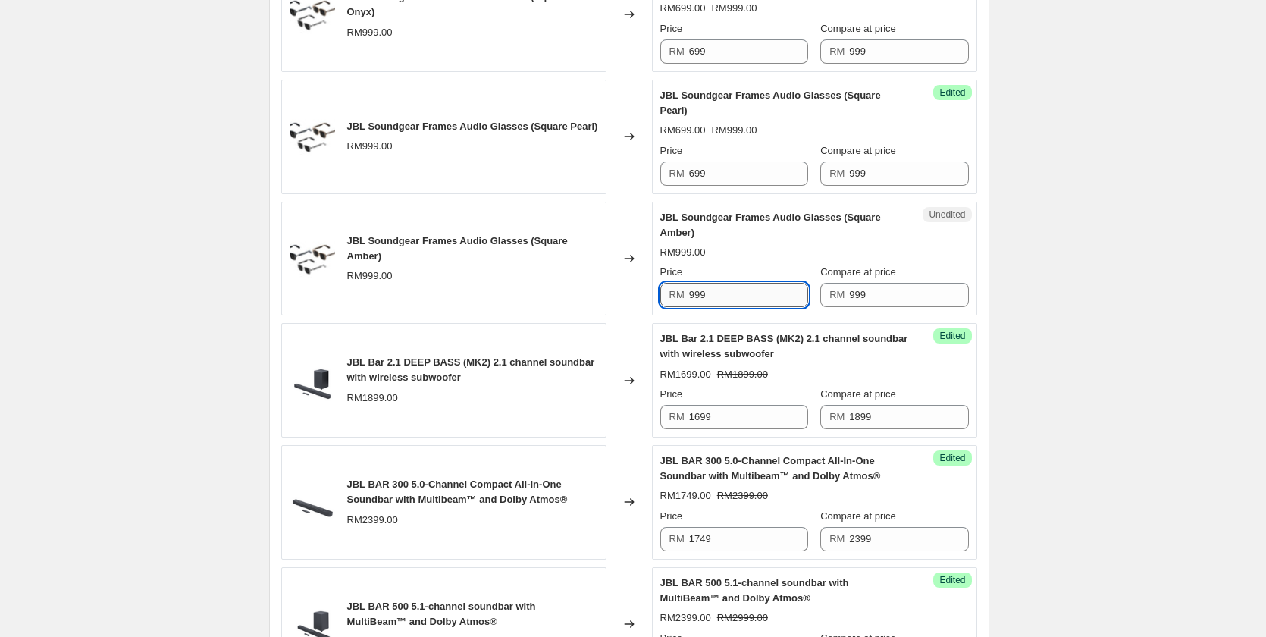
click at [726, 292] on input "999" at bounding box center [748, 295] width 119 height 24
paste input "6"
type input "699"
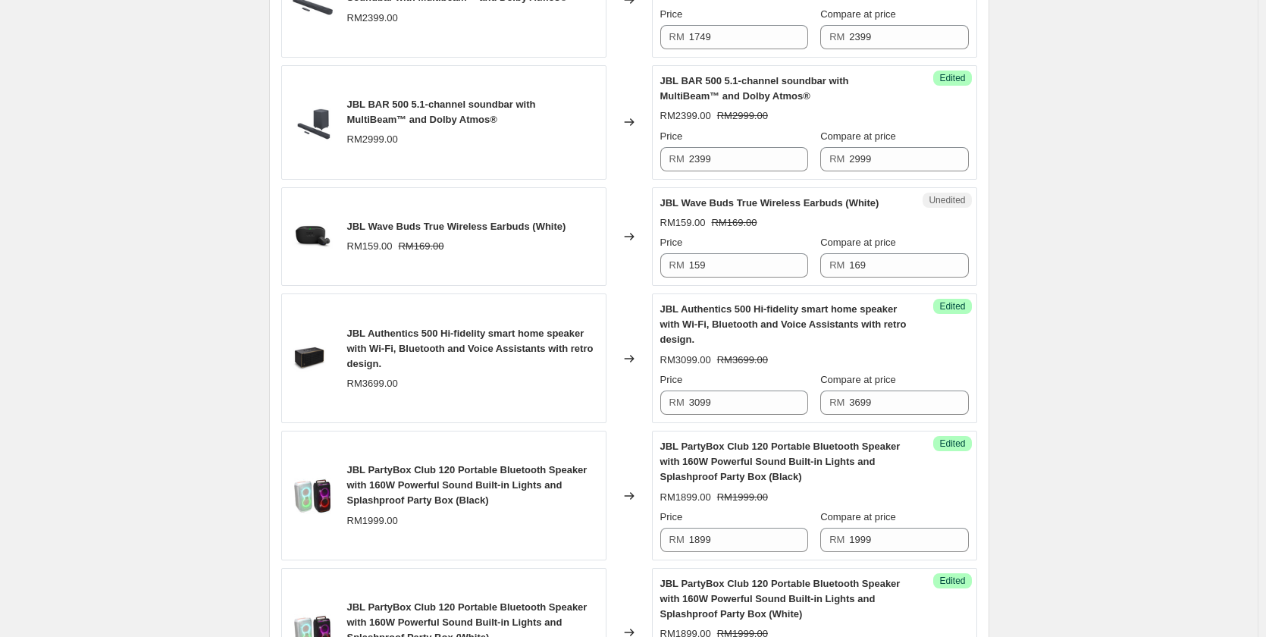
scroll to position [1373, 0]
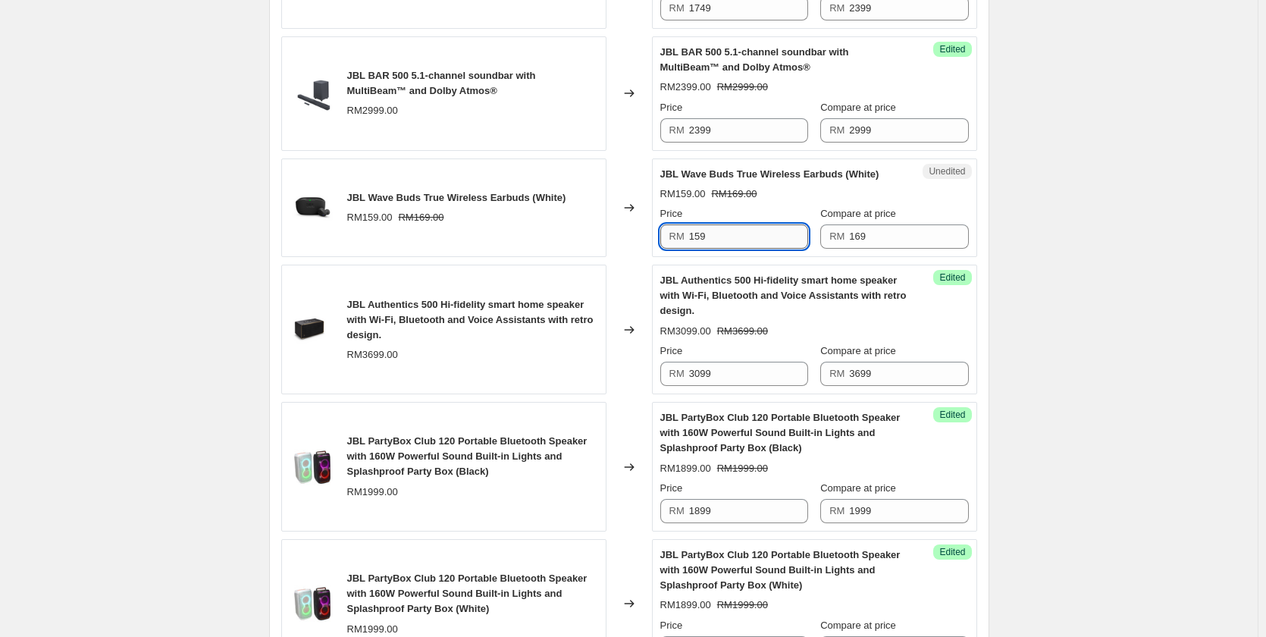
click at [761, 238] on input "159" at bounding box center [748, 236] width 119 height 24
type input "149"
click at [995, 218] on div "Create new price [MEDICAL_DATA]. This page is ready Create new price [MEDICAL_D…" at bounding box center [629, 405] width 756 height 3556
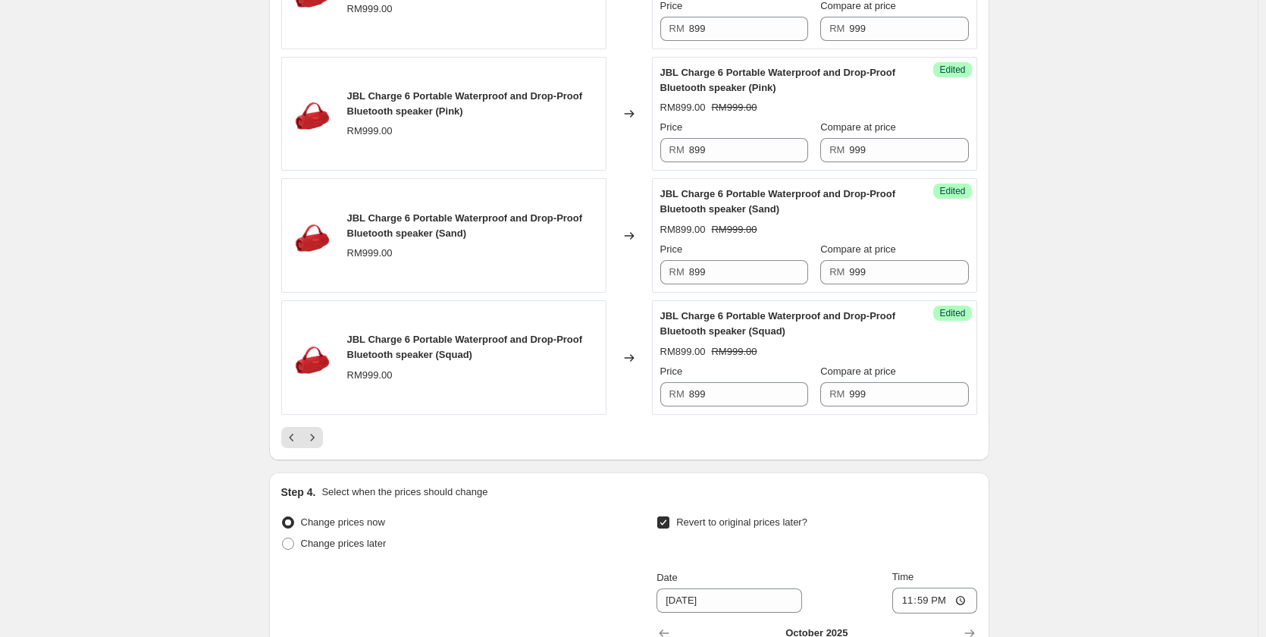
scroll to position [2662, 0]
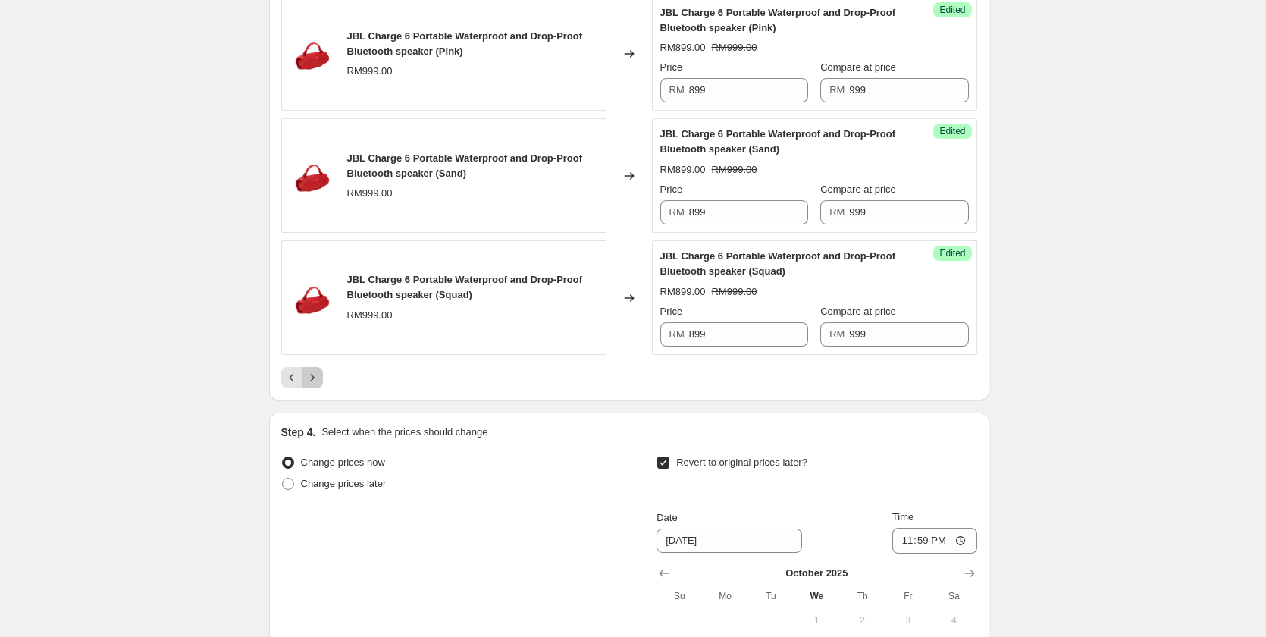
click at [315, 370] on button "Next" at bounding box center [312, 377] width 21 height 21
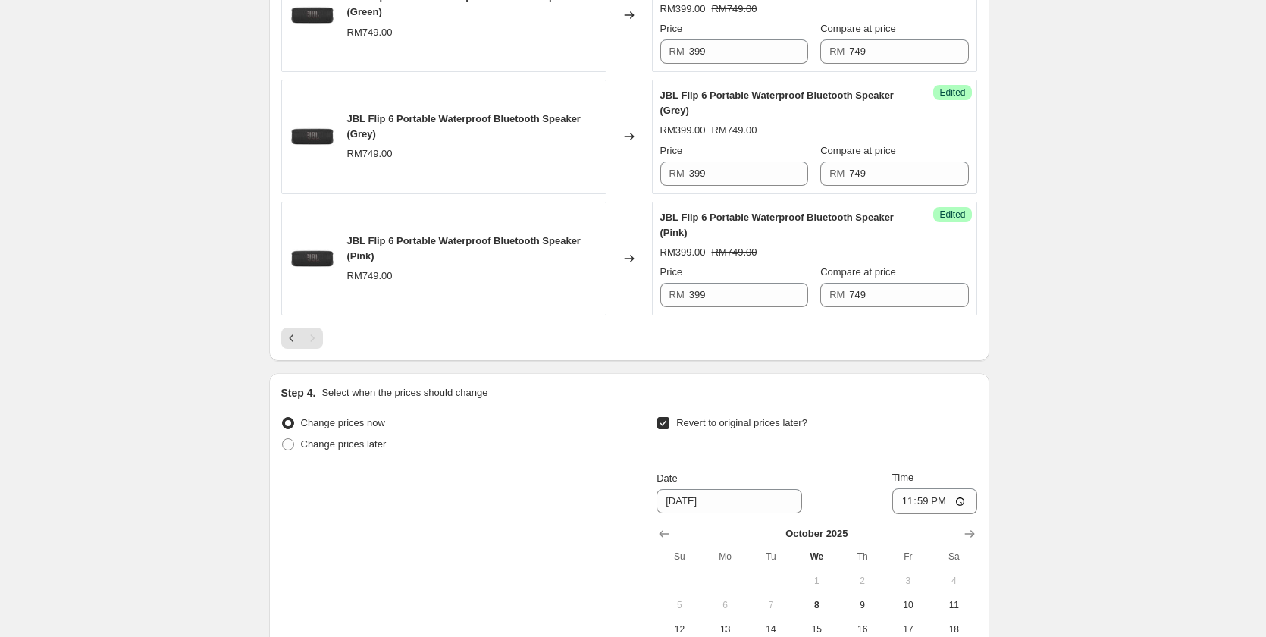
scroll to position [2433, 0]
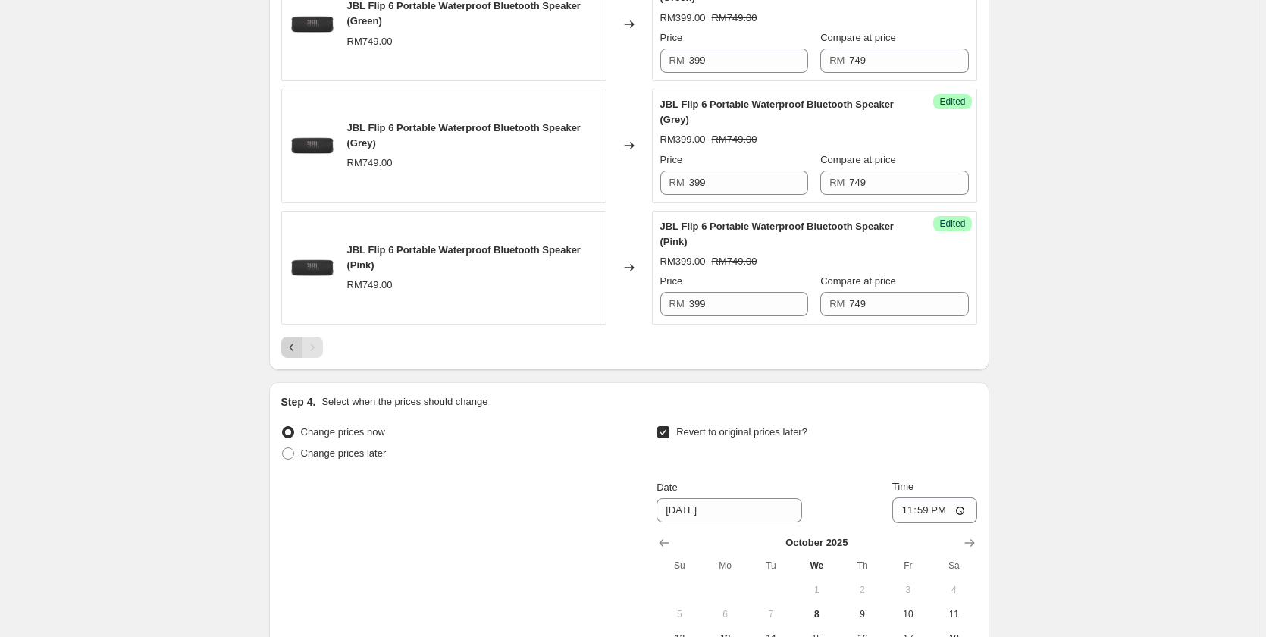
click at [296, 344] on icon "Previous" at bounding box center [291, 347] width 15 height 15
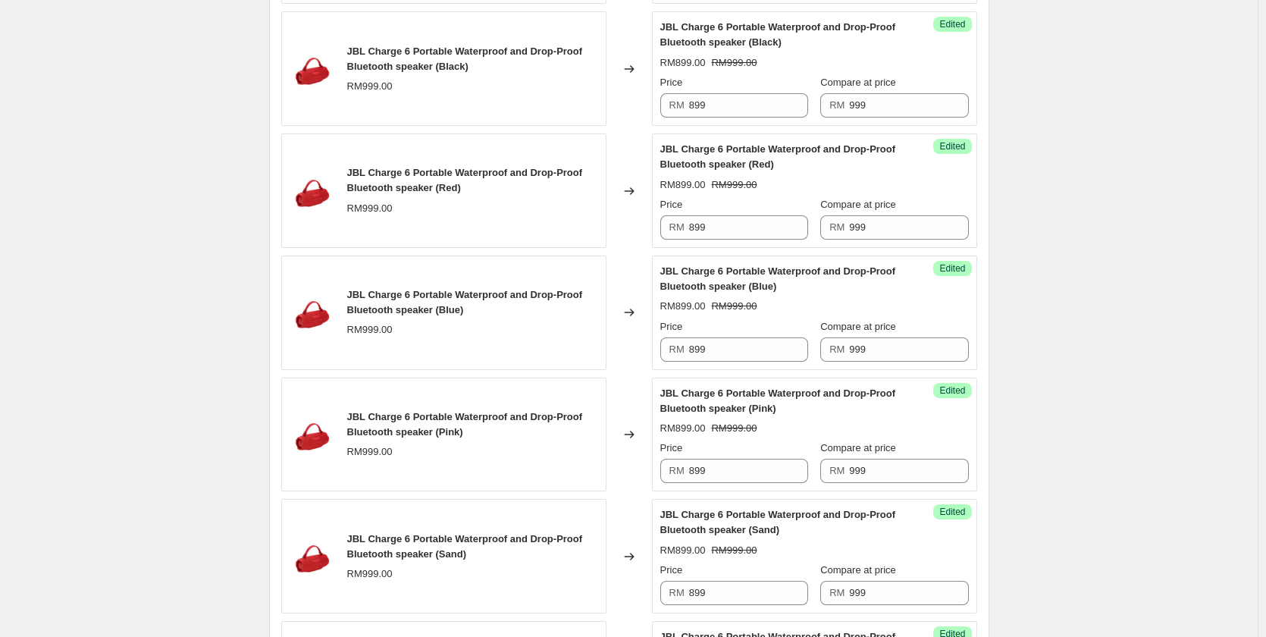
scroll to position [2660, 0]
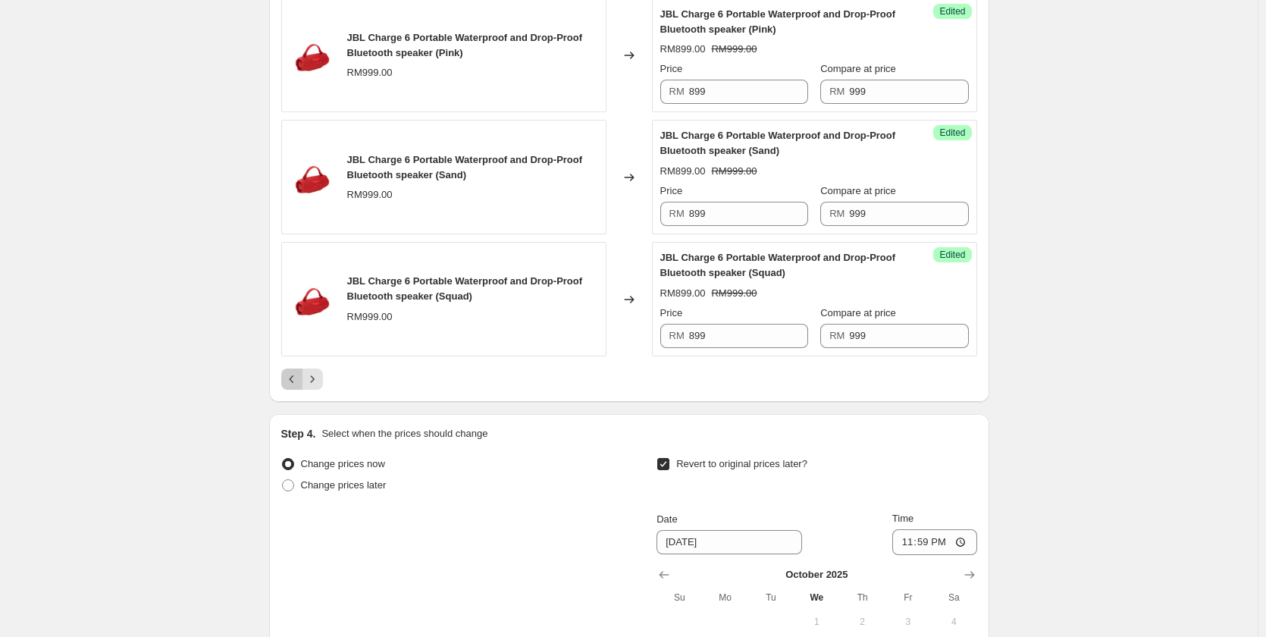
click at [293, 381] on icon "Previous" at bounding box center [291, 378] width 15 height 15
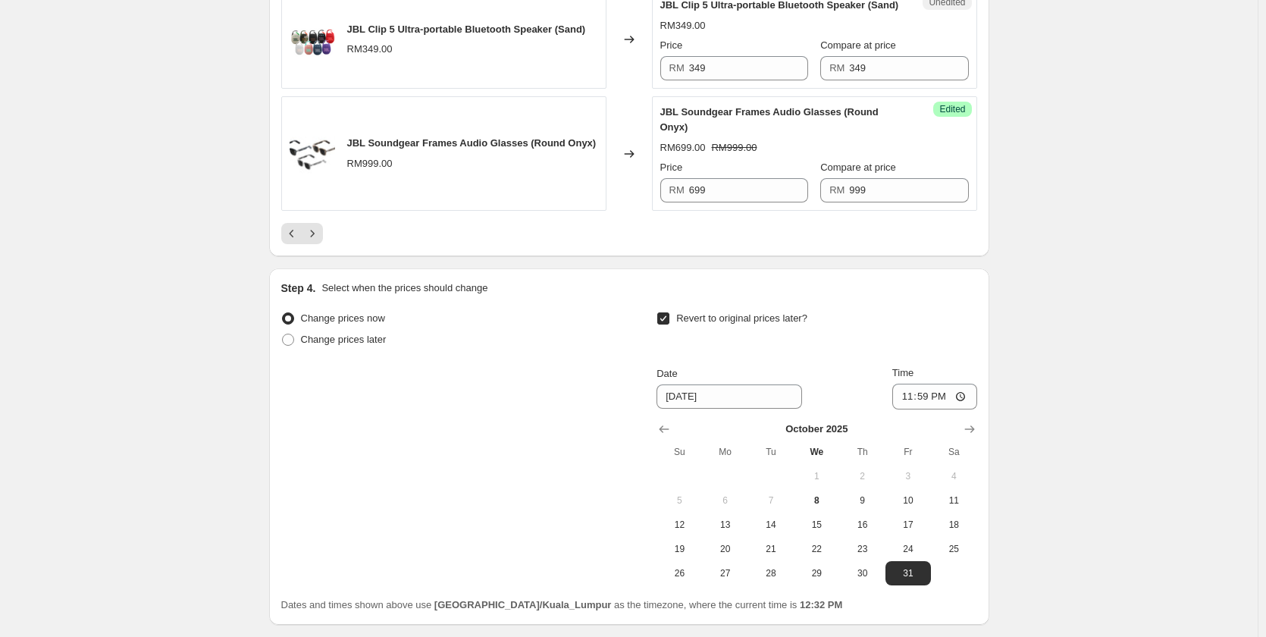
scroll to position [2585, 0]
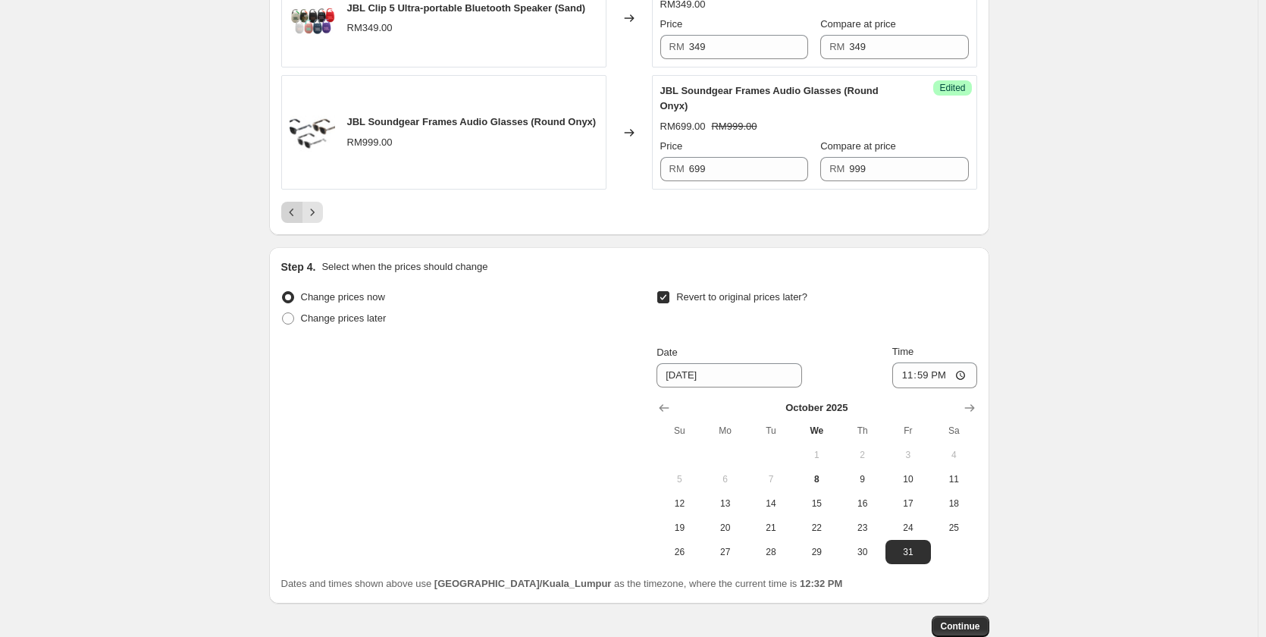
click at [299, 220] on icon "Previous" at bounding box center [291, 212] width 15 height 15
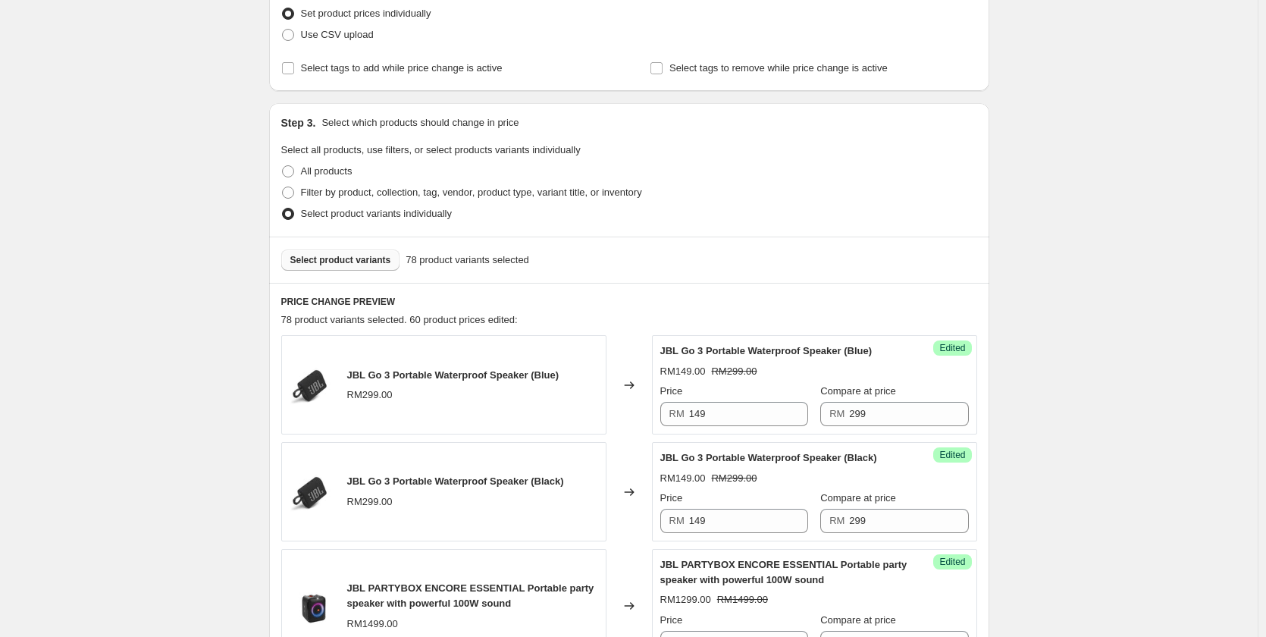
scroll to position [83, 0]
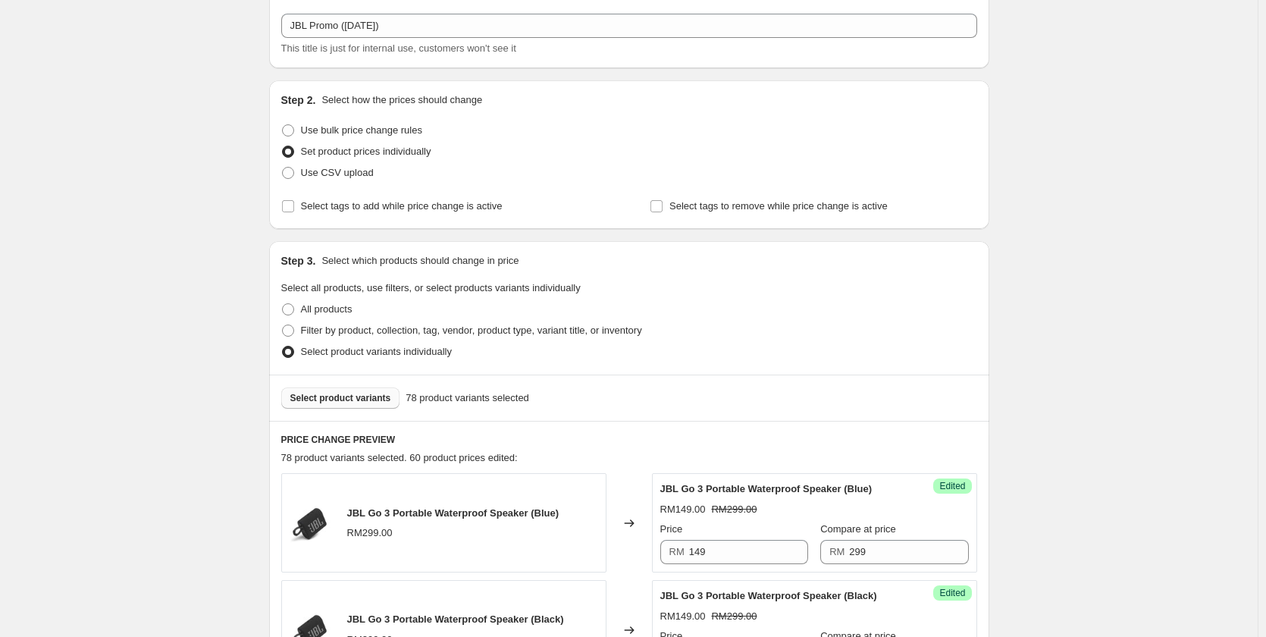
click at [352, 396] on span "Select product variants" at bounding box center [340, 398] width 101 height 12
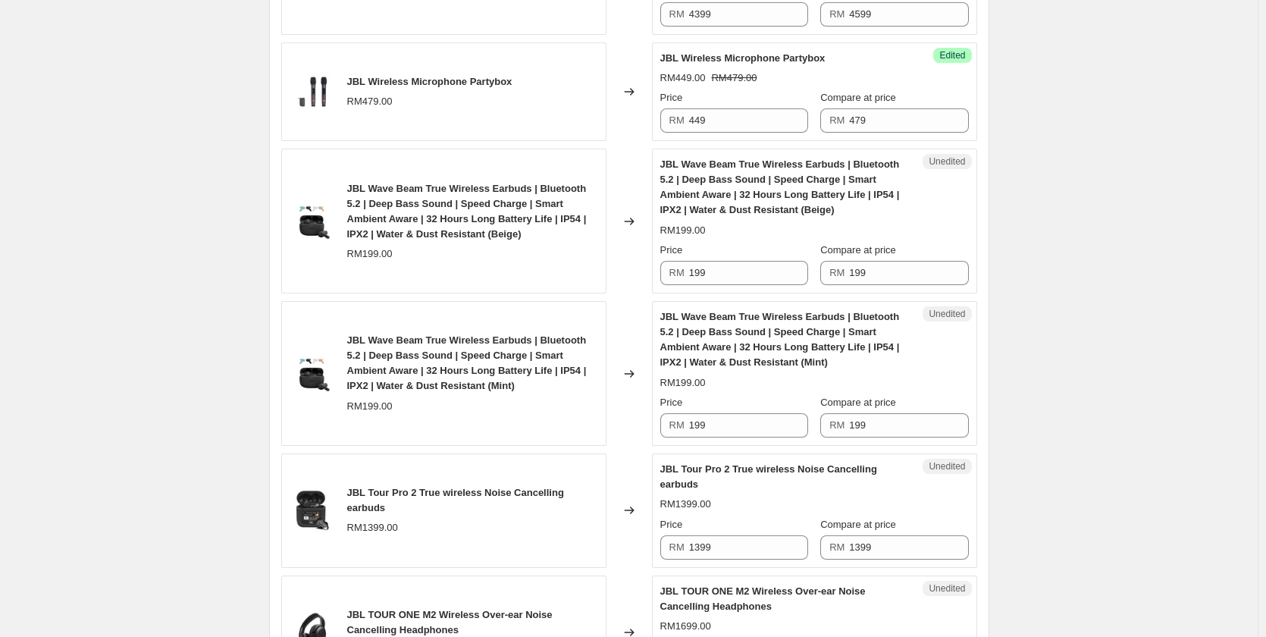
scroll to position [2206, 0]
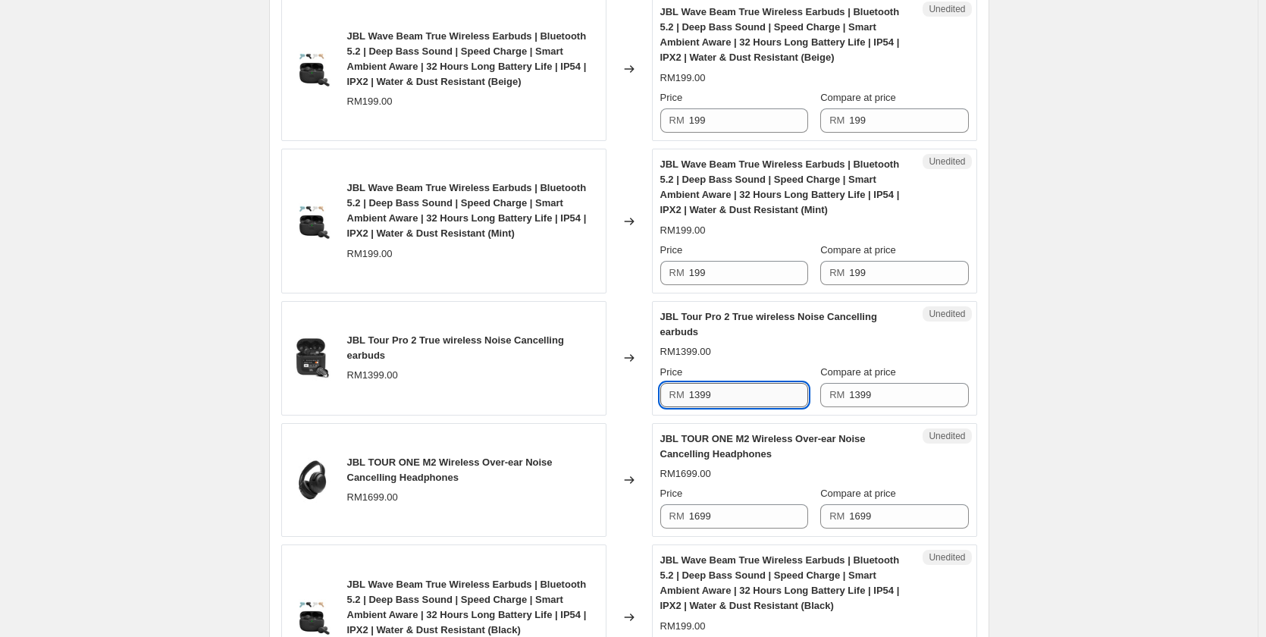
click at [769, 407] on input "1399" at bounding box center [748, 395] width 119 height 24
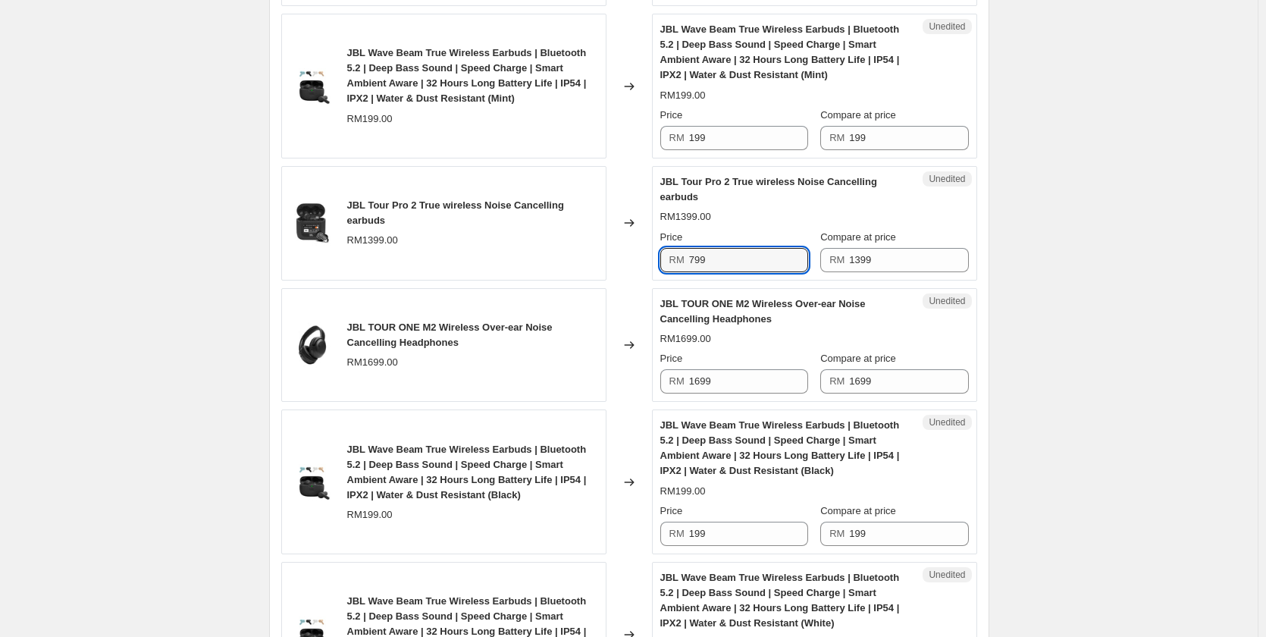
scroll to position [2357, 0]
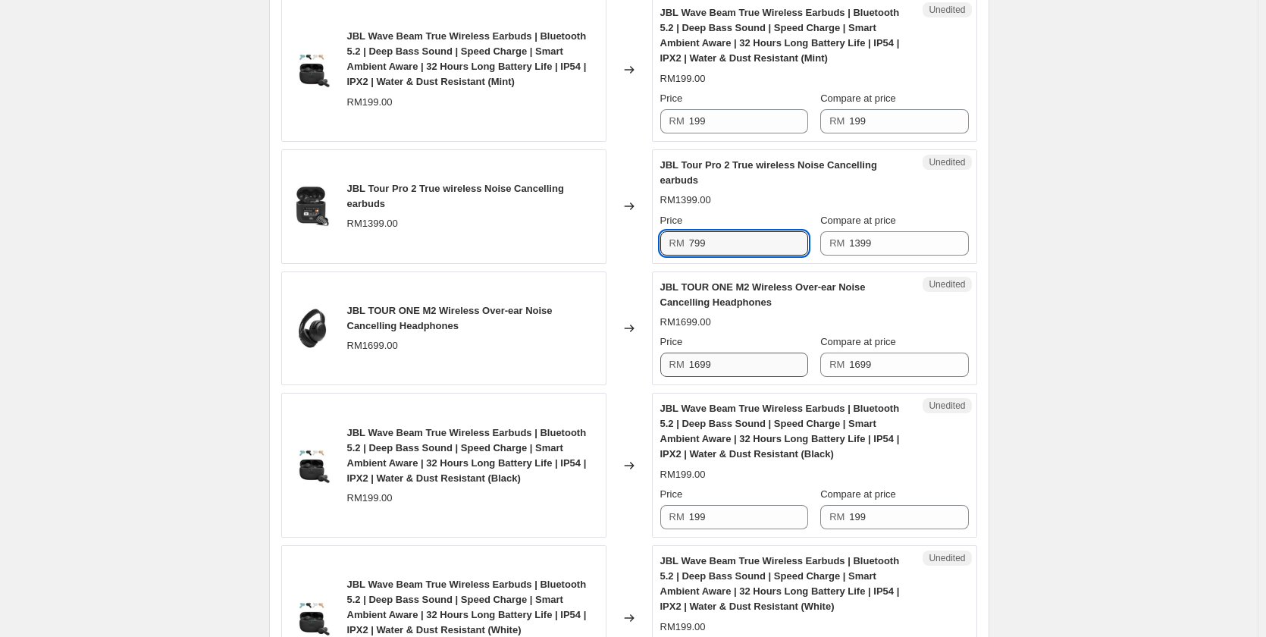
type input "799"
click at [730, 374] on input "1699" at bounding box center [748, 364] width 119 height 24
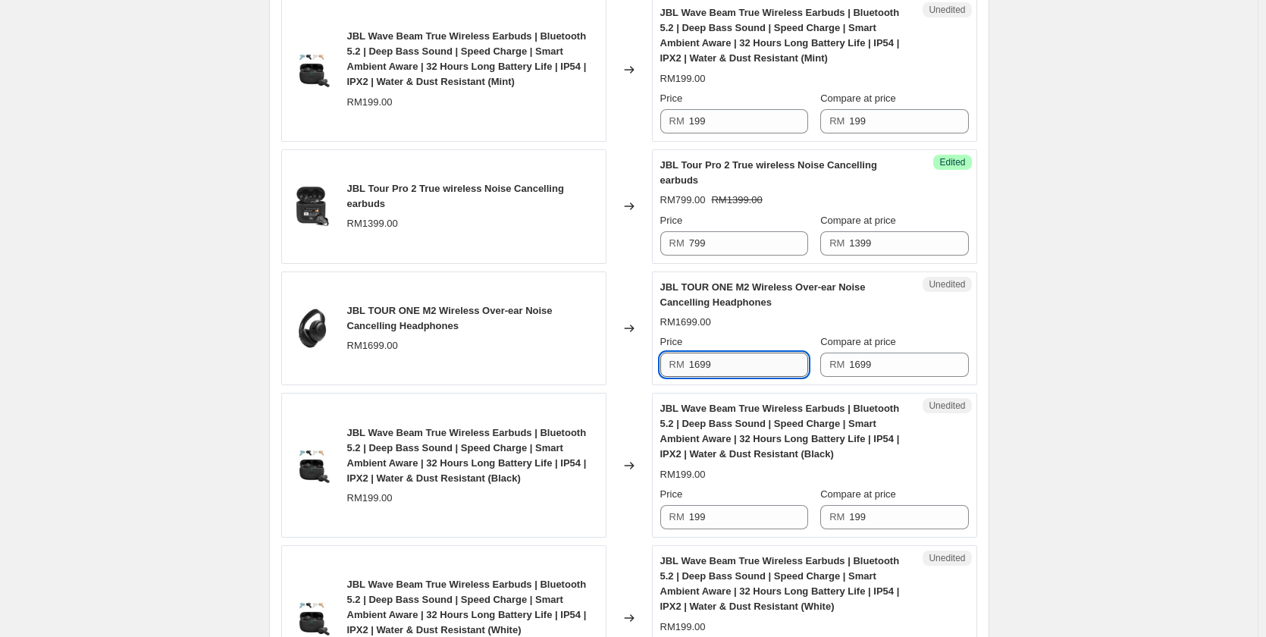
click at [730, 374] on input "1699" at bounding box center [748, 364] width 119 height 24
type input "999"
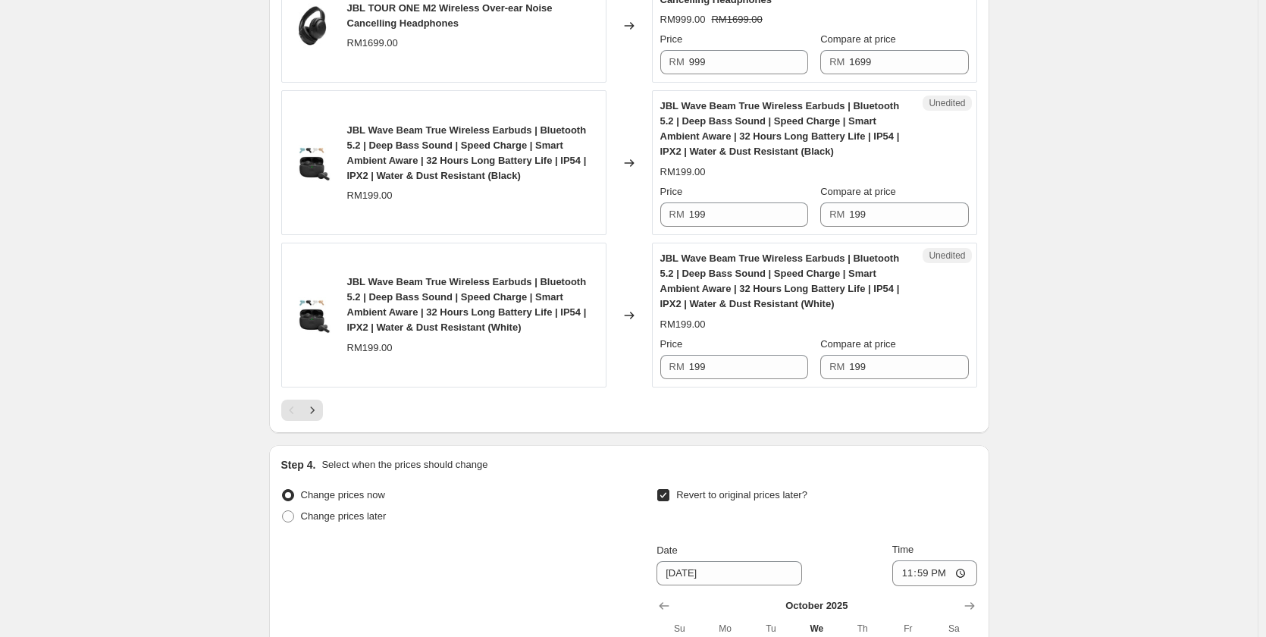
scroll to position [2660, 0]
click at [312, 417] on icon "Next" at bounding box center [312, 409] width 15 height 15
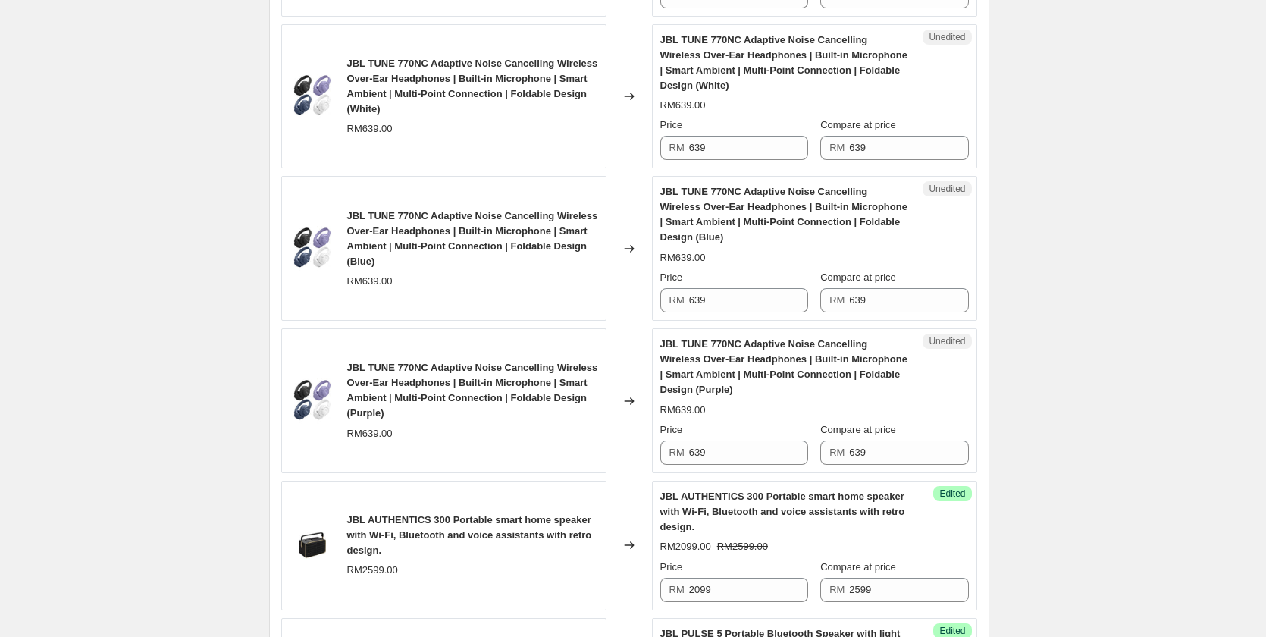
scroll to position [2281, 0]
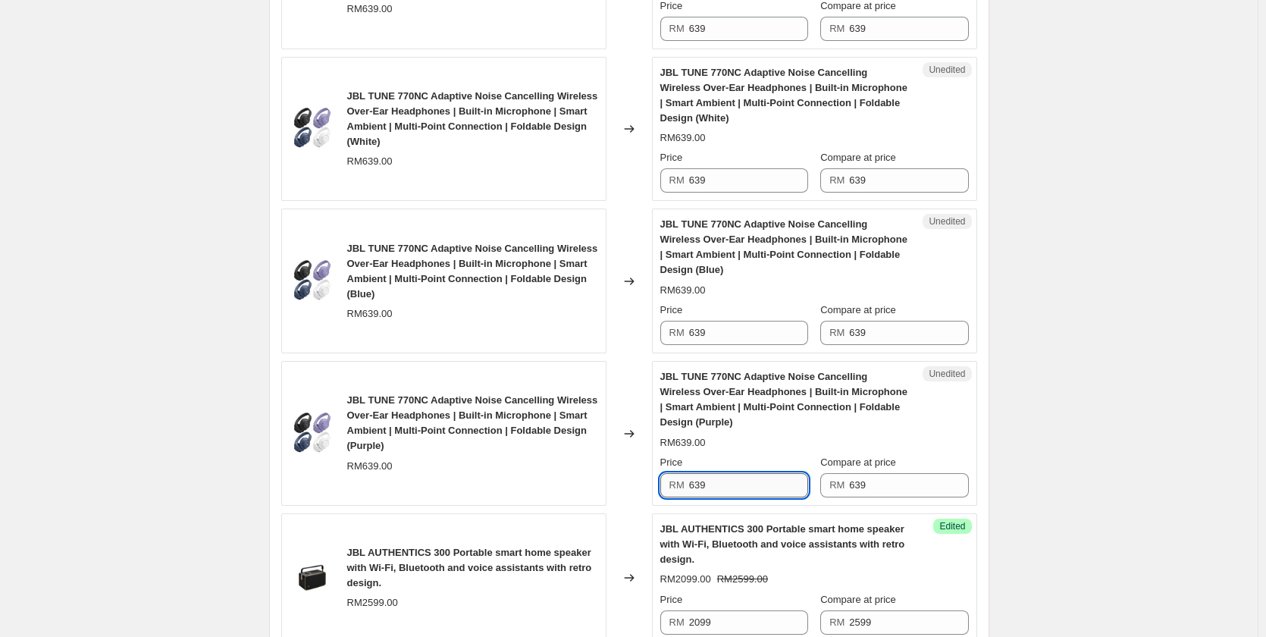
click at [721, 483] on input "639" at bounding box center [748, 485] width 119 height 24
type input "7"
click at [725, 484] on input "499" at bounding box center [748, 485] width 119 height 24
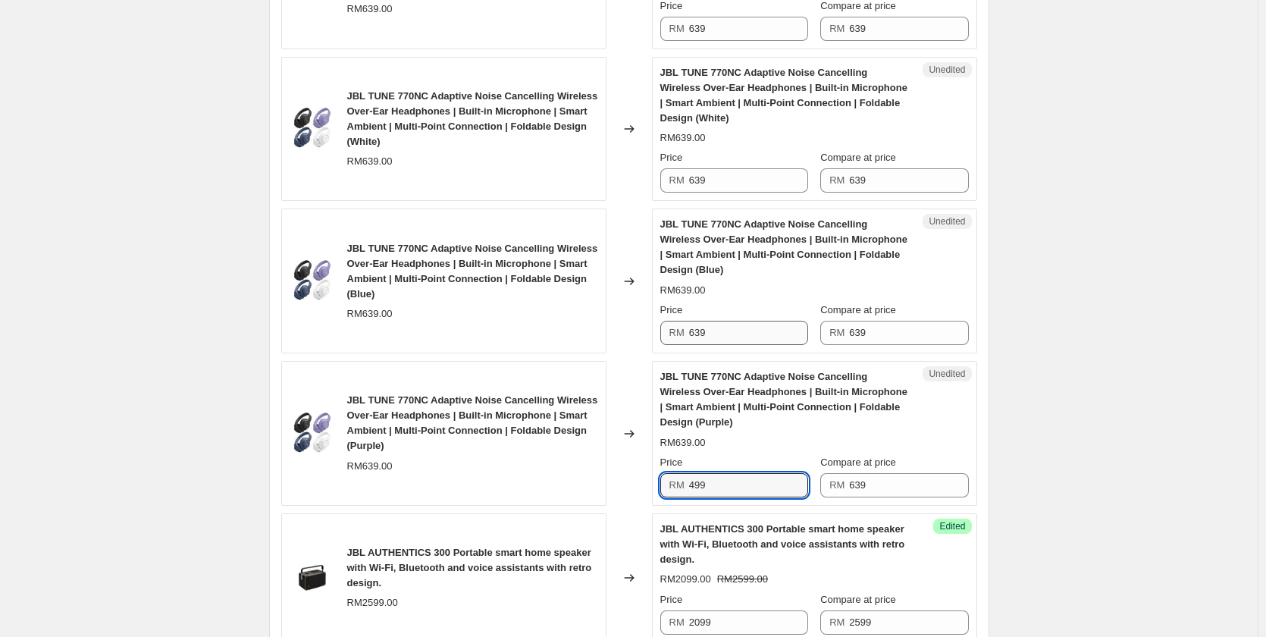
type input "499"
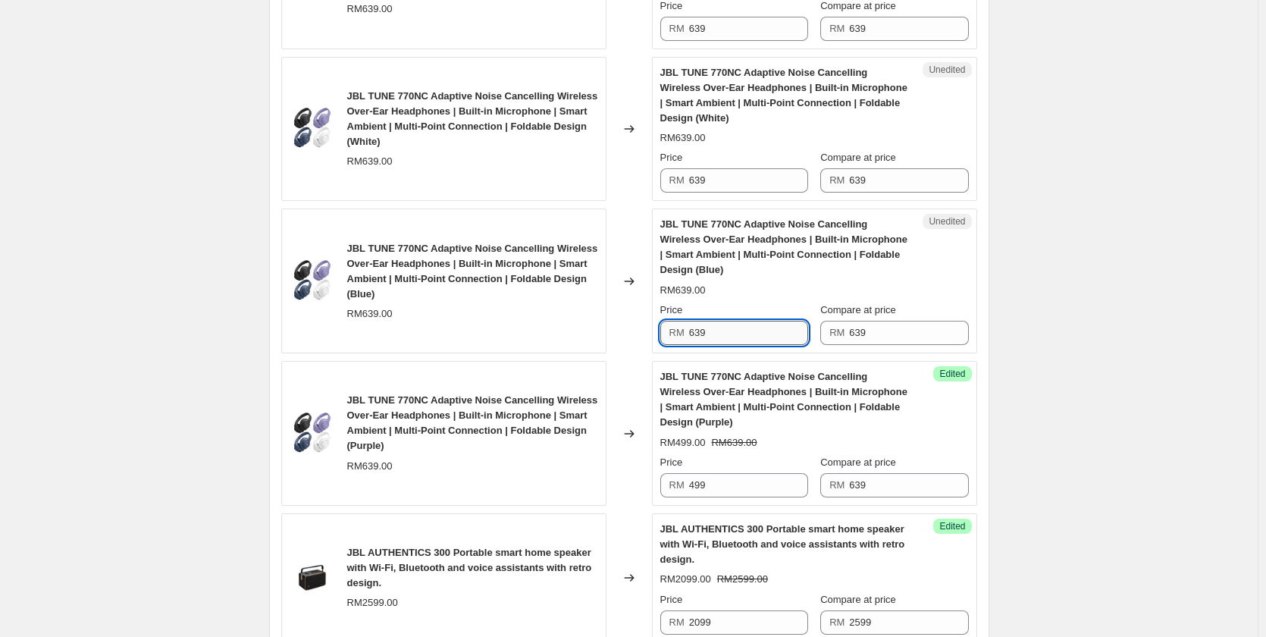
click at [741, 331] on input "639" at bounding box center [748, 333] width 119 height 24
paste input "49"
type input "499"
click at [746, 177] on input "639" at bounding box center [748, 180] width 119 height 24
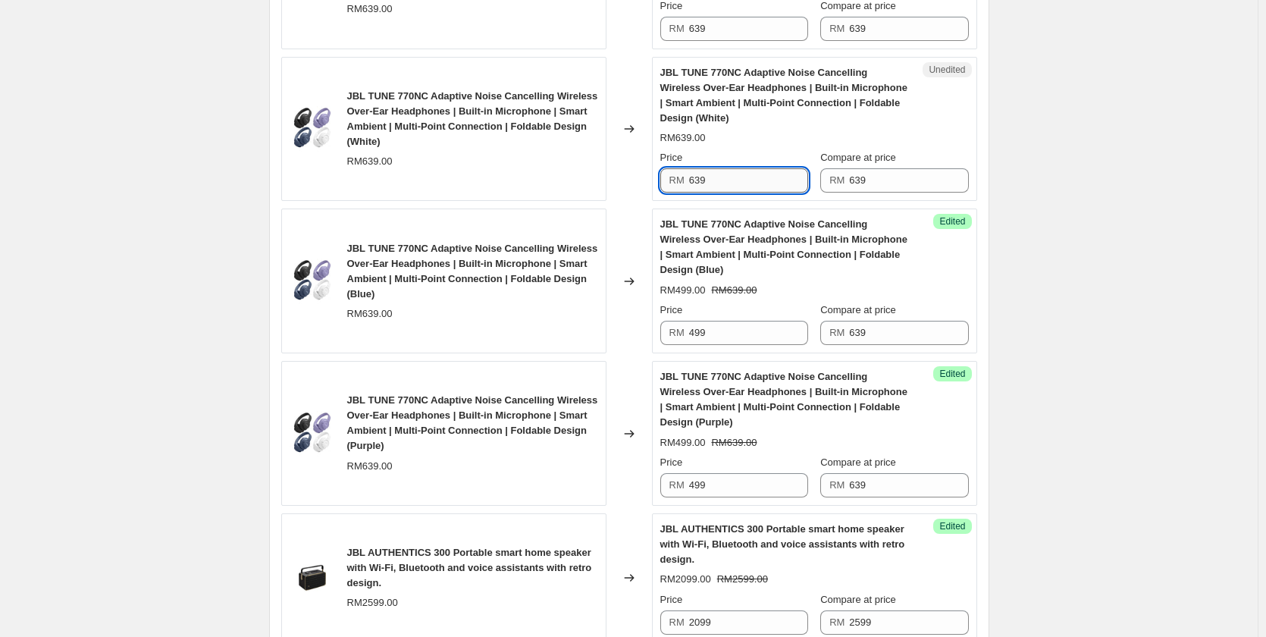
click at [746, 177] on input "639" at bounding box center [748, 180] width 119 height 24
paste input "49"
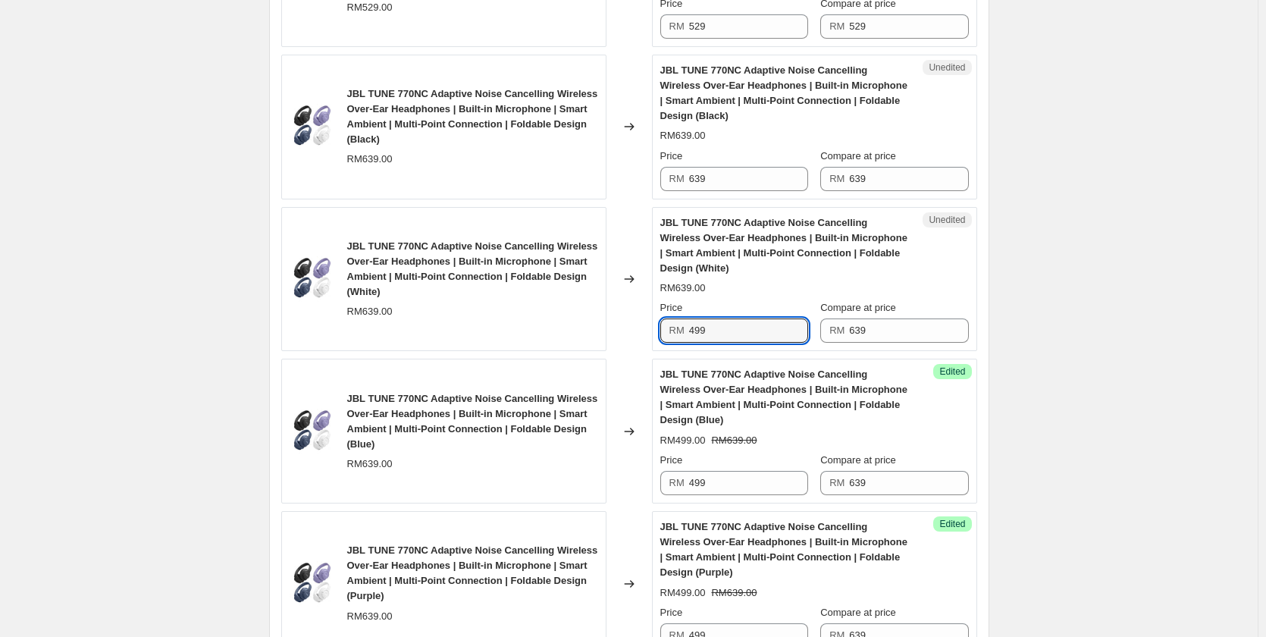
scroll to position [2130, 0]
type input "499"
click at [744, 178] on input "639" at bounding box center [748, 180] width 119 height 24
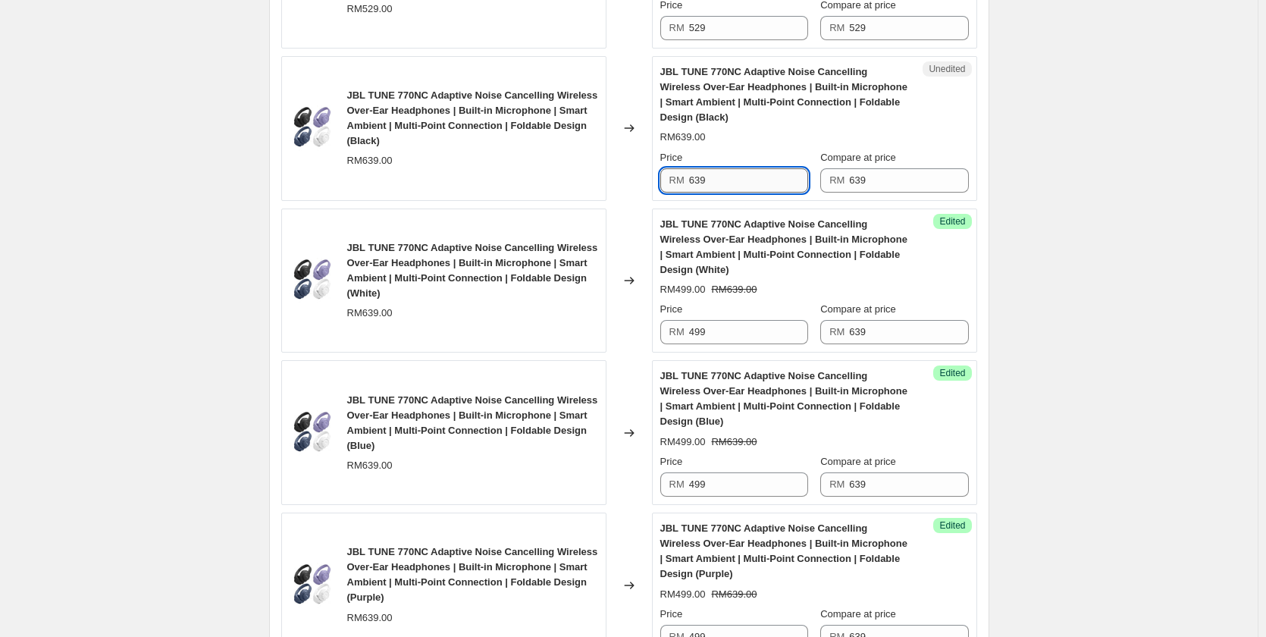
click at [744, 178] on input "639" at bounding box center [748, 180] width 119 height 24
paste input "49"
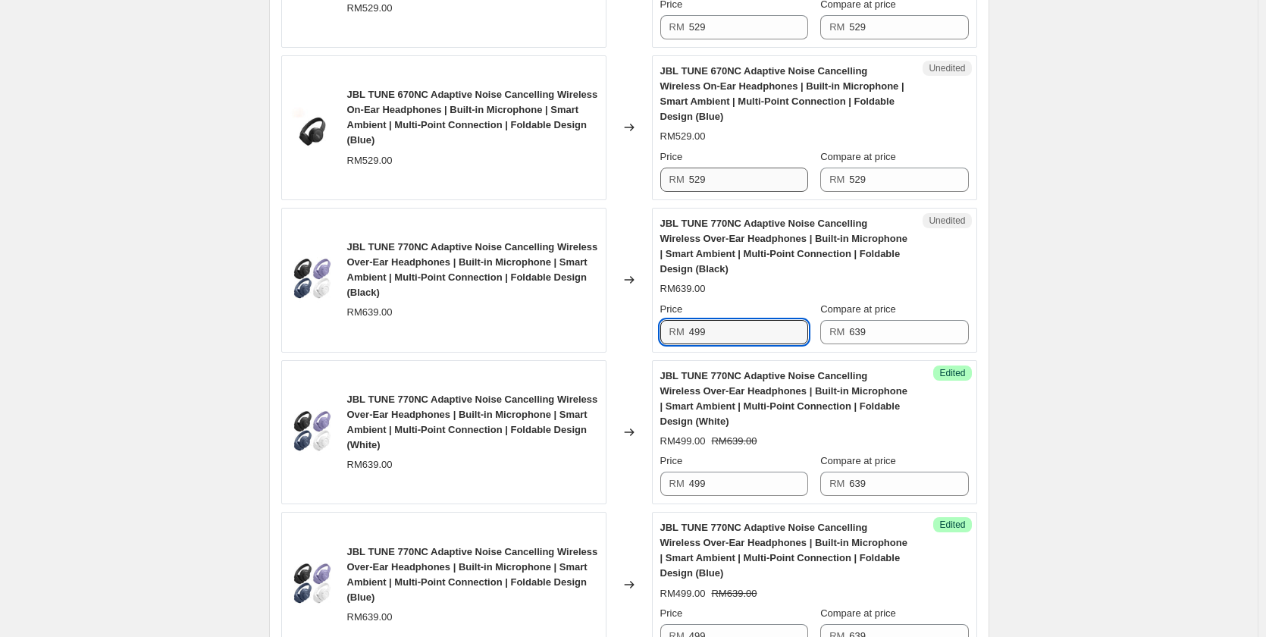
type input "499"
click at [731, 178] on input "529" at bounding box center [748, 180] width 119 height 24
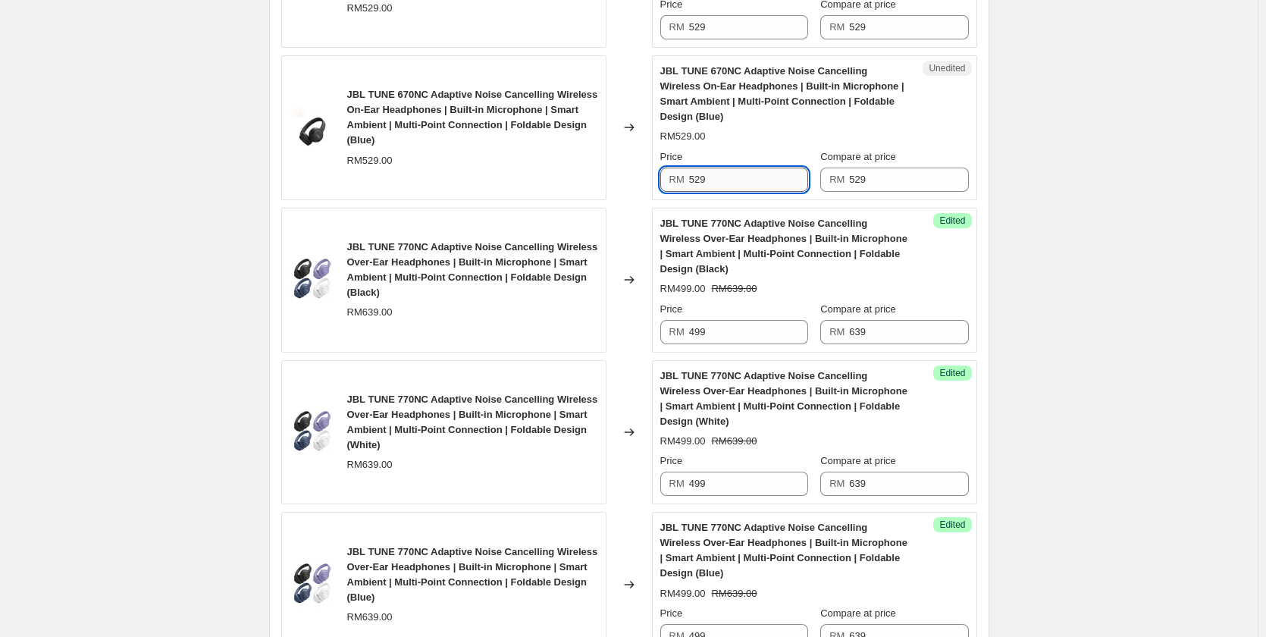
click at [731, 178] on input "529" at bounding box center [748, 180] width 119 height 24
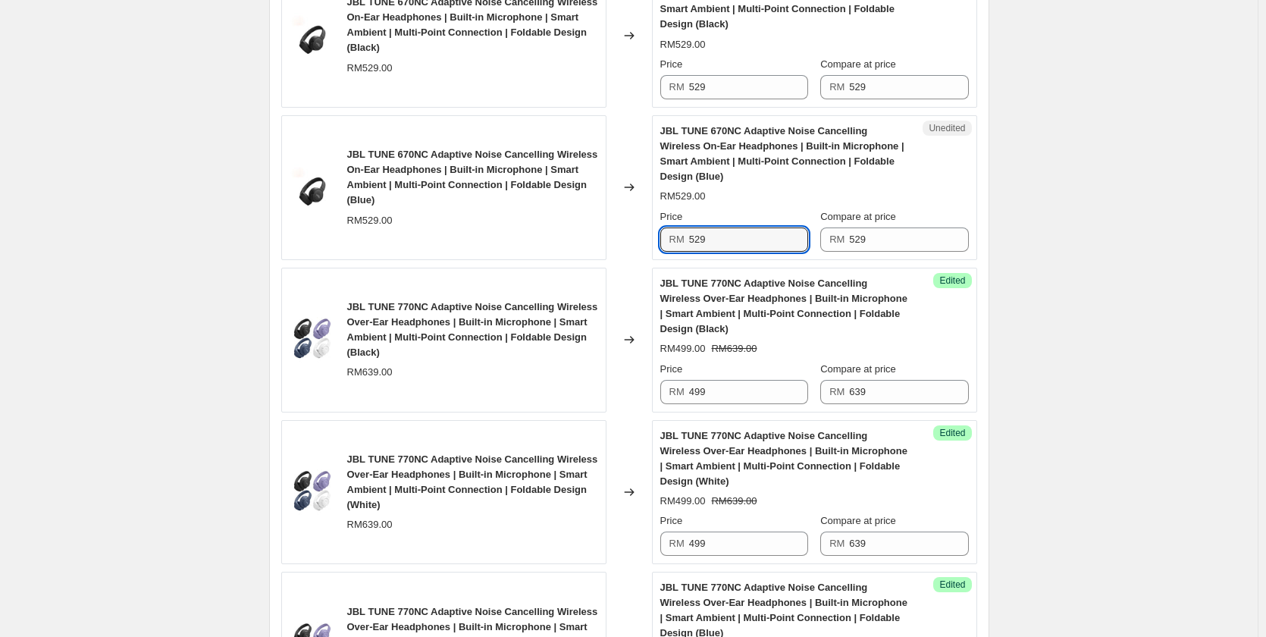
scroll to position [1827, 0]
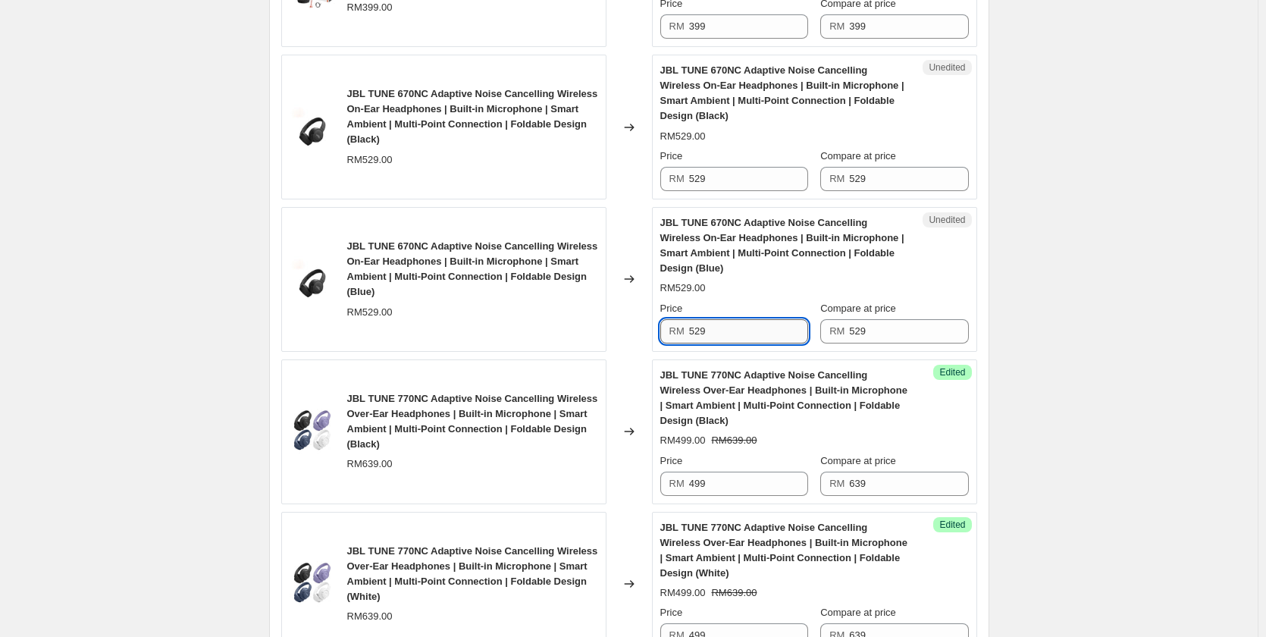
click at [753, 328] on input "529" at bounding box center [748, 331] width 119 height 24
type input "429"
click at [1055, 301] on div "Create new price [MEDICAL_DATA]. This page is ready Create new price [MEDICAL_D…" at bounding box center [628, 72] width 1257 height 3799
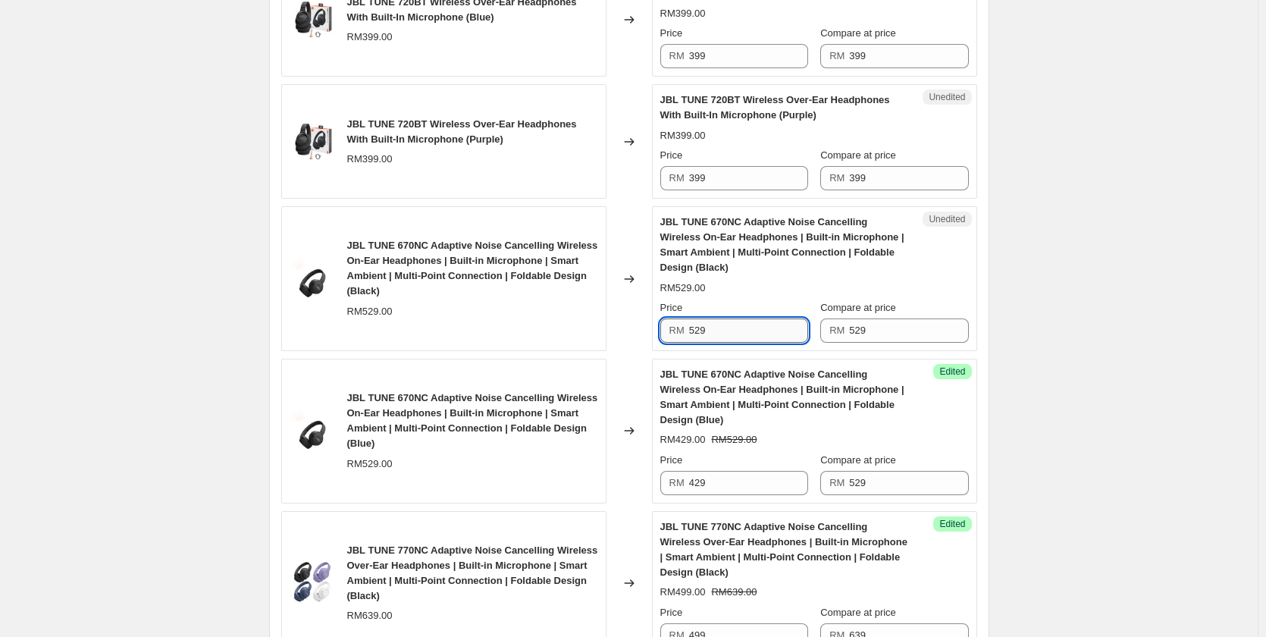
click at [712, 321] on input "529" at bounding box center [748, 330] width 119 height 24
type input "429"
click at [1107, 335] on div "Create new price [MEDICAL_DATA]. This page is ready Create new price [MEDICAL_D…" at bounding box center [628, 224] width 1257 height 3799
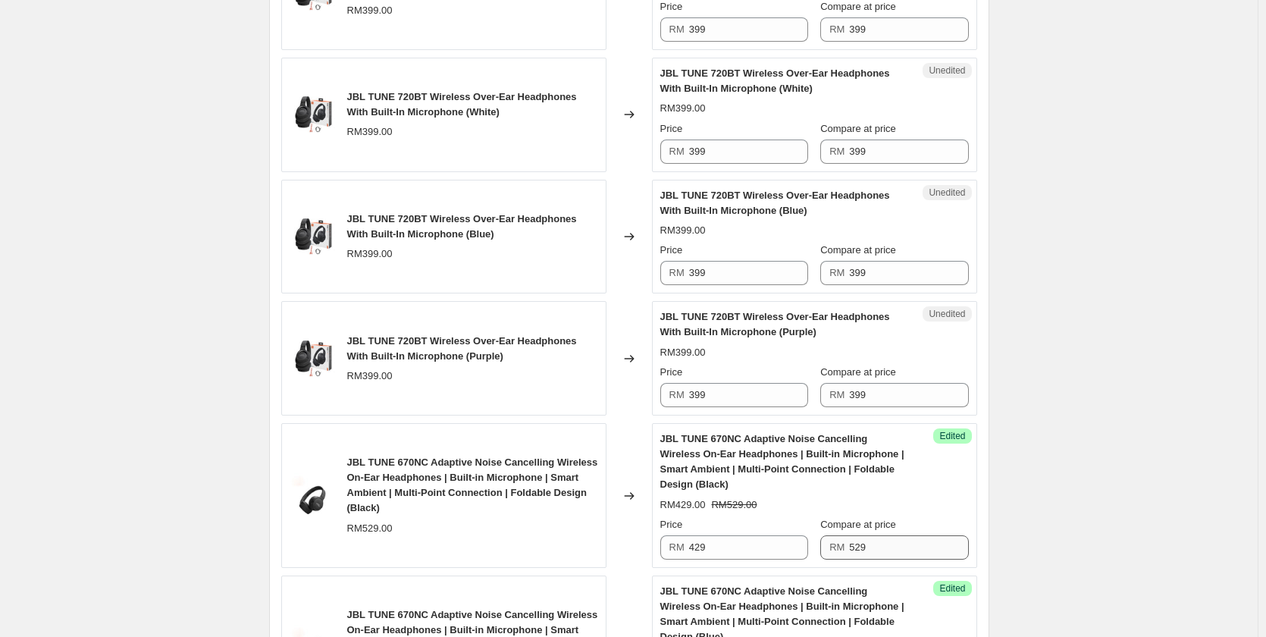
scroll to position [1448, 0]
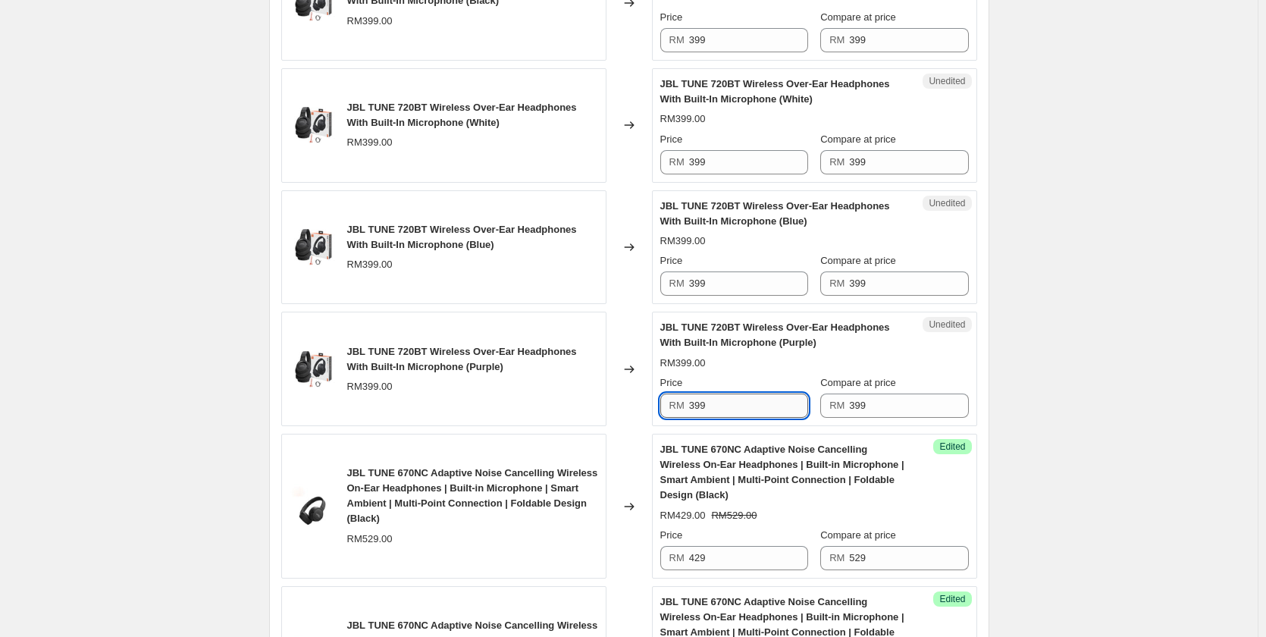
click at [758, 412] on input "399" at bounding box center [748, 405] width 119 height 24
click at [756, 409] on input "329" at bounding box center [748, 405] width 119 height 24
type input "329"
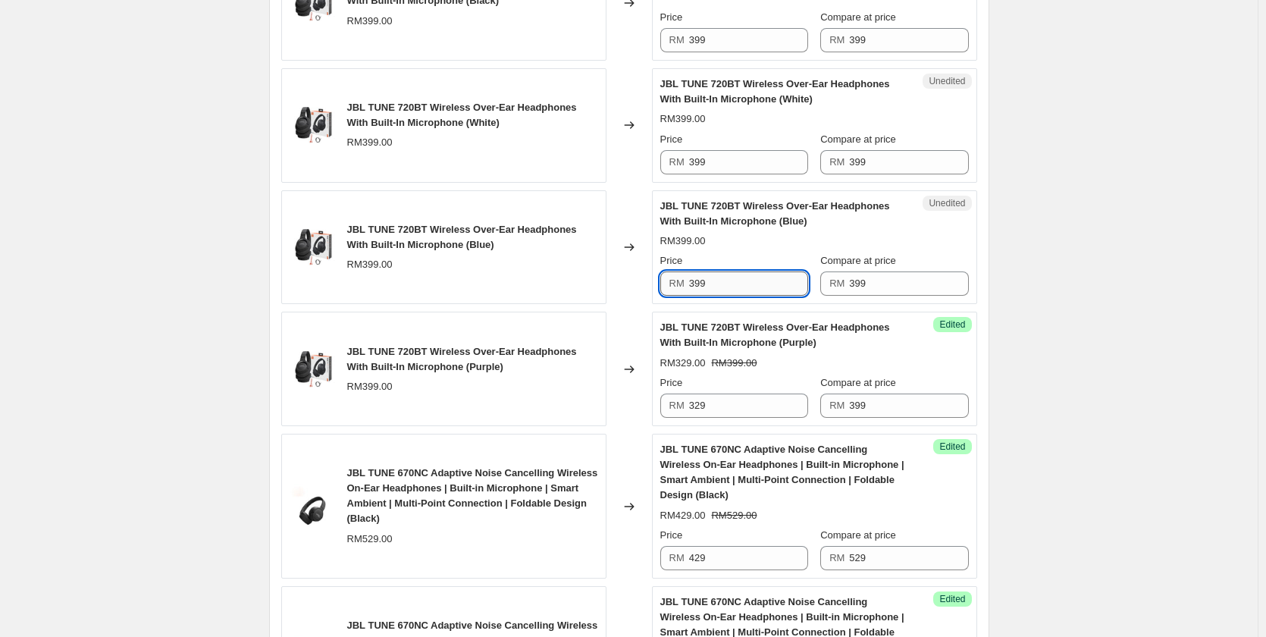
click at [729, 283] on input "399" at bounding box center [748, 283] width 119 height 24
paste input "2"
type input "329"
click at [729, 164] on input "399" at bounding box center [748, 162] width 119 height 24
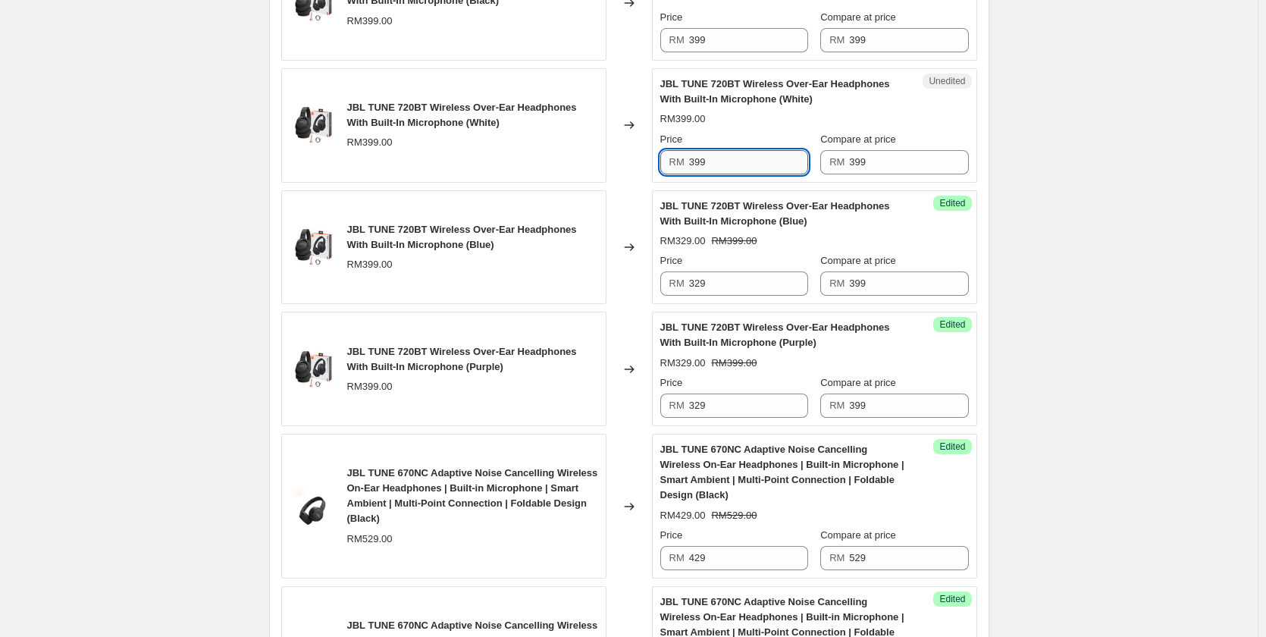
click at [729, 164] on input "399" at bounding box center [748, 162] width 119 height 24
paste input "2"
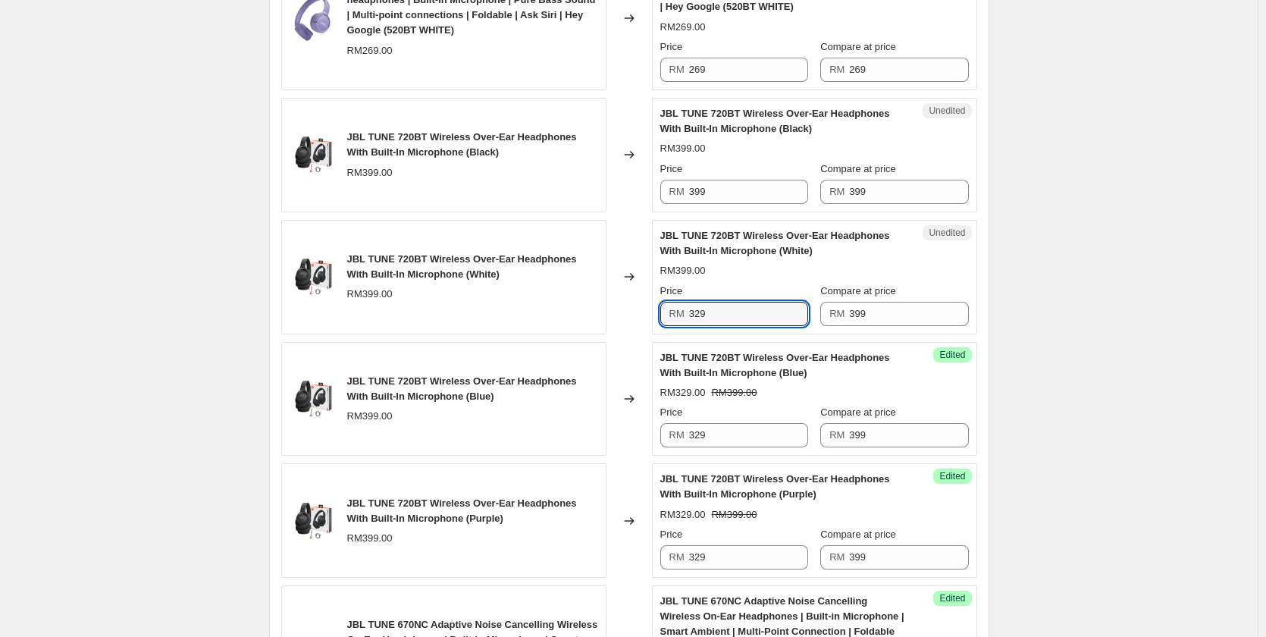
type input "329"
click at [720, 205] on div "Unedited JBL TUNE 720BT Wireless Over-Ear Headphones With Built-In Microphone (…" at bounding box center [814, 155] width 325 height 114
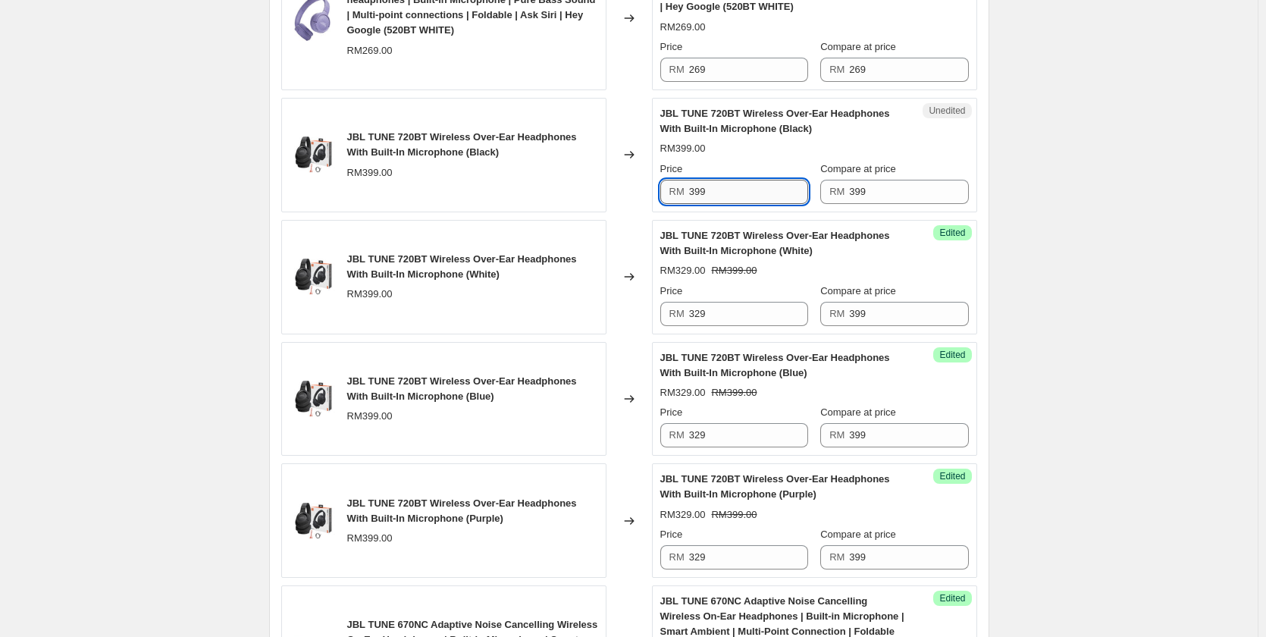
click at [720, 191] on input "399" at bounding box center [748, 192] width 119 height 24
paste input "2"
type input "329"
click at [1144, 190] on div "Create new price [MEDICAL_DATA]. This page is ready Create new price [MEDICAL_D…" at bounding box center [628, 603] width 1257 height 3799
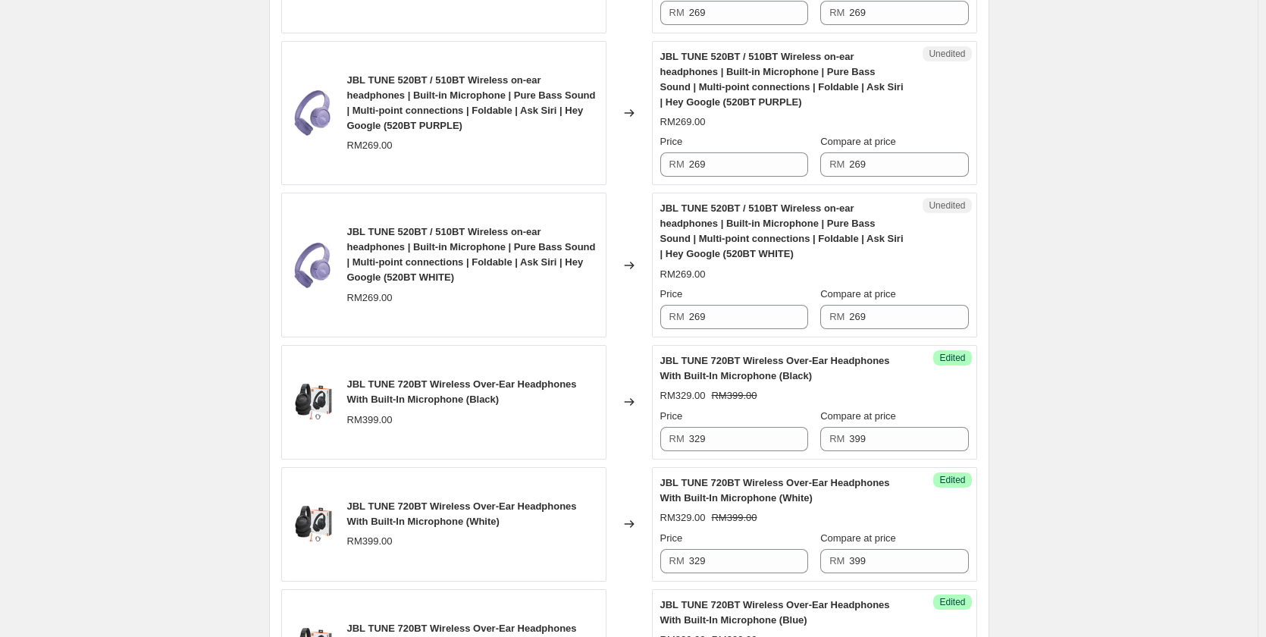
scroll to position [993, 0]
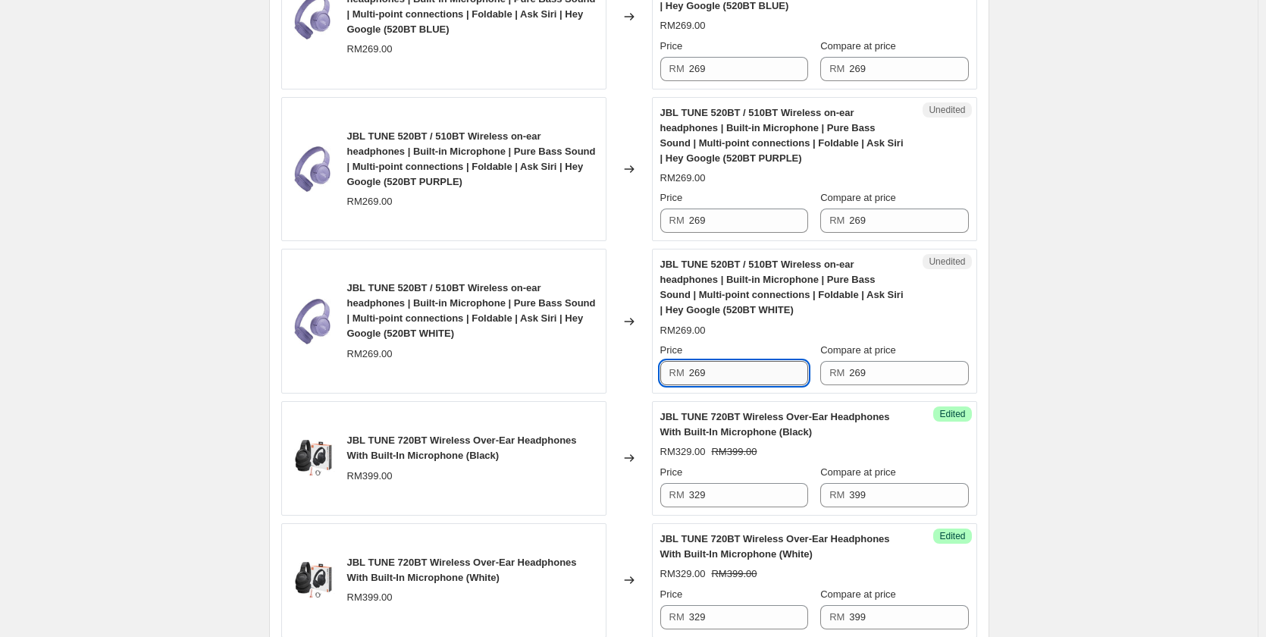
click at [746, 378] on input "269" at bounding box center [748, 373] width 119 height 24
click at [743, 377] on input "229" at bounding box center [748, 373] width 119 height 24
type input "229"
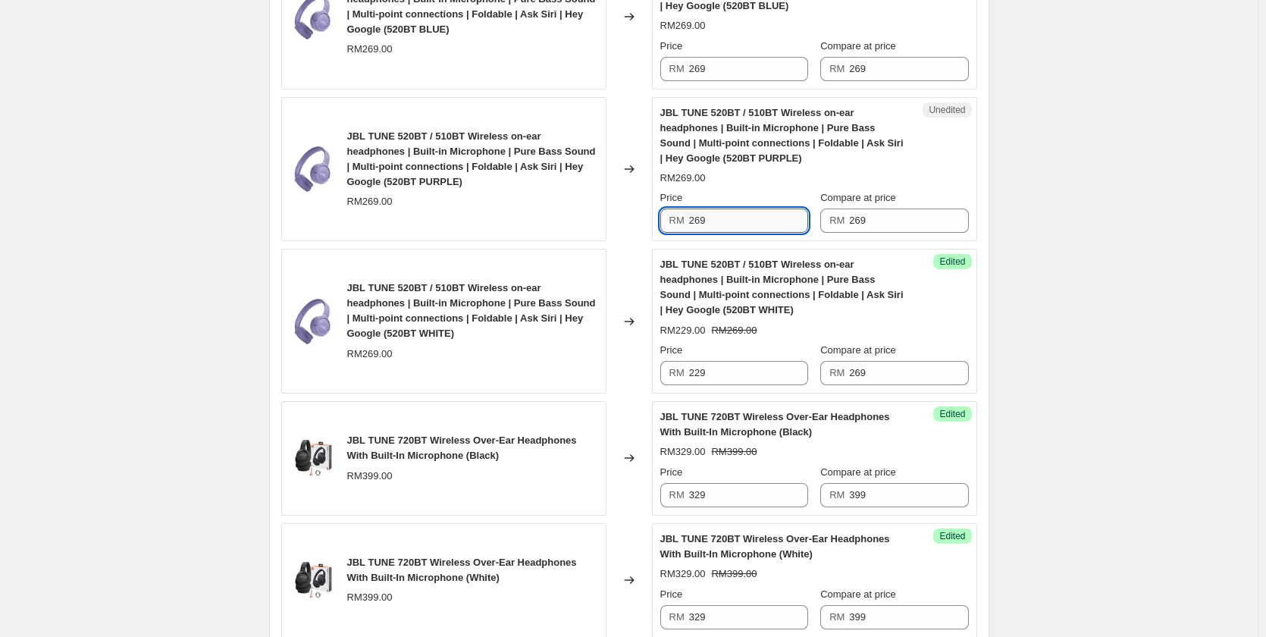
click at [725, 226] on input "269" at bounding box center [748, 220] width 119 height 24
paste input "2"
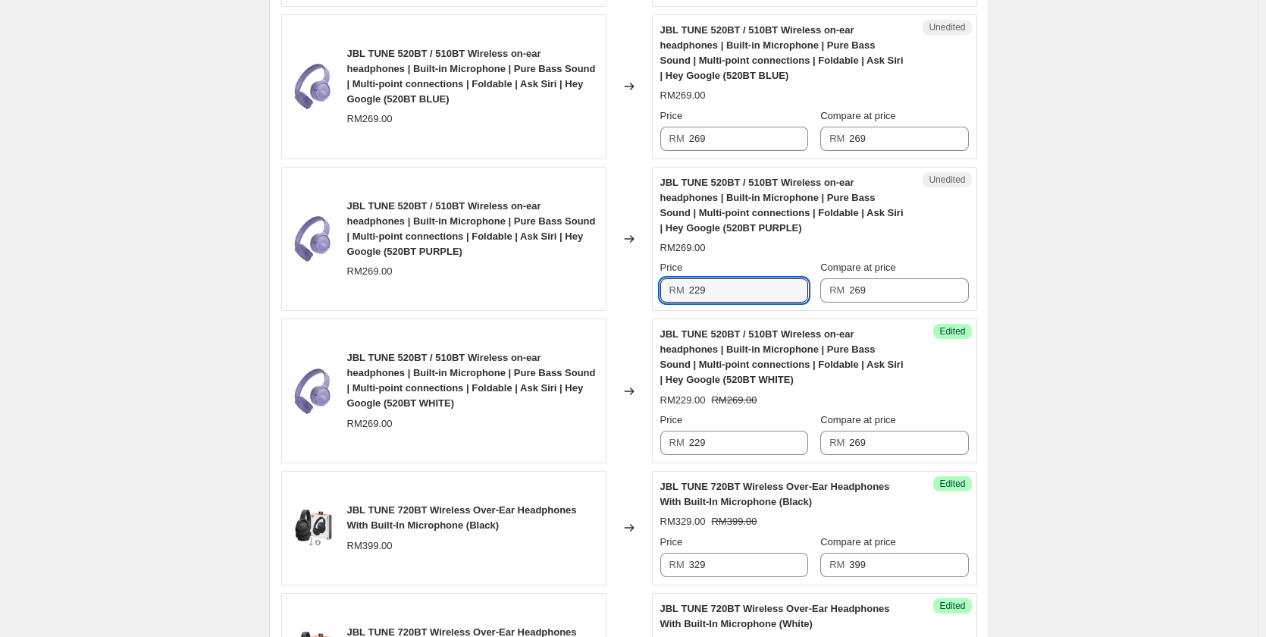
scroll to position [841, 0]
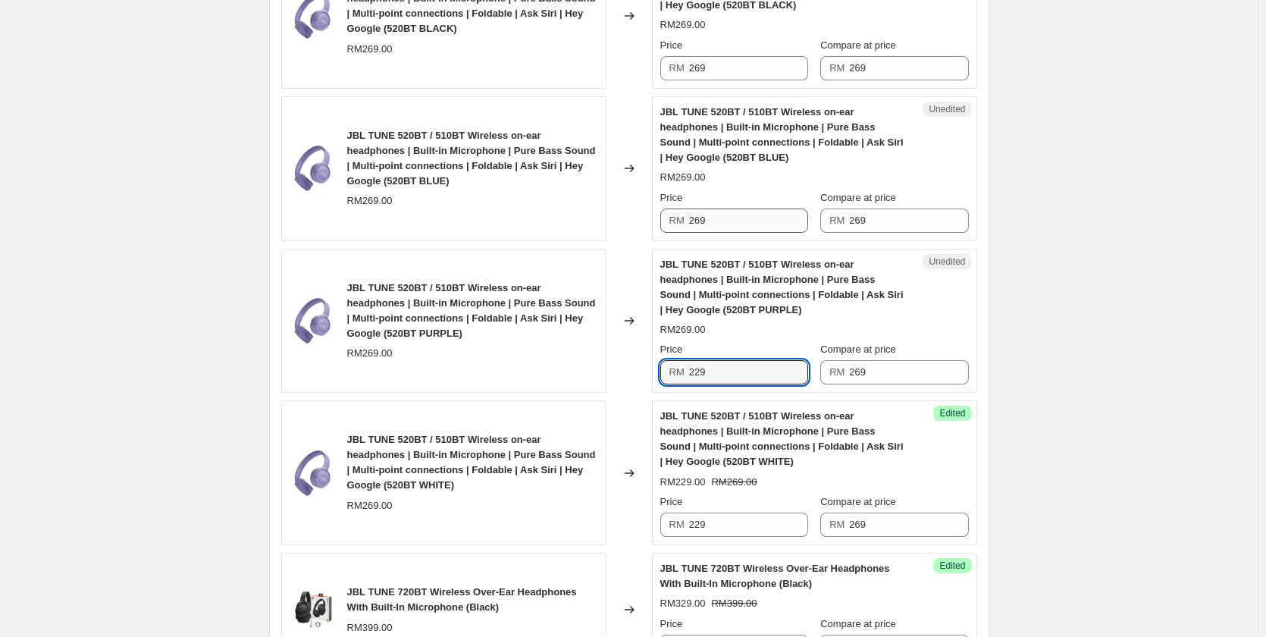
type input "229"
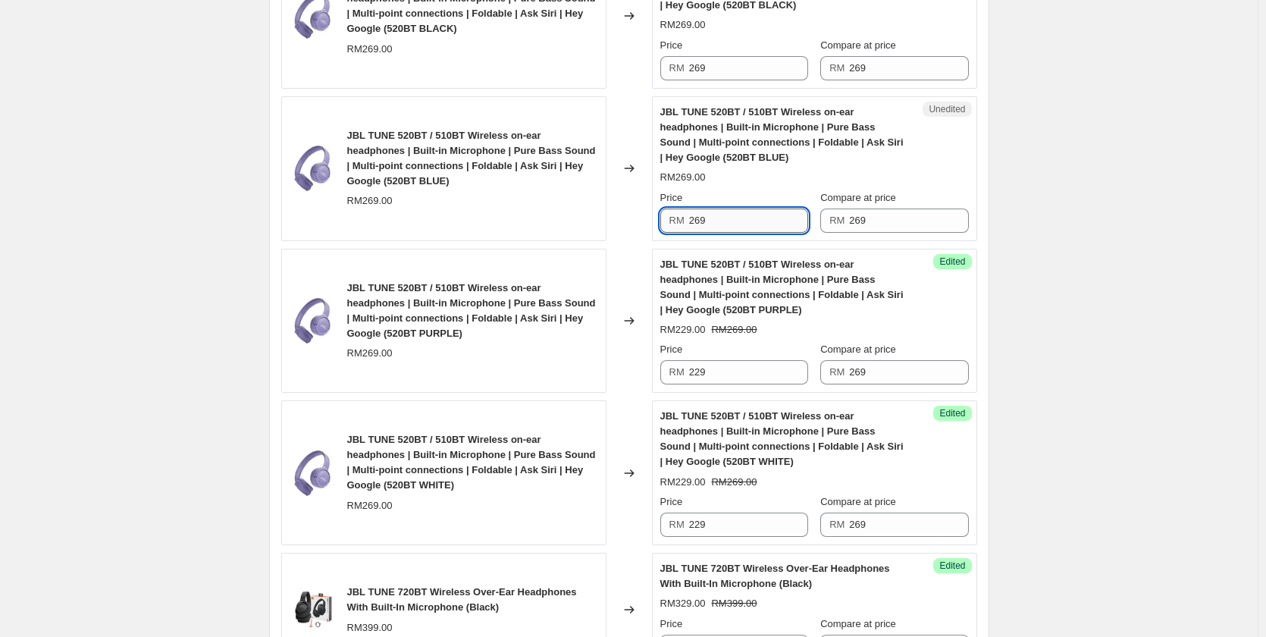
click at [730, 215] on input "269" at bounding box center [748, 220] width 119 height 24
paste input "2"
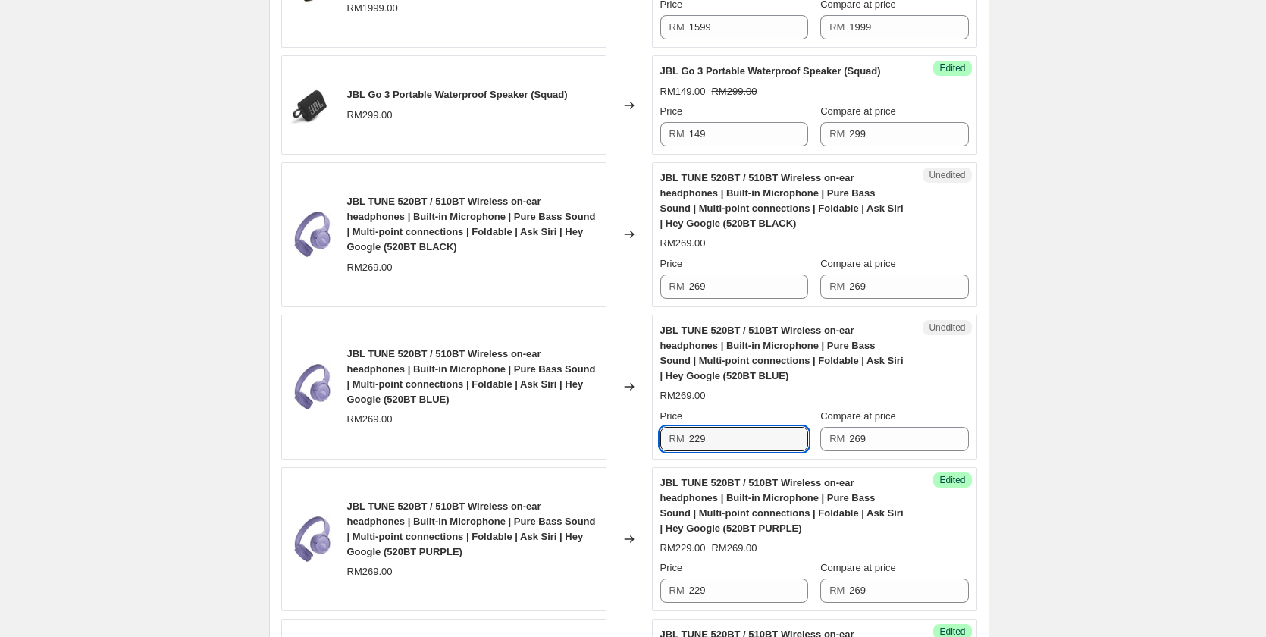
scroll to position [614, 0]
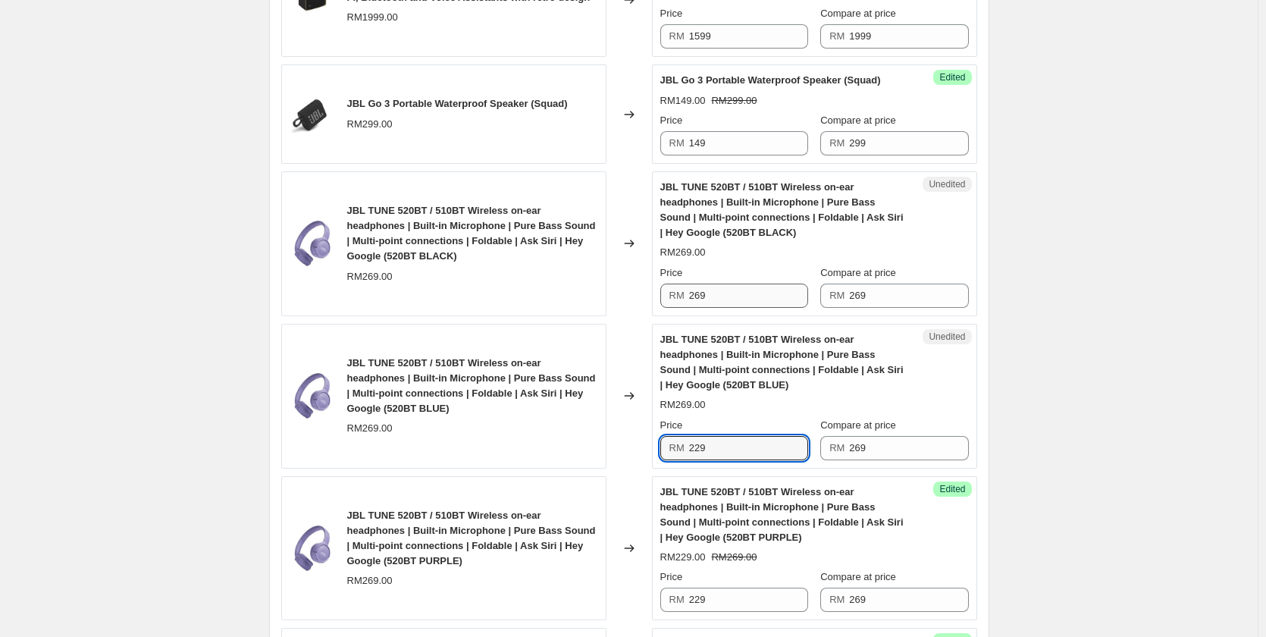
type input "229"
click at [734, 285] on input "269" at bounding box center [748, 295] width 119 height 24
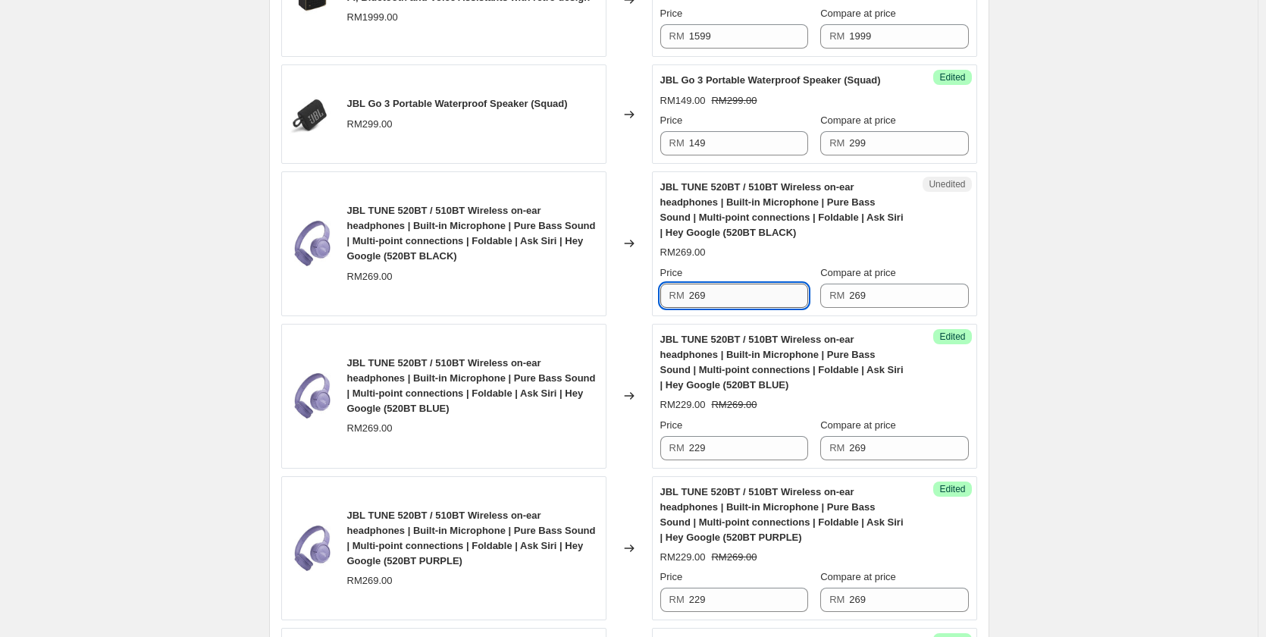
click at [734, 285] on input "269" at bounding box center [748, 295] width 119 height 24
paste input "2"
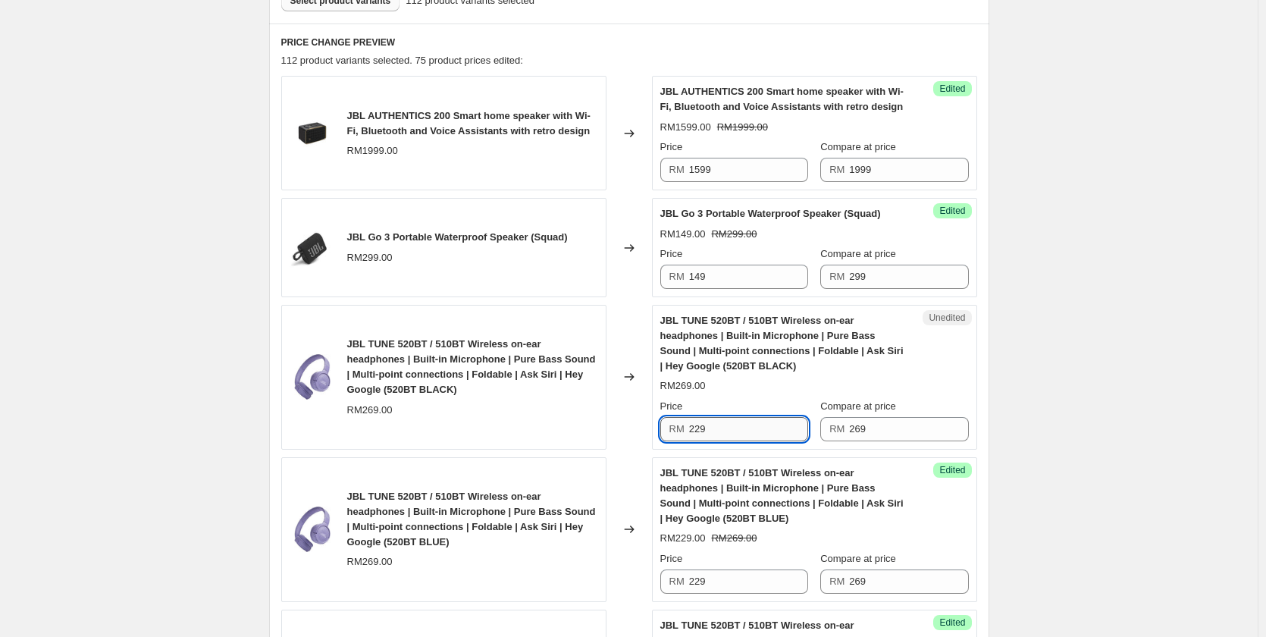
scroll to position [462, 0]
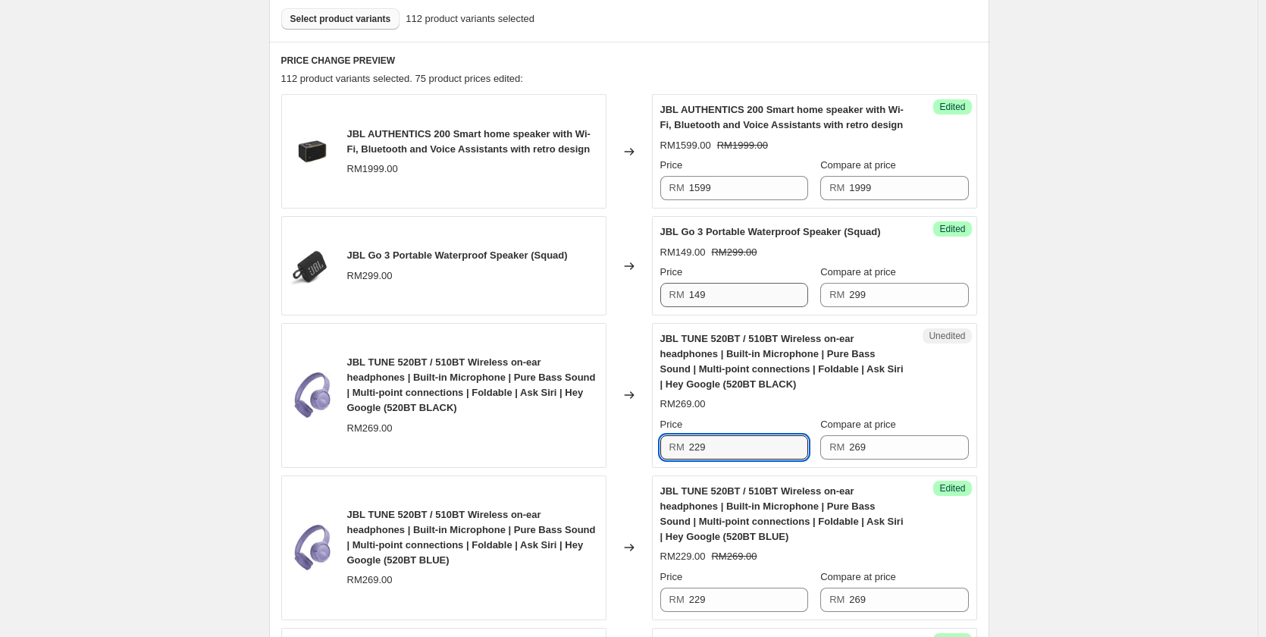
type input "229"
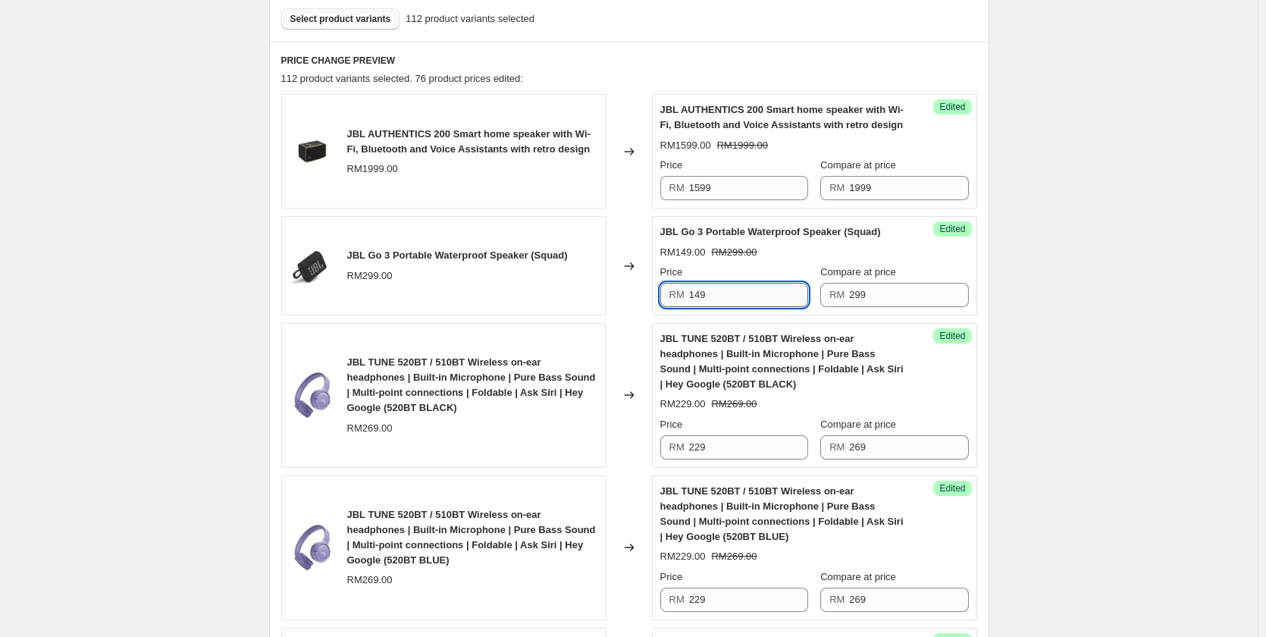
click at [738, 295] on input "149" at bounding box center [748, 295] width 119 height 24
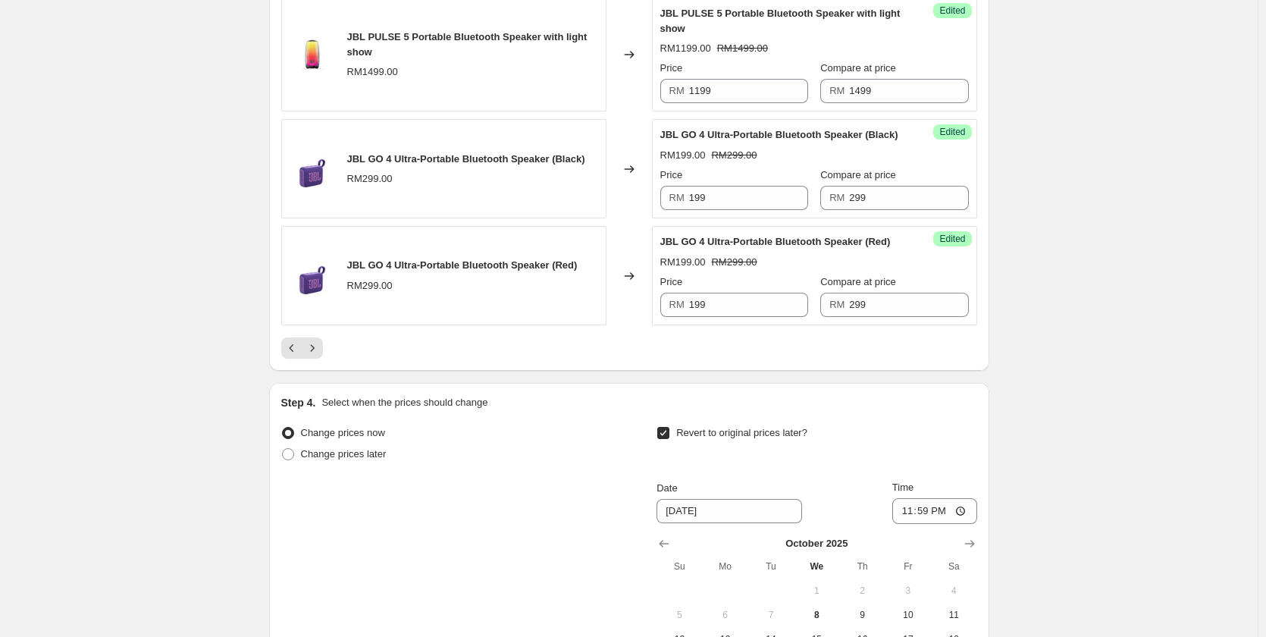
scroll to position [2964, 0]
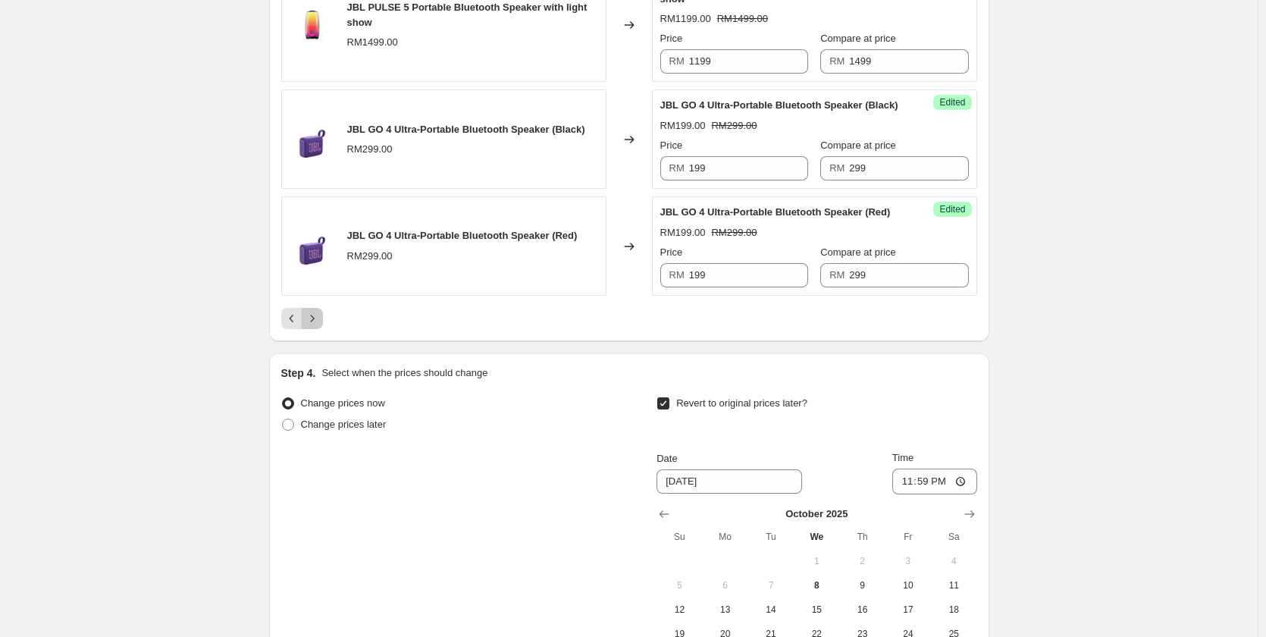
click at [320, 319] on icon "Next" at bounding box center [312, 318] width 15 height 15
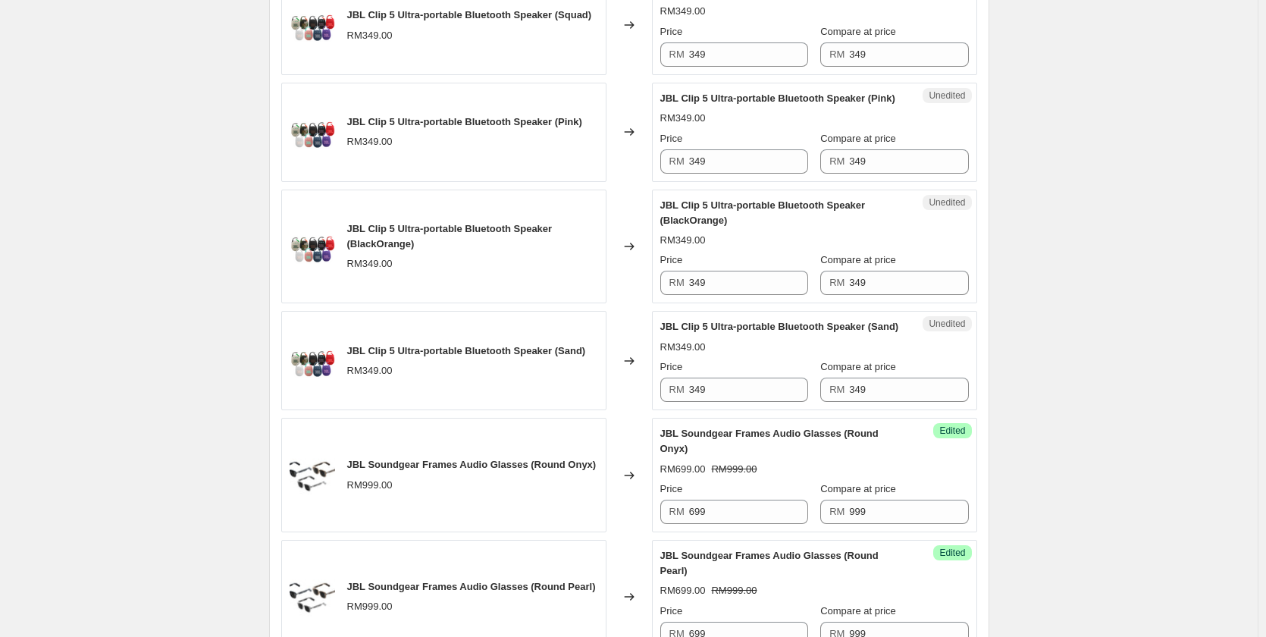
scroll to position [1768, 0]
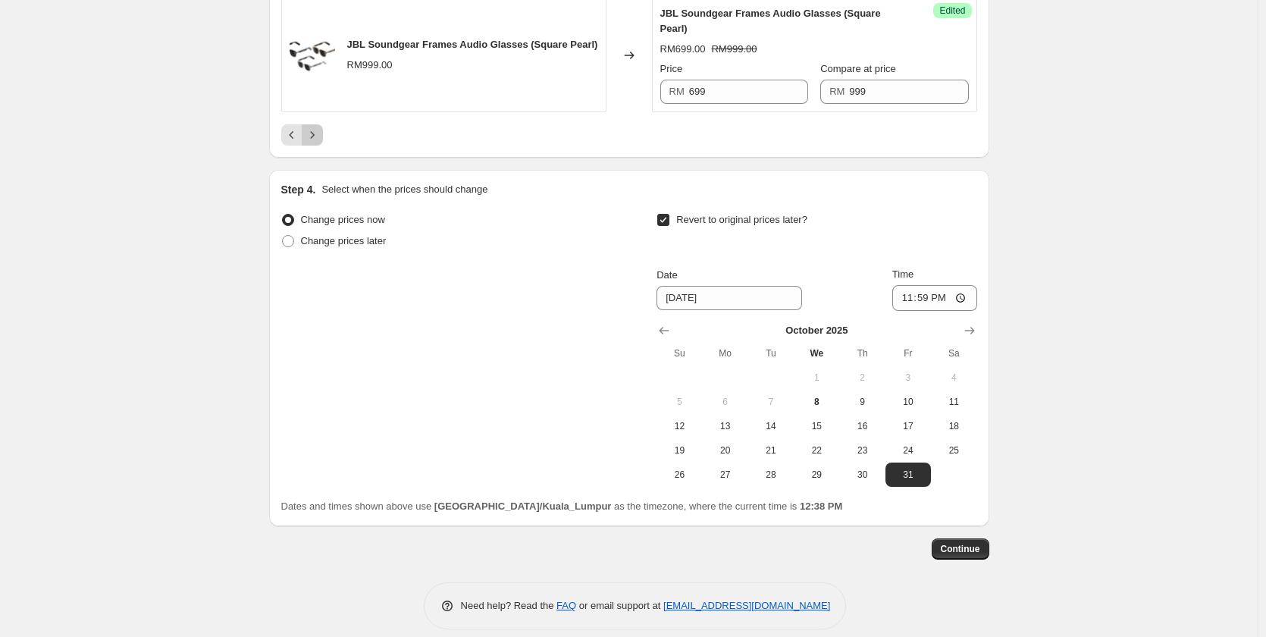
click at [320, 142] on icon "Next" at bounding box center [312, 134] width 15 height 15
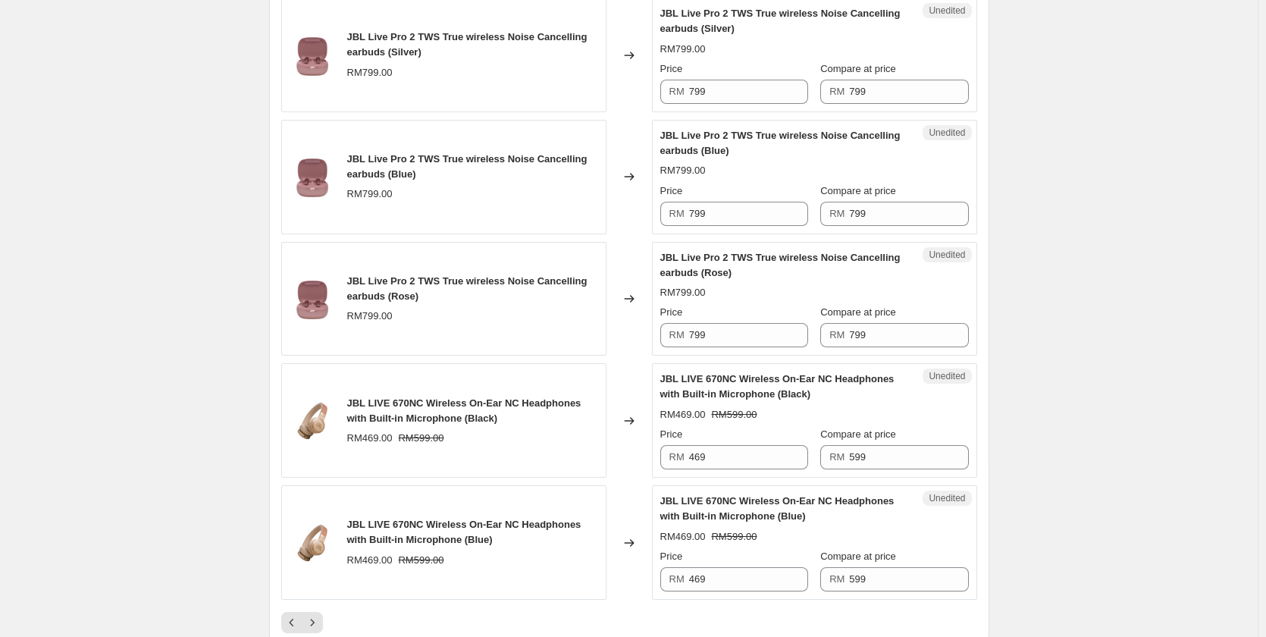
scroll to position [2510, 0]
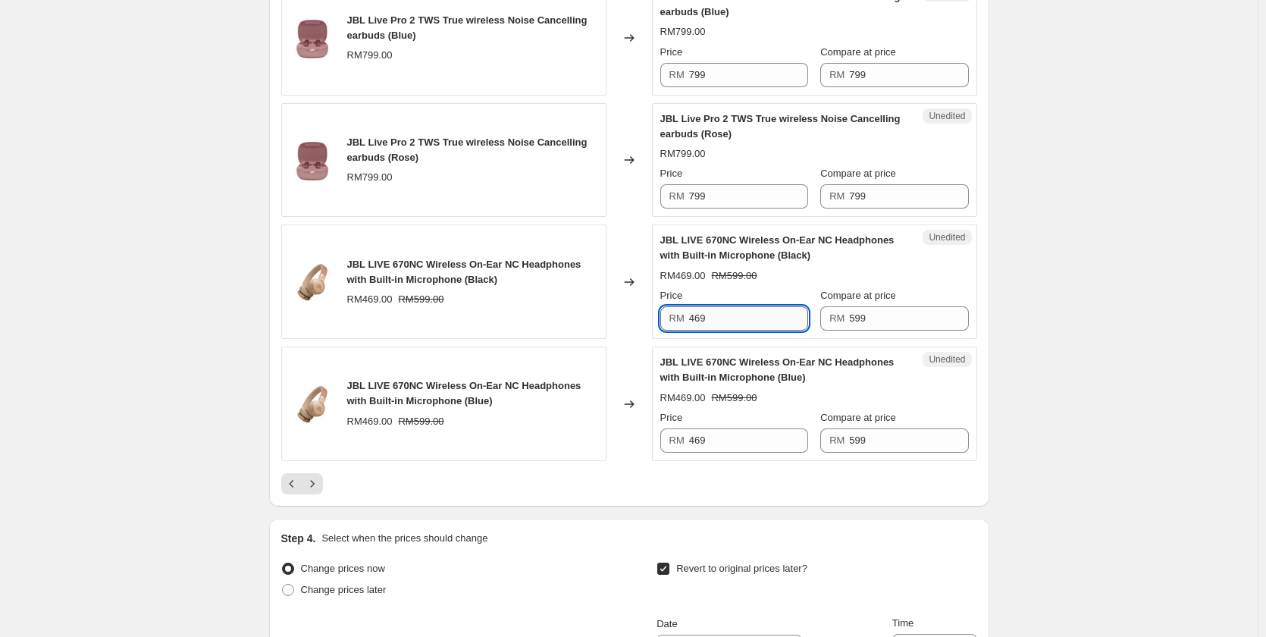
click at [769, 320] on input "469" at bounding box center [748, 318] width 119 height 24
type input "599"
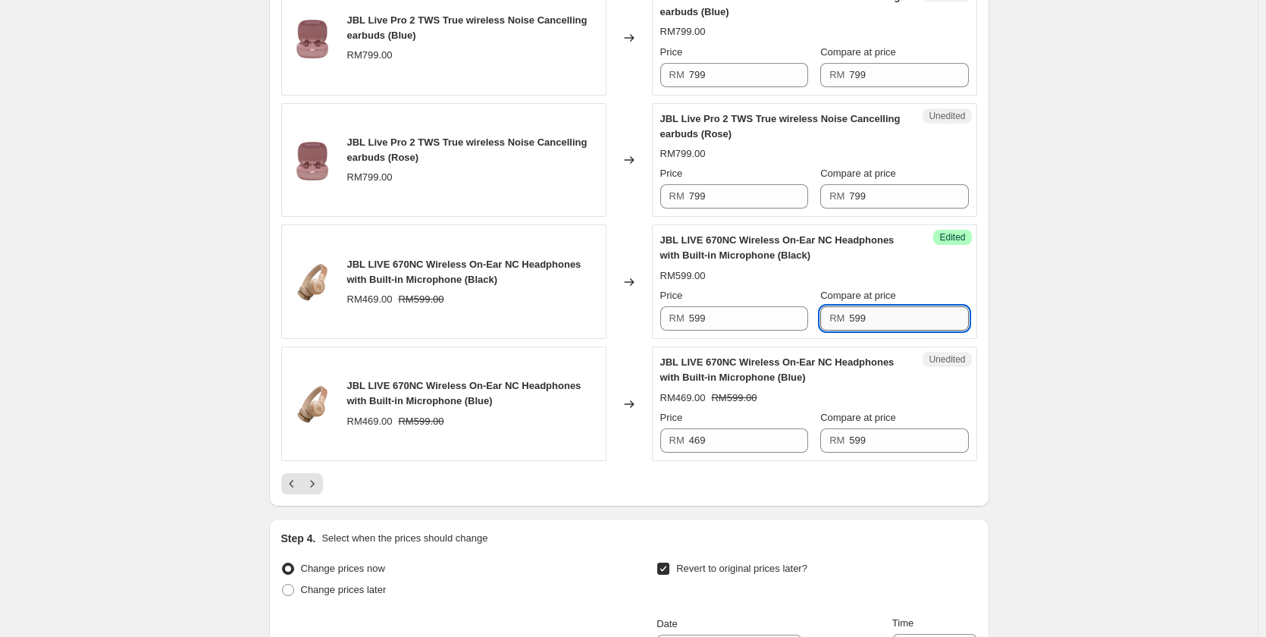
click at [892, 324] on input "599" at bounding box center [908, 318] width 119 height 24
click at [892, 324] on input "649" at bounding box center [908, 318] width 119 height 24
type input "649"
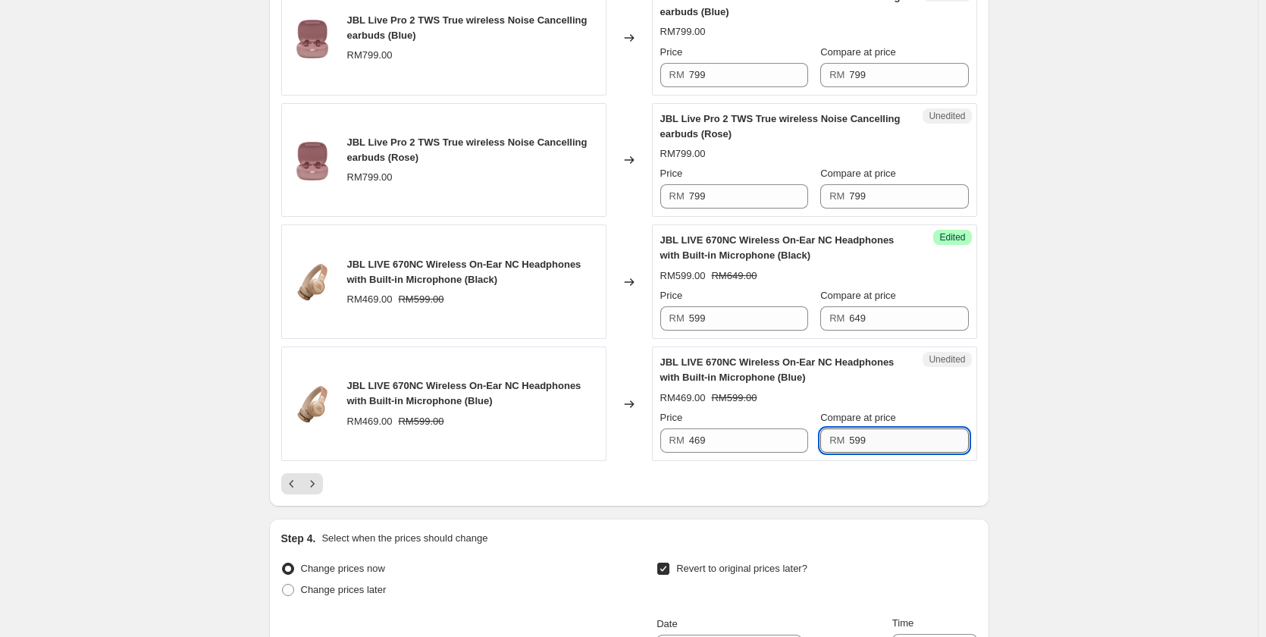
click at [888, 446] on input "599" at bounding box center [908, 440] width 119 height 24
paste input "64"
type input "649"
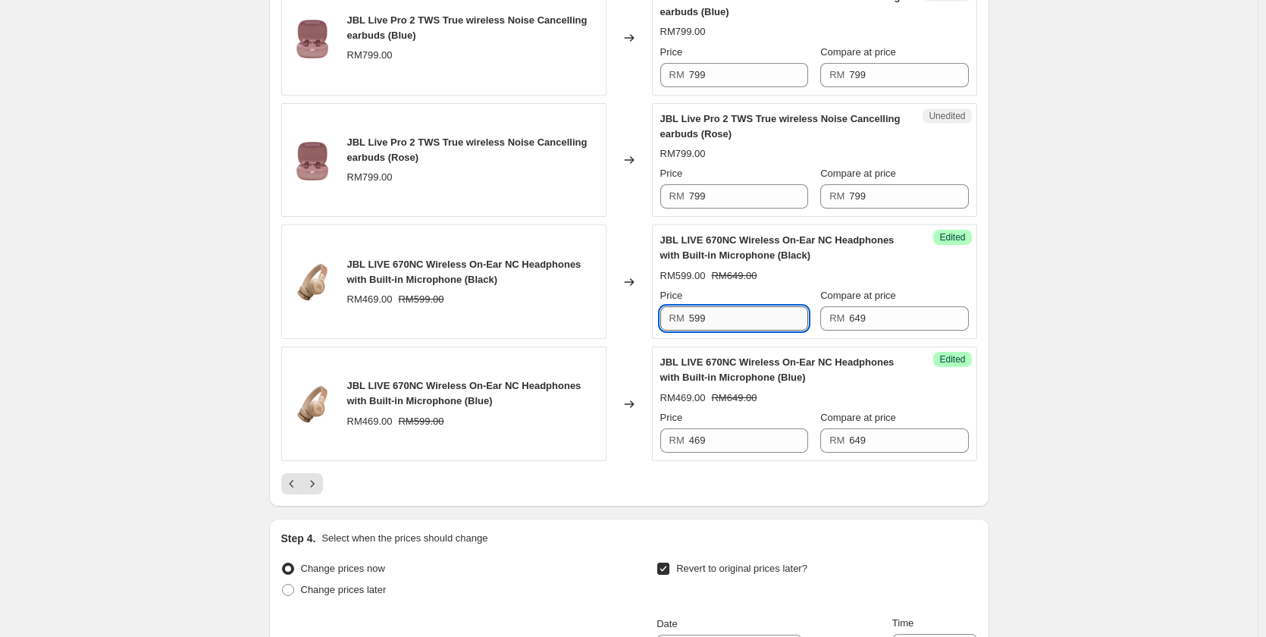
click at [733, 316] on input "599" at bounding box center [748, 318] width 119 height 24
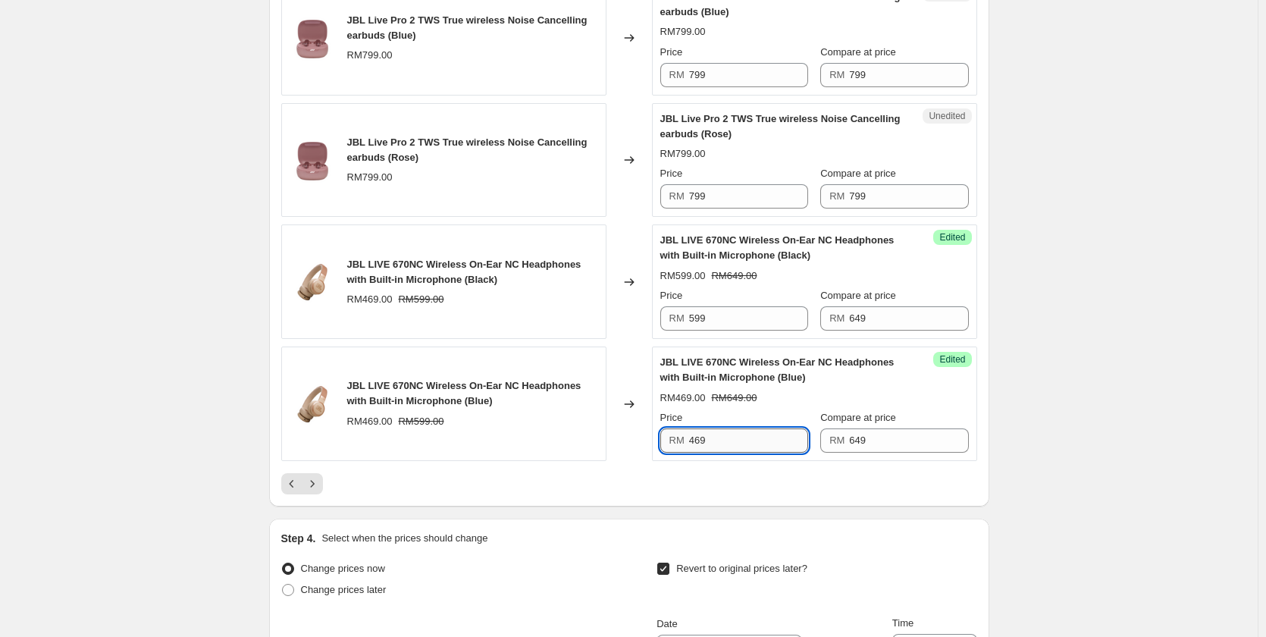
click at [737, 441] on input "469" at bounding box center [748, 440] width 119 height 24
type input "599"
click at [725, 474] on div at bounding box center [629, 483] width 696 height 21
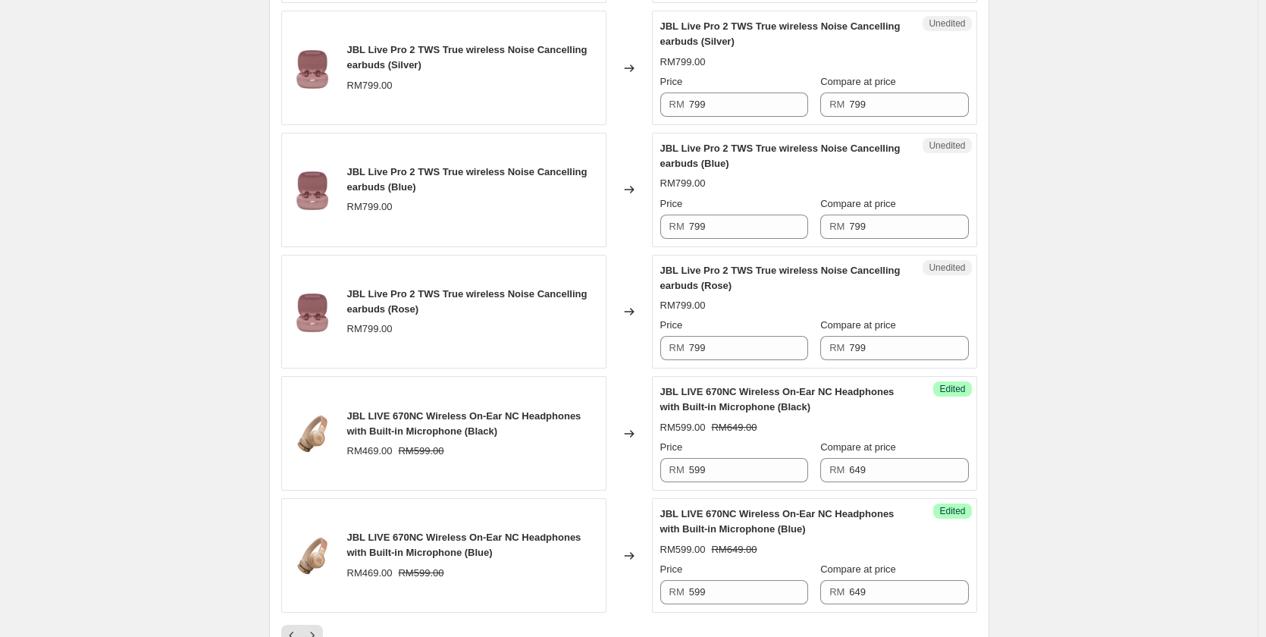
scroll to position [2283, 0]
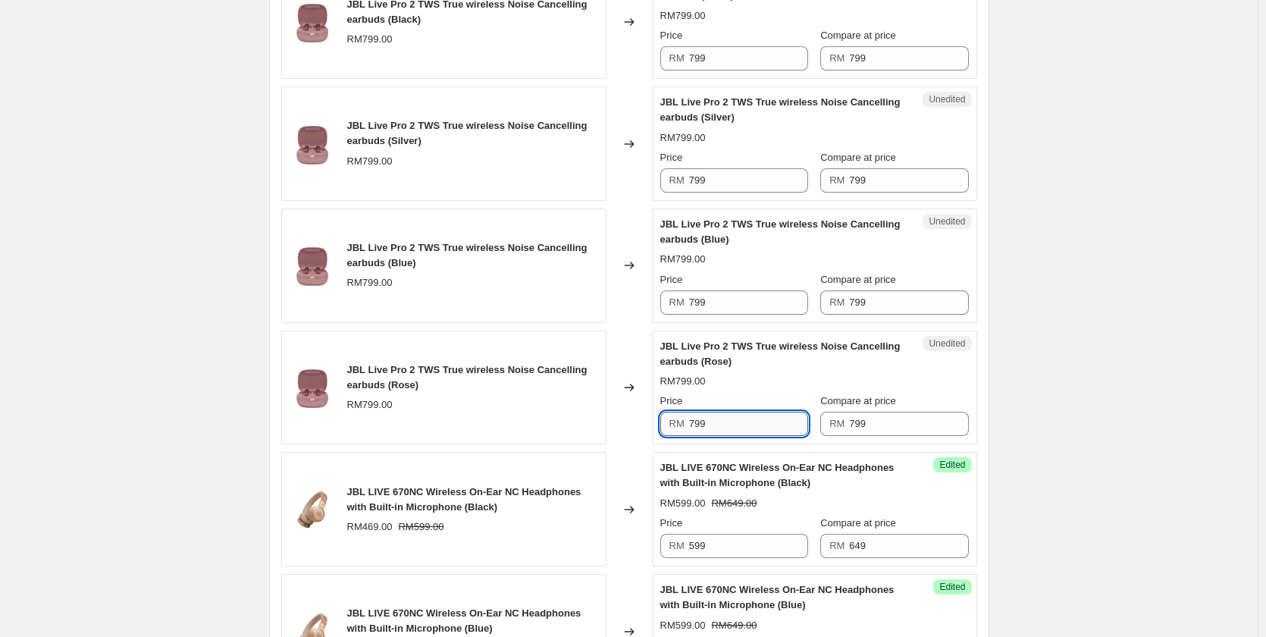
click at [739, 435] on input "799" at bounding box center [748, 424] width 119 height 24
click at [739, 425] on input "649" at bounding box center [748, 424] width 119 height 24
type input "649"
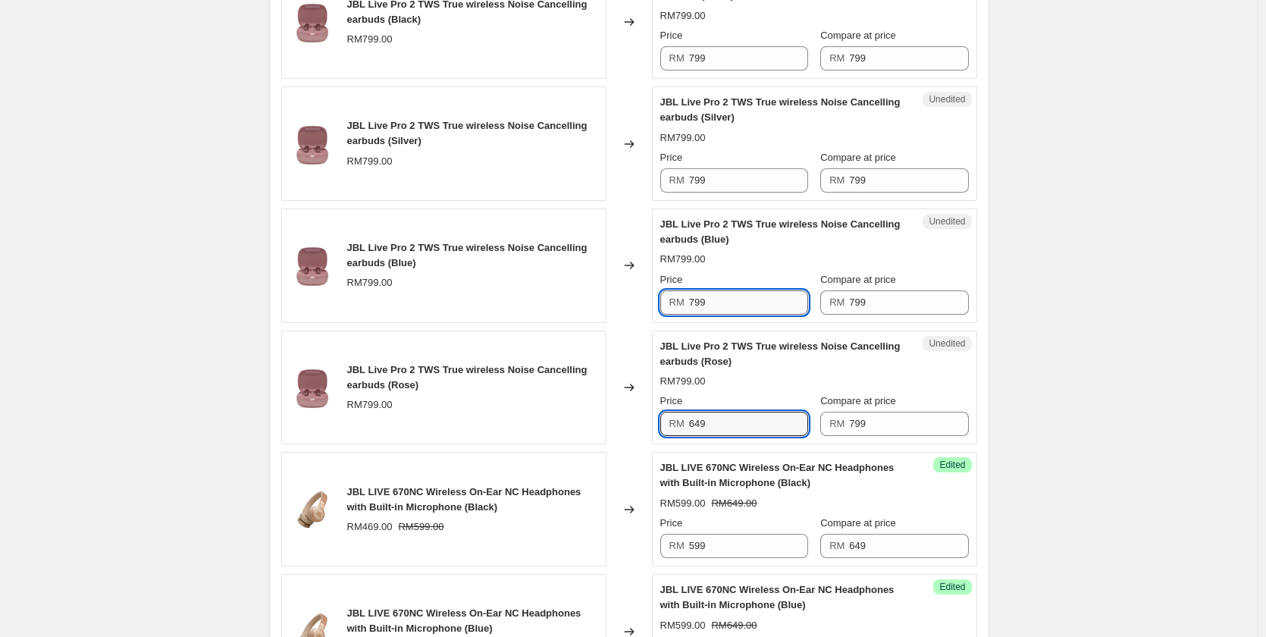
click at [725, 296] on input "799" at bounding box center [748, 302] width 119 height 24
paste input "64"
type input "649"
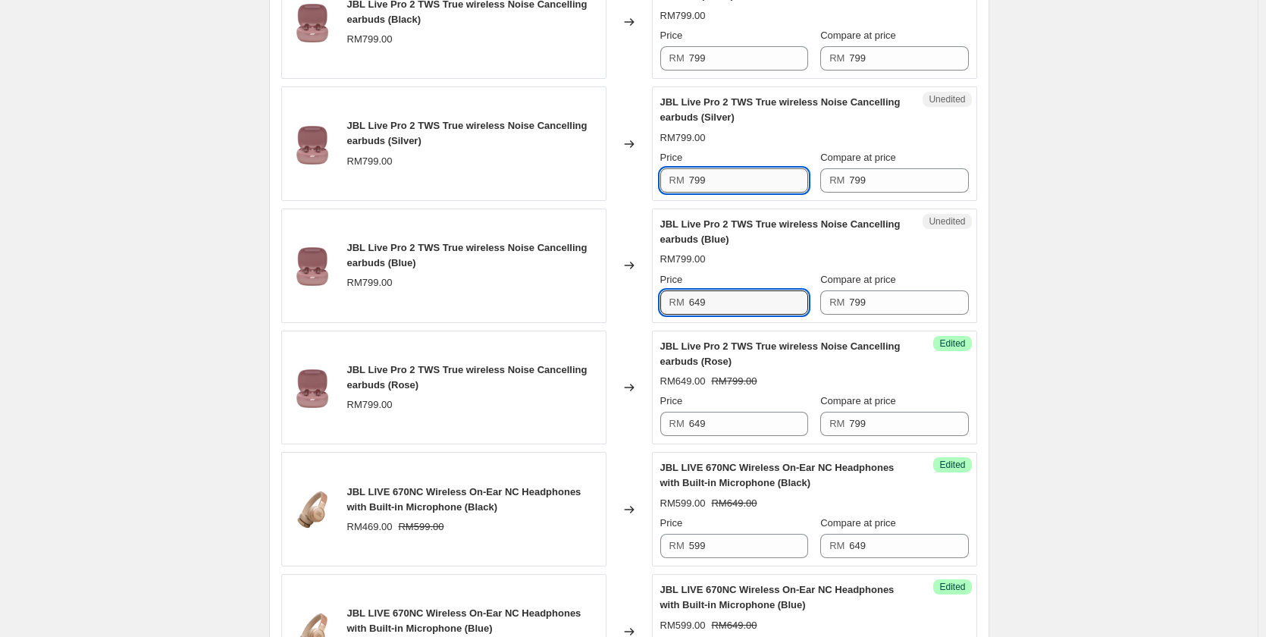
click at [733, 183] on input "799" at bounding box center [748, 180] width 119 height 24
paste input "64"
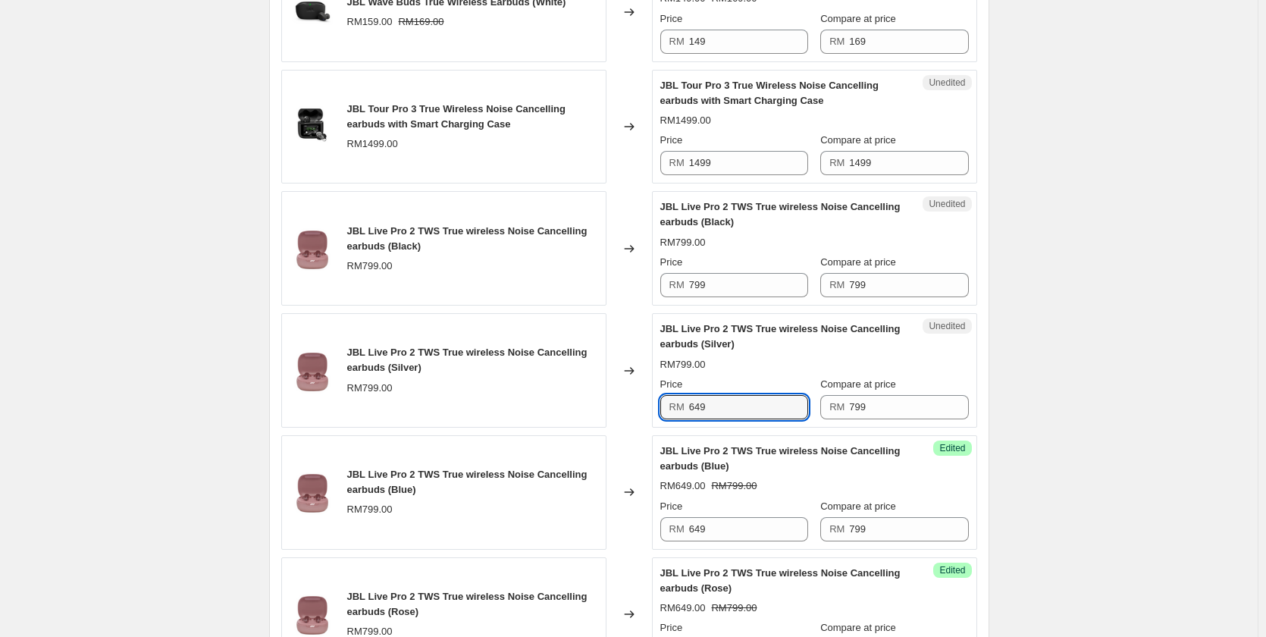
scroll to position [2056, 0]
type input "649"
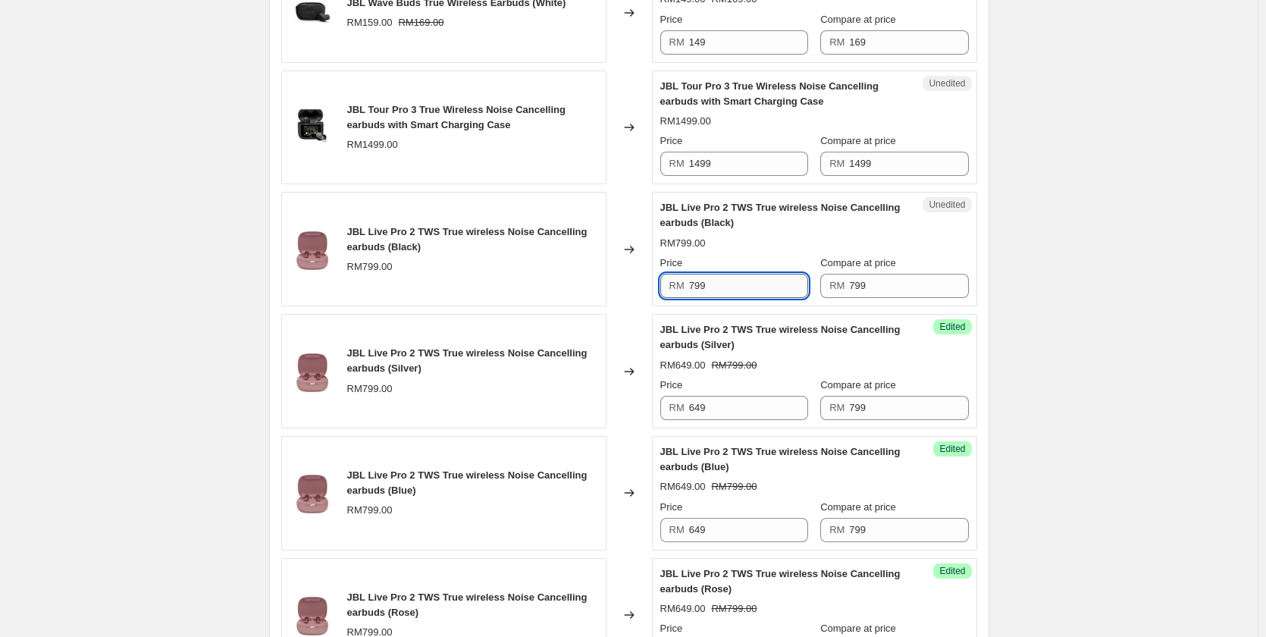
click at [731, 287] on input "799" at bounding box center [748, 286] width 119 height 24
paste input "64"
type input "649"
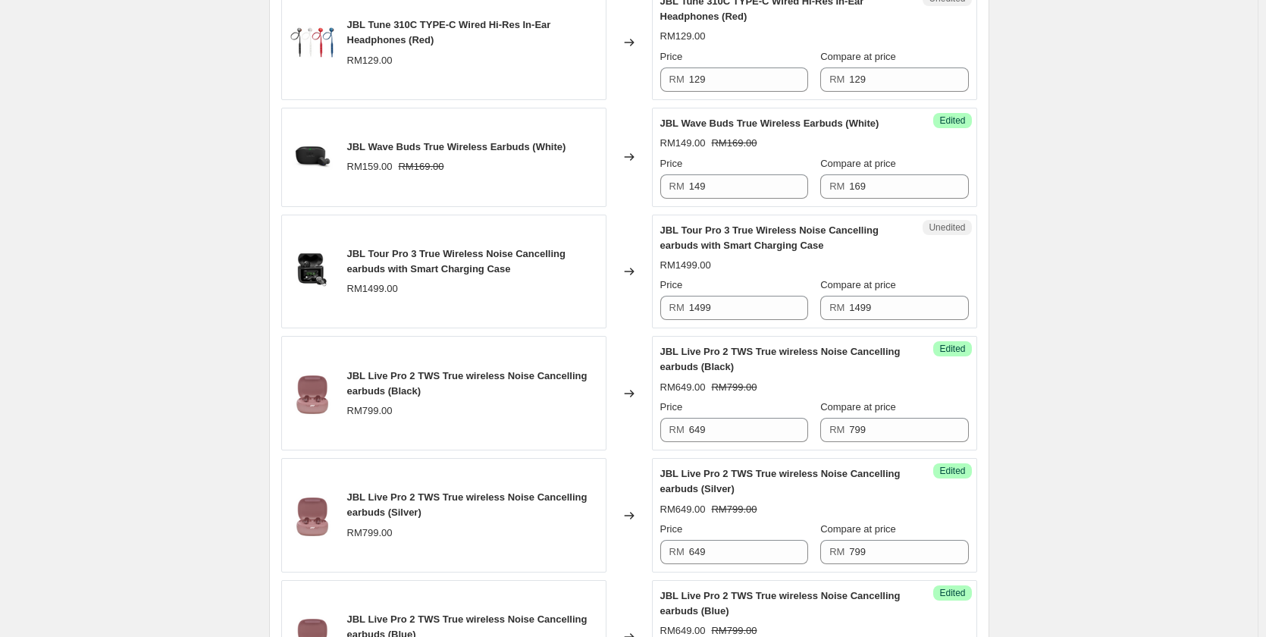
scroll to position [1904, 0]
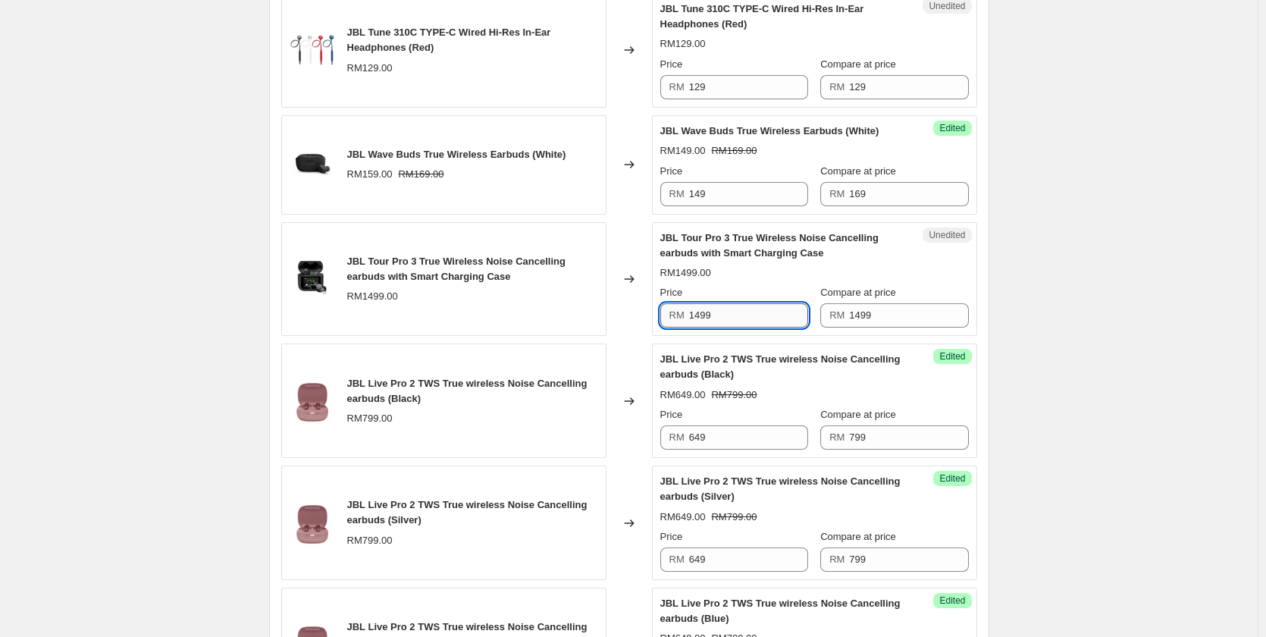
click at [770, 311] on input "1499" at bounding box center [748, 315] width 119 height 24
type input "1199"
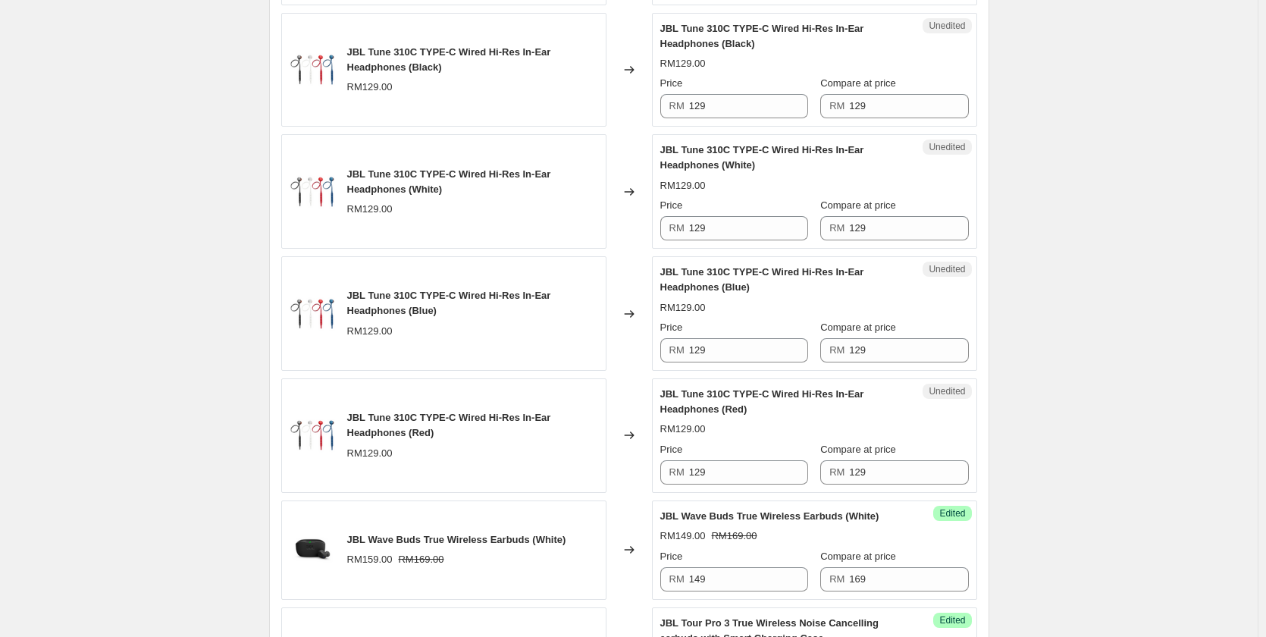
scroll to position [1525, 0]
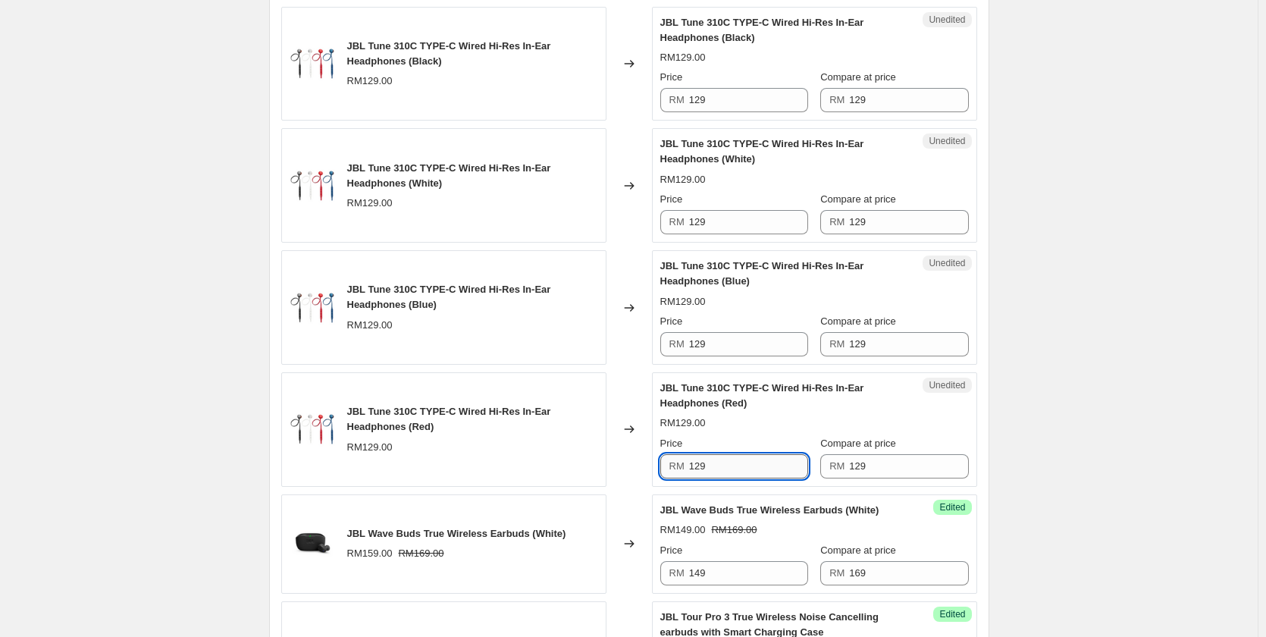
click at [737, 461] on input "129" at bounding box center [748, 466] width 119 height 24
click at [737, 461] on input "99" at bounding box center [748, 466] width 119 height 24
type input "99"
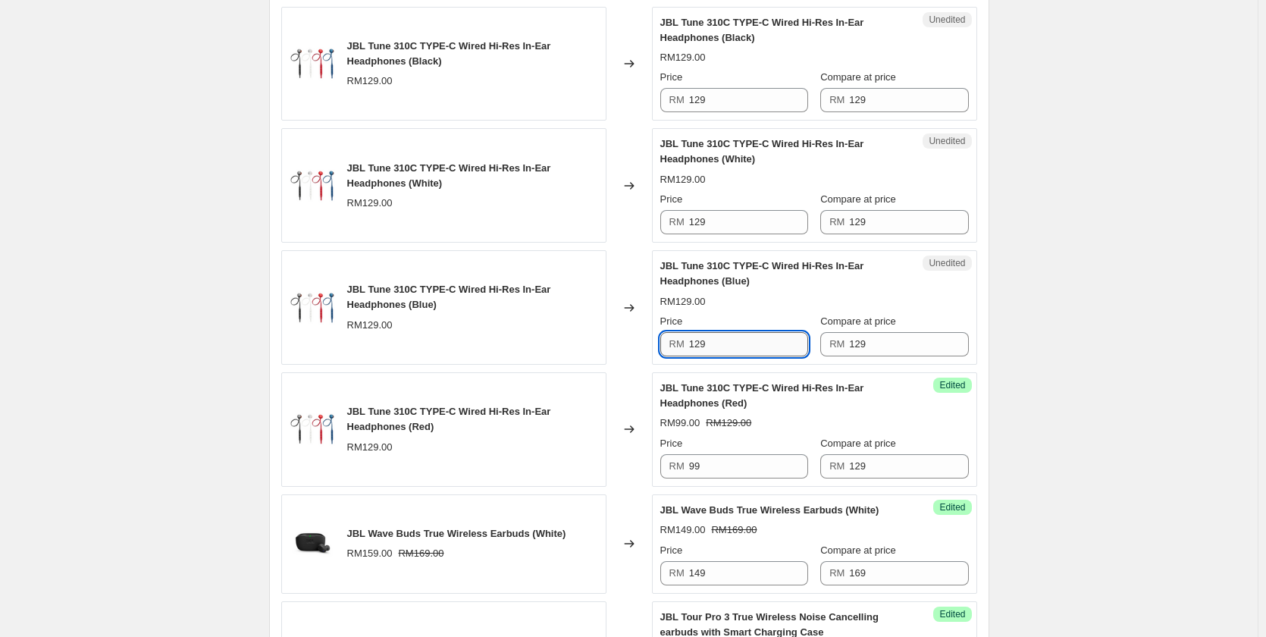
click at [725, 345] on input "129" at bounding box center [748, 344] width 119 height 24
paste input "9"
type input "99"
click at [721, 220] on input "129" at bounding box center [748, 222] width 119 height 24
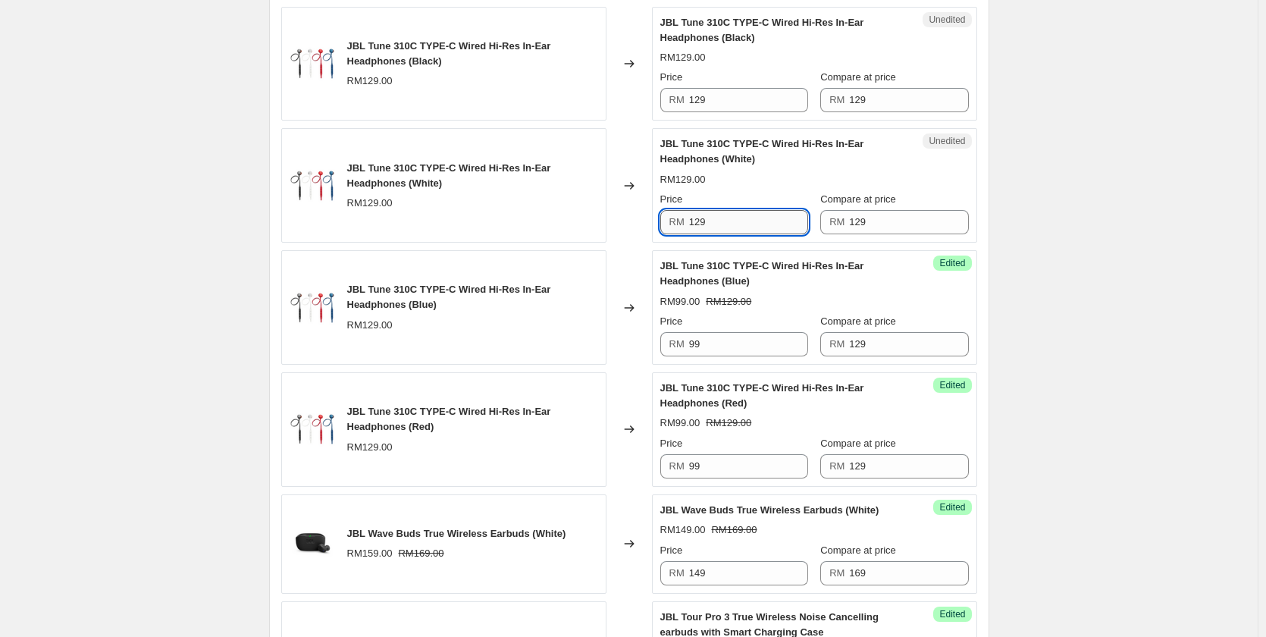
click at [721, 220] on input "129" at bounding box center [748, 222] width 119 height 24
paste input "9"
type input "99"
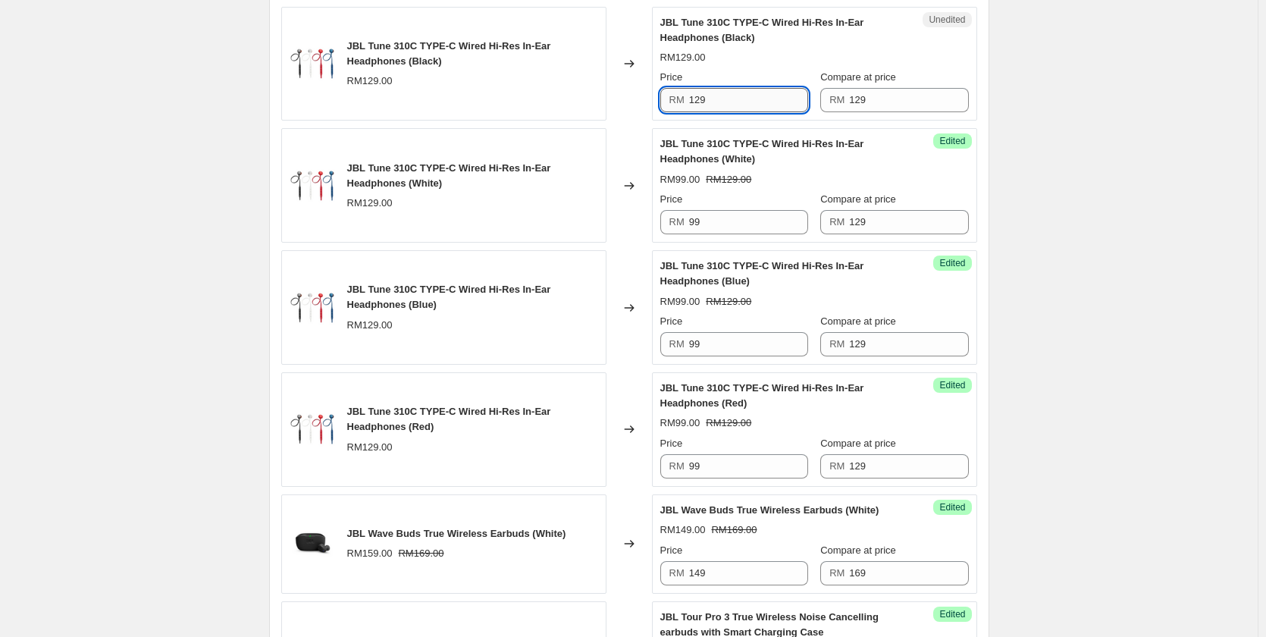
click at [715, 98] on input "129" at bounding box center [748, 100] width 119 height 24
paste input "9"
type input "99"
click at [1092, 144] on div "Create new price [MEDICAL_DATA]. This page is ready Create new price [MEDICAL_D…" at bounding box center [628, 230] width 1257 height 3511
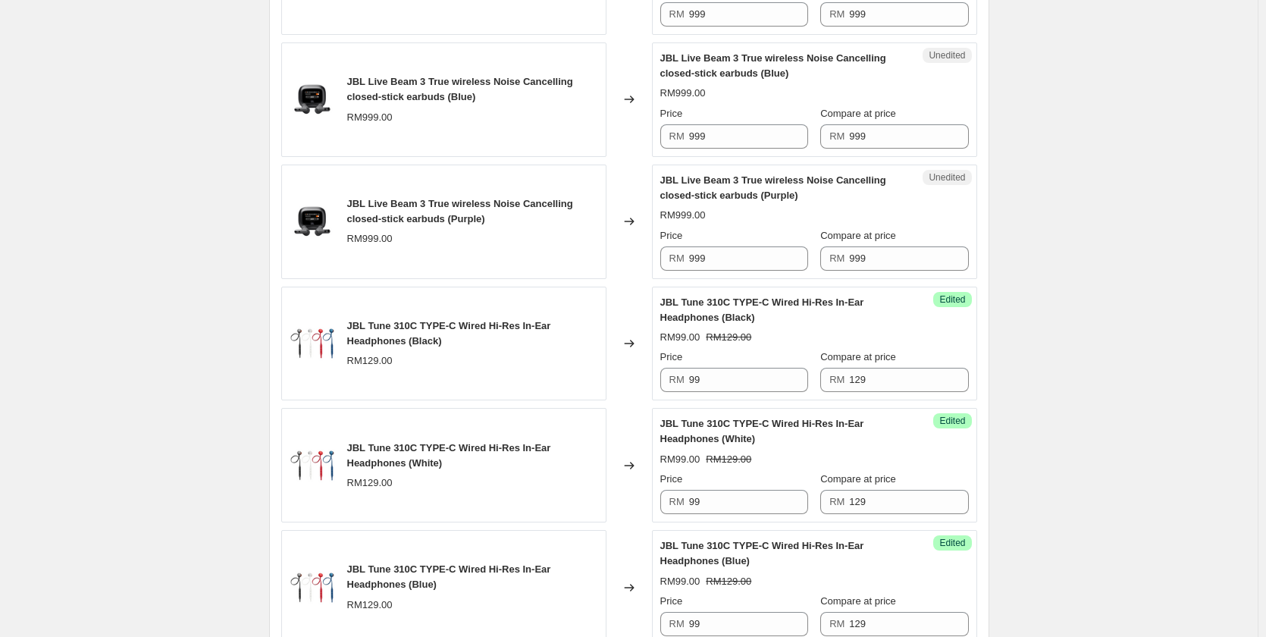
scroll to position [1222, 0]
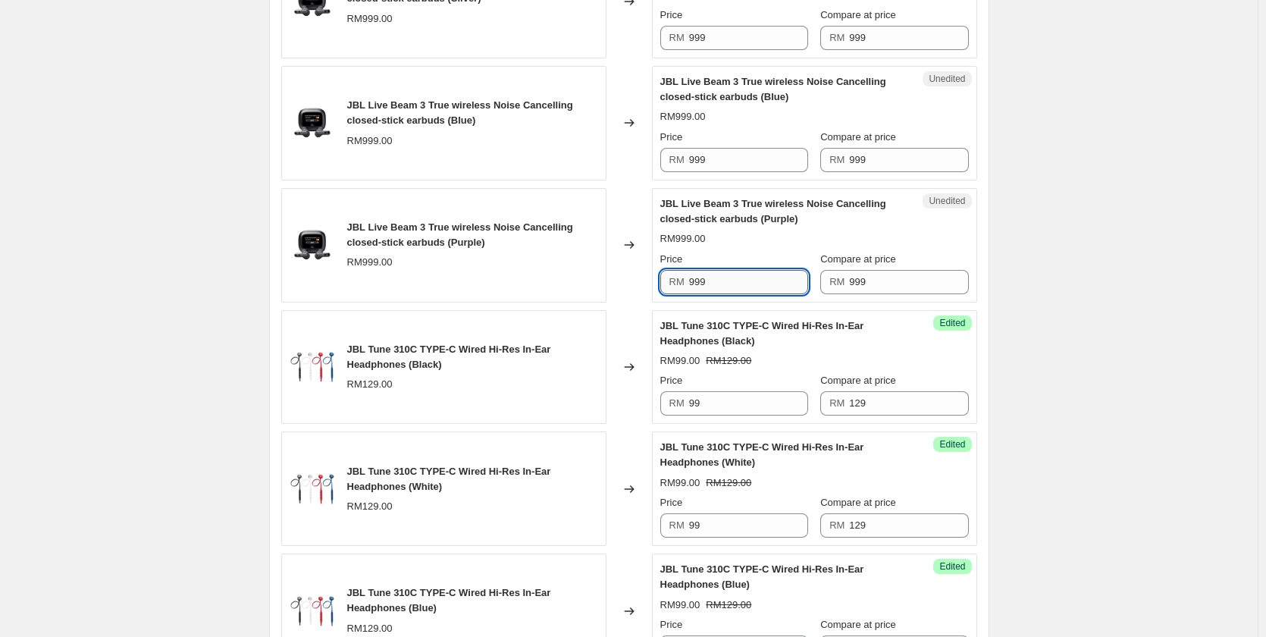
click at [753, 284] on input "999" at bounding box center [748, 282] width 119 height 24
click at [753, 285] on input "899" at bounding box center [748, 282] width 119 height 24
type input "899"
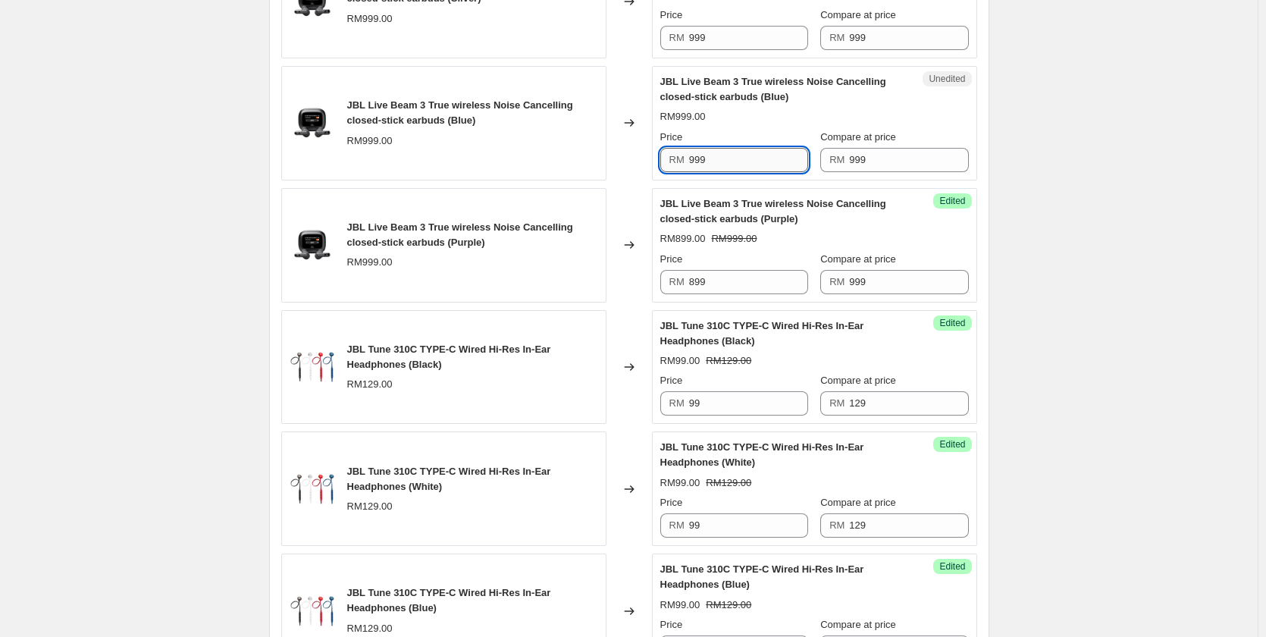
click at [741, 156] on input "999" at bounding box center [748, 160] width 119 height 24
paste input "8"
type input "899"
click at [1073, 168] on div "Create new price [MEDICAL_DATA]. This page is ready Create new price [MEDICAL_D…" at bounding box center [628, 533] width 1257 height 3511
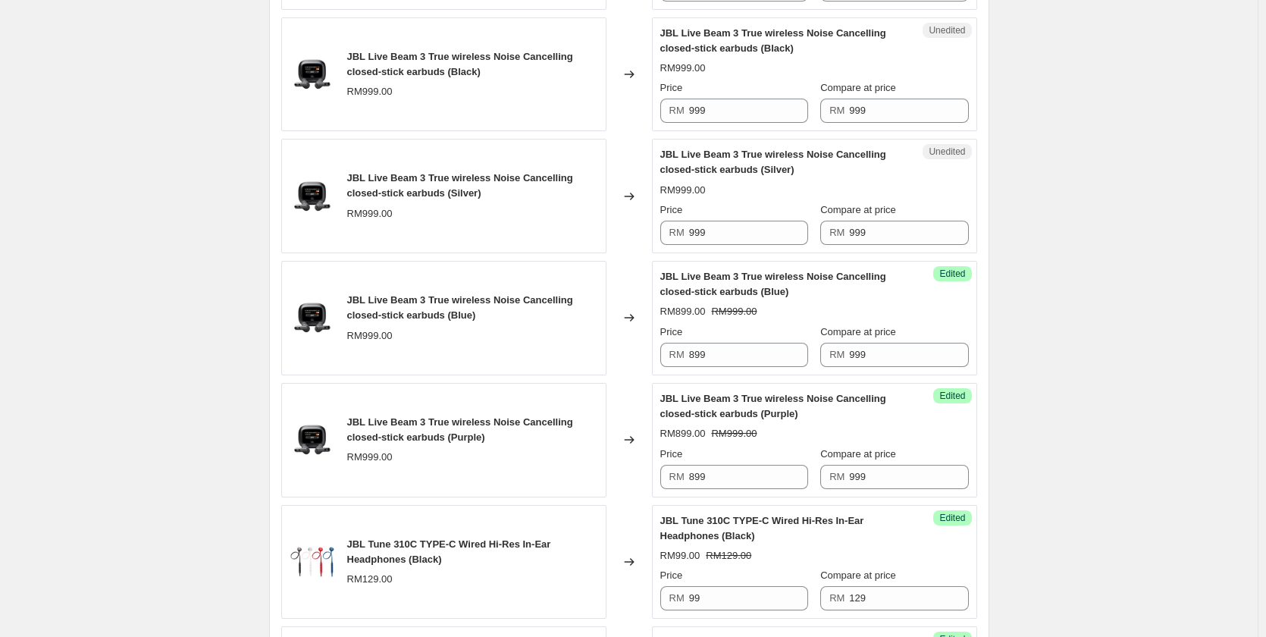
scroll to position [994, 0]
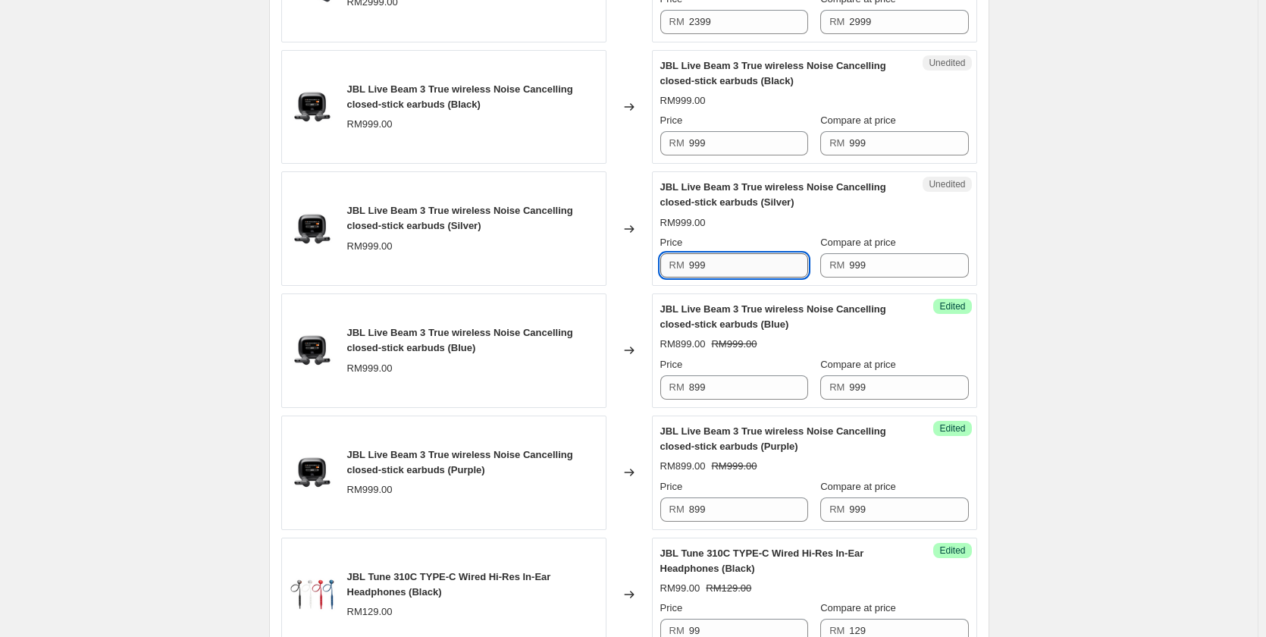
click at [743, 260] on input "999" at bounding box center [748, 265] width 119 height 24
paste input "8"
type input "899"
click at [735, 139] on input "999" at bounding box center [748, 143] width 119 height 24
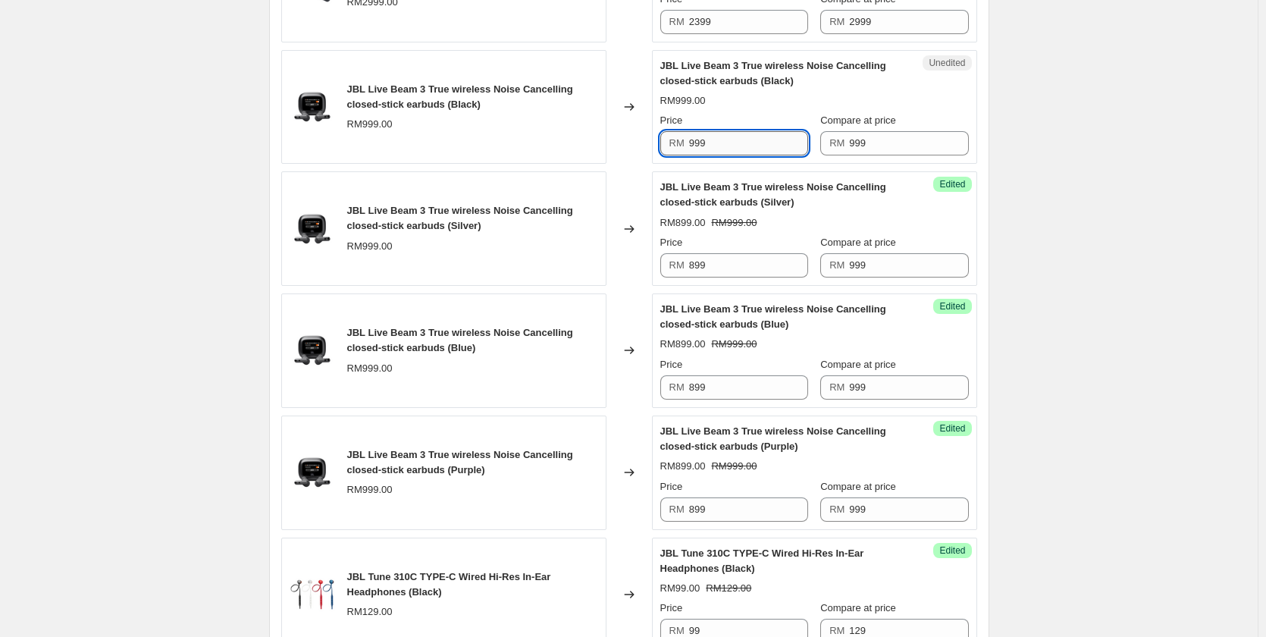
click at [735, 139] on input "999" at bounding box center [748, 143] width 119 height 24
paste input "8"
type input "899"
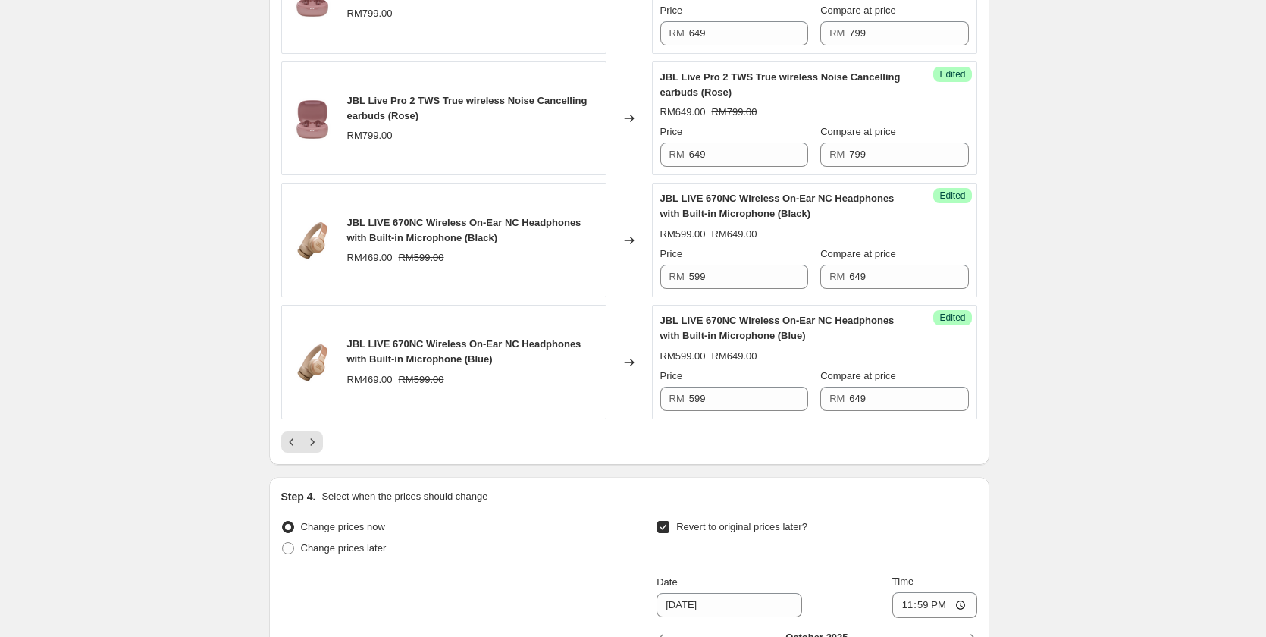
scroll to position [2586, 0]
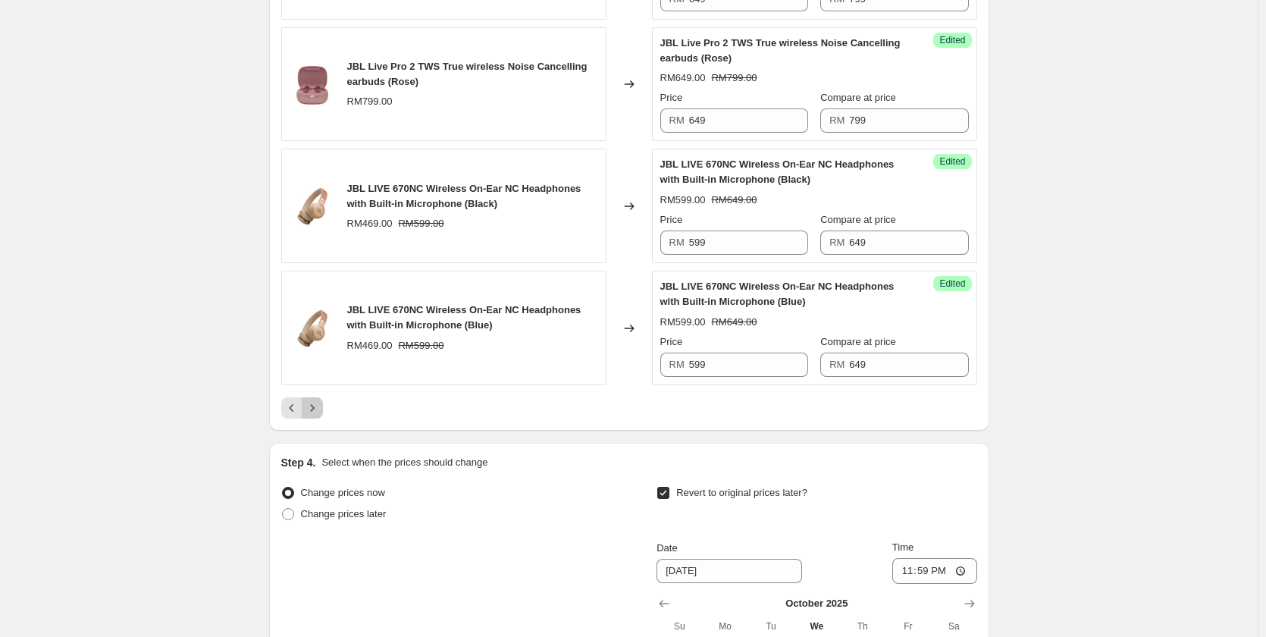
click at [314, 408] on icon "Next" at bounding box center [312, 407] width 15 height 15
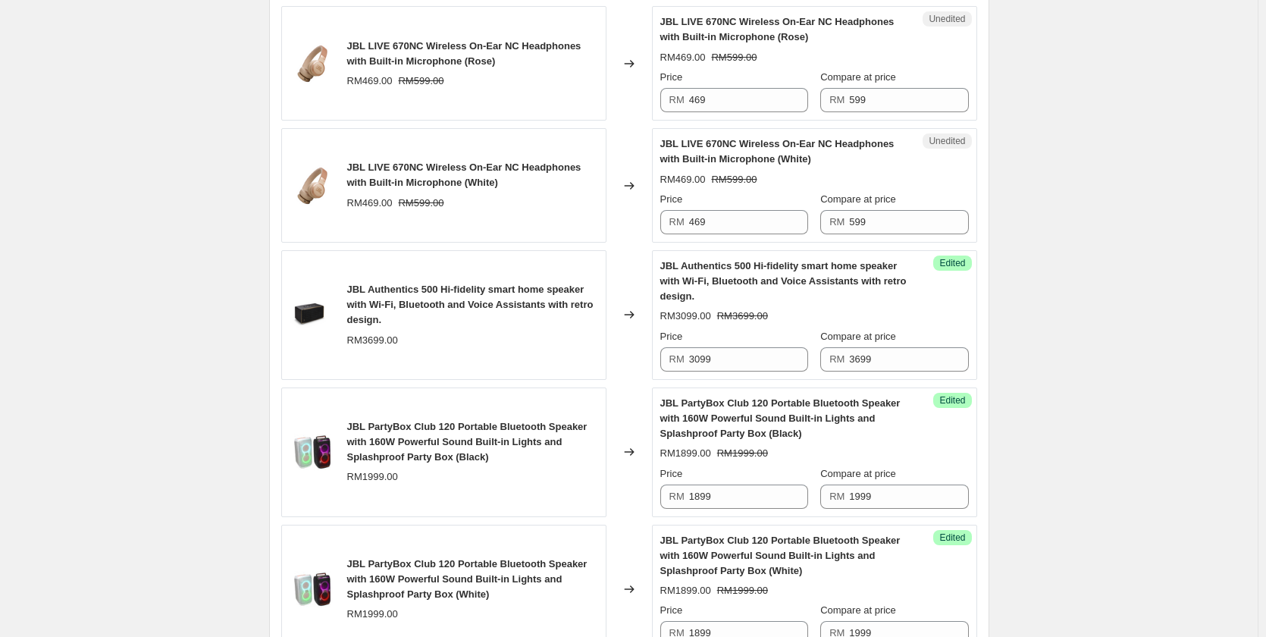
scroll to position [312, 0]
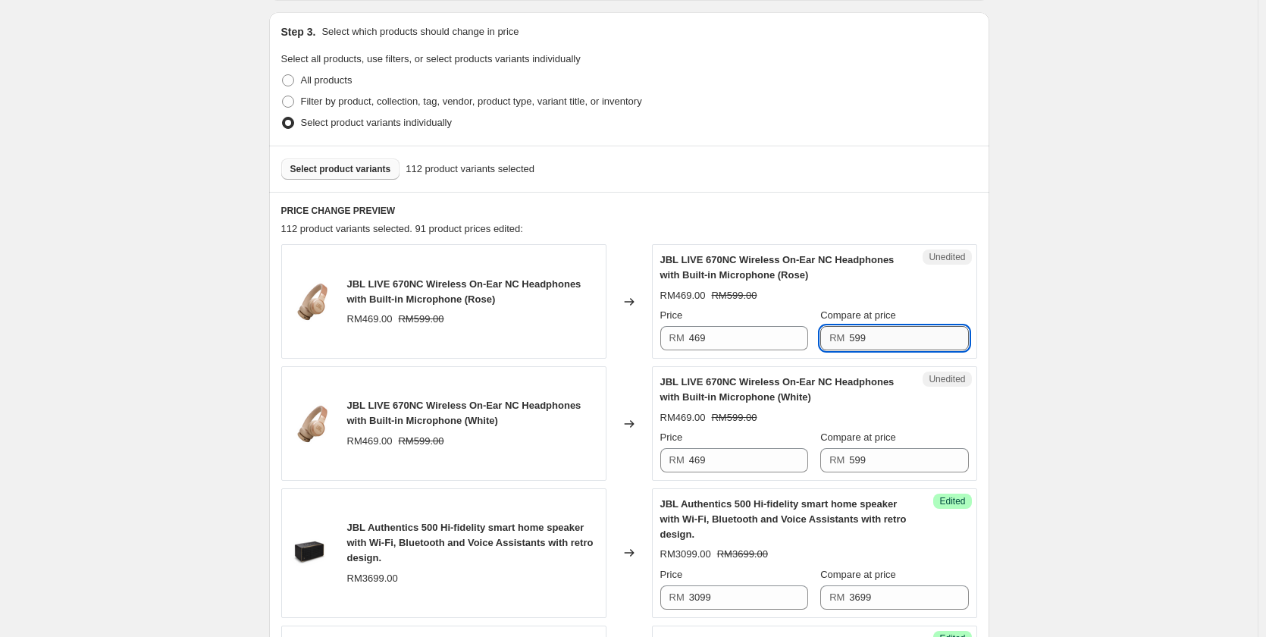
click at [876, 336] on input "599" at bounding box center [908, 338] width 119 height 24
click at [876, 336] on input "649" at bounding box center [908, 338] width 119 height 24
type input "649"
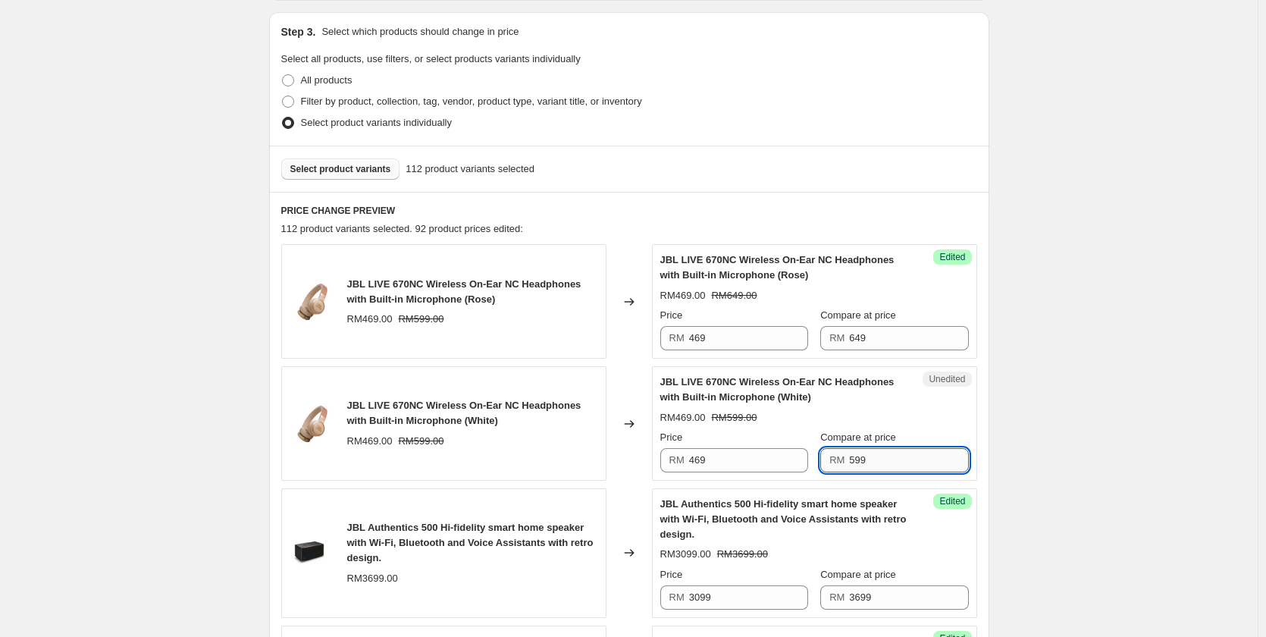
click at [879, 453] on input "599" at bounding box center [908, 460] width 119 height 24
paste input "64"
type input "649"
click at [744, 345] on input "469" at bounding box center [748, 338] width 119 height 24
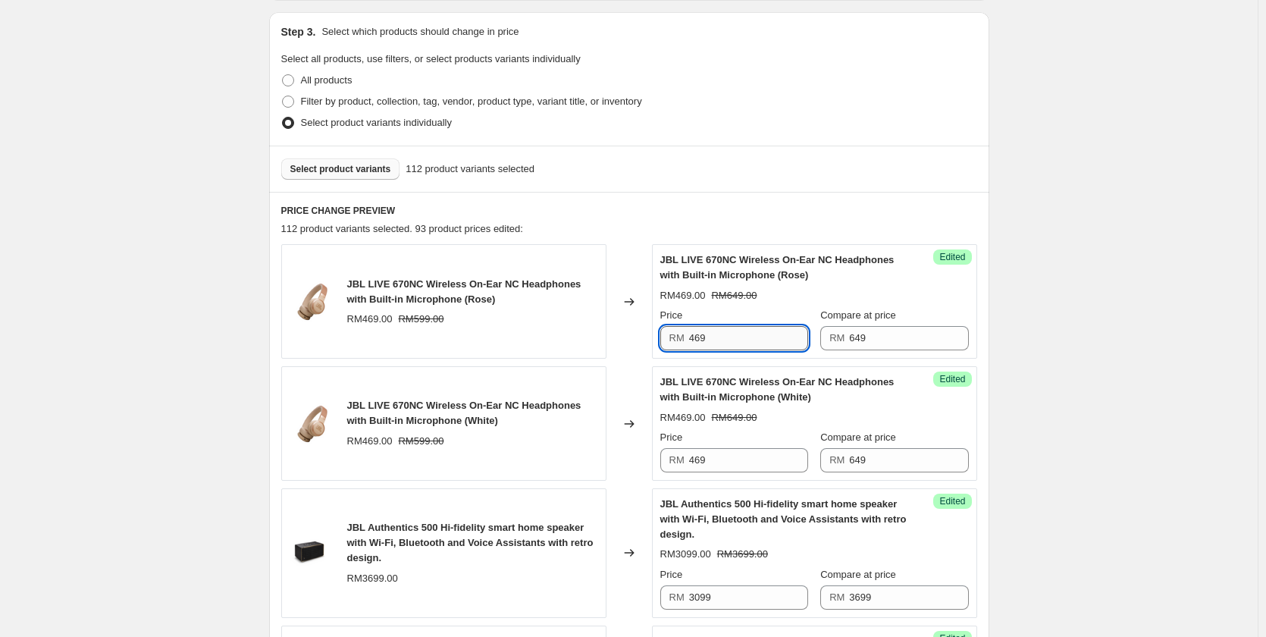
click at [744, 345] on input "469" at bounding box center [748, 338] width 119 height 24
type input "599"
click at [763, 357] on div "Success Edited JBL LIVE 670NC Wireless On-Ear NC Headphones with Built-in Micro…" at bounding box center [814, 301] width 325 height 114
click at [759, 340] on input "599" at bounding box center [748, 338] width 119 height 24
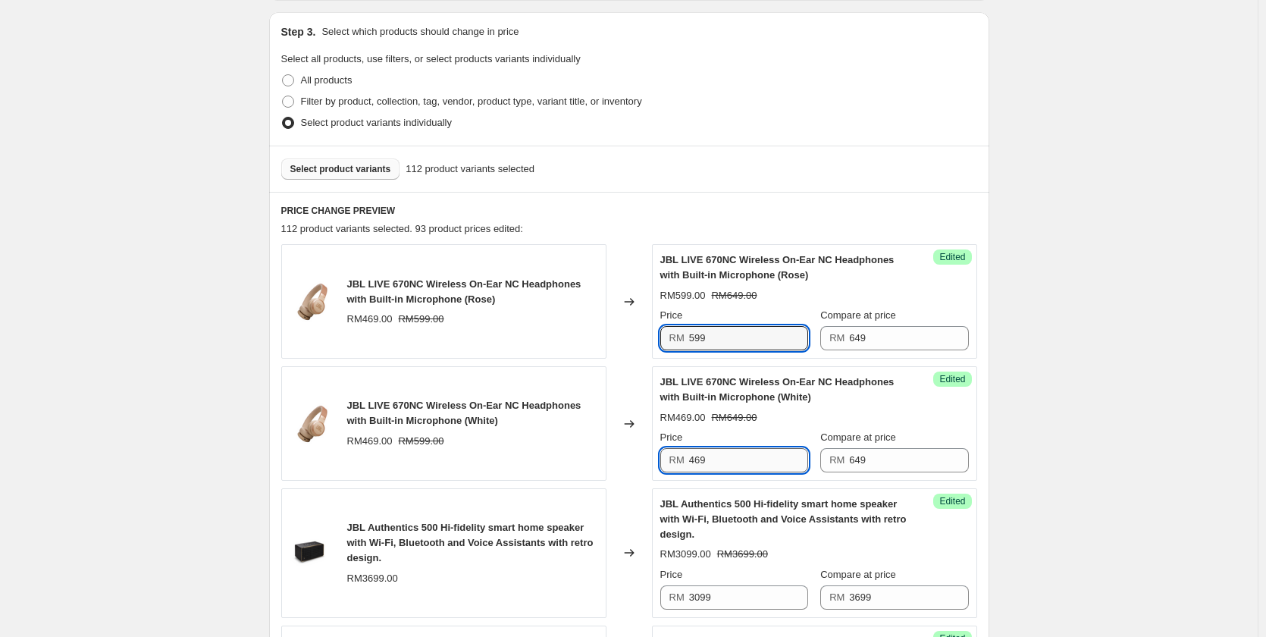
click at [734, 459] on input "469" at bounding box center [748, 460] width 119 height 24
click at [732, 458] on input "469" at bounding box center [748, 460] width 119 height 24
paste input "59"
type input "599"
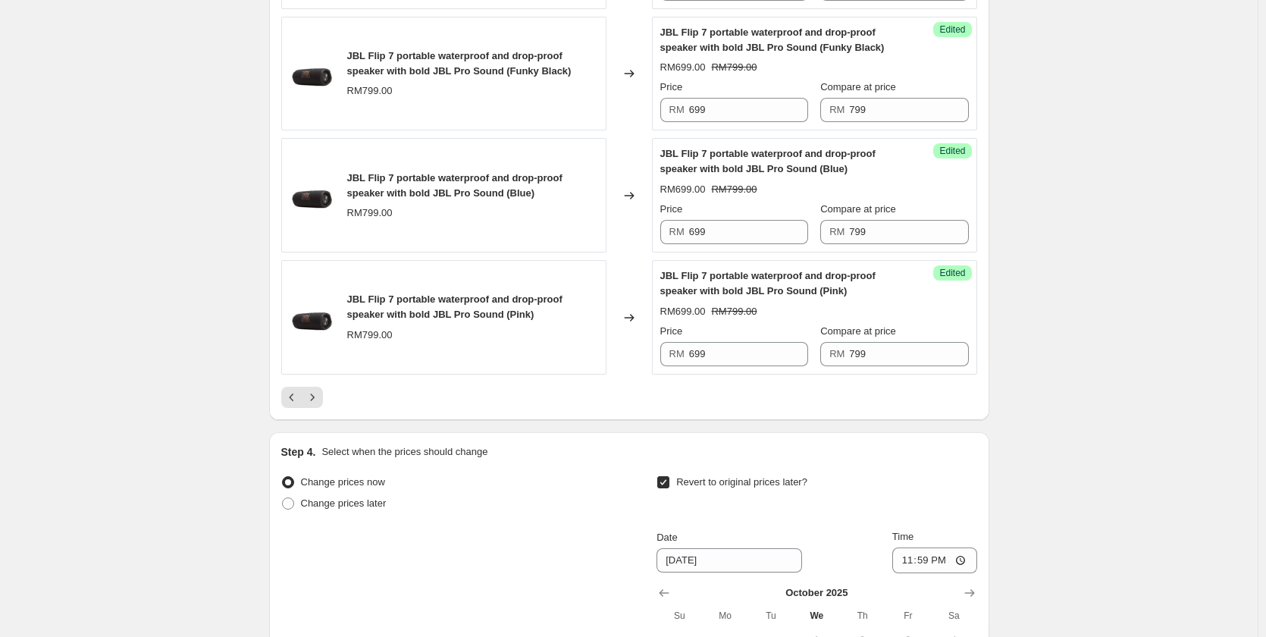
scroll to position [2662, 0]
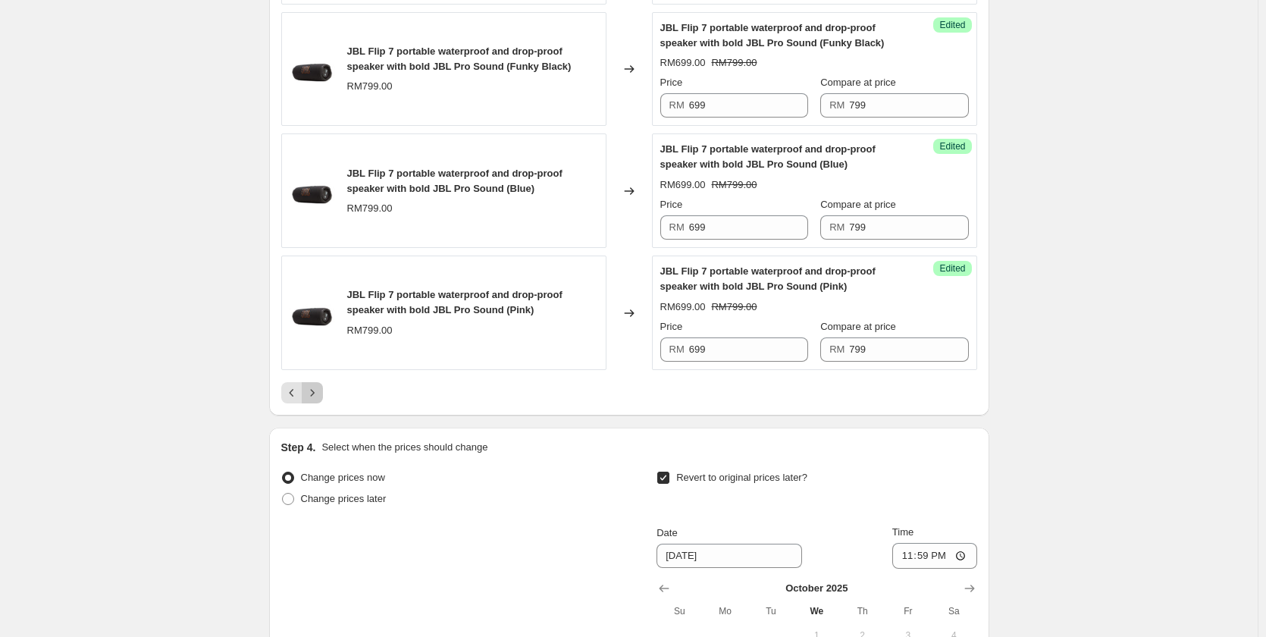
click at [323, 396] on button "Next" at bounding box center [312, 392] width 21 height 21
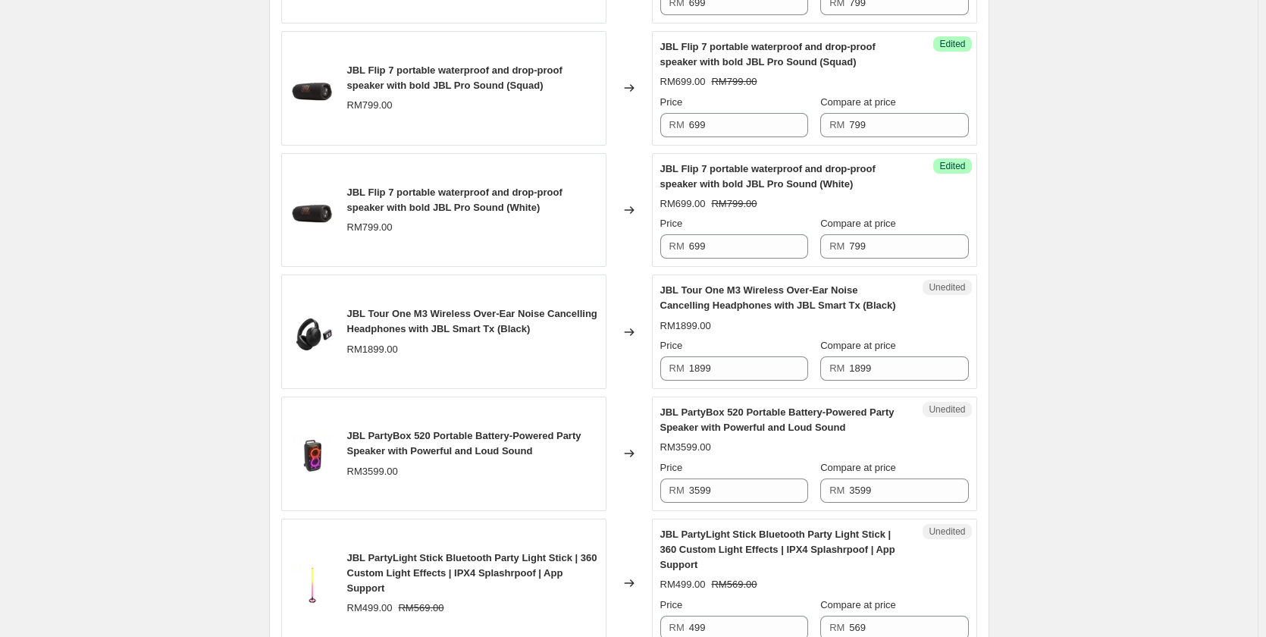
scroll to position [869, 0]
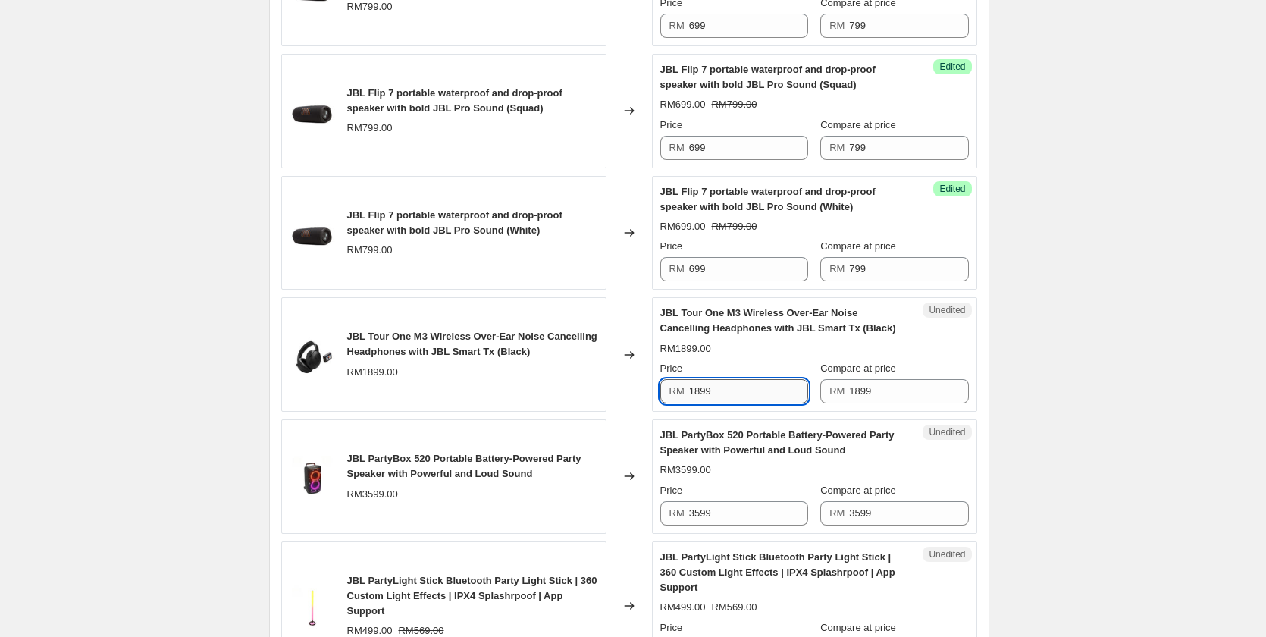
click at [736, 389] on input "1899" at bounding box center [748, 391] width 119 height 24
type input "1599"
click at [1157, 287] on div "Create new price [MEDICAL_DATA]. This page is ready Create new price [MEDICAL_D…" at bounding box center [628, 414] width 1257 height 2566
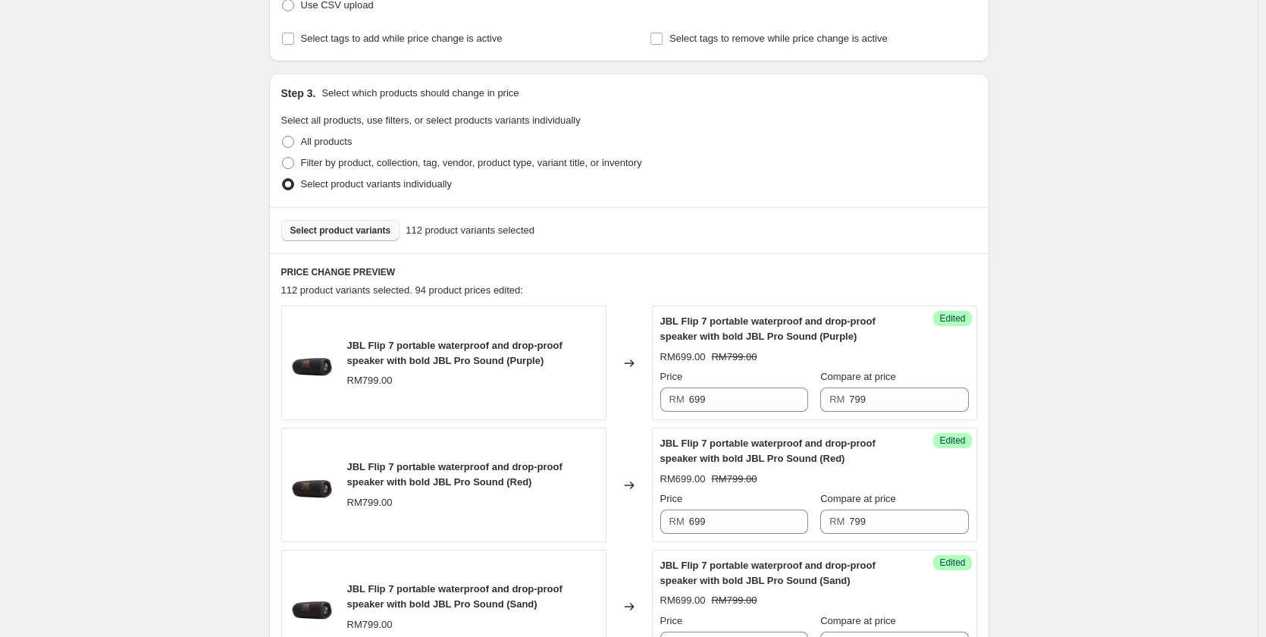
scroll to position [227, 0]
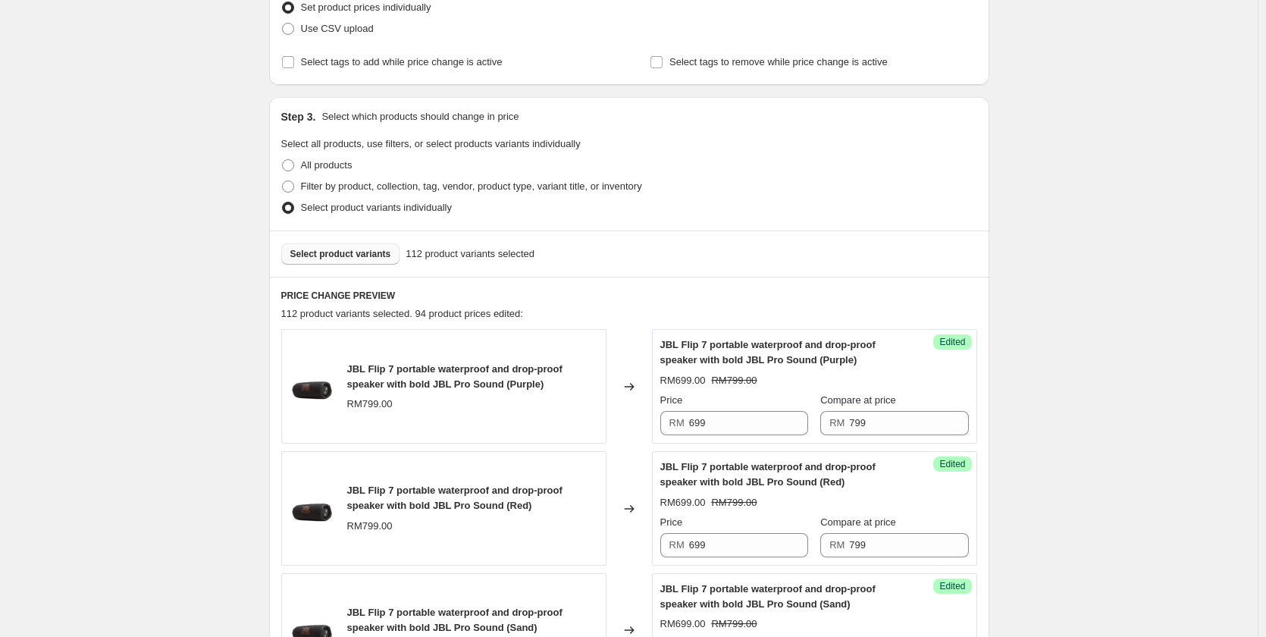
click at [324, 255] on span "Select product variants" at bounding box center [340, 254] width 101 height 12
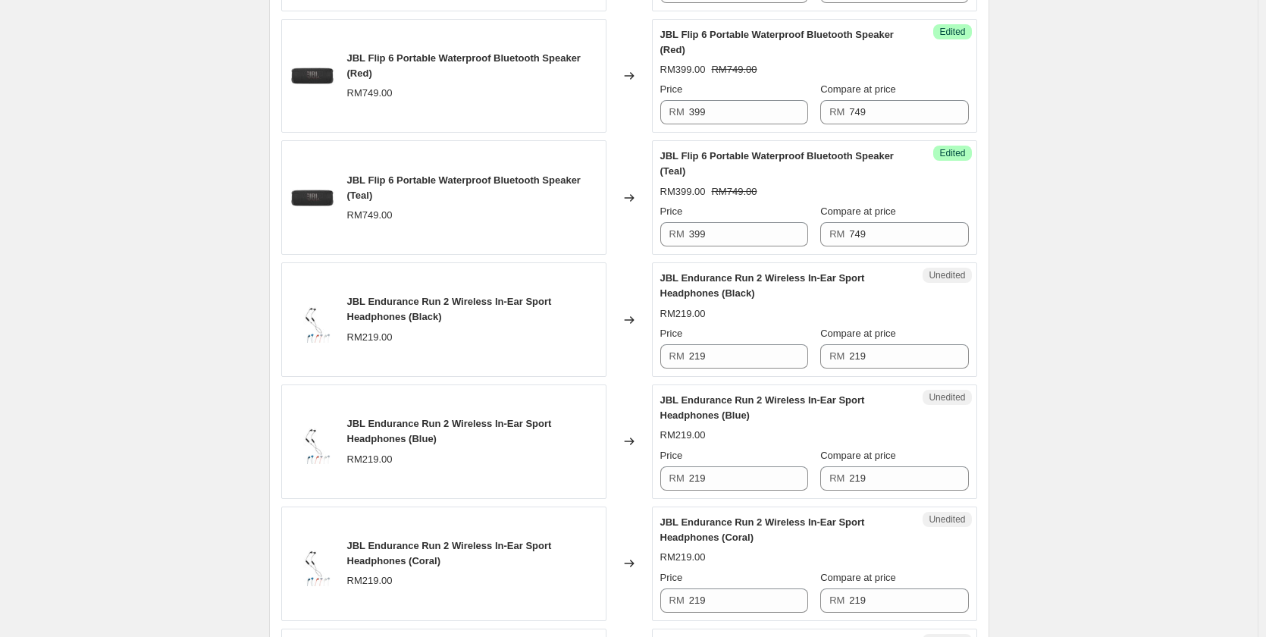
scroll to position [1516, 0]
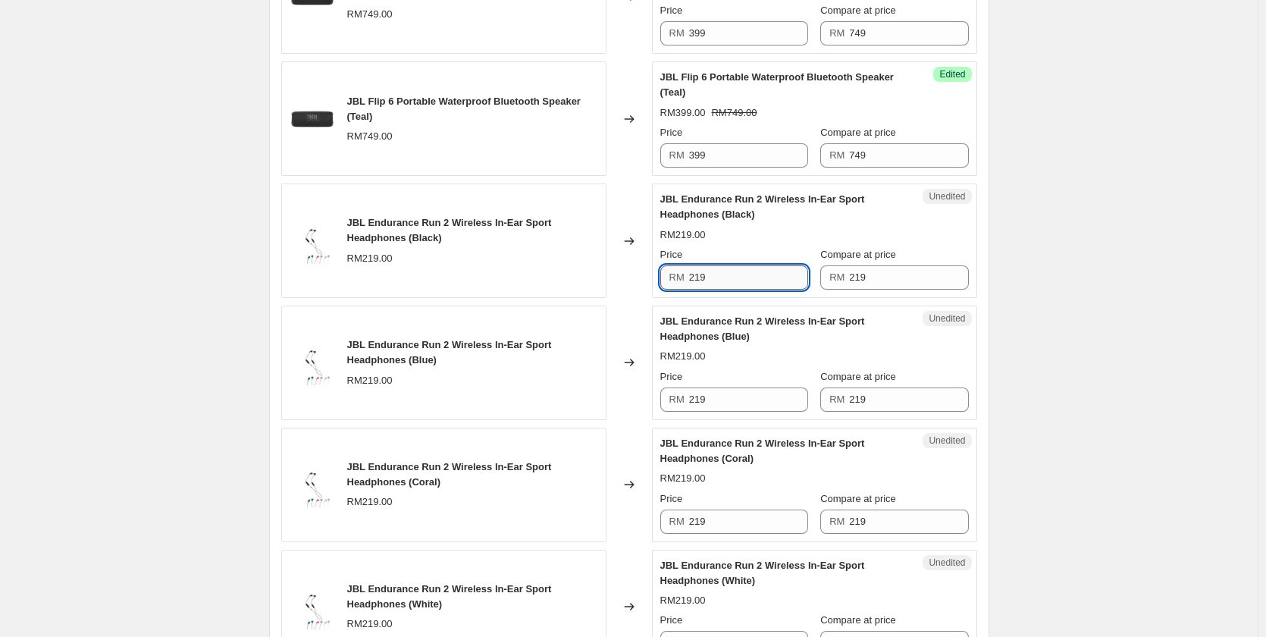
click at [772, 290] on input "219" at bounding box center [748, 277] width 119 height 24
click at [772, 290] on input "199" at bounding box center [748, 277] width 119 height 24
type input "199"
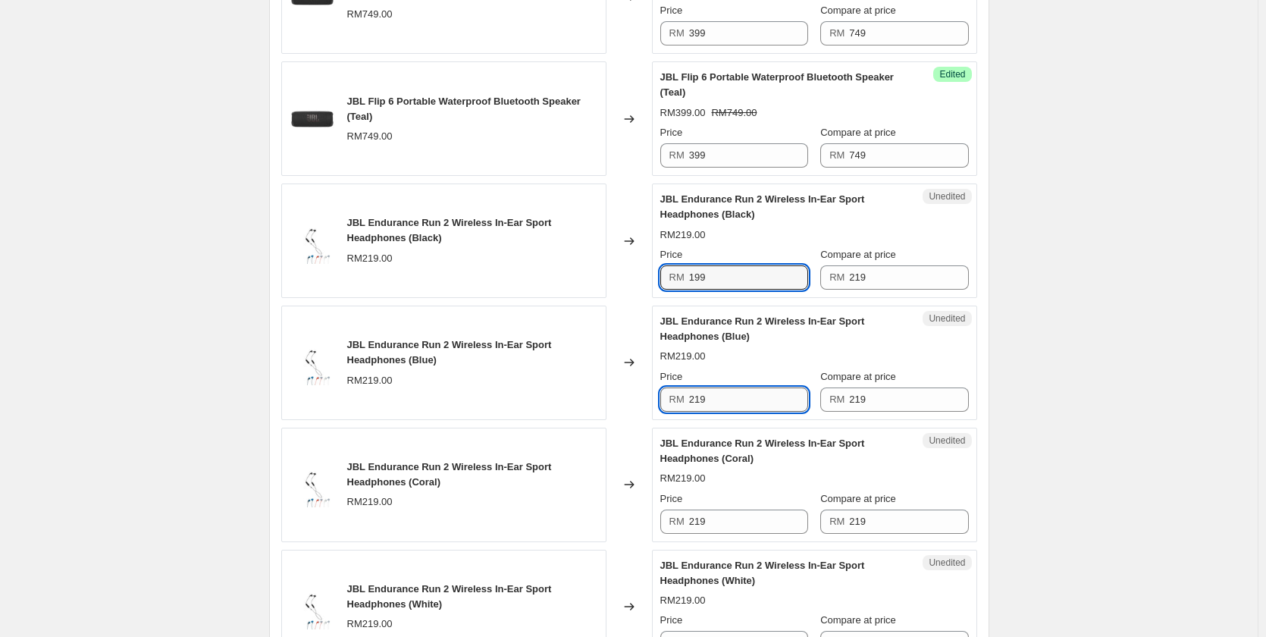
click at [741, 412] on input "219" at bounding box center [748, 399] width 119 height 24
paste input "19"
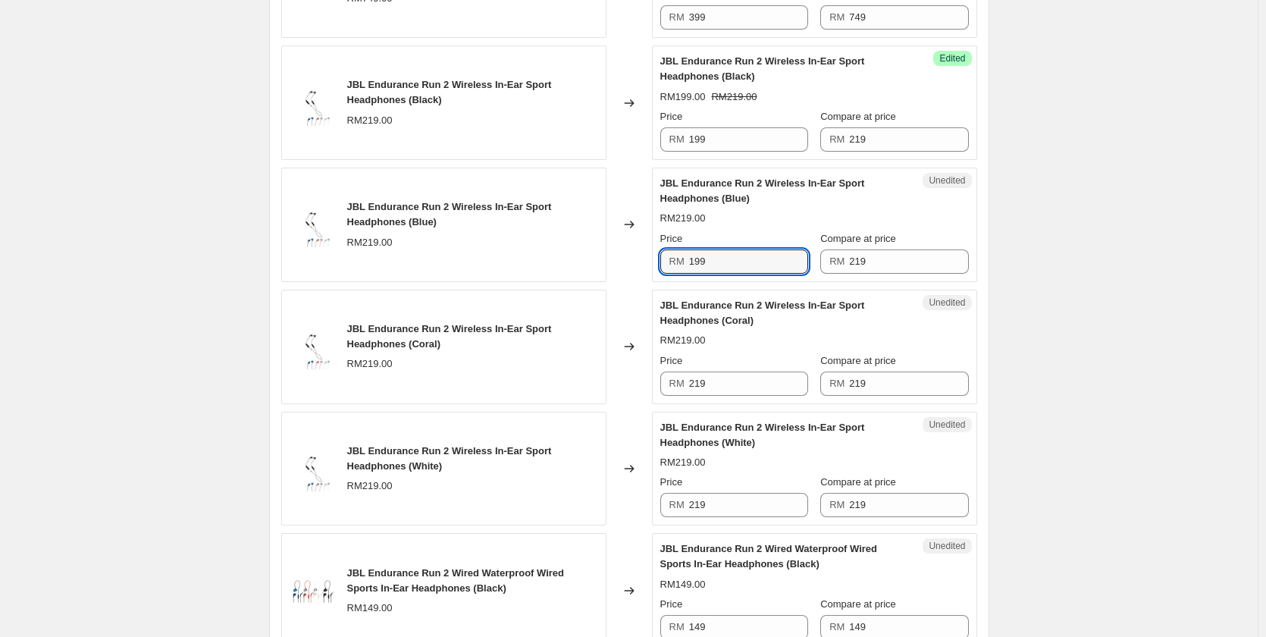
scroll to position [1668, 0]
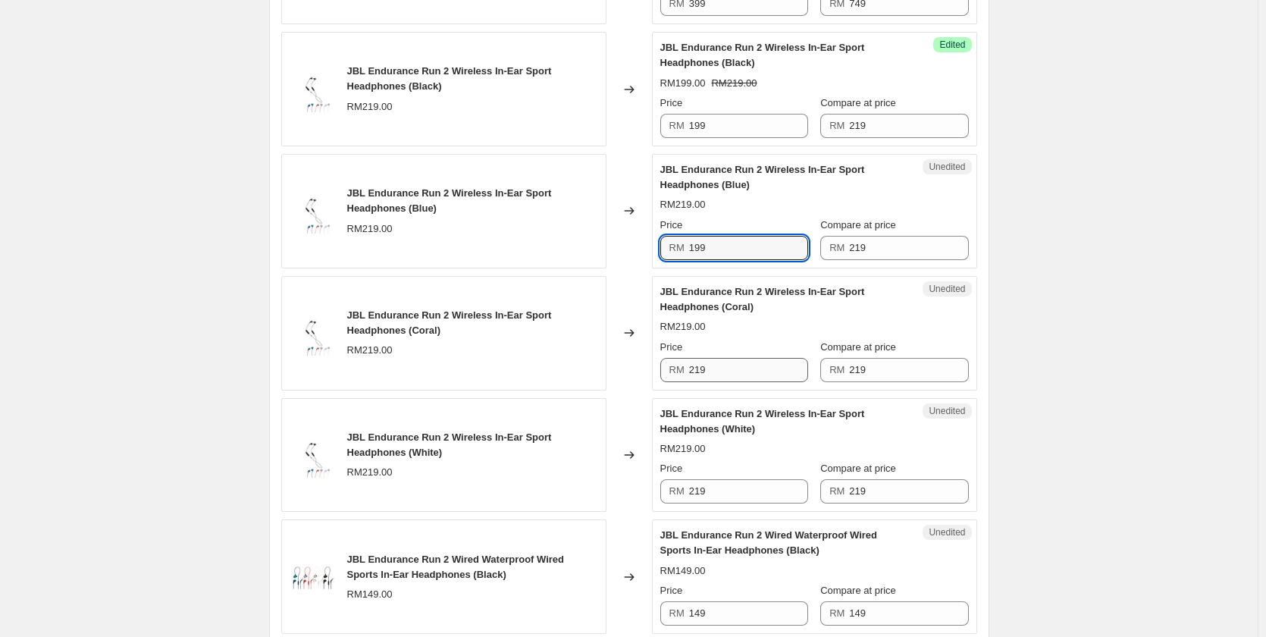
type input "199"
click at [741, 382] on input "219" at bounding box center [748, 370] width 119 height 24
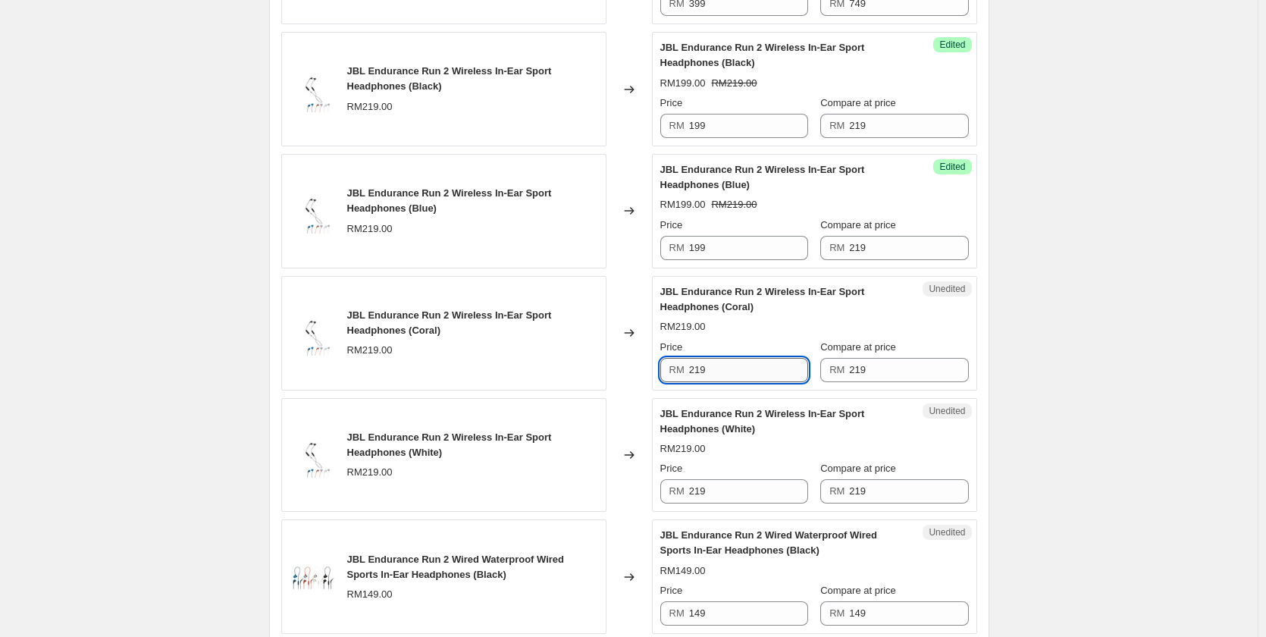
click at [741, 382] on input "219" at bounding box center [748, 370] width 119 height 24
paste input "19"
type input "199"
click at [726, 503] on input "219" at bounding box center [748, 491] width 119 height 24
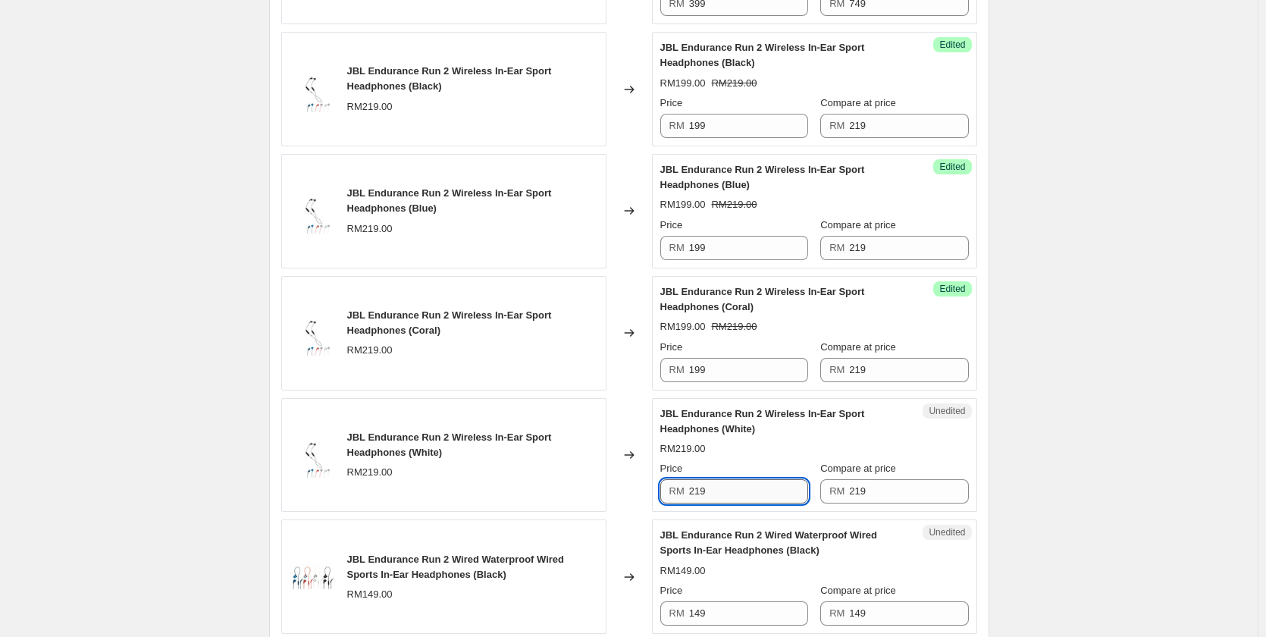
click at [726, 503] on input "219" at bounding box center [748, 491] width 119 height 24
paste input "19"
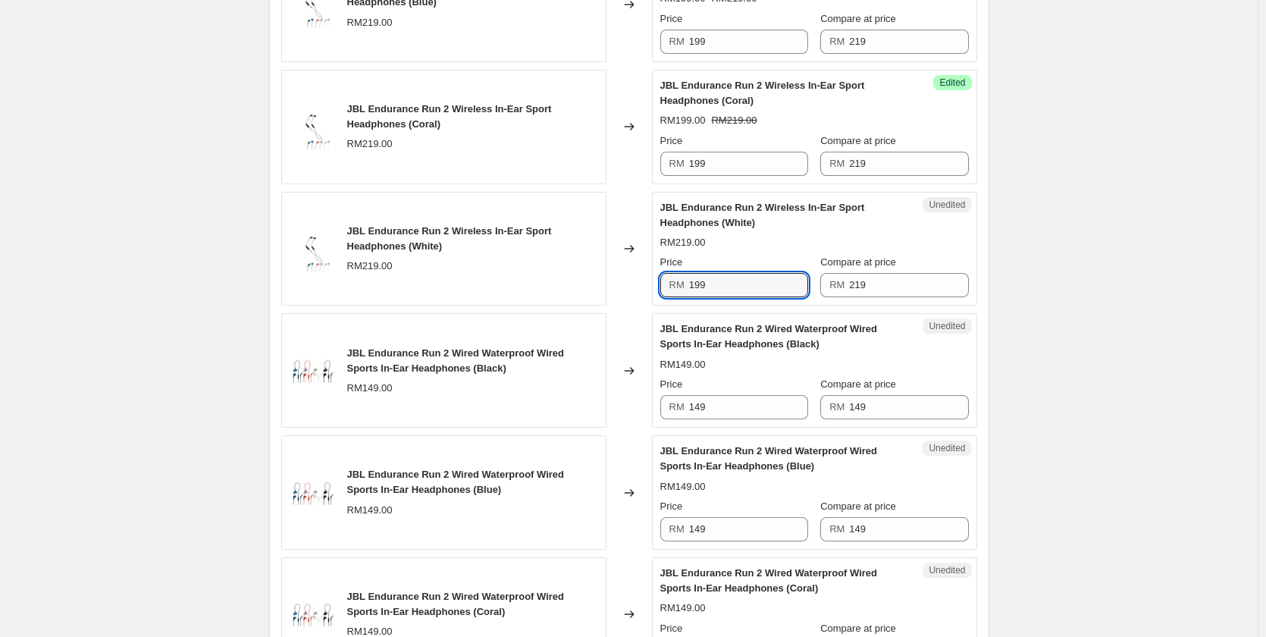
scroll to position [1895, 0]
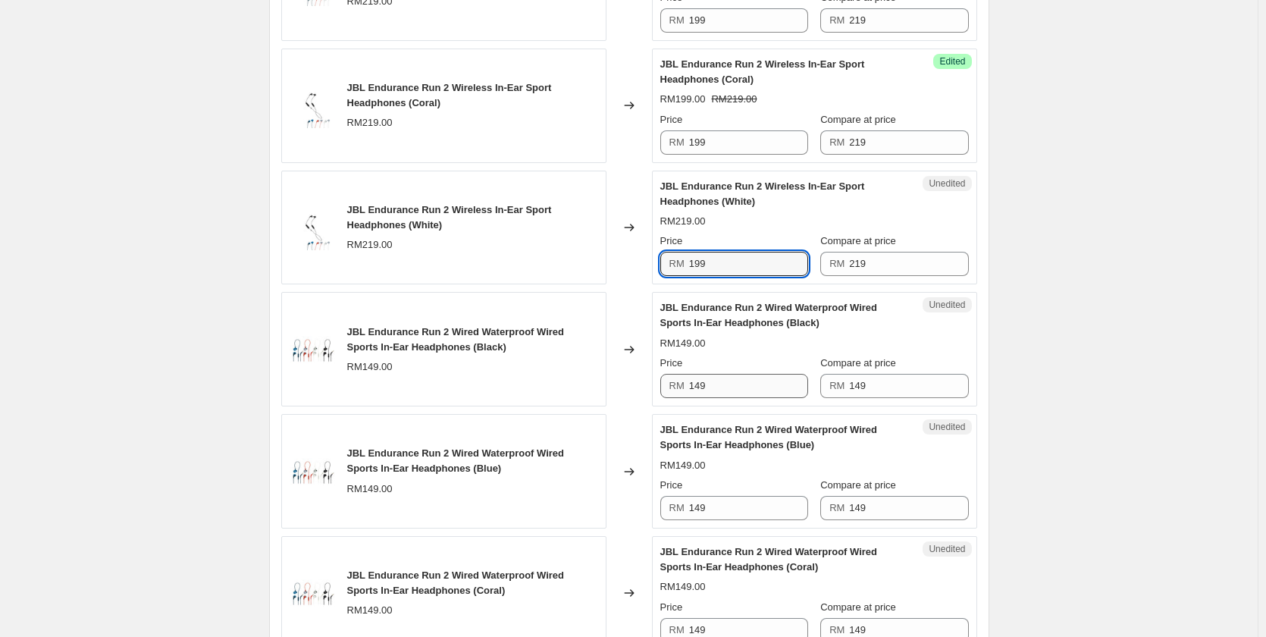
type input "199"
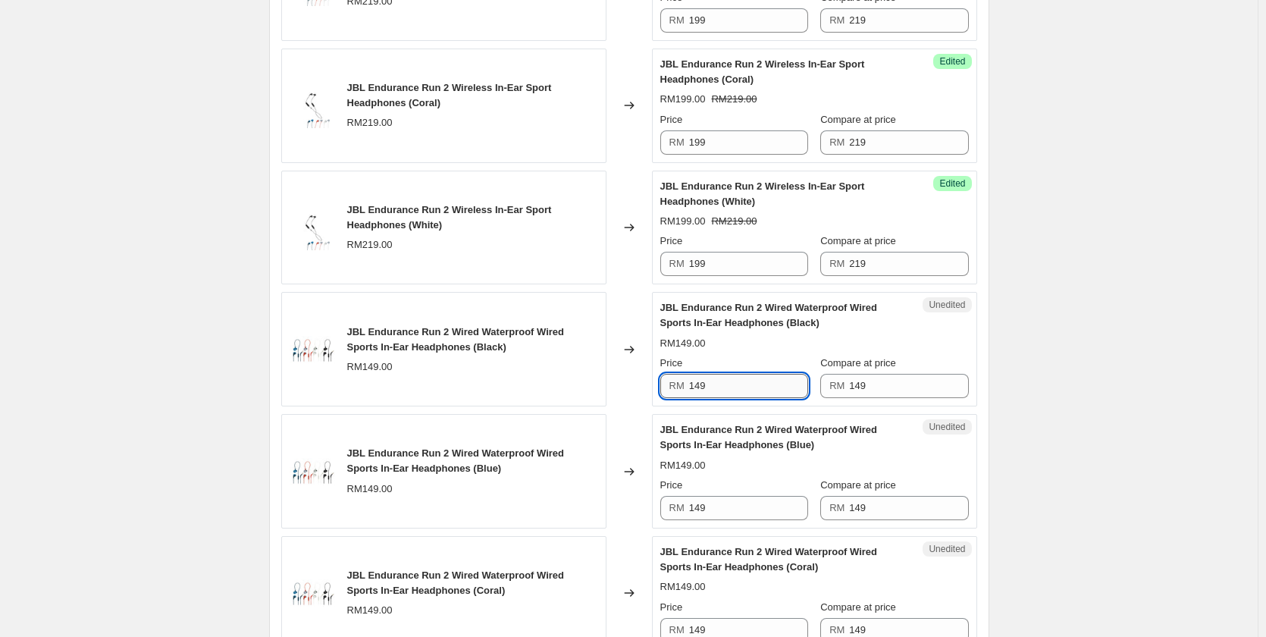
click at [726, 398] on input "149" at bounding box center [748, 386] width 119 height 24
click at [726, 398] on input "129" at bounding box center [748, 386] width 119 height 24
type input "129"
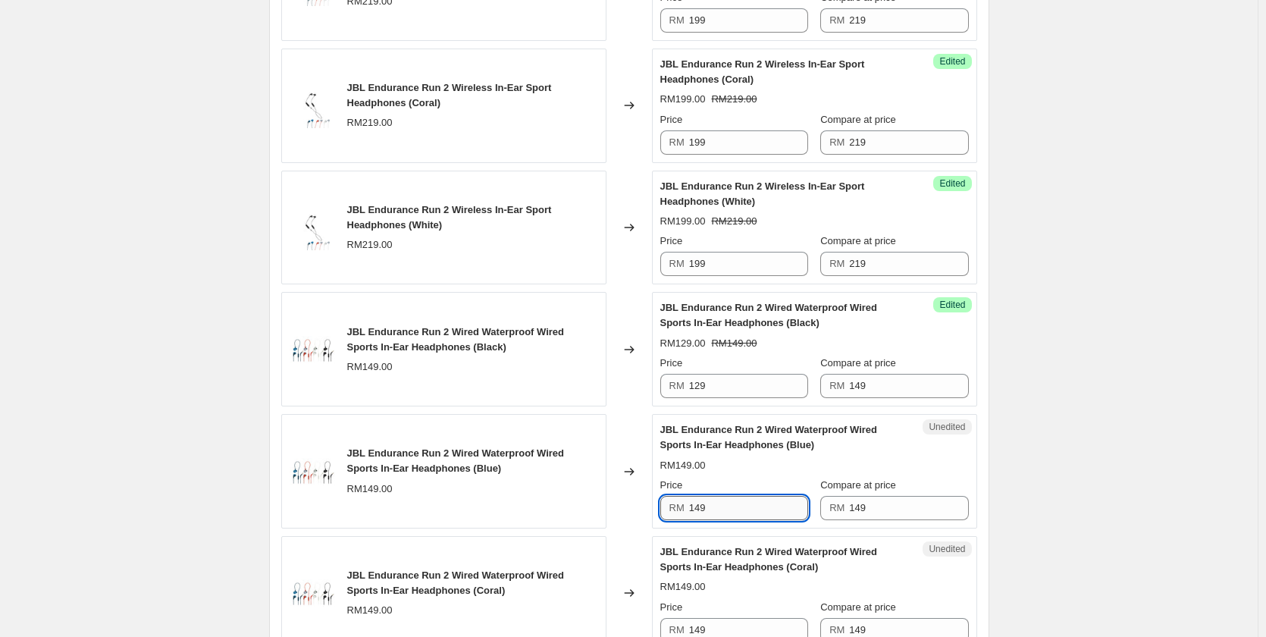
click at [710, 520] on input "149" at bounding box center [748, 508] width 119 height 24
paste input "2"
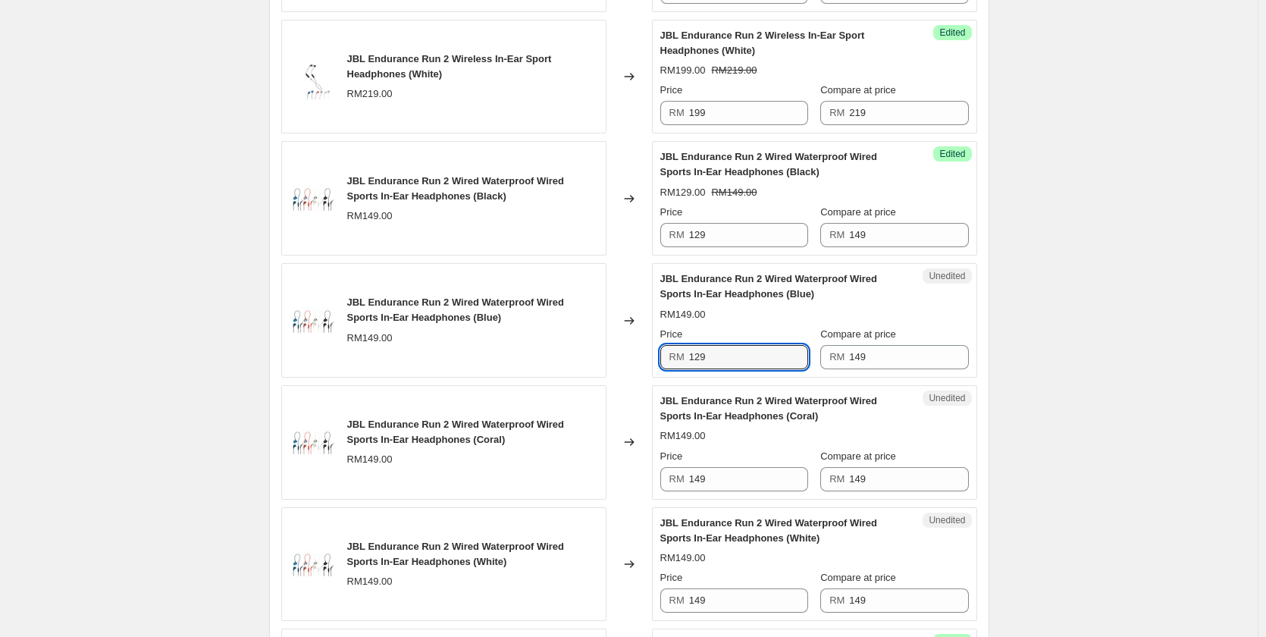
scroll to position [2047, 0]
type input "129"
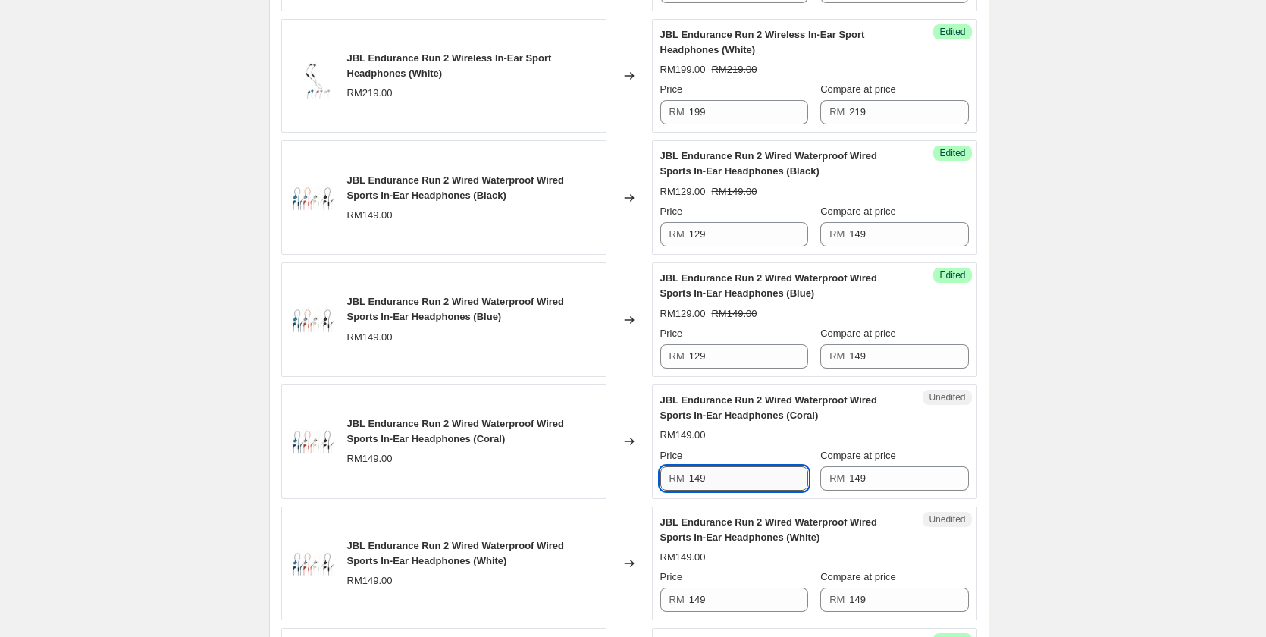
click at [737, 486] on input "149" at bounding box center [748, 478] width 119 height 24
paste input "2"
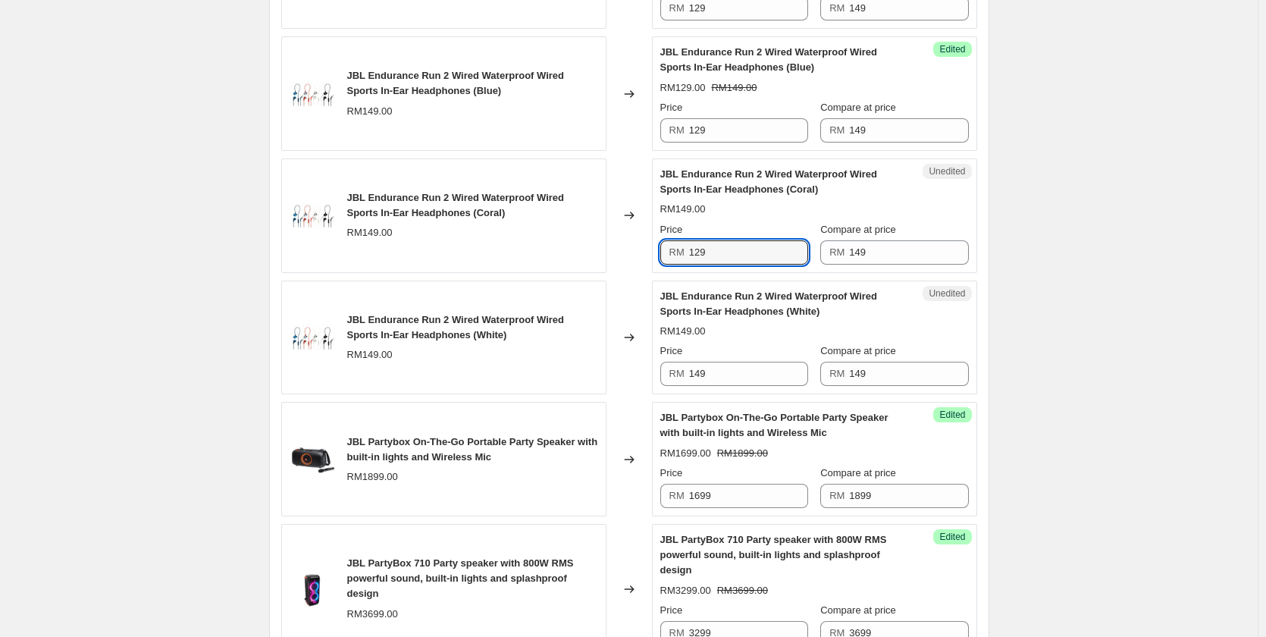
scroll to position [2274, 0]
type input "129"
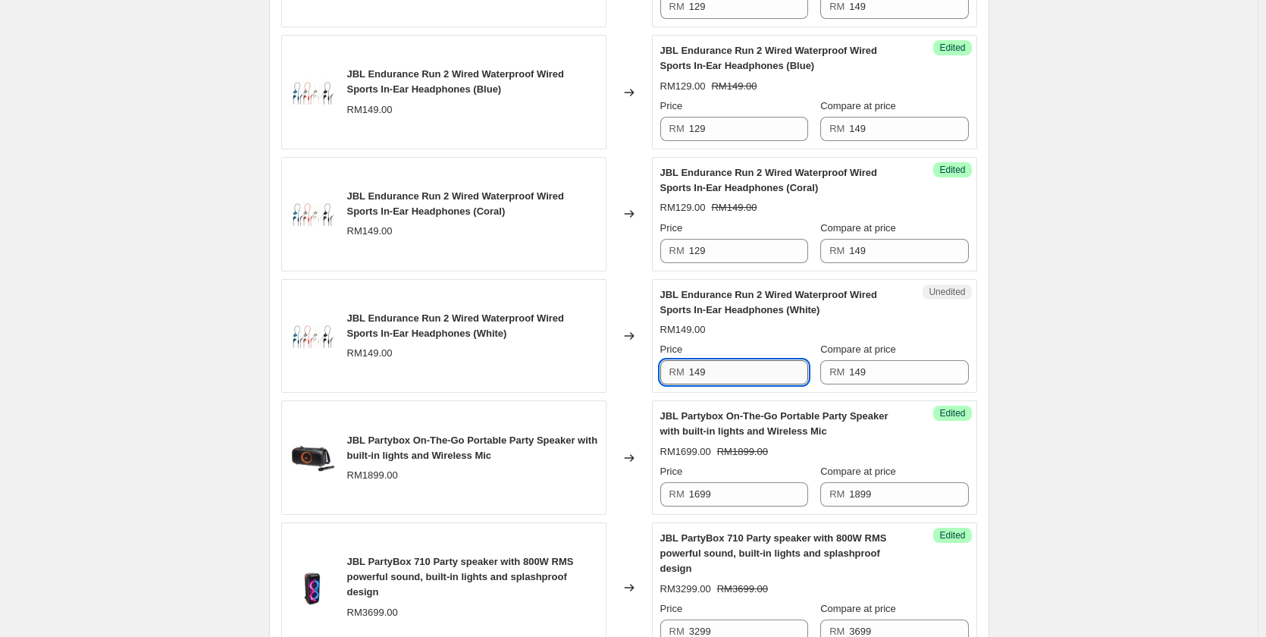
click at [718, 384] on input "149" at bounding box center [748, 372] width 119 height 24
paste input "2"
type input "129"
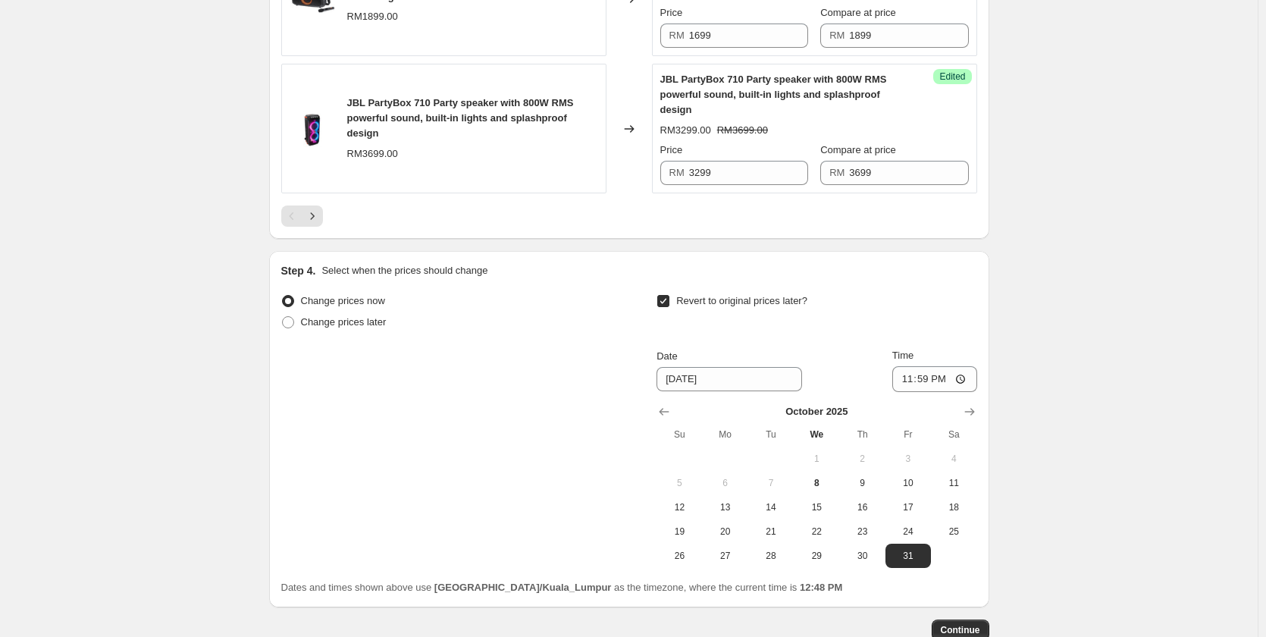
scroll to position [2541, 0]
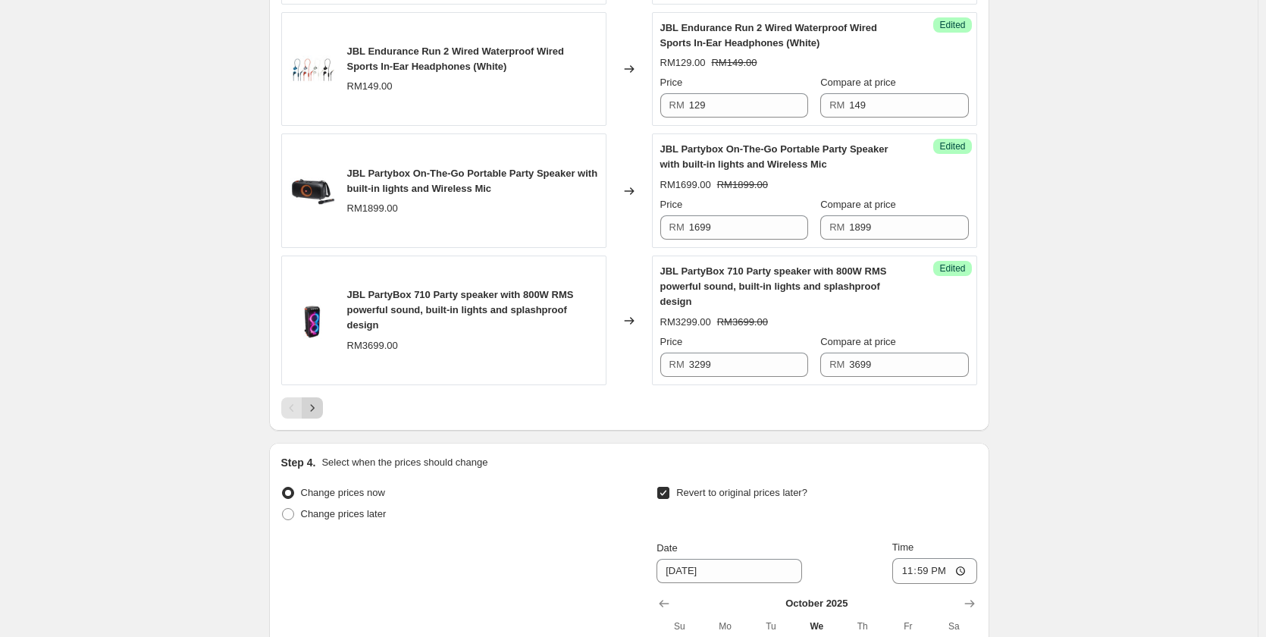
click at [319, 415] on icon "Next" at bounding box center [312, 407] width 15 height 15
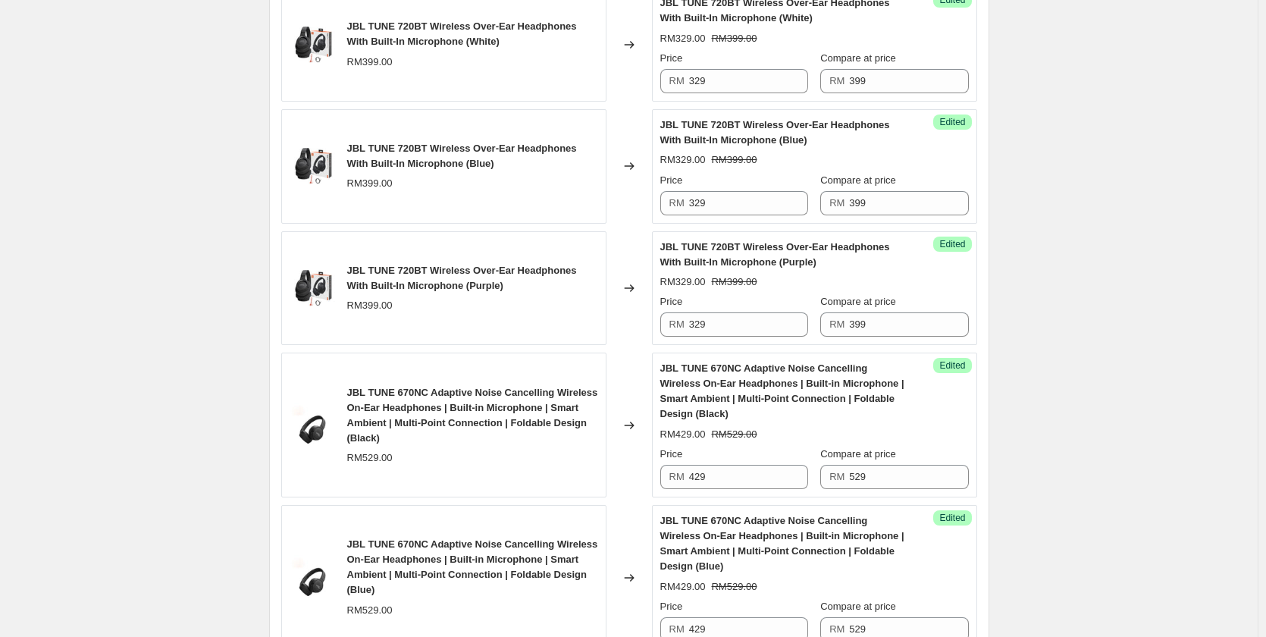
scroll to position [2844, 0]
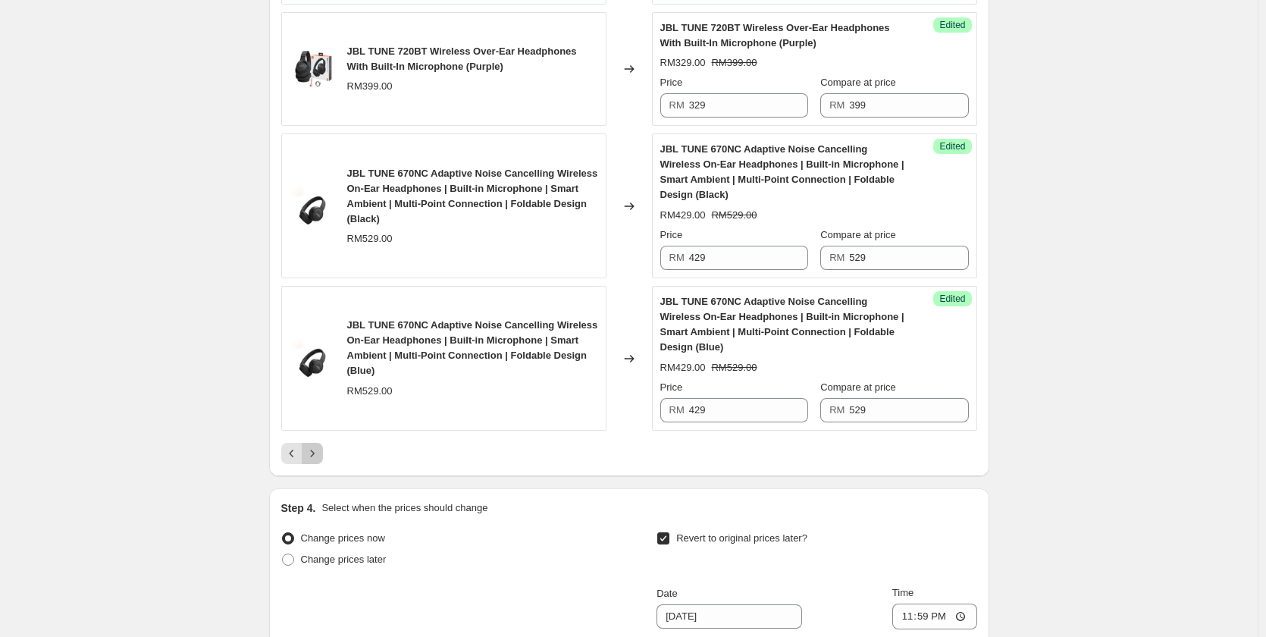
click at [320, 456] on icon "Next" at bounding box center [312, 453] width 15 height 15
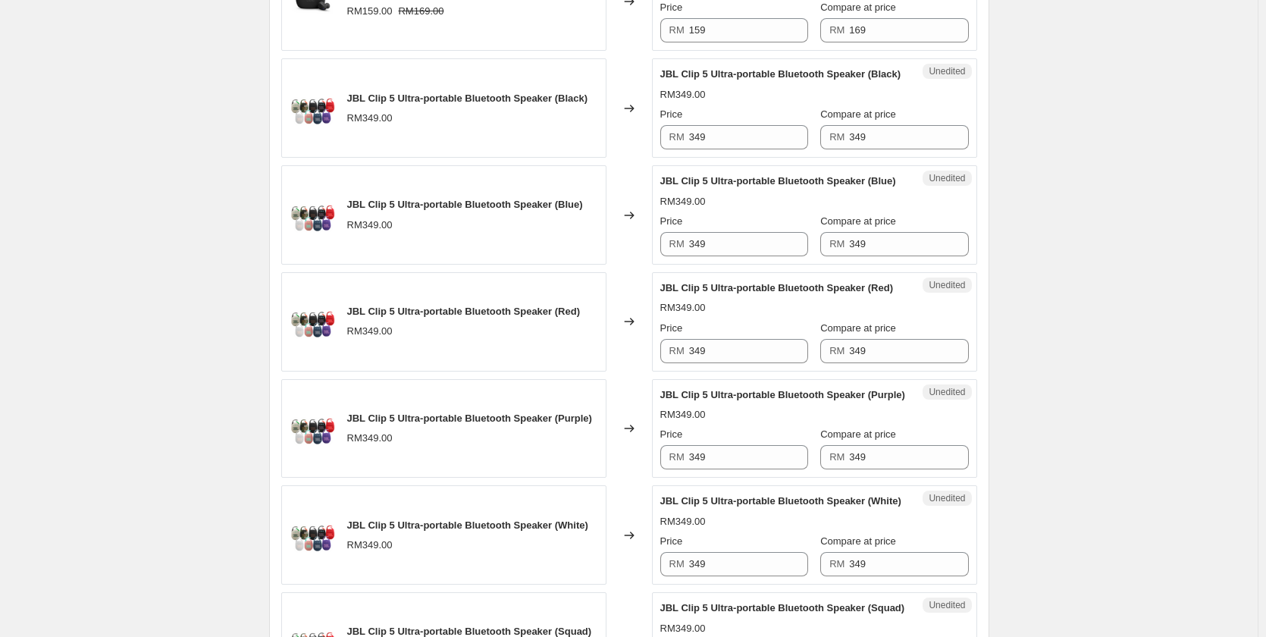
scroll to position [1934, 0]
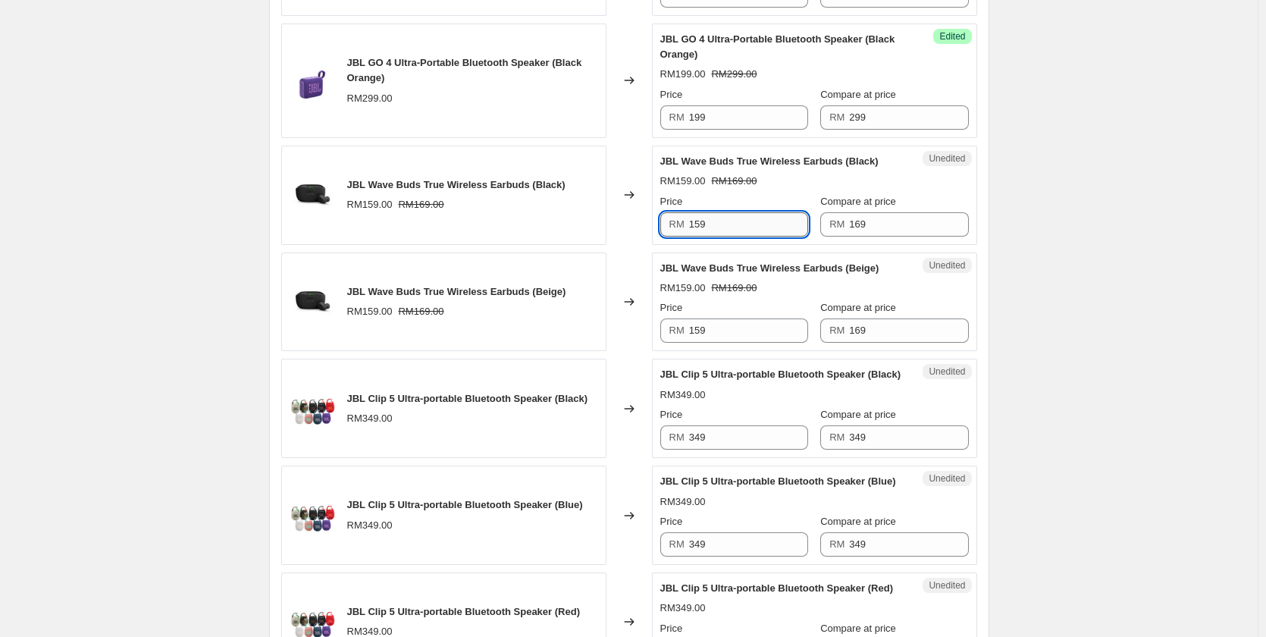
click at [749, 236] on input "159" at bounding box center [748, 224] width 119 height 24
click at [749, 236] on input "149" at bounding box center [748, 224] width 119 height 24
type input "149"
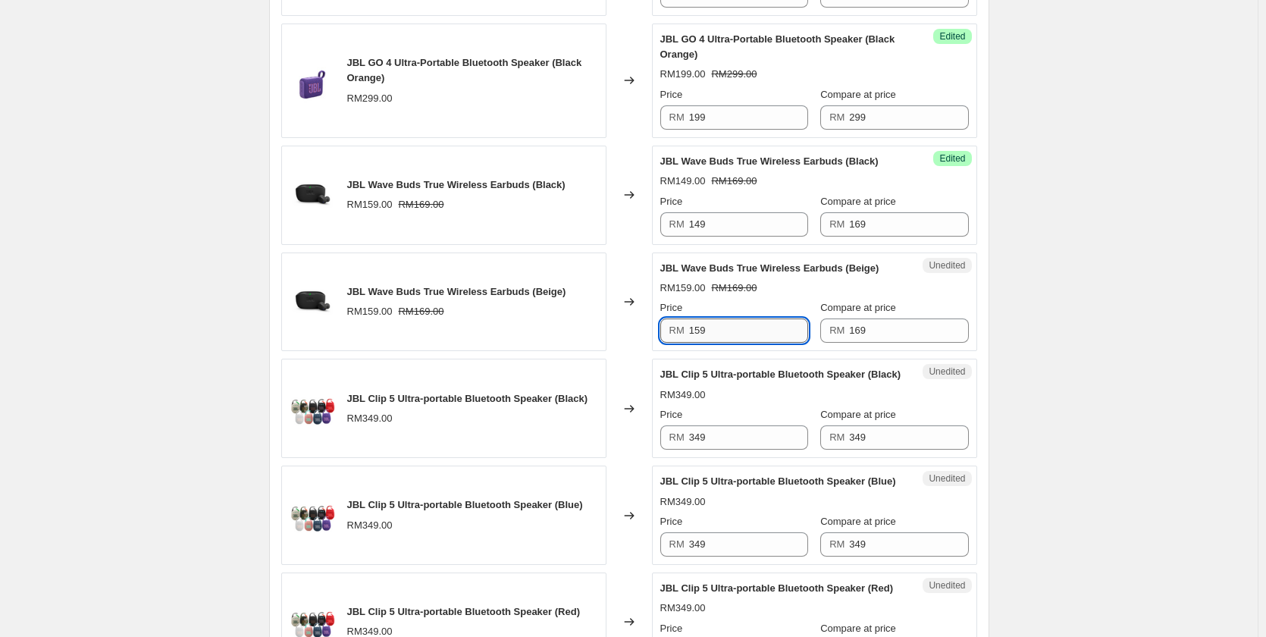
click at [735, 337] on input "159" at bounding box center [748, 330] width 119 height 24
paste input "4"
type input "149"
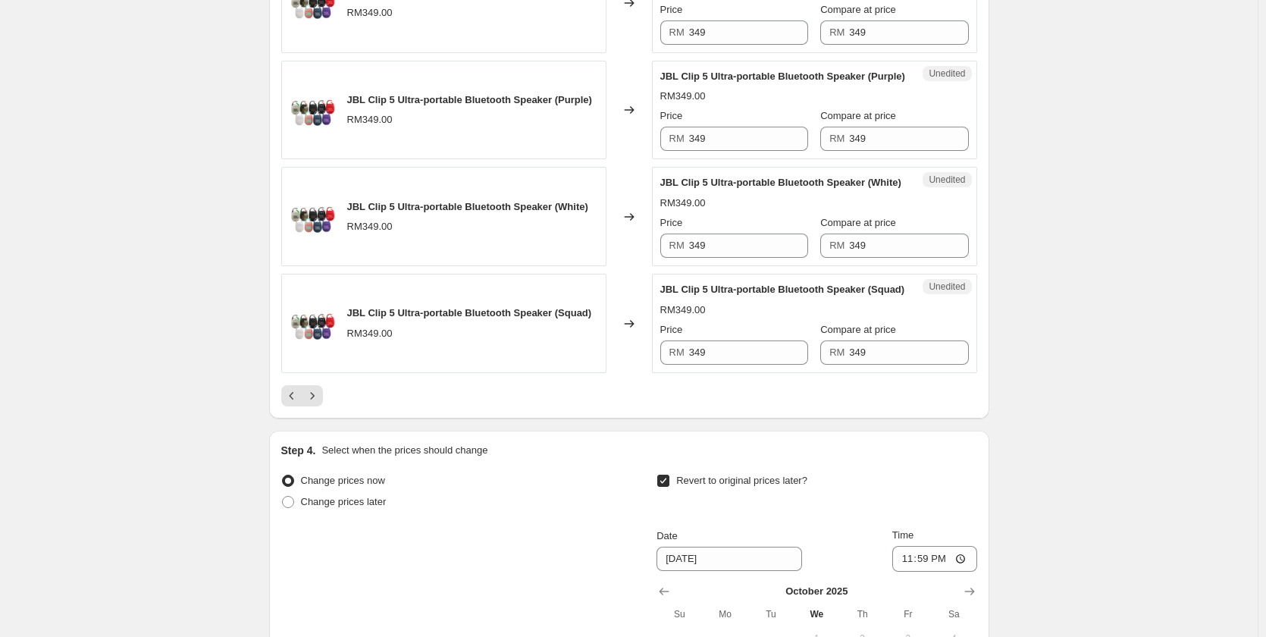
scroll to position [2692, 0]
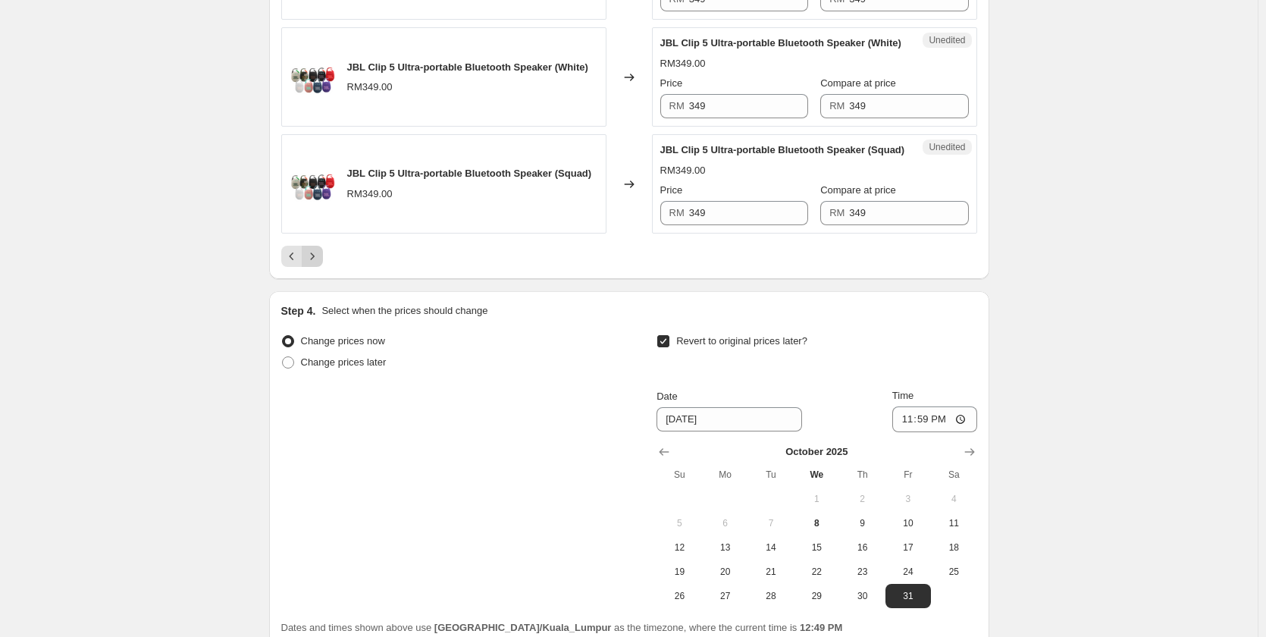
click at [309, 264] on icon "Next" at bounding box center [312, 256] width 15 height 15
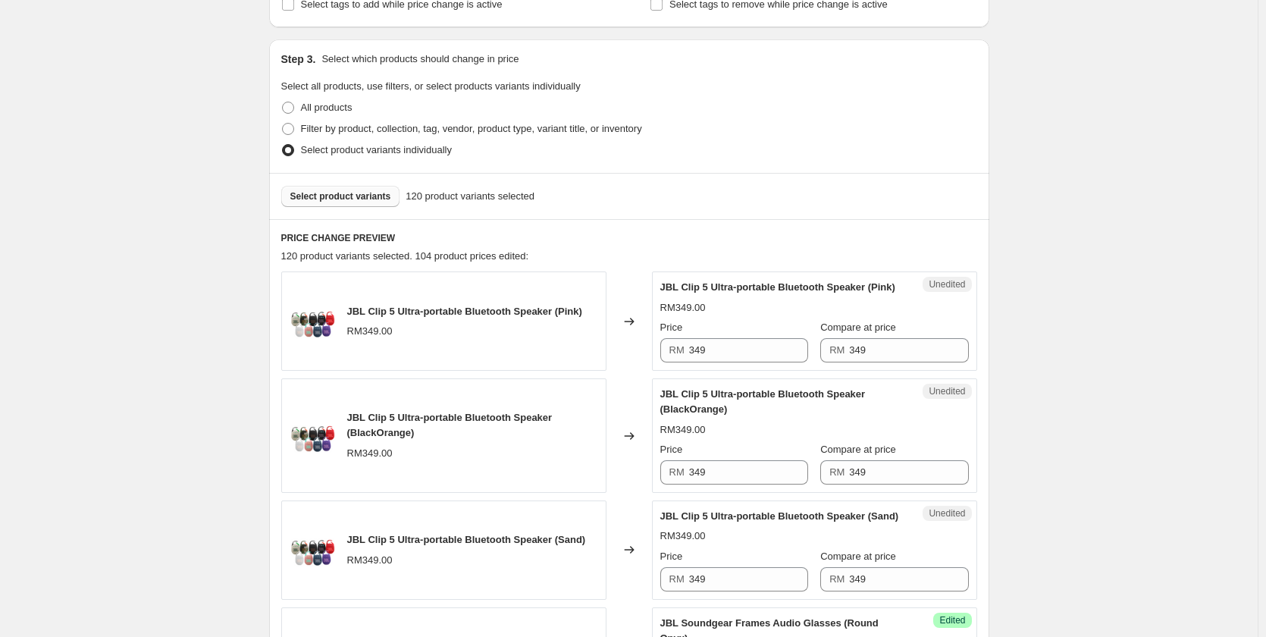
scroll to position [494, 0]
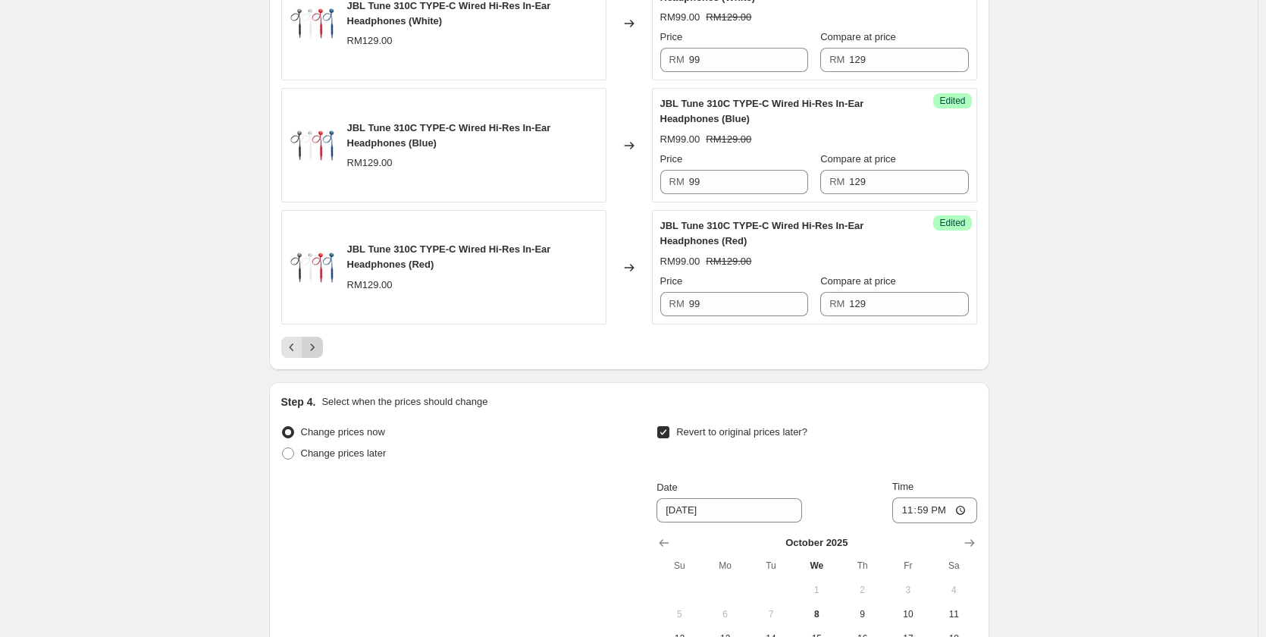
click at [320, 343] on icon "Next" at bounding box center [312, 347] width 15 height 15
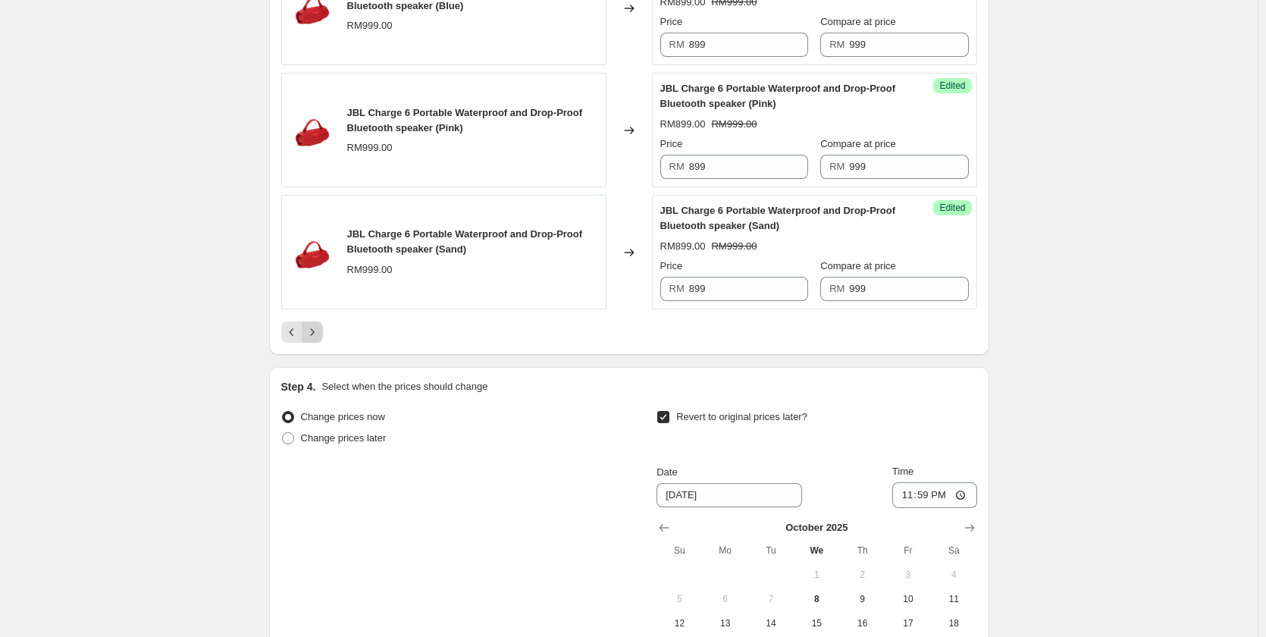
click at [310, 333] on icon "Next" at bounding box center [312, 331] width 15 height 15
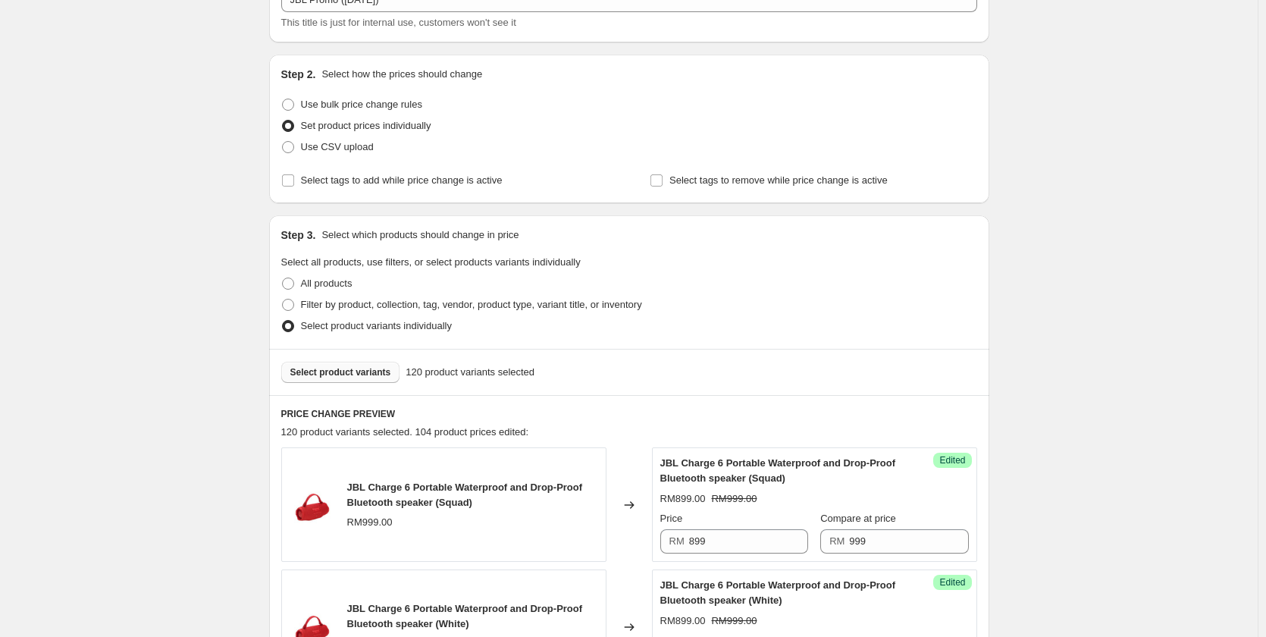
scroll to position [100, 0]
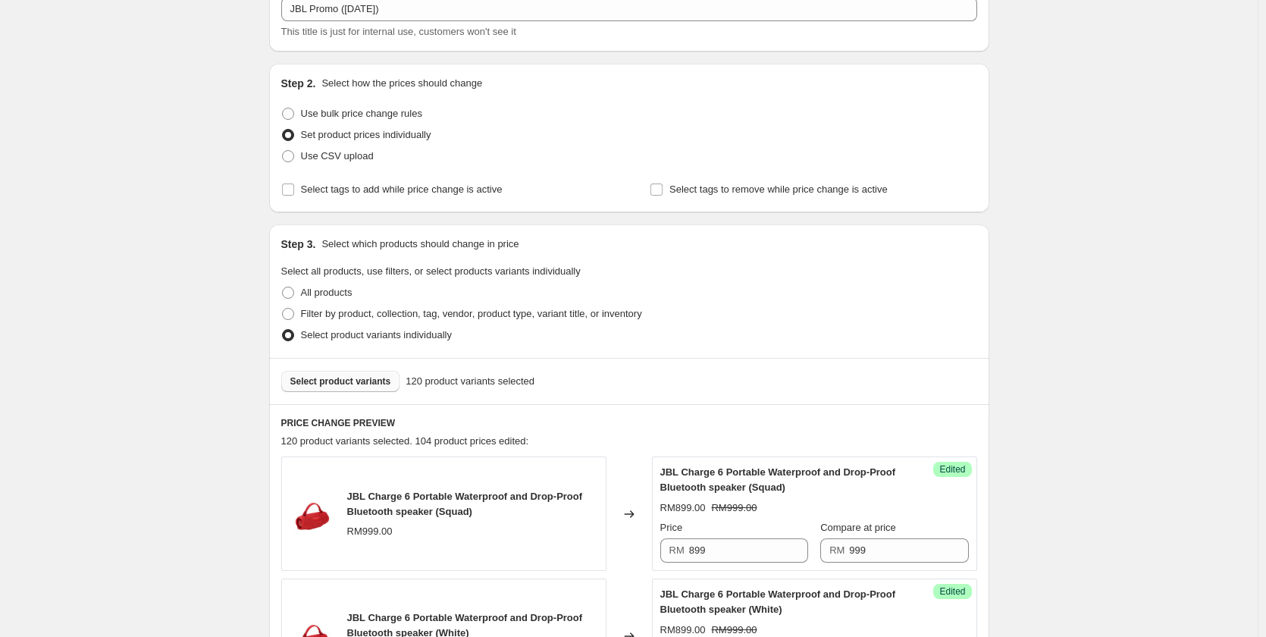
click at [351, 387] on span "Select product variants" at bounding box center [340, 381] width 101 height 12
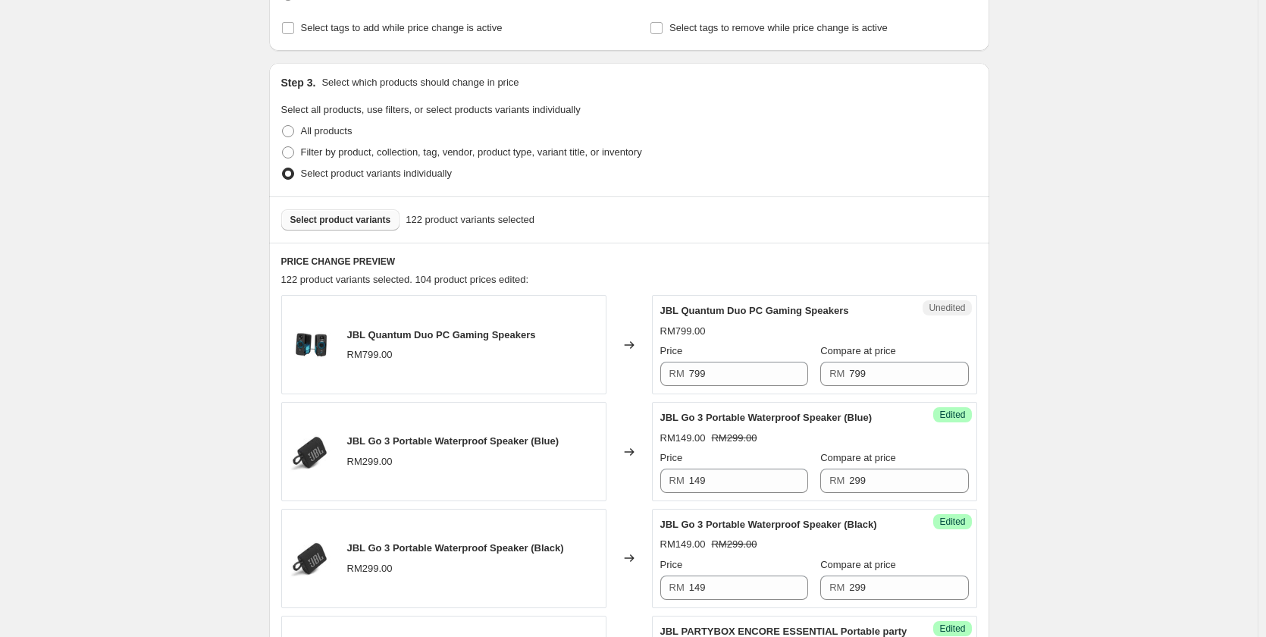
scroll to position [327, 0]
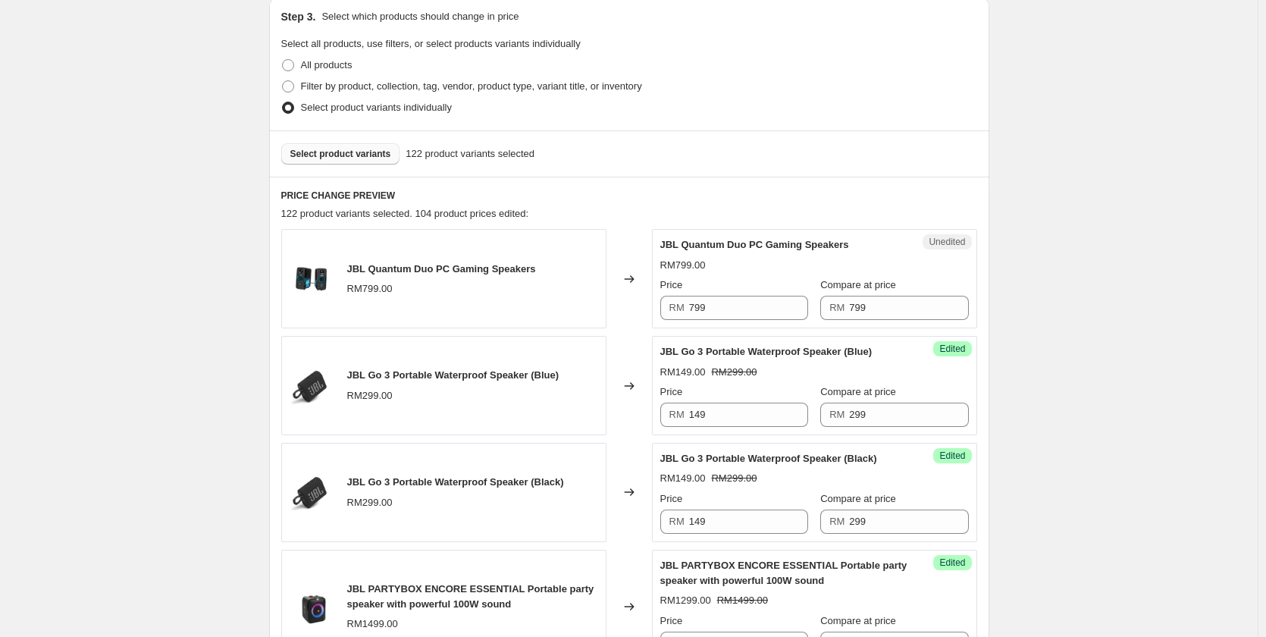
click at [732, 290] on div "Price" at bounding box center [734, 284] width 148 height 15
click at [736, 301] on input "799" at bounding box center [748, 308] width 119 height 24
type input "699"
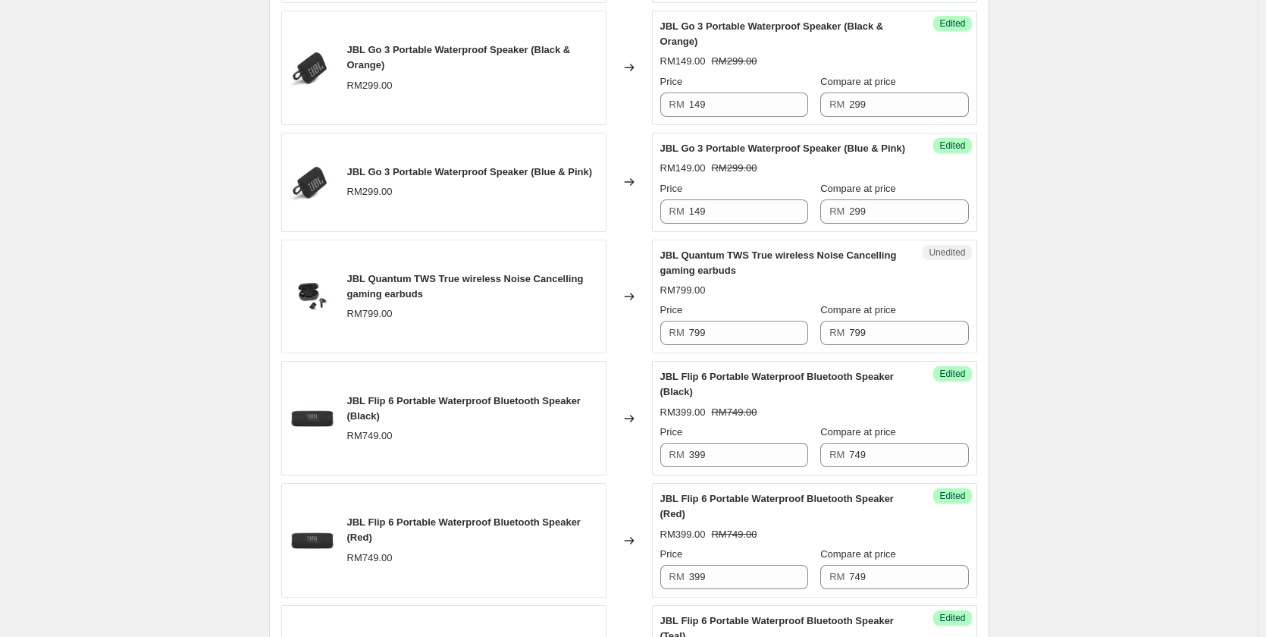
scroll to position [1237, 0]
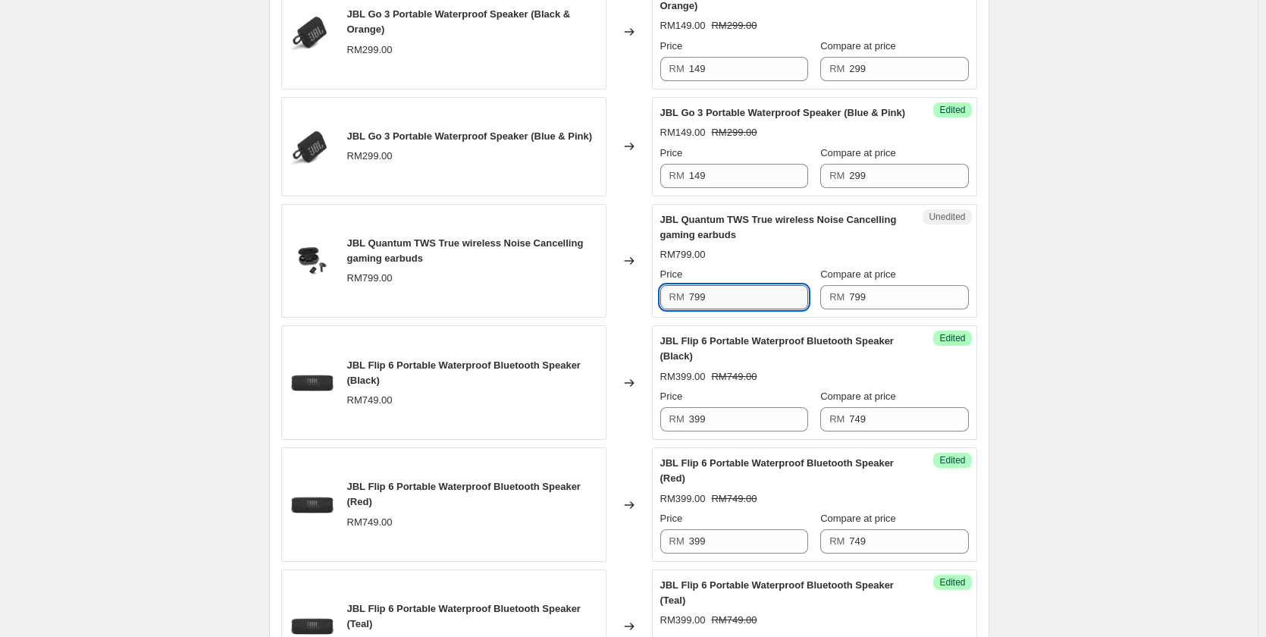
click at [783, 309] on input "799" at bounding box center [748, 297] width 119 height 24
click at [1094, 255] on div "Create new price [MEDICAL_DATA]. This page is ready Create new price [MEDICAL_D…" at bounding box center [628, 480] width 1257 height 3435
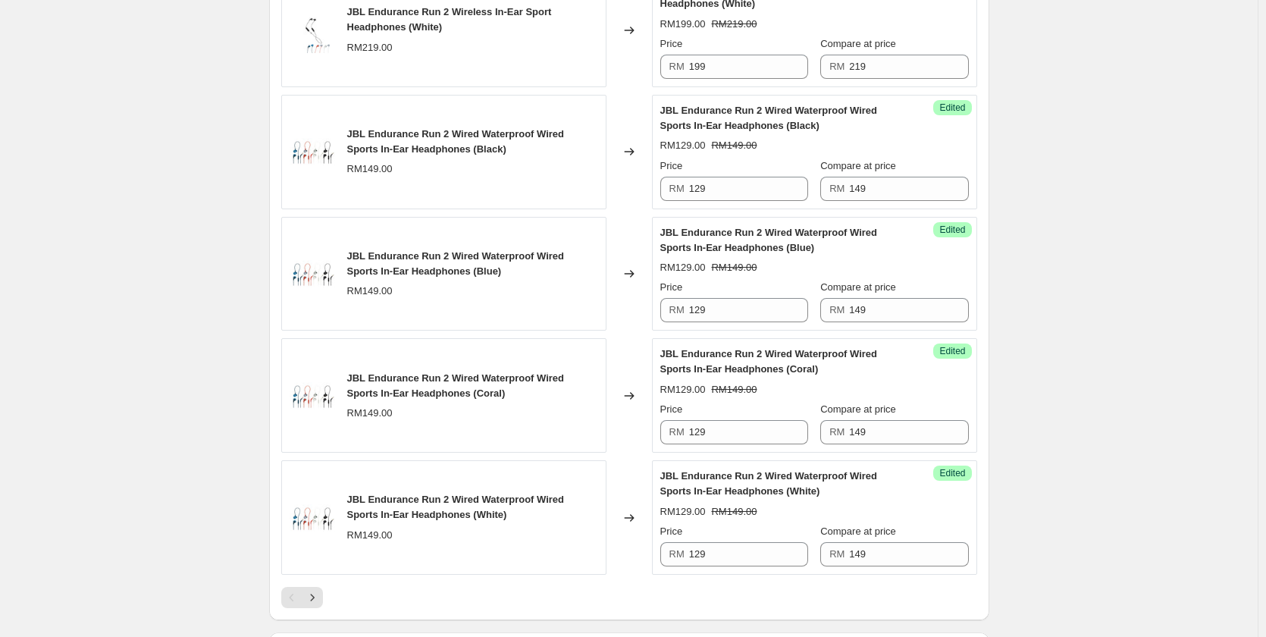
scroll to position [2450, 0]
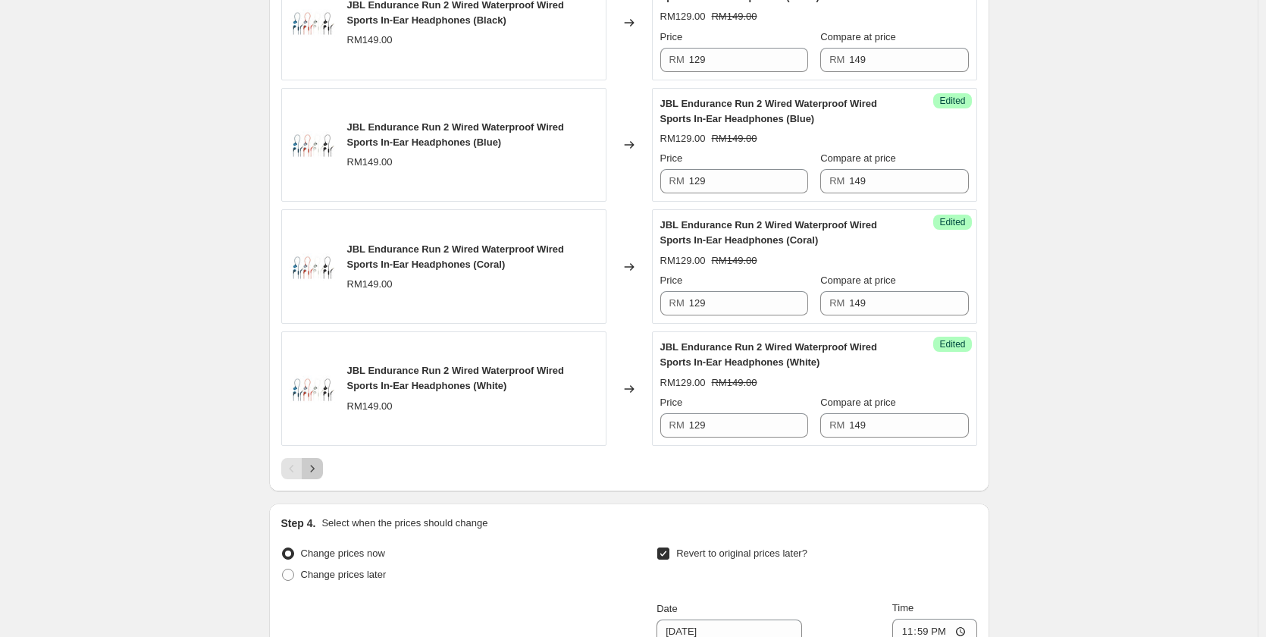
click at [315, 476] on icon "Next" at bounding box center [312, 468] width 15 height 15
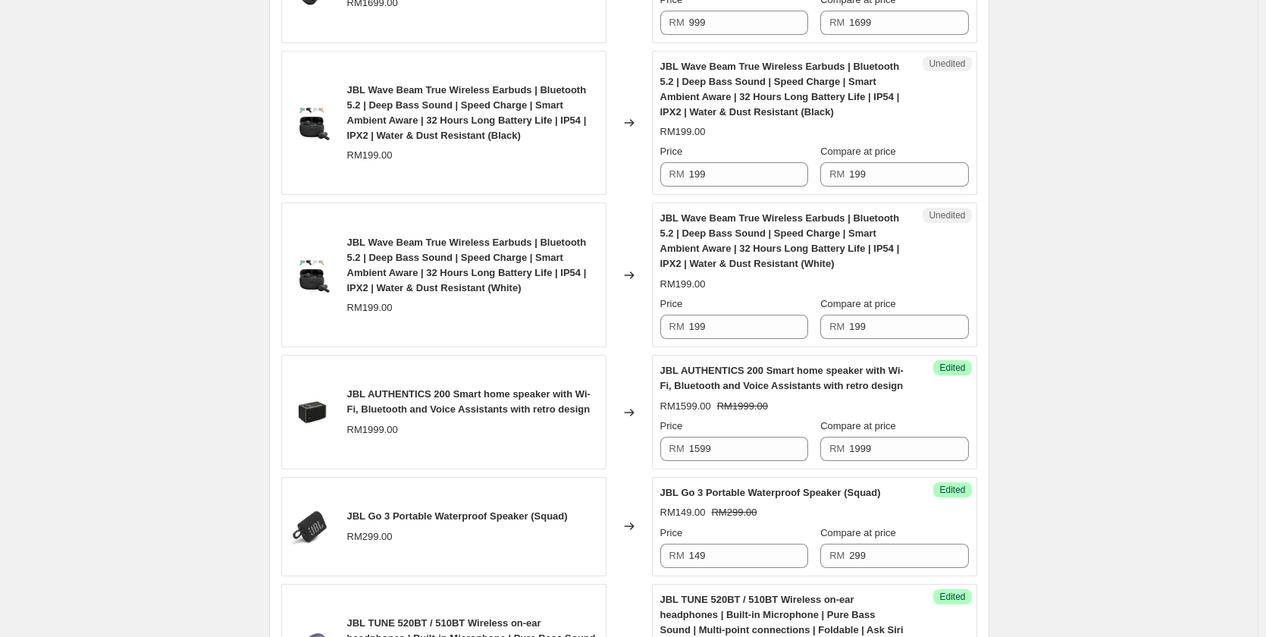
scroll to position [1464, 0]
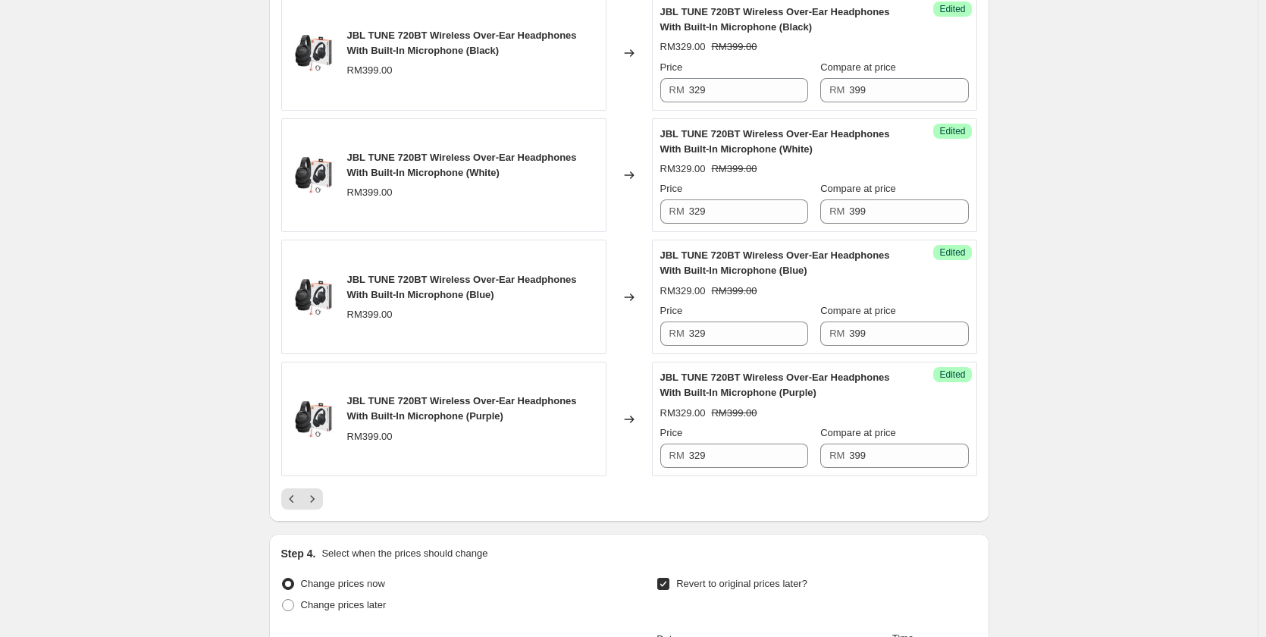
click at [314, 498] on icon "Next" at bounding box center [312, 498] width 4 height 7
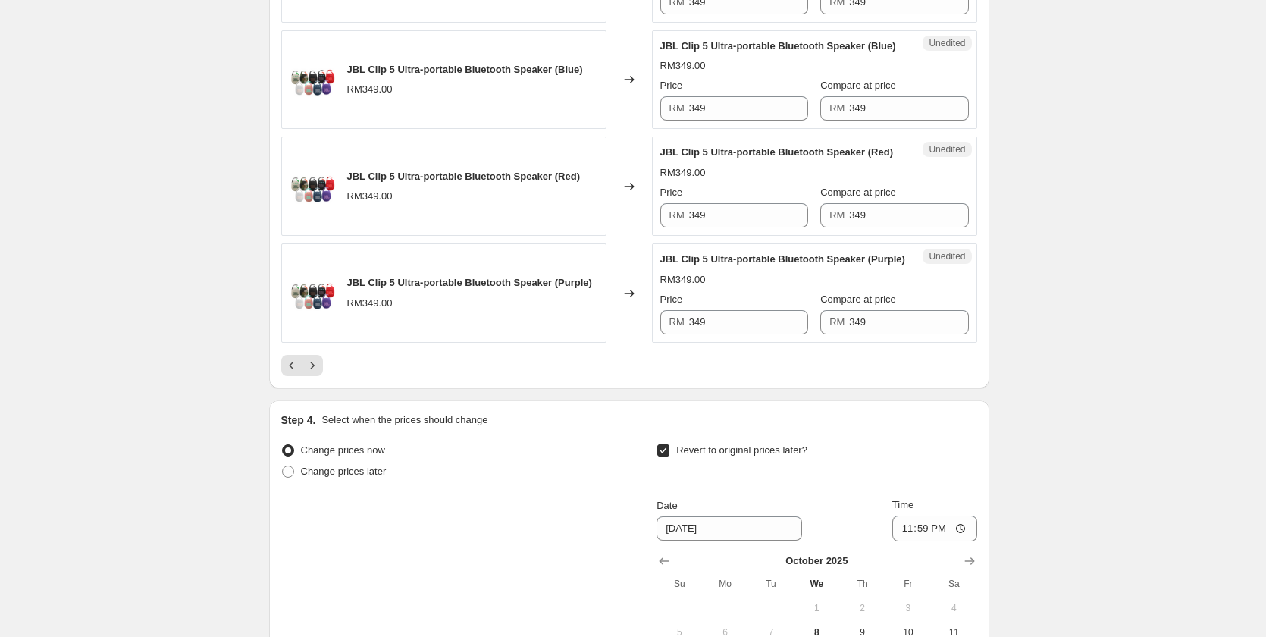
scroll to position [2677, 0]
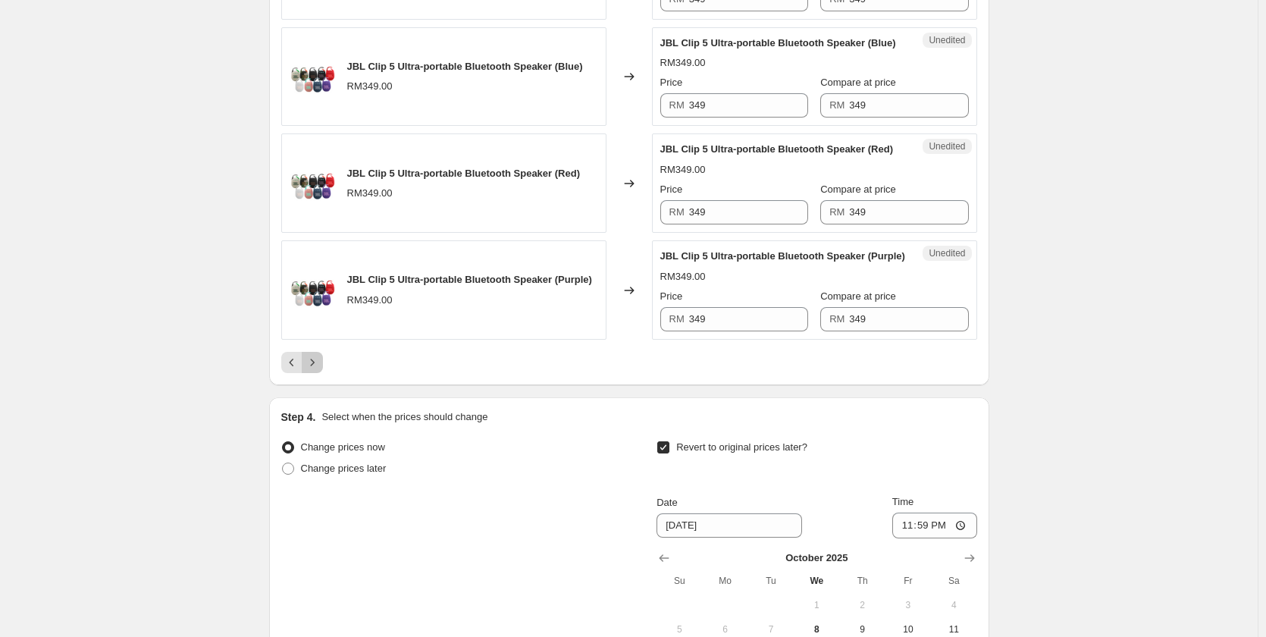
click at [307, 373] on button "Next" at bounding box center [312, 362] width 21 height 21
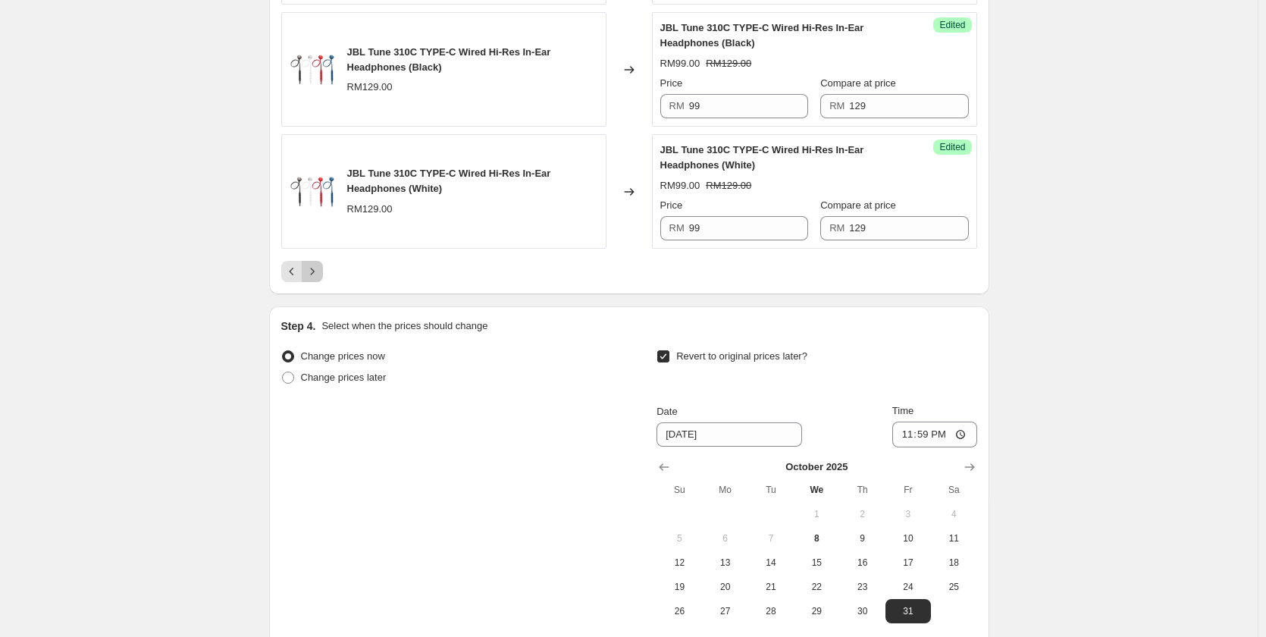
click at [319, 279] on icon "Next" at bounding box center [312, 271] width 15 height 15
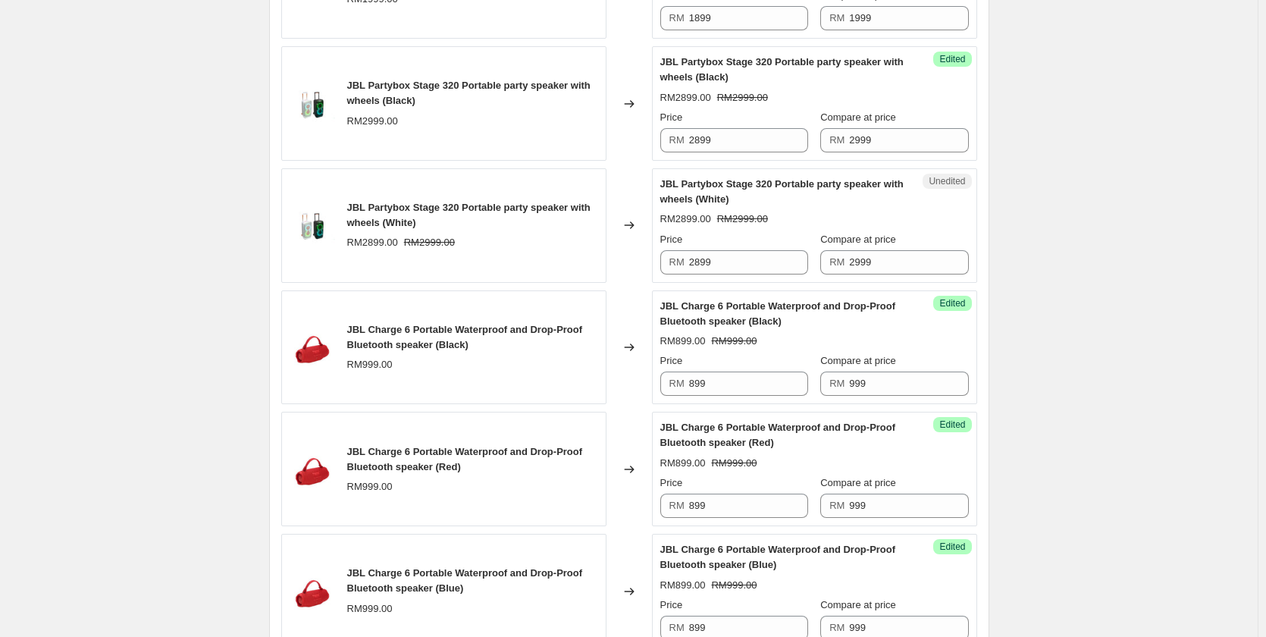
scroll to position [2601, 0]
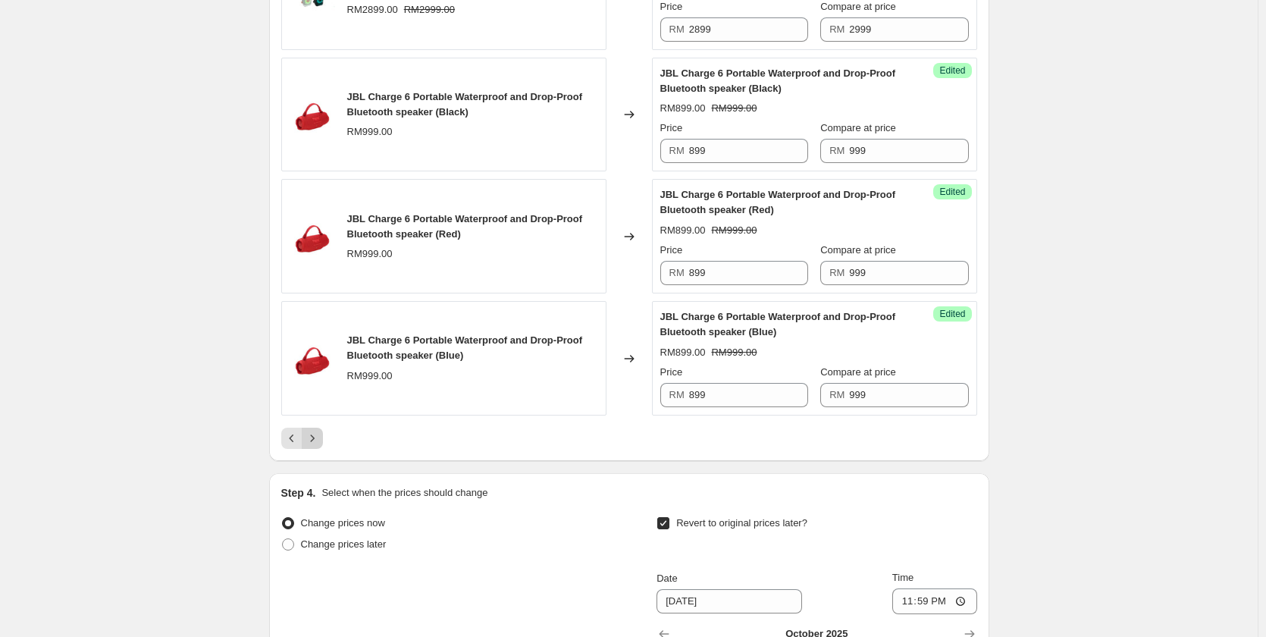
click at [308, 440] on icon "Next" at bounding box center [312, 438] width 15 height 15
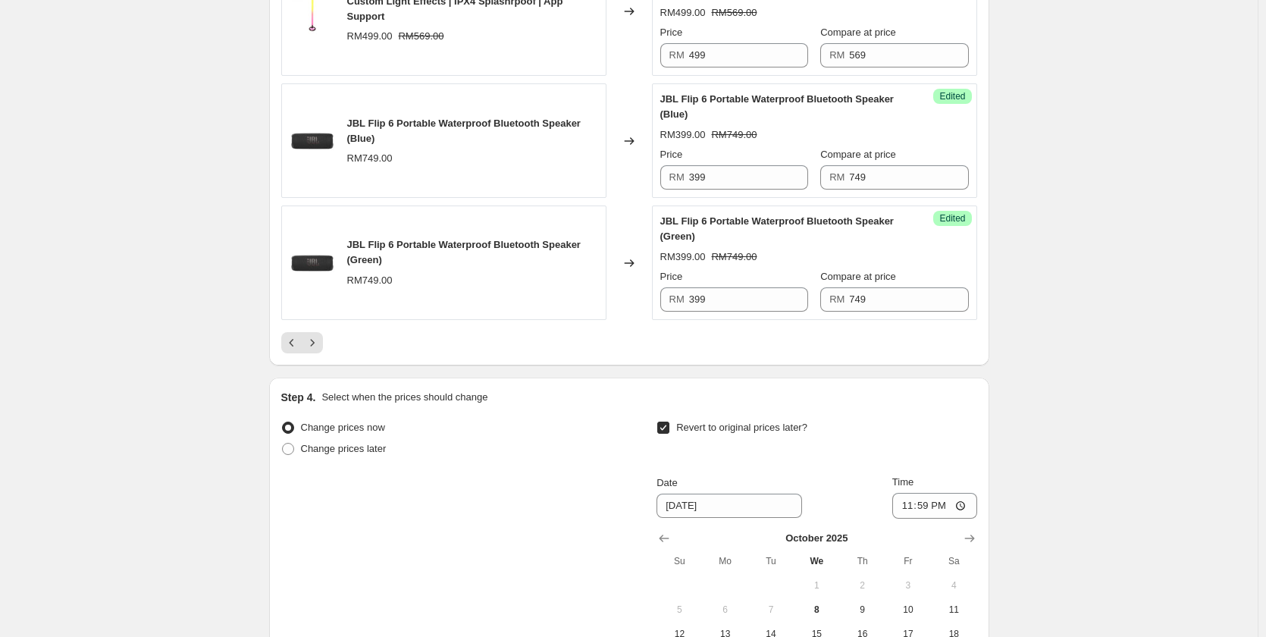
scroll to position [2905, 0]
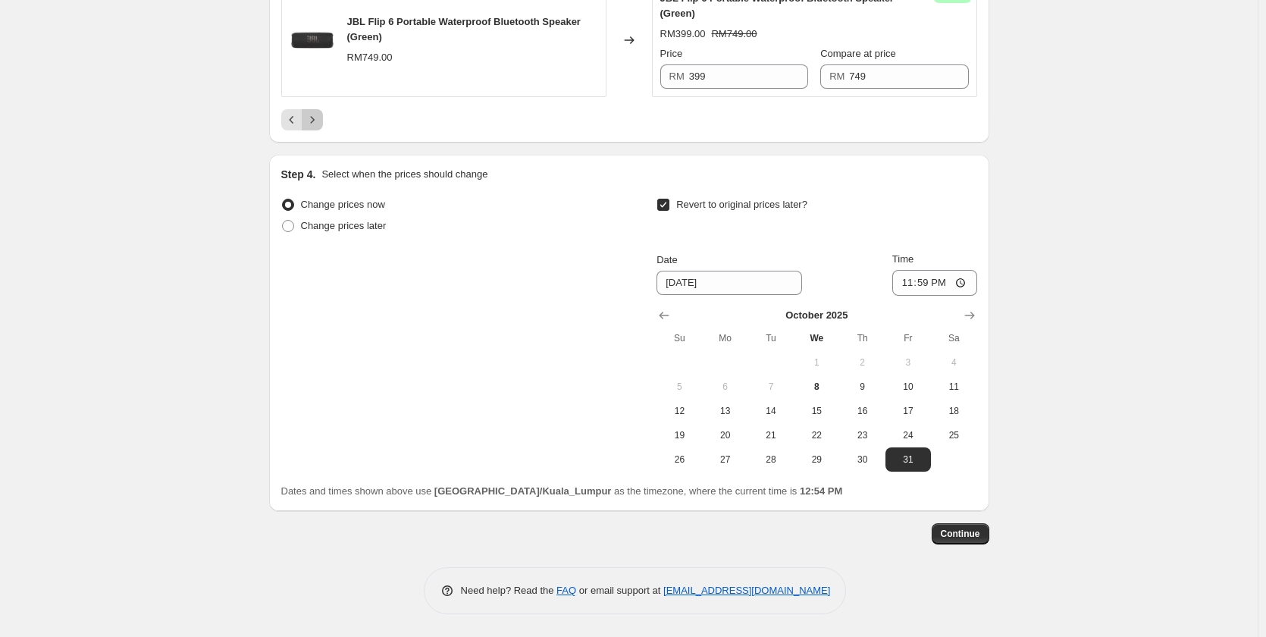
click at [315, 114] on icon "Next" at bounding box center [312, 119] width 15 height 15
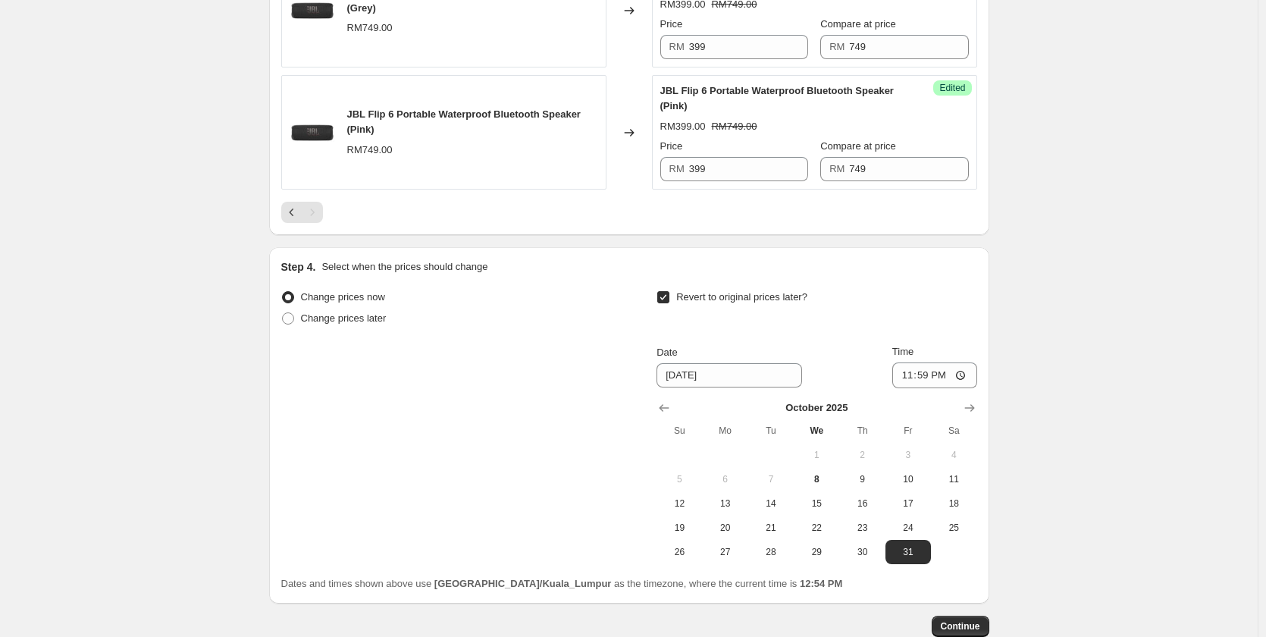
scroll to position [696, 0]
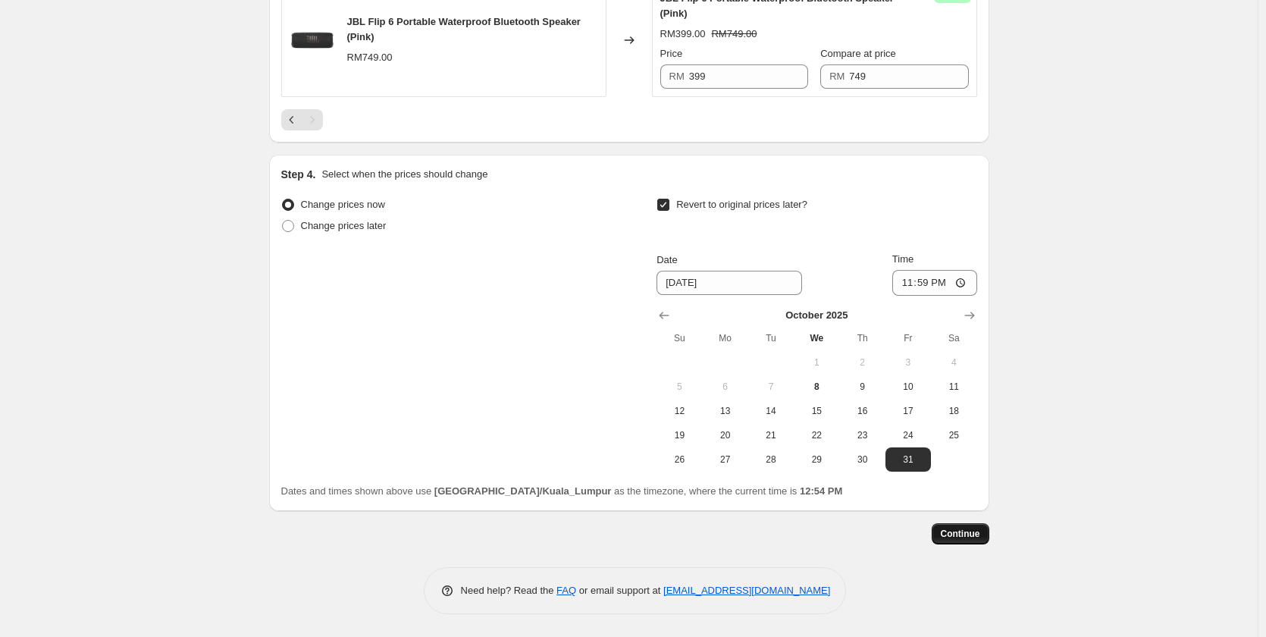
click at [978, 540] on button "Continue" at bounding box center [961, 533] width 58 height 21
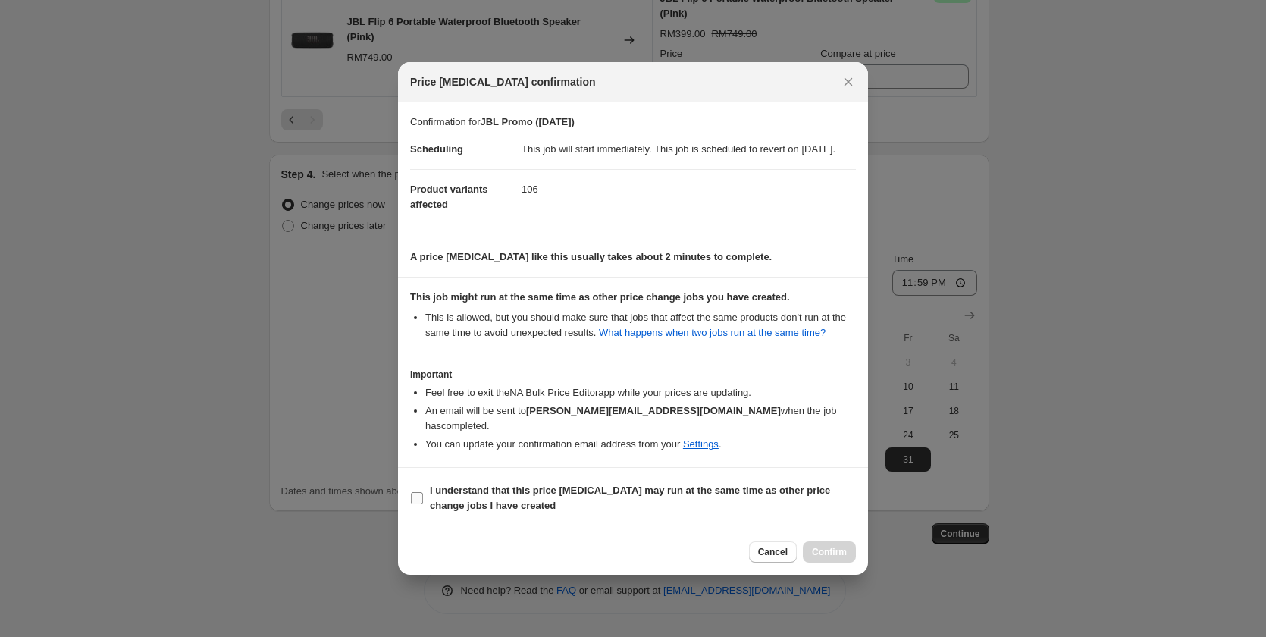
click at [606, 483] on span "I understand that this price [MEDICAL_DATA] may run at the same time as other p…" at bounding box center [643, 498] width 426 height 30
click at [423, 492] on input "I understand that this price [MEDICAL_DATA] may run at the same time as other p…" at bounding box center [417, 498] width 12 height 12
click at [848, 551] on button "Confirm" at bounding box center [829, 551] width 53 height 21
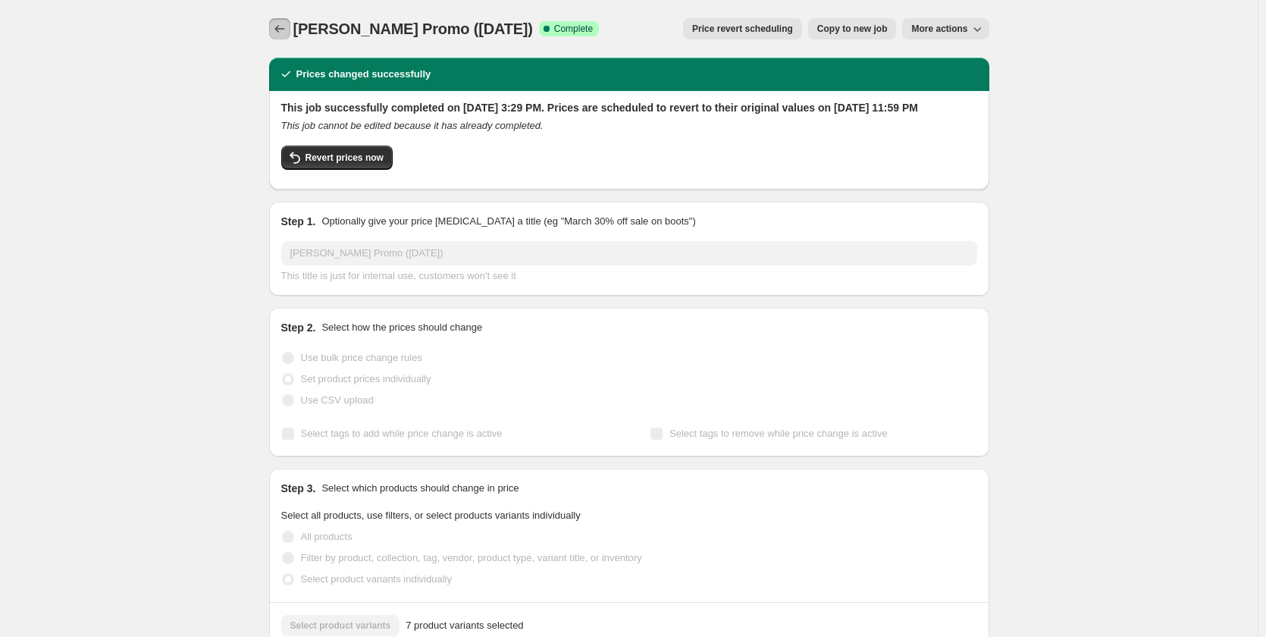
click at [282, 27] on icon "Price change jobs" at bounding box center [279, 28] width 15 height 15
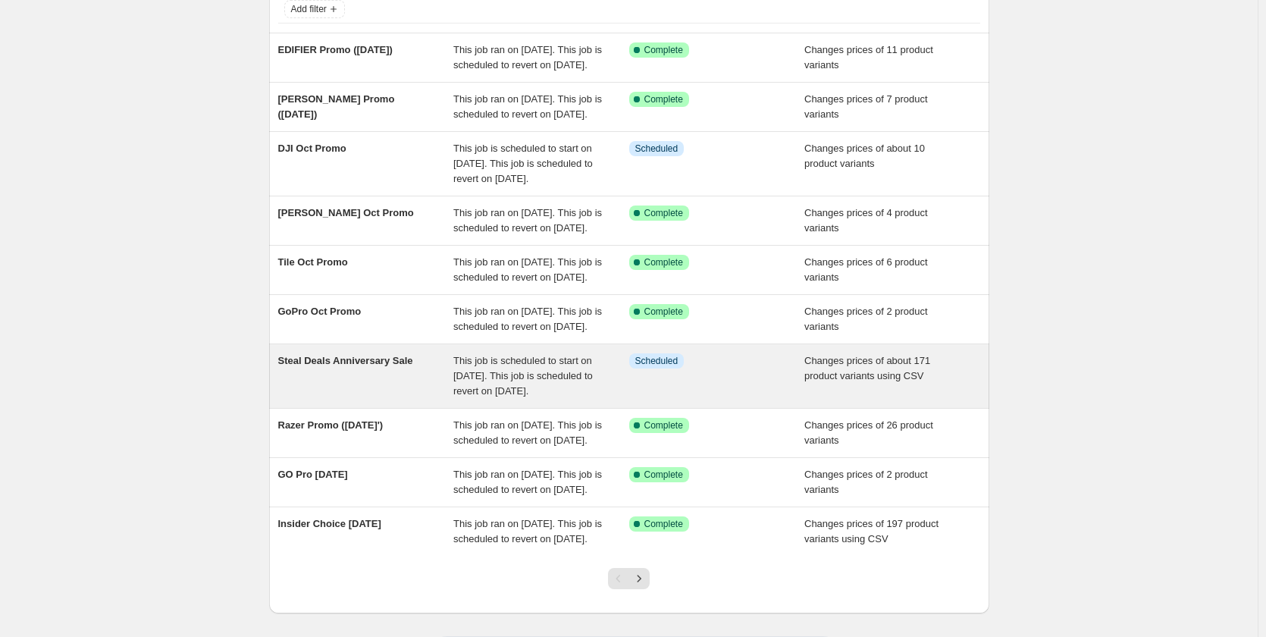
scroll to position [326, 0]
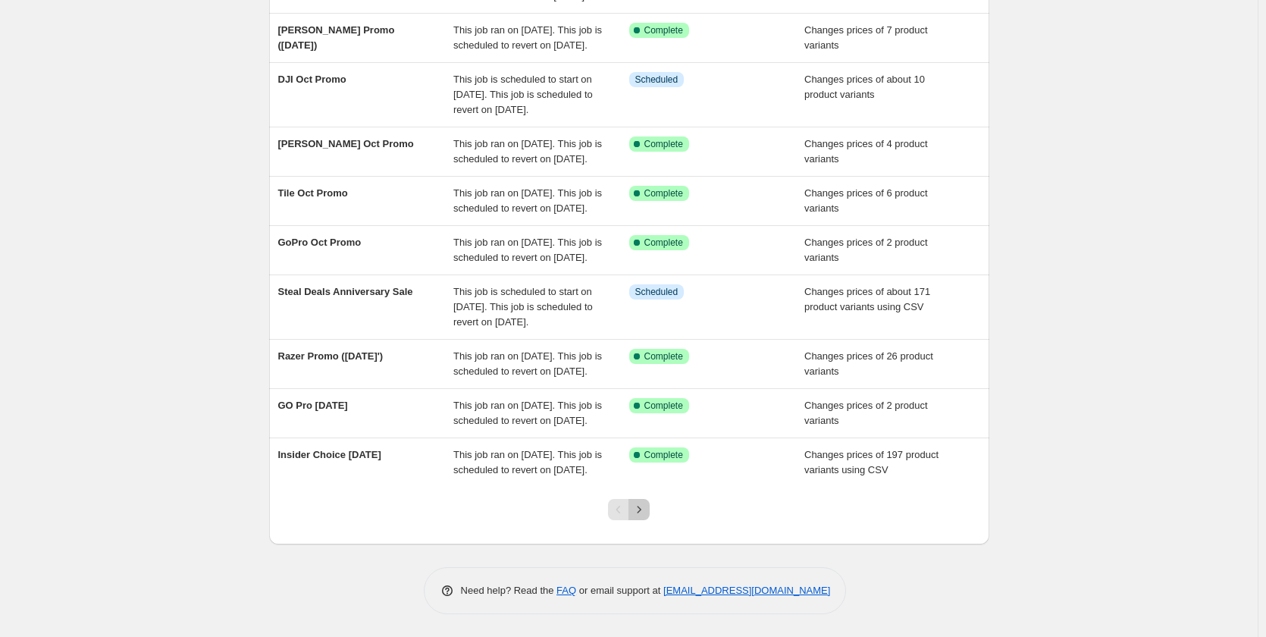
click at [645, 510] on icon "Next" at bounding box center [638, 509] width 15 height 15
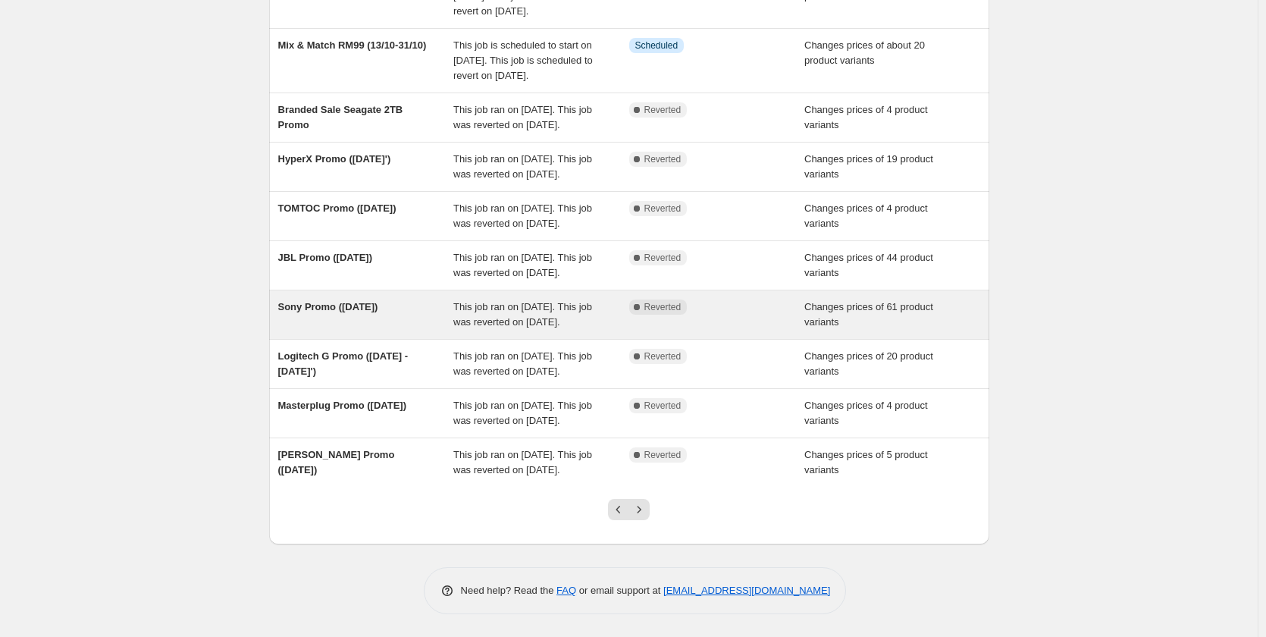
drag, startPoint x: 277, startPoint y: 236, endPoint x: 440, endPoint y: 243, distance: 162.3
click at [440, 290] on div "Sony Promo (September '25) This job ran on September 8, 2025. This job was reve…" at bounding box center [629, 314] width 720 height 49
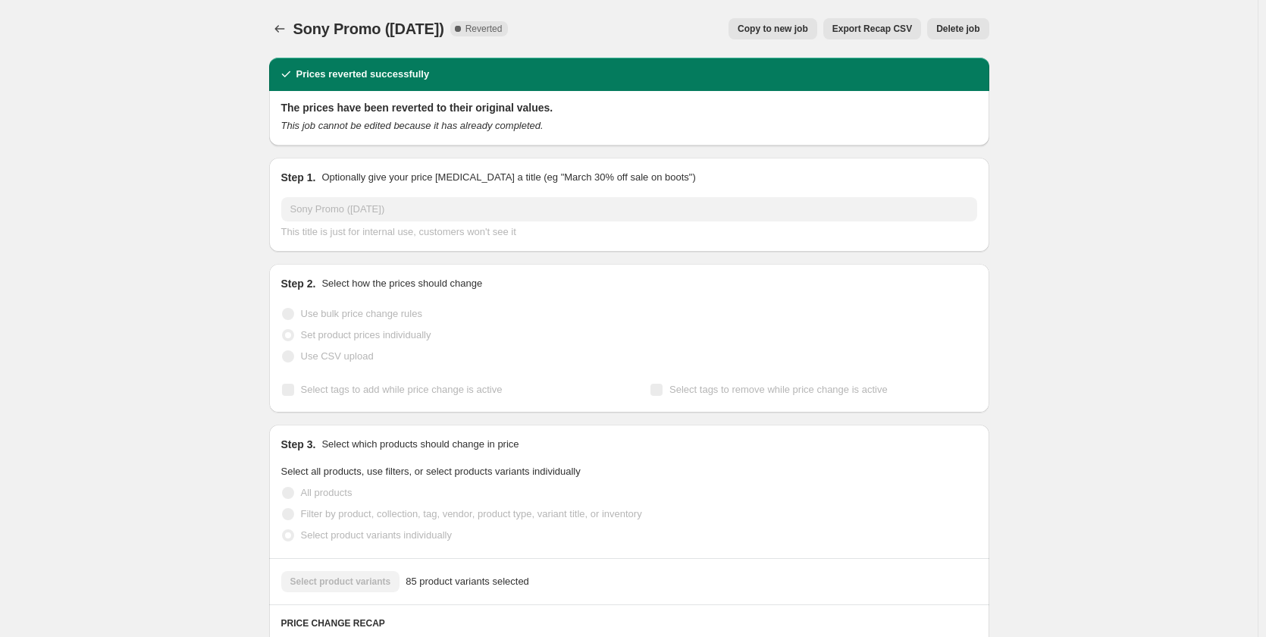
drag, startPoint x: 299, startPoint y: 27, endPoint x: 496, endPoint y: 30, distance: 197.1
click at [444, 30] on span "Sony Promo ([DATE])" at bounding box center [368, 28] width 151 height 17
copy span "Sony Promo ([DATE])"
click at [279, 27] on icon "Price change jobs" at bounding box center [279, 28] width 15 height 15
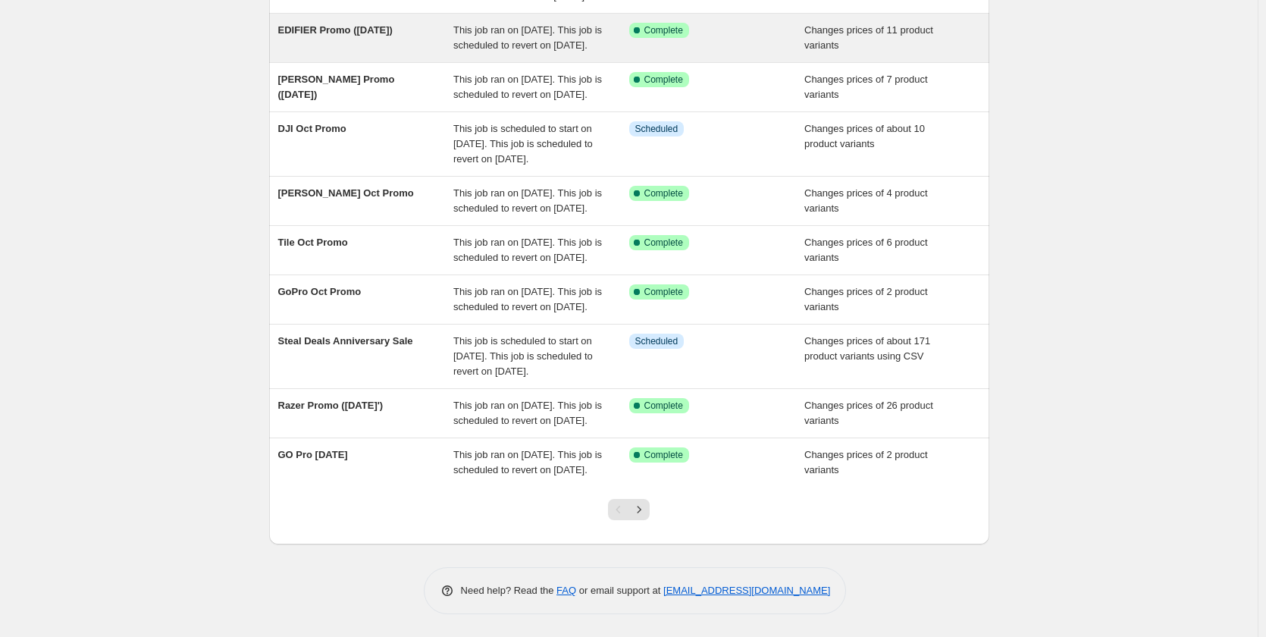
scroll to position [303, 0]
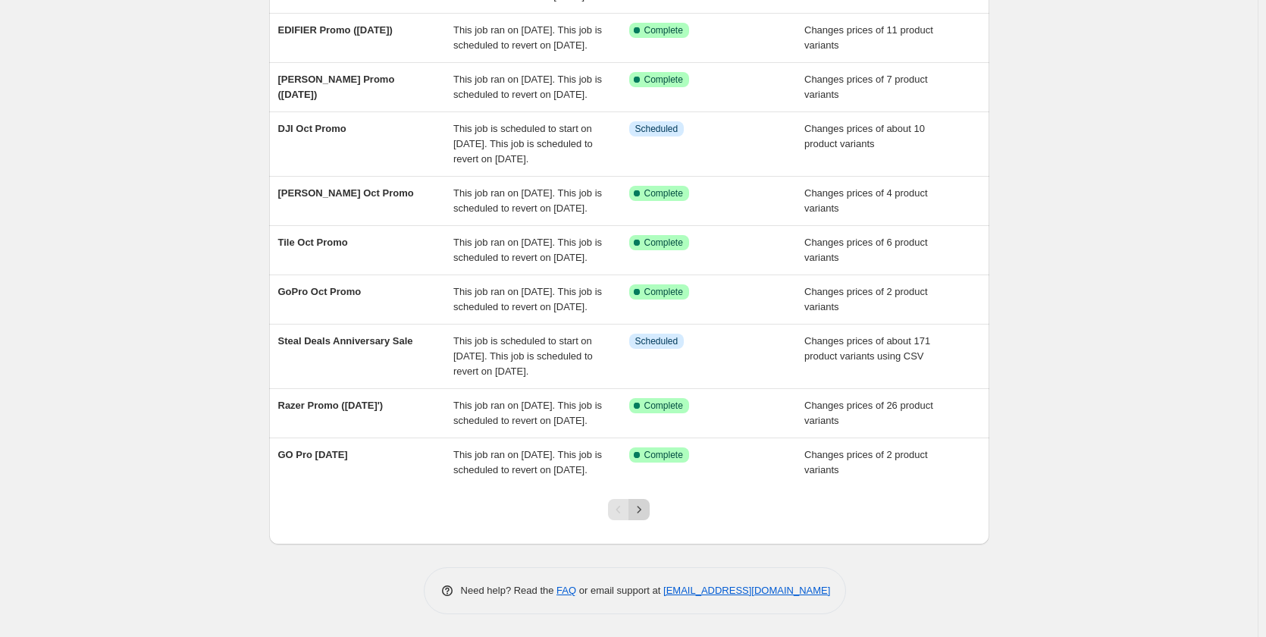
click at [641, 517] on icon "Next" at bounding box center [638, 509] width 15 height 15
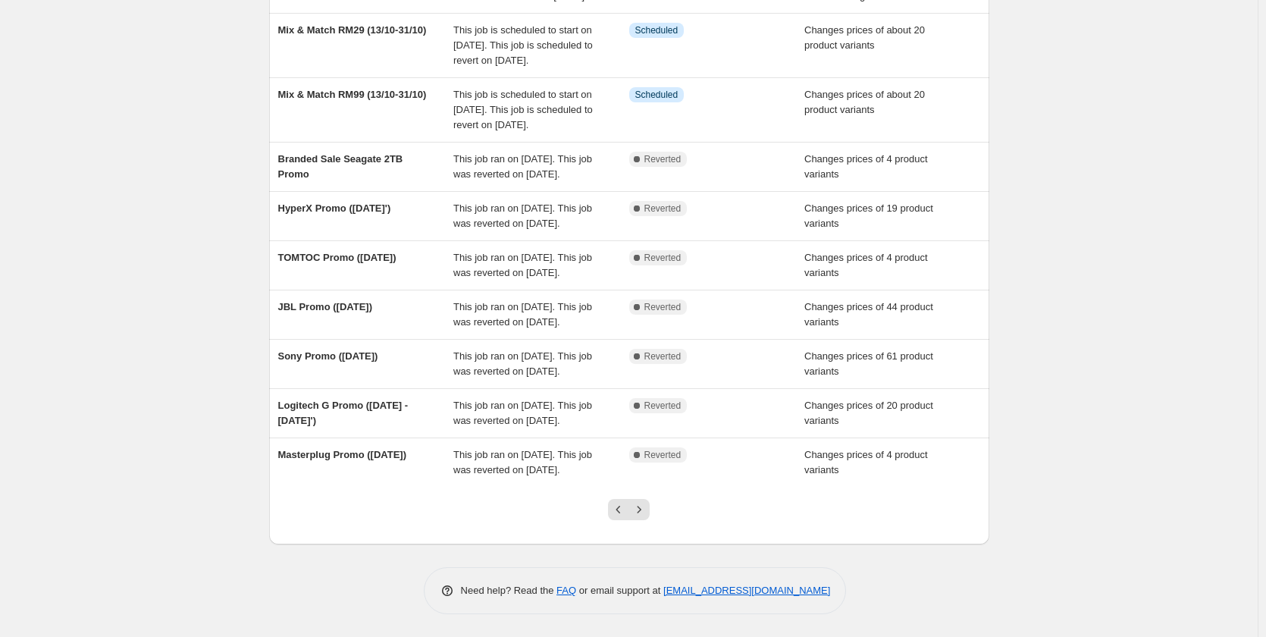
scroll to position [326, 0]
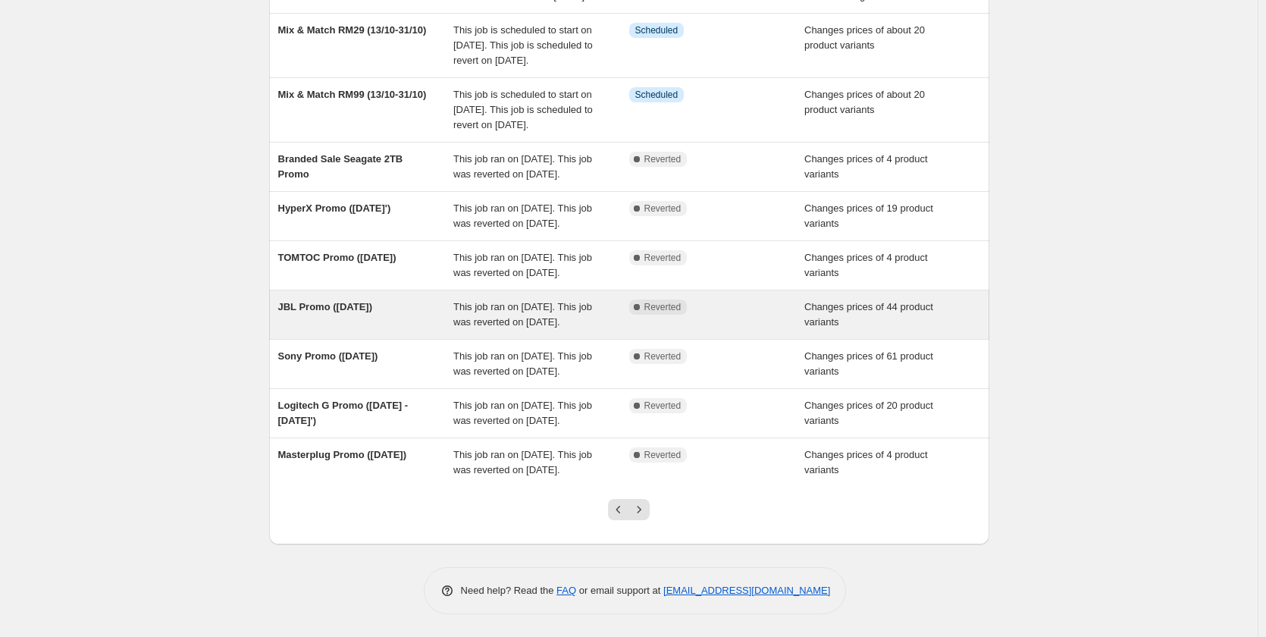
click at [362, 301] on span "JBL Promo ([DATE])" at bounding box center [325, 306] width 94 height 11
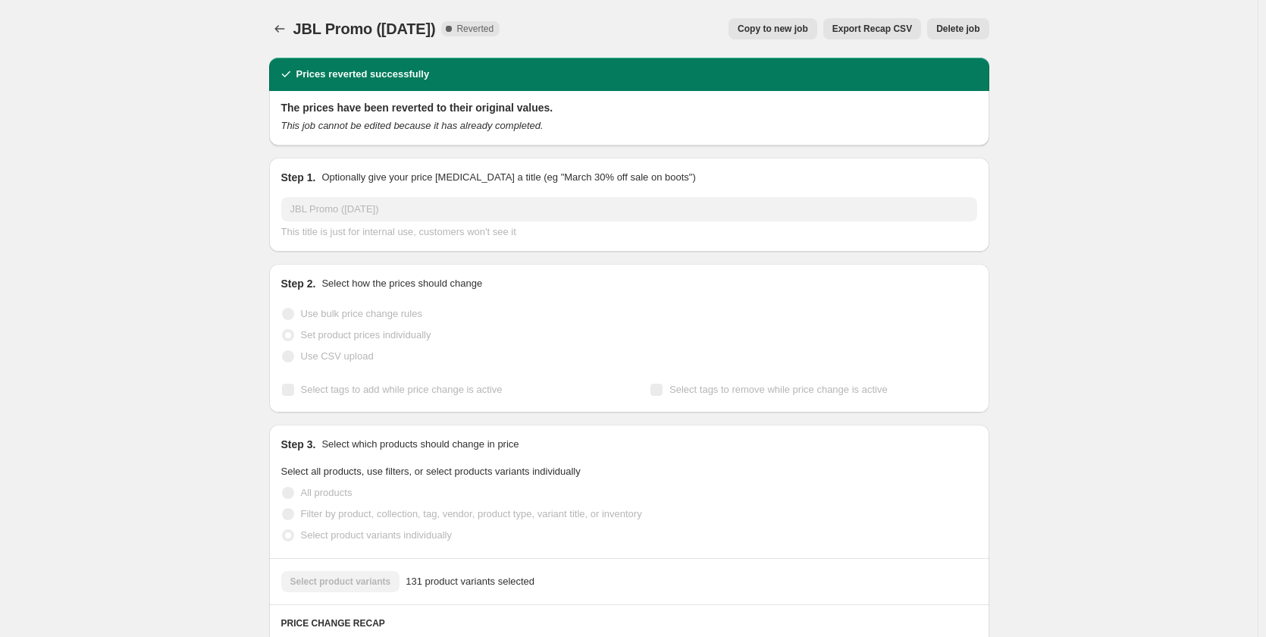
drag, startPoint x: 297, startPoint y: 27, endPoint x: 486, endPoint y: 31, distance: 188.8
click at [436, 31] on span "JBL Promo ([DATE])" at bounding box center [364, 28] width 142 height 17
copy span "JBL Promo ([DATE])"
